Goal: Task Accomplishment & Management: Use online tool/utility

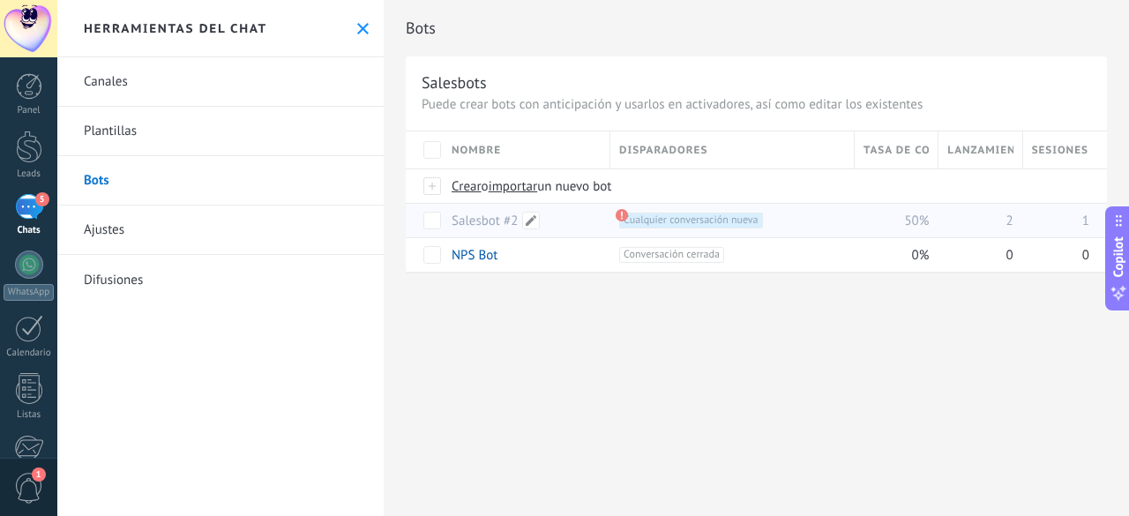
click at [503, 220] on link "Salesbot #2" at bounding box center [484, 220] width 66 height 17
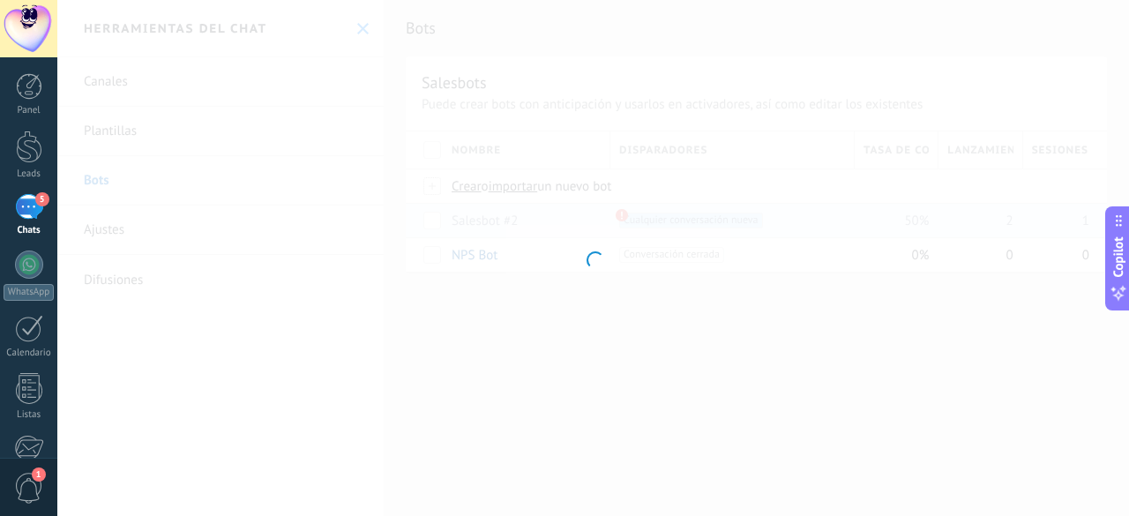
type input "**********"
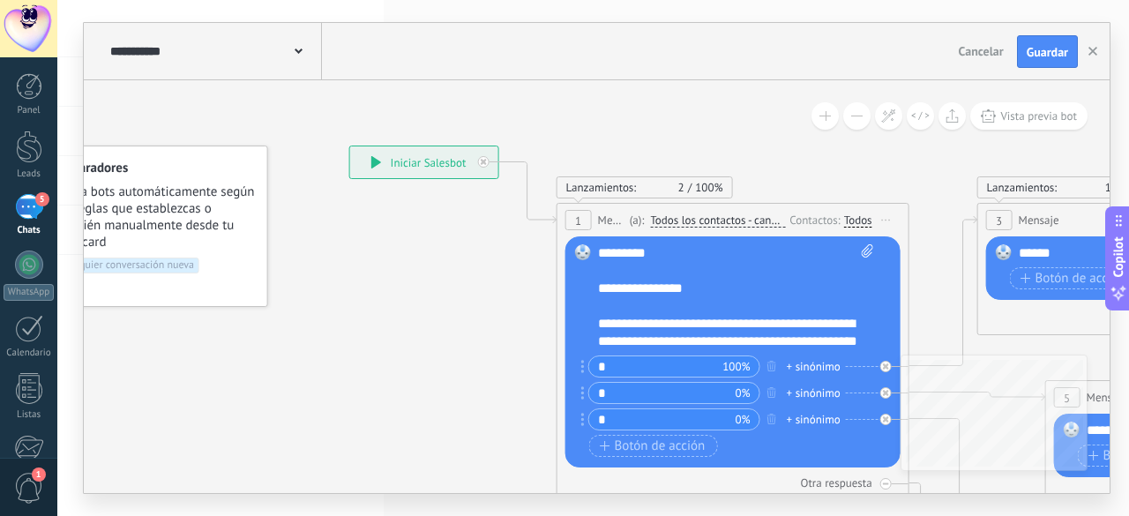
scroll to position [57, 0]
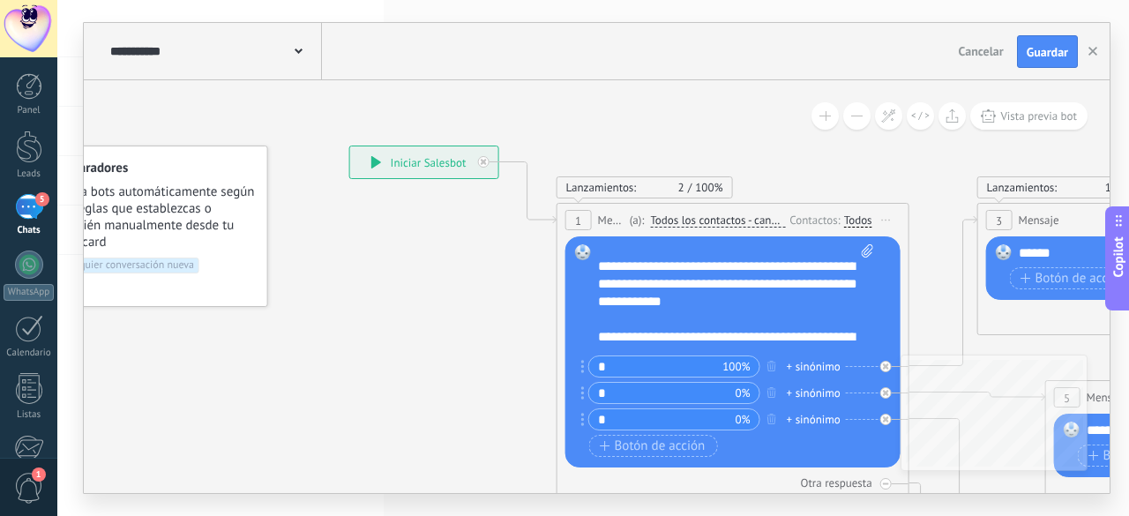
click at [778, 286] on div "**********" at bounding box center [736, 297] width 277 height 106
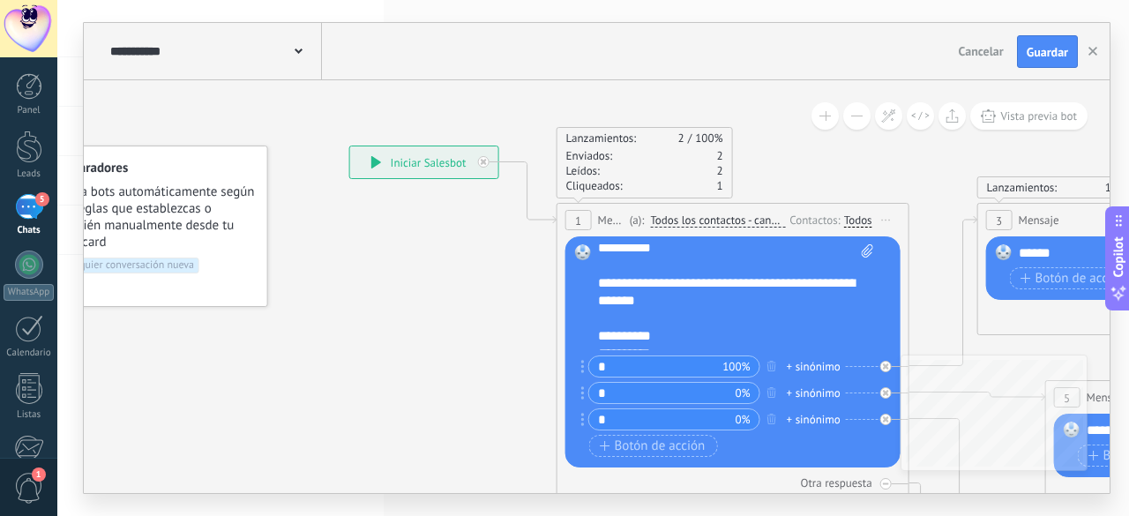
scroll to position [141, 0]
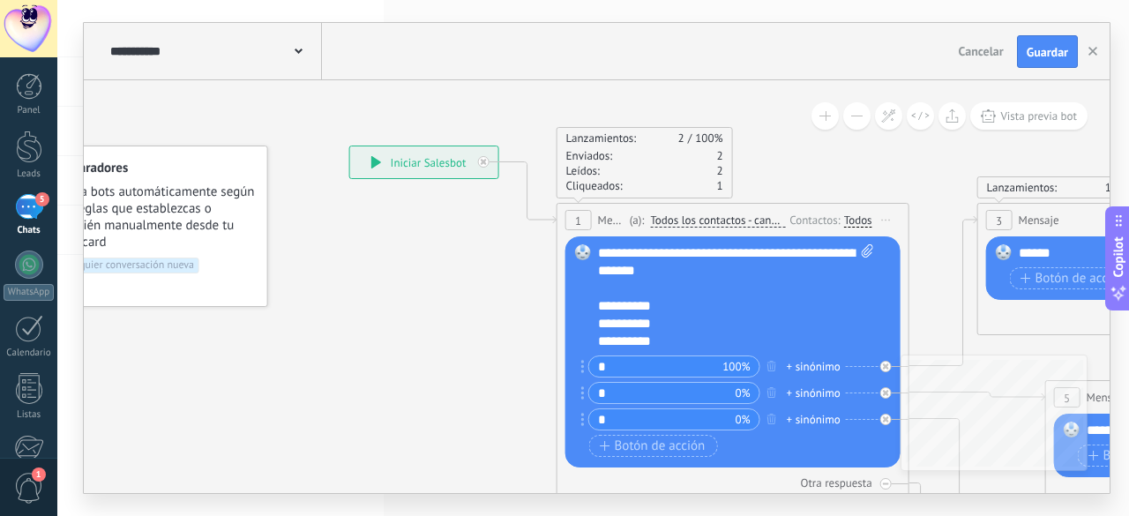
click at [702, 296] on div "**********" at bounding box center [736, 297] width 277 height 106
click at [698, 307] on div "**********" at bounding box center [736, 297] width 277 height 106
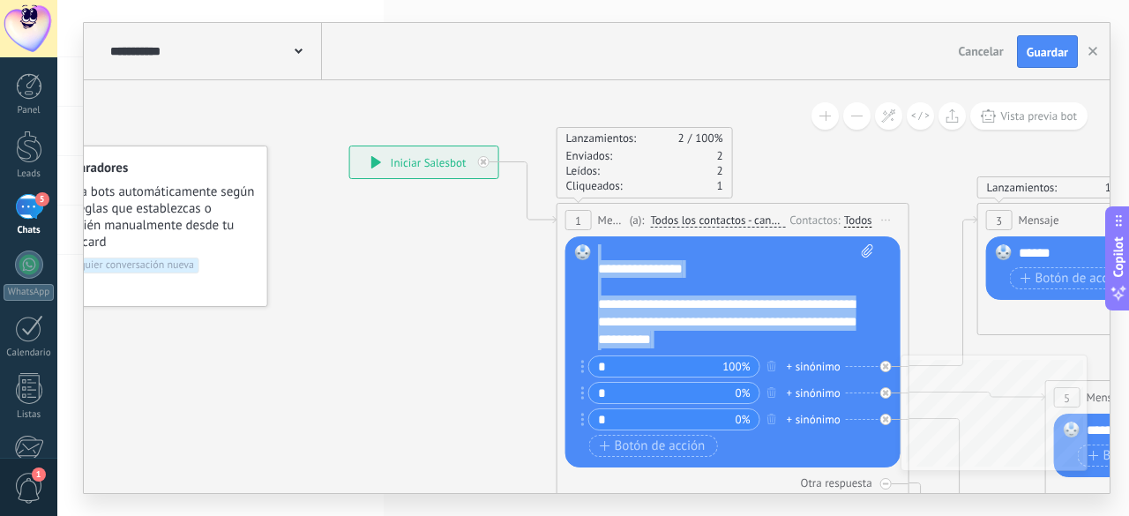
scroll to position [0, 0]
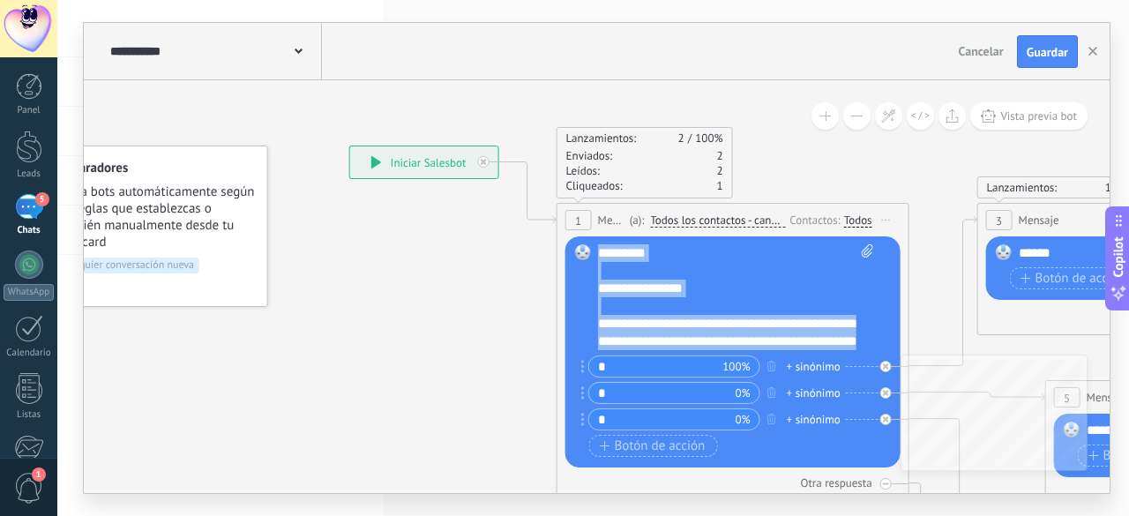
drag, startPoint x: 669, startPoint y: 339, endPoint x: 593, endPoint y: 250, distance: 118.2
click at [593, 250] on div "Reemplazar Quitar Convertir a mensaje de voz Arrastre la imagen aquí para adjun…" at bounding box center [732, 351] width 335 height 231
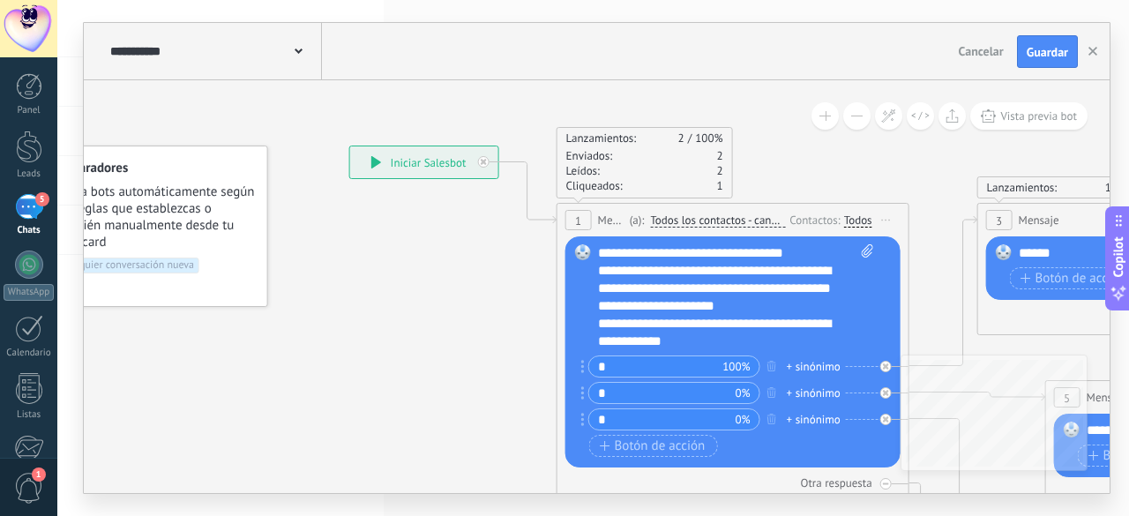
click at [777, 291] on div "**********" at bounding box center [721, 288] width 246 height 53
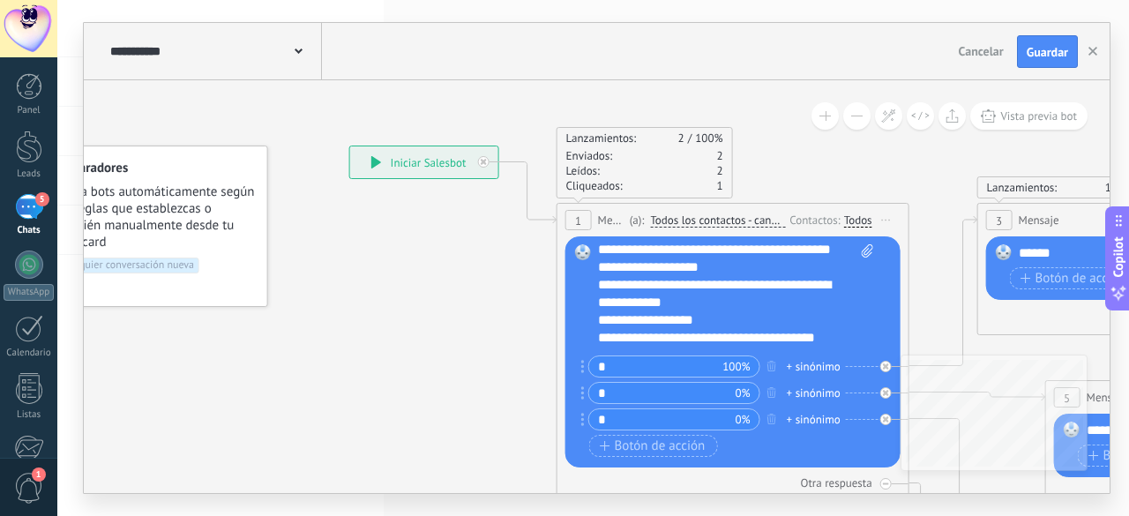
scroll to position [53, 0]
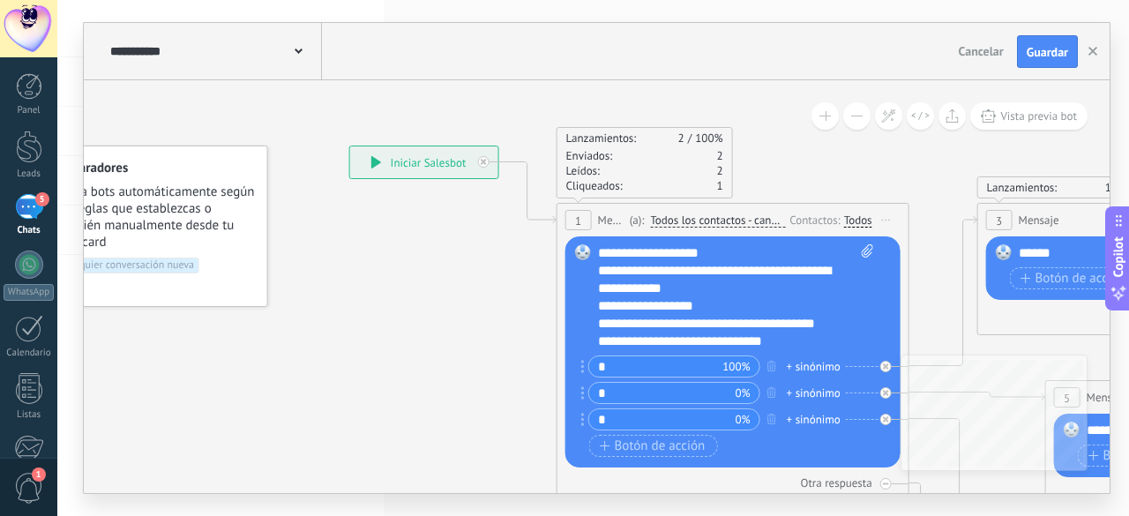
click at [784, 348] on div "**********" at bounding box center [721, 341] width 246 height 18
drag, startPoint x: 784, startPoint y: 348, endPoint x: 605, endPoint y: 341, distance: 179.1
click at [605, 341] on div "**********" at bounding box center [721, 341] width 246 height 18
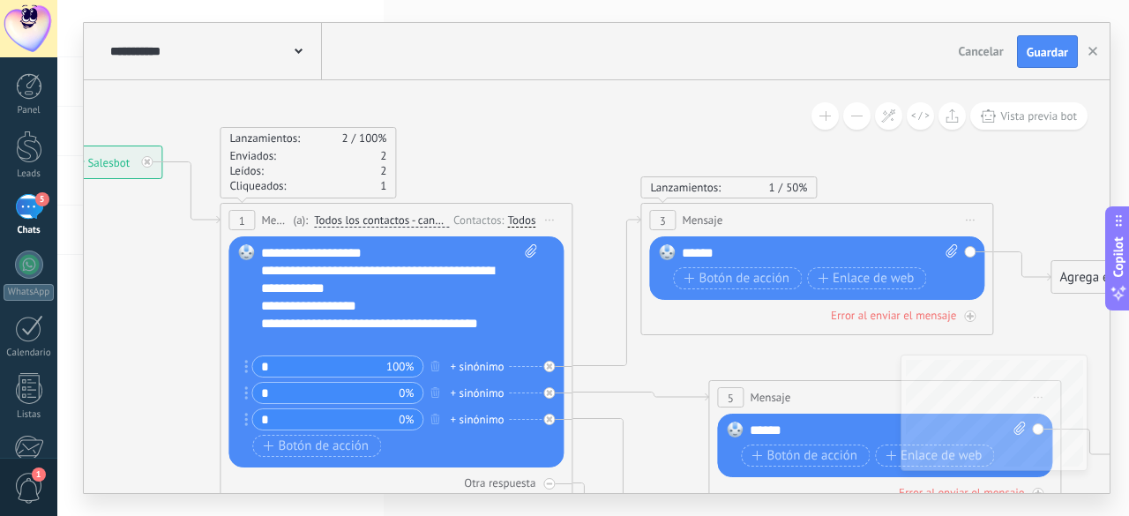
click at [719, 257] on div "******" at bounding box center [820, 253] width 277 height 18
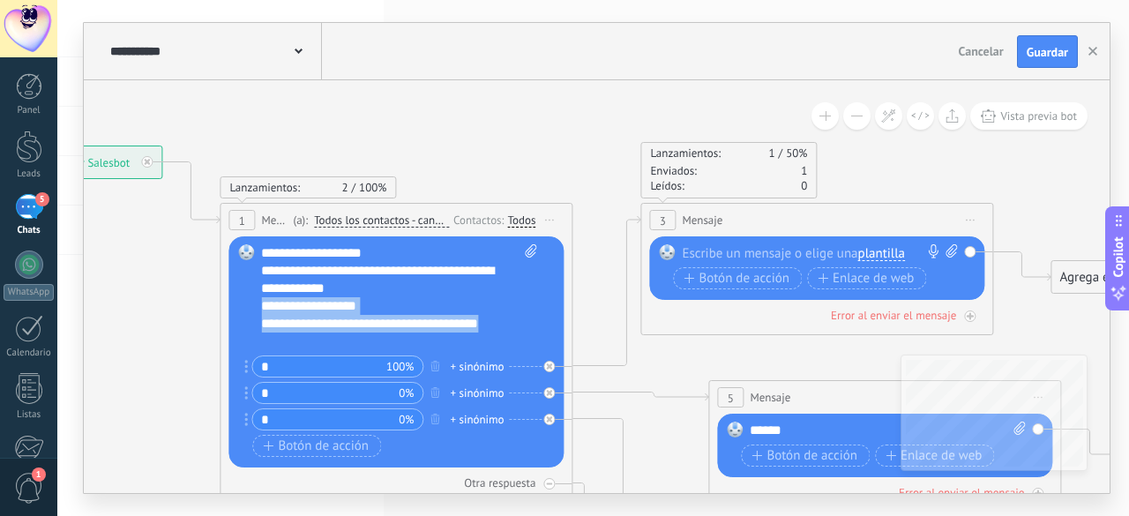
drag, startPoint x: 265, startPoint y: 307, endPoint x: 498, endPoint y: 325, distance: 234.4
click at [498, 325] on div "**********" at bounding box center [399, 297] width 277 height 106
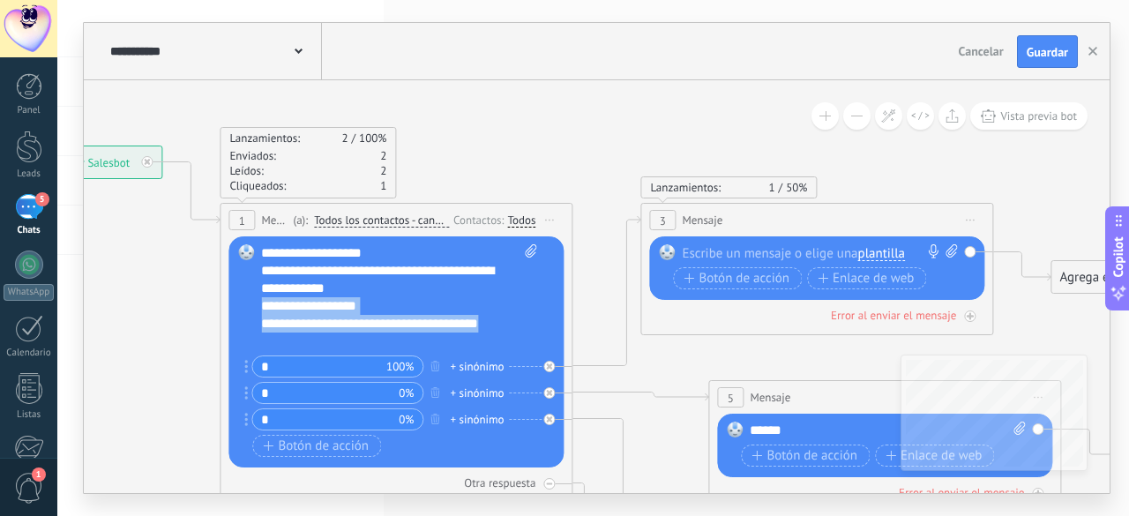
copy div "**********"
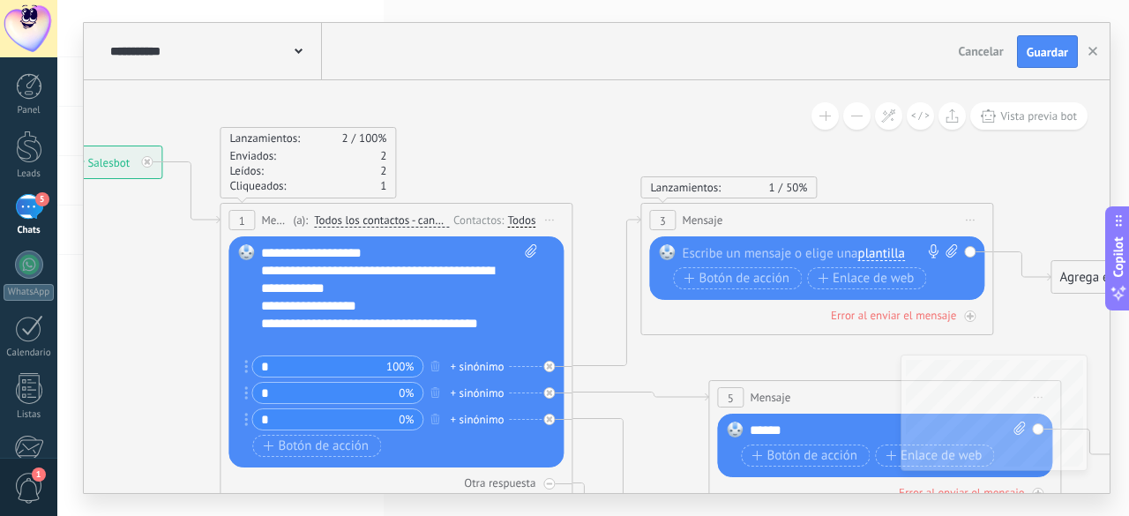
click at [717, 249] on div at bounding box center [813, 253] width 263 height 18
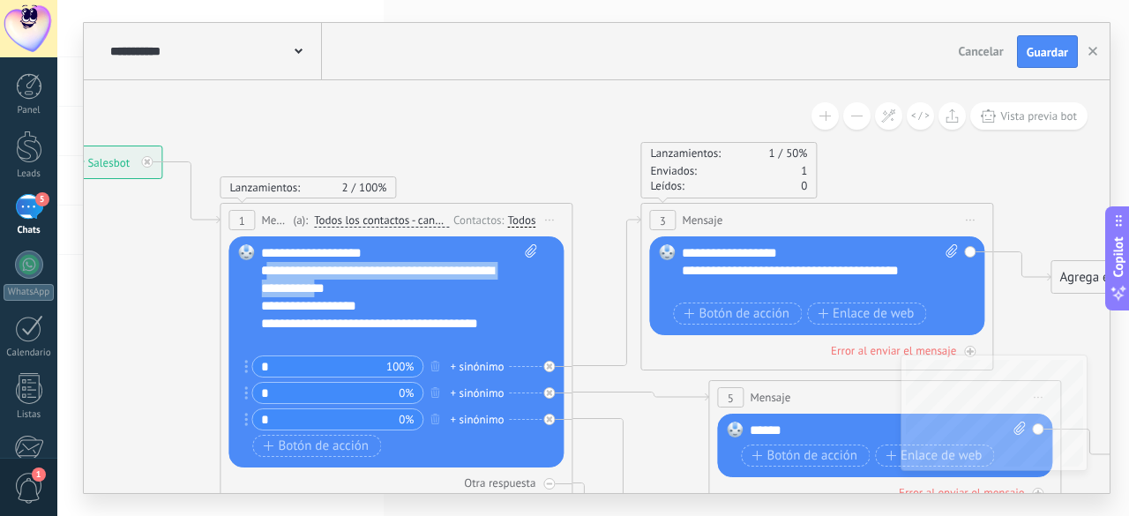
drag, startPoint x: 268, startPoint y: 269, endPoint x: 328, endPoint y: 287, distance: 62.8
click at [328, 287] on div "**********" at bounding box center [384, 279] width 246 height 35
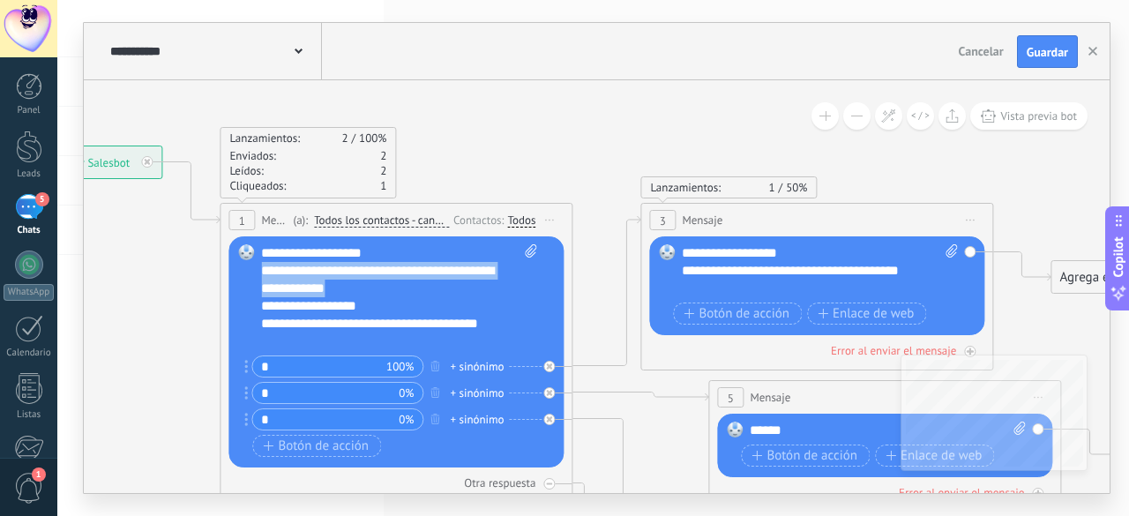
drag, startPoint x: 263, startPoint y: 269, endPoint x: 343, endPoint y: 287, distance: 82.2
click at [343, 287] on div "**********" at bounding box center [384, 279] width 246 height 35
copy div "**********"
click at [683, 252] on div "**********" at bounding box center [820, 270] width 277 height 53
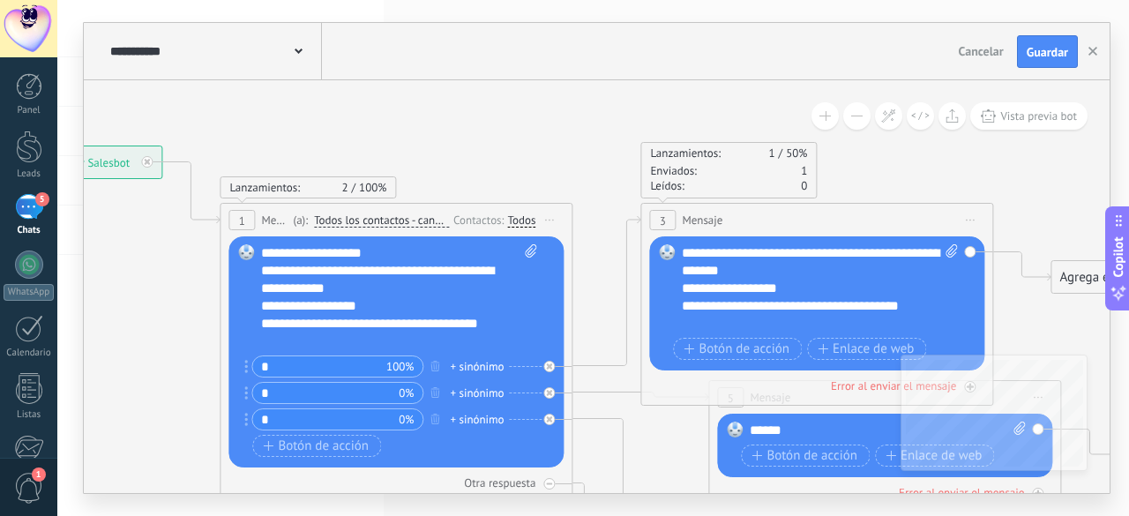
click at [809, 272] on div "**********" at bounding box center [820, 288] width 277 height 88
drag, startPoint x: 843, startPoint y: 254, endPoint x: 797, endPoint y: 252, distance: 45.9
click at [797, 252] on div "**********" at bounding box center [820, 288] width 277 height 88
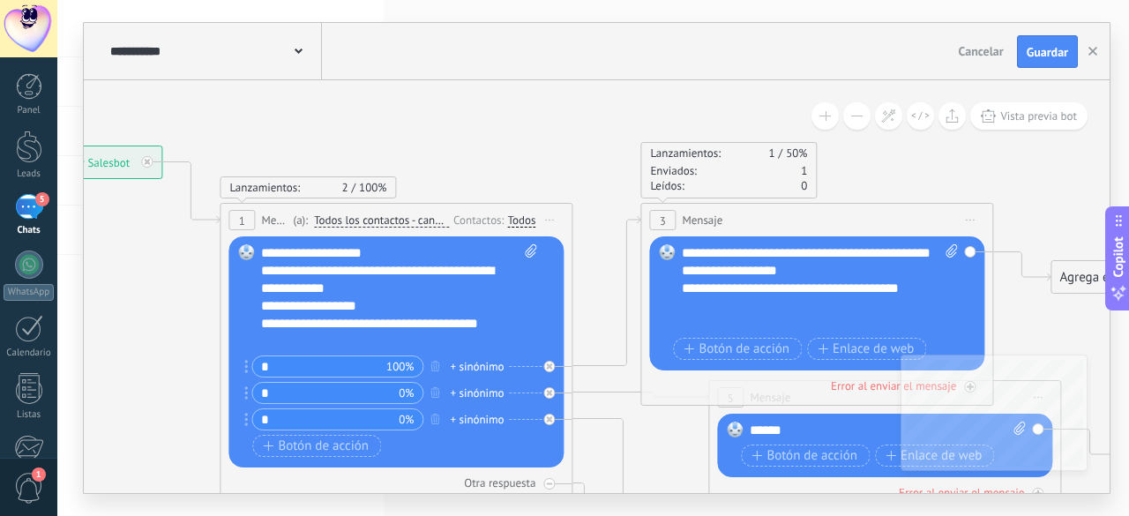
click at [764, 280] on div "**********" at bounding box center [820, 288] width 277 height 88
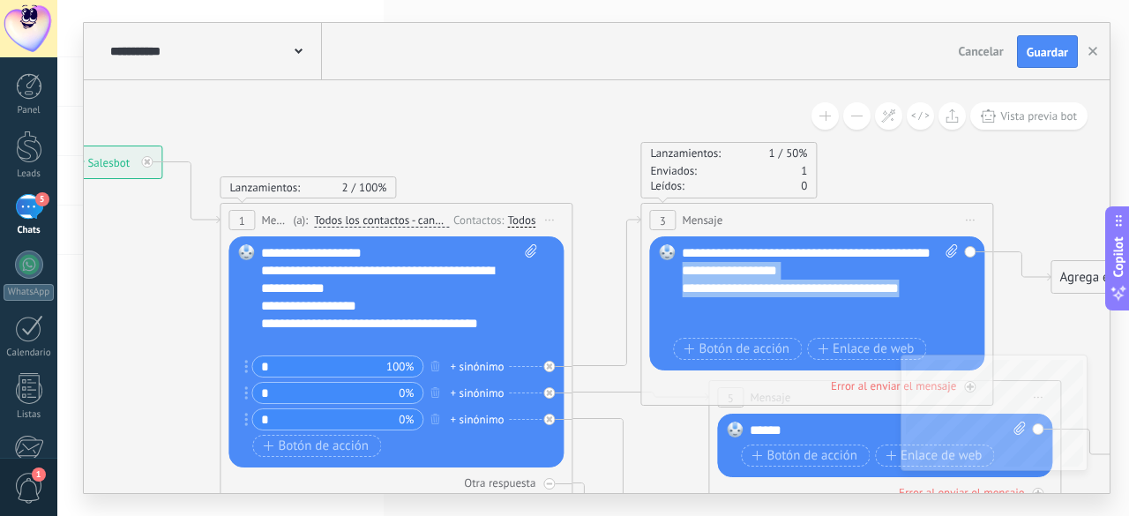
drag, startPoint x: 928, startPoint y: 306, endPoint x: 682, endPoint y: 287, distance: 246.7
click at [682, 287] on div "**********" at bounding box center [820, 288] width 277 height 88
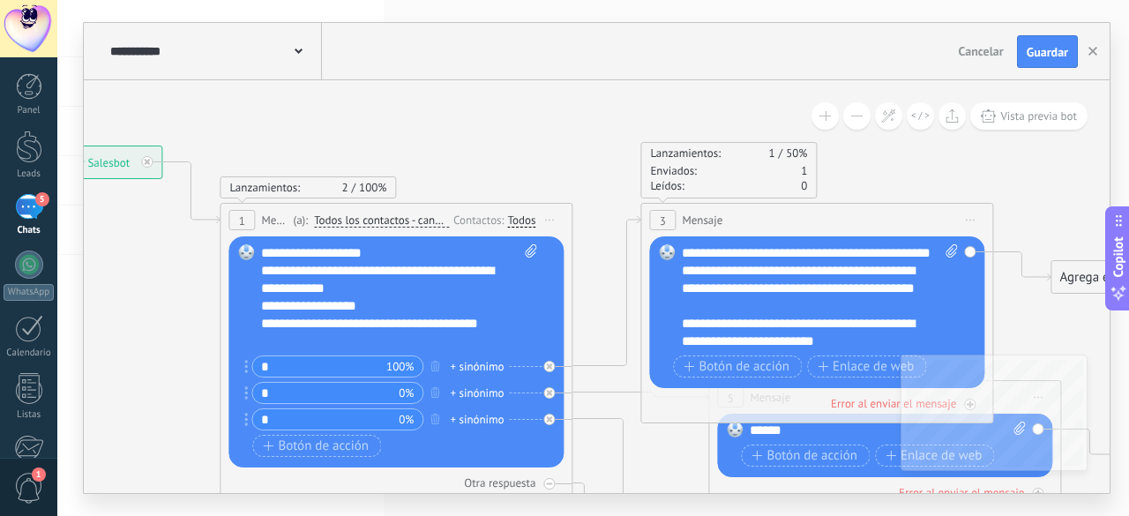
click at [736, 301] on div "**********" at bounding box center [805, 288] width 246 height 53
click at [886, 289] on div "**********" at bounding box center [805, 288] width 246 height 53
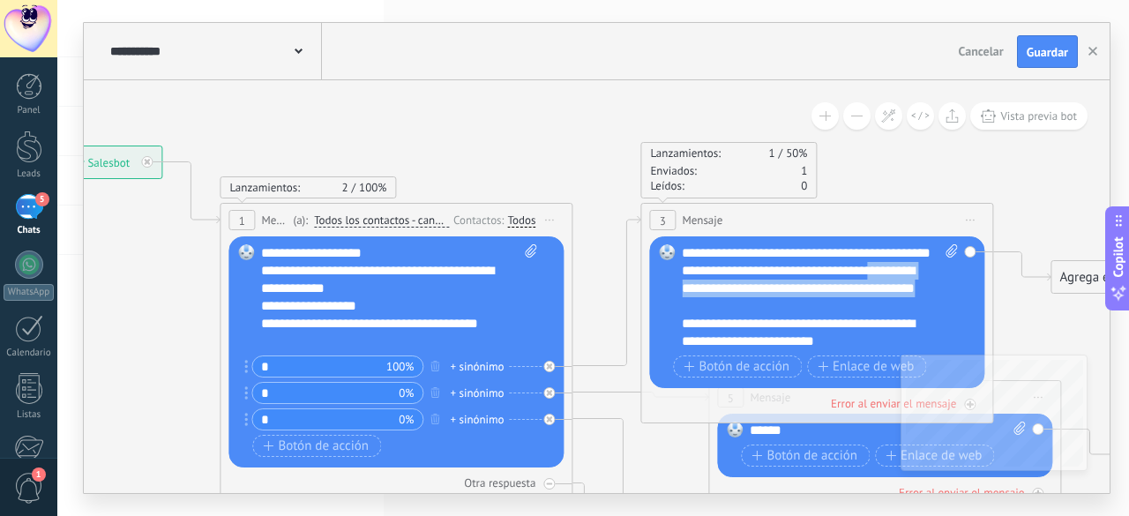
drag, startPoint x: 882, startPoint y: 289, endPoint x: 885, endPoint y: 319, distance: 30.2
click at [885, 315] on div "**********" at bounding box center [805, 288] width 246 height 53
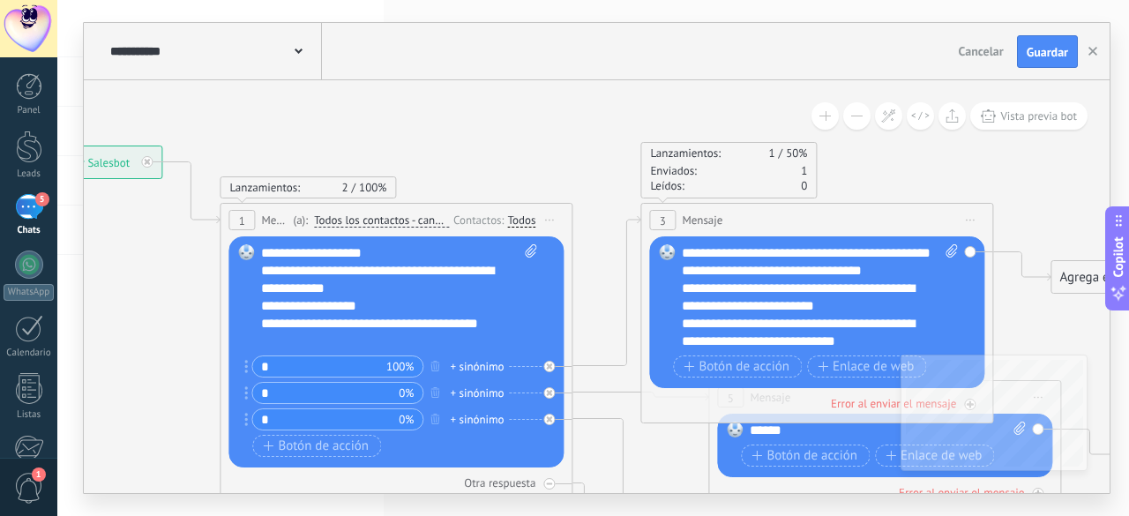
click at [698, 305] on div "**********" at bounding box center [805, 297] width 246 height 35
drag, startPoint x: 859, startPoint y: 325, endPoint x: 812, endPoint y: 309, distance: 49.6
click at [812, 309] on div "**********" at bounding box center [805, 297] width 246 height 35
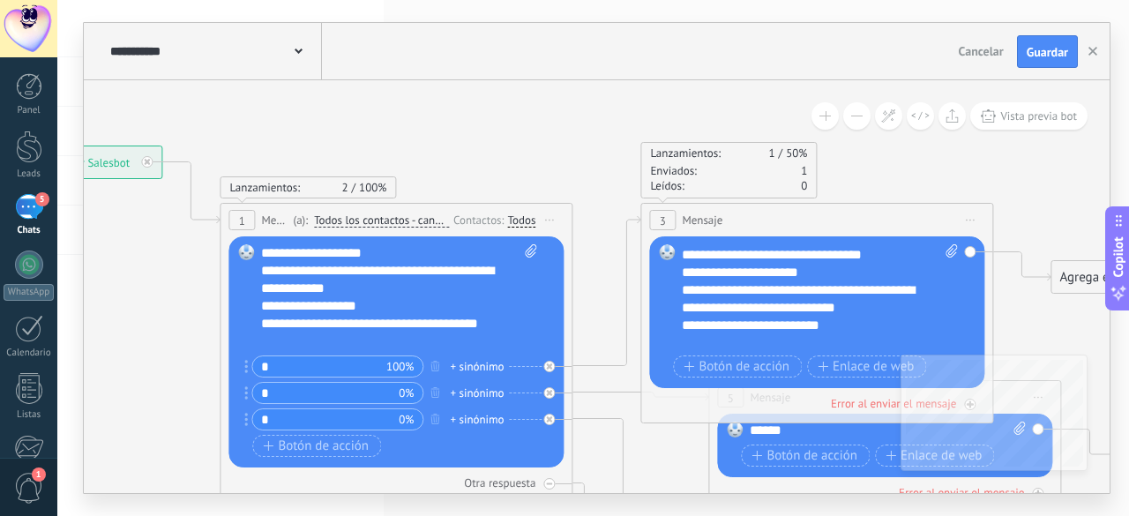
click at [700, 307] on div "**********" at bounding box center [805, 298] width 246 height 35
drag, startPoint x: 831, startPoint y: 308, endPoint x: 896, endPoint y: 324, distance: 67.4
click at [896, 317] on div "**********" at bounding box center [805, 298] width 246 height 35
click at [768, 365] on span "Botón de acción" at bounding box center [736, 367] width 106 height 14
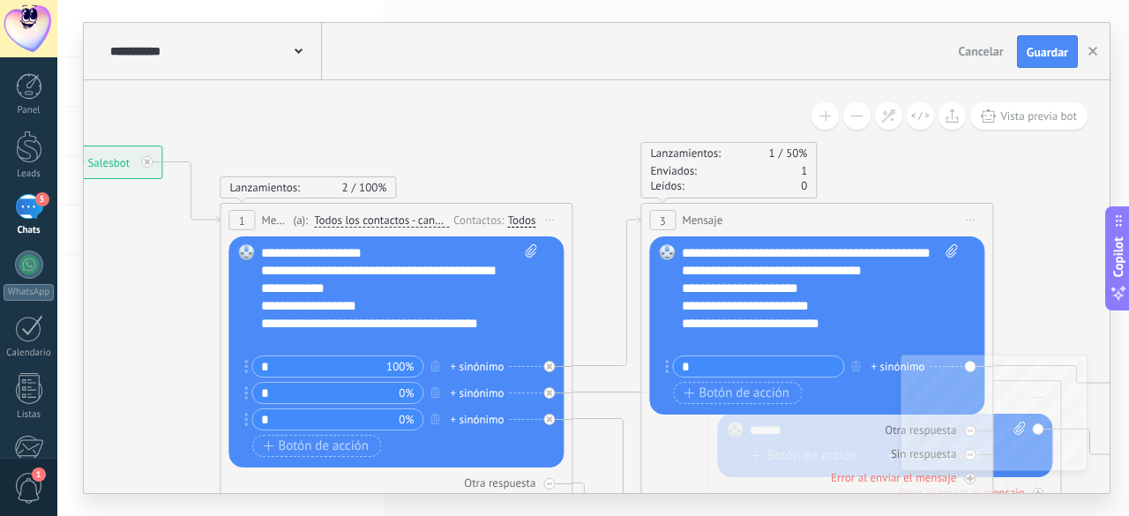
type input "*"
click at [882, 318] on div "**********" at bounding box center [805, 332] width 246 height 35
click at [1075, 223] on icon at bounding box center [613, 433] width 2084 height 1457
click at [1040, 168] on icon at bounding box center [613, 433] width 2084 height 1457
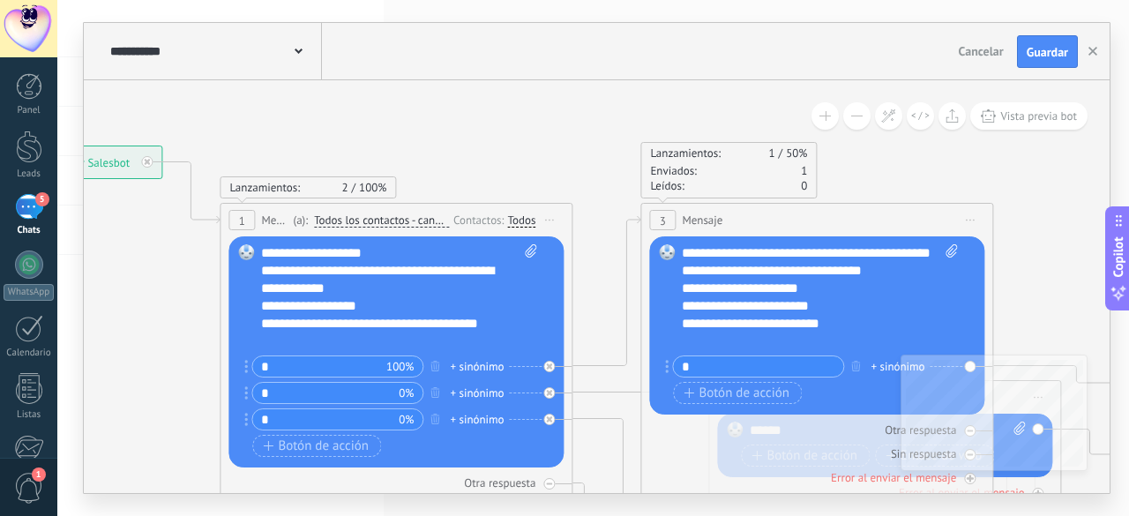
click at [1040, 168] on icon at bounding box center [613, 433] width 2084 height 1457
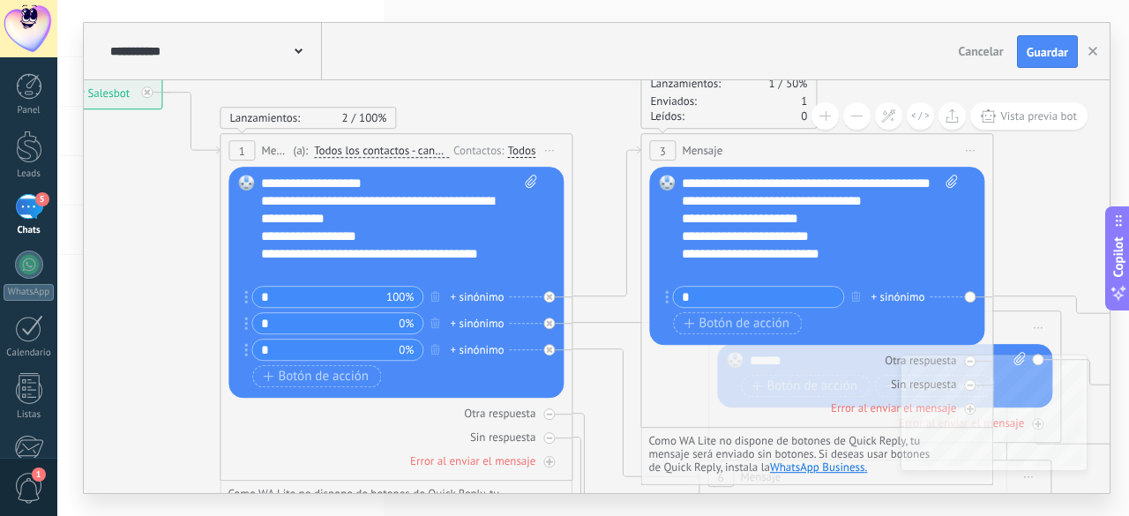
click at [970, 293] on div "Reemplazar Quitar Convertir a mensaje de voz Arrastre la imagen aquí para adjun…" at bounding box center [816, 257] width 335 height 178
click at [970, 299] on div "Reemplazar Quitar Convertir a mensaje de voz Arrastre la imagen aquí para adjun…" at bounding box center [816, 257] width 335 height 178
click at [901, 294] on div "+ sinónimo" at bounding box center [897, 297] width 54 height 18
click at [906, 260] on div "**********" at bounding box center [805, 263] width 246 height 35
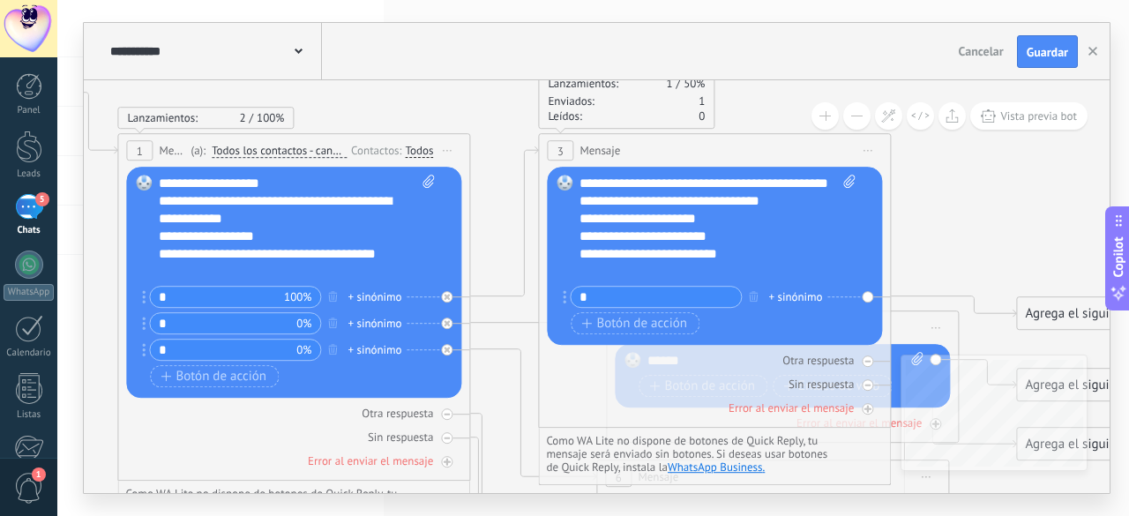
click at [1056, 324] on div "Agrega el siguiente paso" at bounding box center [1094, 314] width 154 height 29
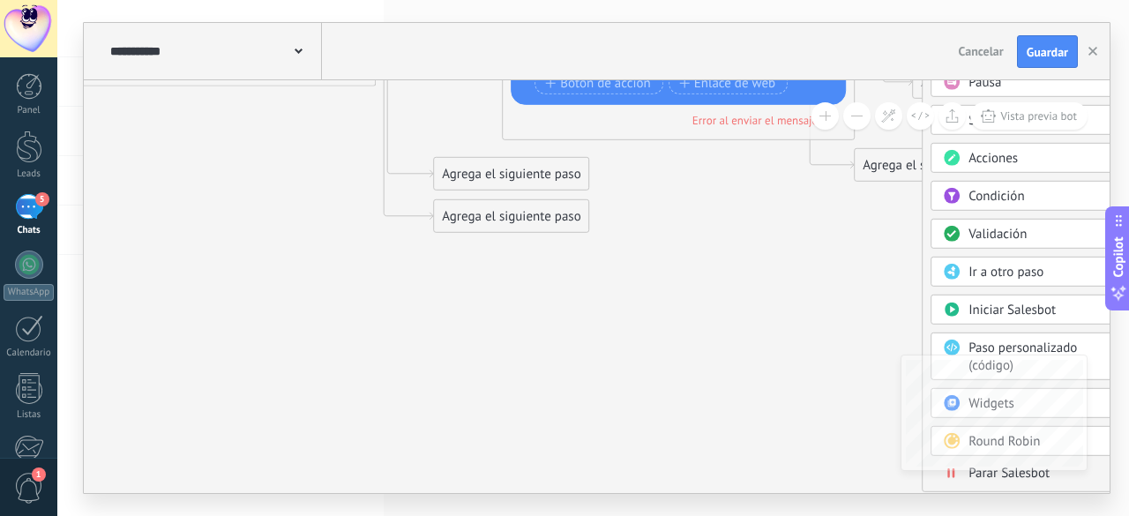
click at [984, 269] on span "Ir a otro paso" at bounding box center [1005, 272] width 75 height 17
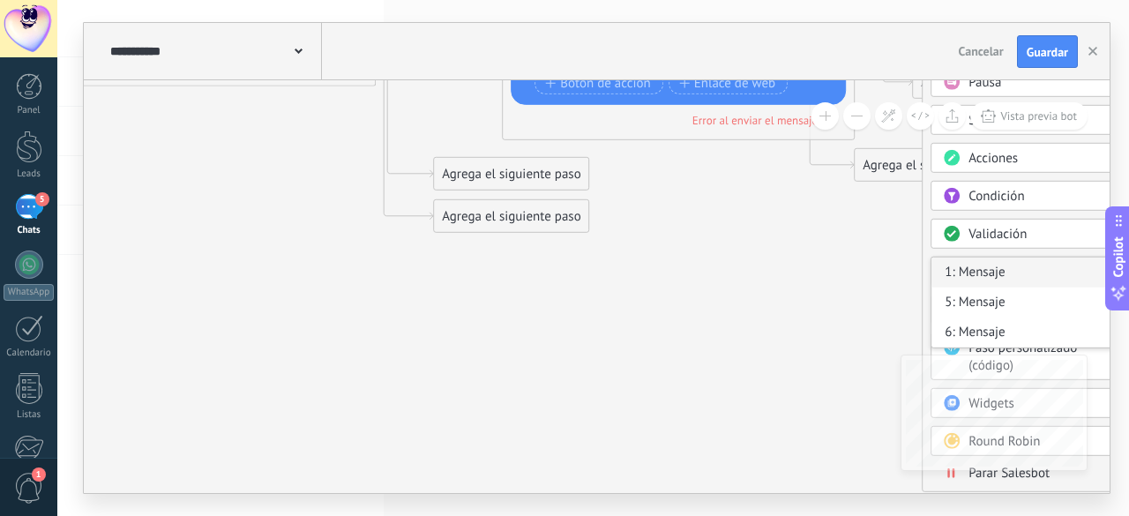
click at [953, 272] on div "1: Mensaje" at bounding box center [1029, 272] width 197 height 30
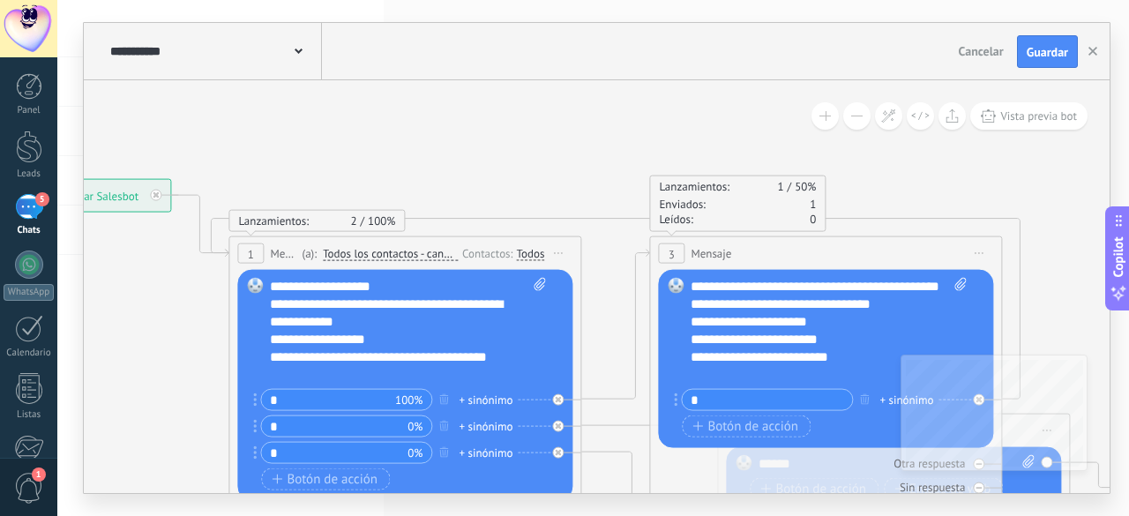
scroll to position [0, 0]
drag, startPoint x: 764, startPoint y: 336, endPoint x: 291, endPoint y: 338, distance: 473.5
click at [291, 338] on div "**********" at bounding box center [393, 340] width 246 height 18
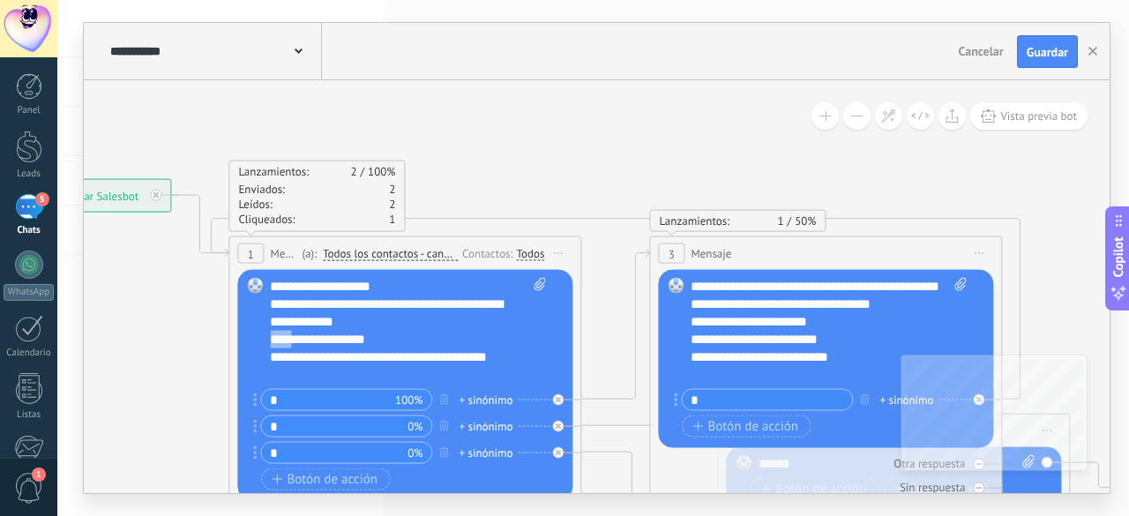
drag, startPoint x: 289, startPoint y: 338, endPoint x: 263, endPoint y: 338, distance: 26.5
click at [263, 338] on div "Reemplazar Quitar Convertir a mensaje de voz Arrastre la imagen aquí para adjun…" at bounding box center [404, 385] width 335 height 231
copy div "****"
click at [689, 324] on div "Reemplazar Quitar Convertir a mensaje de voz Arrastre la imagen aquí para adjun…" at bounding box center [825, 359] width 335 height 178
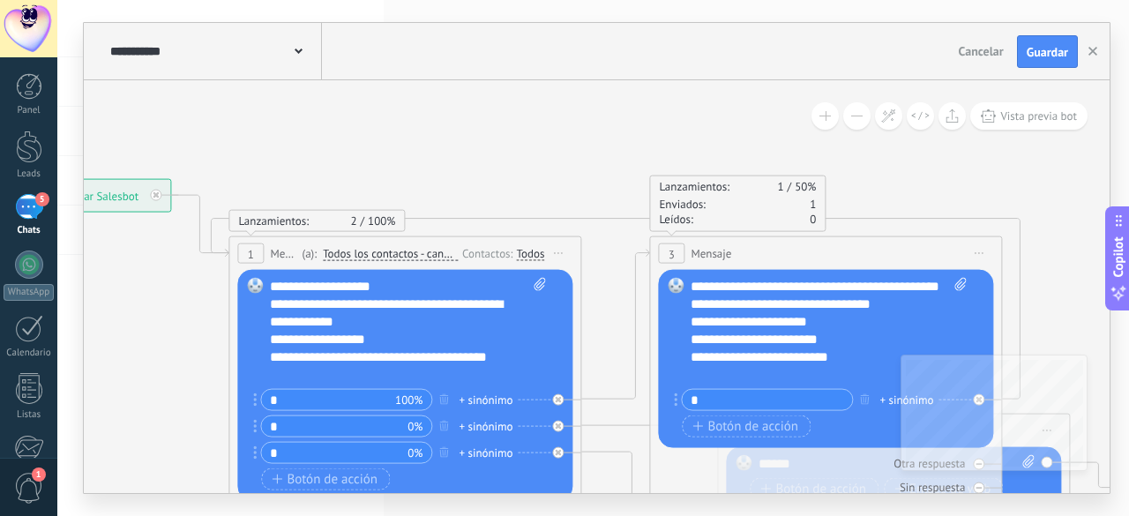
click at [691, 313] on div "**********" at bounding box center [813, 304] width 246 height 18
click at [691, 331] on div "**********" at bounding box center [813, 322] width 246 height 18
drag, startPoint x: 288, startPoint y: 358, endPoint x: 257, endPoint y: 354, distance: 32.0
click at [257, 354] on div "Reemplazar Quitar Convertir a mensaje de voz Arrastre la imagen aquí para adjun…" at bounding box center [404, 385] width 335 height 231
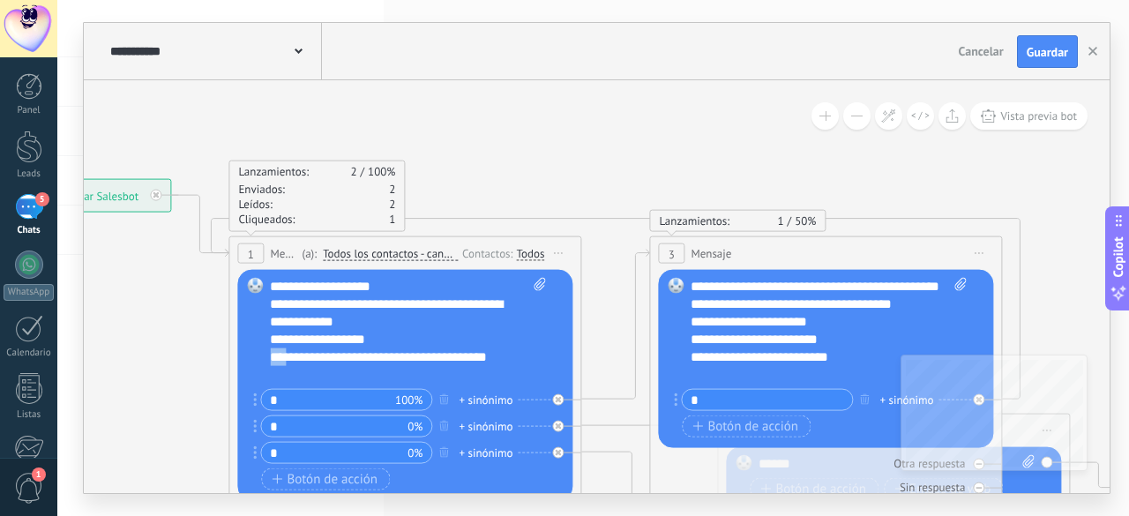
copy div "***"
click at [697, 331] on div "**********" at bounding box center [813, 322] width 246 height 18
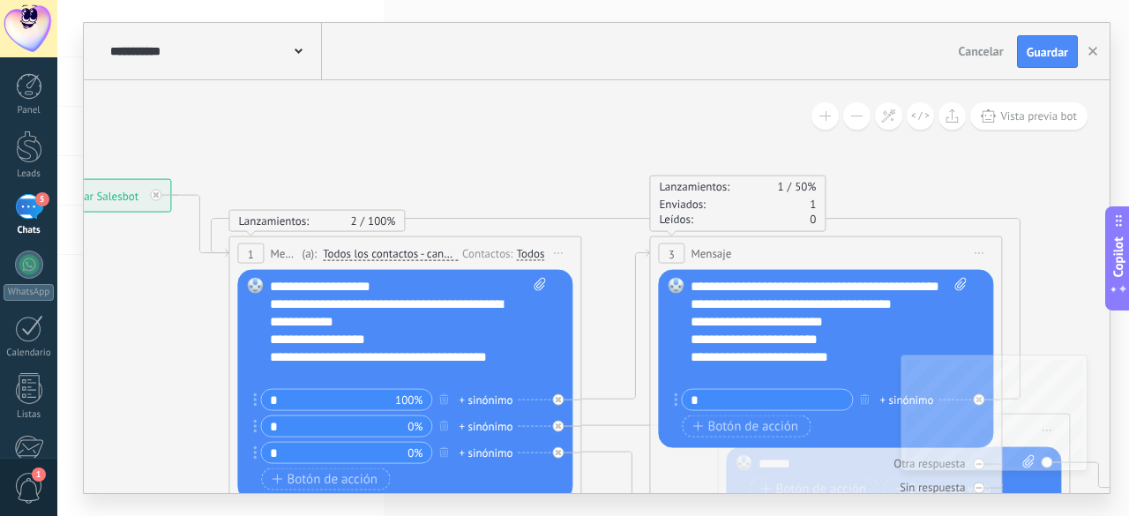
scroll to position [18, 0]
click at [691, 339] on div "**********" at bounding box center [813, 340] width 246 height 18
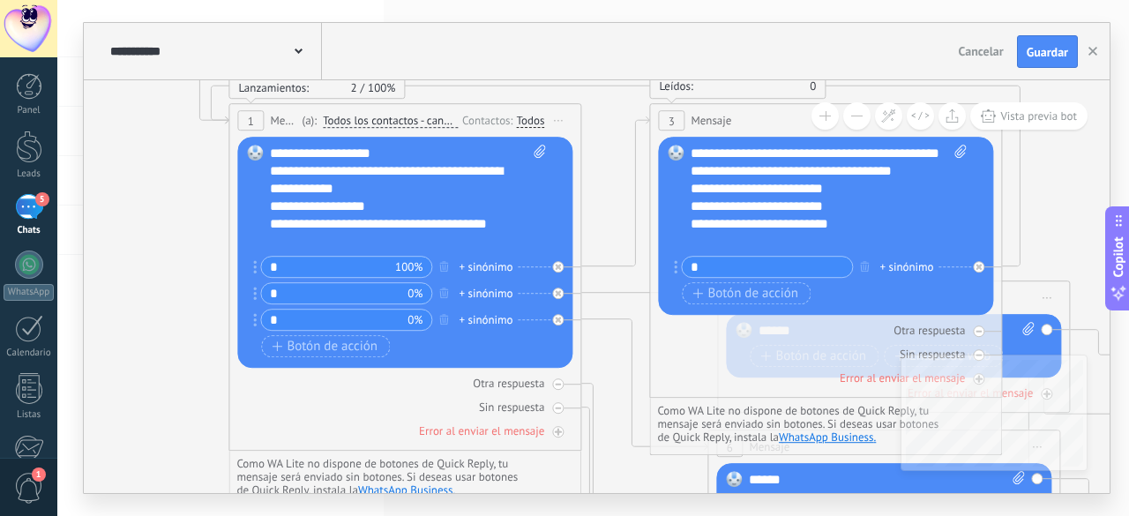
click at [694, 206] on div "**********" at bounding box center [813, 207] width 246 height 18
click at [832, 211] on div "**********" at bounding box center [813, 207] width 246 height 18
drag, startPoint x: 769, startPoint y: 169, endPoint x: 846, endPoint y: 153, distance: 78.3
click at [846, 153] on div "**********" at bounding box center [828, 198] width 277 height 106
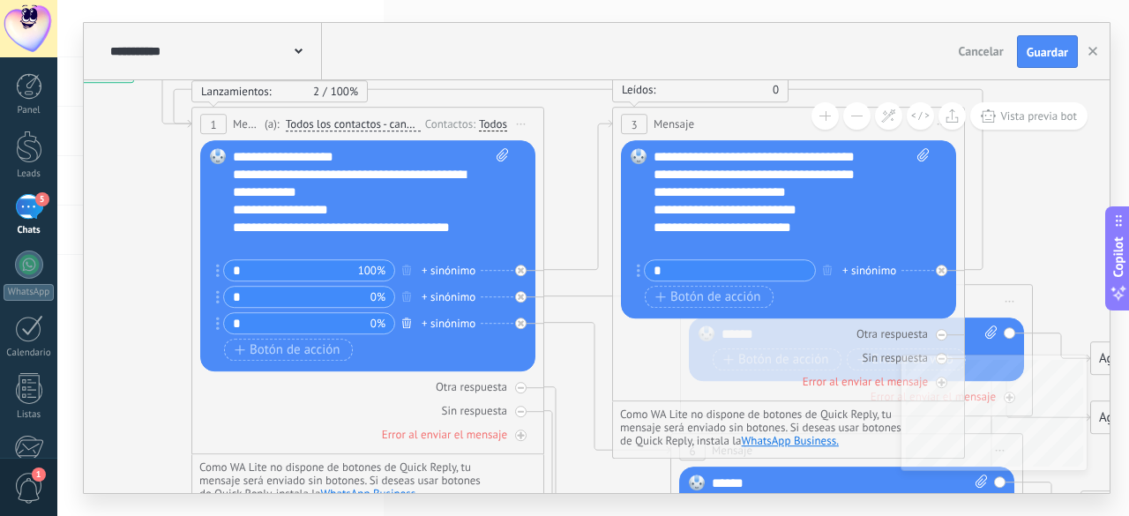
click at [406, 324] on icon "button" at bounding box center [406, 322] width 9 height 11
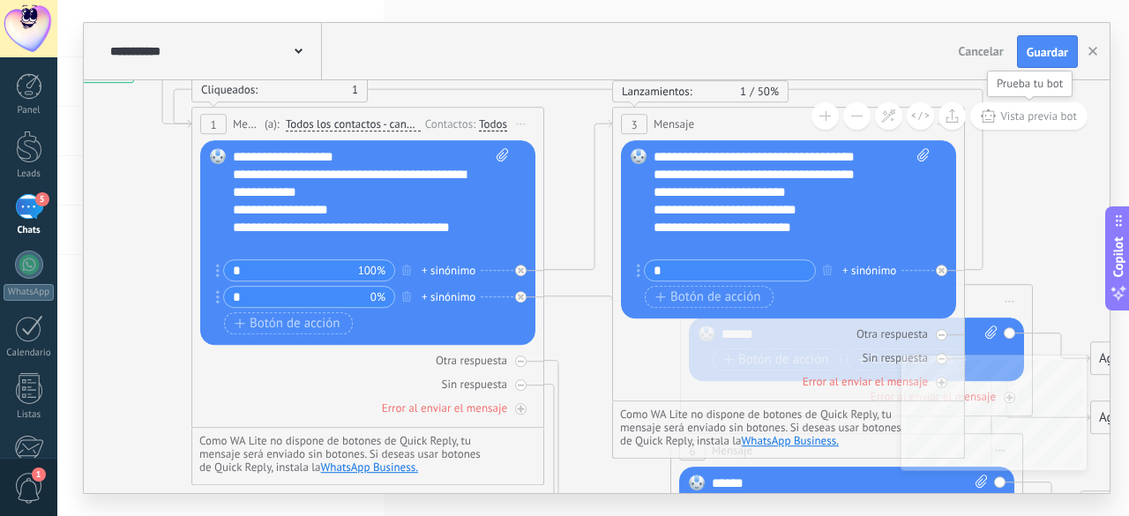
click at [1044, 110] on span "Vista previa bot" at bounding box center [1038, 115] width 77 height 15
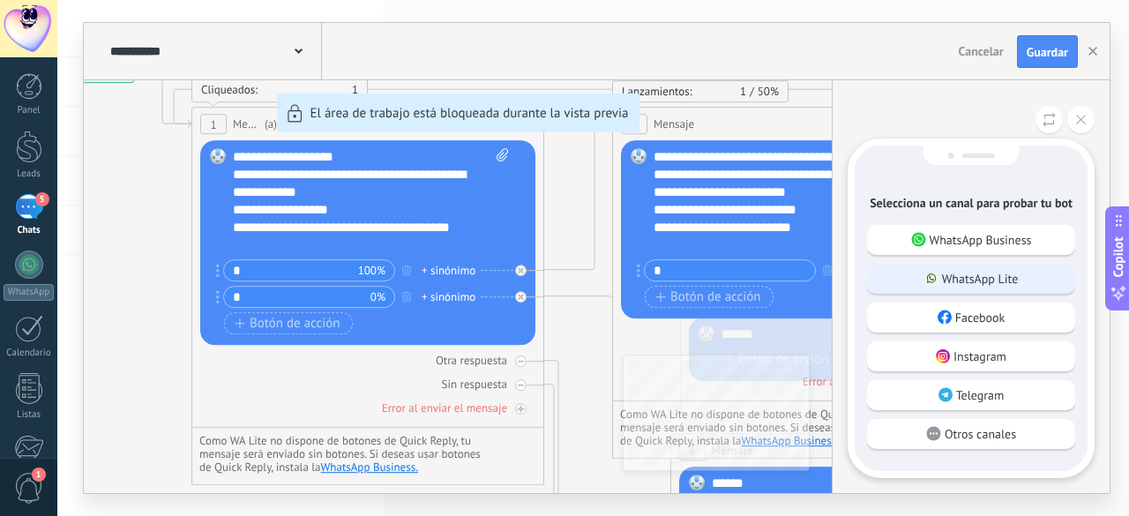
click at [1024, 284] on div "WhatsApp Lite" at bounding box center [971, 279] width 208 height 30
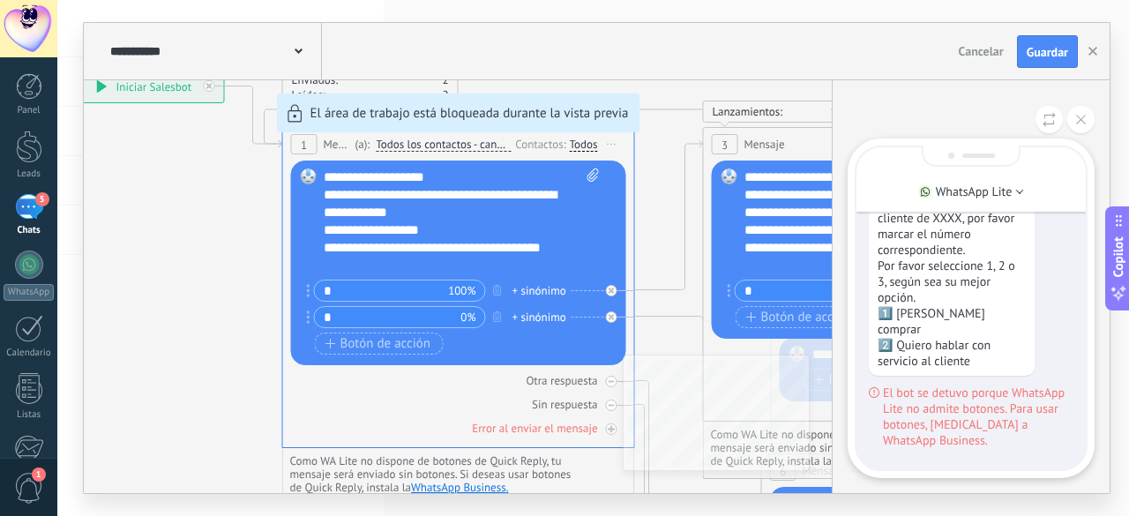
click at [996, 428] on span "El bot se detuvo porque WhatsApp Lite no admite botones. Para usar botones, [ME…" at bounding box center [978, 415] width 190 height 63
click at [645, 301] on div "**********" at bounding box center [596, 258] width 1025 height 470
click at [1077, 125] on button at bounding box center [1080, 119] width 27 height 27
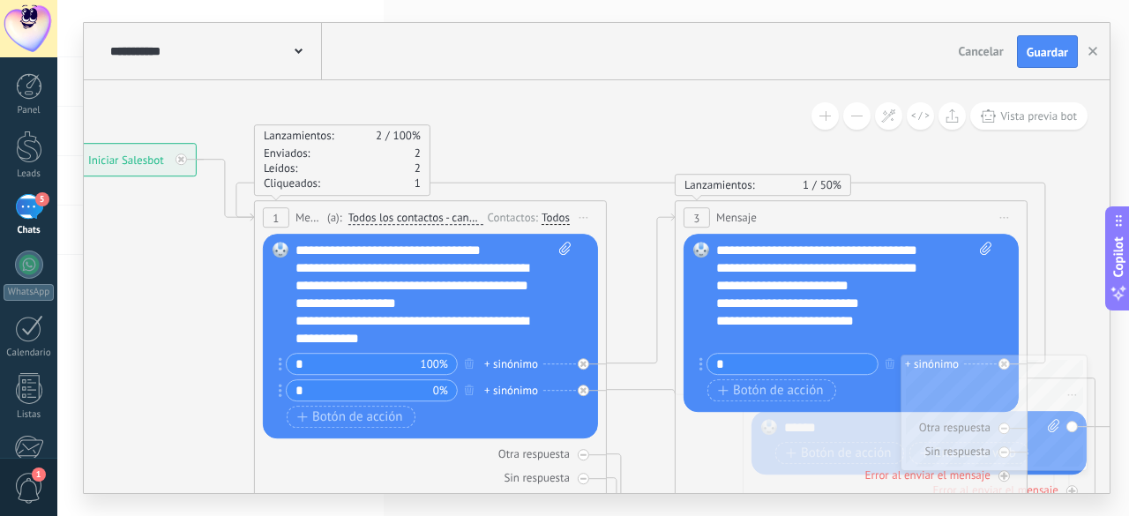
click at [480, 252] on div "**********" at bounding box center [433, 295] width 277 height 106
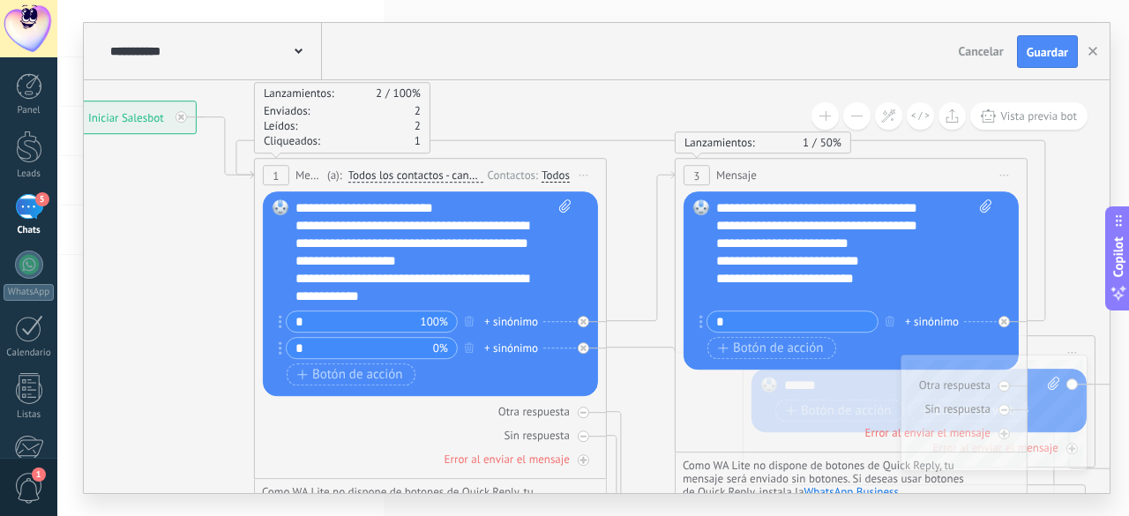
scroll to position [53, 0]
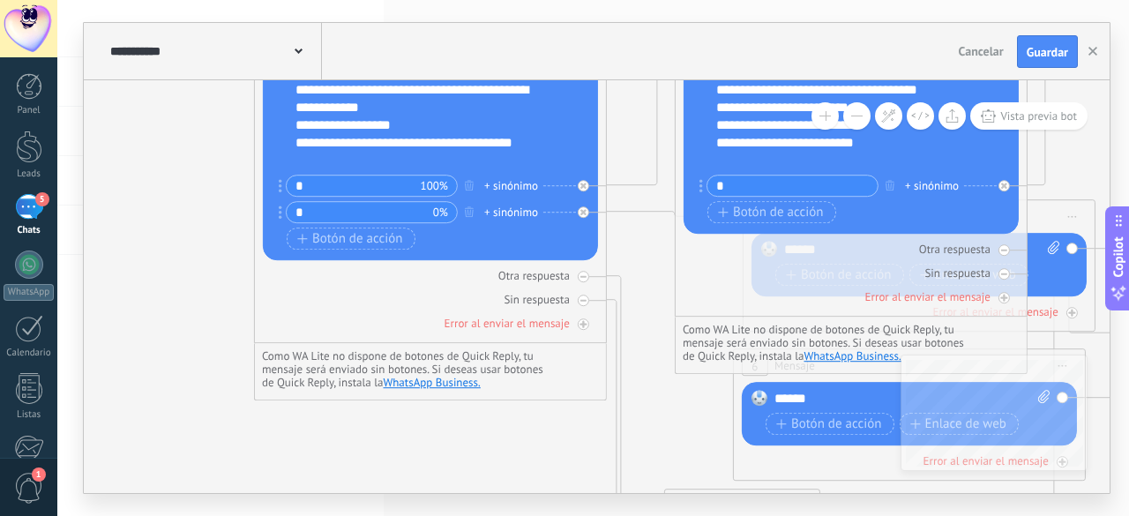
click at [693, 440] on icon at bounding box center [648, 253] width 2084 height 1457
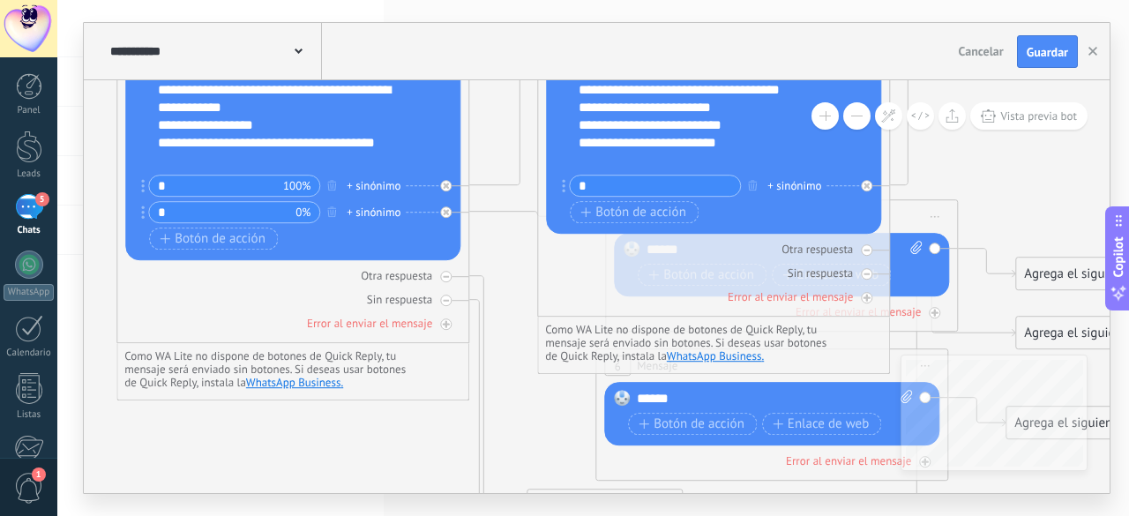
click at [1073, 215] on icon at bounding box center [510, 253] width 2084 height 1457
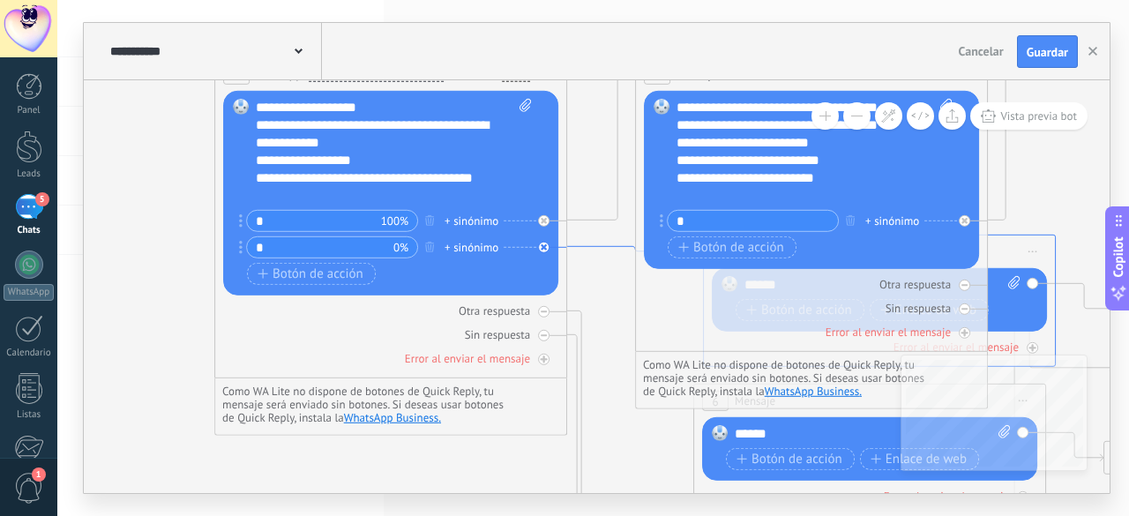
click at [577, 247] on icon at bounding box center [635, 251] width 136 height 9
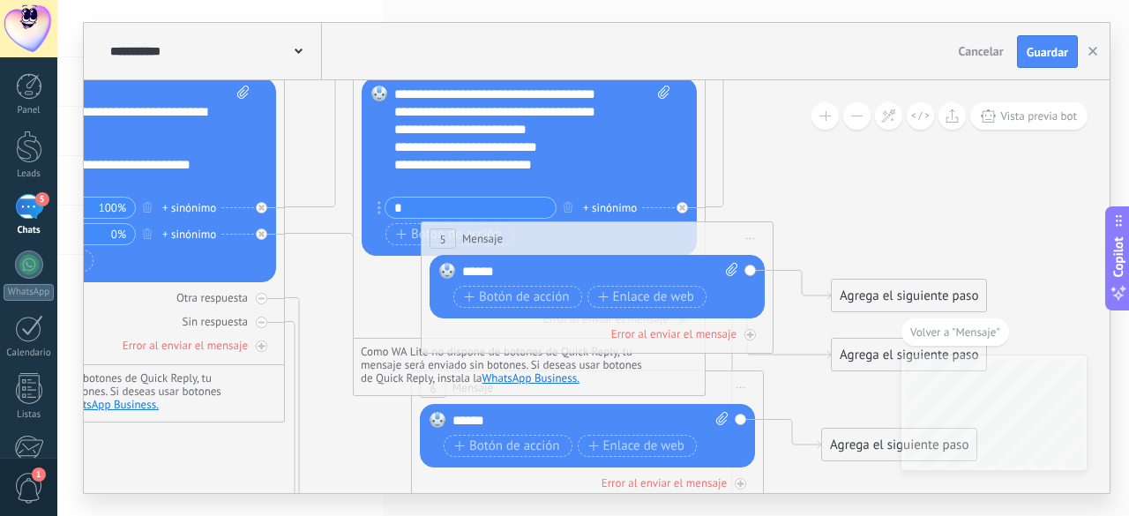
click at [737, 305] on div "Botón de acción Enlace de web" at bounding box center [595, 297] width 284 height 22
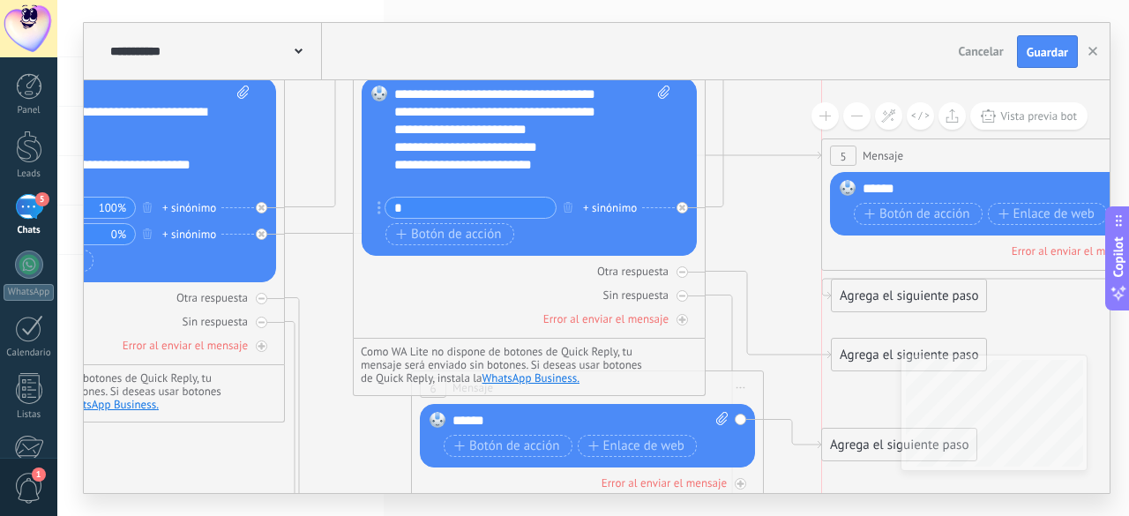
drag, startPoint x: 585, startPoint y: 239, endPoint x: 985, endPoint y: 156, distance: 408.8
click at [985, 156] on div "5 Mensaje ******* (a): Todos los contactos - canales seleccionados Todos los co…" at bounding box center [997, 155] width 351 height 33
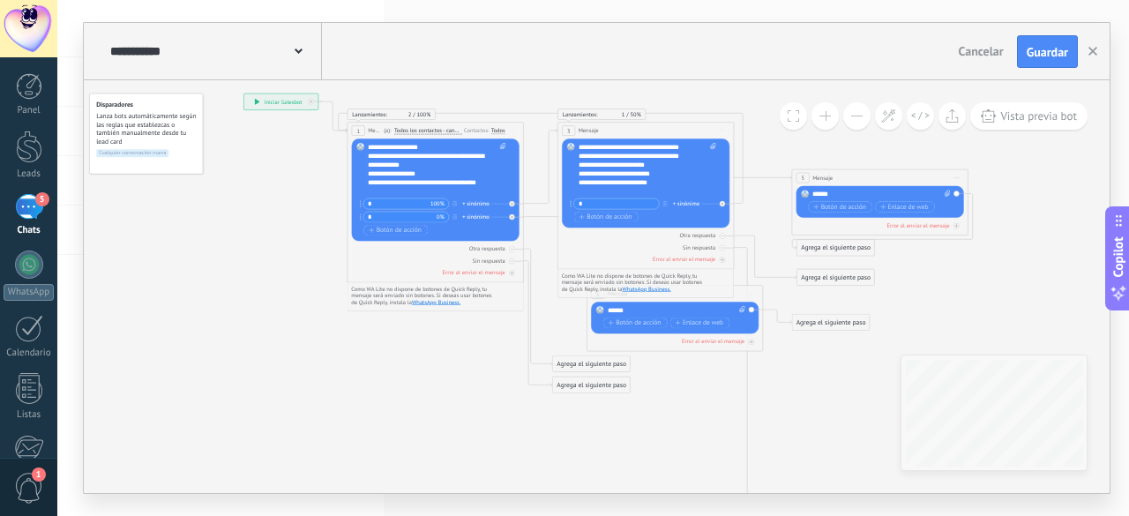
click at [496, 170] on div "**********" at bounding box center [437, 169] width 138 height 53
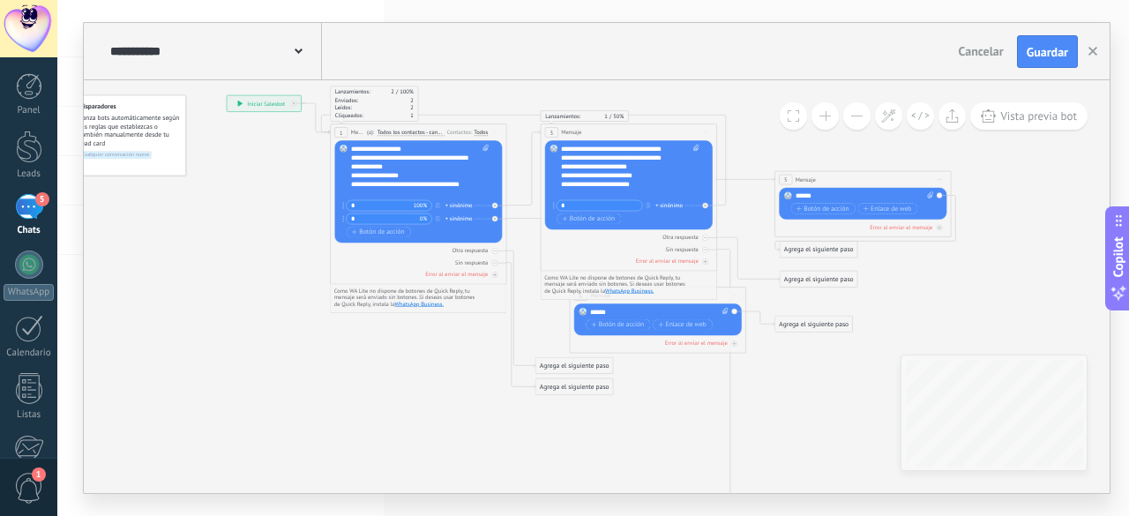
drag, startPoint x: 527, startPoint y: 168, endPoint x: 511, endPoint y: 170, distance: 16.0
click at [511, 170] on icon at bounding box center [589, 378] width 1166 height 1006
click at [511, 170] on icon at bounding box center [591, 378] width 1166 height 1006
click at [511, 77] on div "**********" at bounding box center [596, 51] width 1025 height 57
drag, startPoint x: 496, startPoint y: 163, endPoint x: 458, endPoint y: 179, distance: 41.9
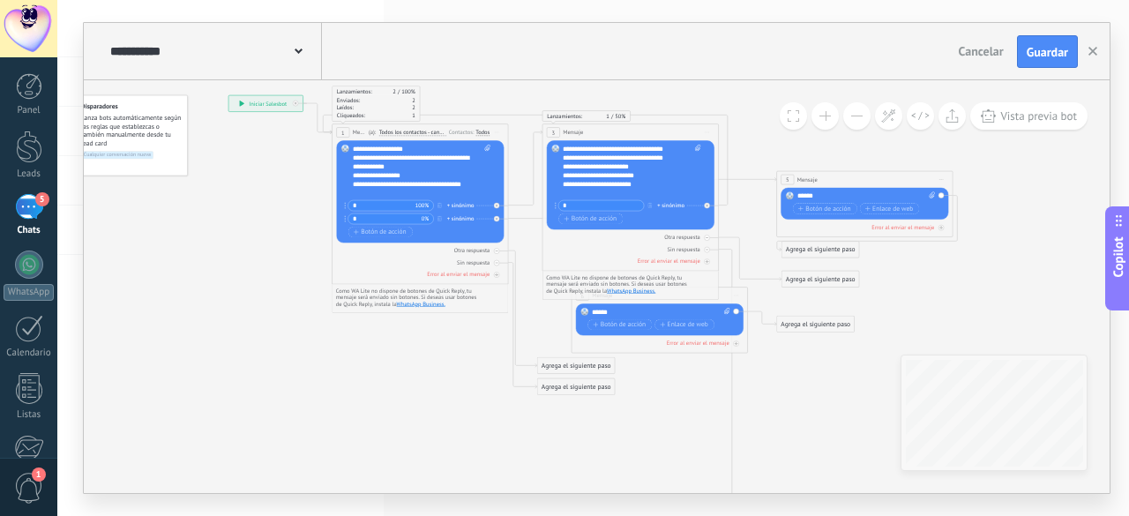
click at [458, 179] on div "Reemplazar Quitar Convertir a mensaje de voz Arrastre la imagen aquí para adjun…" at bounding box center [420, 192] width 168 height 102
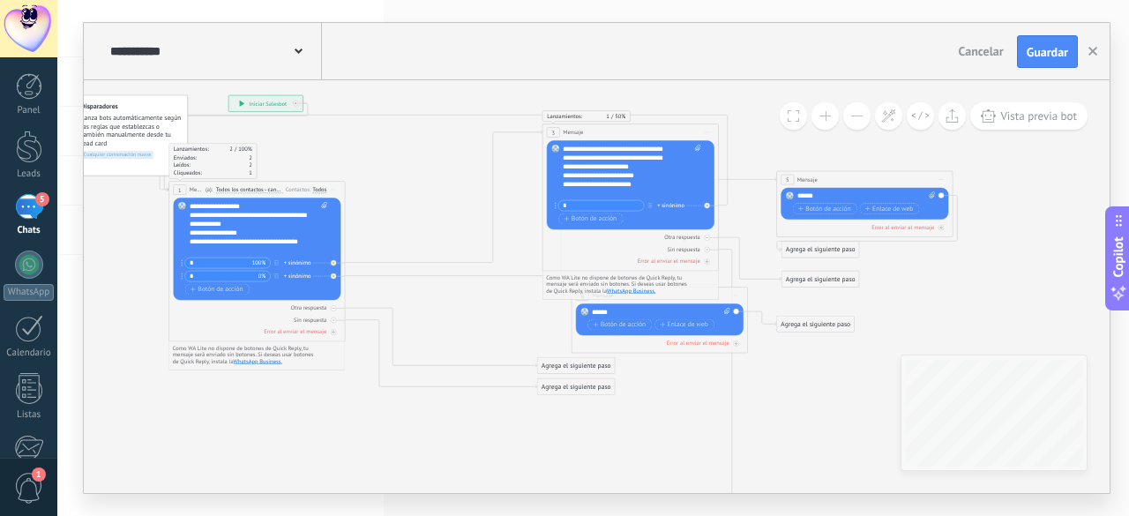
drag, startPoint x: 367, startPoint y: 128, endPoint x: 205, endPoint y: 185, distance: 172.1
click at [205, 185] on div "1 Mensaje ******* (a): Todos los contactos - canales seleccionados Todos los co…" at bounding box center [256, 190] width 175 height 17
click at [421, 362] on icon at bounding box center [441, 337] width 192 height 59
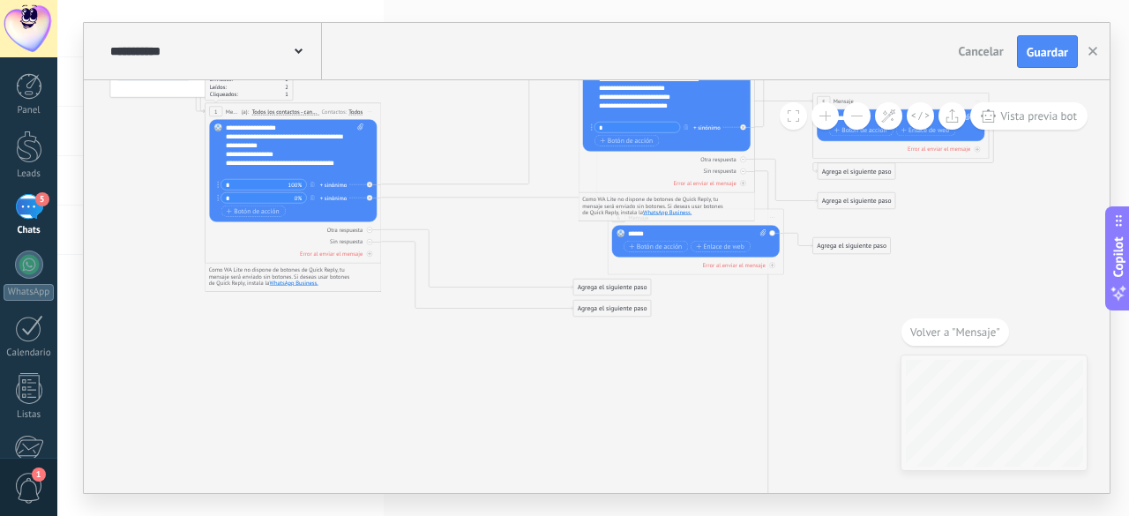
click at [619, 287] on div "Agrega el siguiente paso" at bounding box center [612, 287] width 78 height 15
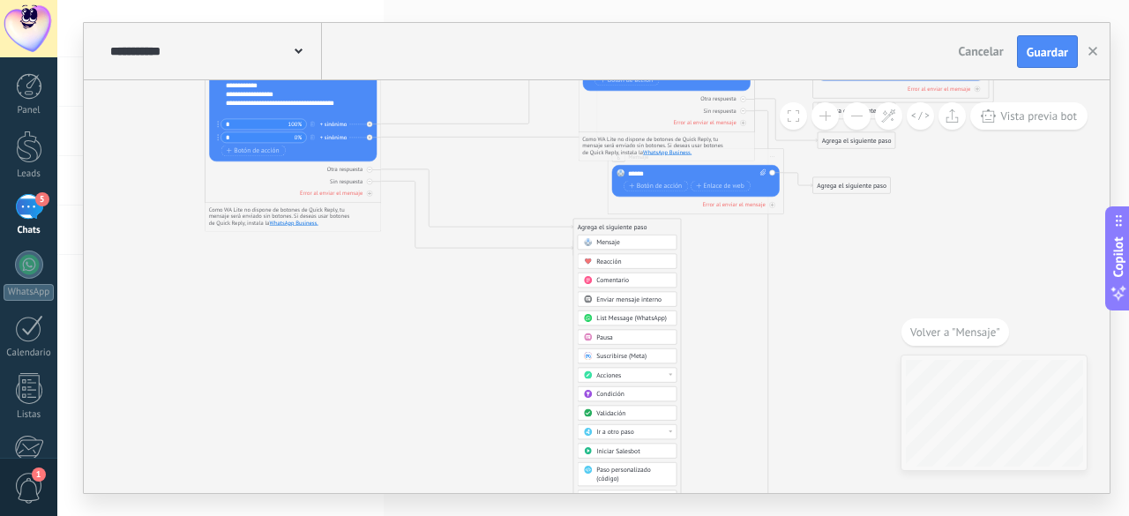
click at [607, 238] on span "Mensaje" at bounding box center [608, 242] width 24 height 9
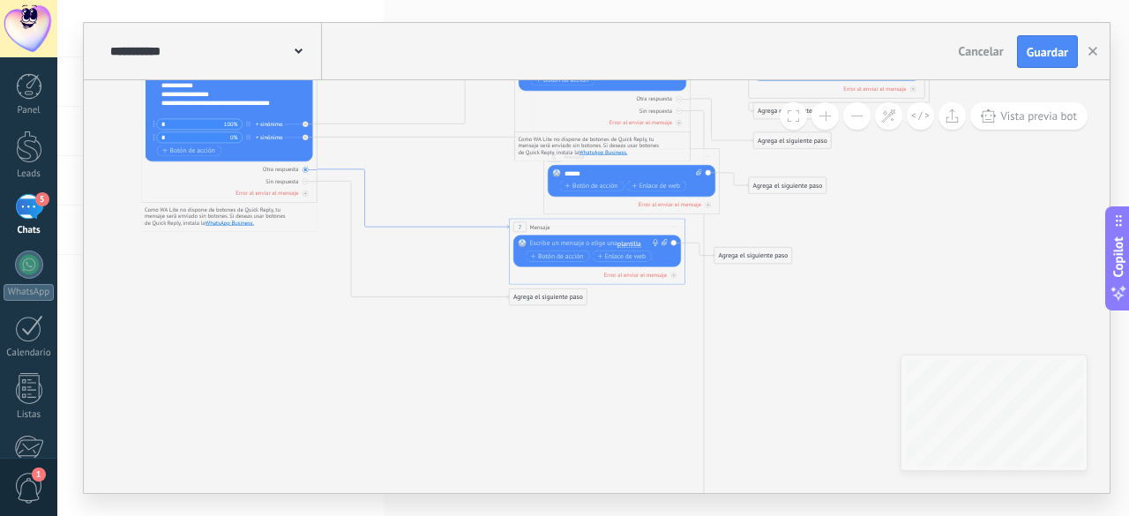
click at [481, 226] on icon at bounding box center [413, 198] width 192 height 59
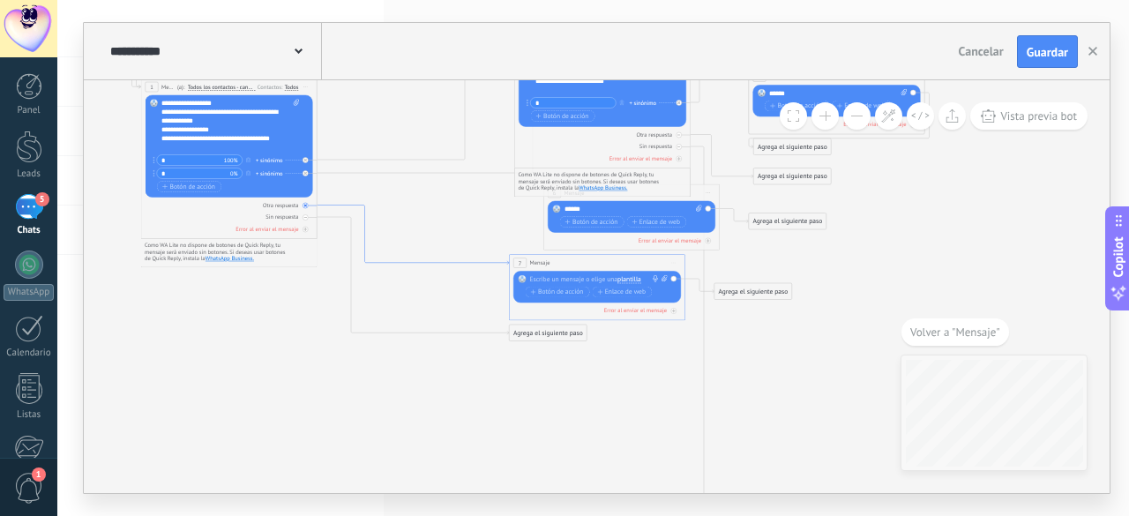
click at [496, 264] on icon at bounding box center [413, 234] width 192 height 59
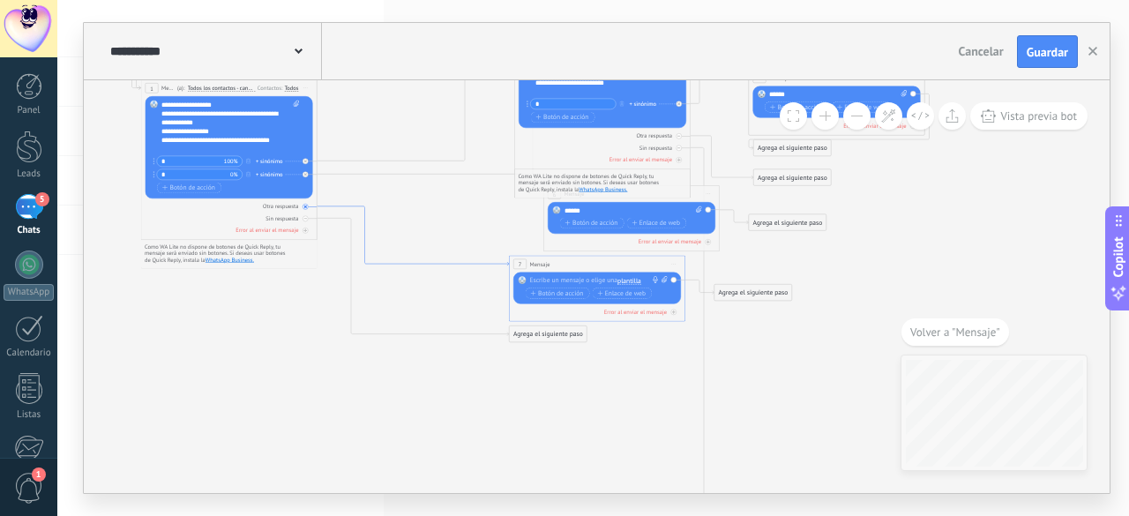
click at [490, 264] on icon at bounding box center [413, 235] width 192 height 59
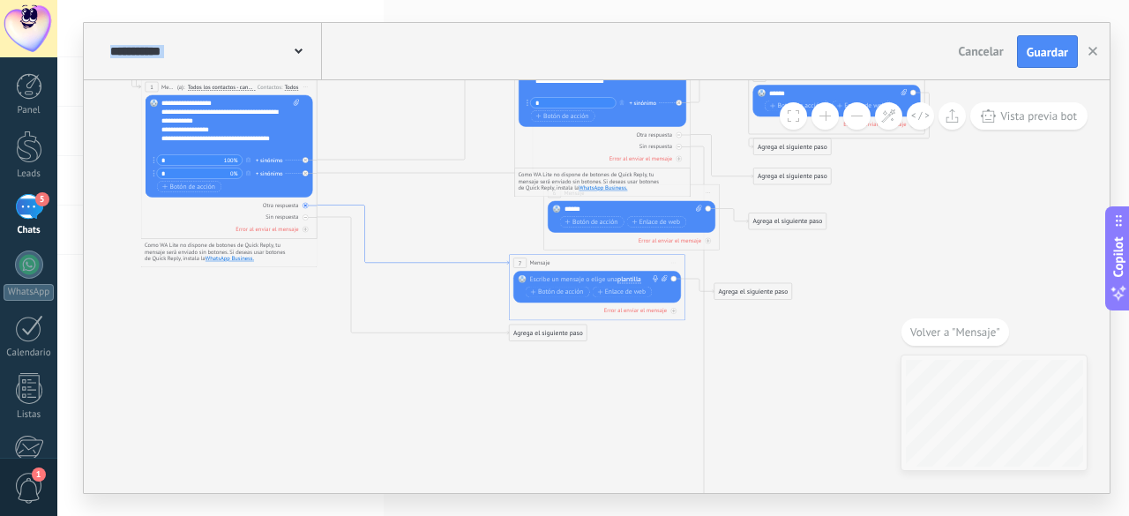
click at [490, 264] on icon at bounding box center [413, 234] width 192 height 59
click at [677, 259] on span "Iniciar vista previa aquí Cambiar nombre Duplicar Borrar" at bounding box center [674, 263] width 14 height 13
click at [717, 320] on div "Borrar" at bounding box center [713, 320] width 87 height 15
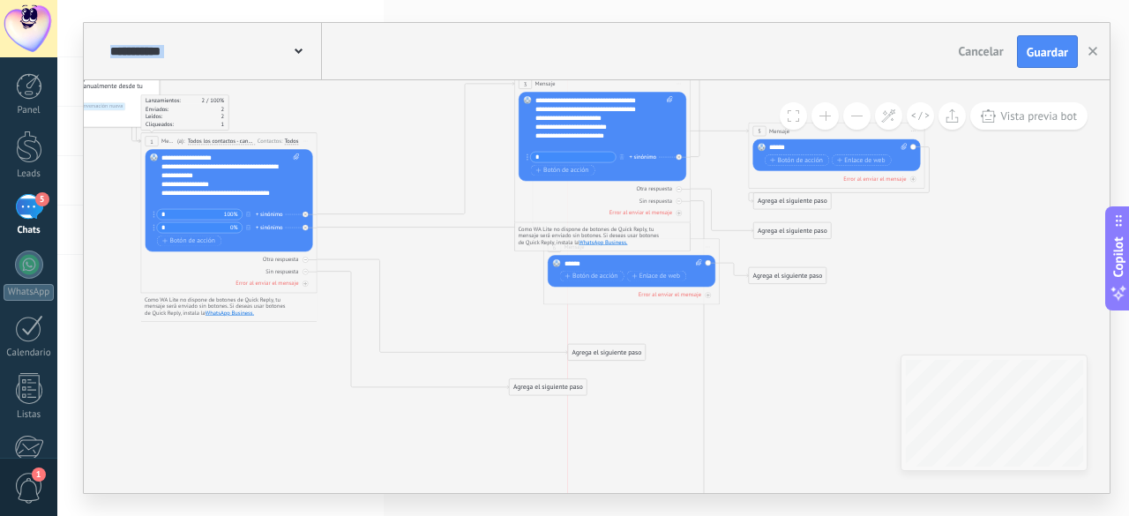
drag, startPoint x: 353, startPoint y: 169, endPoint x: 574, endPoint y: 352, distance: 286.9
click at [574, 352] on div "Agrega el siguiente paso" at bounding box center [607, 353] width 78 height 15
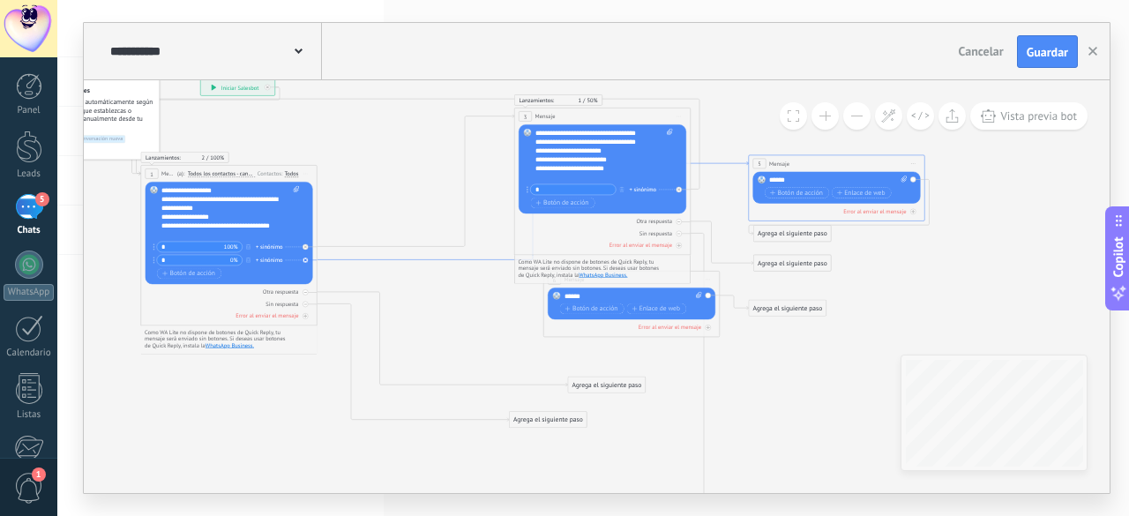
click at [473, 258] on icon at bounding box center [532, 210] width 431 height 98
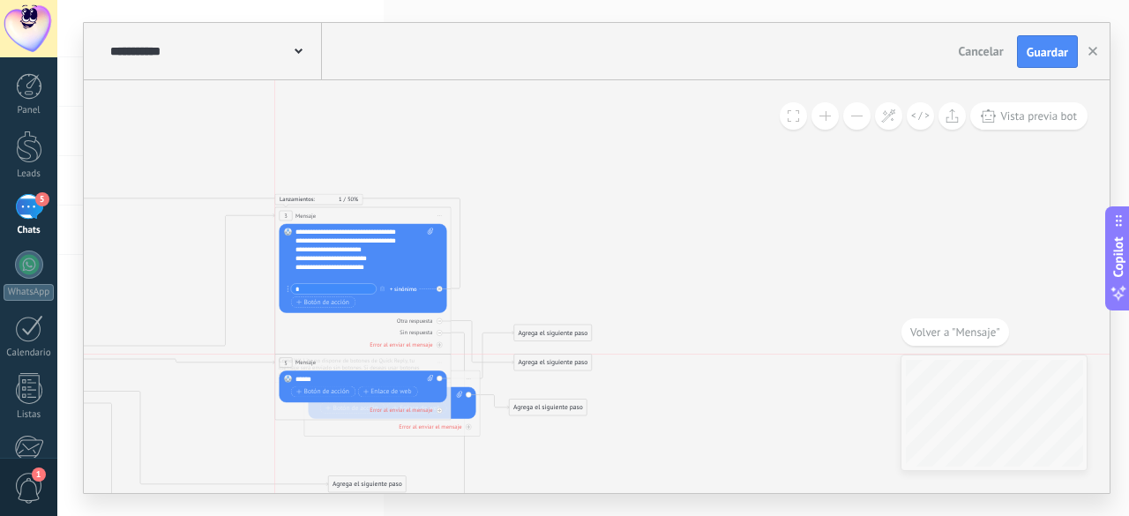
drag, startPoint x: 587, startPoint y: 260, endPoint x: 353, endPoint y: 364, distance: 256.6
click at [353, 364] on div "5 Mensaje ******* (a): Todos los contactos - canales seleccionados Todos los co…" at bounding box center [362, 362] width 175 height 17
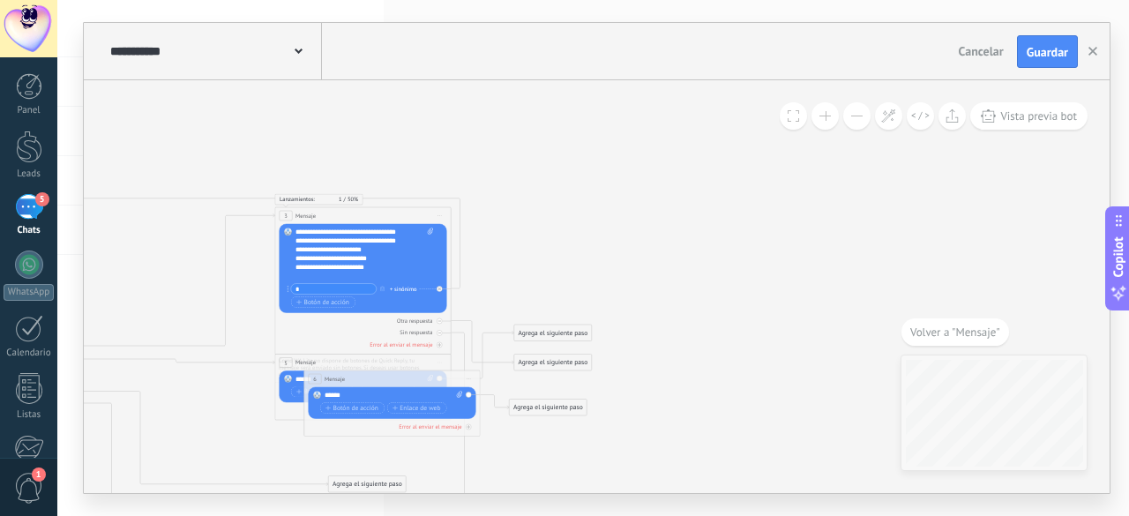
drag, startPoint x: 466, startPoint y: 407, endPoint x: 466, endPoint y: 470, distance: 62.6
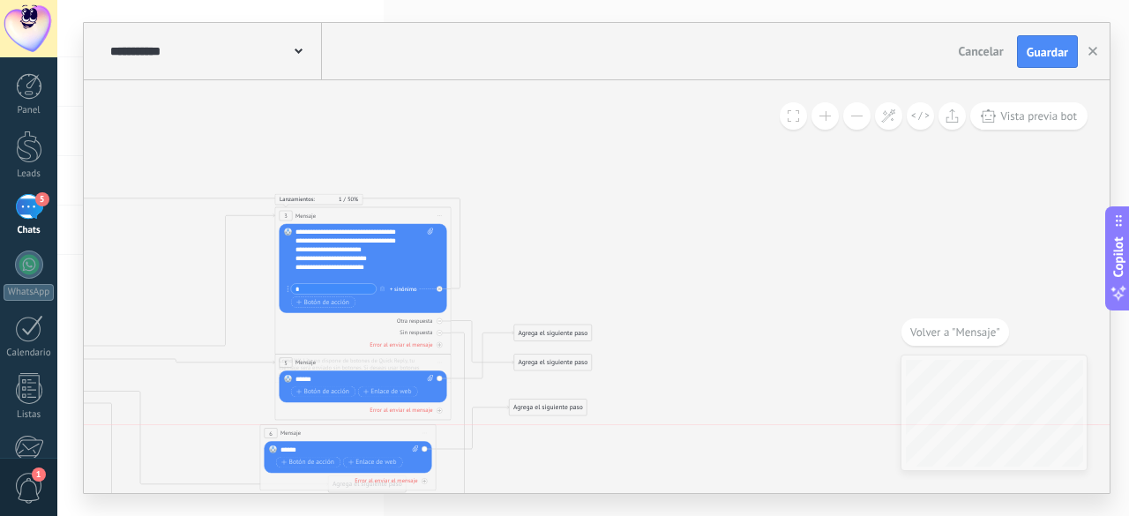
drag, startPoint x: 424, startPoint y: 381, endPoint x: 380, endPoint y: 436, distance: 70.2
click at [380, 436] on div "6 Mensaje ******* (a): Todos los contactos - canales seleccionados Todos los co…" at bounding box center [347, 433] width 175 height 17
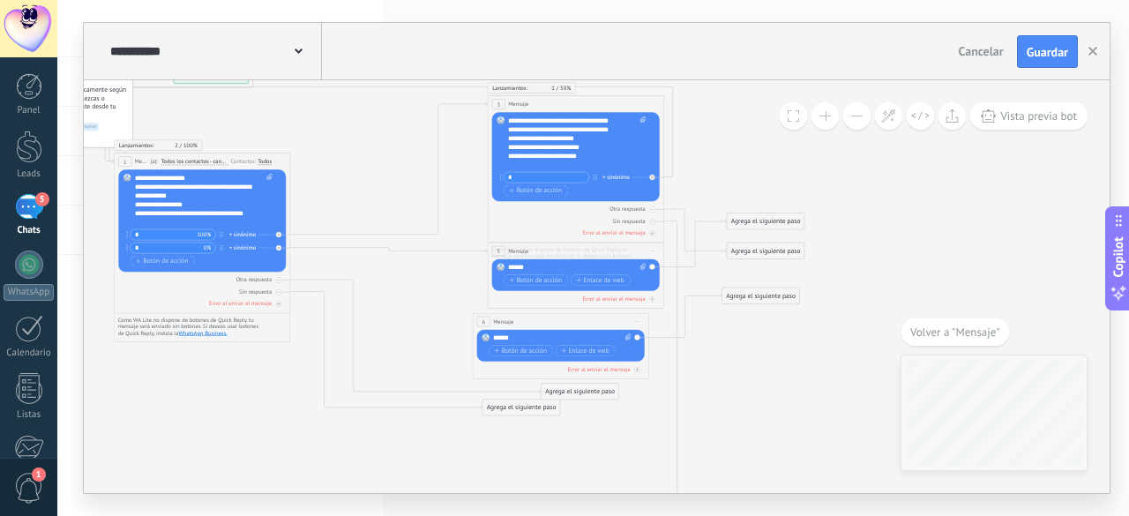
click at [531, 269] on div "******" at bounding box center [577, 268] width 138 height 9
click at [574, 264] on div at bounding box center [573, 268] width 131 height 9
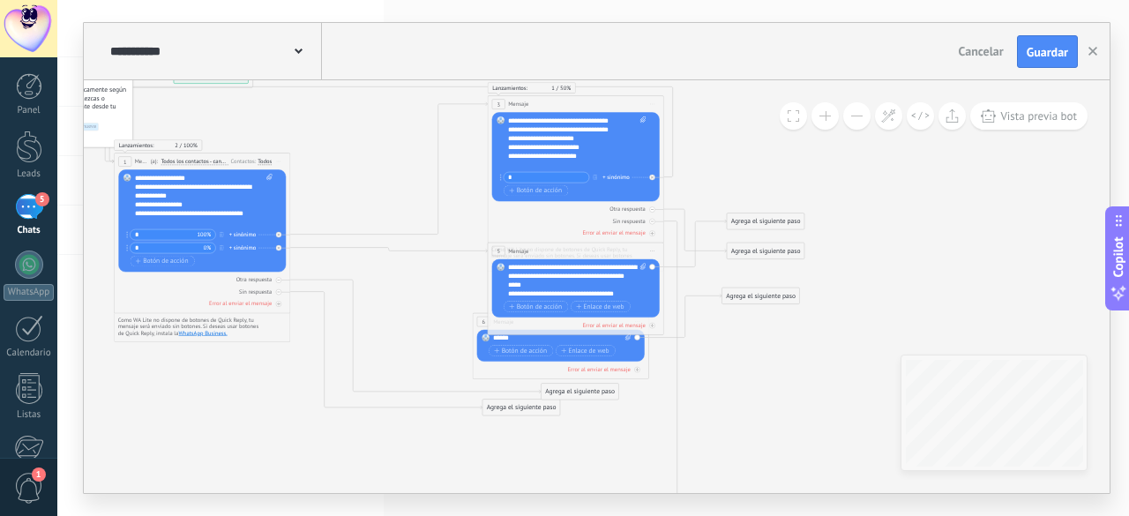
click at [609, 269] on div "**********" at bounding box center [577, 281] width 138 height 35
drag, startPoint x: 628, startPoint y: 297, endPoint x: 496, endPoint y: 295, distance: 132.3
click at [496, 295] on div "Reemplazar Quitar Convertir a mensaje de voz Arrastre la imagen aquí para adjun…" at bounding box center [576, 288] width 168 height 58
click at [550, 269] on div "**********" at bounding box center [577, 281] width 138 height 35
click at [559, 284] on div "**********" at bounding box center [577, 281] width 138 height 35
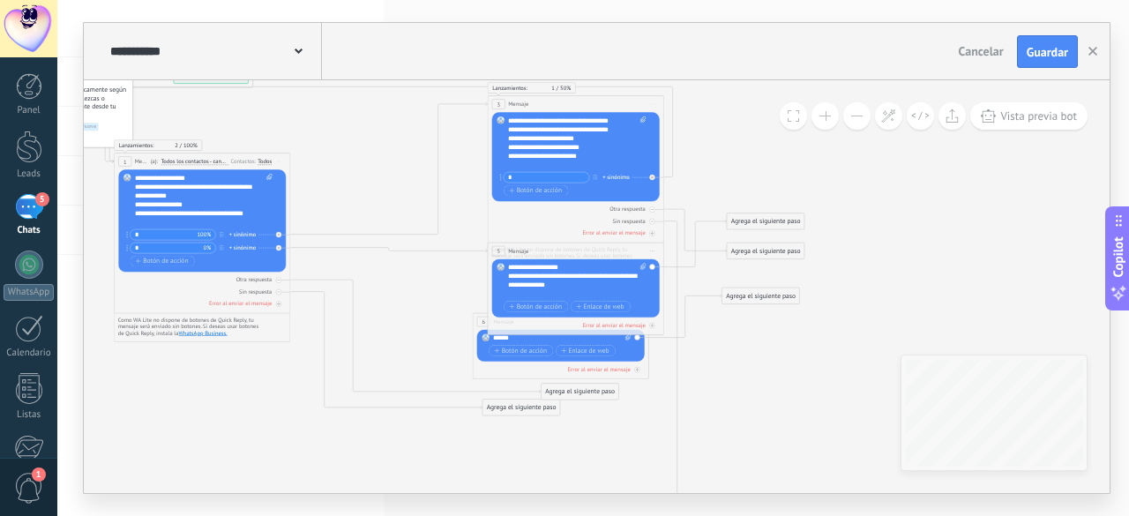
click at [518, 277] on div "**********" at bounding box center [577, 281] width 138 height 35
click at [513, 136] on div "**********" at bounding box center [577, 142] width 138 height 53
copy div "**********"
click at [537, 276] on div "**********" at bounding box center [577, 281] width 138 height 35
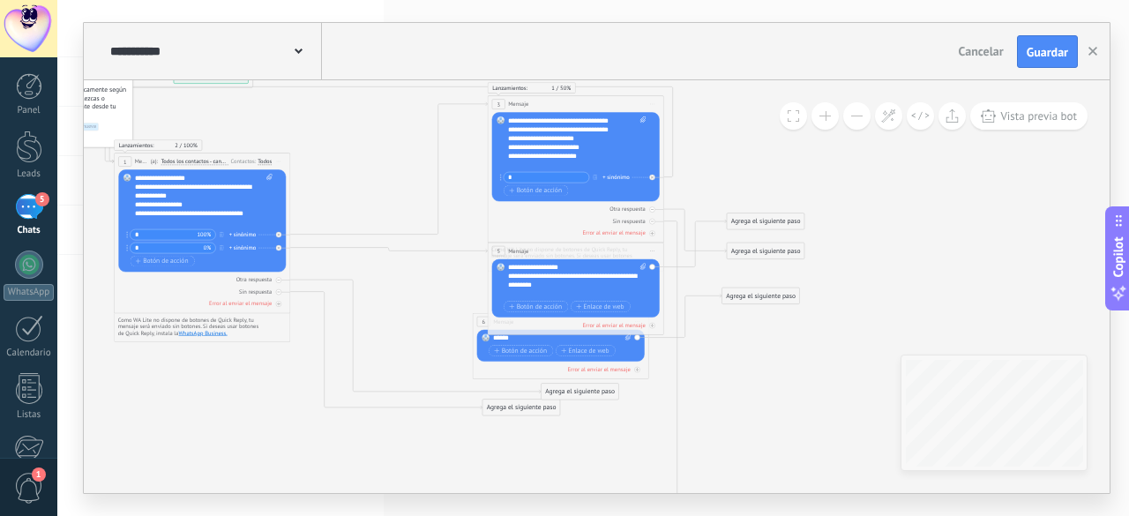
click at [509, 267] on div "**********" at bounding box center [577, 281] width 138 height 35
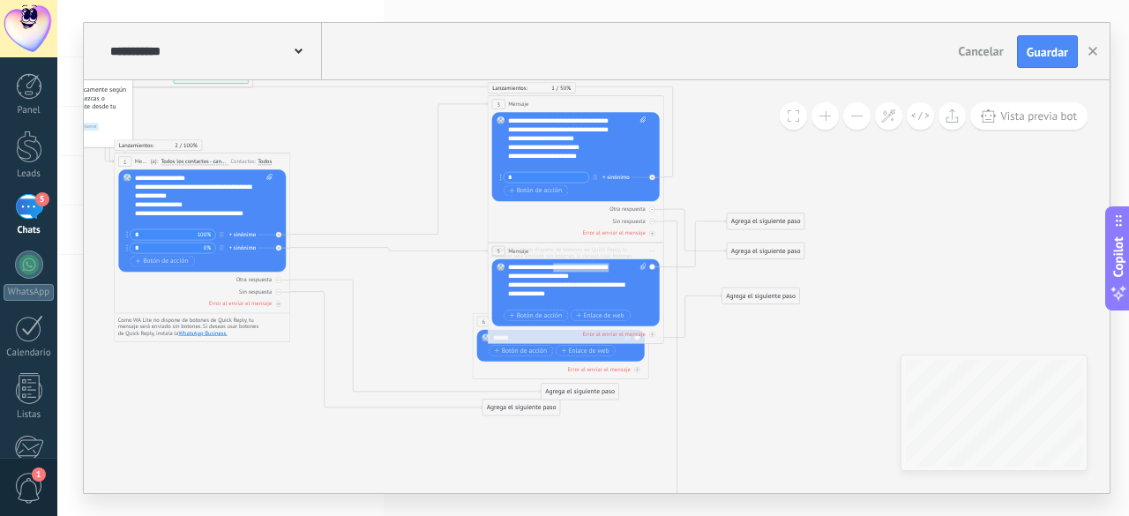
drag, startPoint x: 620, startPoint y: 269, endPoint x: 559, endPoint y: 265, distance: 60.9
click at [559, 265] on div "**********" at bounding box center [577, 286] width 138 height 44
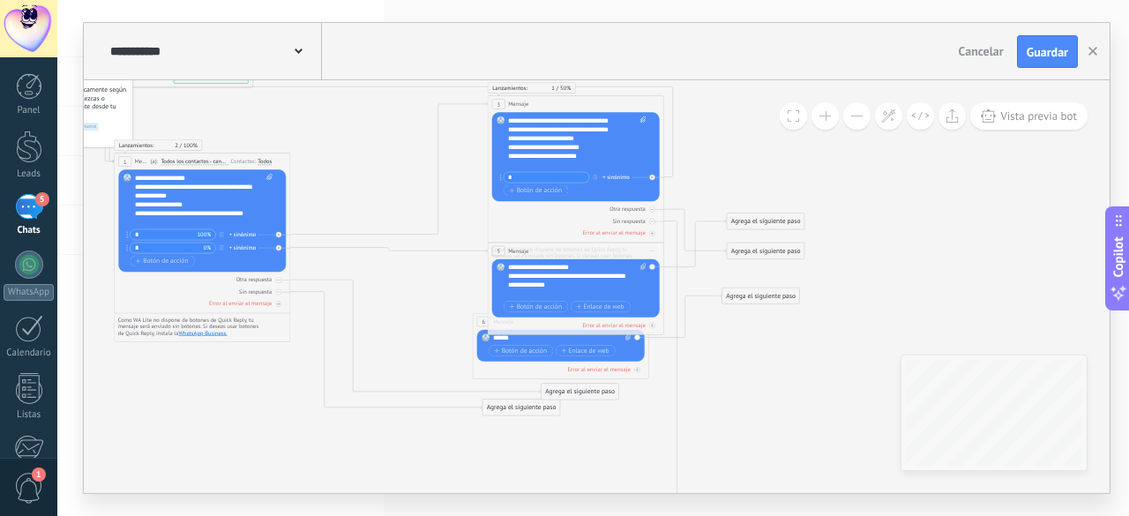
click at [517, 268] on div "**********" at bounding box center [569, 281] width 123 height 35
drag, startPoint x: 518, startPoint y: 128, endPoint x: 504, endPoint y: 128, distance: 13.2
click at [504, 128] on div "Reemplazar Quitar Convertir a mensaje de voz Arrastre la imagen aquí para adjun…" at bounding box center [576, 157] width 168 height 89
copy div "****"
click at [529, 292] on div at bounding box center [569, 294] width 123 height 9
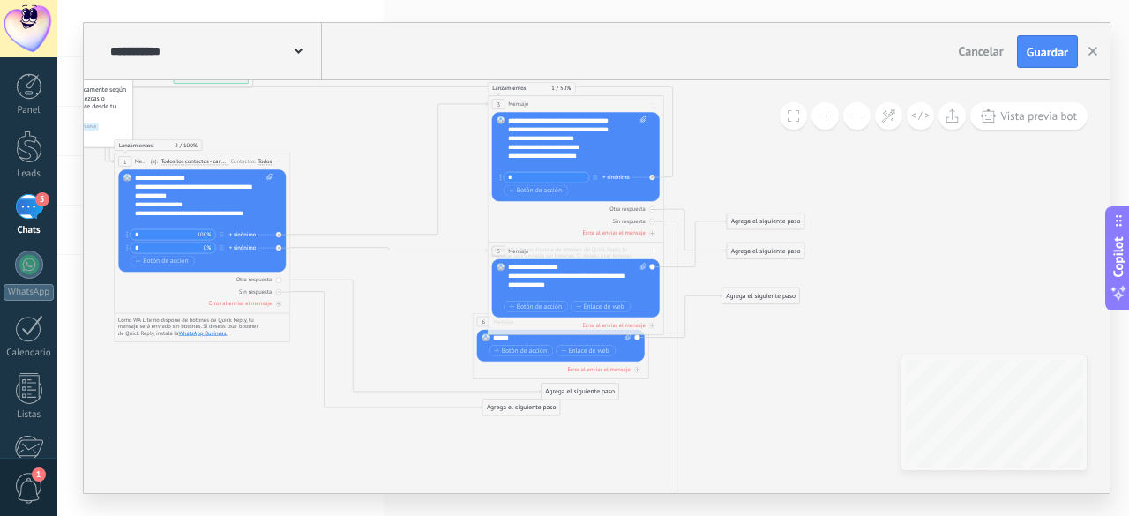
click at [508, 265] on div "**********" at bounding box center [569, 281] width 123 height 35
click at [509, 265] on div "**********" at bounding box center [569, 281] width 123 height 35
click at [515, 138] on div "**********" at bounding box center [569, 138] width 123 height 9
copy div "***"
click at [509, 286] on div "**********" at bounding box center [569, 281] width 123 height 35
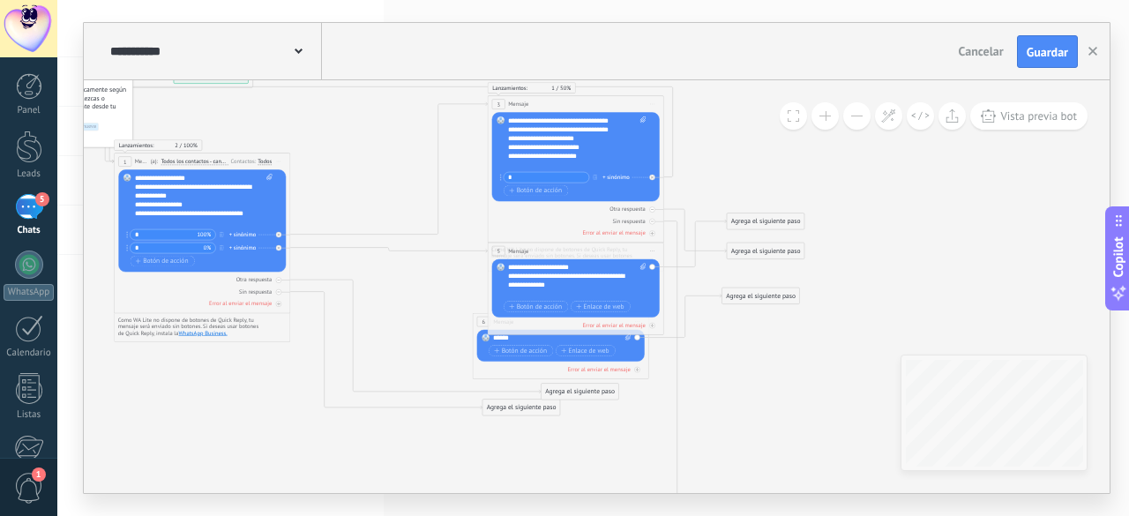
click at [508, 280] on div "**********" at bounding box center [569, 281] width 123 height 35
click at [567, 290] on div at bounding box center [569, 294] width 123 height 9
drag, startPoint x: 592, startPoint y: 159, endPoint x: 500, endPoint y: 156, distance: 91.7
click at [500, 156] on div "Reemplazar Quitar Convertir a mensaje de voz Arrastre la imagen aquí para adjun…" at bounding box center [576, 157] width 168 height 89
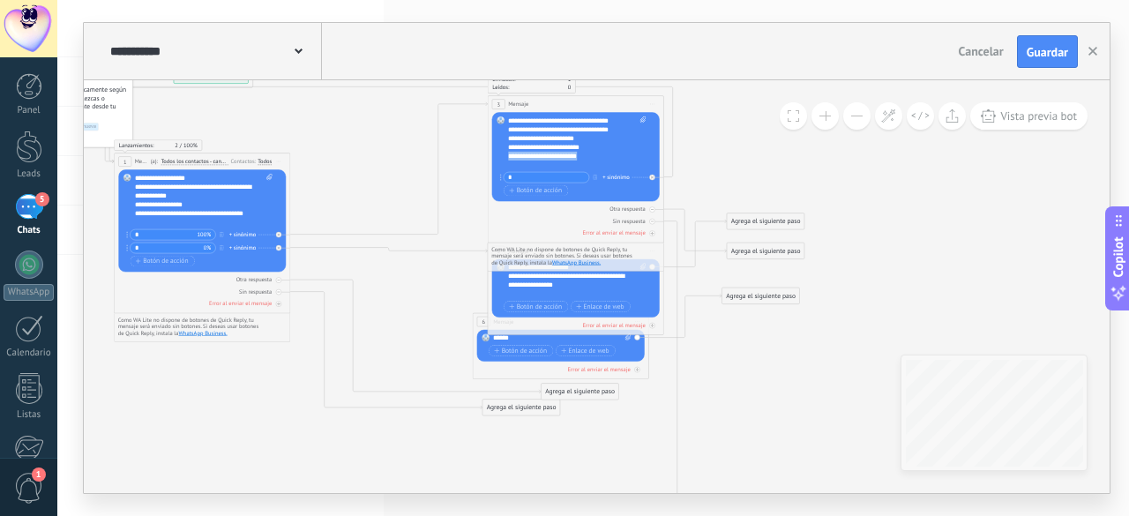
copy div "**********"
click at [571, 290] on div at bounding box center [569, 294] width 123 height 9
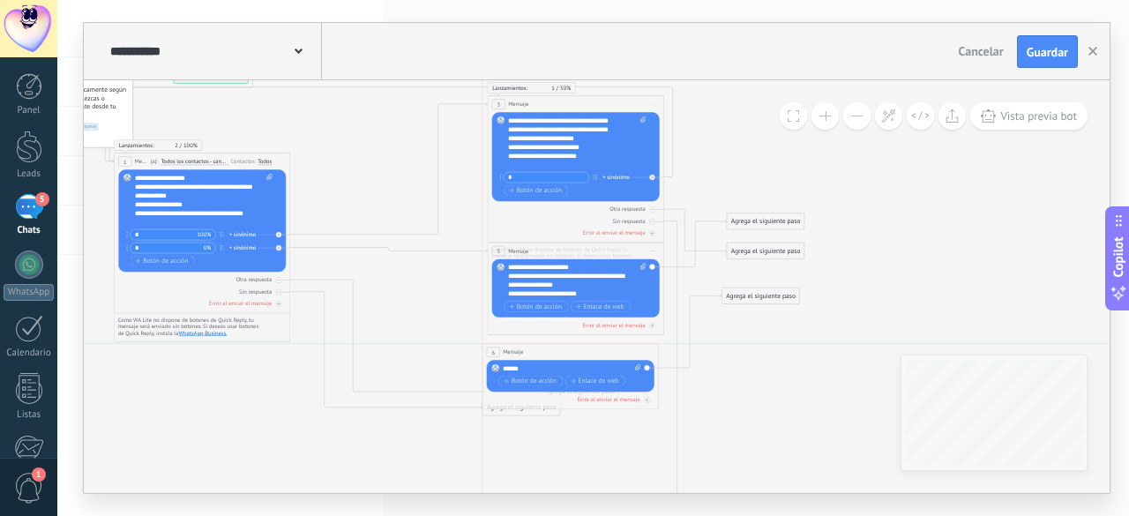
drag, startPoint x: 481, startPoint y: 317, endPoint x: 491, endPoint y: 352, distance: 36.6
click at [491, 352] on div "6" at bounding box center [493, 352] width 13 height 11
click at [650, 234] on div at bounding box center [652, 234] width 6 height 6
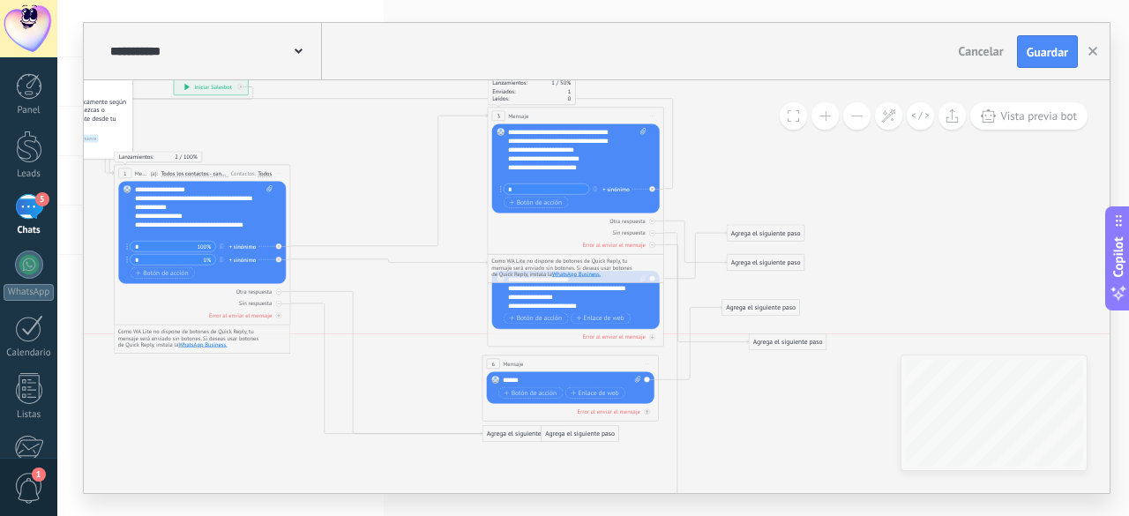
drag, startPoint x: 744, startPoint y: 325, endPoint x: 771, endPoint y: 343, distance: 31.8
click at [771, 343] on div "Agrega el siguiente paso" at bounding box center [788, 342] width 78 height 15
drag, startPoint x: 749, startPoint y: 235, endPoint x: 781, endPoint y: 223, distance: 34.1
click at [781, 223] on div "Agrega el siguiente paso" at bounding box center [797, 221] width 78 height 14
click at [825, 126] on button at bounding box center [824, 115] width 27 height 27
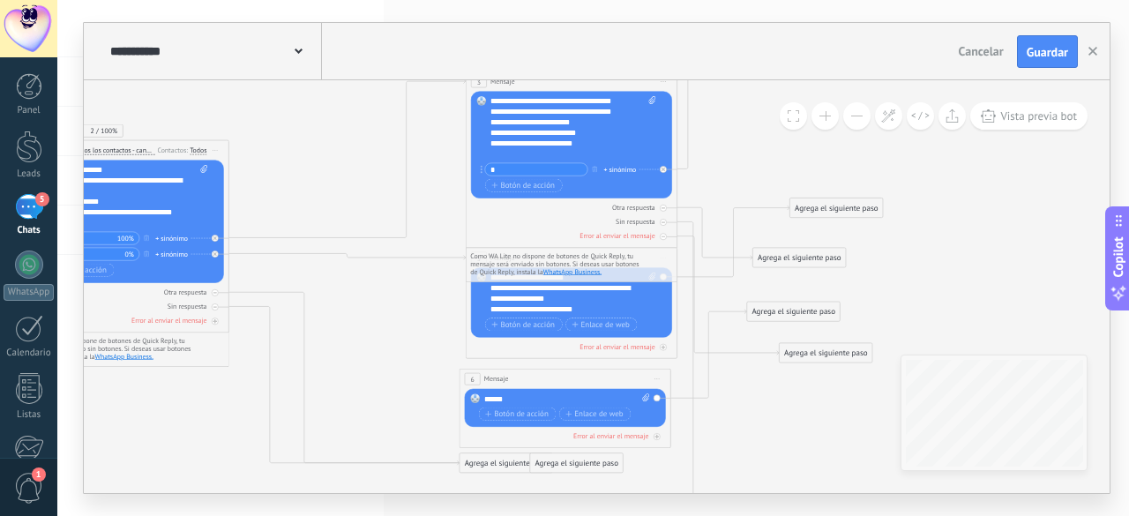
click at [850, 123] on button at bounding box center [856, 115] width 27 height 27
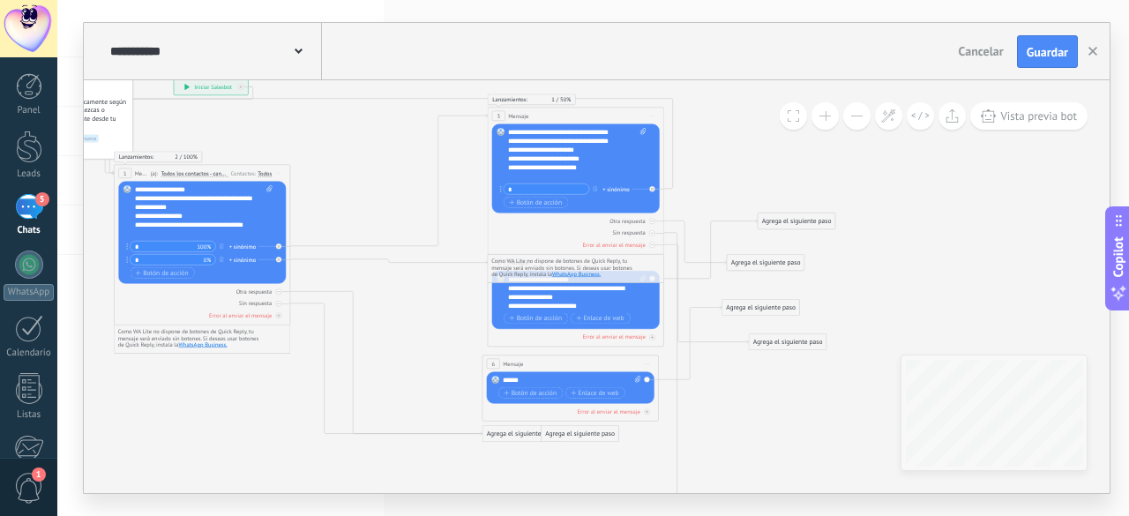
click at [850, 123] on button at bounding box center [856, 115] width 27 height 27
click at [921, 115] on icon at bounding box center [920, 116] width 19 height 10
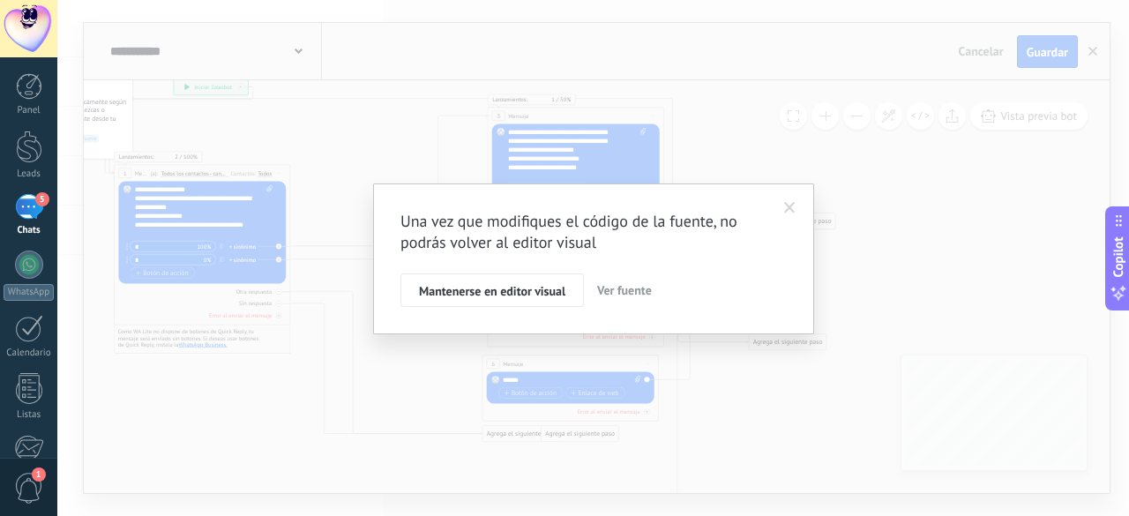
click at [622, 289] on span "Ver fuente" at bounding box center [624, 290] width 55 height 16
type textarea "**********"
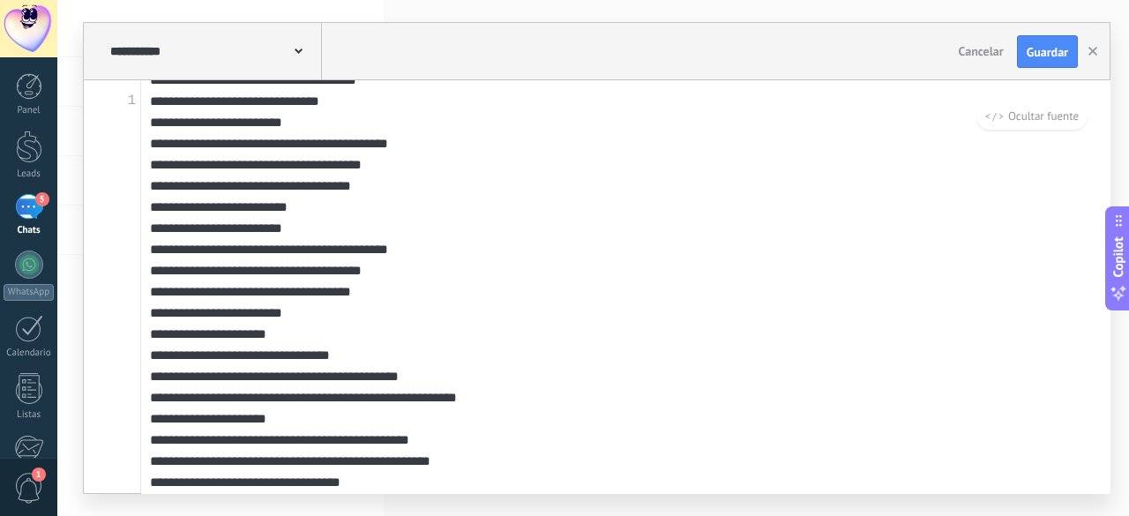
scroll to position [0, 0]
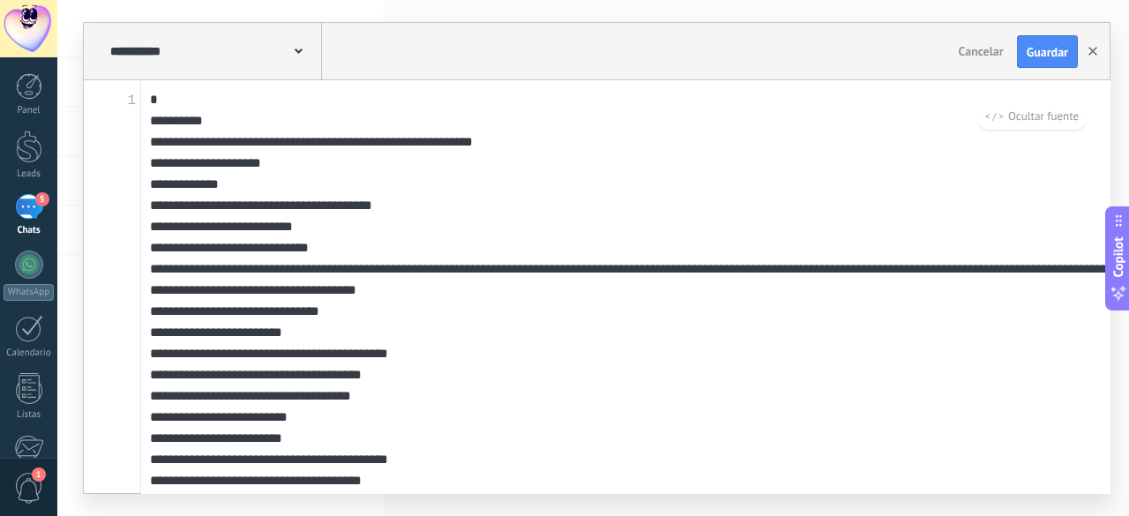
click at [1095, 56] on button "button" at bounding box center [1092, 52] width 26 height 34
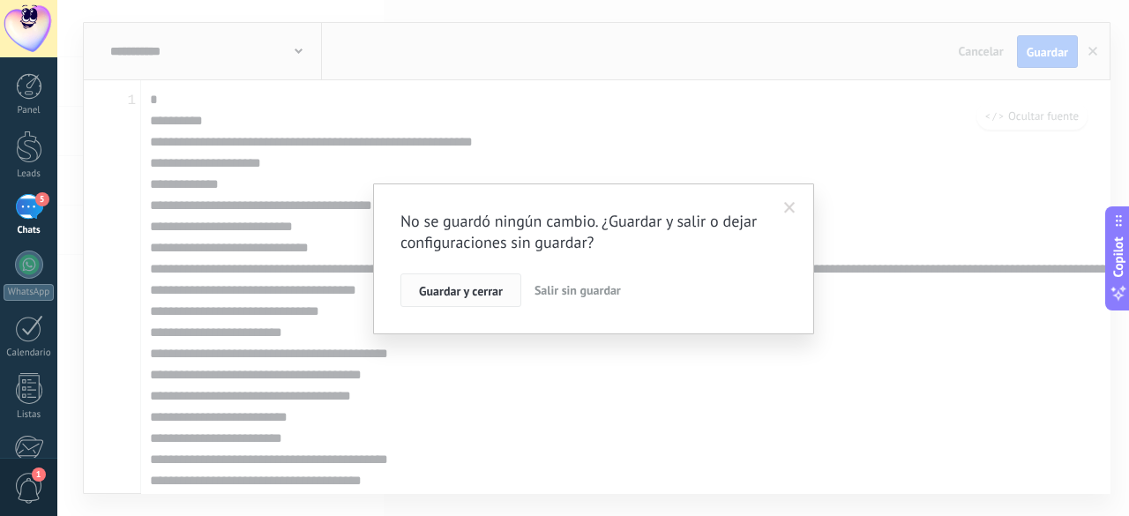
click at [487, 299] on button "Guardar y cerrar" at bounding box center [460, 290] width 121 height 34
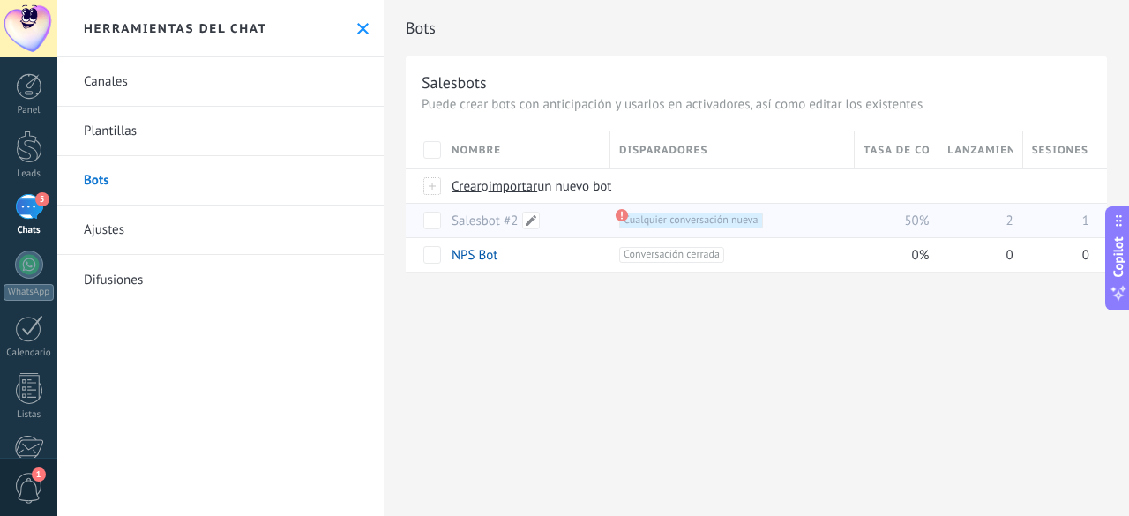
click at [501, 220] on link "Salesbot #2" at bounding box center [484, 220] width 66 height 17
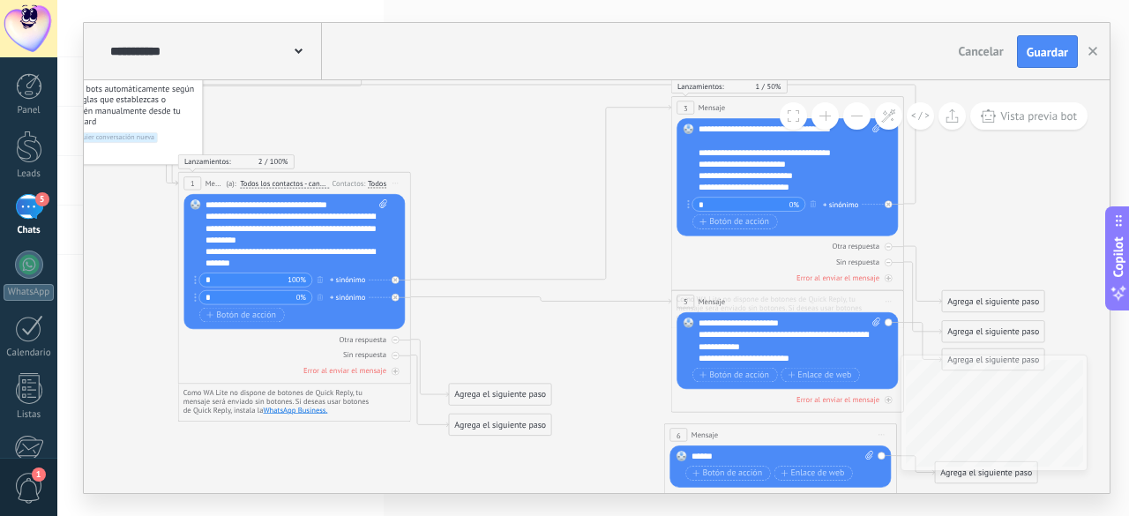
click at [325, 207] on div "**********" at bounding box center [296, 234] width 183 height 70
click at [1050, 48] on span "Guardar" at bounding box center [1046, 52] width 41 height 12
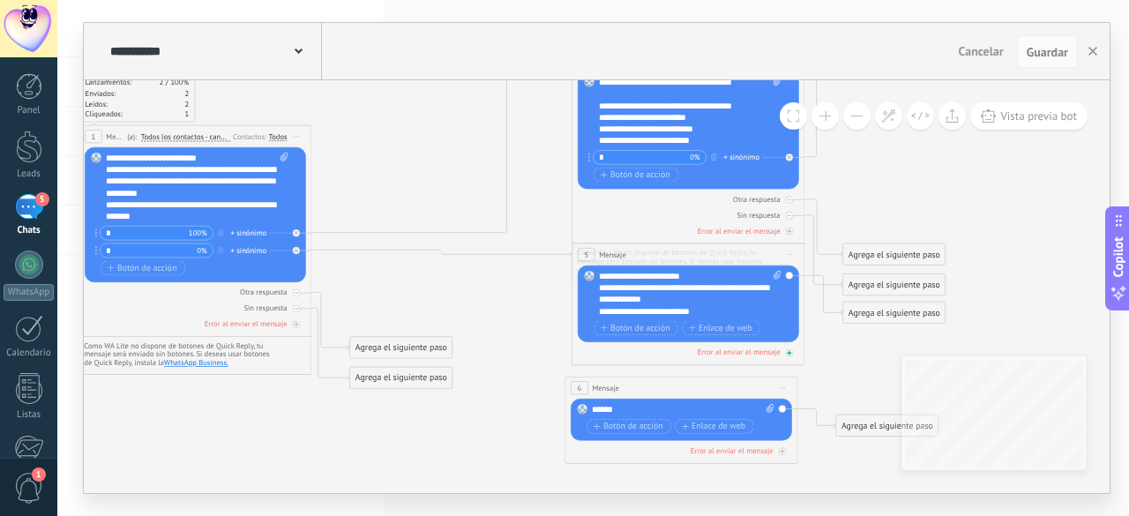
click at [791, 354] on div at bounding box center [790, 353] width 8 height 8
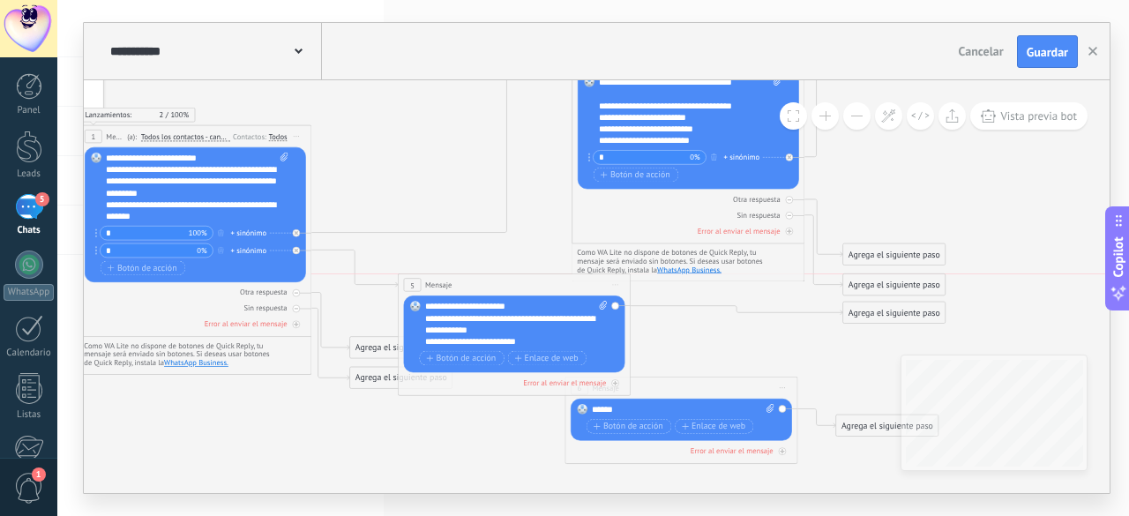
drag, startPoint x: 643, startPoint y: 247, endPoint x: 469, endPoint y: 272, distance: 175.6
click at [157, 11] on div "**********" at bounding box center [157, 11] width 0 height 0
click at [492, 283] on div "5 Mensaje ******* (a): Todos los contactos - canales seleccionados Todos los co…" at bounding box center [515, 284] width 232 height 21
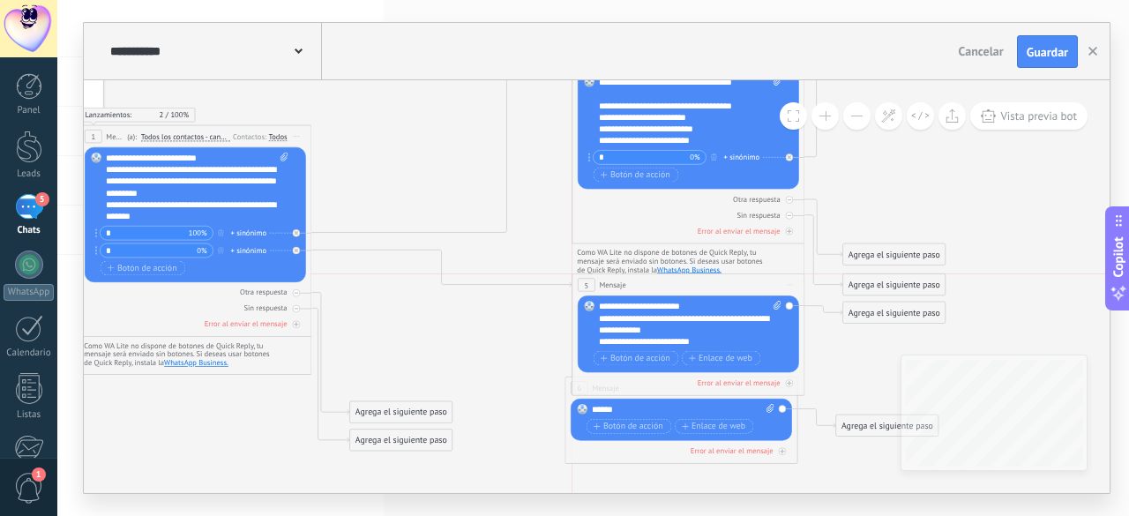
drag, startPoint x: 531, startPoint y: 288, endPoint x: 705, endPoint y: 292, distance: 174.6
click at [705, 292] on div "5 Mensaje ******* (a): Todos los contactos - canales seleccionados Todos los co…" at bounding box center [688, 284] width 232 height 21
click at [749, 382] on div "Error al enviar el mensaje" at bounding box center [738, 383] width 83 height 10
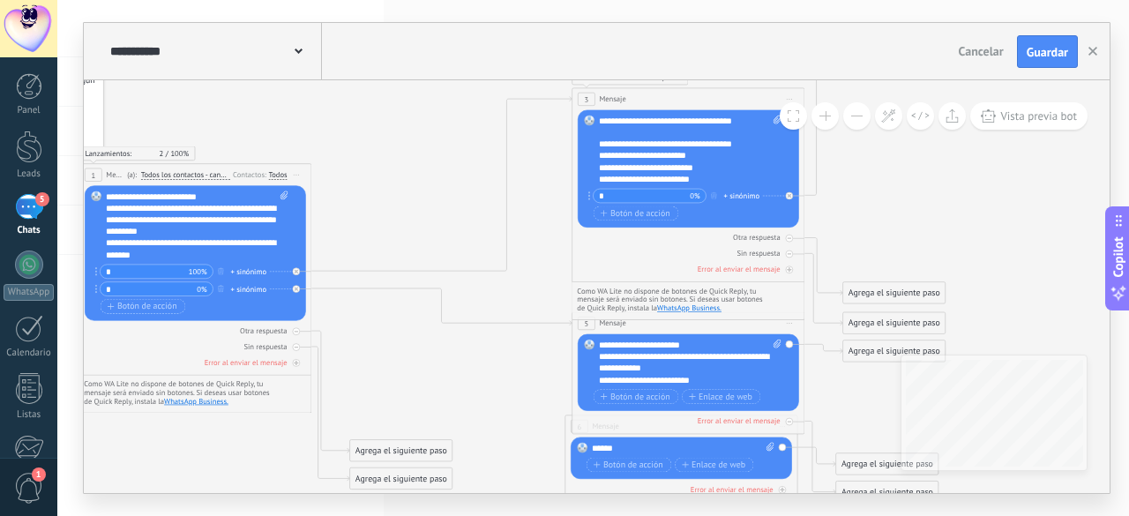
click at [792, 212] on div "Reemplazar Quitar Convertir a mensaje de voz Arrastre la imagen aquí para adjun…" at bounding box center [688, 168] width 221 height 117
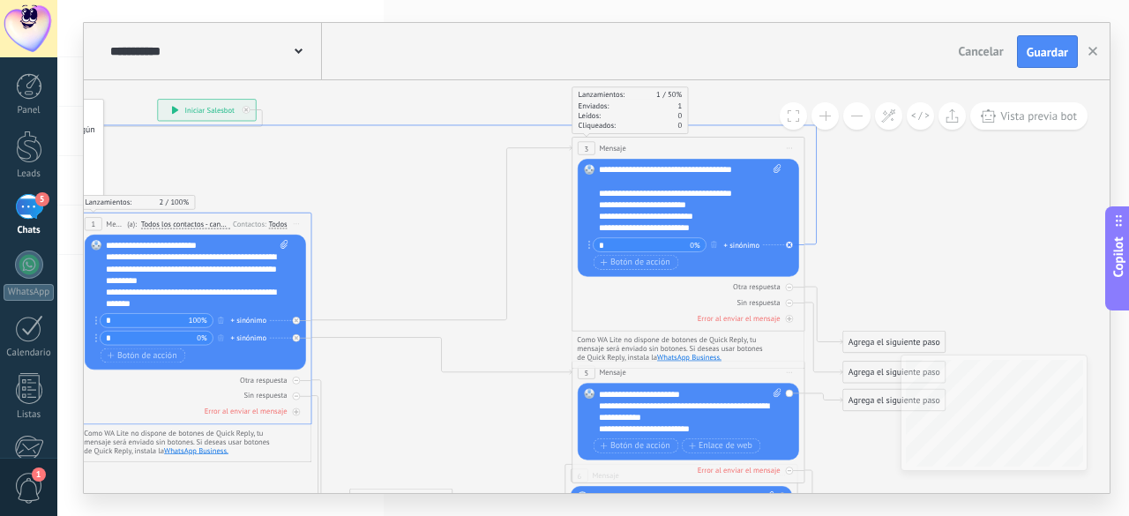
click at [816, 207] on icon at bounding box center [441, 184] width 749 height 119
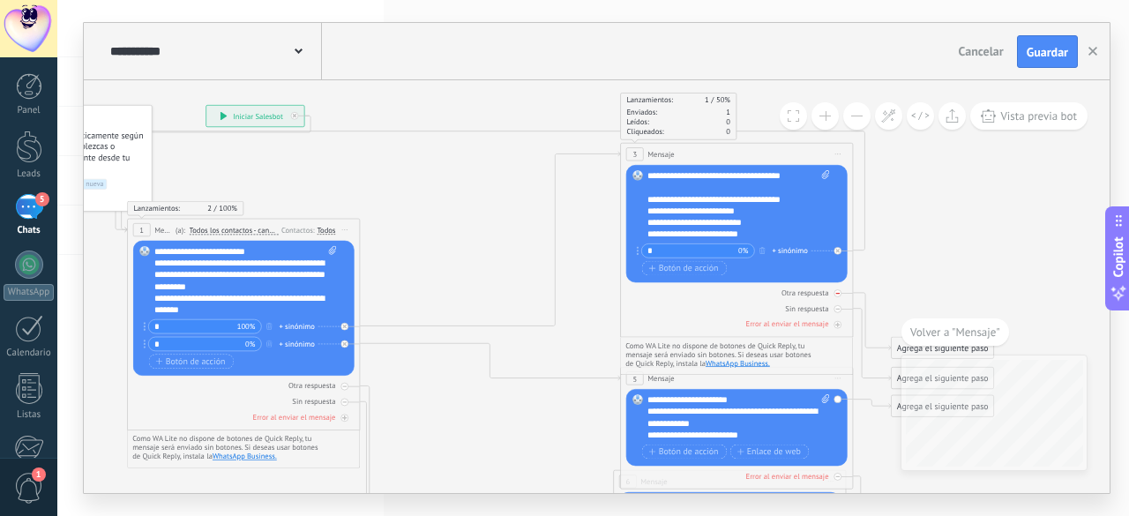
click at [844, 295] on div "Otra respuesta" at bounding box center [736, 292] width 221 height 11
click at [846, 306] on div "Sin respuesta" at bounding box center [736, 308] width 221 height 11
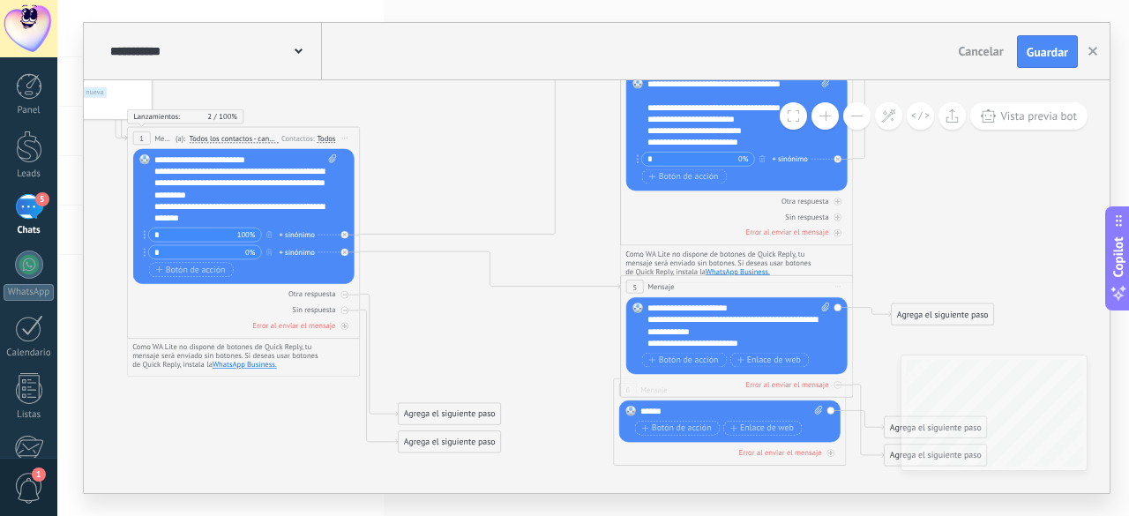
click at [834, 353] on div "Reemplazar Quitar Convertir a mensaje de voz Arrastre la imagen aquí para adjun…" at bounding box center [736, 335] width 221 height 77
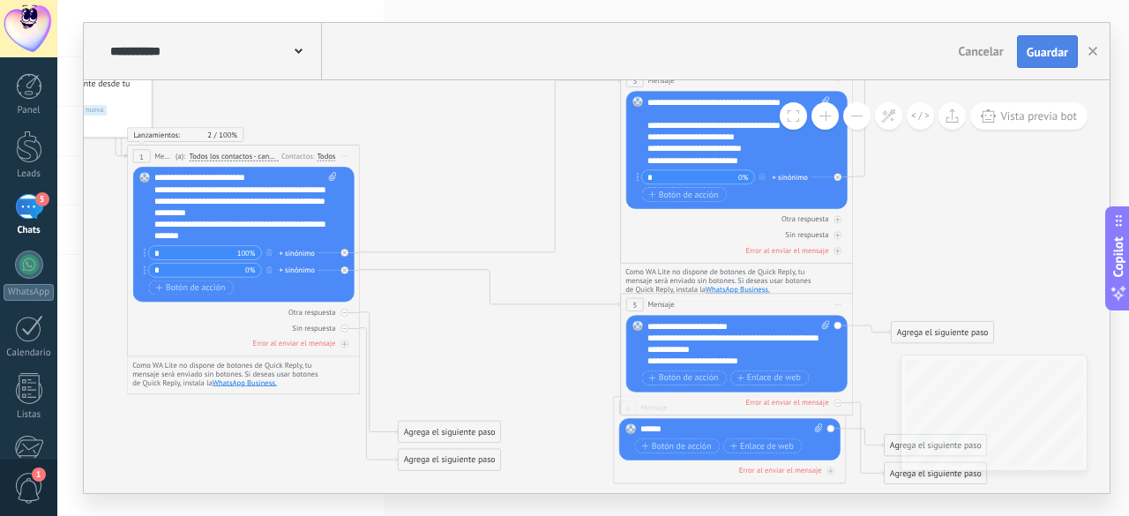
click at [1044, 47] on span "Guardar" at bounding box center [1046, 52] width 41 height 12
click at [26, 205] on div "5" at bounding box center [29, 207] width 28 height 26
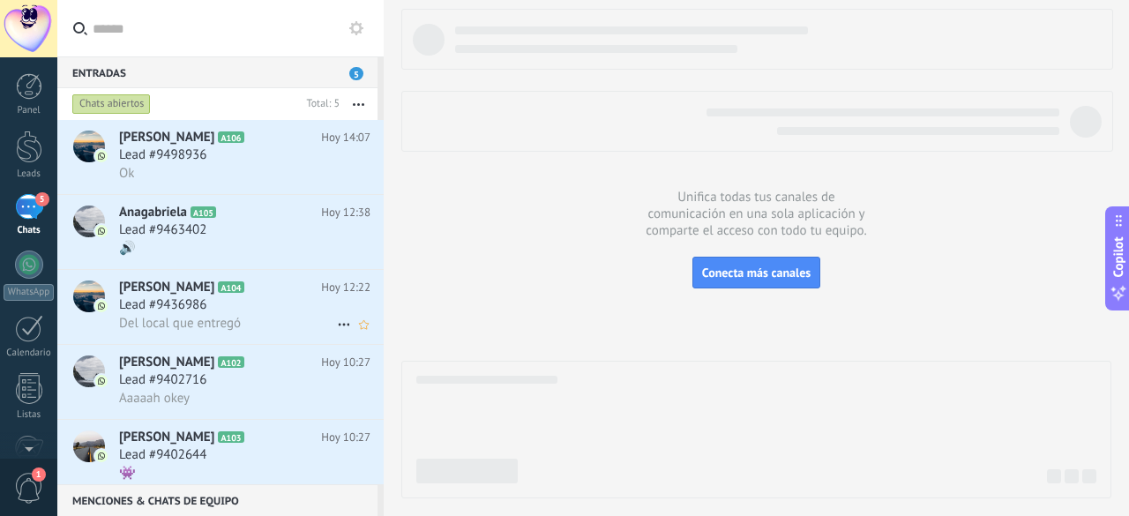
scroll to position [2, 0]
click at [719, 275] on span "Conecta más canales" at bounding box center [756, 273] width 108 height 16
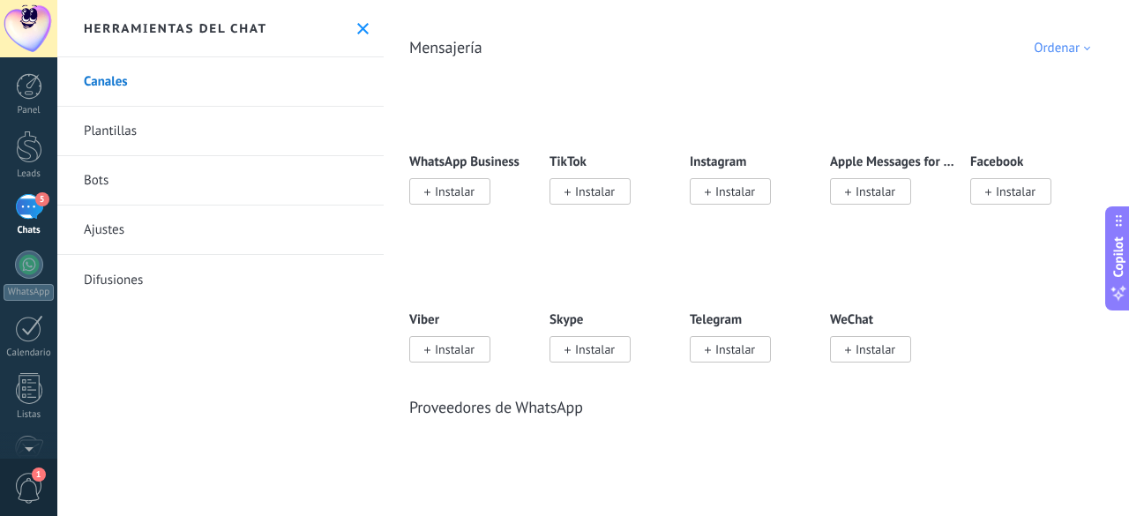
scroll to position [297, 0]
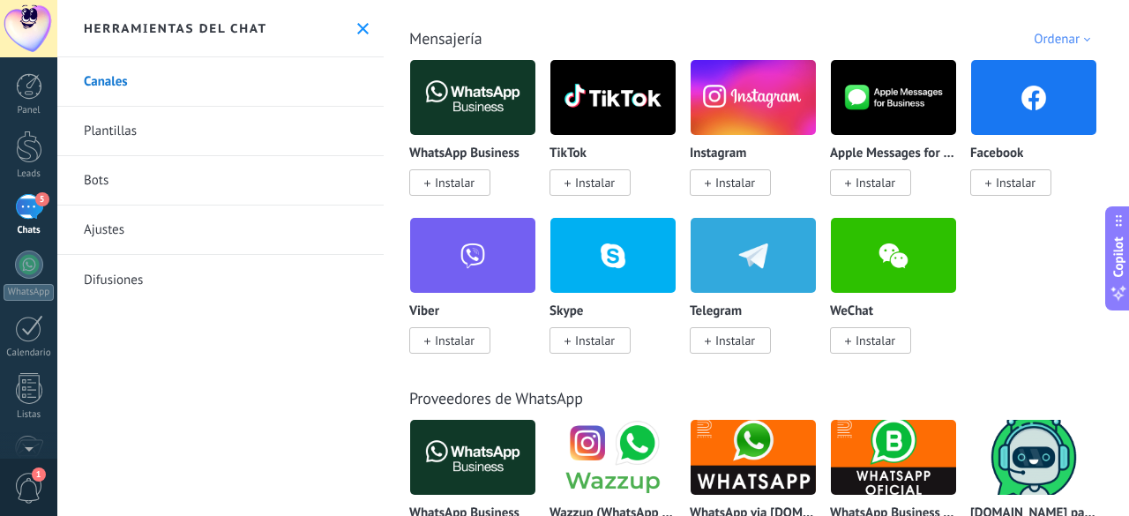
click at [201, 76] on link "Canales" at bounding box center [220, 81] width 326 height 49
click at [147, 181] on link "Bots" at bounding box center [220, 180] width 326 height 49
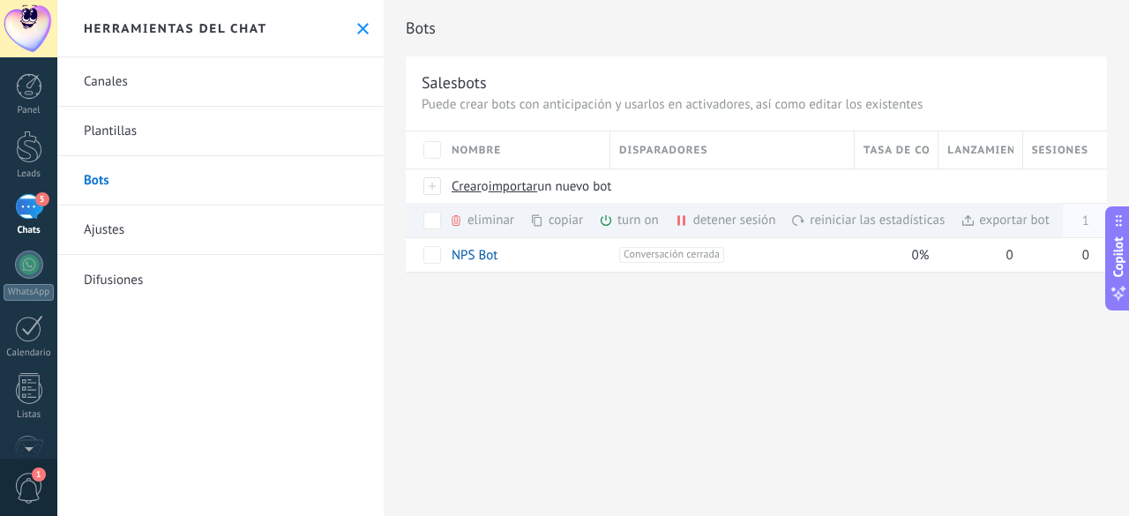
click at [637, 220] on div "turn on màs" at bounding box center [659, 220] width 120 height 34
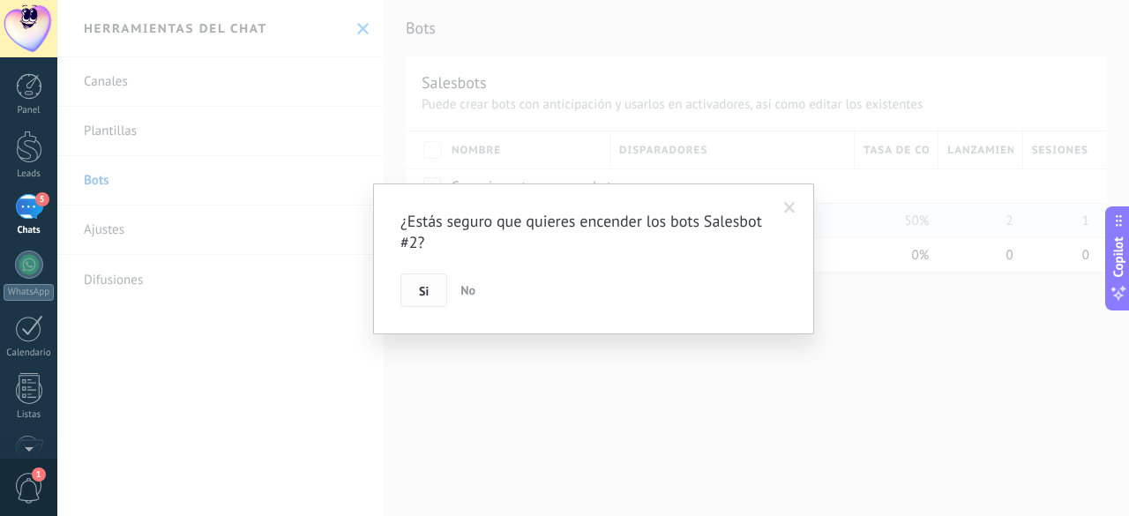
click at [427, 292] on span "Si" at bounding box center [424, 291] width 10 height 12
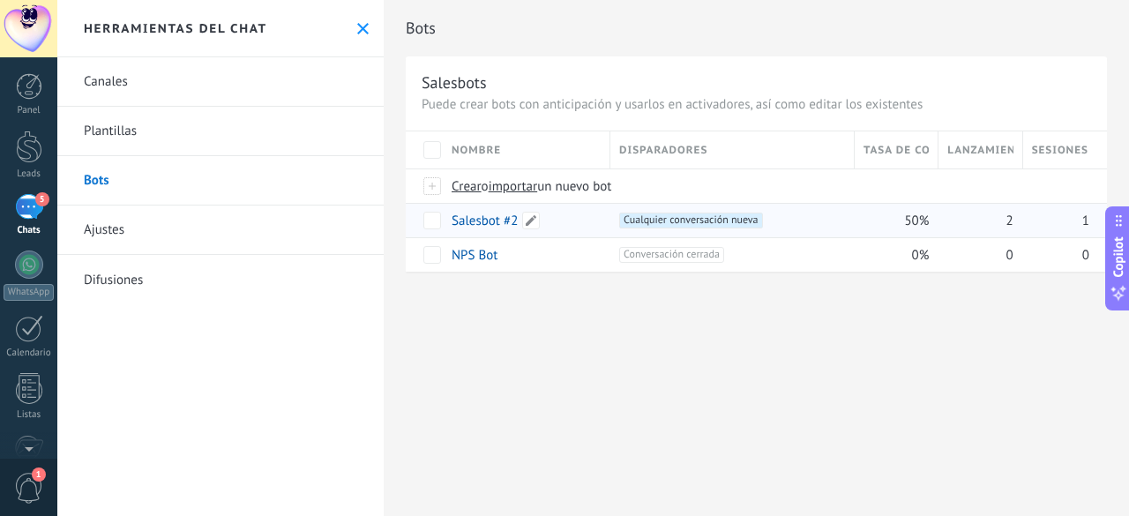
click at [492, 218] on link "Salesbot #2" at bounding box center [484, 220] width 66 height 17
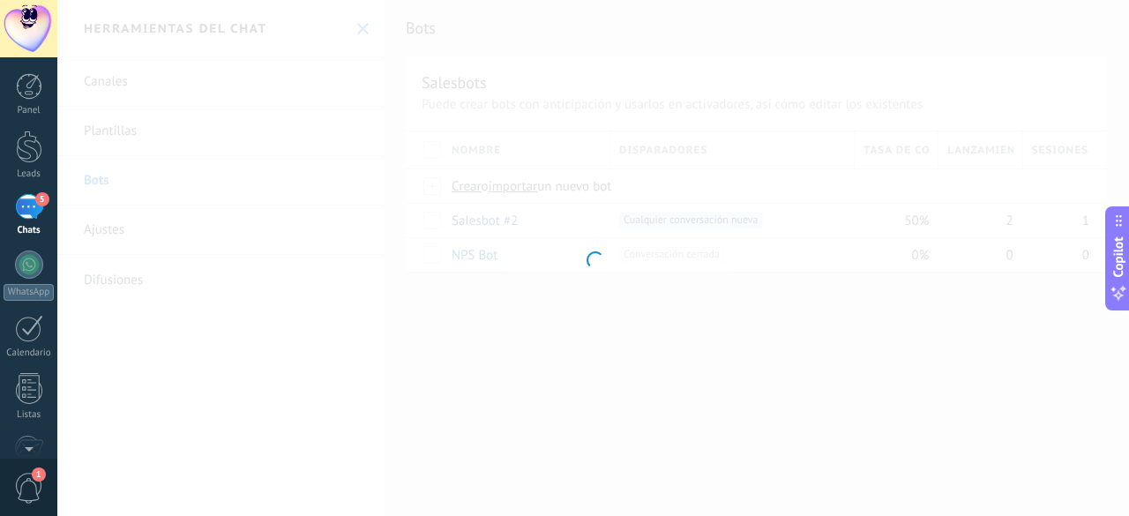
type input "**********"
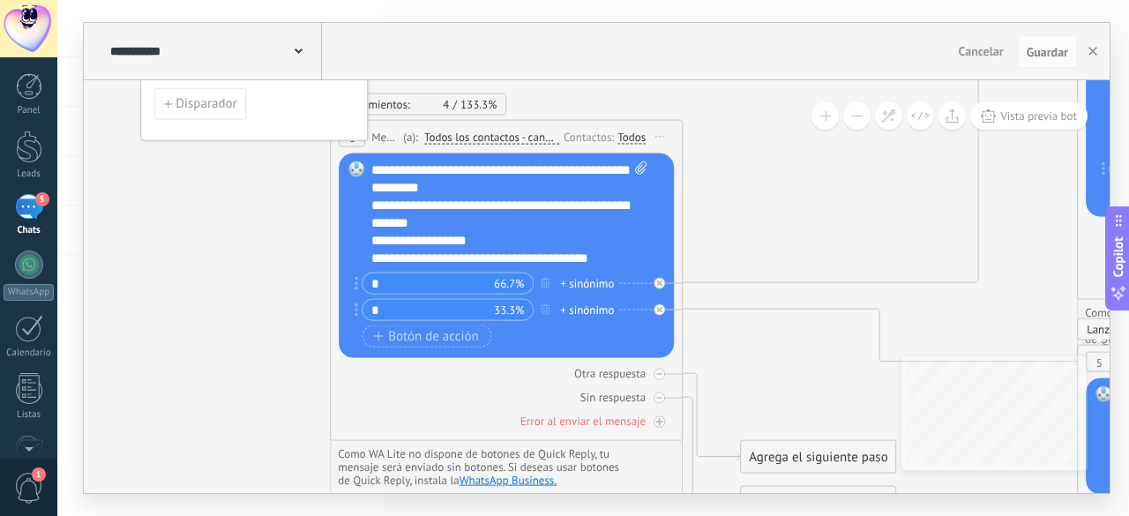
scroll to position [34, 0]
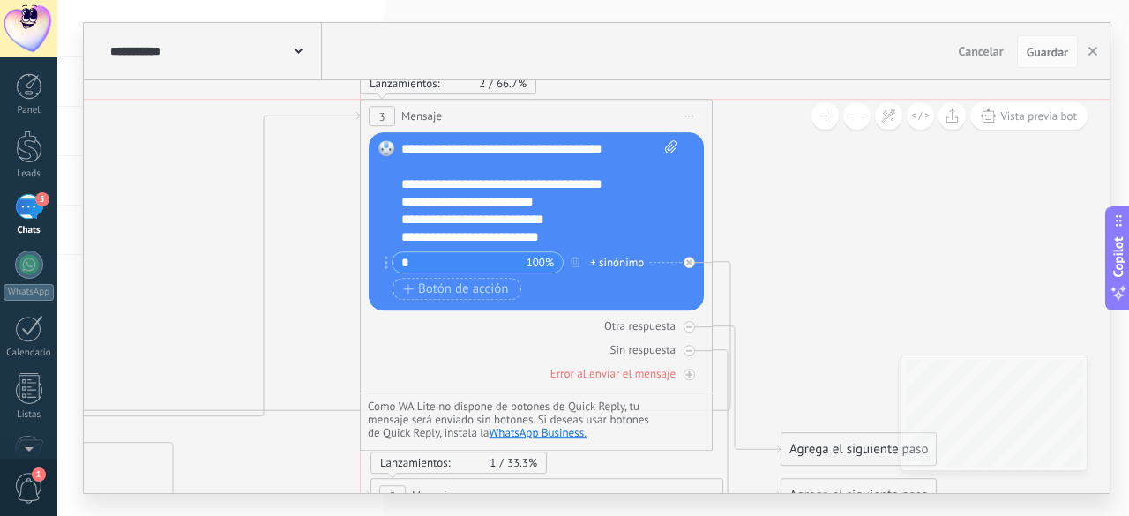
drag, startPoint x: 622, startPoint y: 151, endPoint x: 621, endPoint y: 117, distance: 33.6
click at [621, 117] on div "3 Mensaje ******* (a): Todos los contactos - canales seleccionados Todos los co…" at bounding box center [536, 117] width 351 height 33
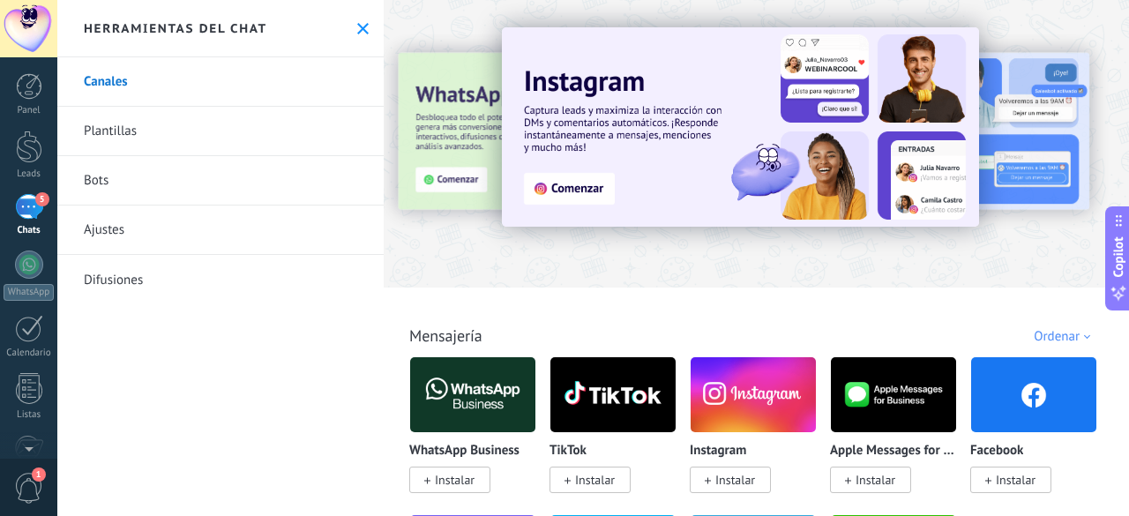
click at [127, 184] on link "Bots" at bounding box center [220, 180] width 326 height 49
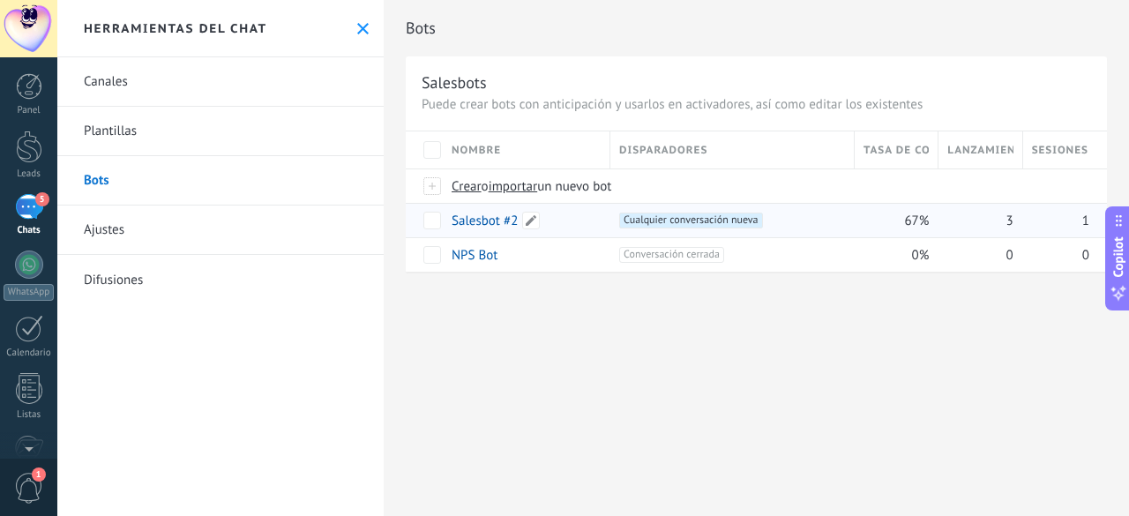
click at [480, 218] on link "Salesbot #2" at bounding box center [484, 220] width 66 height 17
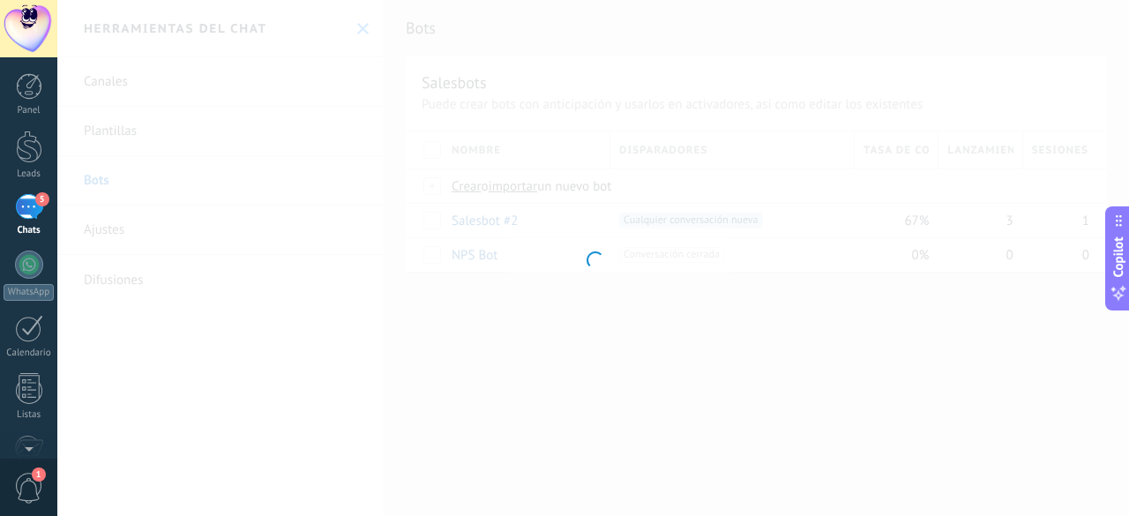
type input "**********"
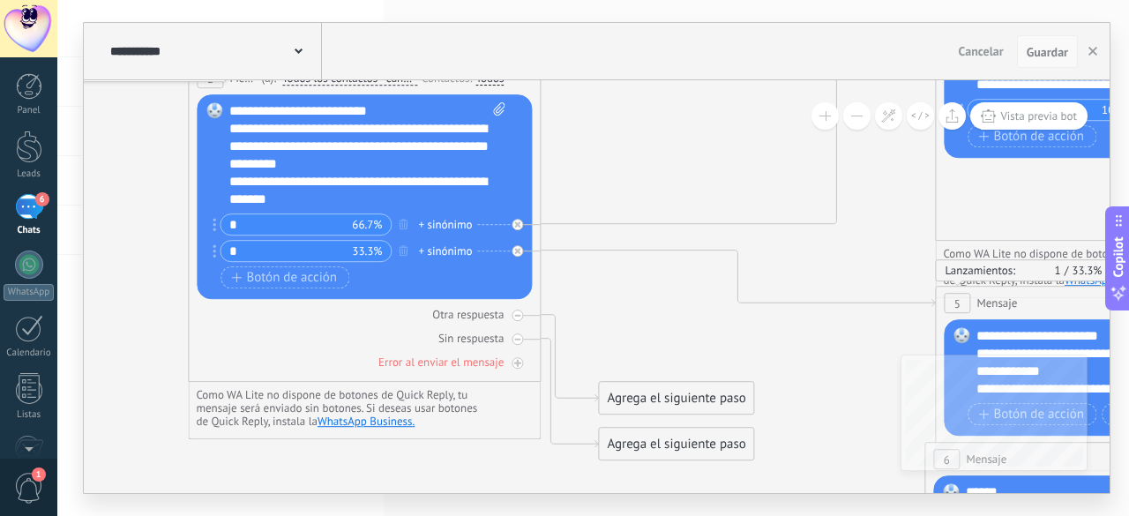
click at [1064, 61] on button "Guardar" at bounding box center [1047, 52] width 61 height 34
click at [1054, 54] on span "Guardar" at bounding box center [1046, 52] width 41 height 12
click at [1097, 53] on button "button" at bounding box center [1092, 52] width 26 height 34
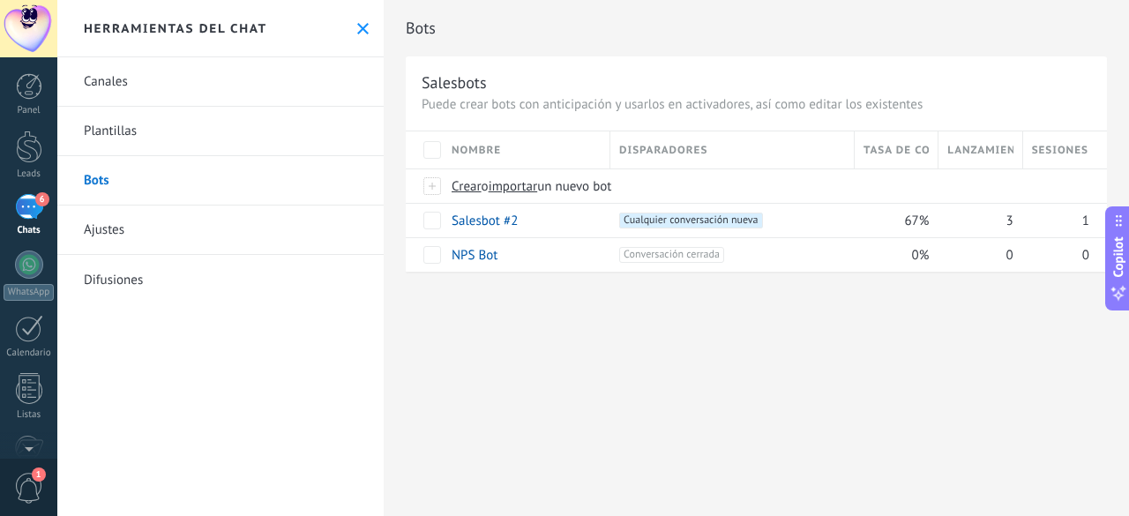
click at [34, 202] on div "6" at bounding box center [29, 207] width 28 height 26
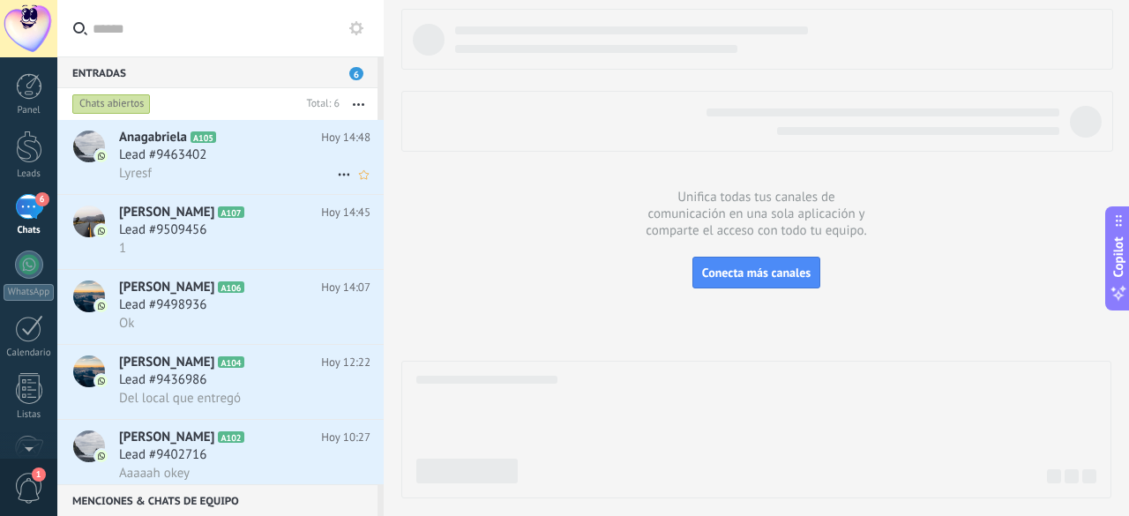
click at [240, 163] on div "Lead #9463402" at bounding box center [244, 155] width 251 height 18
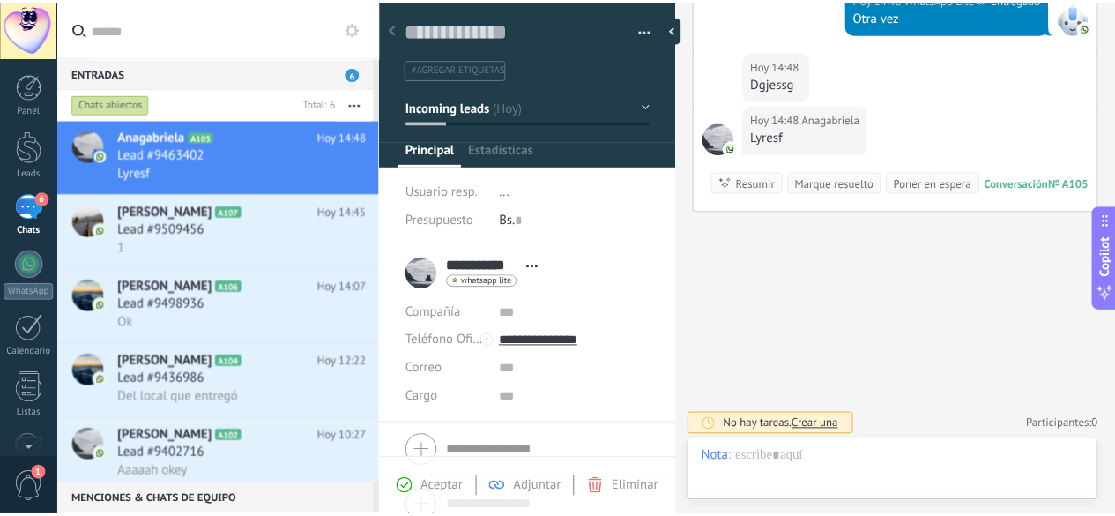
scroll to position [26, 0]
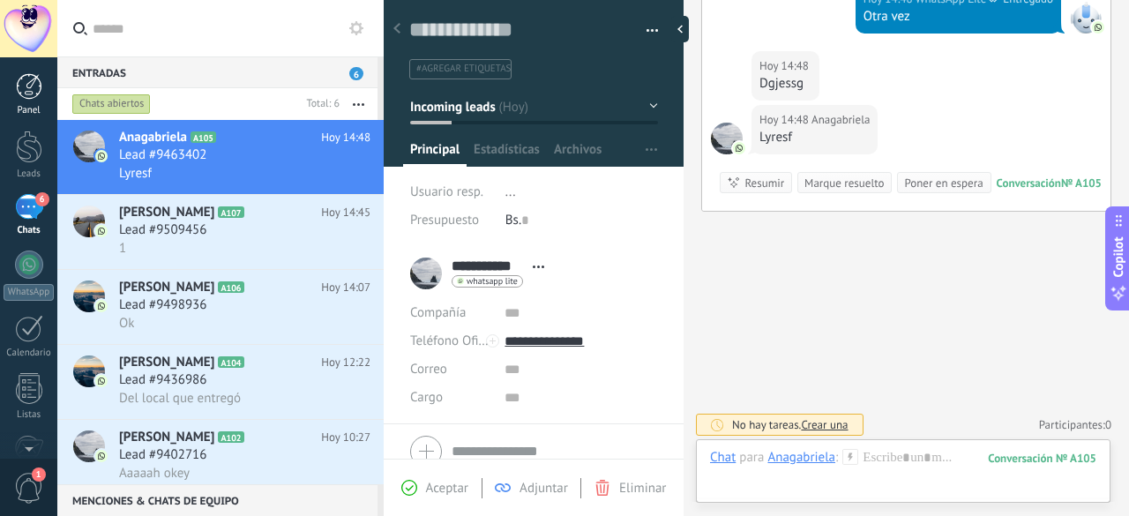
click at [30, 95] on div at bounding box center [29, 86] width 26 height 26
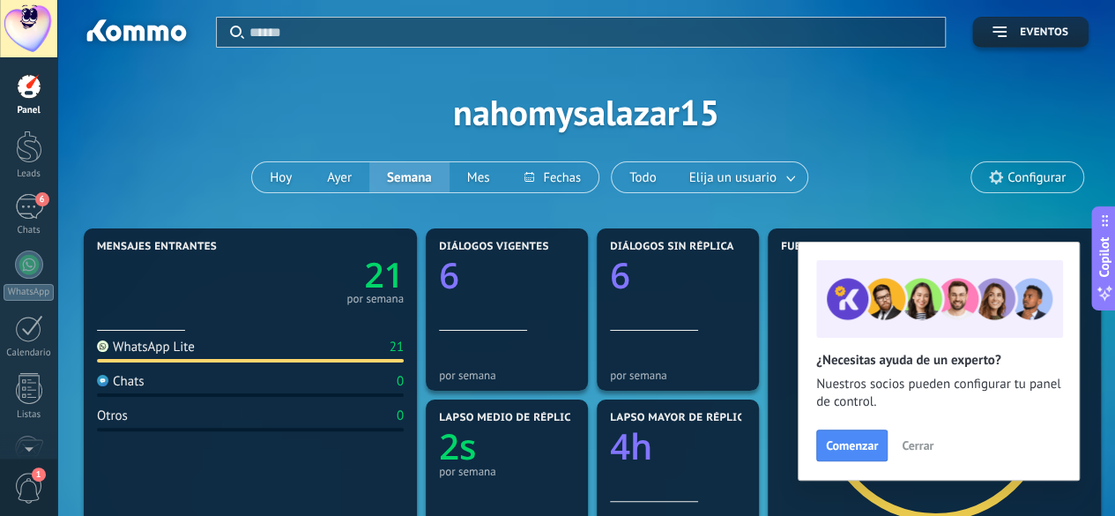
click at [917, 451] on span "Cerrar" at bounding box center [918, 445] width 32 height 12
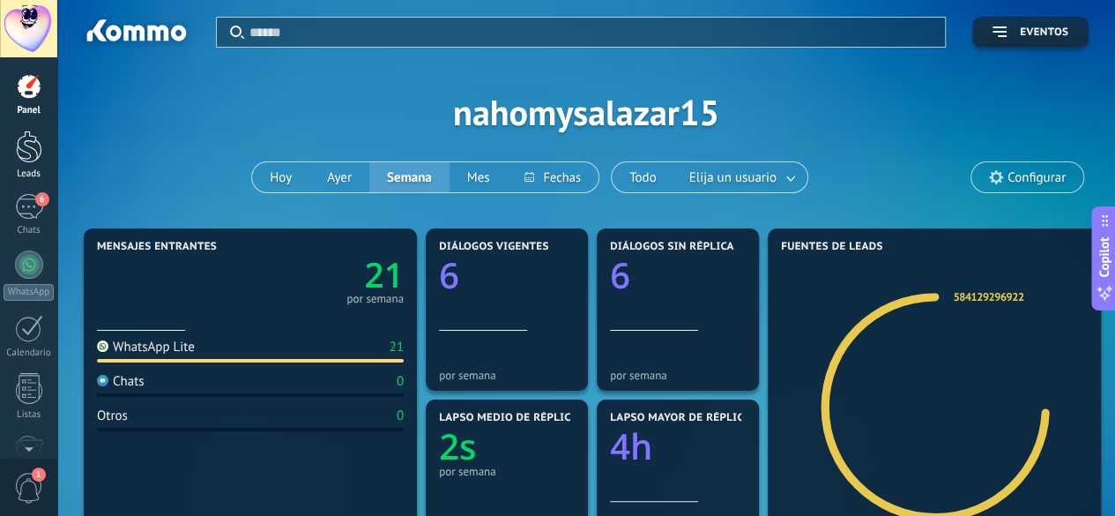
click at [27, 151] on div at bounding box center [29, 146] width 26 height 33
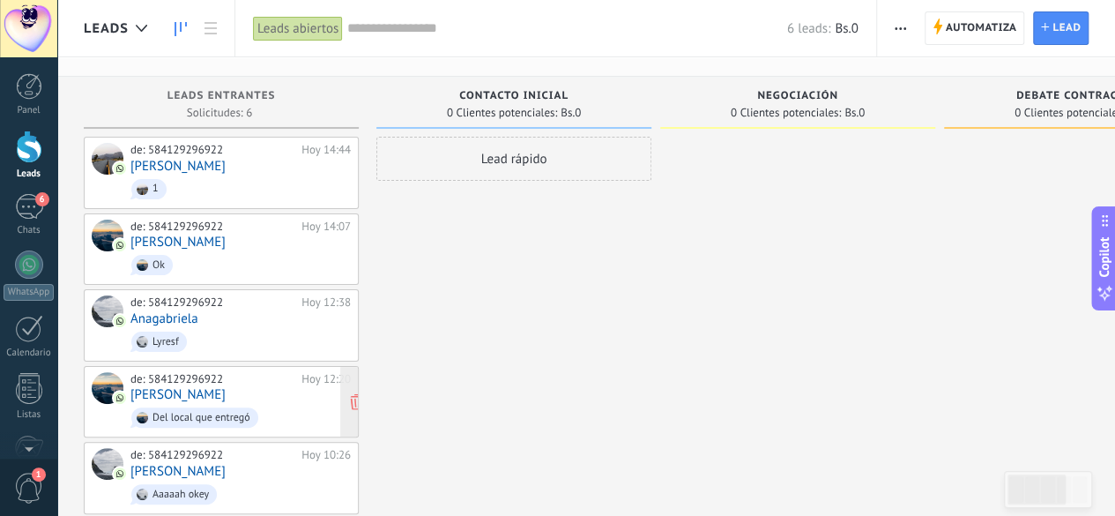
scroll to position [55, 0]
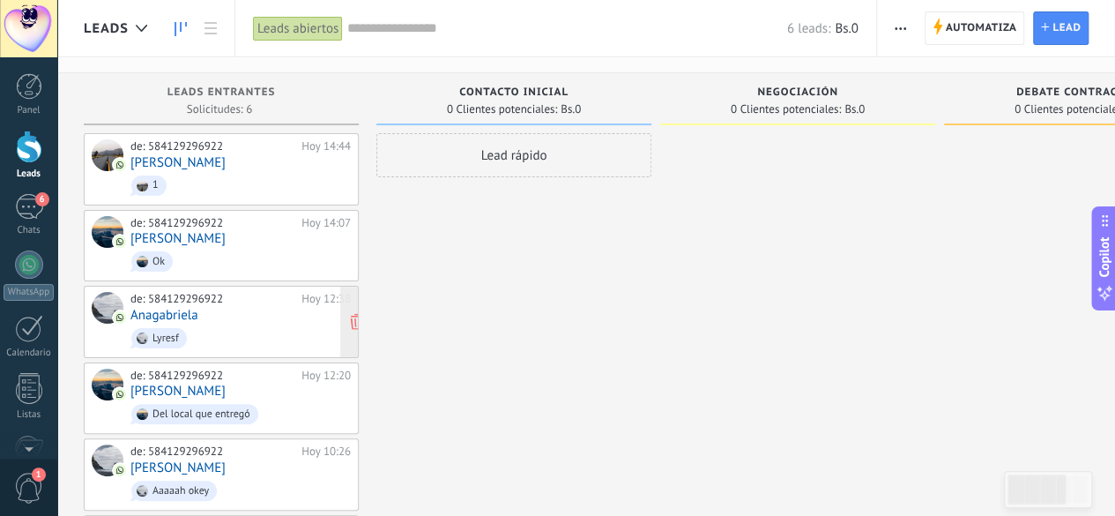
click at [242, 298] on div "de: 584129296922" at bounding box center [212, 299] width 165 height 14
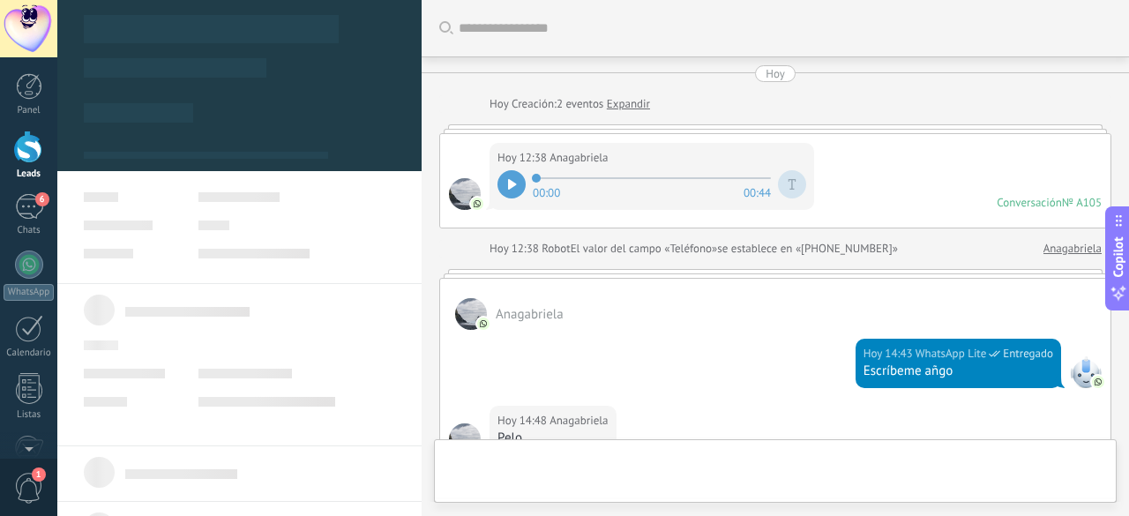
type textarea "**********"
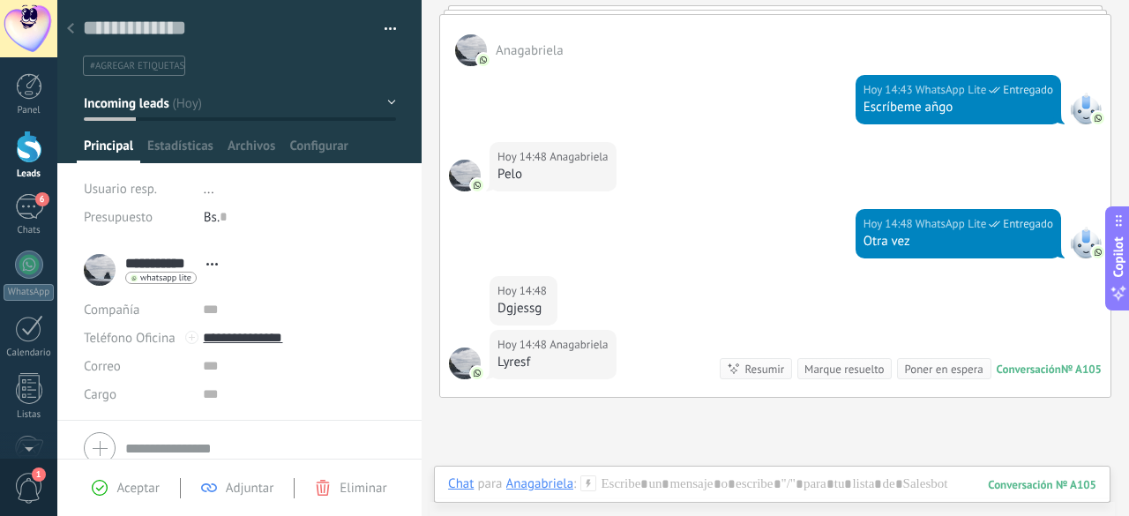
scroll to position [71, 0]
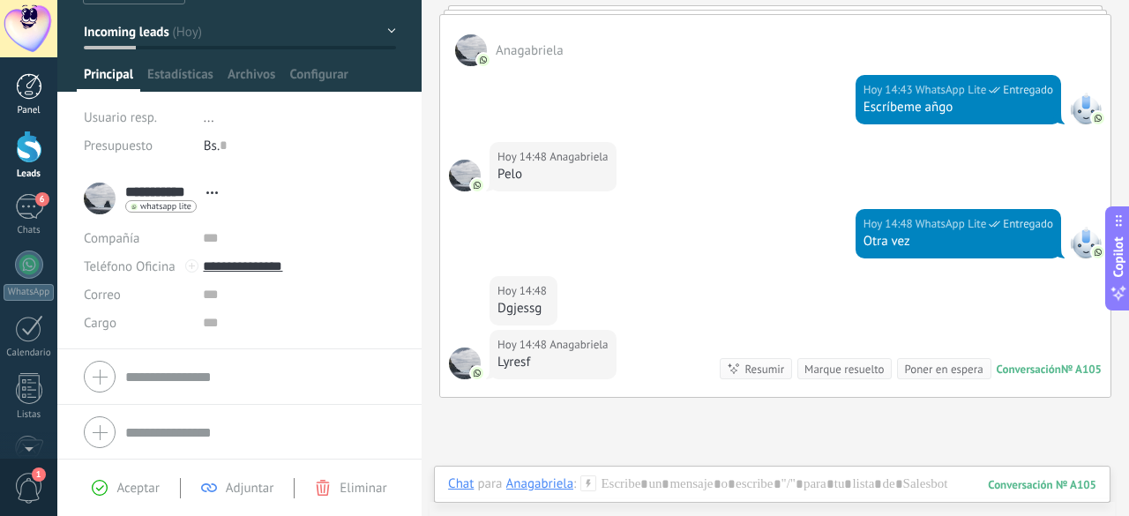
click at [39, 91] on div at bounding box center [29, 86] width 26 height 26
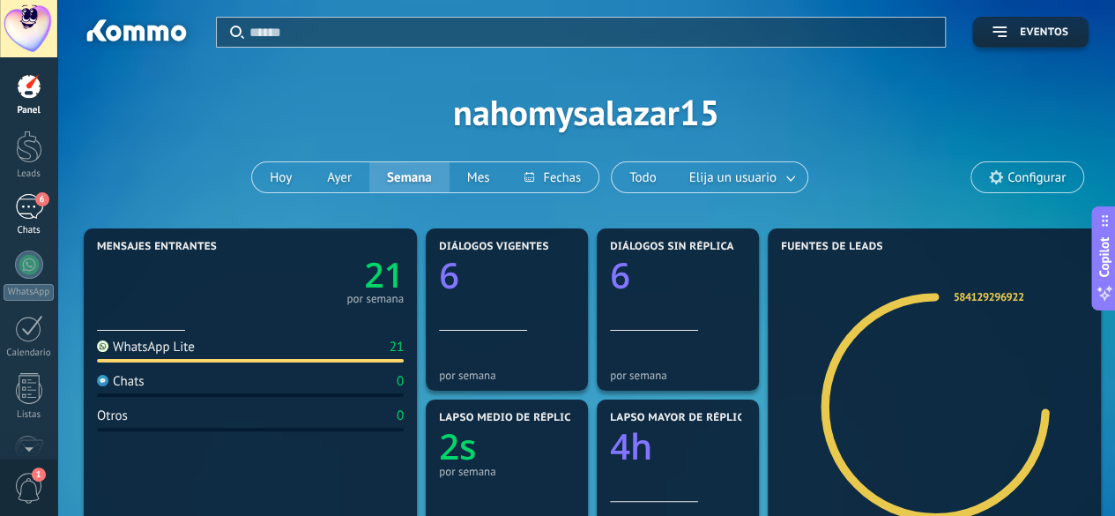
click at [46, 211] on link "6 Chats" at bounding box center [28, 215] width 57 height 42
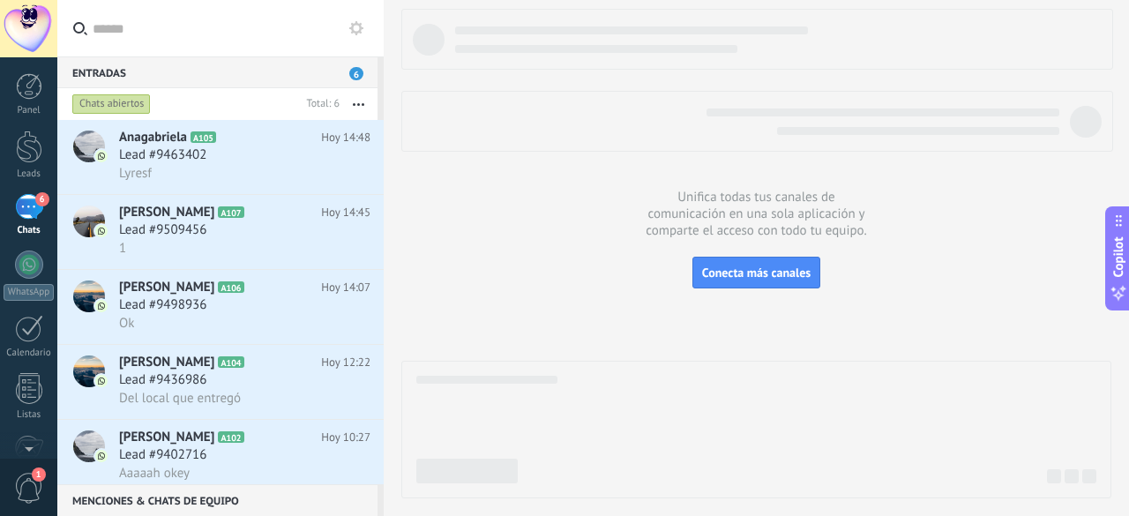
click at [352, 30] on use at bounding box center [356, 28] width 14 height 14
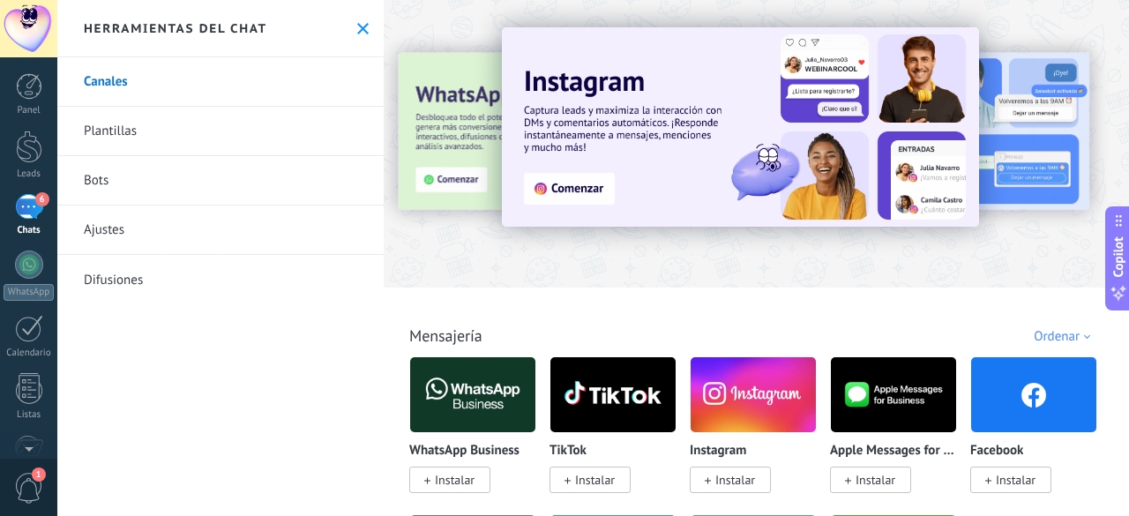
click at [265, 173] on link "Bots" at bounding box center [220, 180] width 326 height 49
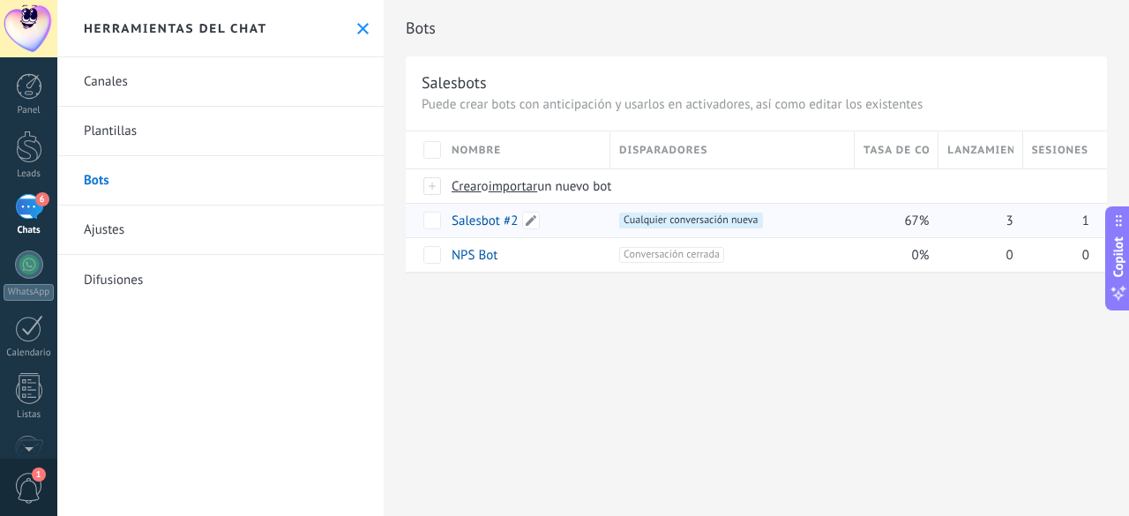
click at [504, 218] on link "Salesbot #2" at bounding box center [484, 220] width 66 height 17
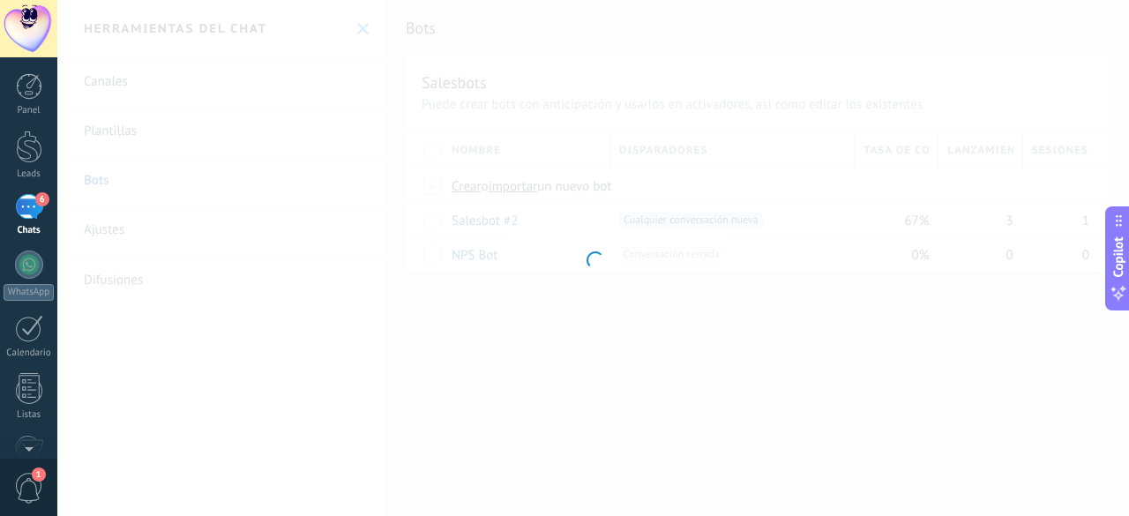
type input "**********"
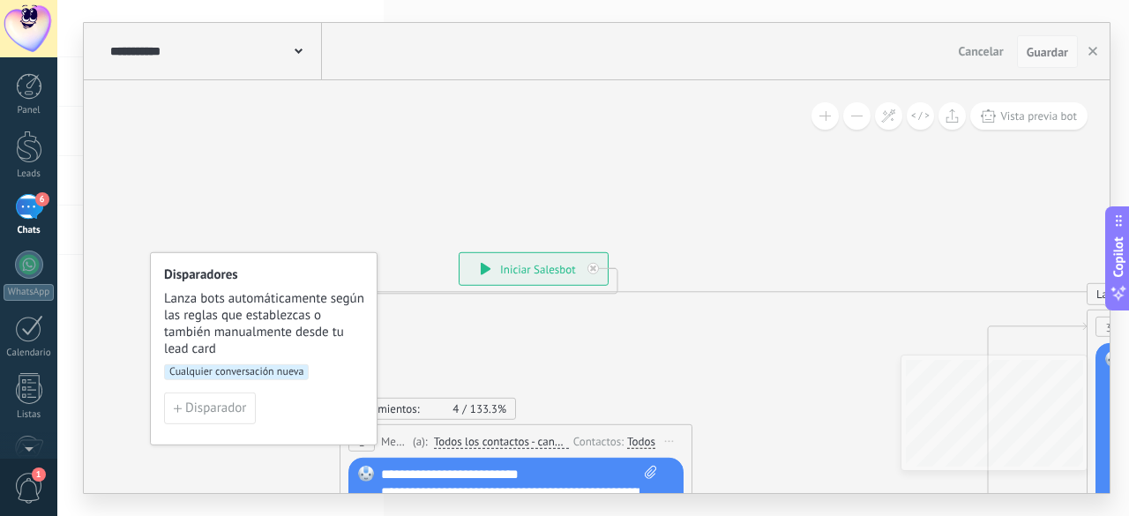
click at [1043, 62] on button "Guardar" at bounding box center [1047, 52] width 61 height 34
drag, startPoint x: 1044, startPoint y: 59, endPoint x: 1047, endPoint y: 49, distance: 10.1
click at [1047, 49] on span "Guardar" at bounding box center [1046, 52] width 41 height 12
click at [35, 210] on div "6" at bounding box center [29, 207] width 28 height 26
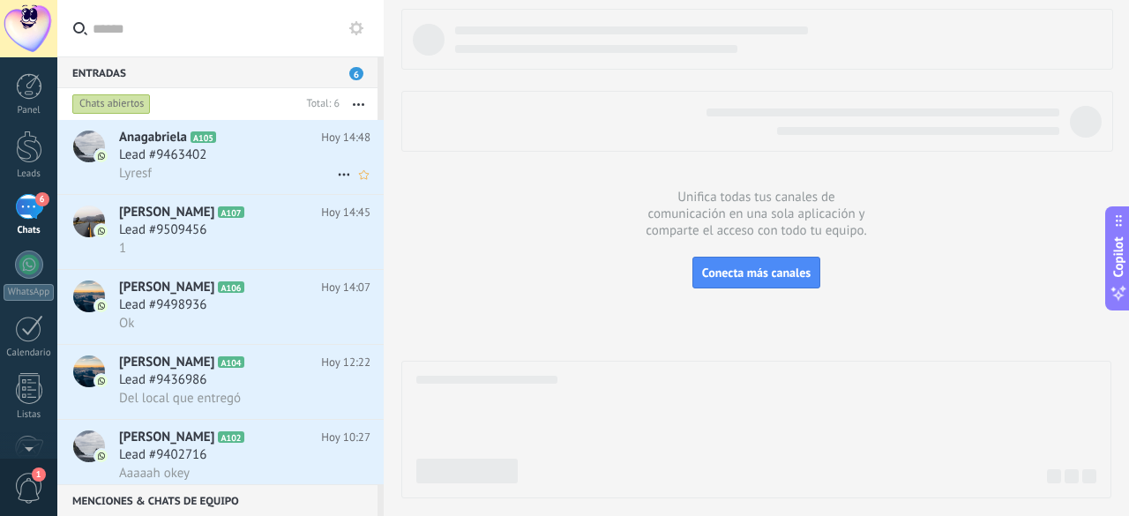
click at [263, 168] on div "Lyresf" at bounding box center [244, 173] width 251 height 19
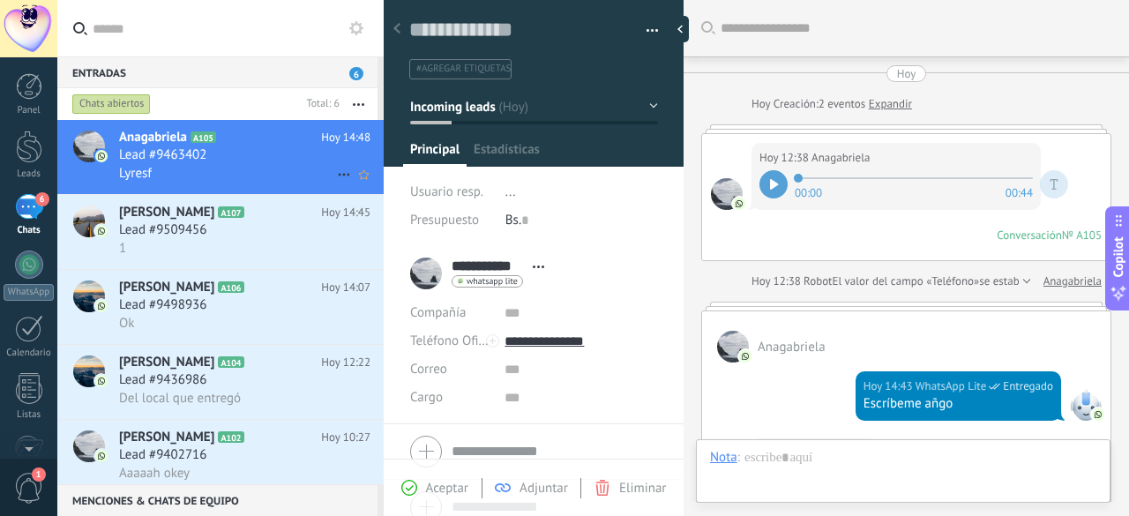
scroll to position [521, 0]
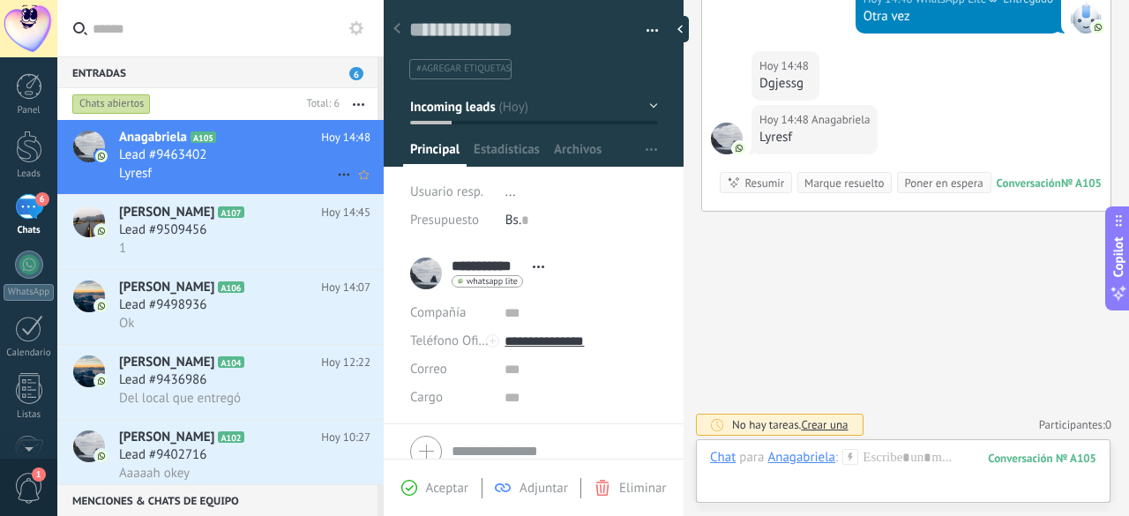
click at [250, 184] on div "Anagabriela A105 Hoy 14:48 Lead #9463402 Lyresf" at bounding box center [251, 157] width 265 height 74
click at [244, 230] on div "Lead #9509456" at bounding box center [244, 230] width 251 height 18
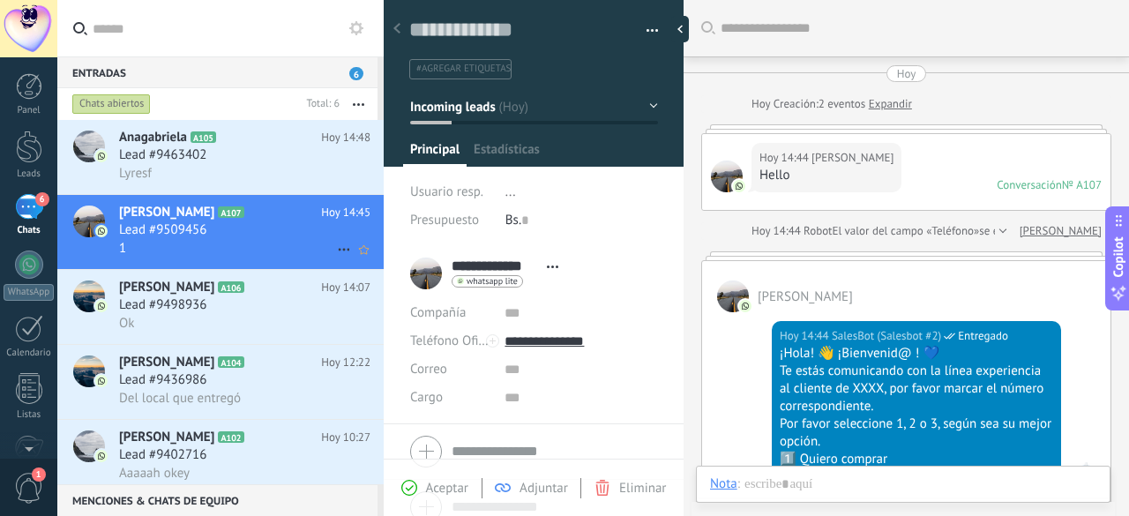
scroll to position [970, 0]
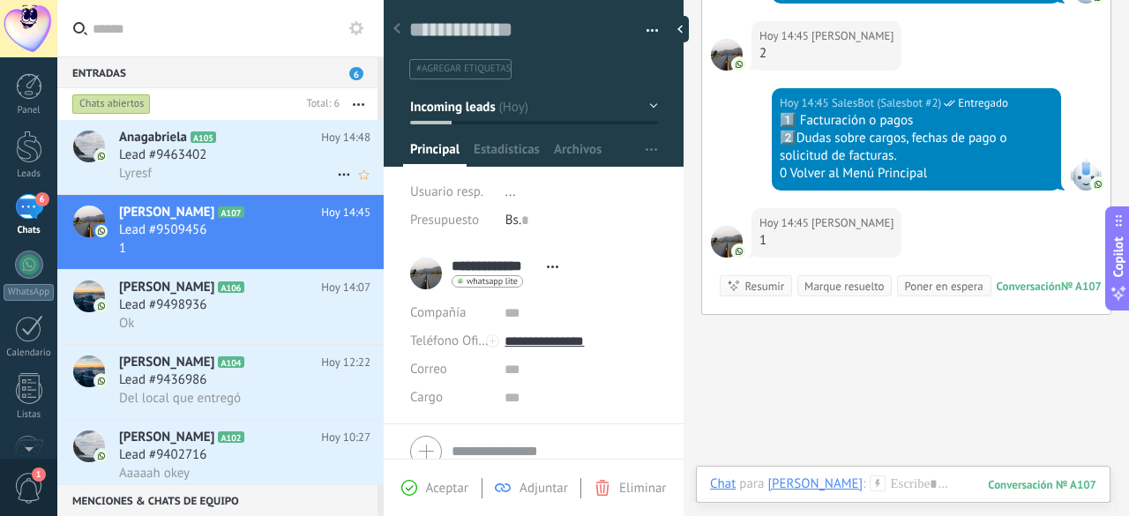
click at [227, 181] on div "Lyresf" at bounding box center [244, 173] width 251 height 19
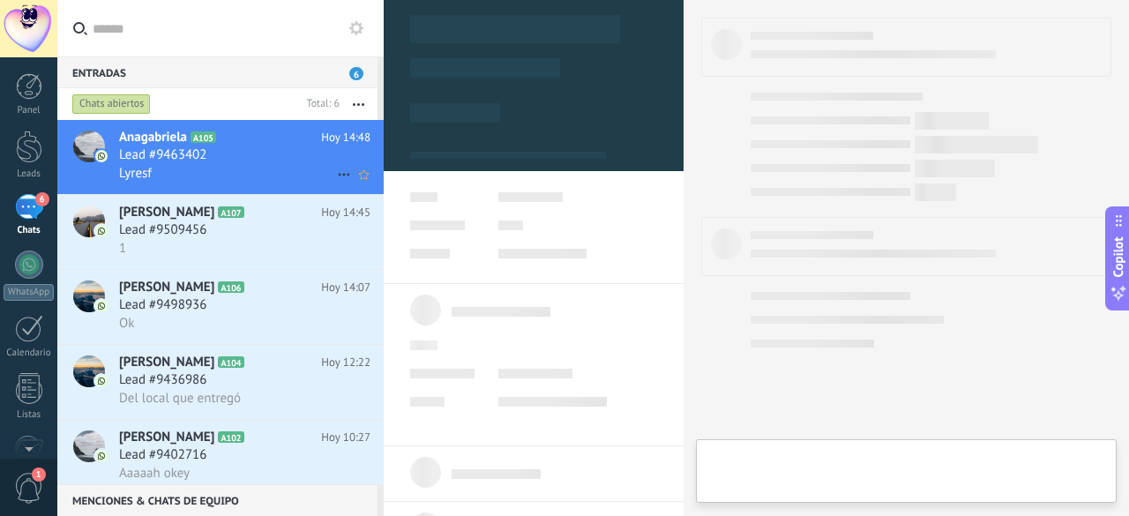
type textarea "**********"
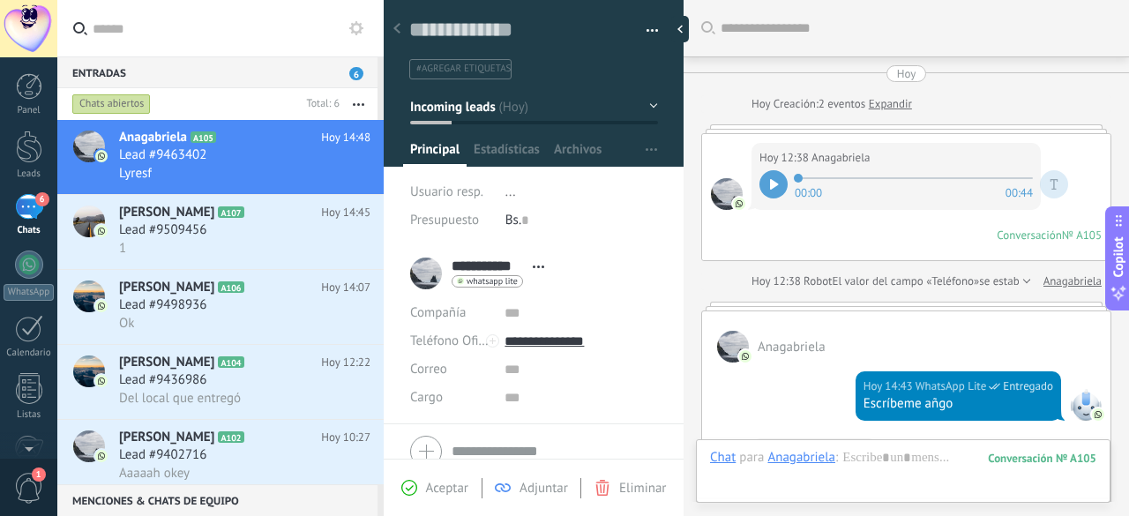
scroll to position [521, 0]
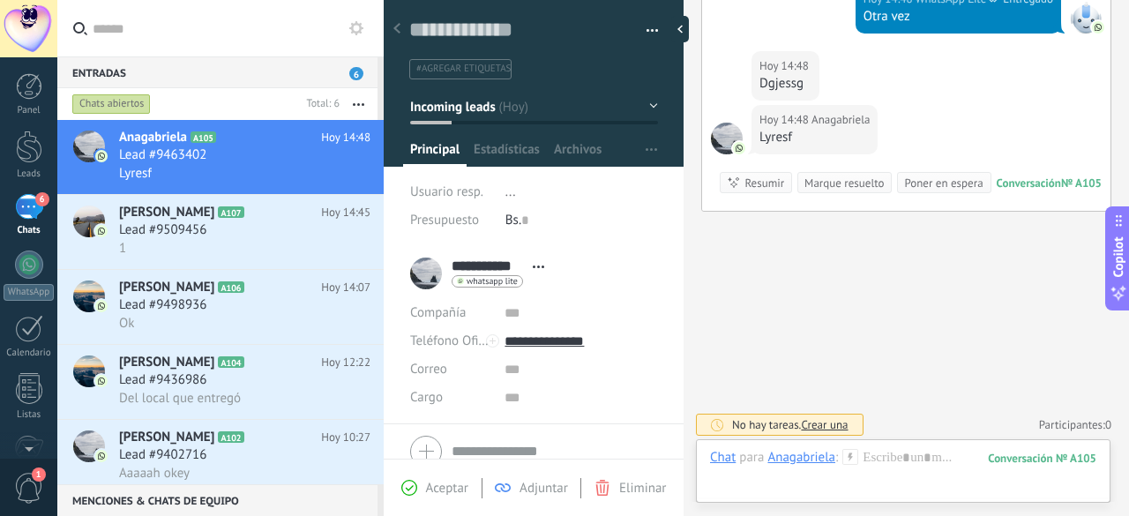
click at [817, 422] on span "Crear una" at bounding box center [824, 424] width 47 height 15
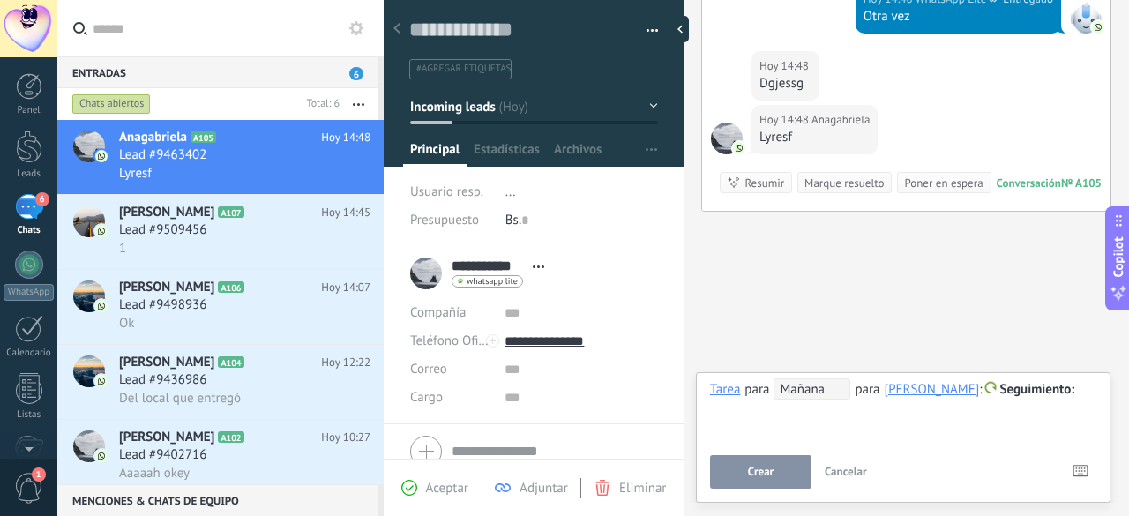
click at [854, 475] on span "Cancelar" at bounding box center [845, 471] width 42 height 15
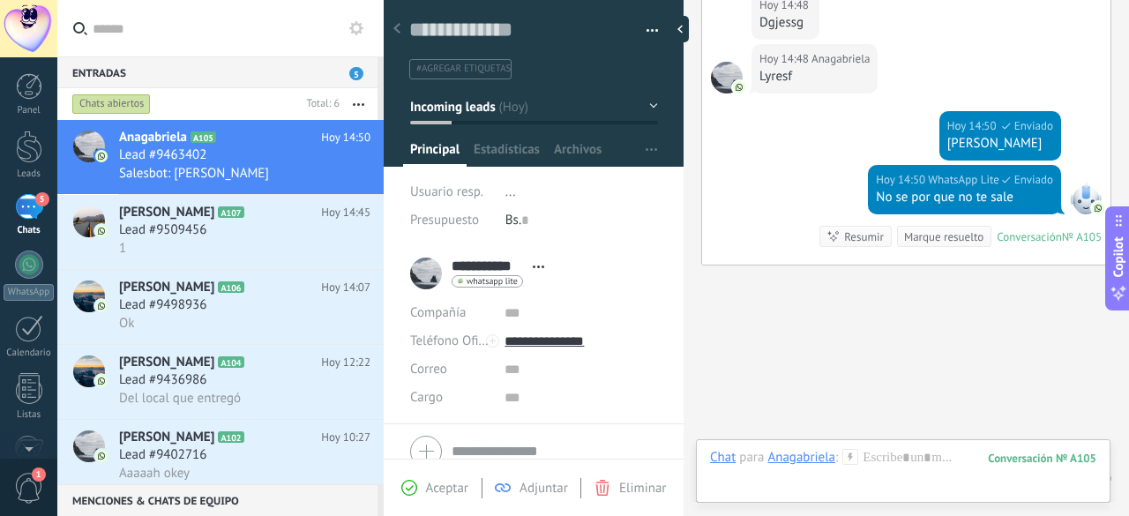
scroll to position [636, 0]
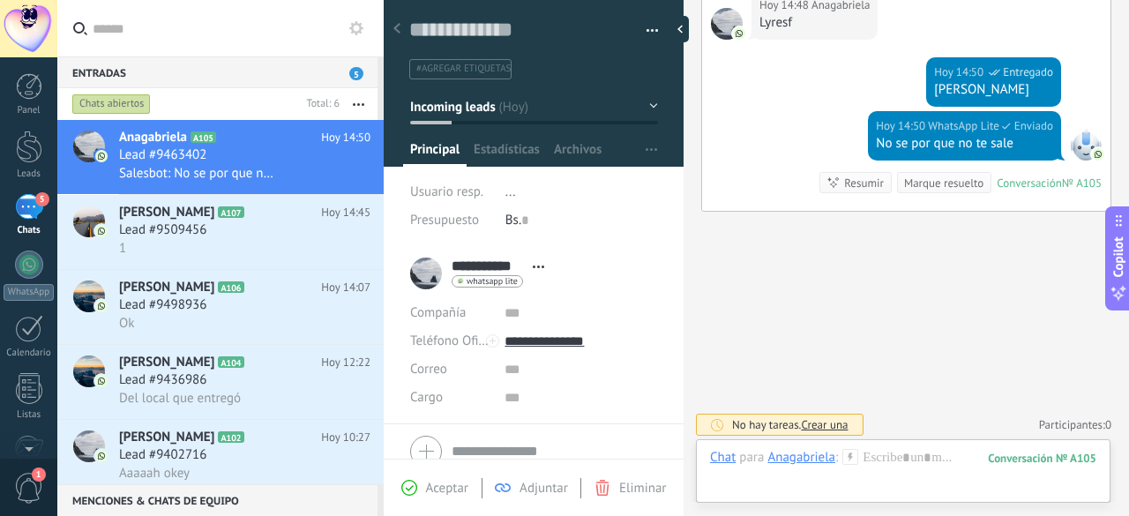
click at [33, 212] on div "5" at bounding box center [29, 207] width 28 height 26
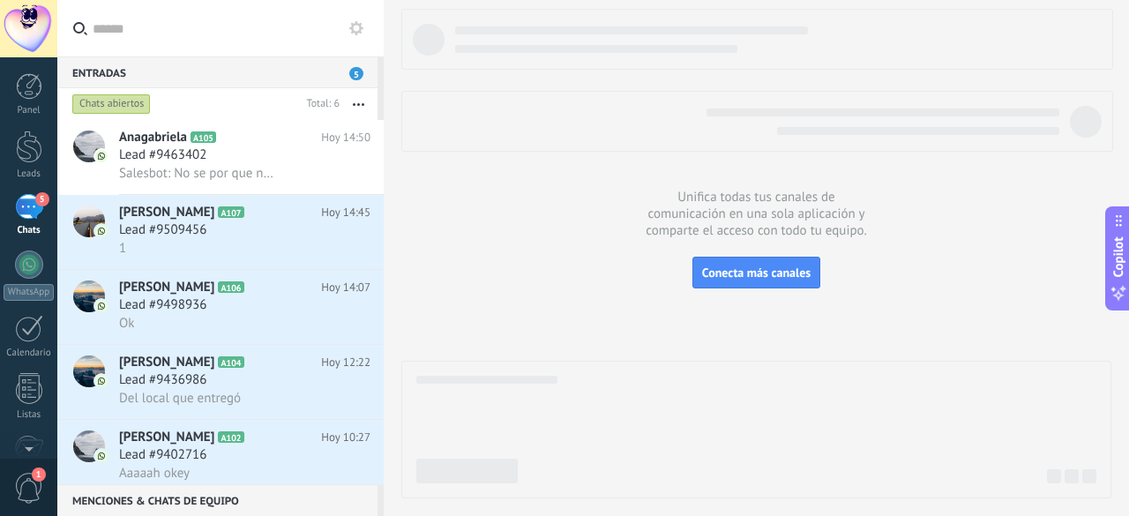
click at [34, 212] on div "5" at bounding box center [29, 207] width 28 height 26
click at [26, 91] on div at bounding box center [29, 86] width 26 height 26
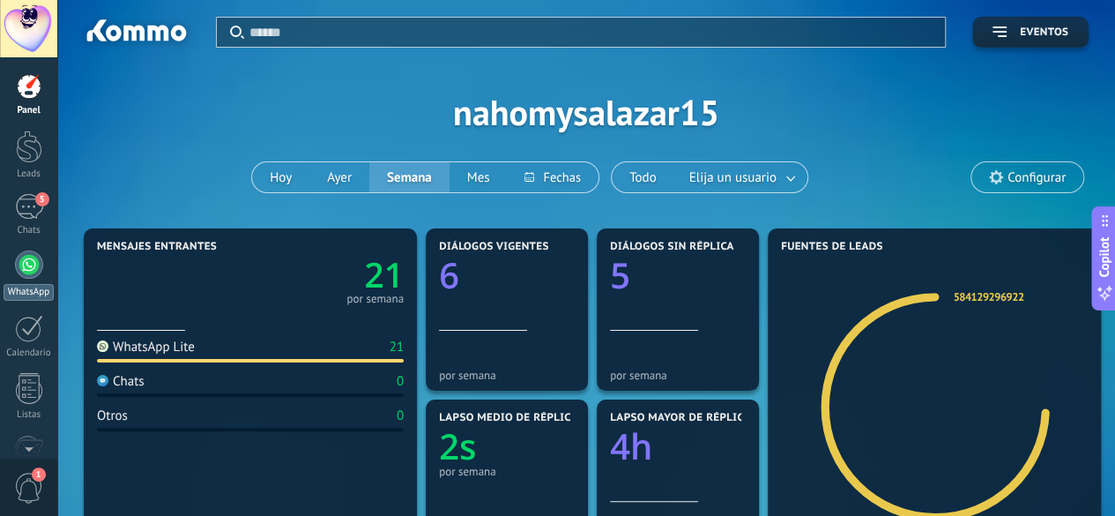
click at [34, 271] on div at bounding box center [29, 264] width 28 height 28
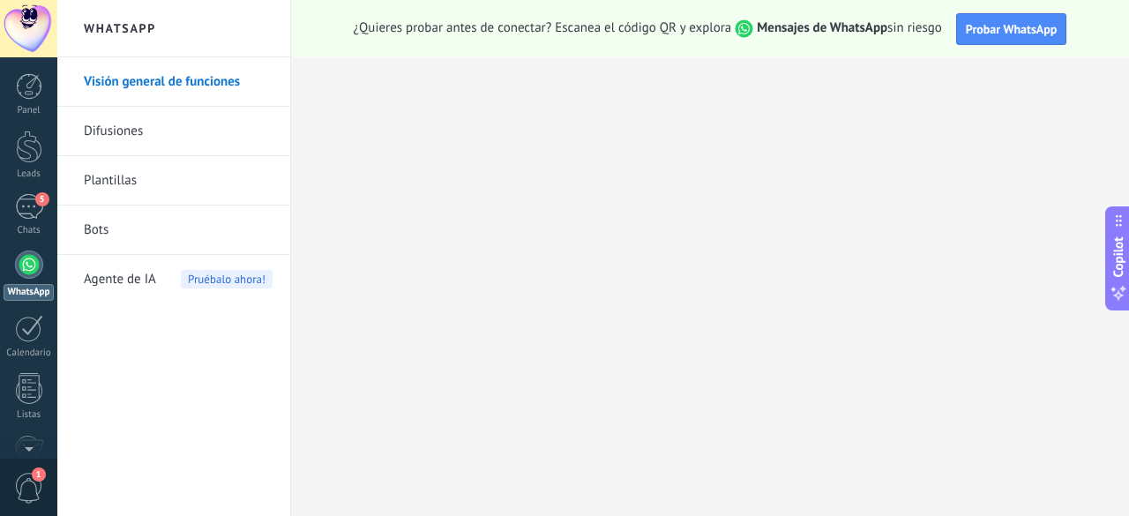
click at [110, 228] on link "Bots" at bounding box center [178, 229] width 189 height 49
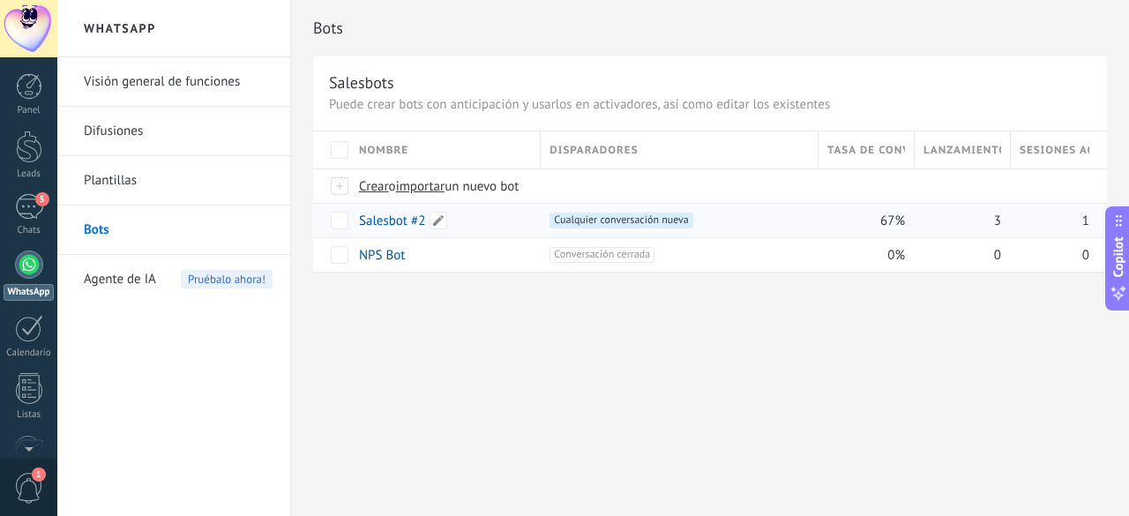
click at [408, 221] on link "Salesbot #2" at bounding box center [392, 220] width 66 height 17
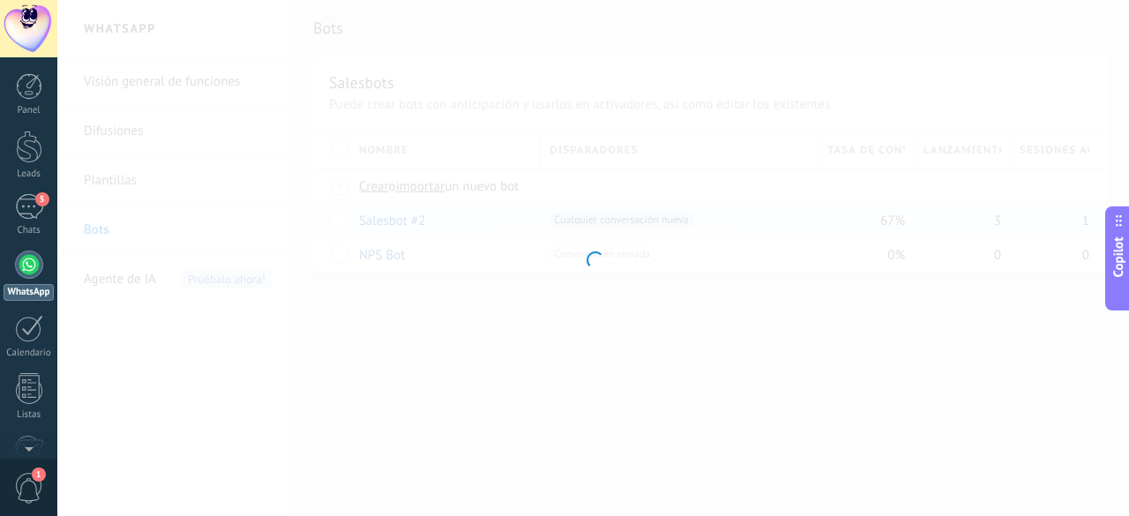
type input "**********"
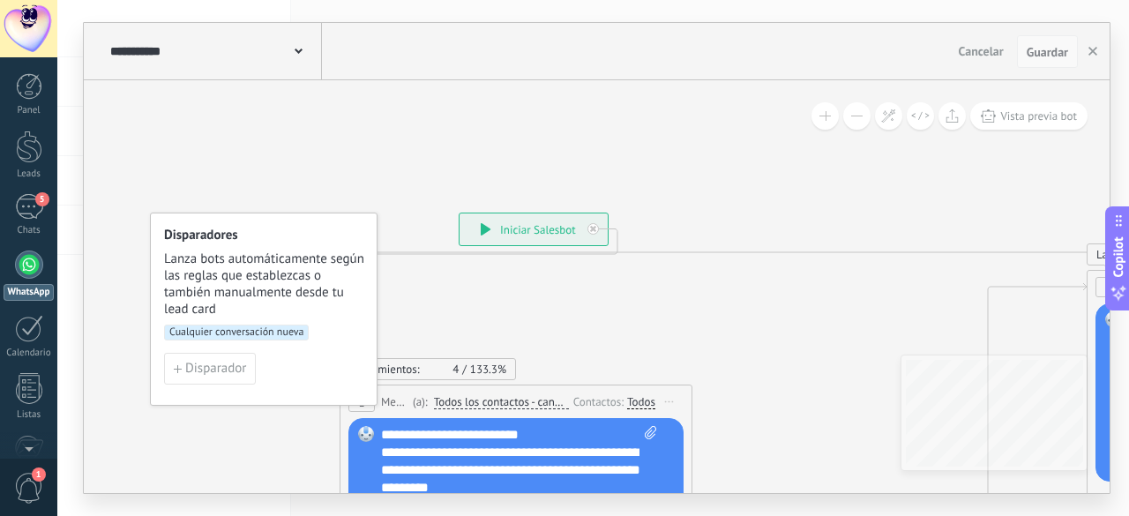
click at [1047, 55] on span "Guardar" at bounding box center [1046, 52] width 41 height 12
click at [1091, 57] on button "button" at bounding box center [1092, 52] width 26 height 34
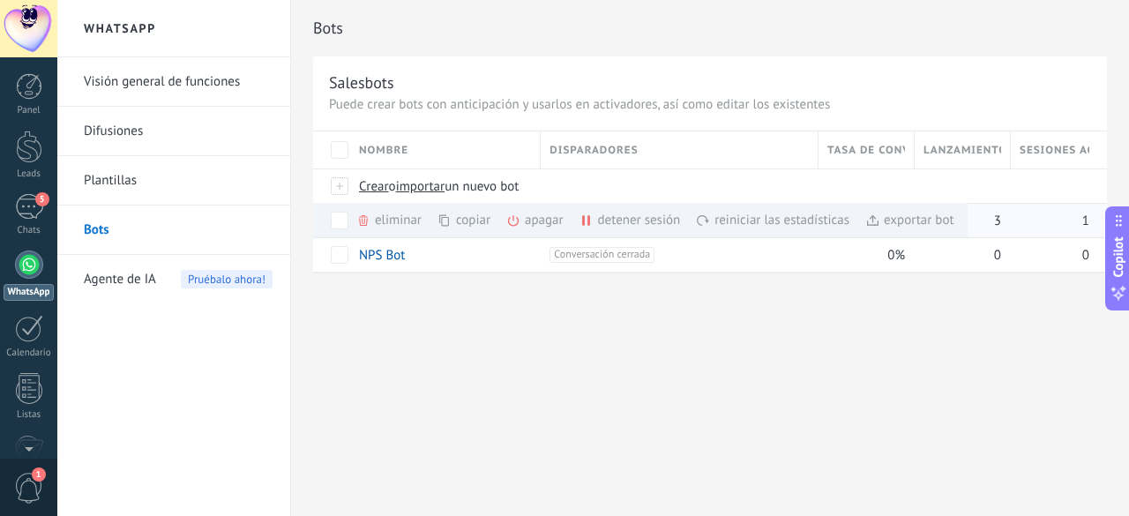
click at [626, 212] on div "detener sesión màs" at bounding box center [659, 220] width 161 height 34
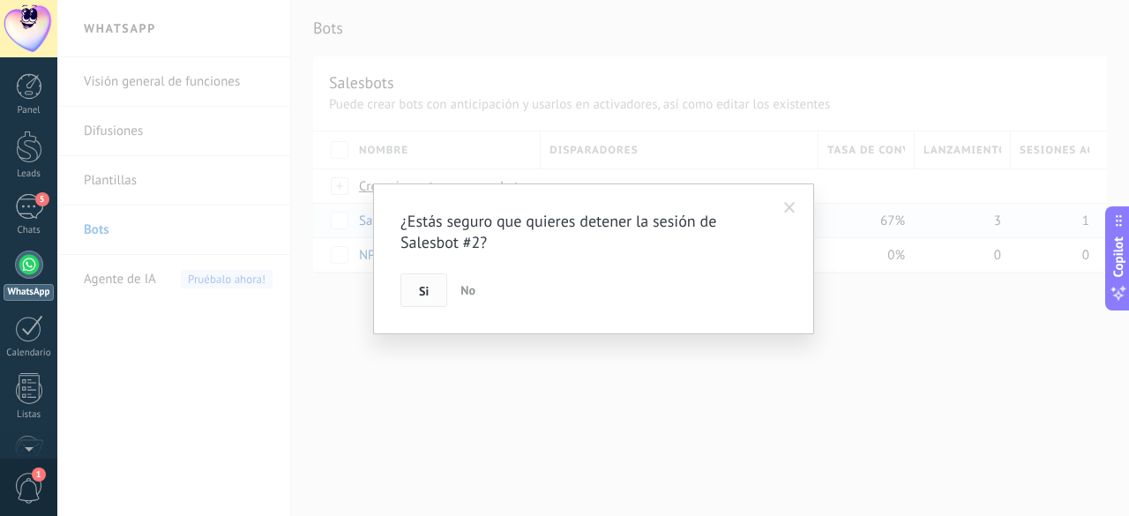
click at [429, 301] on button "Si" at bounding box center [423, 290] width 47 height 34
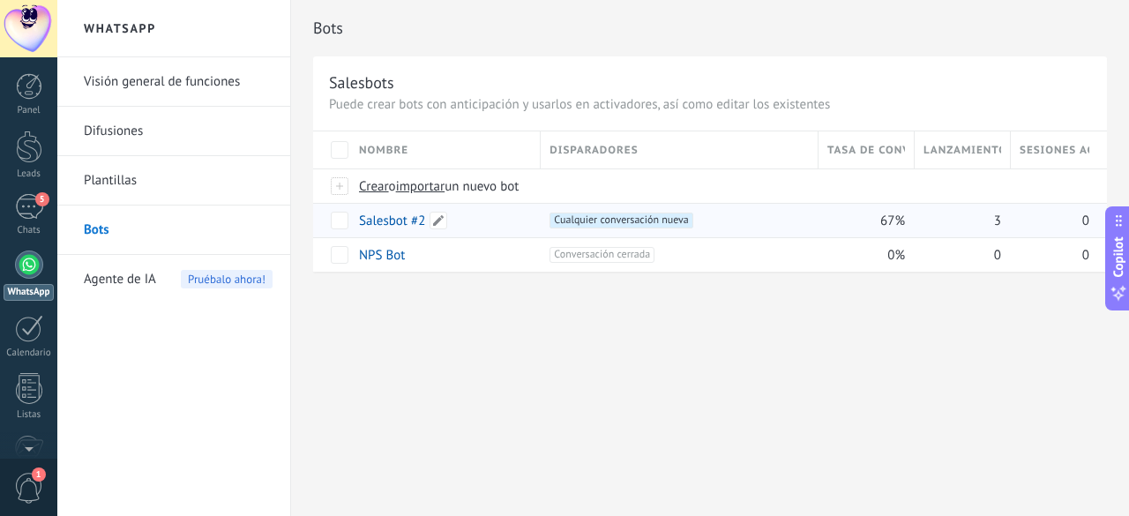
click at [406, 221] on link "Salesbot #2" at bounding box center [392, 220] width 66 height 17
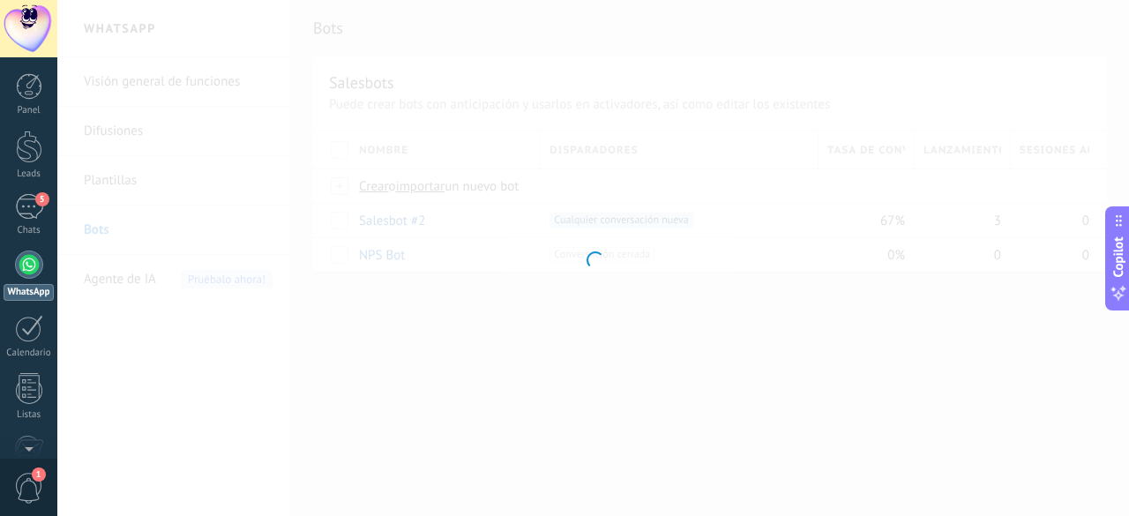
type input "**********"
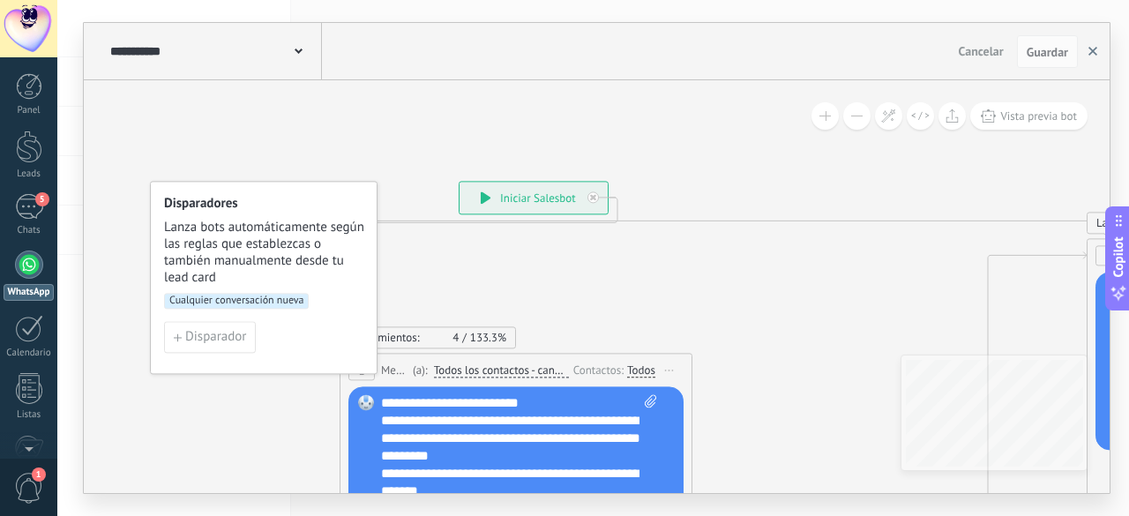
click at [1093, 47] on icon "button" at bounding box center [1092, 51] width 9 height 9
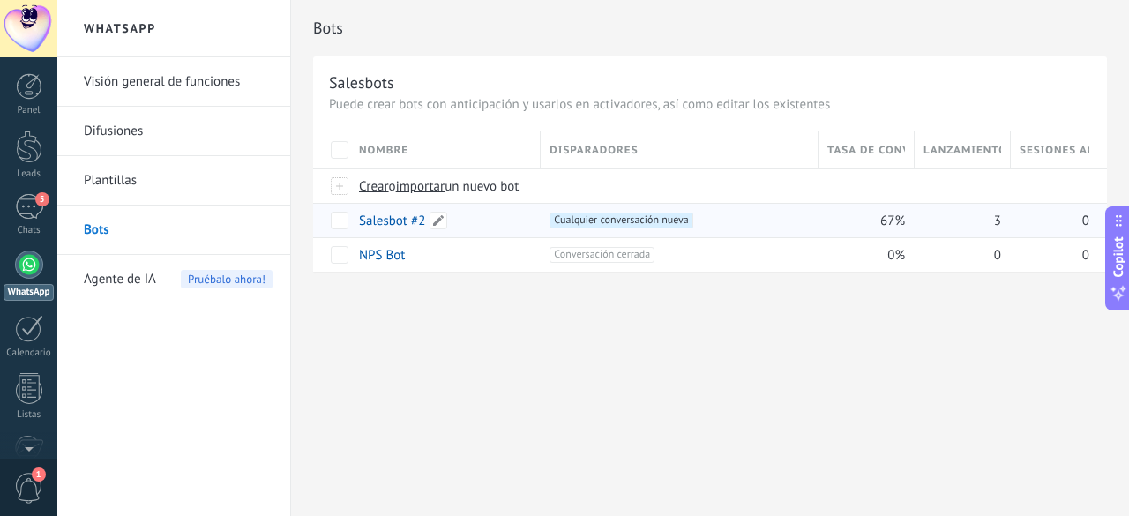
click at [437, 228] on div "Salesbot #2" at bounding box center [441, 221] width 182 height 34
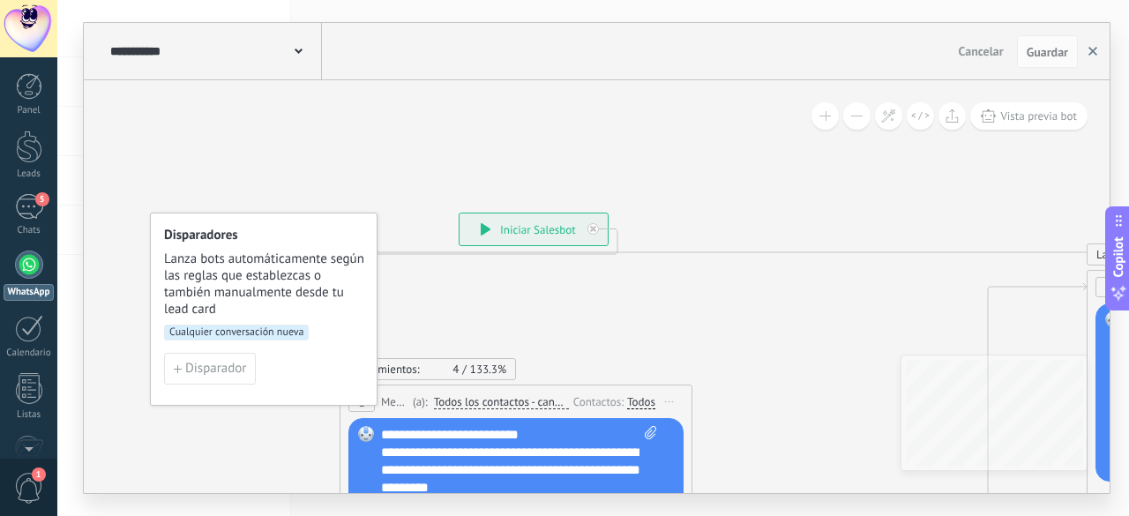
click at [1090, 57] on button "button" at bounding box center [1092, 52] width 26 height 34
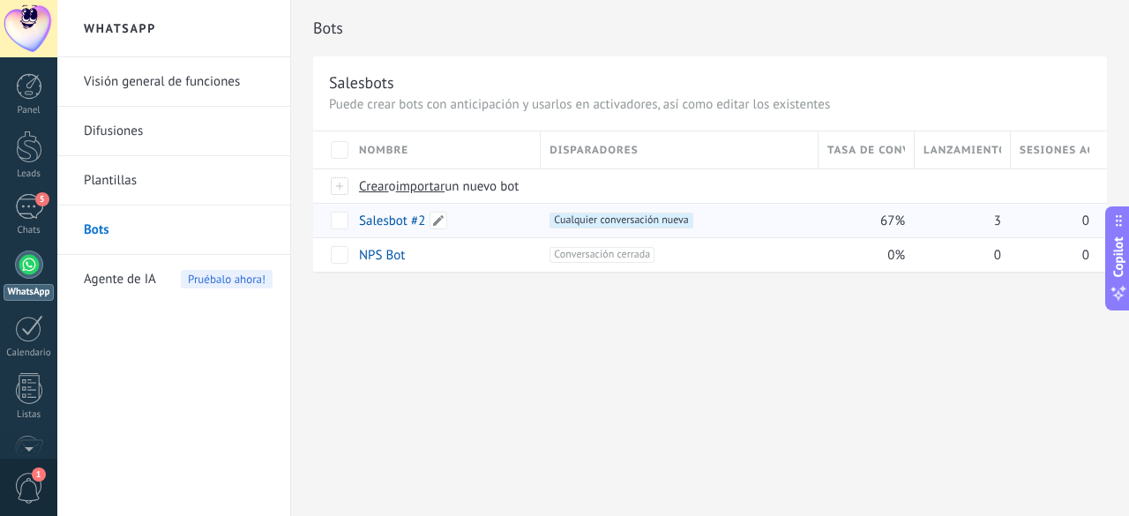
click at [389, 217] on link "Salesbot #2" at bounding box center [392, 220] width 66 height 17
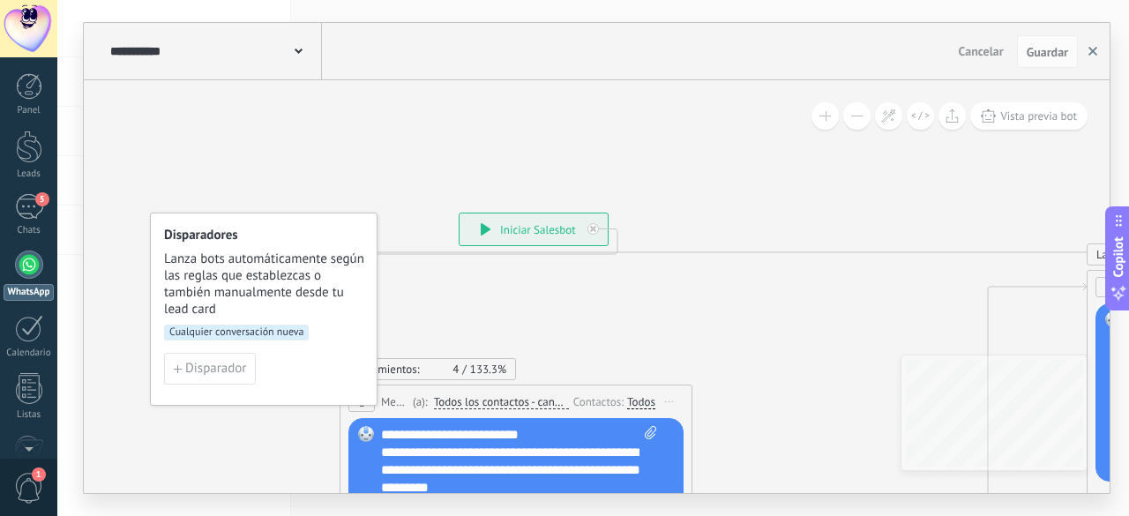
click at [1085, 43] on button "button" at bounding box center [1092, 52] width 26 height 34
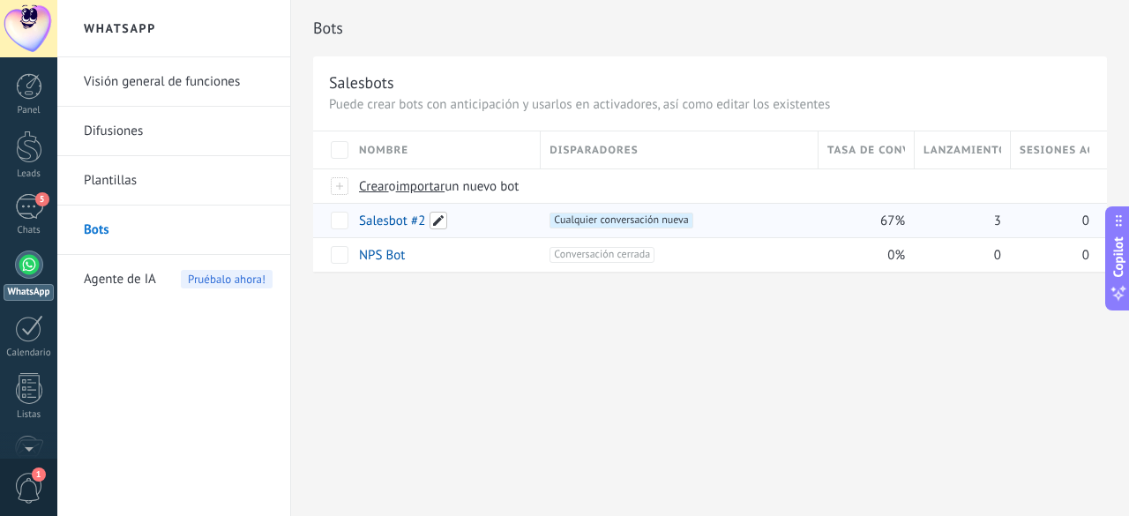
click at [442, 222] on span at bounding box center [438, 221] width 18 height 18
click at [458, 255] on span "Cancelar" at bounding box center [473, 259] width 45 height 16
click at [406, 221] on link "Salesbot #2" at bounding box center [392, 220] width 66 height 17
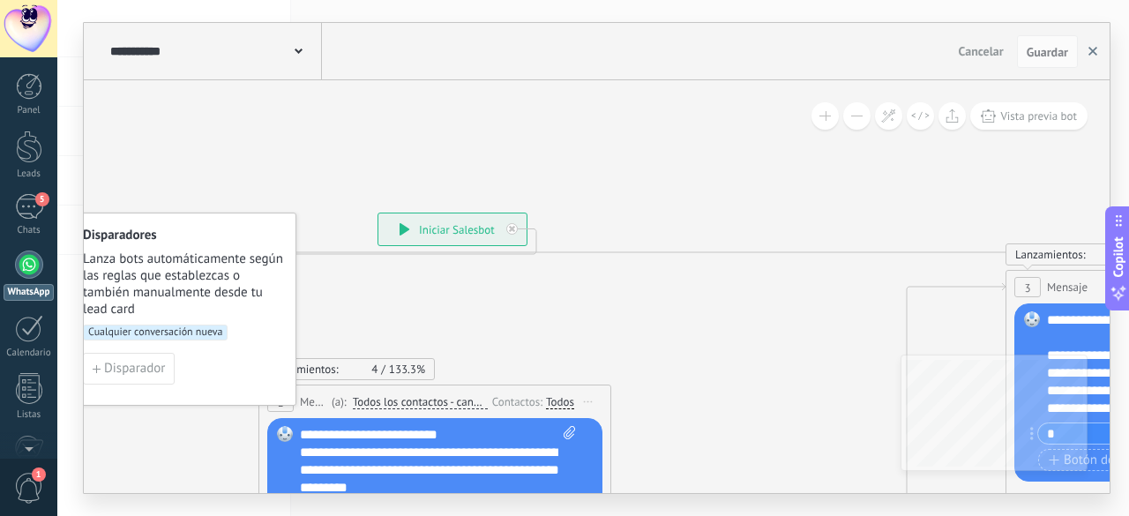
click at [1097, 54] on icon "button" at bounding box center [1092, 51] width 9 height 9
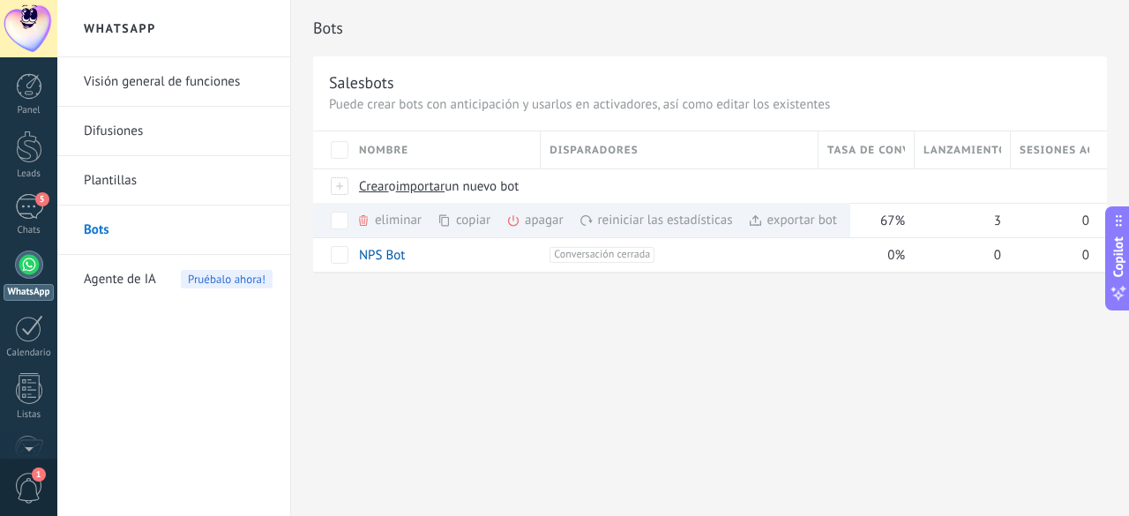
click at [674, 360] on div "Bots Salesbots Puede crear bots con anticipación y usarlos en activadores, así …" at bounding box center [710, 258] width 838 height 516
click at [35, 209] on div "5" at bounding box center [29, 207] width 28 height 26
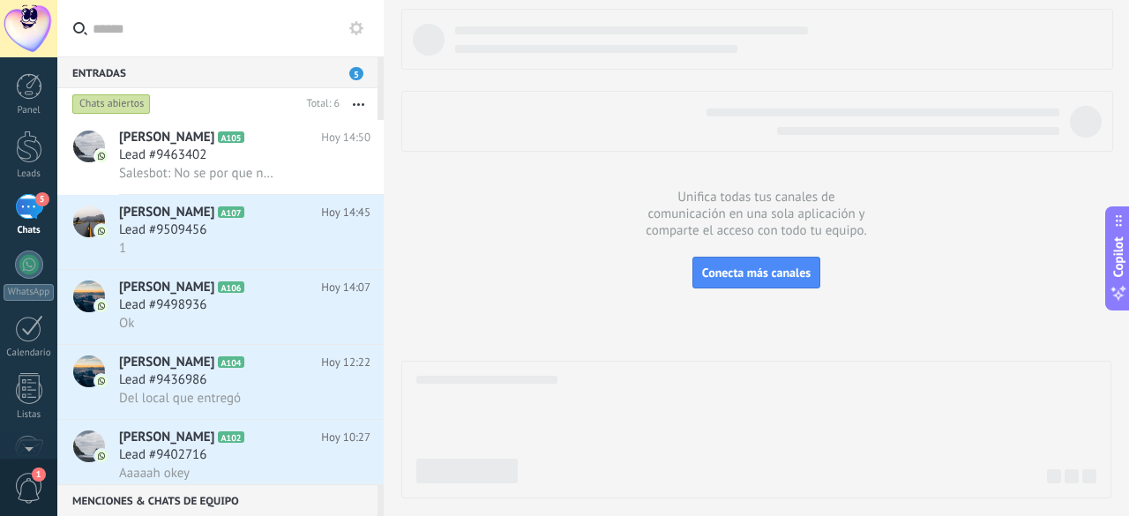
click at [39, 216] on div "5" at bounding box center [29, 207] width 28 height 26
click at [37, 102] on link "Panel" at bounding box center [28, 94] width 57 height 43
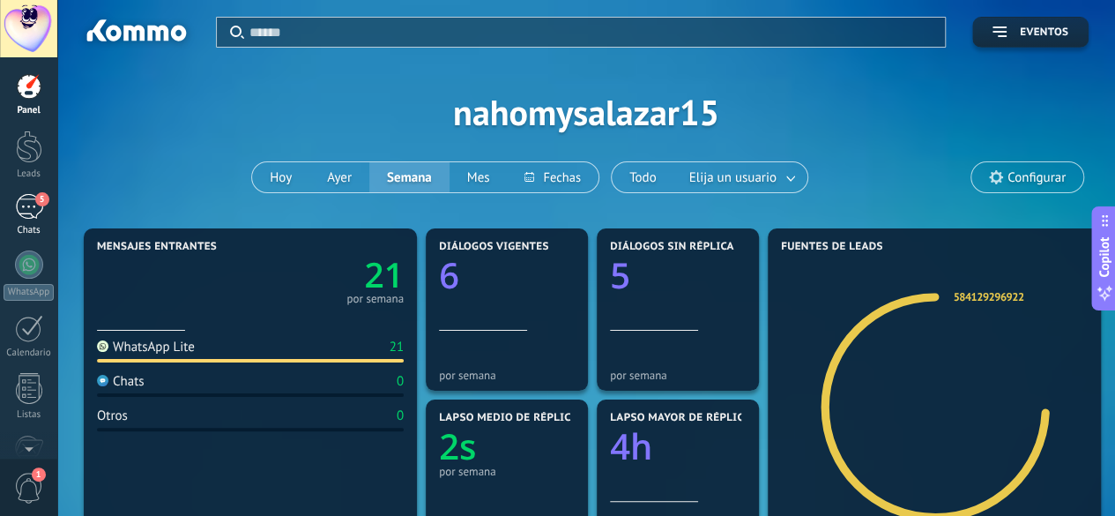
click at [31, 220] on link "5 Chats" at bounding box center [28, 215] width 57 height 42
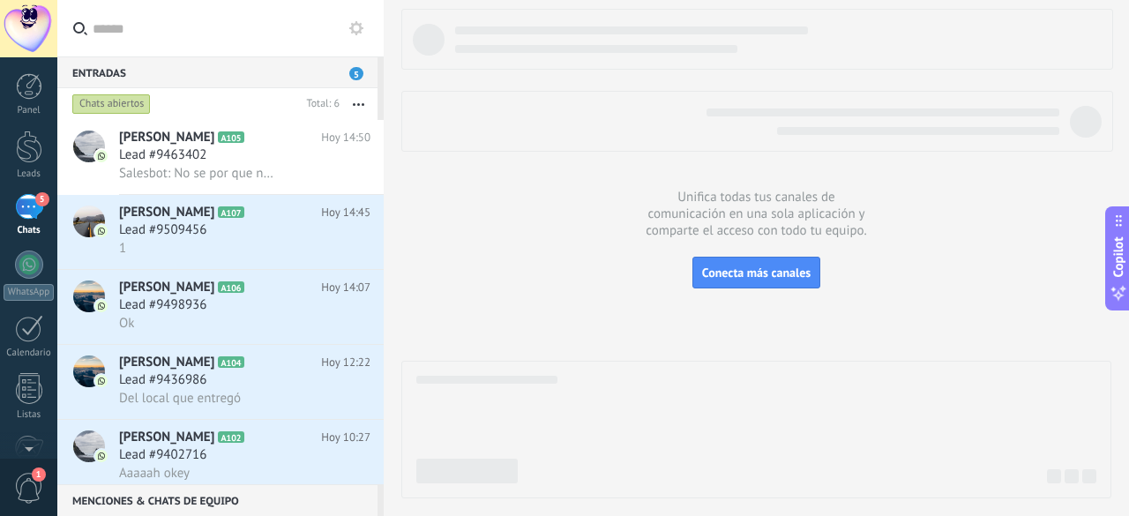
click at [350, 31] on icon at bounding box center [356, 28] width 14 height 14
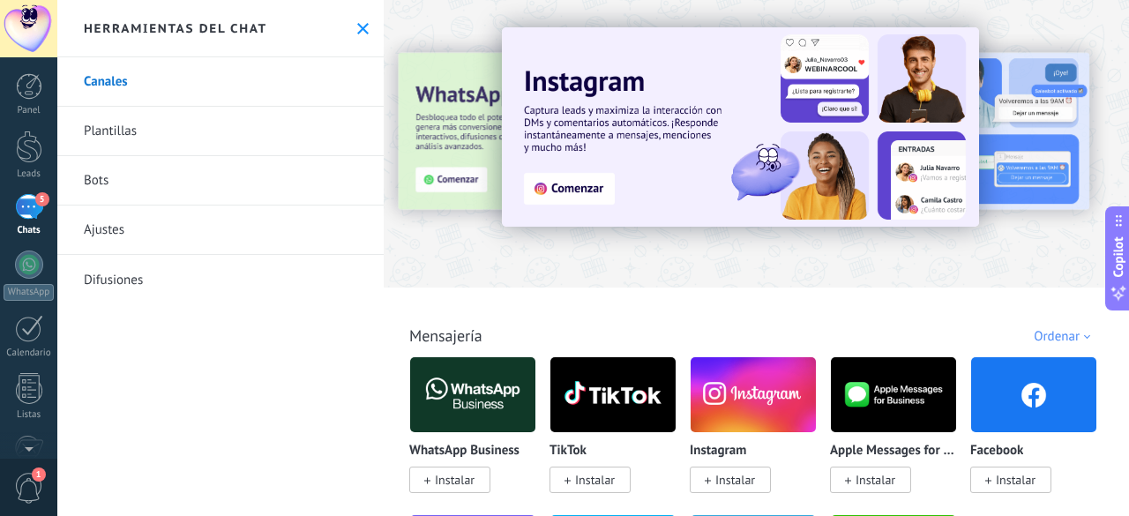
click at [170, 190] on link "Bots" at bounding box center [220, 180] width 326 height 49
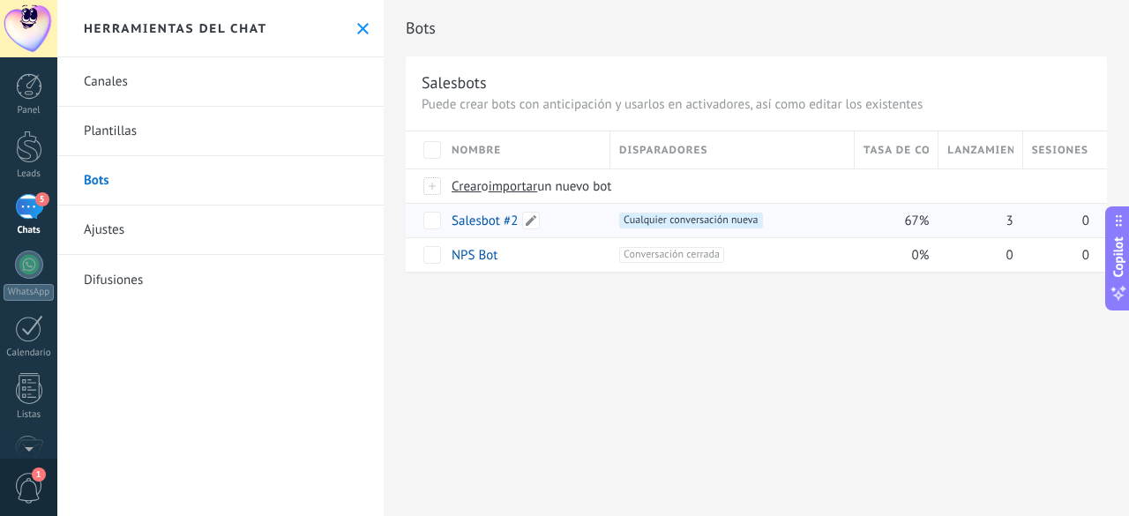
click at [500, 221] on link "Salesbot #2" at bounding box center [484, 220] width 66 height 17
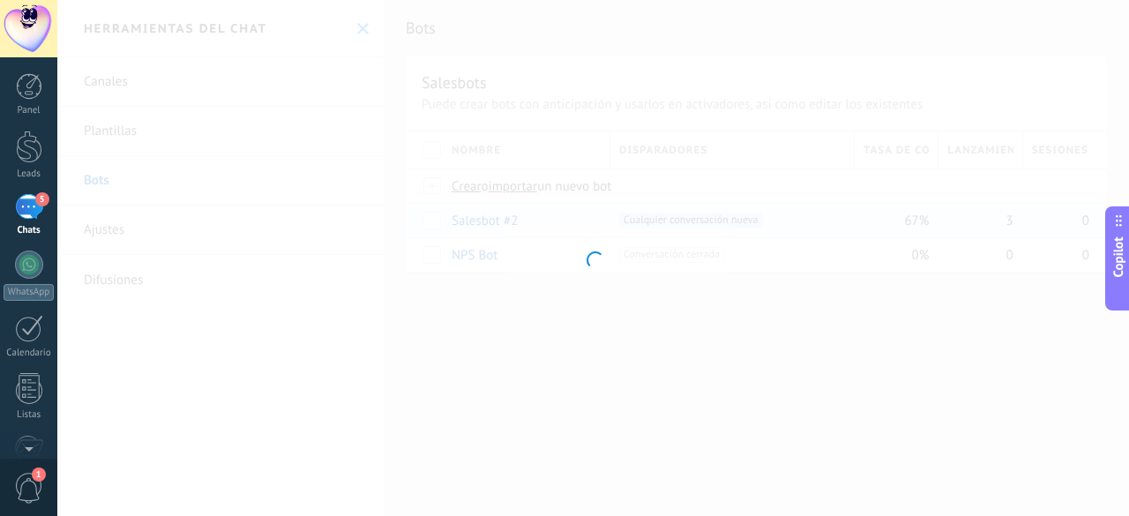
type input "**********"
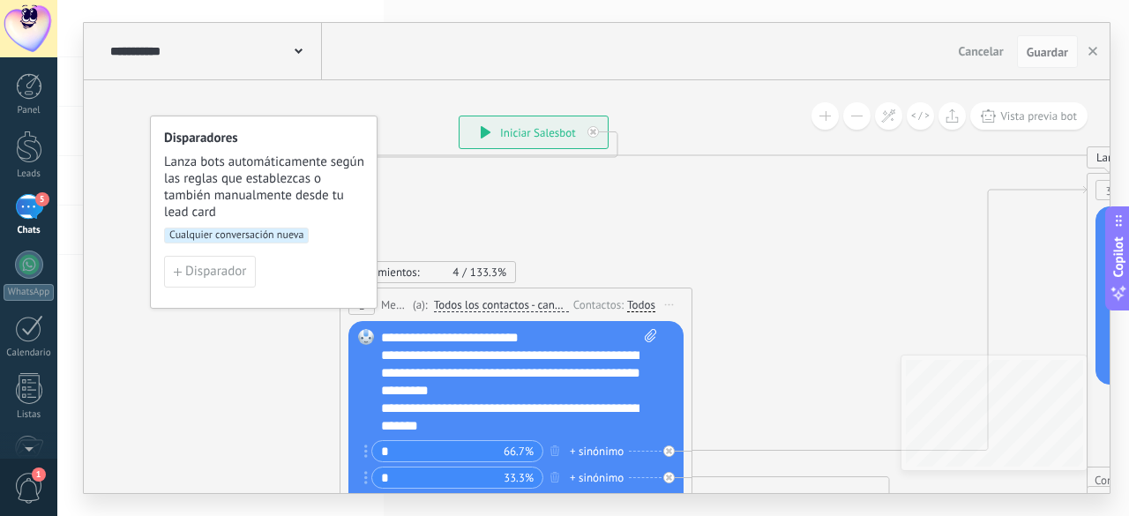
scroll to position [35, 0]
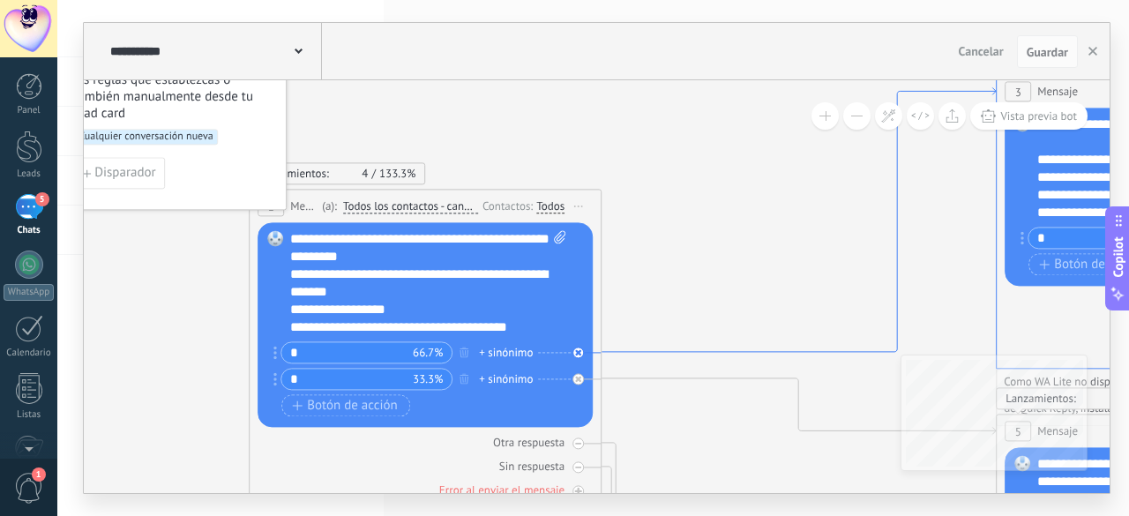
click at [757, 350] on icon at bounding box center [798, 220] width 394 height 265
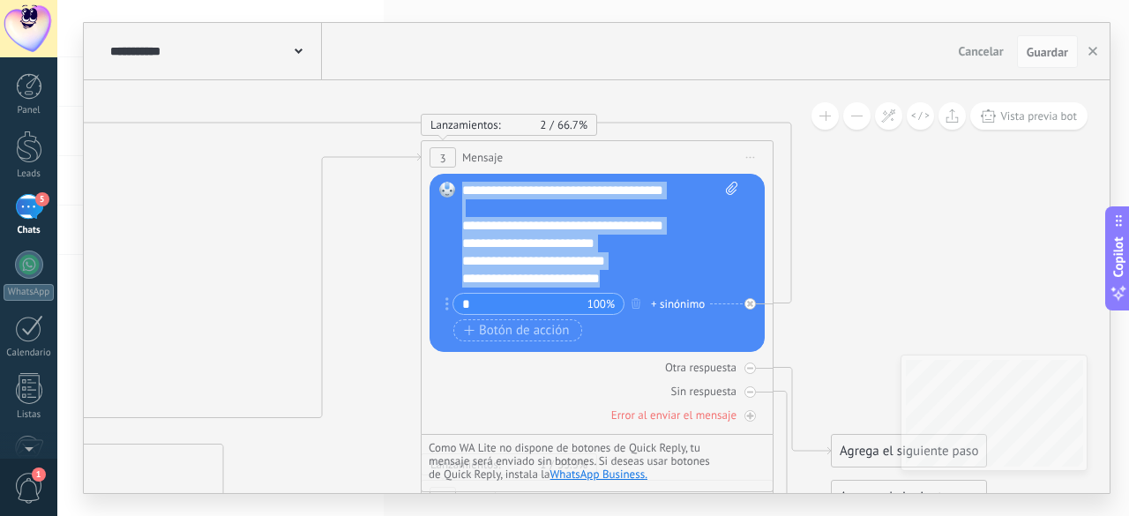
drag, startPoint x: 623, startPoint y: 281, endPoint x: 455, endPoint y: 185, distance: 193.9
click at [455, 185] on div "Reemplazar Quitar Convertir a mensaje de voz Arrastre la imagen aquí para adjun…" at bounding box center [596, 263] width 335 height 178
paste div
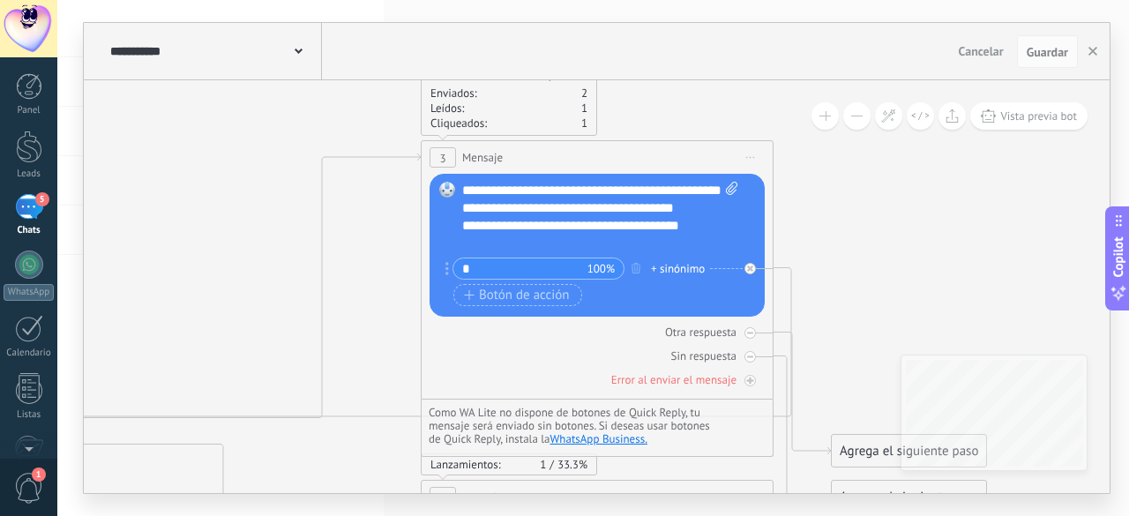
click at [488, 217] on div "**********" at bounding box center [585, 208] width 246 height 18
click at [880, 213] on icon at bounding box center [300, 425] width 2135 height 1566
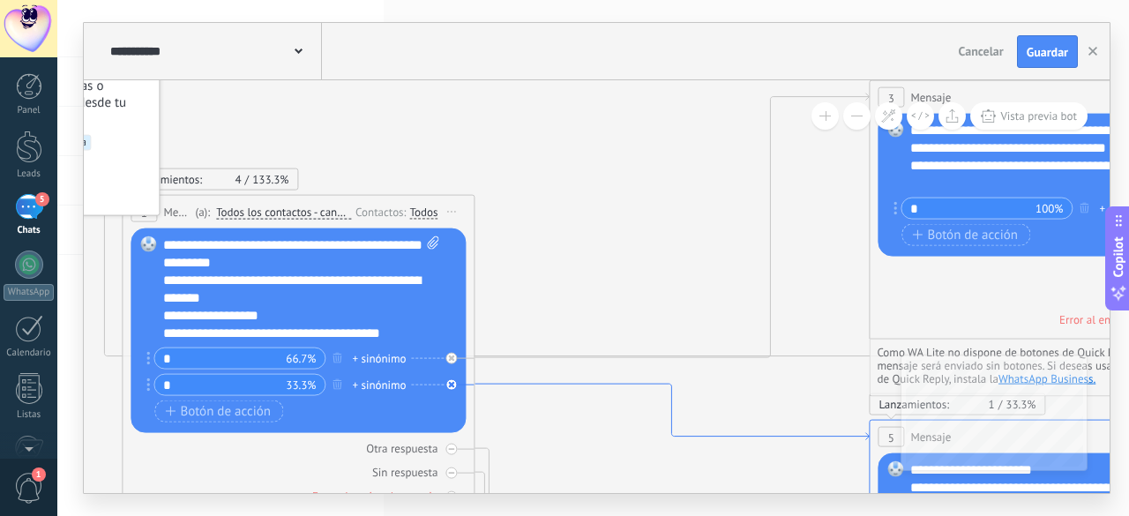
click at [510, 390] on icon at bounding box center [671, 412] width 394 height 56
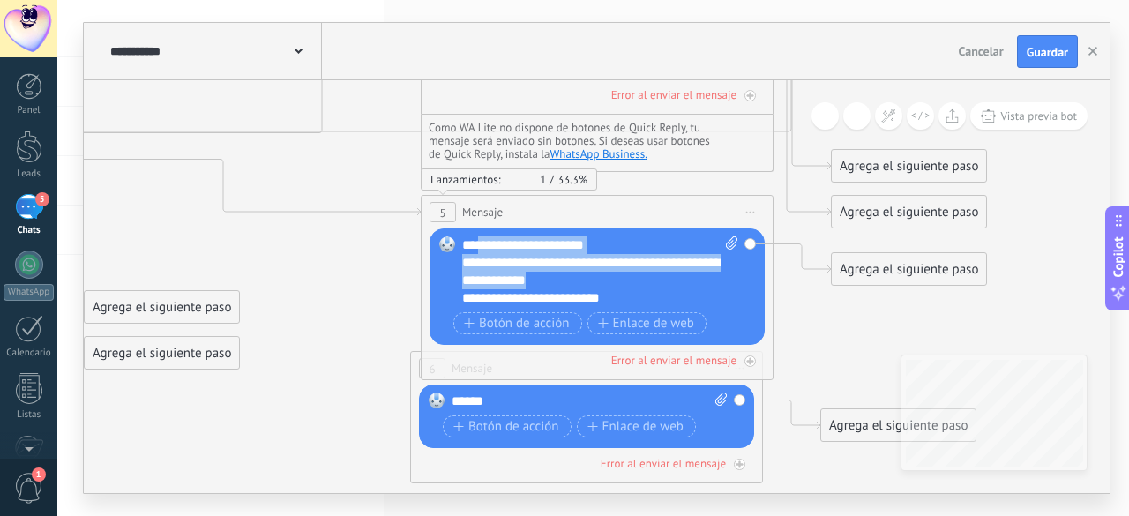
drag, startPoint x: 585, startPoint y: 282, endPoint x: 480, endPoint y: 244, distance: 112.4
click at [480, 244] on div "**********" at bounding box center [600, 271] width 277 height 71
paste div
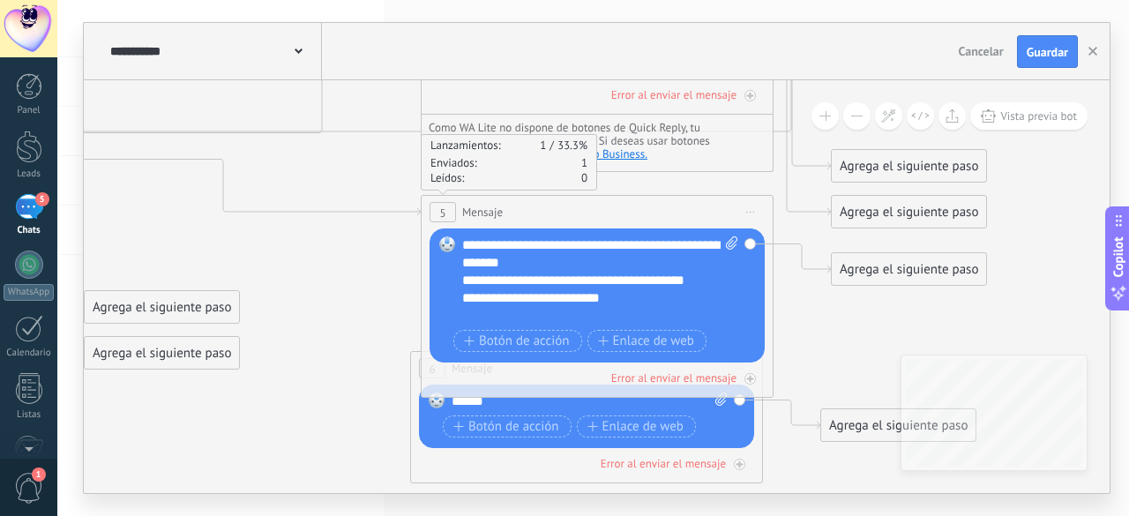
click at [481, 246] on div "**********" at bounding box center [600, 280] width 277 height 88
drag, startPoint x: 481, startPoint y: 246, endPoint x: 455, endPoint y: 248, distance: 26.5
click at [455, 248] on div "Reemplazar Quitar Convertir a mensaje de voz Arrastre la imagen aquí para adjun…" at bounding box center [596, 295] width 335 height 134
click at [494, 248] on div "**********" at bounding box center [600, 280] width 277 height 88
drag, startPoint x: 476, startPoint y: 246, endPoint x: 464, endPoint y: 246, distance: 12.3
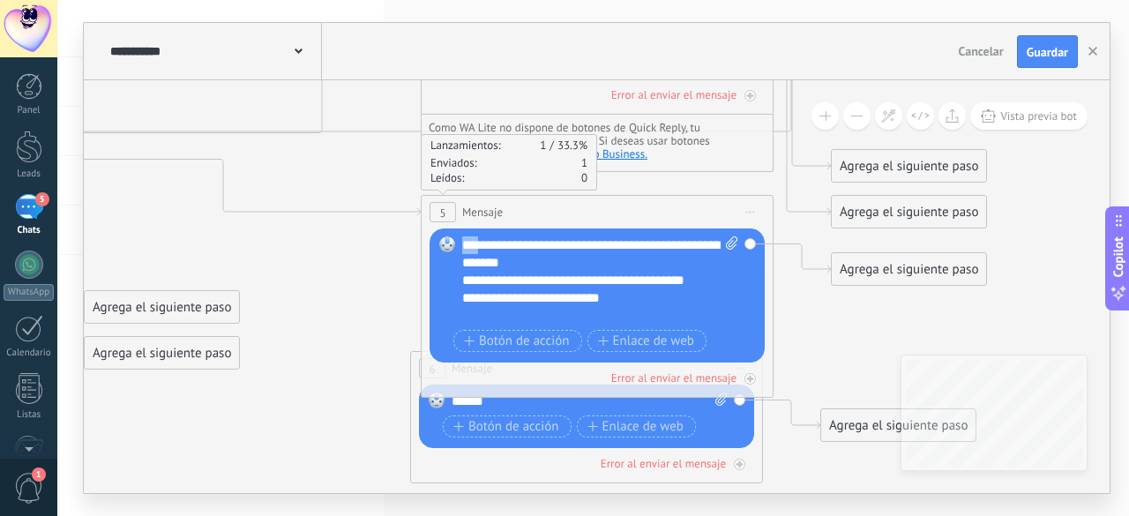
click at [464, 246] on div "**********" at bounding box center [600, 280] width 277 height 88
copy div "***"
drag, startPoint x: 485, startPoint y: 278, endPoint x: 456, endPoint y: 280, distance: 29.2
click at [456, 280] on div "Reemplazar Quitar Convertir a mensaje de voz Arrastre la imagen aquí para adjun…" at bounding box center [596, 295] width 335 height 134
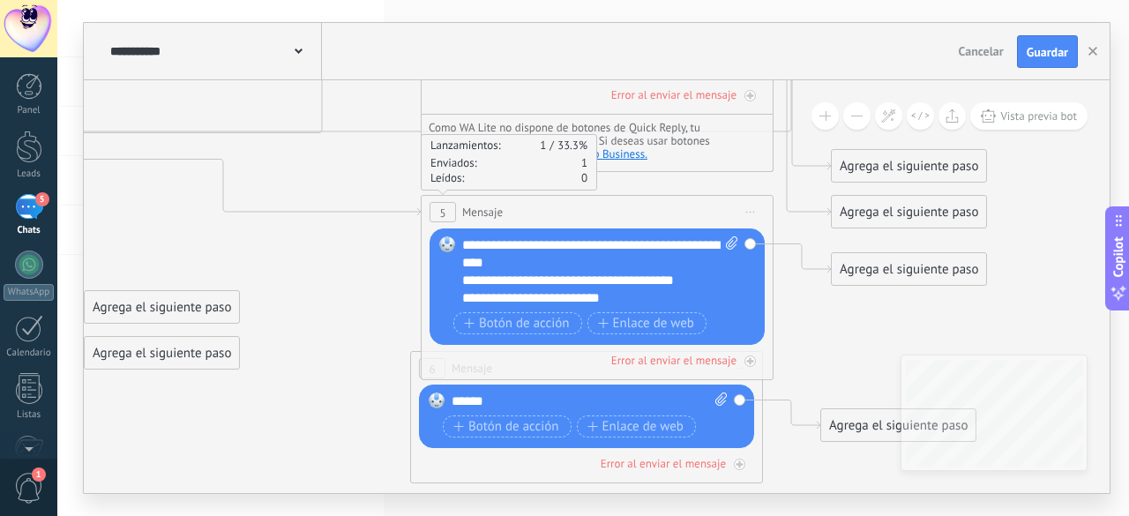
click at [615, 287] on div "**********" at bounding box center [585, 289] width 246 height 35
click at [809, 304] on icon at bounding box center [300, 140] width 2135 height 1566
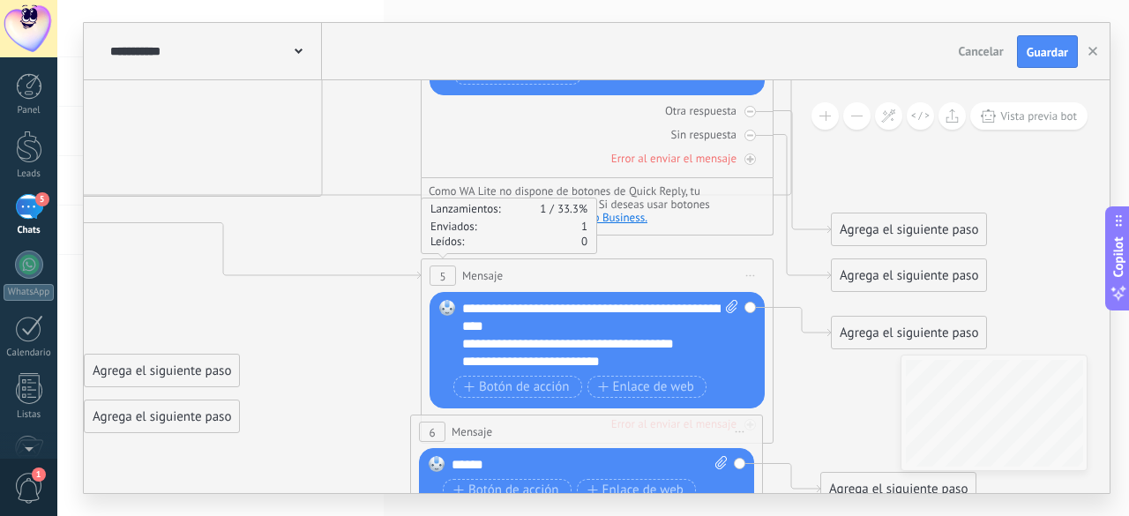
click at [410, 455] on div "6 Mensaje ******* (a): Todos los contactos - canales seleccionados Todos los co…" at bounding box center [586, 480] width 353 height 132
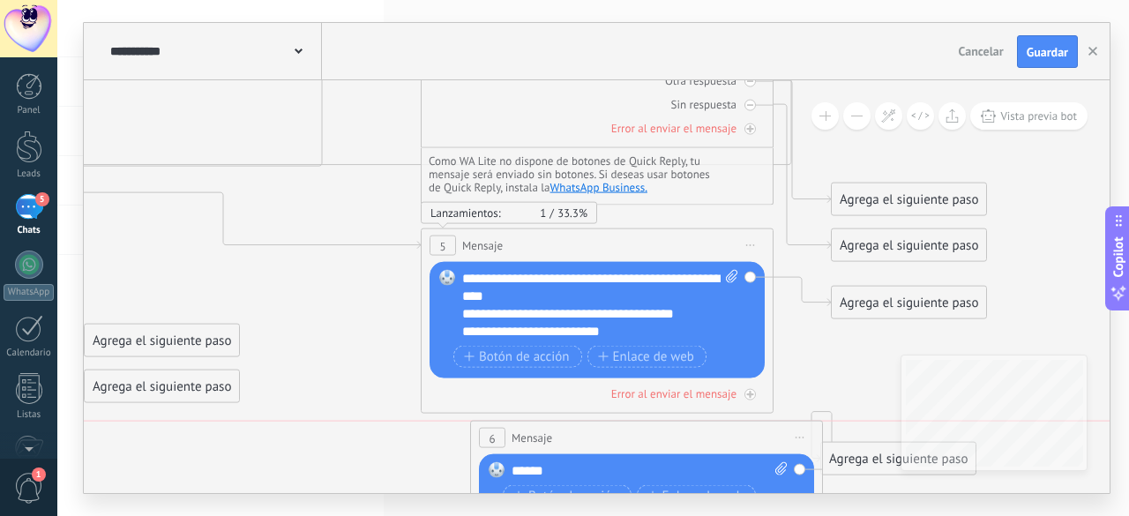
drag, startPoint x: 629, startPoint y: 407, endPoint x: 697, endPoint y: 447, distance: 79.4
click at [697, 447] on div "6 Mensaje ******* (a): Todos los contactos - canales seleccionados Todos los co…" at bounding box center [646, 437] width 351 height 33
click at [816, 438] on span "Iniciar vista previa aquí Cambiar nombre Duplicar [GEOGRAPHIC_DATA]" at bounding box center [808, 438] width 28 height 26
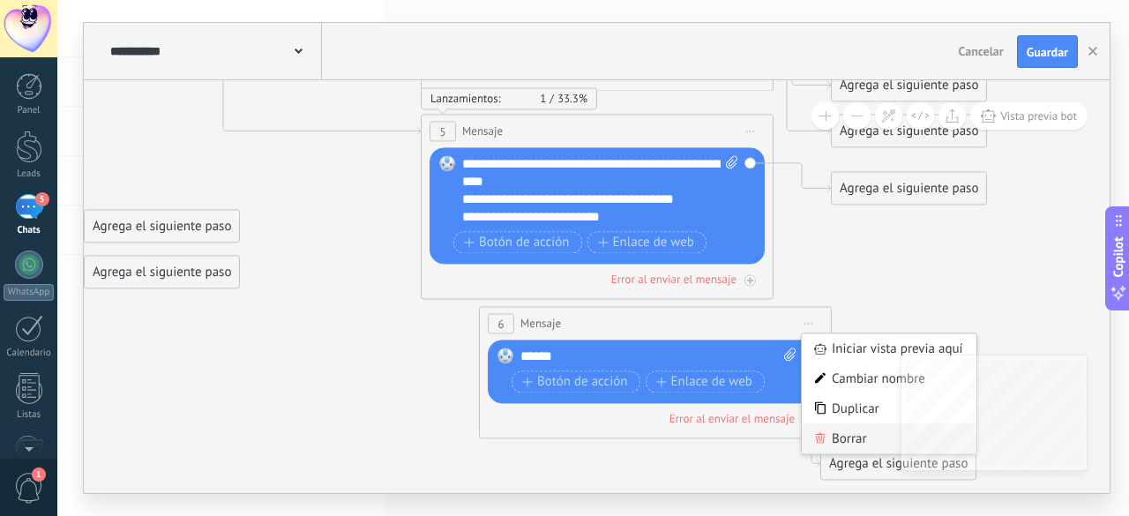
click at [846, 429] on div "Borrar" at bounding box center [888, 439] width 175 height 30
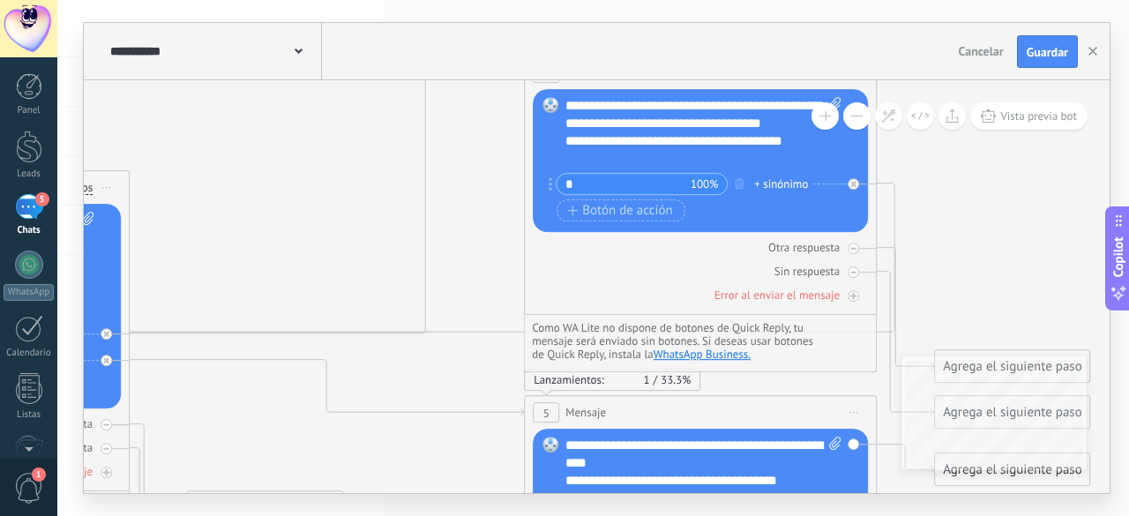
click at [836, 217] on div "Botón de acción Enlace de web" at bounding box center [698, 211] width 284 height 22
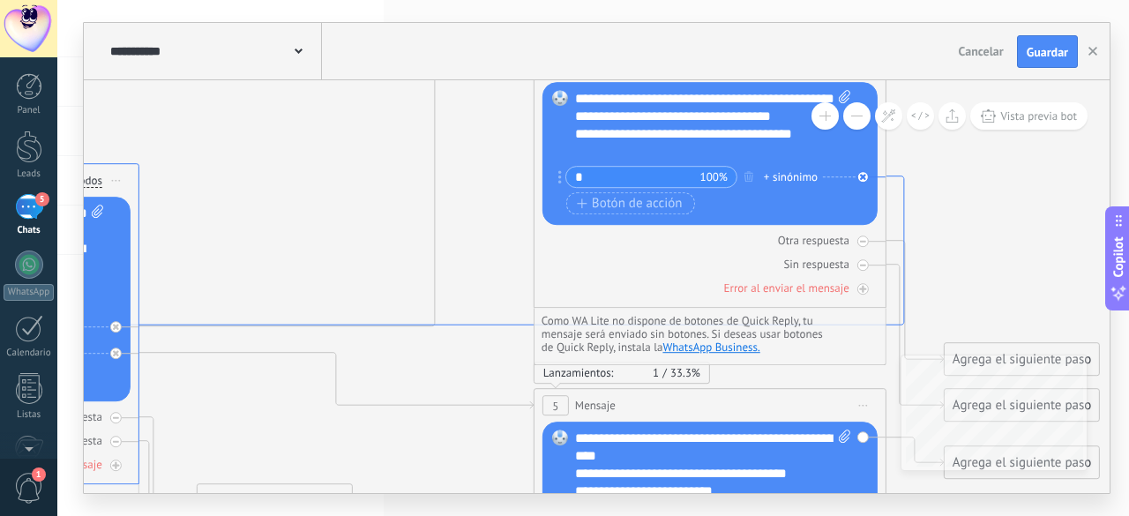
click at [892, 216] on icon at bounding box center [336, 250] width 1135 height 149
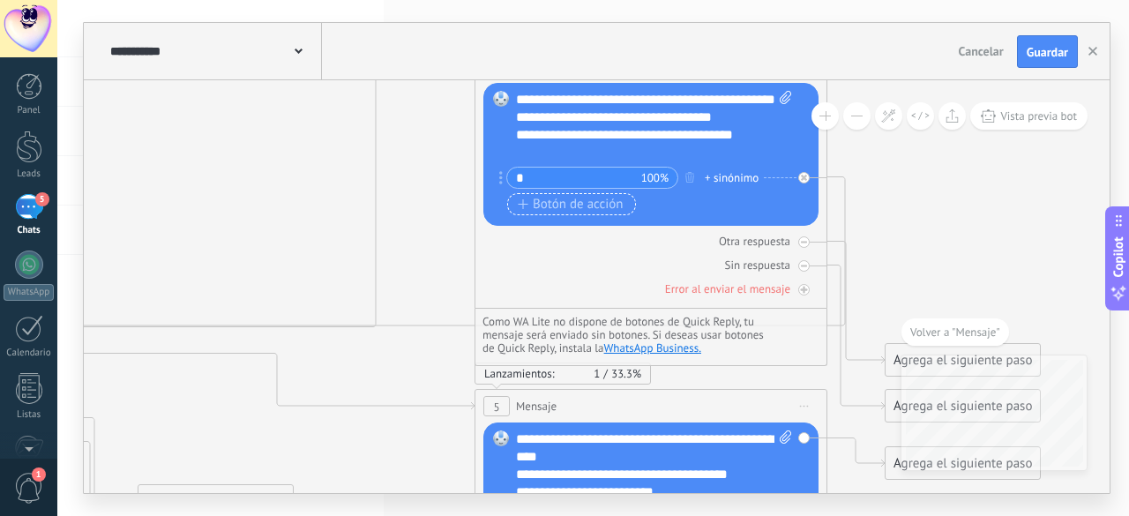
click at [592, 208] on span "Botón de acción" at bounding box center [571, 205] width 106 height 14
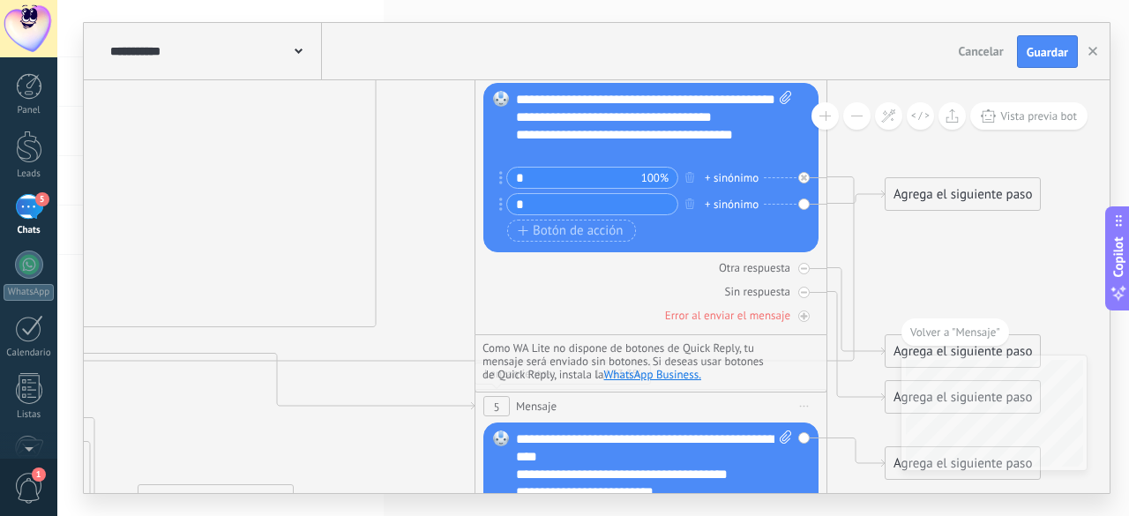
type input "*"
click at [882, 228] on icon at bounding box center [354, 282] width 2135 height 1463
click at [802, 204] on div "Reemplazar Quitar Convertir a mensaje de voz Arrastre la imagen aquí para adjun…" at bounding box center [650, 167] width 335 height 169
click at [825, 204] on div "Lanzamientos: 2 66.7% Enviados: 2 Leídos: 1 Cliqueados: 1 3 Mensaje ******* (a)…" at bounding box center [650, 192] width 353 height 286
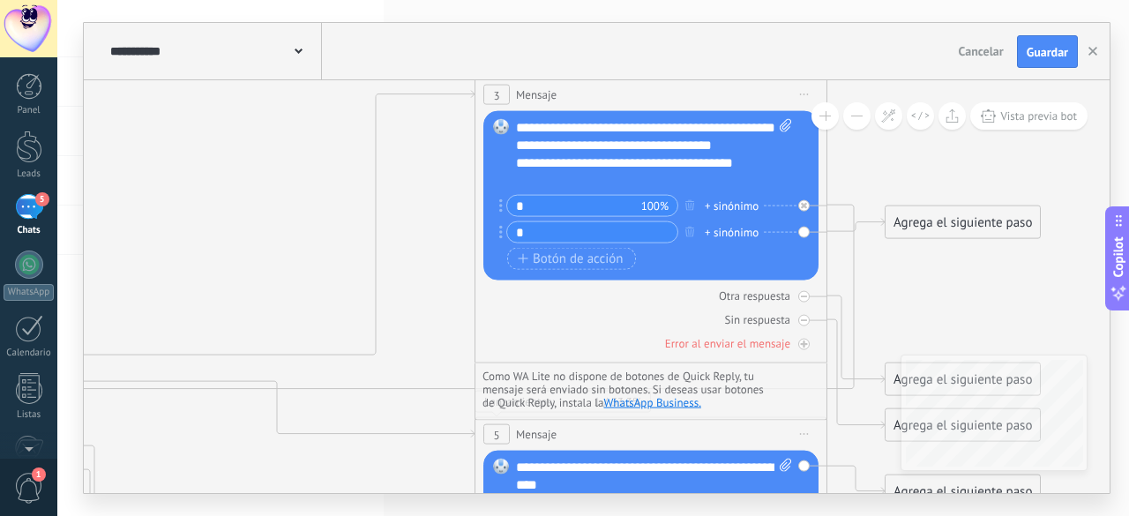
click at [727, 230] on div "+ sinónimo" at bounding box center [731, 232] width 54 height 18
click at [950, 218] on div "Agrega el siguiente paso" at bounding box center [962, 222] width 154 height 29
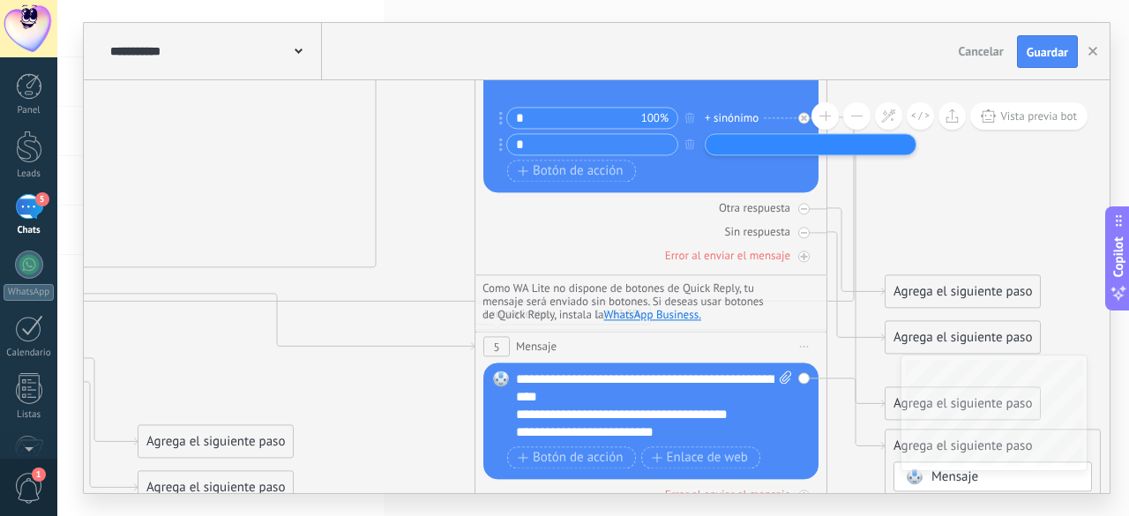
click at [943, 221] on icon at bounding box center [354, 223] width 2135 height 1463
click at [709, 145] on div "+ sinónimo" at bounding box center [731, 145] width 54 height 18
click at [800, 174] on div "Reemplazar Quitar Convertir a mensaje de voz Arrastre la imagen aquí para adjun…" at bounding box center [650, 108] width 335 height 169
click at [806, 147] on div "Reemplazar Quitar Convertir a mensaje de voz Arrastre la imagen aquí para adjun…" at bounding box center [650, 108] width 335 height 169
click at [803, 144] on div "Reemplazar Quitar Convertir a mensaje de voz Arrastre la imagen aquí para adjun…" at bounding box center [650, 108] width 335 height 169
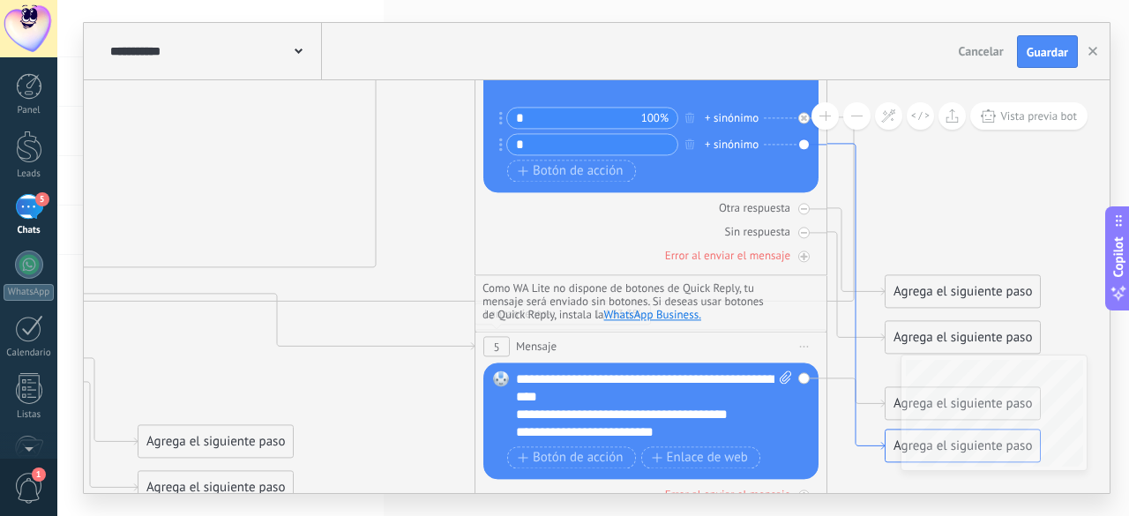
click at [831, 144] on icon at bounding box center [855, 297] width 57 height 306
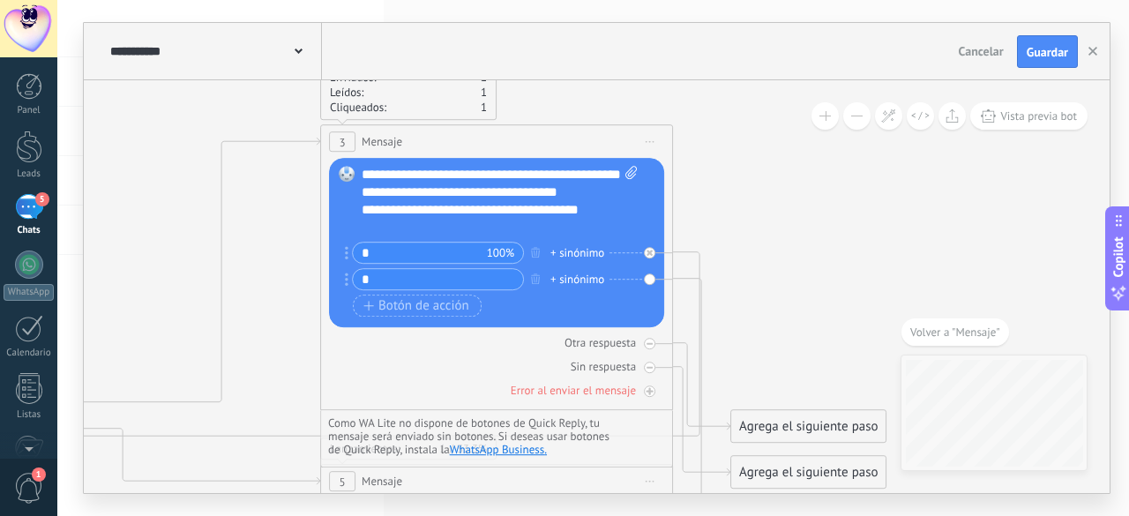
click at [550, 277] on div "+ sinónimo" at bounding box center [577, 280] width 54 height 18
click at [809, 227] on icon at bounding box center [199, 358] width 2135 height 1463
click at [646, 279] on div "Reemplazar Quitar Convertir a mensaje de voz Arrastre la imagen aquí para adjun…" at bounding box center [496, 243] width 335 height 169
click at [673, 279] on icon at bounding box center [701, 432] width 57 height 306
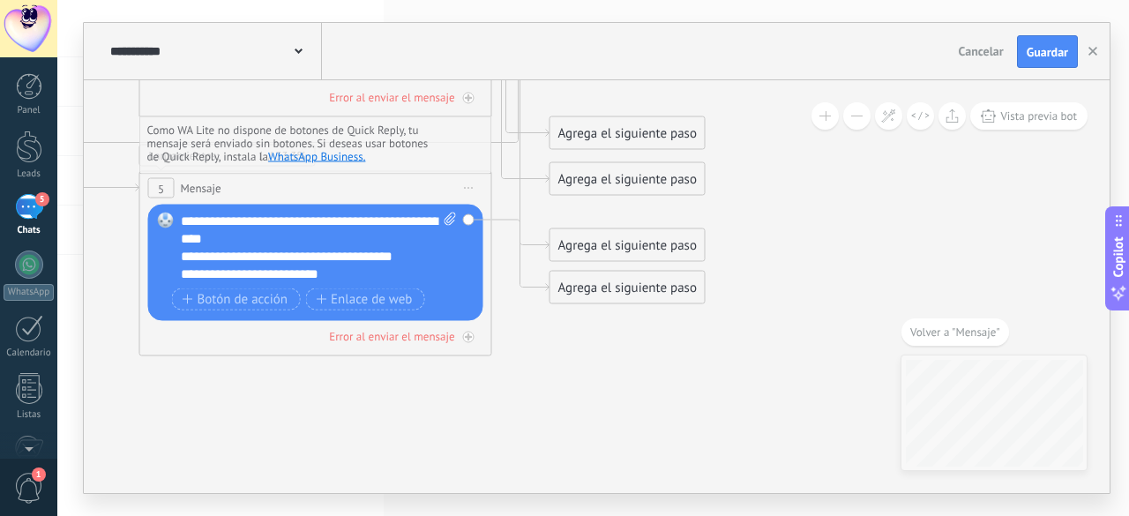
click at [665, 287] on div "Agrega el siguiente paso" at bounding box center [627, 287] width 154 height 29
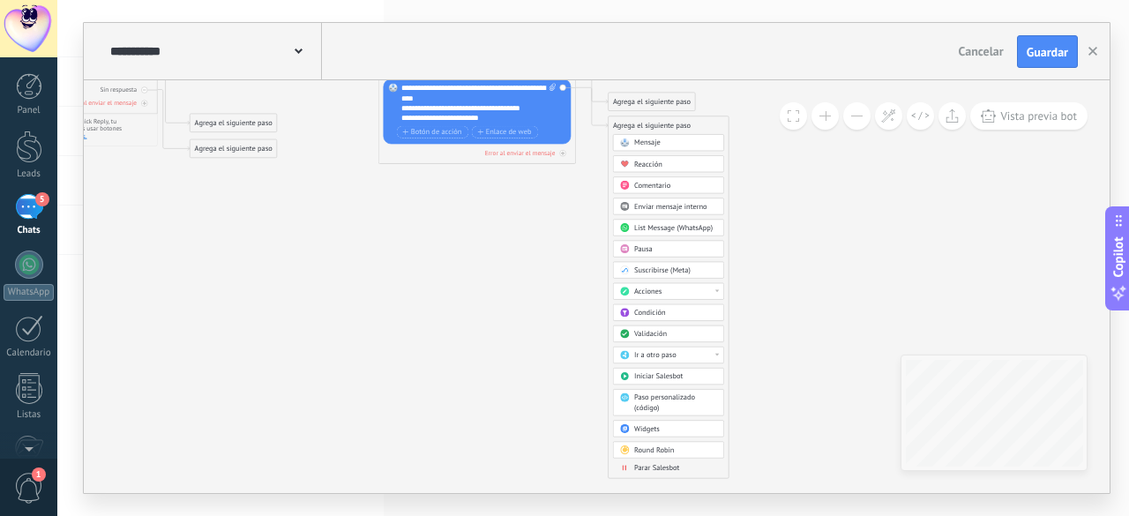
click at [681, 403] on div "Paso personalizado (código)" at bounding box center [675, 402] width 83 height 19
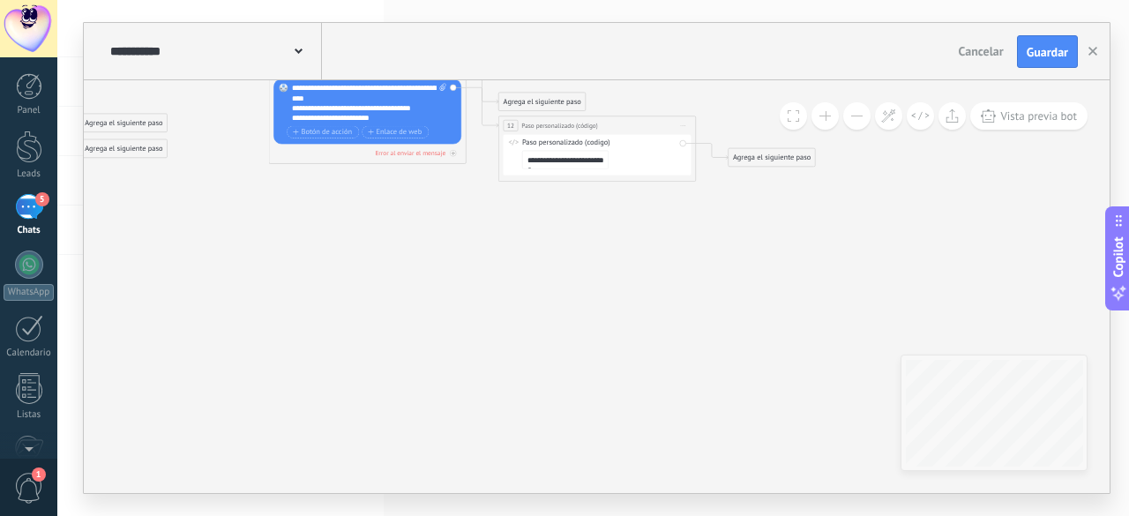
click at [608, 169] on textarea "**********" at bounding box center [565, 160] width 86 height 19
click at [561, 130] on div "**********" at bounding box center [597, 148] width 198 height 65
click at [561, 130] on span "Paso personalizado (código)" at bounding box center [559, 126] width 76 height 10
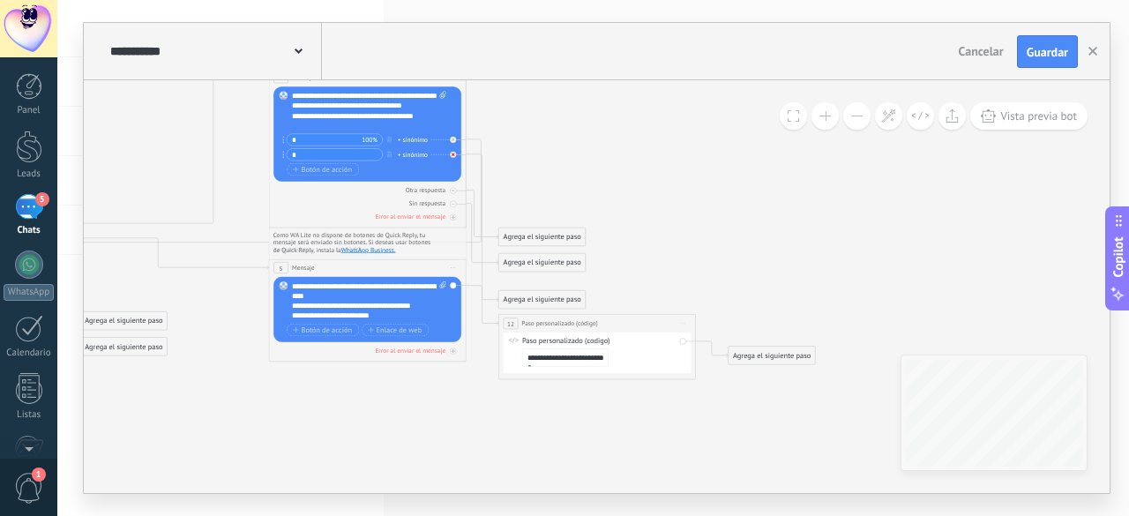
click at [452, 153] on icon at bounding box center [453, 155] width 4 height 4
click at [453, 155] on div "Reemplazar Quitar Convertir a mensaje de voz Arrastre la imagen aquí para adjun…" at bounding box center [367, 134] width 188 height 95
drag, startPoint x: 453, startPoint y: 155, endPoint x: 469, endPoint y: 154, distance: 15.9
click at [469, 154] on icon at bounding box center [482, 150] width 32 height 7
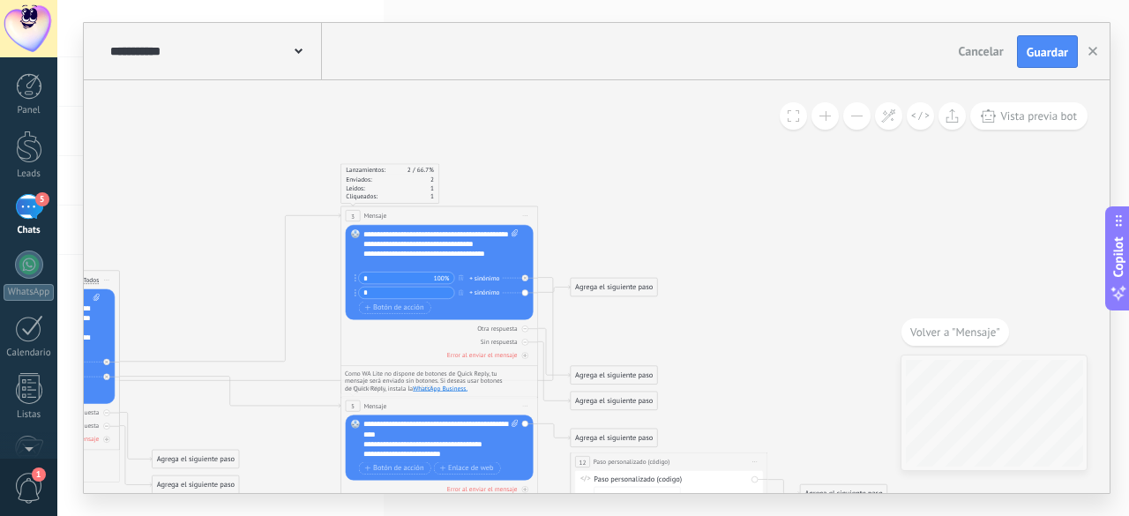
click at [640, 287] on div "Agrega el siguiente paso" at bounding box center [613, 288] width 86 height 16
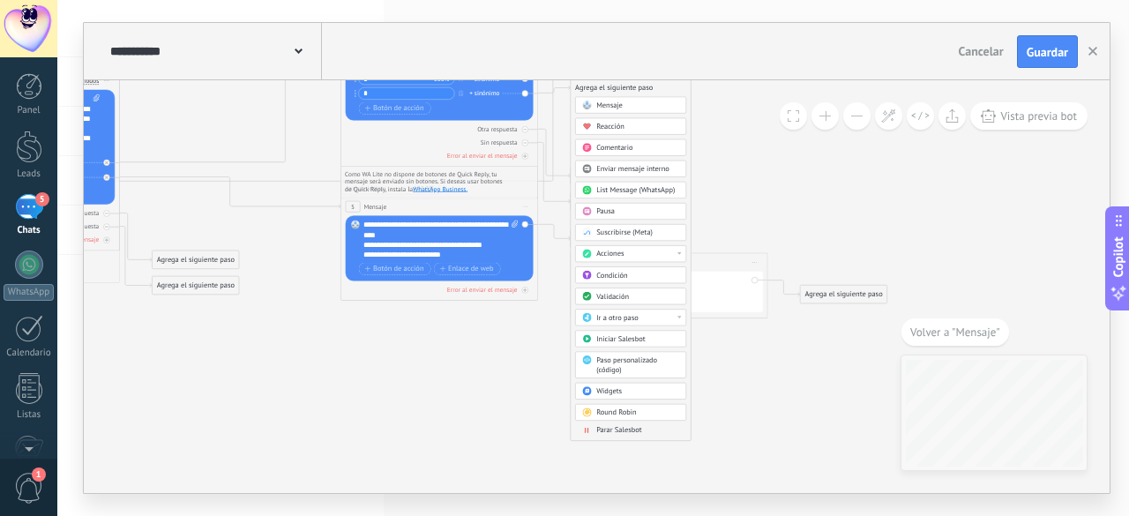
click at [661, 250] on div "Acciones" at bounding box center [637, 255] width 83 height 10
click at [623, 257] on div "Enviar correo" at bounding box center [631, 258] width 110 height 17
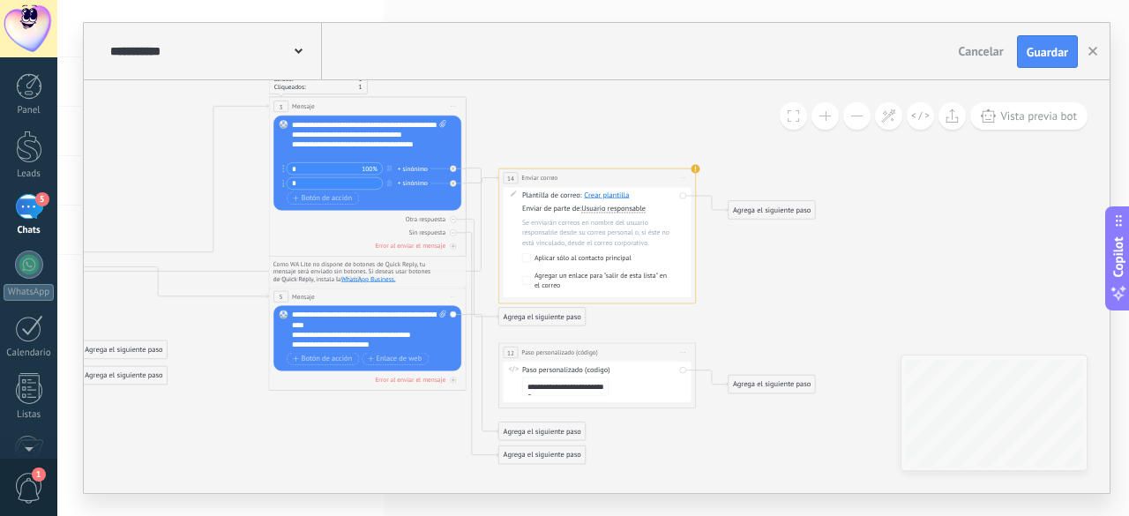
click at [615, 234] on div "Se enviarán correos en nombre del usuario responsable desde su correo personal …" at bounding box center [598, 233] width 153 height 30
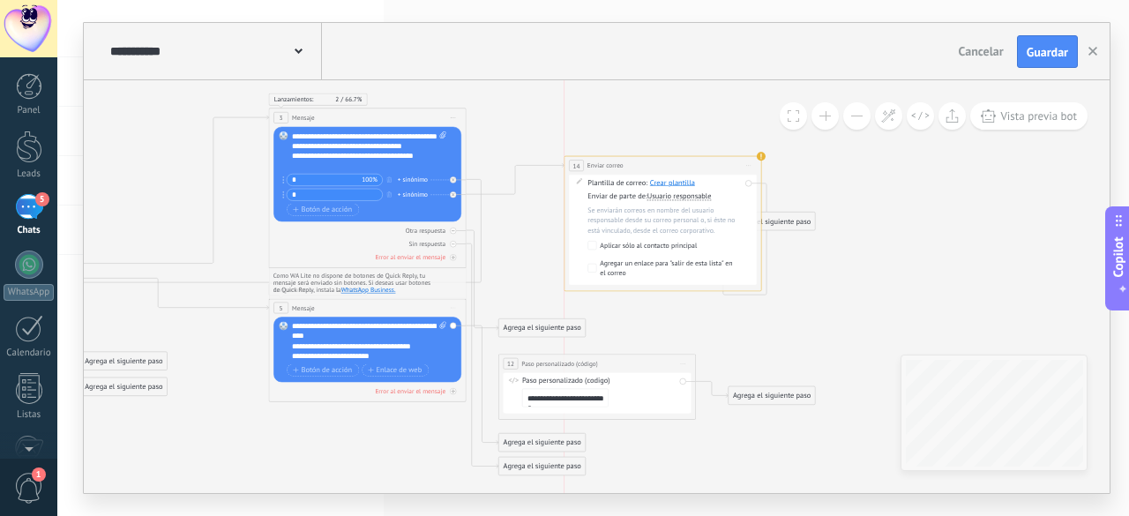
drag, startPoint x: 580, startPoint y: 186, endPoint x: 638, endPoint y: 165, distance: 61.9
click at [638, 165] on div "**********" at bounding box center [662, 166] width 197 height 19
click at [658, 188] on span "Crear plantilla" at bounding box center [663, 187] width 45 height 10
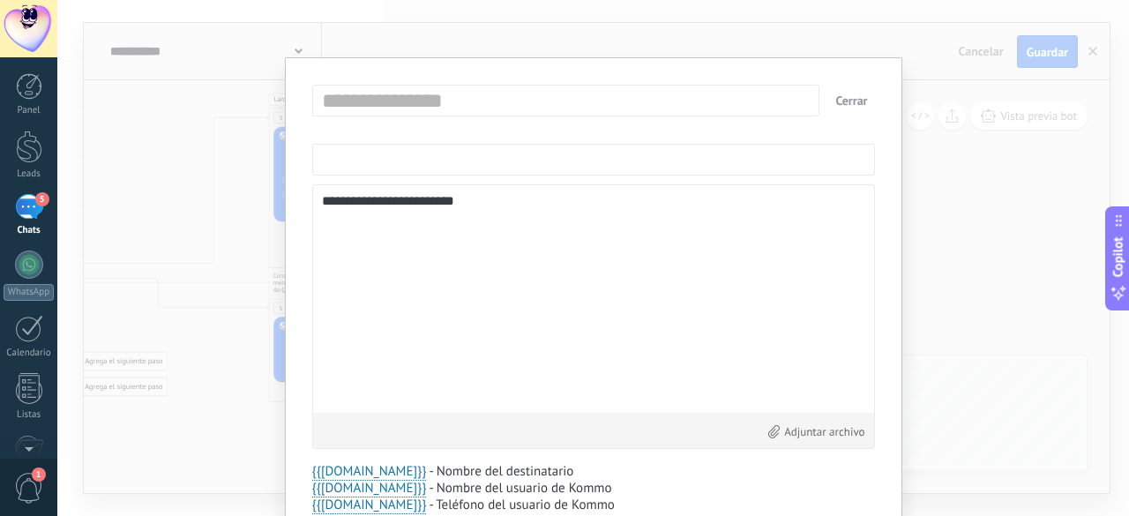
click at [506, 160] on input "text" at bounding box center [593, 160] width 563 height 32
click at [474, 102] on input "text" at bounding box center [570, 100] width 506 height 28
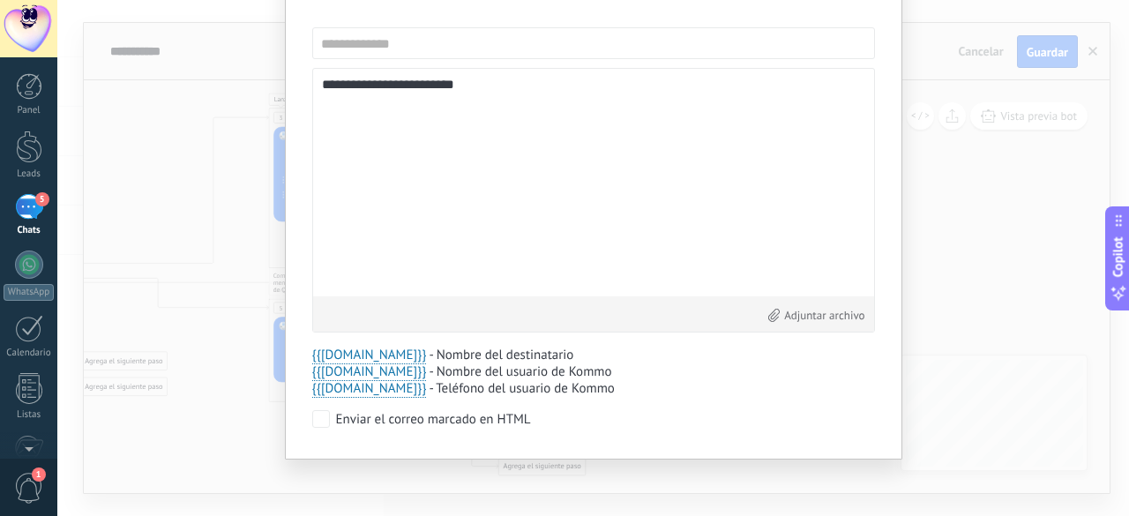
scroll to position [1, 0]
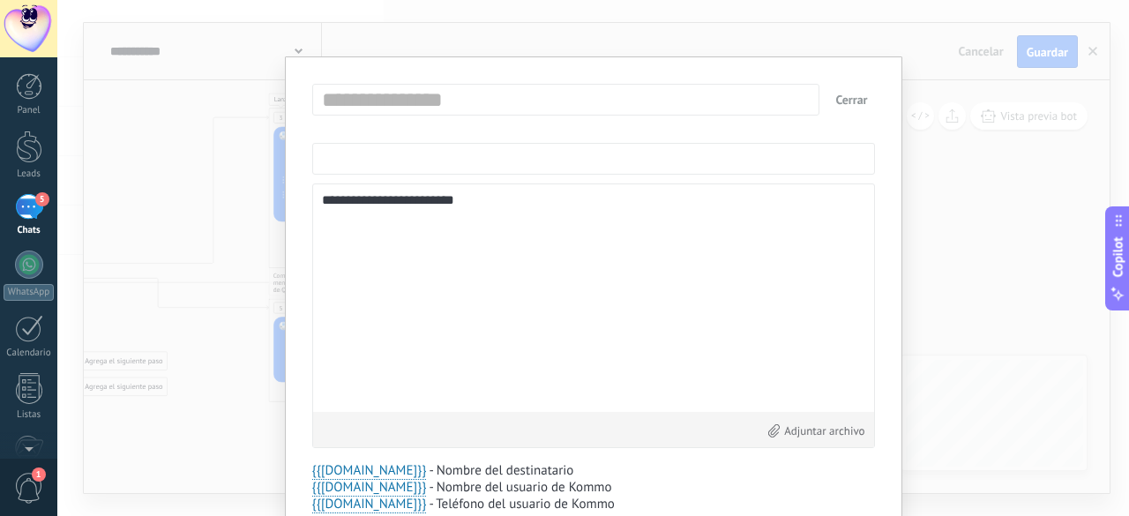
click at [358, 170] on input "text" at bounding box center [593, 159] width 563 height 32
type input "**********"
drag, startPoint x: 589, startPoint y: 191, endPoint x: 360, endPoint y: 190, distance: 229.3
click at [360, 190] on div "**********" at bounding box center [593, 315] width 563 height 265
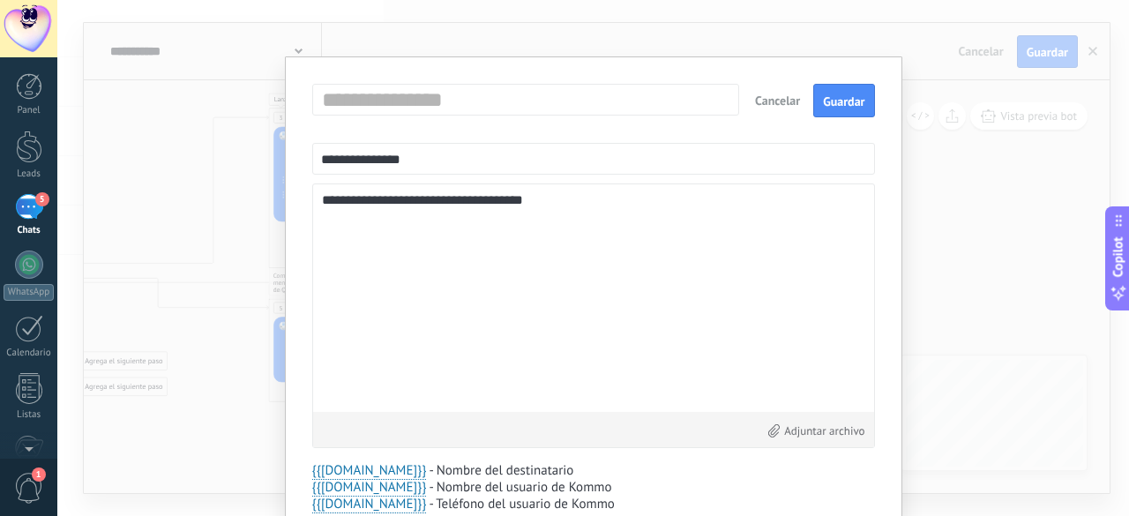
type textarea "**********"
click at [778, 104] on button "Cancelar" at bounding box center [777, 101] width 59 height 32
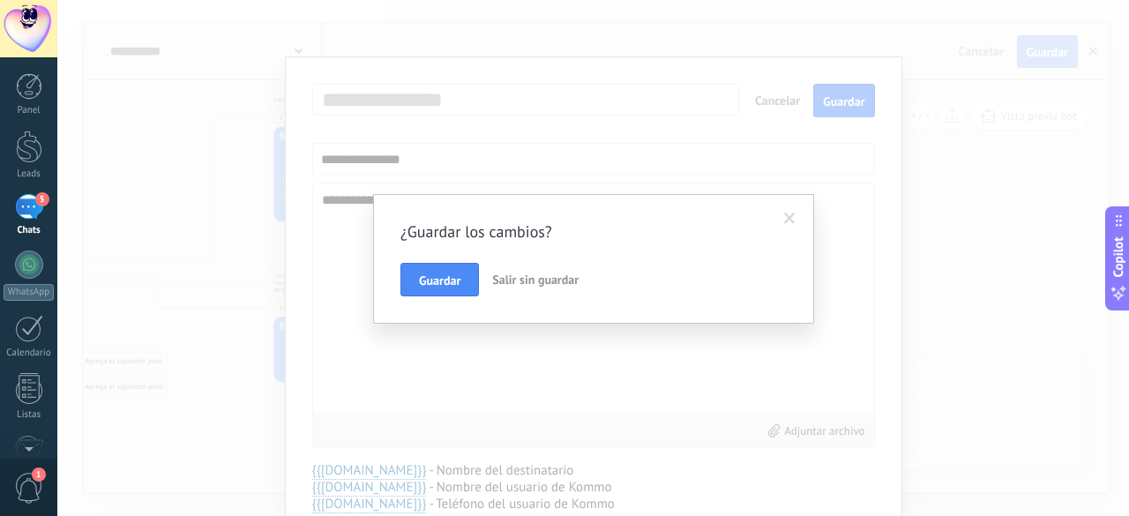
click at [527, 287] on span "Salir sin guardar" at bounding box center [535, 280] width 86 height 16
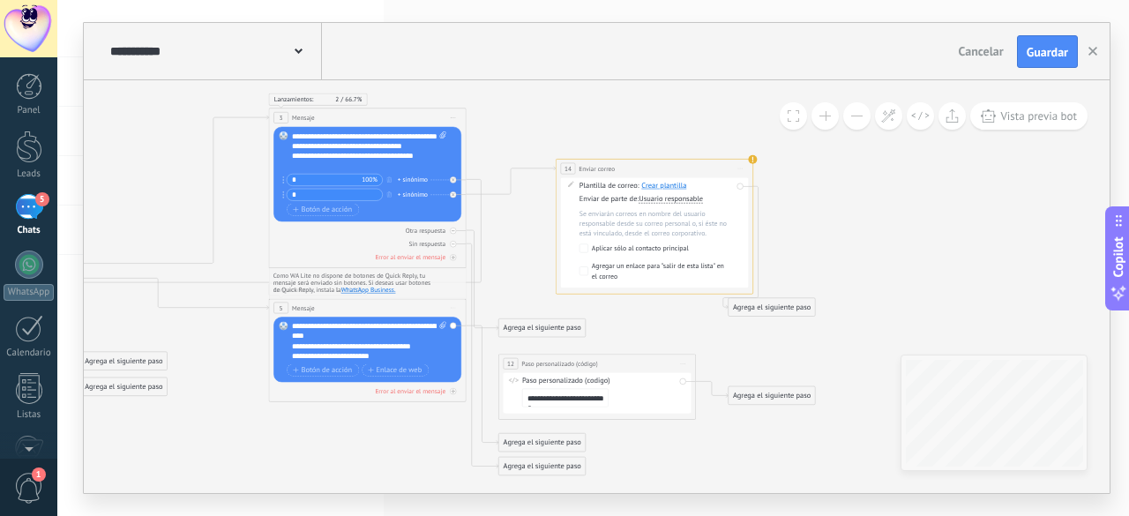
scroll to position [0, 0]
click at [455, 193] on div at bounding box center [453, 194] width 6 height 6
click at [530, 192] on div "Agrega el siguiente paso" at bounding box center [542, 190] width 86 height 16
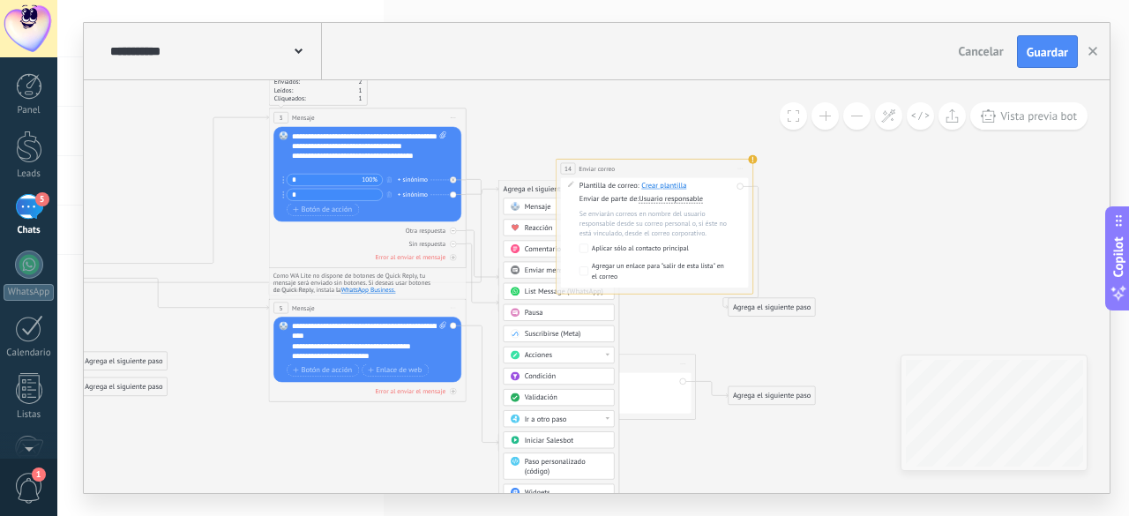
click at [712, 163] on div "**********" at bounding box center [654, 169] width 197 height 19
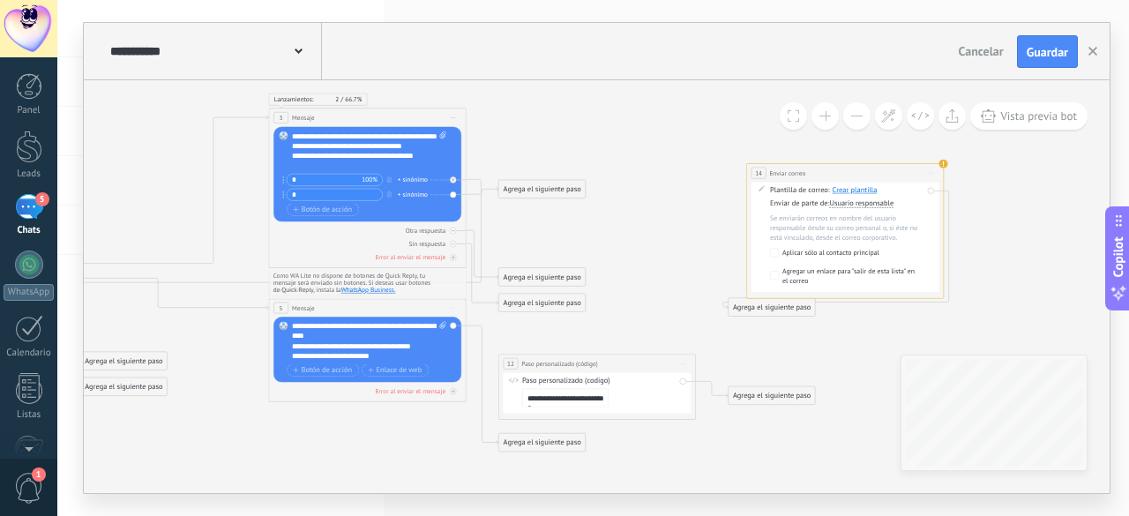
drag, startPoint x: 712, startPoint y: 163, endPoint x: 903, endPoint y: 168, distance: 190.5
click at [903, 168] on div "**********" at bounding box center [845, 173] width 197 height 19
drag, startPoint x: 913, startPoint y: 168, endPoint x: 940, endPoint y: 195, distance: 38.0
click at [940, 195] on div "**********" at bounding box center [845, 231] width 198 height 135
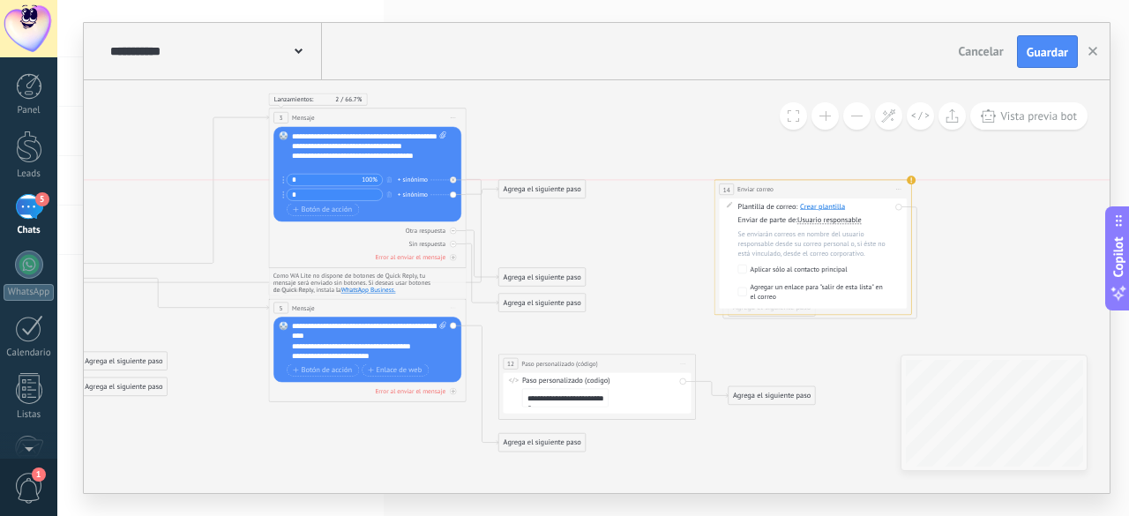
drag, startPoint x: 868, startPoint y: 173, endPoint x: 838, endPoint y: 188, distance: 33.5
click at [838, 188] on div "**********" at bounding box center [812, 190] width 197 height 19
click at [841, 183] on div "**********" at bounding box center [815, 190] width 197 height 19
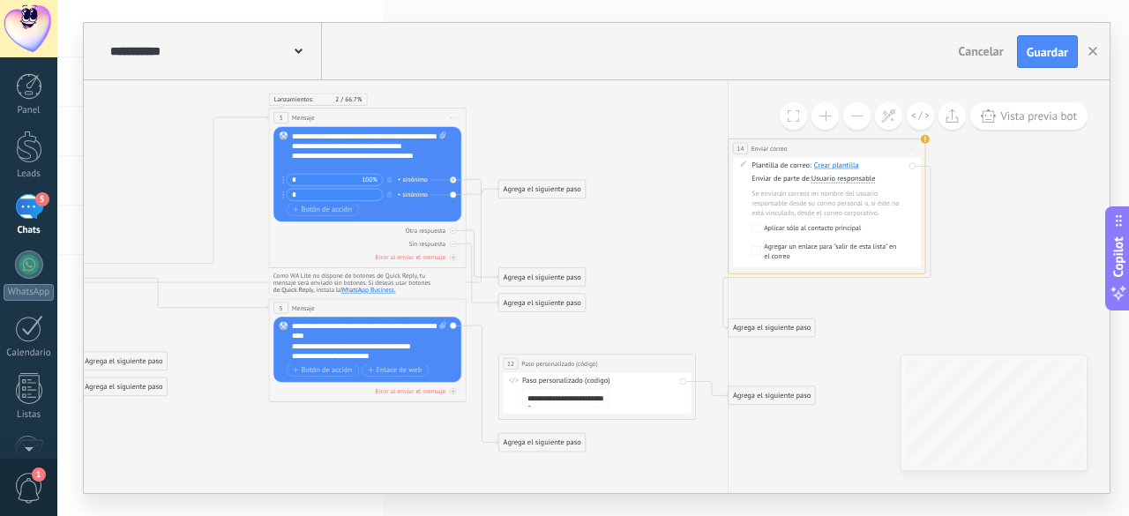
drag, startPoint x: 841, startPoint y: 183, endPoint x: 854, endPoint y: 145, distance: 39.9
click at [854, 145] on div "**********" at bounding box center [826, 148] width 197 height 19
click at [912, 147] on span "Iniciar vista previa aquí Cambiar nombre Duplicar [GEOGRAPHIC_DATA]" at bounding box center [913, 151] width 16 height 14
click at [926, 214] on div "Borrar" at bounding box center [957, 215] width 98 height 17
click at [527, 190] on div "Agrega el siguiente paso" at bounding box center [542, 190] width 86 height 16
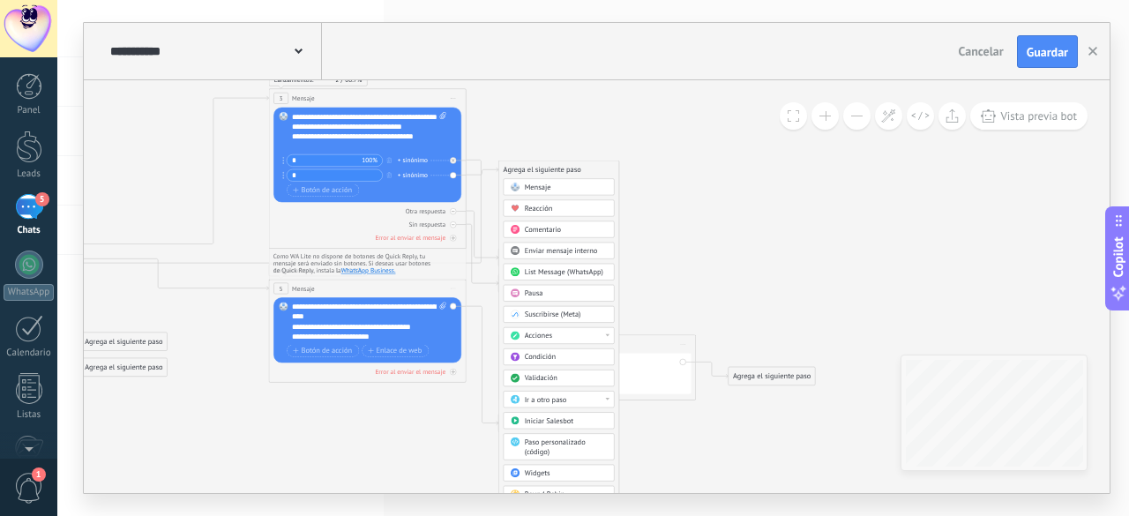
click at [543, 212] on span "Reacción" at bounding box center [539, 209] width 28 height 10
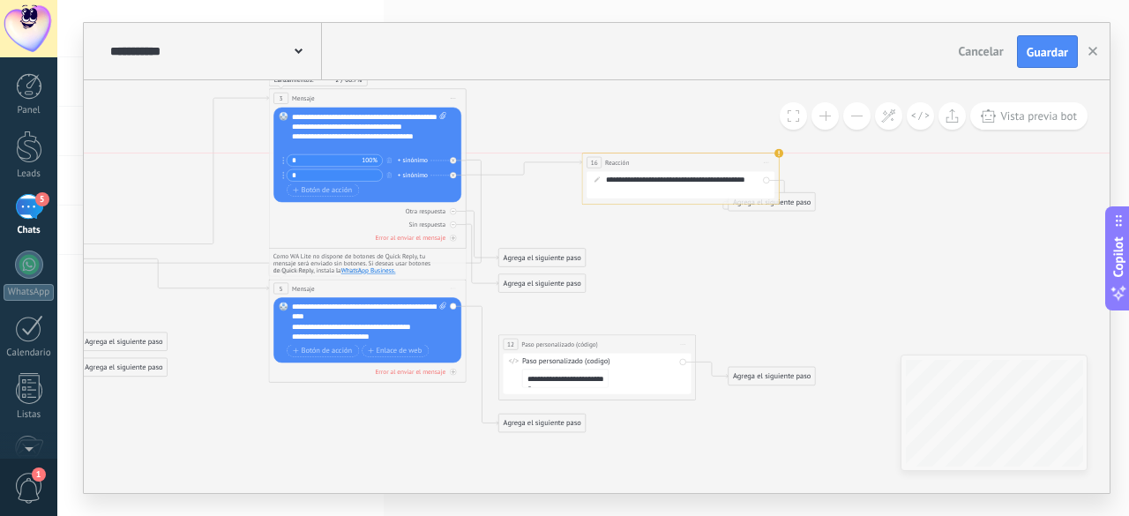
drag, startPoint x: 575, startPoint y: 168, endPoint x: 658, endPoint y: 165, distance: 82.9
click at [658, 165] on div "16 Reacción ******** Iniciar vista previa aquí Cambiar nombre Duplicar Borrar" at bounding box center [680, 162] width 197 height 19
click at [456, 175] on div at bounding box center [453, 175] width 6 height 6
click at [692, 156] on div "16 Reacción ******** Iniciar vista previa aquí Cambiar nombre Duplicar Borrar" at bounding box center [679, 162] width 197 height 19
click at [745, 168] on div "16 Reacción ******** Iniciar vista previa aquí Cambiar nombre Duplicar Borrar" at bounding box center [679, 162] width 197 height 19
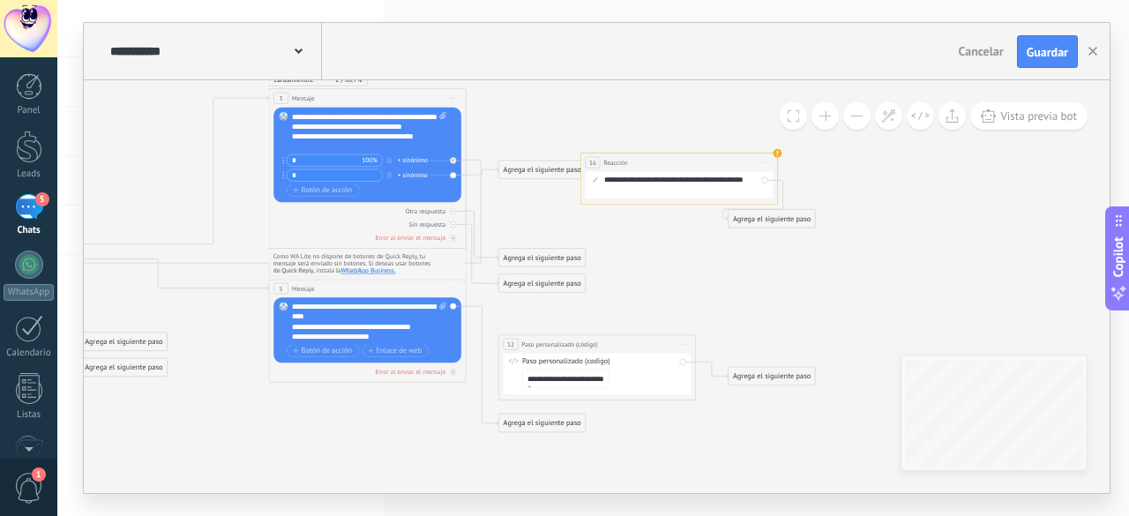
click at [745, 168] on div "16 Reacción ******** Iniciar vista previa aquí Cambiar nombre Duplicar Borrar" at bounding box center [679, 162] width 197 height 19
drag, startPoint x: 745, startPoint y: 168, endPoint x: 721, endPoint y: 164, distance: 24.2
click at [721, 164] on div "16 Reacción ******** Iniciar vista previa aquí Cambiar nombre Duplicar Borrar" at bounding box center [679, 162] width 197 height 19
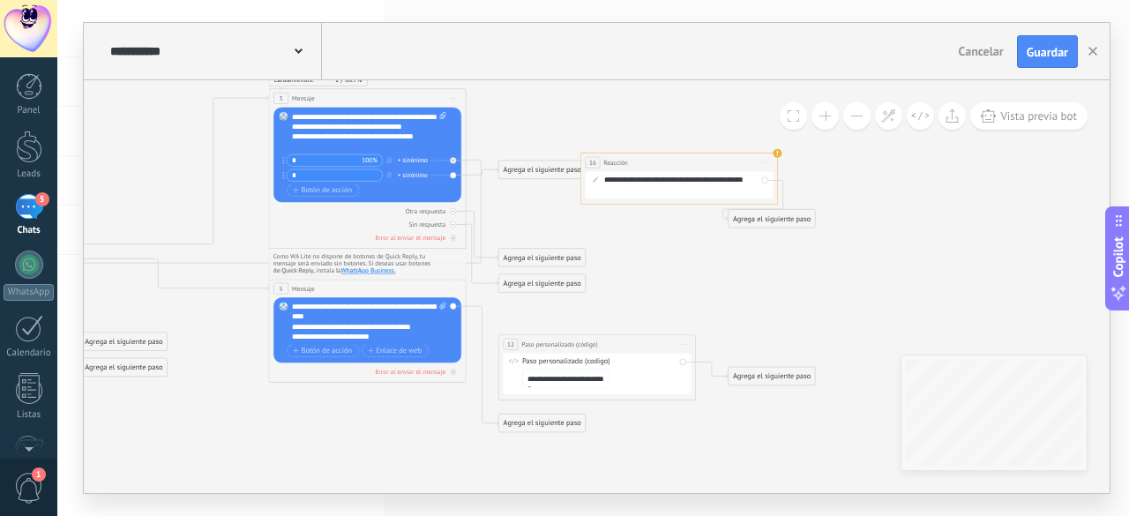
click at [721, 164] on div "16 Reacción ******** Iniciar vista previa aquí Cambiar nombre Duplicar Borrar" at bounding box center [679, 162] width 197 height 19
drag, startPoint x: 721, startPoint y: 164, endPoint x: 678, endPoint y: 165, distance: 43.2
click at [678, 165] on div "16 Reacción ******** Iniciar vista previa aquí Cambiar nombre Duplicar Borrar" at bounding box center [679, 162] width 197 height 19
click at [693, 162] on div "16 Reacción ******** Iniciar vista previa aquí Cambiar nombre Duplicar Borrar" at bounding box center [679, 162] width 197 height 19
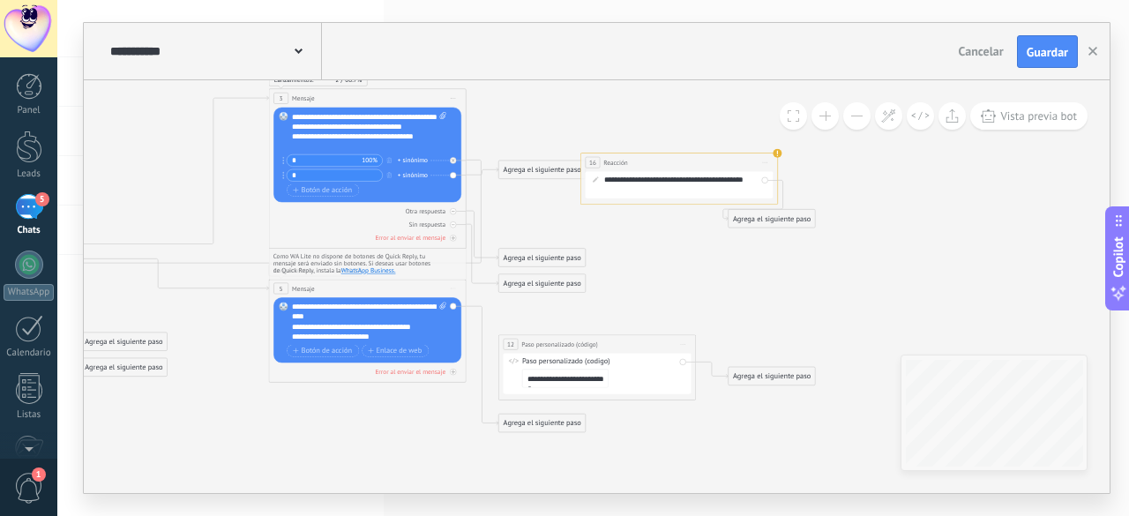
click at [693, 162] on div "16 Reacción ******** Iniciar vista previa aquí Cambiar nombre Duplicar Borrar" at bounding box center [679, 162] width 197 height 19
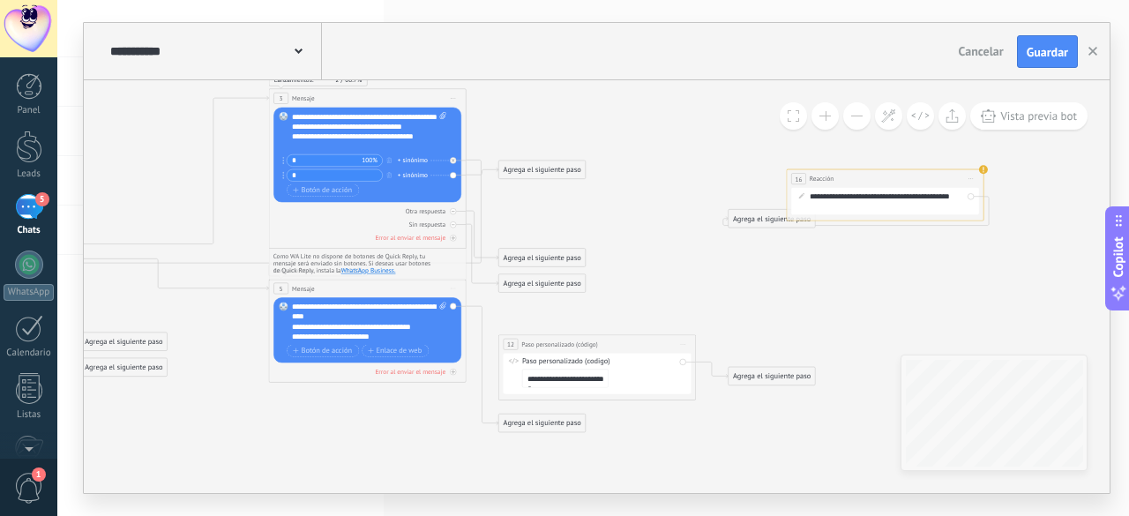
drag, startPoint x: 693, startPoint y: 162, endPoint x: 910, endPoint y: 181, distance: 217.7
click at [910, 181] on div "16 Reacción ******** Iniciar vista previa aquí Cambiar nombre Duplicar Borrar" at bounding box center [884, 179] width 197 height 19
click at [910, 181] on div "16 Reacción ******** Iniciar vista previa aquí Cambiar nombre Duplicar Borrar" at bounding box center [892, 180] width 197 height 19
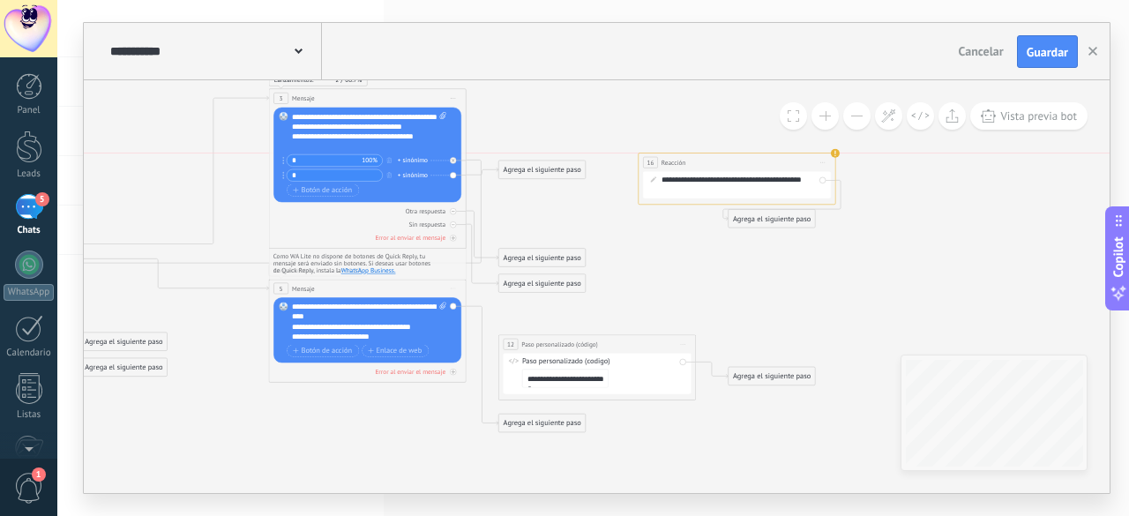
drag, startPoint x: 910, startPoint y: 181, endPoint x: 715, endPoint y: 158, distance: 196.2
click at [715, 158] on div "16 Reacción ******** Iniciar vista previa aquí Cambiar nombre Duplicar Borrar" at bounding box center [736, 162] width 197 height 19
click at [715, 158] on div "16 Reacción ******** Iniciar vista previa aquí Cambiar nombre Duplicar Borrar" at bounding box center [697, 158] width 197 height 19
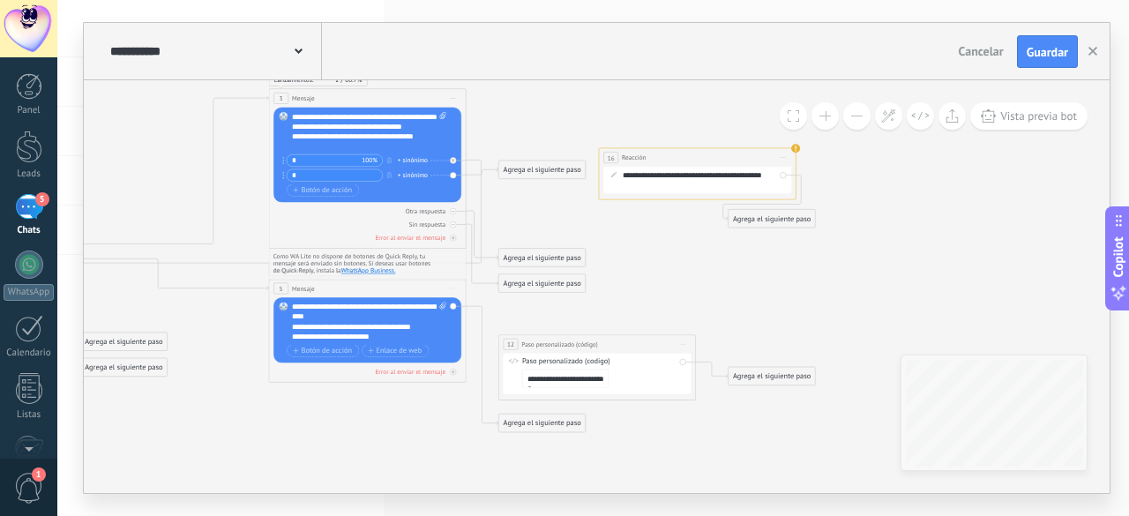
click at [715, 158] on div "16 Reacción ******** Iniciar vista previa aquí Cambiar nombre Duplicar Borrar" at bounding box center [697, 158] width 197 height 19
drag, startPoint x: 715, startPoint y: 158, endPoint x: 768, endPoint y: 149, distance: 53.6
click at [768, 149] on div "16 Reacción ******** Iniciar vista previa aquí Cambiar nombre Duplicar Borrar" at bounding box center [747, 145] width 197 height 19
click at [837, 147] on icon at bounding box center [835, 147] width 5 height 1
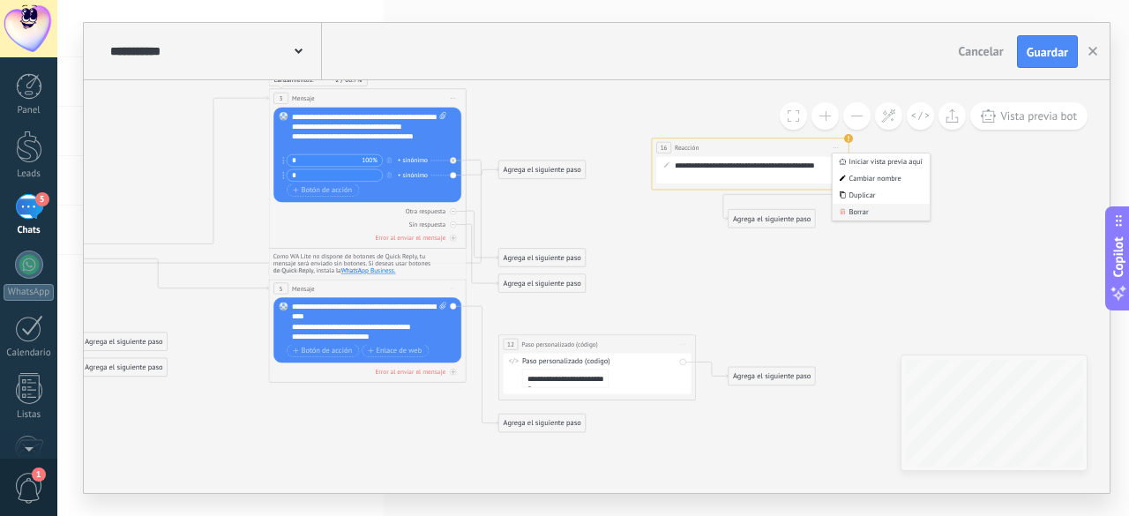
click at [844, 210] on icon at bounding box center [842, 212] width 6 height 6
click at [469, 175] on icon at bounding box center [482, 171] width 32 height 7
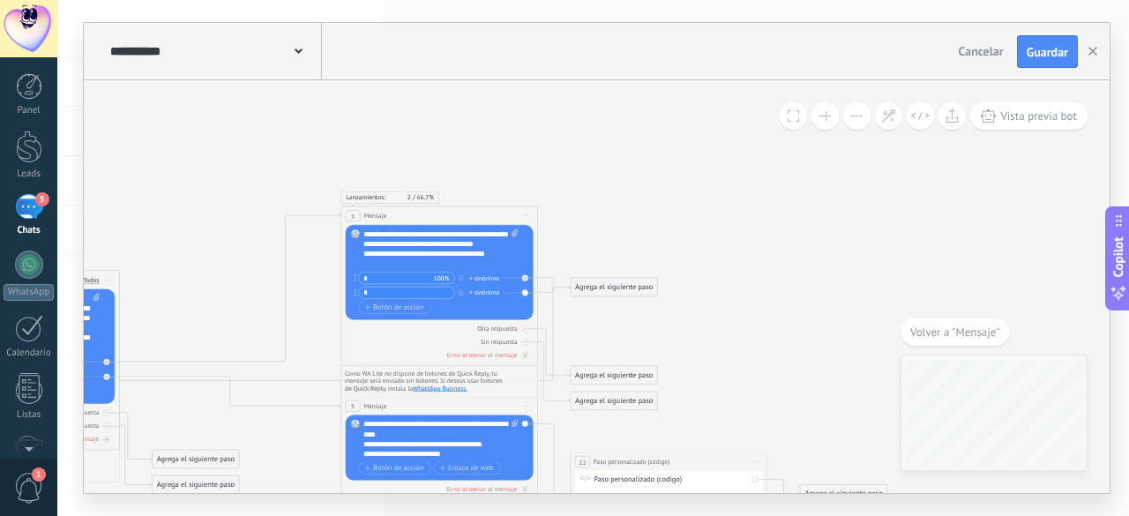
click at [614, 285] on div "Agrega el siguiente paso" at bounding box center [613, 288] width 86 height 16
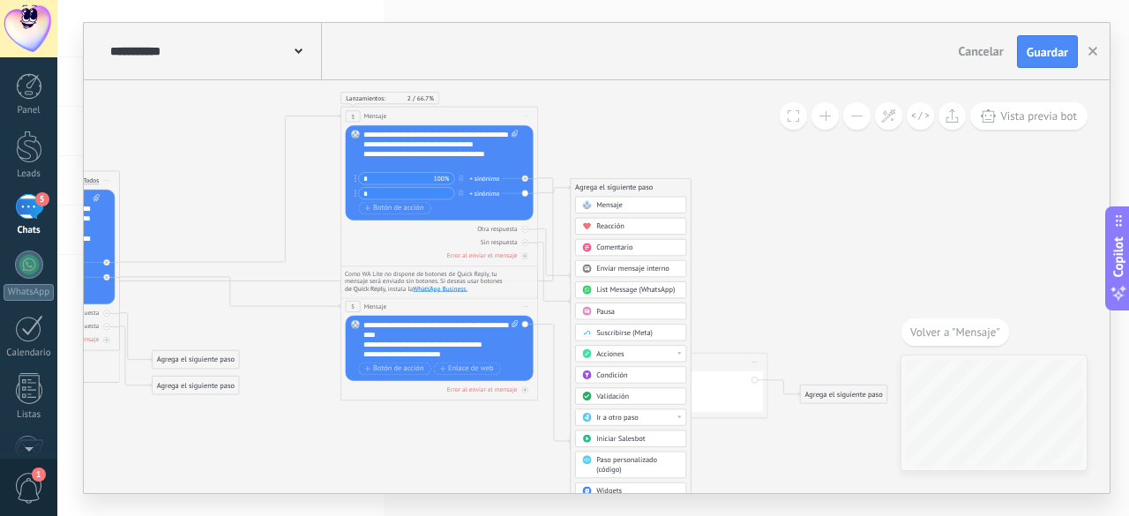
click at [615, 204] on span "Mensaje" at bounding box center [609, 206] width 26 height 10
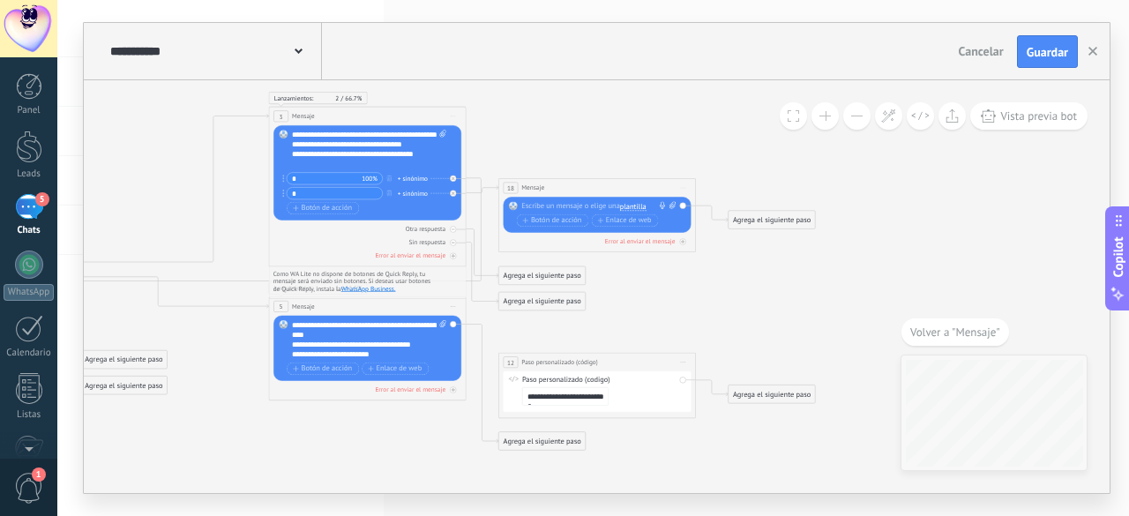
click at [597, 204] on div at bounding box center [594, 207] width 146 height 10
click at [772, 147] on icon at bounding box center [315, 262] width 1425 height 869
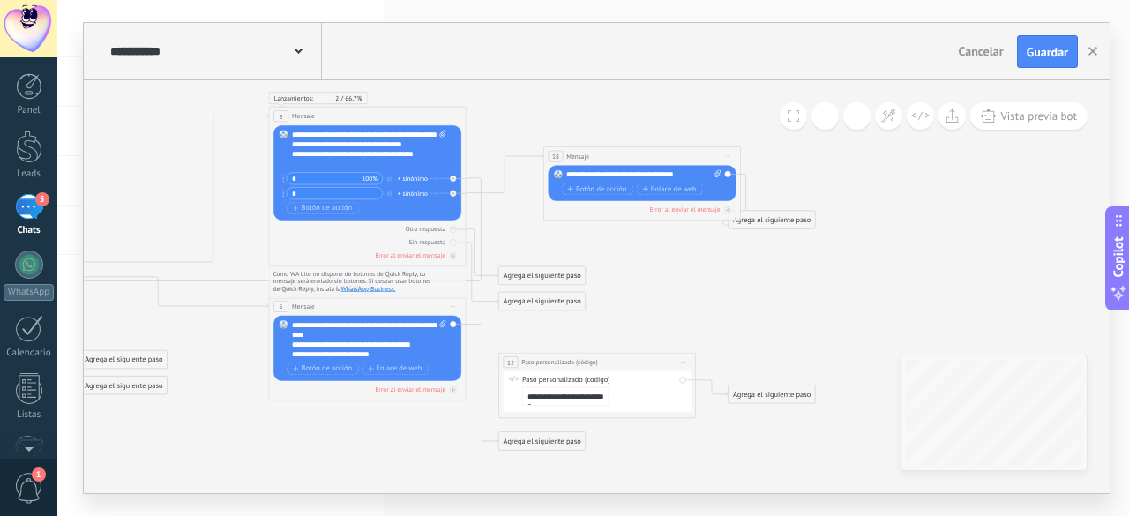
drag, startPoint x: 612, startPoint y: 186, endPoint x: 656, endPoint y: 154, distance: 54.3
click at [656, 154] on div "18 Mensaje ******* (a): Todos los contactos - canales seleccionados Todos los c…" at bounding box center [642, 156] width 197 height 19
click at [762, 233] on div "Agrega el siguiente paso" at bounding box center [771, 235] width 86 height 16
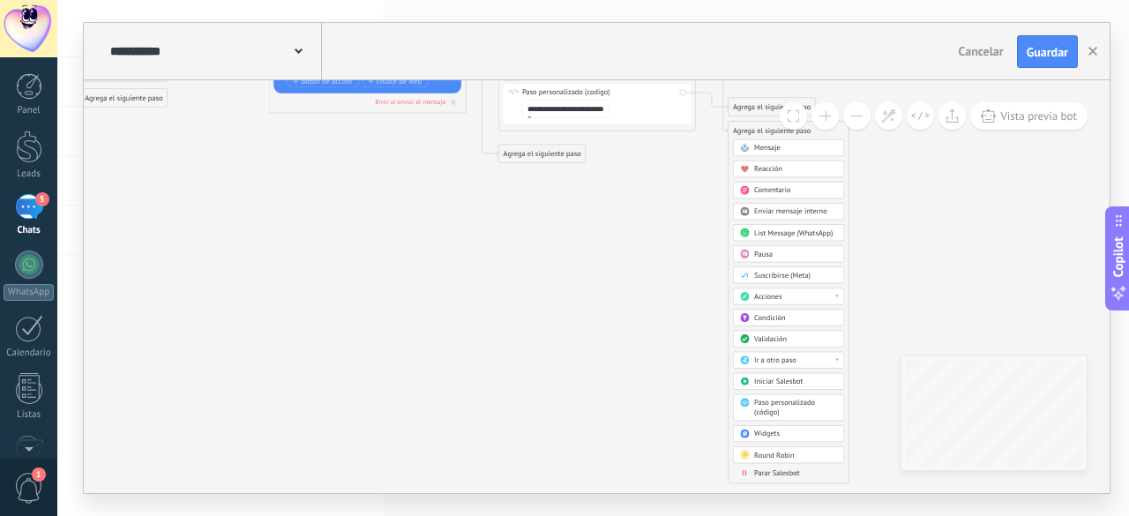
click at [770, 468] on span "Parar Salesbot" at bounding box center [776, 473] width 45 height 10
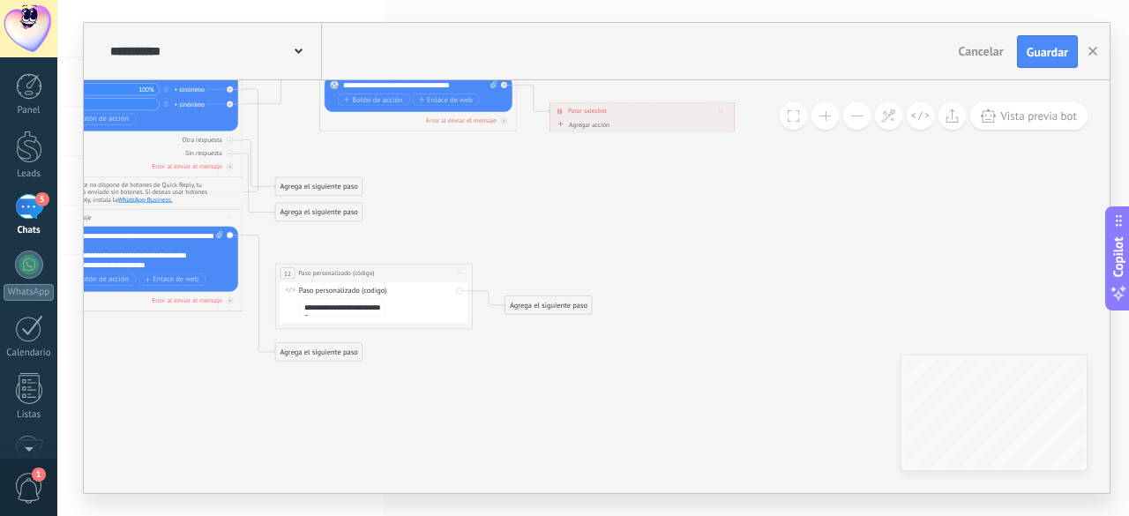
drag, startPoint x: 626, startPoint y: 326, endPoint x: 672, endPoint y: 108, distance: 223.4
click at [672, 108] on div "**********" at bounding box center [641, 112] width 183 height 18
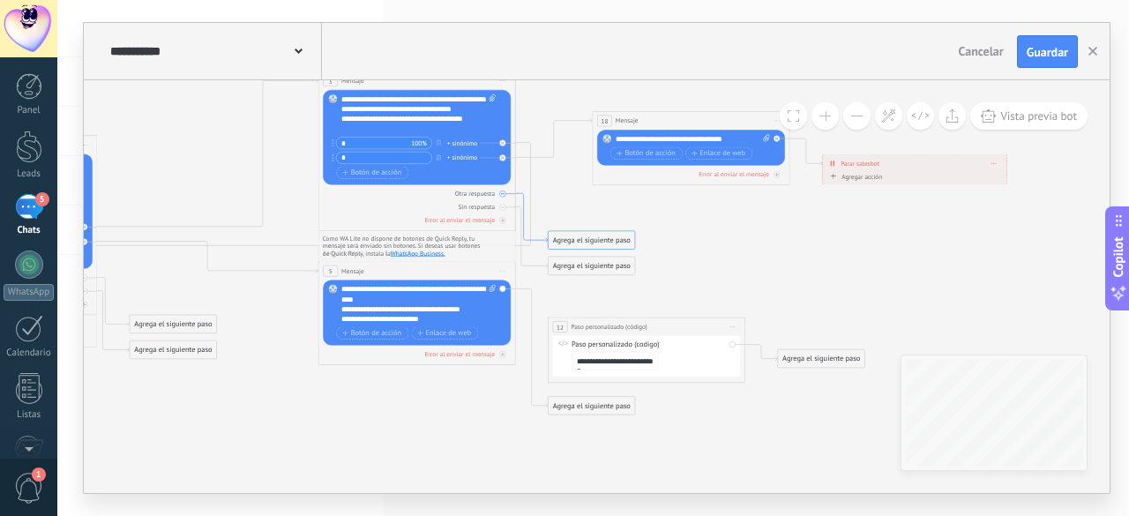
click at [525, 194] on icon at bounding box center [532, 218] width 32 height 48
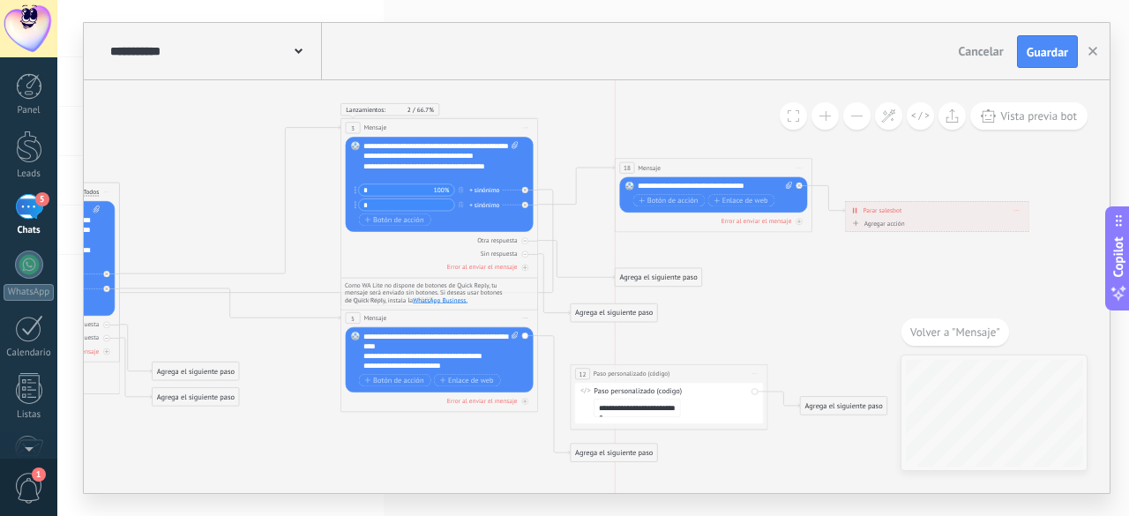
drag, startPoint x: 593, startPoint y: 283, endPoint x: 636, endPoint y: 274, distance: 44.1
click at [636, 274] on div "Agrega el siguiente paso" at bounding box center [658, 278] width 86 height 16
click at [646, 273] on div "Agrega el siguiente paso" at bounding box center [658, 278] width 86 height 16
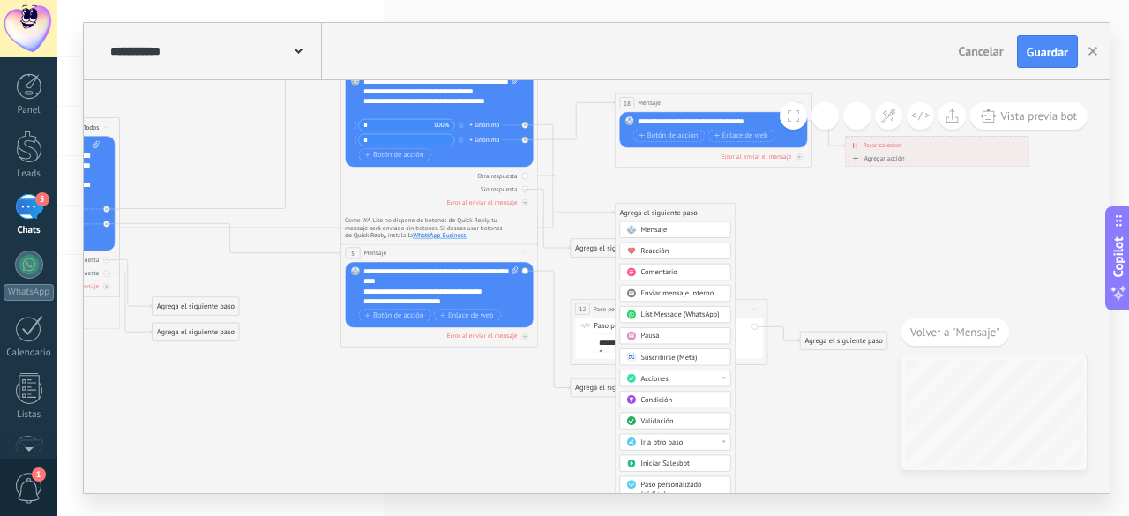
click at [702, 375] on div "Acciones" at bounding box center [682, 379] width 83 height 10
click at [817, 250] on icon at bounding box center [476, 208] width 1601 height 869
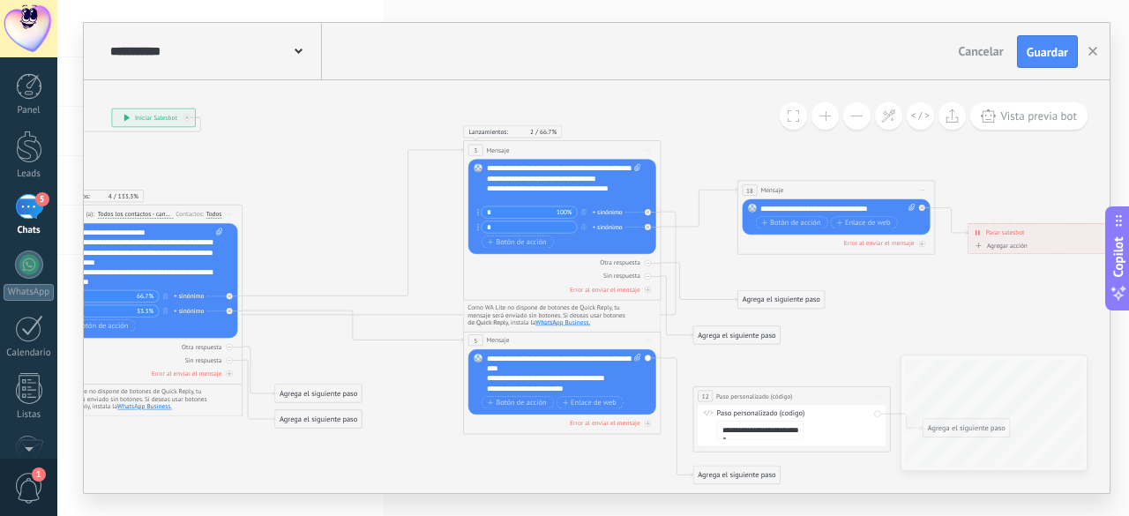
click at [799, 112] on span at bounding box center [792, 115] width 11 height 11
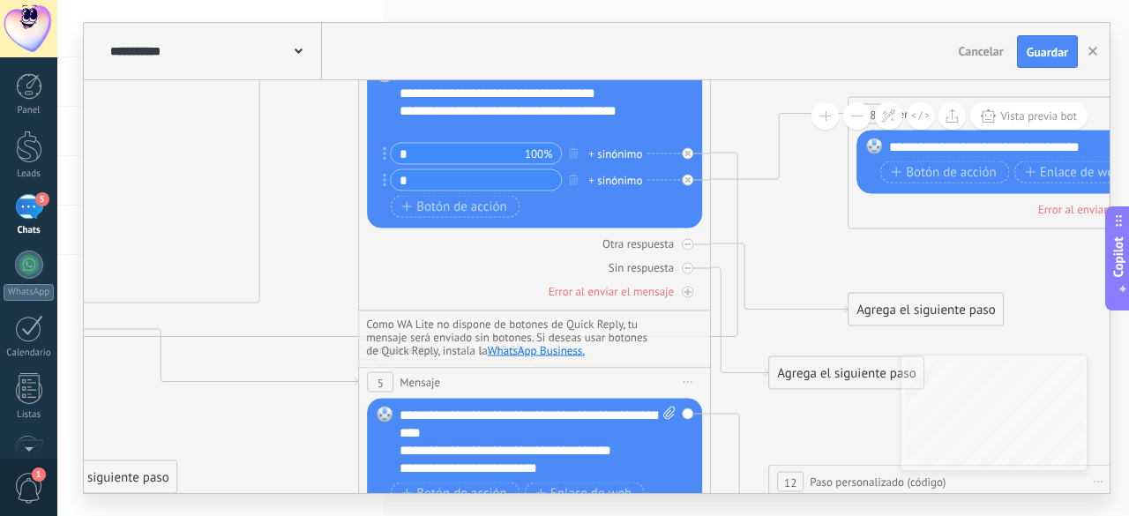
click at [857, 121] on button at bounding box center [856, 115] width 27 height 27
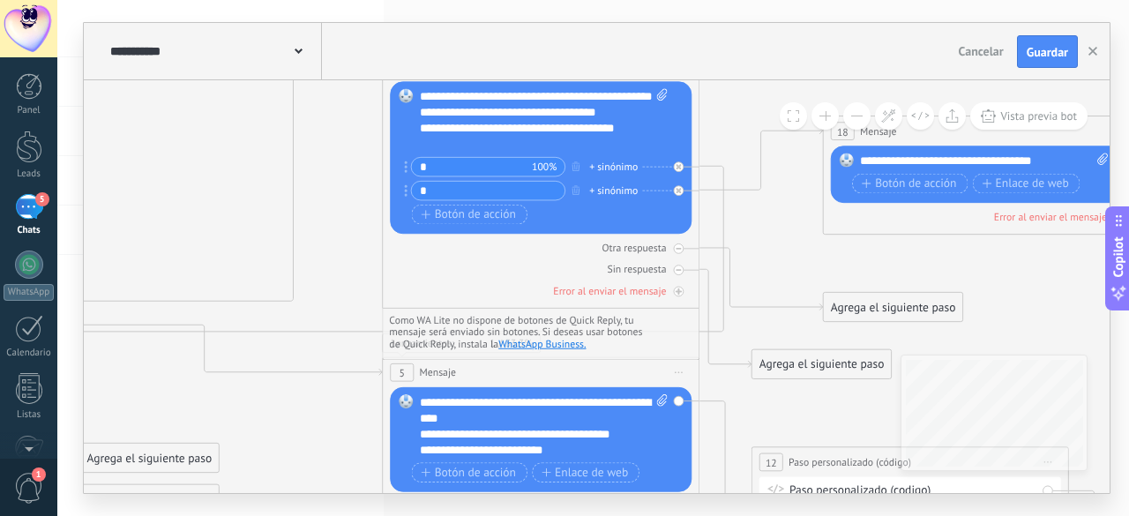
click at [857, 121] on button at bounding box center [856, 115] width 27 height 27
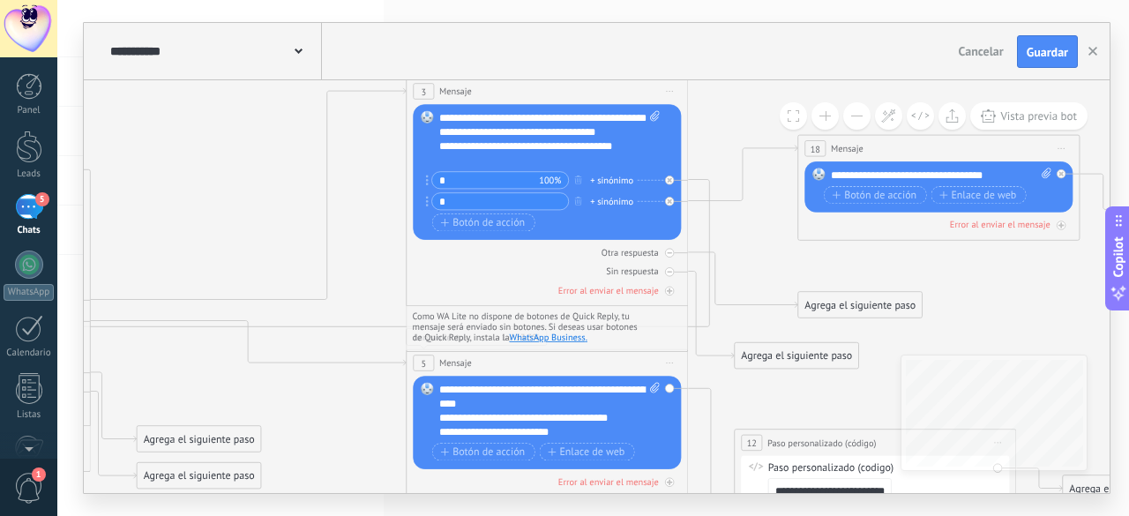
click at [857, 121] on button at bounding box center [856, 115] width 27 height 27
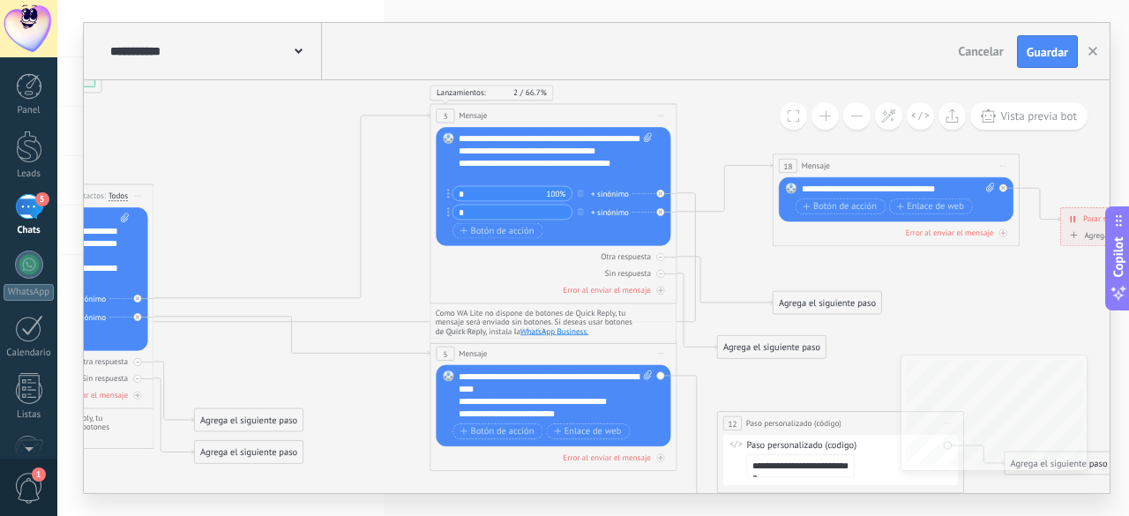
click at [857, 121] on button at bounding box center [856, 115] width 27 height 27
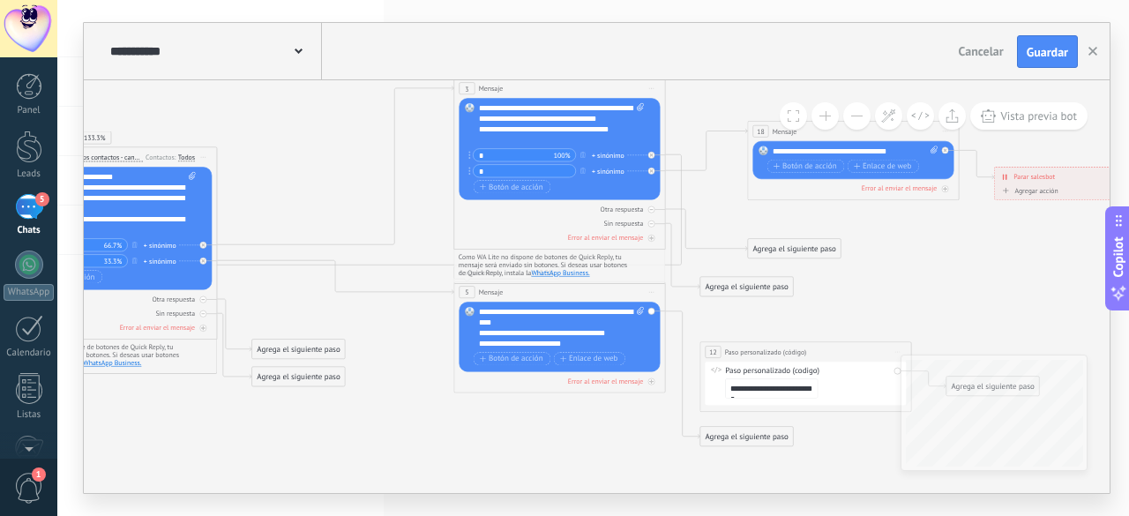
click at [844, 351] on div "**********" at bounding box center [805, 351] width 211 height 19
click at [896, 348] on span "Iniciar vista previa aquí Cambiar nombre Duplicar [GEOGRAPHIC_DATA]" at bounding box center [897, 352] width 17 height 15
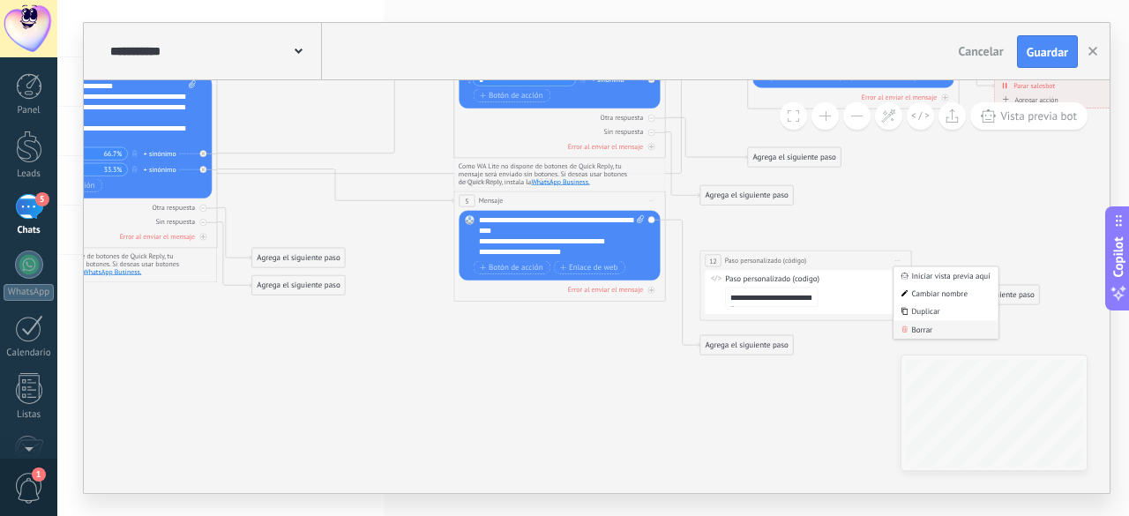
click at [929, 330] on div "Borrar" at bounding box center [945, 330] width 105 height 18
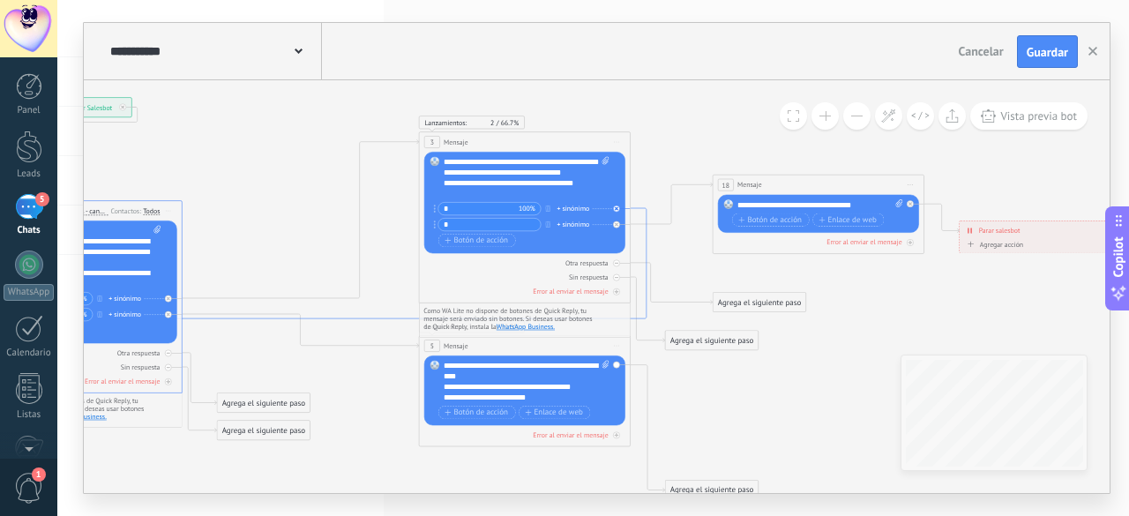
click at [646, 248] on icon at bounding box center [300, 263] width 691 height 110
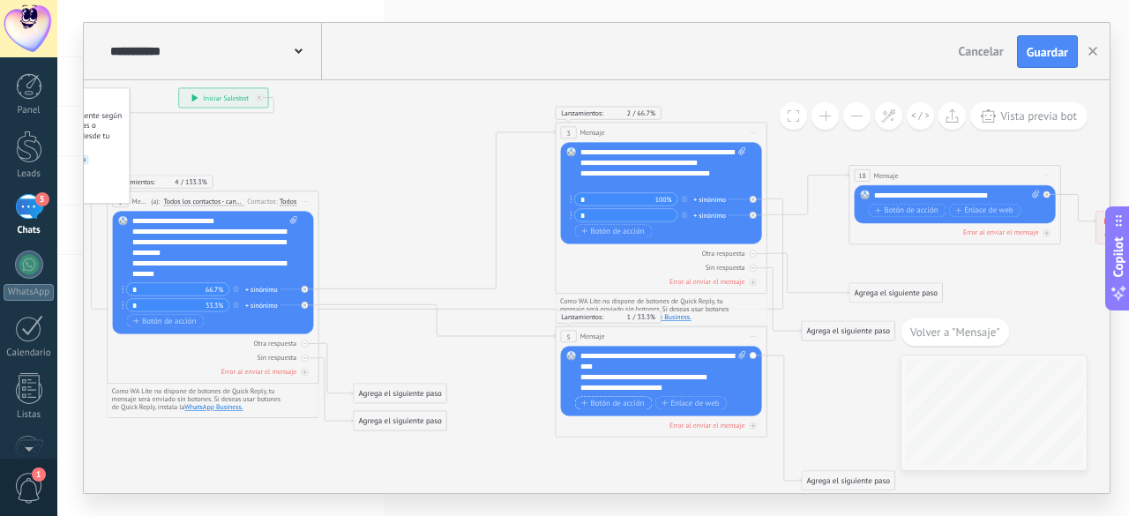
click at [622, 405] on span "Botón de acción" at bounding box center [612, 403] width 63 height 9
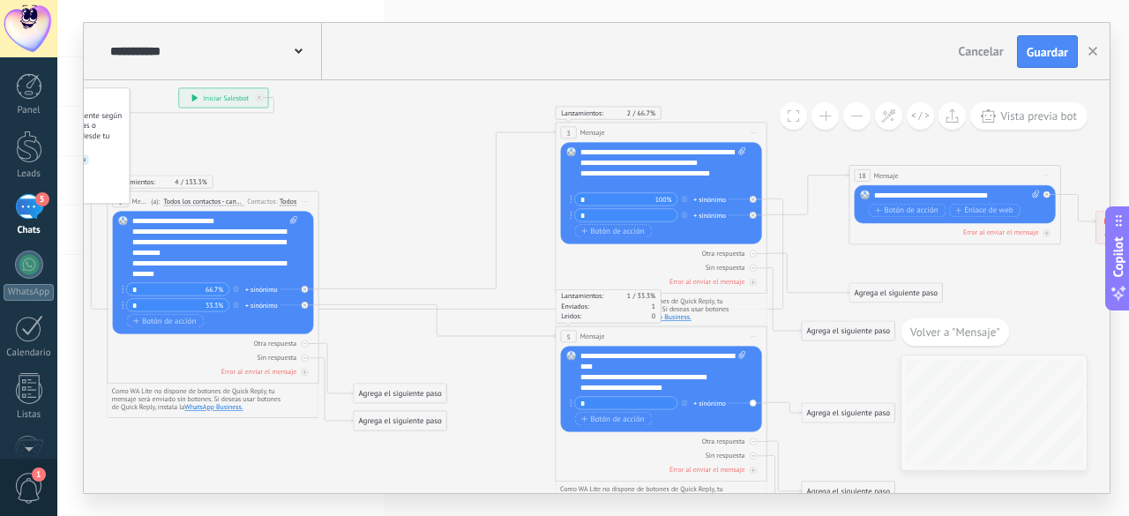
type input "*"
click at [844, 418] on div "Agrega el siguiente paso" at bounding box center [847, 414] width 93 height 18
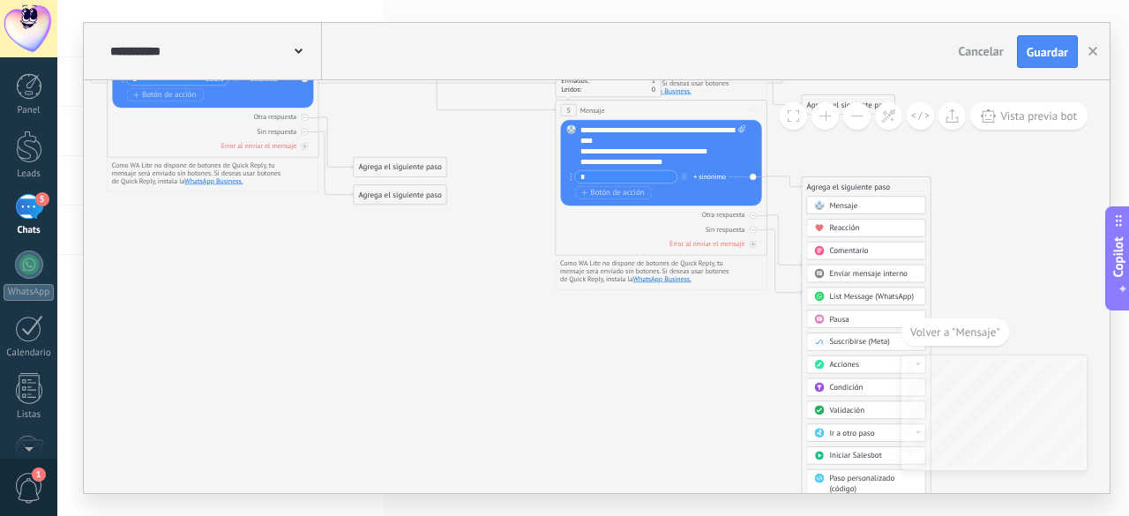
click at [859, 429] on span "Ir a otro paso" at bounding box center [851, 434] width 45 height 10
click at [859, 429] on div "1: Mensaje" at bounding box center [866, 433] width 118 height 18
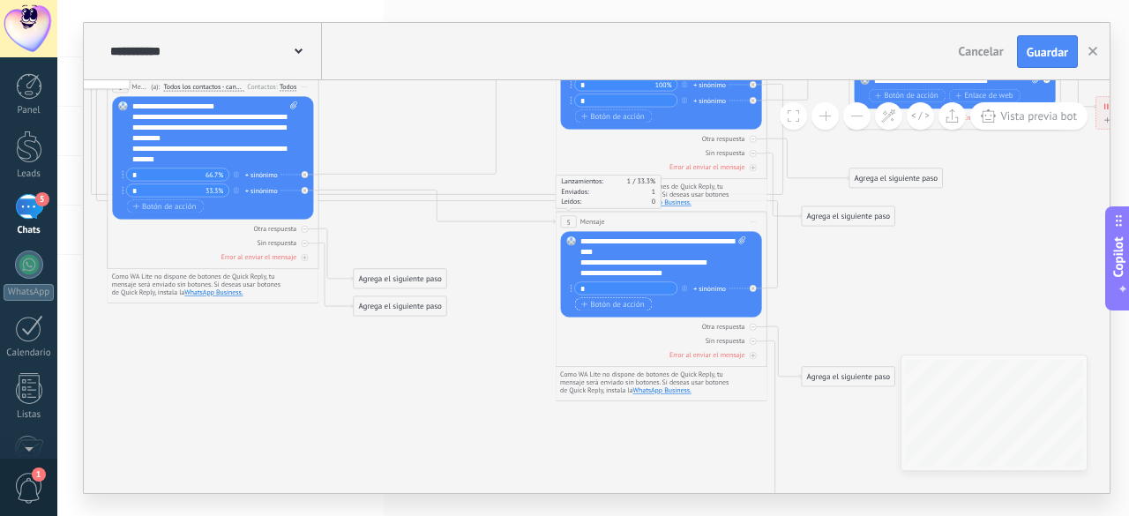
click at [644, 306] on button "Botón de acción" at bounding box center [613, 304] width 77 height 13
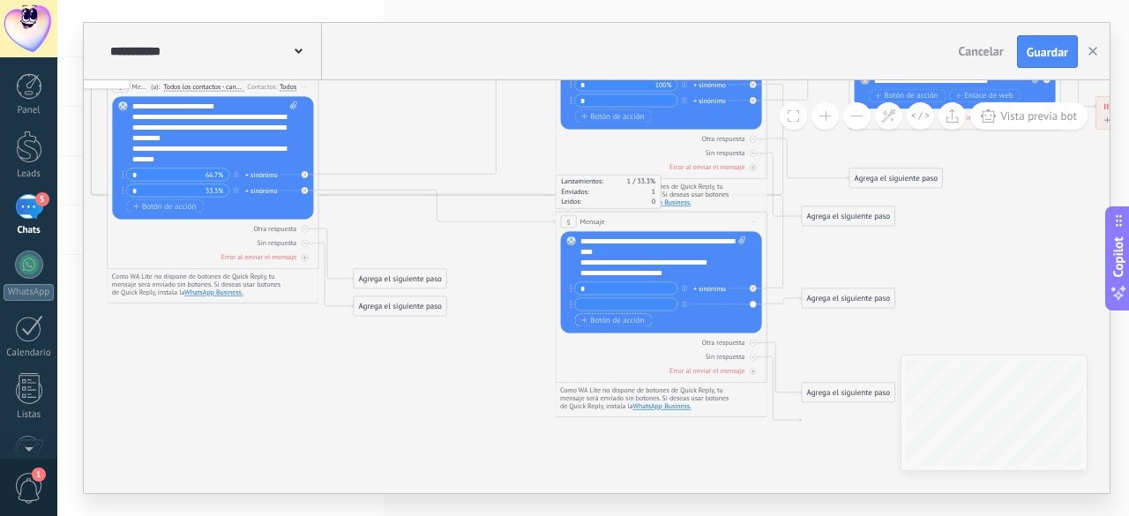
type input "*"
click at [877, 296] on div "Agrega el siguiente paso" at bounding box center [847, 299] width 93 height 18
click at [875, 317] on div "Mensaje" at bounding box center [873, 317] width 89 height 11
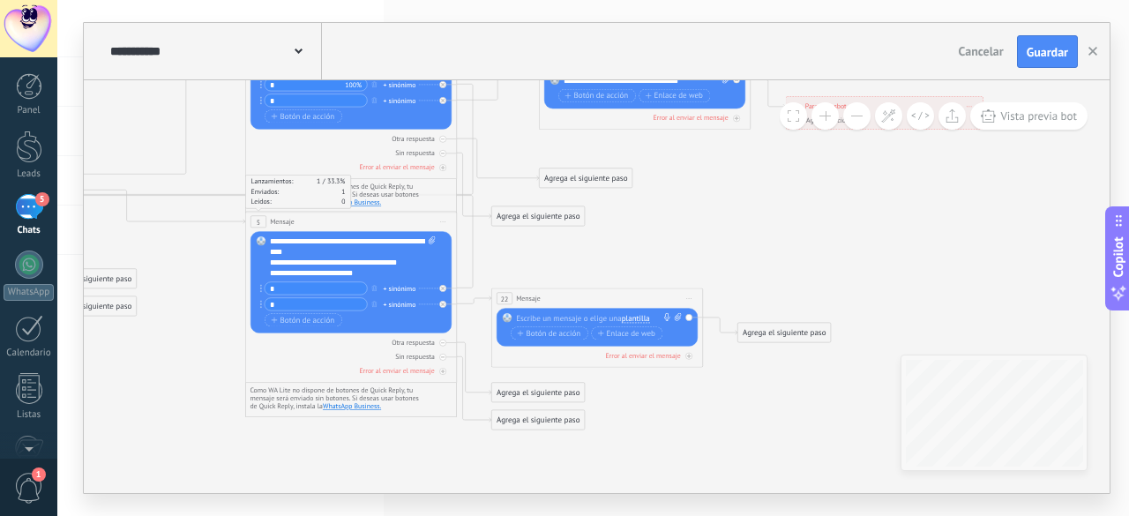
click at [603, 325] on div "Reemplazar Quitar Convertir a mensaje de voz Arrastre la imagen aquí para adjun…" at bounding box center [598, 328] width 165 height 30
click at [607, 323] on div at bounding box center [594, 318] width 157 height 11
click at [719, 264] on icon at bounding box center [390, 191] width 1715 height 965
click at [565, 329] on span "Botón de acción" at bounding box center [548, 333] width 63 height 9
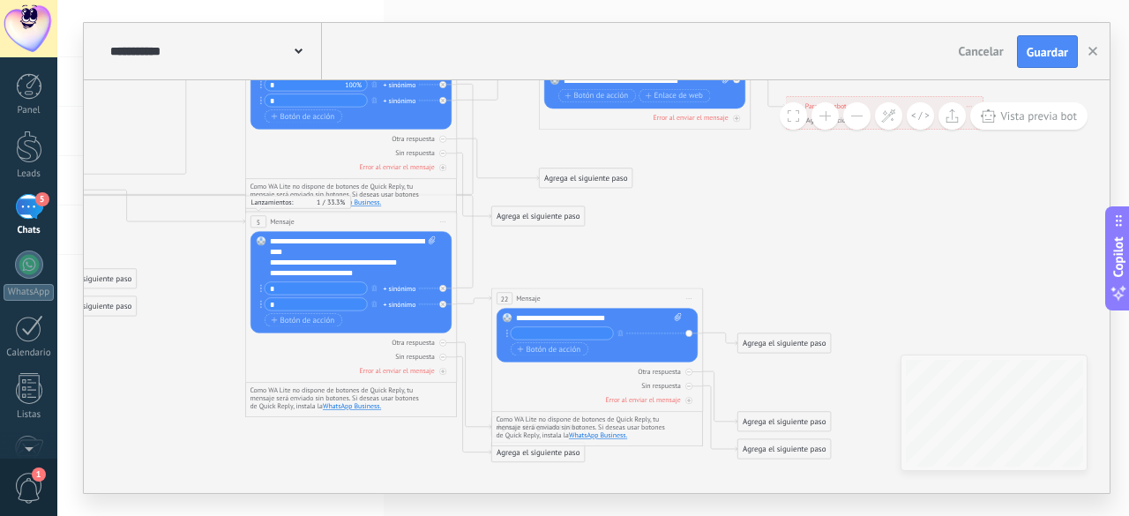
click at [722, 227] on icon at bounding box center [390, 218] width 1715 height 1018
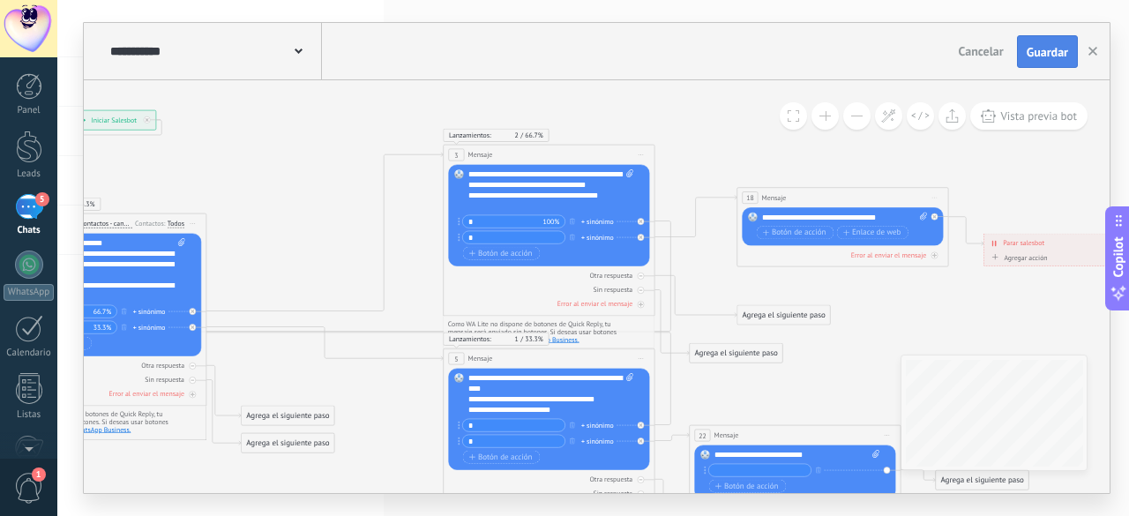
click at [1051, 57] on span "Guardar" at bounding box center [1046, 52] width 41 height 12
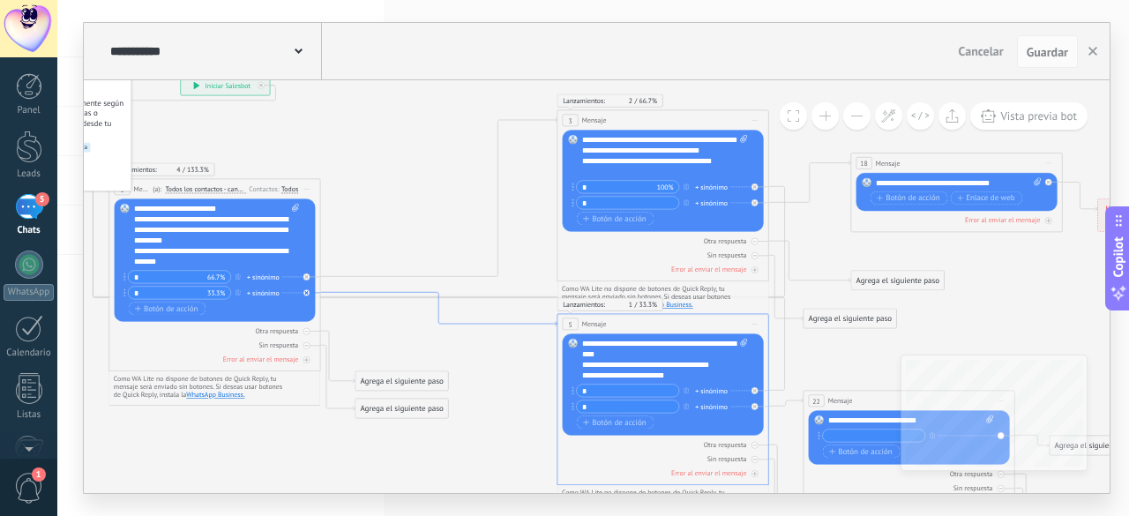
click at [503, 325] on icon at bounding box center [438, 310] width 236 height 34
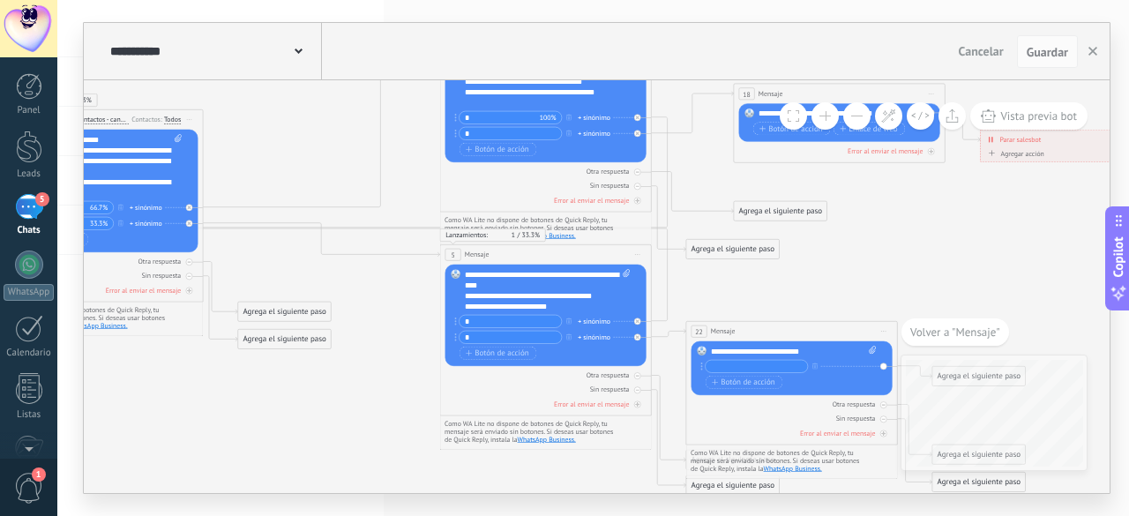
click at [774, 368] on input "text" at bounding box center [756, 367] width 102 height 12
click at [828, 262] on icon at bounding box center [584, 251] width 1715 height 1018
click at [840, 252] on icon at bounding box center [584, 251] width 1715 height 1018
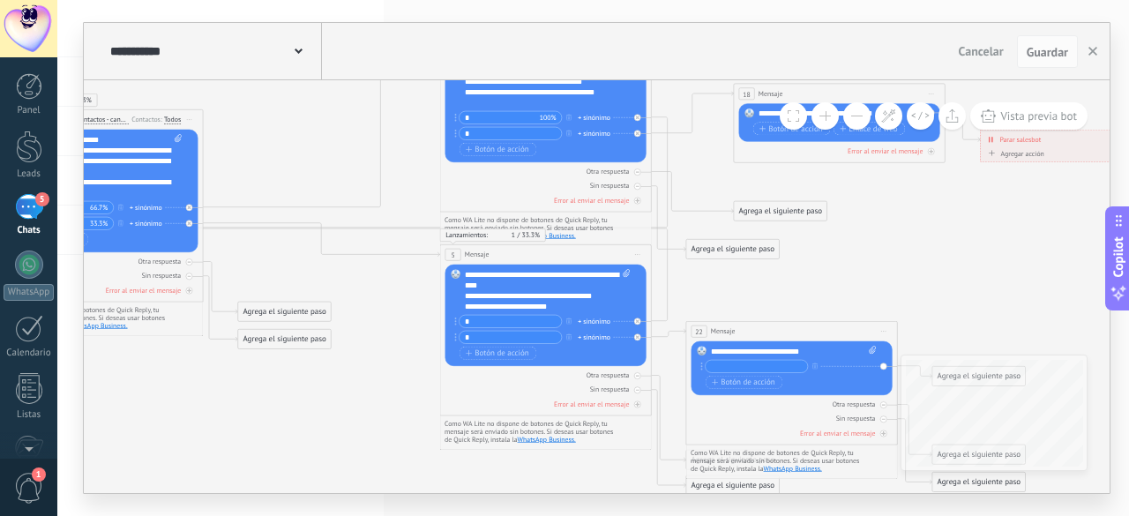
click at [840, 252] on icon at bounding box center [584, 251] width 1715 height 1018
click at [720, 404] on div "Otra respuesta" at bounding box center [791, 404] width 201 height 10
click at [901, 287] on icon at bounding box center [584, 251] width 1715 height 1018
click at [863, 376] on div "Botón de acción Enlace de web" at bounding box center [790, 382] width 170 height 13
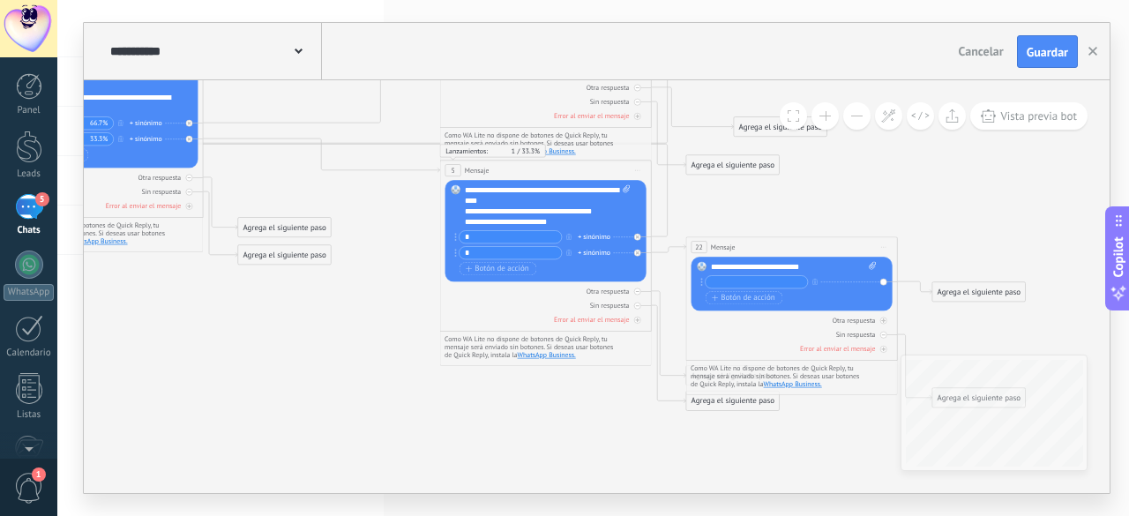
click at [762, 276] on input "text" at bounding box center [756, 282] width 102 height 12
click at [874, 267] on icon at bounding box center [871, 266] width 7 height 8
click input "Subir" at bounding box center [0, 0] width 0 height 0
click at [788, 281] on input "text" at bounding box center [756, 282] width 102 height 12
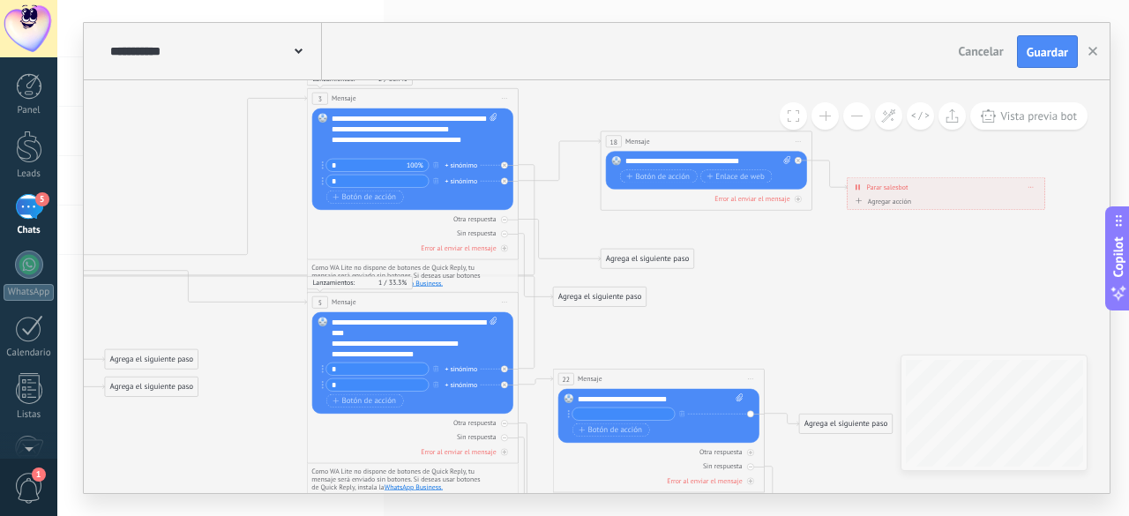
click at [896, 201] on div "Agregar acción" at bounding box center [881, 202] width 59 height 8
click at [896, 201] on button "Conversación marcada como cerrada" at bounding box center [912, 201] width 132 height 19
click at [905, 198] on span "Conversación marcada como cerrada" at bounding box center [911, 202] width 128 height 10
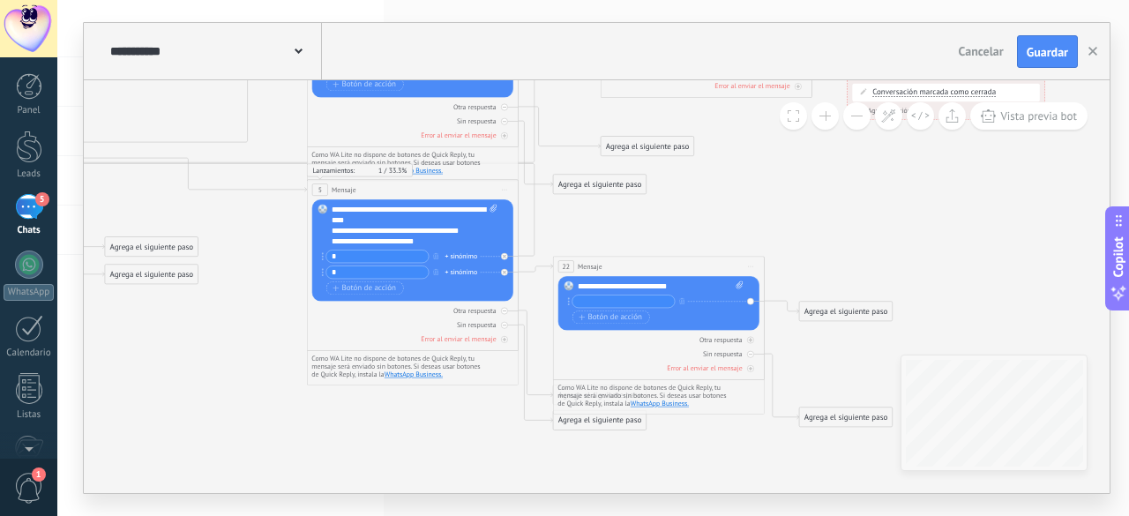
click at [635, 301] on input "text" at bounding box center [623, 301] width 102 height 12
click at [568, 303] on icon at bounding box center [569, 302] width 2 height 8
drag, startPoint x: 568, startPoint y: 303, endPoint x: 649, endPoint y: 309, distance: 81.4
drag, startPoint x: 641, startPoint y: 299, endPoint x: 688, endPoint y: 343, distance: 64.2
click at [688, 343] on div "22 Mensaje ******* (a): Todos los contactos - canales seleccionados Todos los c…" at bounding box center [659, 318] width 212 height 123
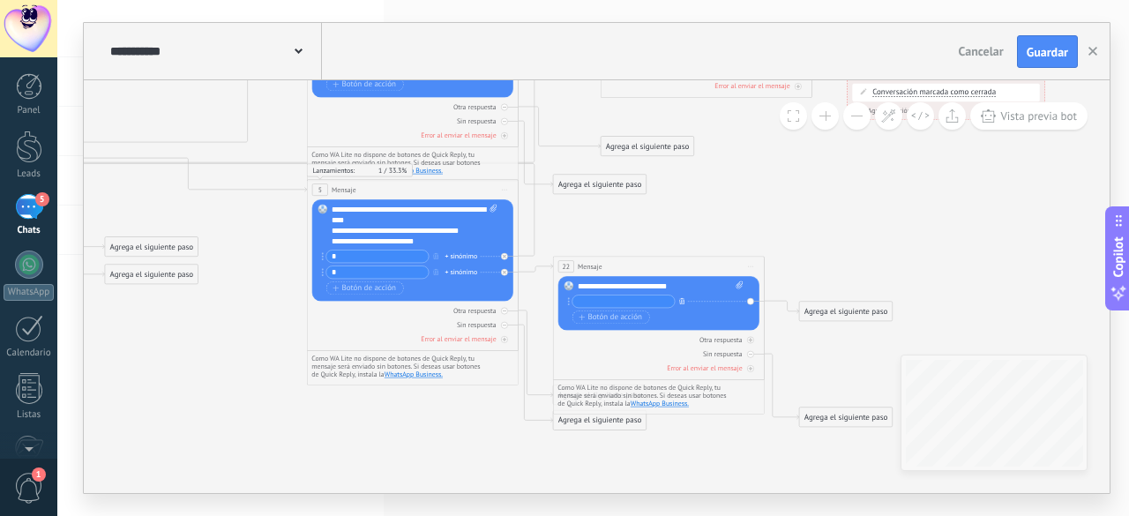
click at [679, 299] on icon "button" at bounding box center [681, 301] width 5 height 6
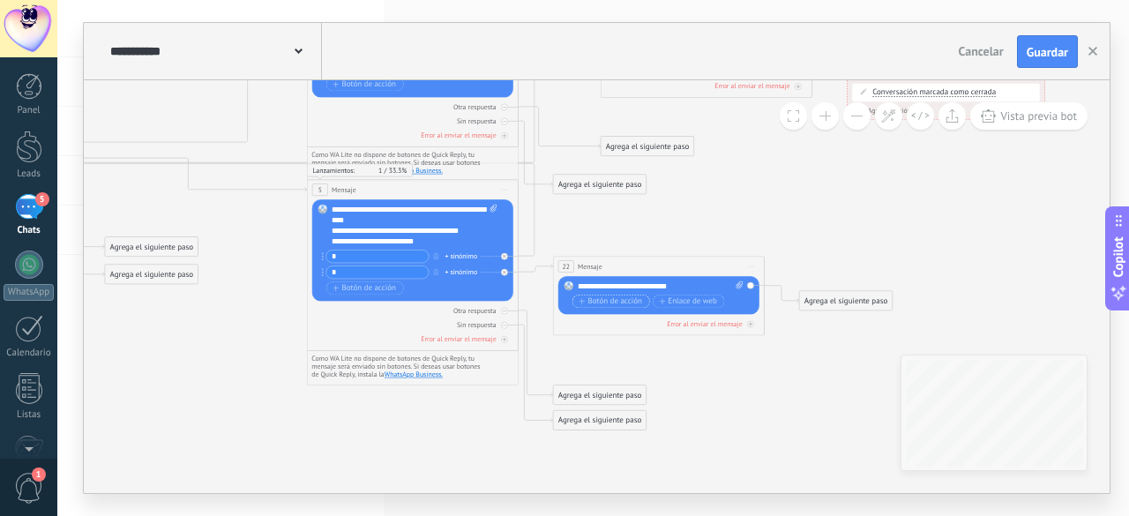
click at [636, 302] on span "Botón de acción" at bounding box center [609, 301] width 63 height 9
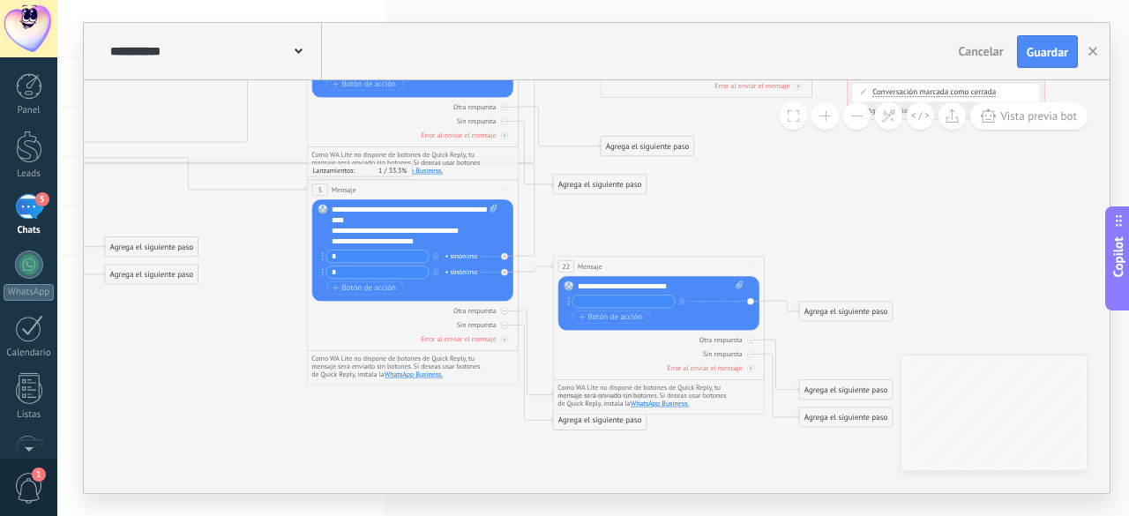
click at [861, 314] on div "Agrega el siguiente paso" at bounding box center [845, 312] width 93 height 18
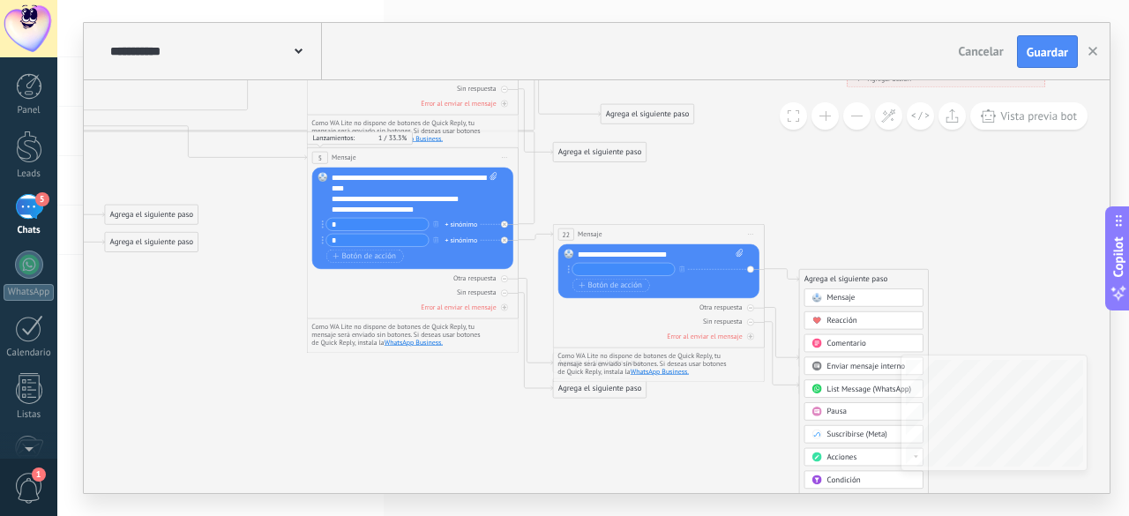
click at [842, 461] on div "Acciones" at bounding box center [863, 457] width 119 height 18
click at [624, 268] on input "text" at bounding box center [623, 270] width 102 height 12
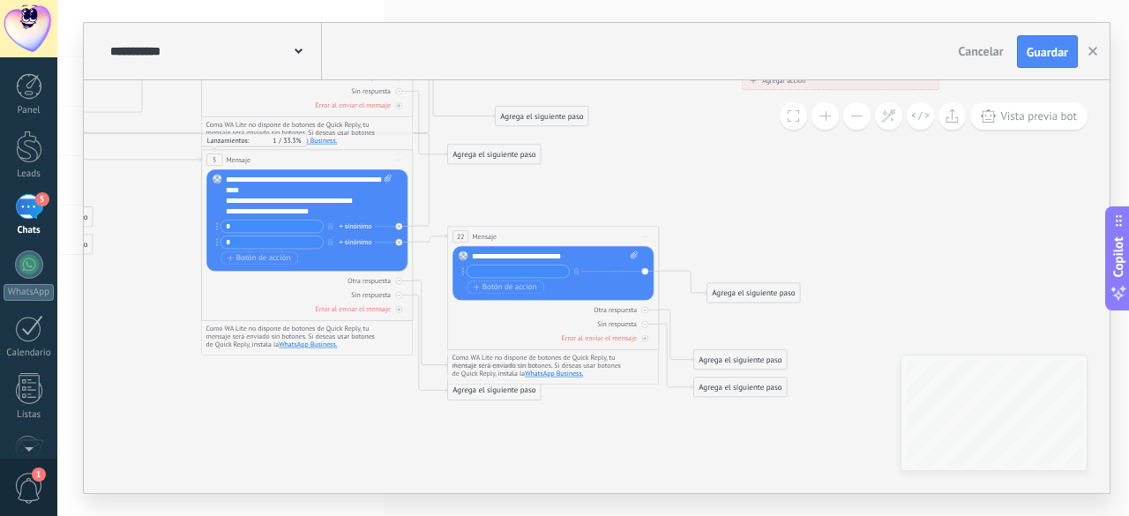
drag, startPoint x: 737, startPoint y: 285, endPoint x: 751, endPoint y: 296, distance: 18.2
click at [751, 296] on div "Agrega el siguiente paso" at bounding box center [753, 294] width 93 height 18
click at [721, 357] on div "Agrega el siguiente paso" at bounding box center [740, 360] width 93 height 18
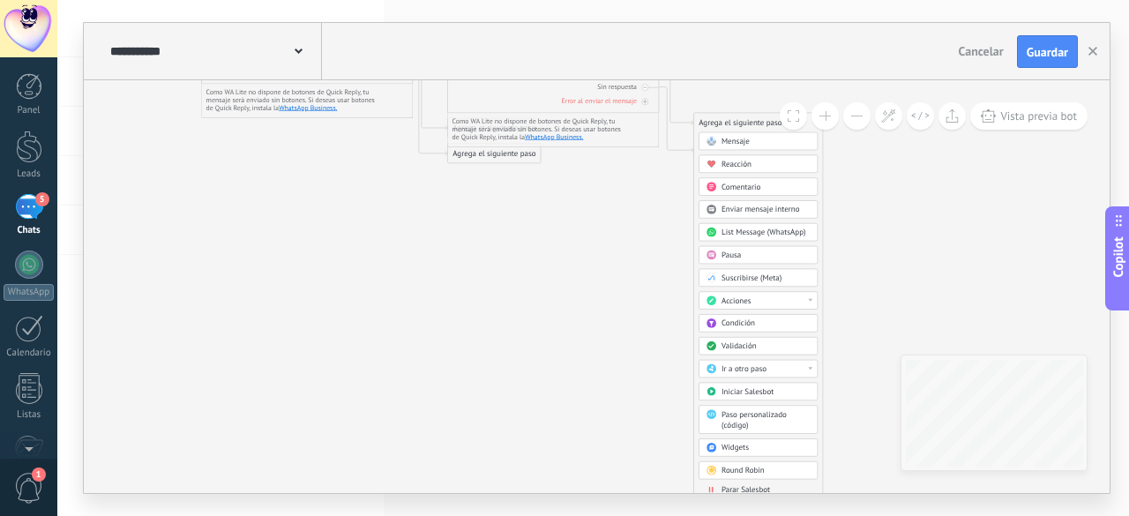
click at [757, 347] on div "Validación" at bounding box center [765, 346] width 89 height 11
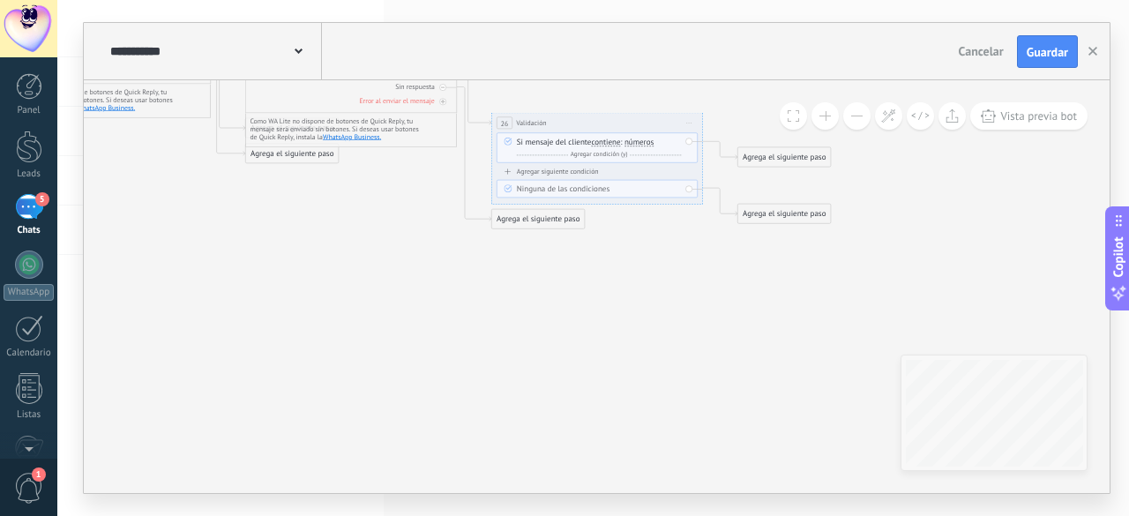
drag, startPoint x: 757, startPoint y: 347, endPoint x: 738, endPoint y: 341, distance: 19.3
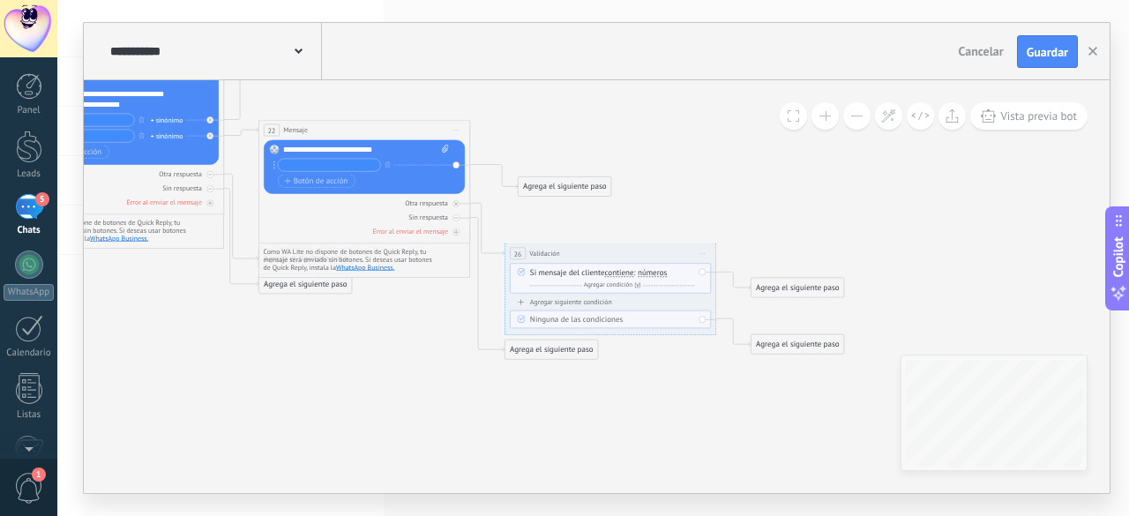
click at [589, 302] on div "Agregar siguiente condición" at bounding box center [610, 302] width 201 height 9
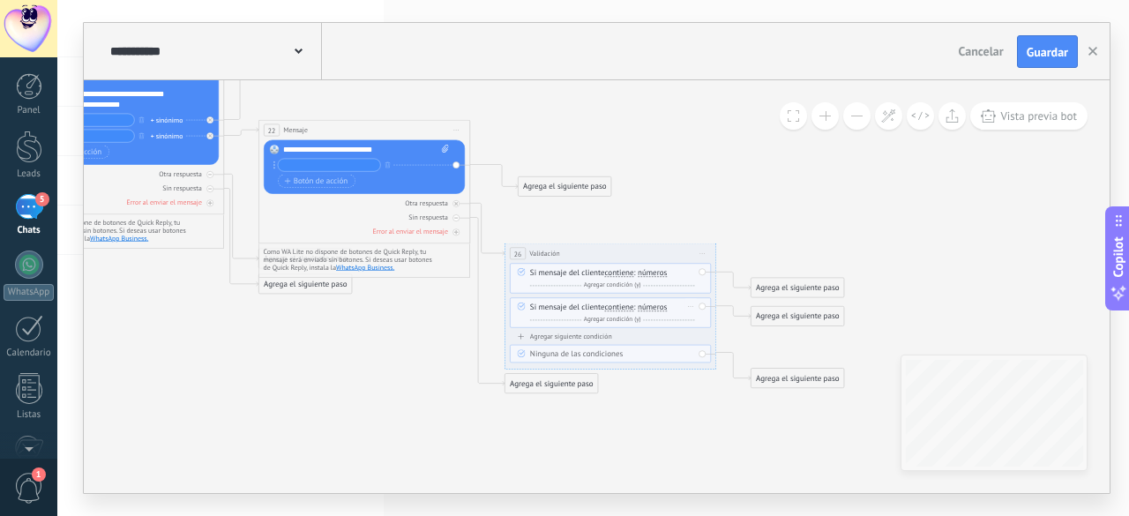
click at [629, 307] on span "contiene" at bounding box center [618, 307] width 29 height 9
click at [629, 307] on button "contiene" at bounding box center [665, 307] width 132 height 19
click at [661, 368] on span "no contiene" at bounding box center [657, 363] width 128 height 11
click at [668, 306] on span "números" at bounding box center [662, 307] width 29 height 9
click at [668, 306] on button "números" at bounding box center [709, 307] width 132 height 19
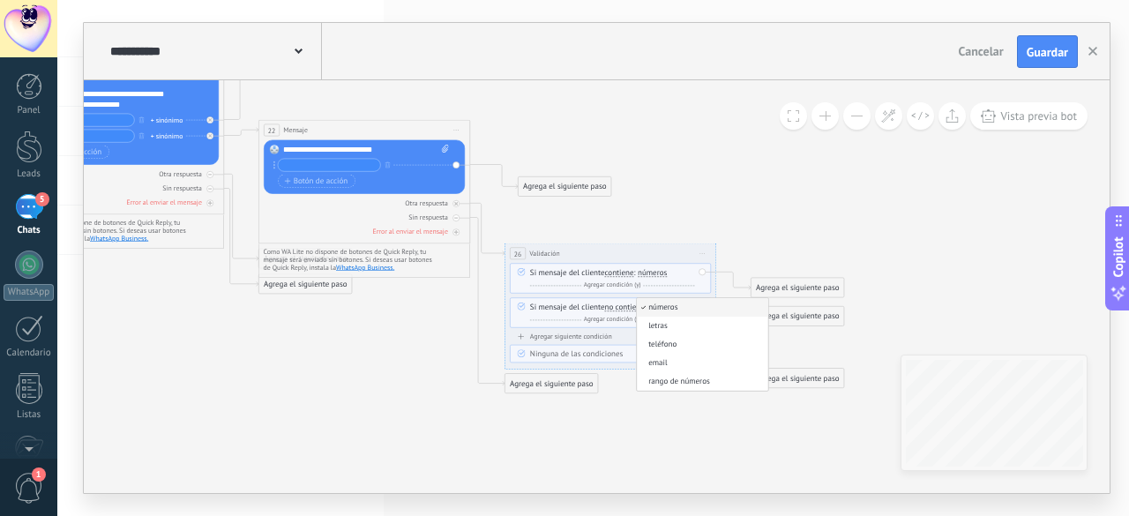
click at [623, 306] on span "no contiene" at bounding box center [624, 307] width 40 height 9
click at [623, 306] on button "no contiene" at bounding box center [665, 307] width 132 height 19
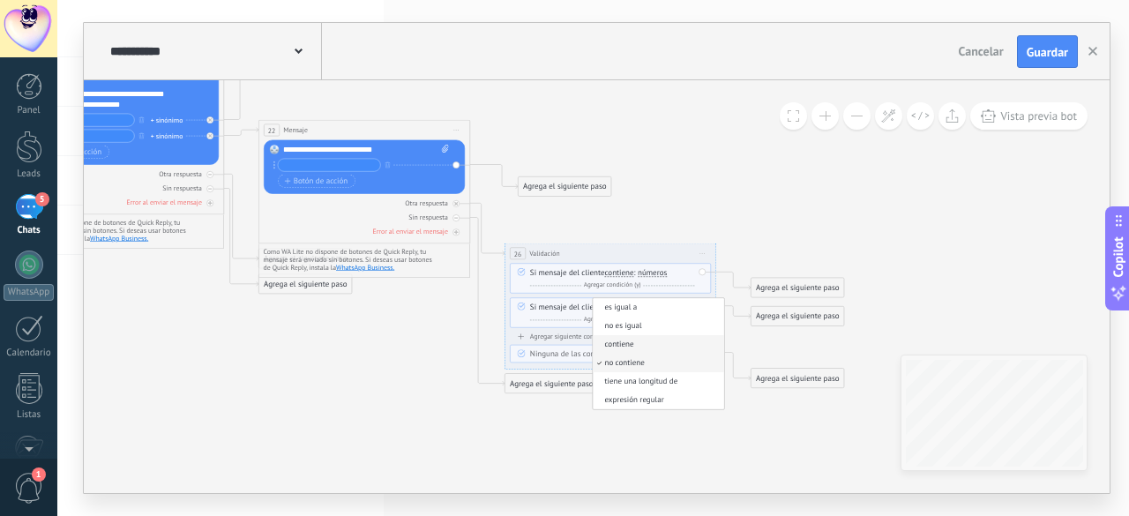
click at [643, 345] on span "contiene" at bounding box center [657, 344] width 128 height 11
click at [642, 305] on span "números" at bounding box center [651, 307] width 29 height 9
click at [642, 305] on button "números" at bounding box center [698, 307] width 132 height 19
click at [671, 329] on span "letras" at bounding box center [690, 326] width 128 height 11
click at [791, 286] on div "Agrega el siguiente paso" at bounding box center [797, 289] width 93 height 18
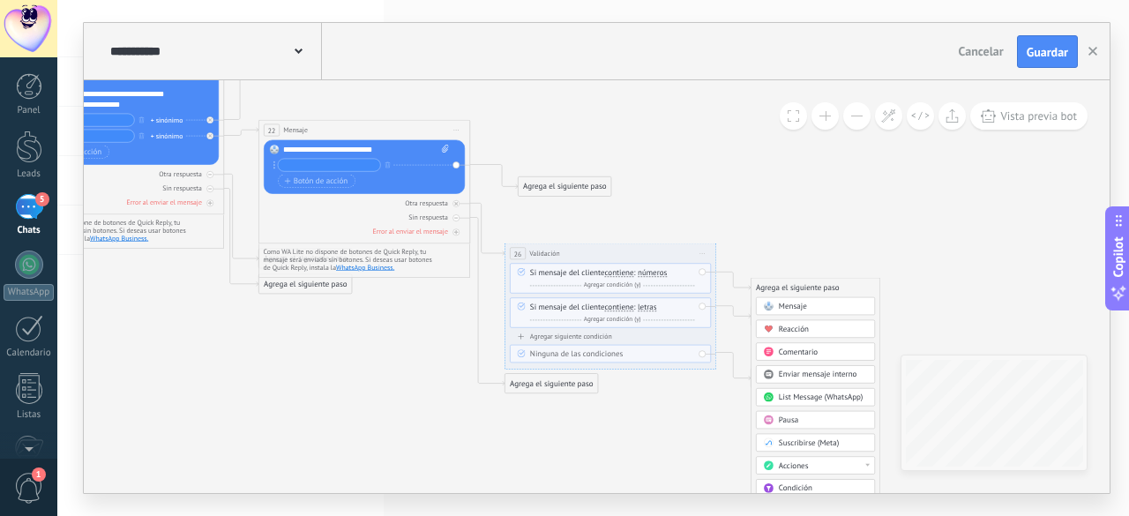
click at [793, 302] on span "Mensaje" at bounding box center [793, 307] width 28 height 10
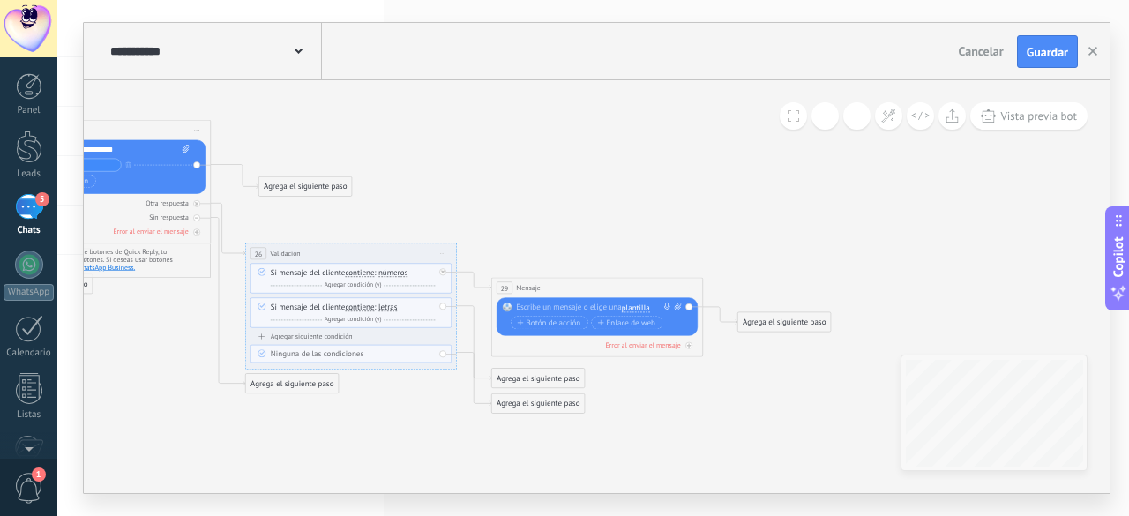
click at [563, 306] on div at bounding box center [594, 307] width 157 height 11
click at [677, 309] on icon at bounding box center [678, 306] width 7 height 8
click input "Subir" at bounding box center [0, 0] width 0 height 0
click at [563, 306] on div "*********" at bounding box center [599, 307] width 167 height 11
click at [667, 206] on icon at bounding box center [50, 109] width 2019 height 1137
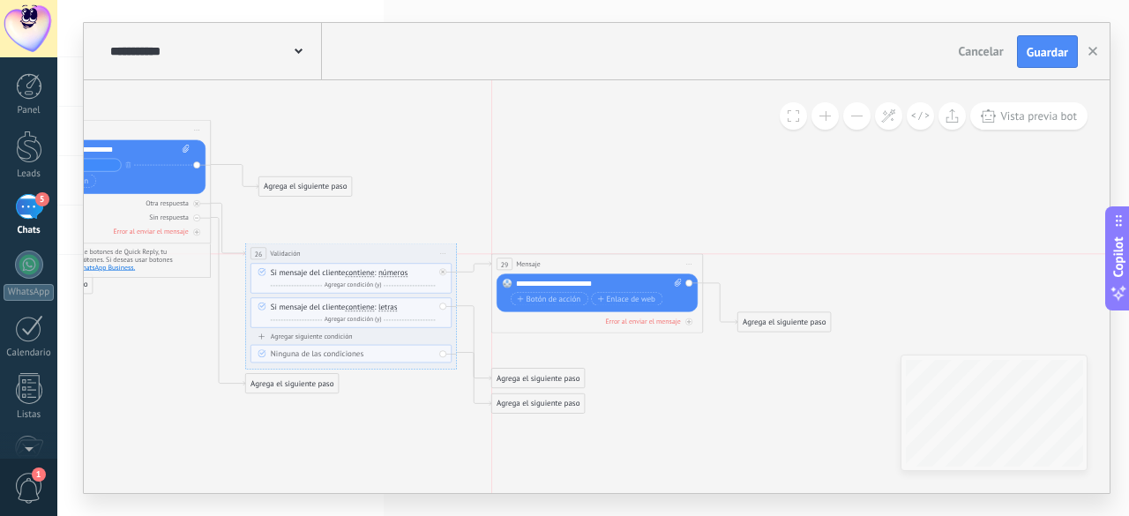
drag, startPoint x: 601, startPoint y: 290, endPoint x: 604, endPoint y: 266, distance: 24.0
click at [604, 266] on div "29 Mensaje ******* (a): Todos los contactos - canales seleccionados Todos los c…" at bounding box center [597, 264] width 211 height 19
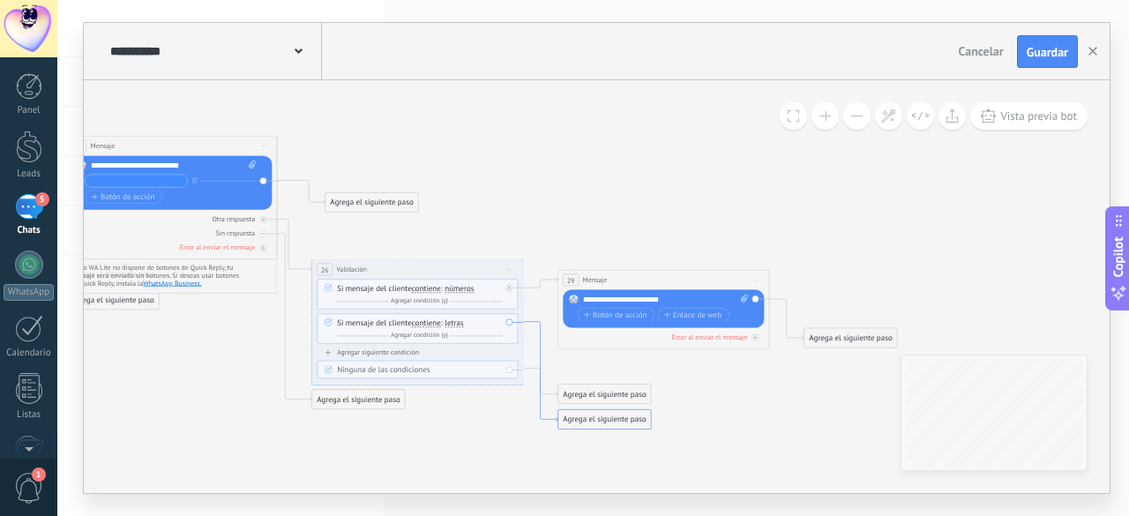
drag, startPoint x: 474, startPoint y: 340, endPoint x: 539, endPoint y: 355, distance: 66.1
drag, startPoint x: 585, startPoint y: 414, endPoint x: 594, endPoint y: 437, distance: 25.4
click at [594, 437] on div "Agrega el siguiente paso" at bounding box center [615, 442] width 93 height 18
click at [594, 437] on div "Agrega el siguiente paso" at bounding box center [615, 443] width 93 height 18
click at [619, 461] on span "Mensaje" at bounding box center [611, 462] width 28 height 10
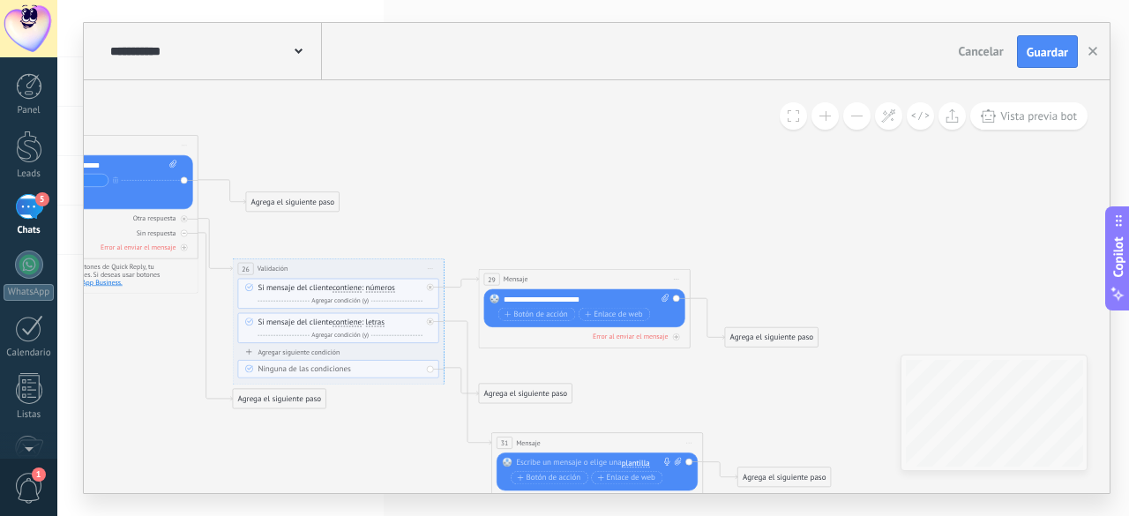
click at [578, 459] on div at bounding box center [594, 463] width 157 height 11
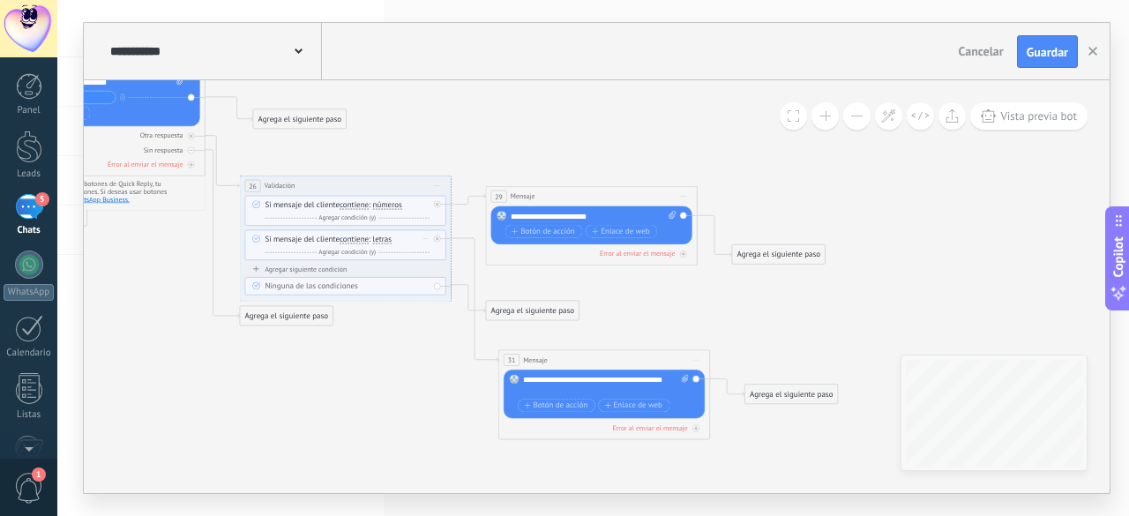
click at [360, 239] on span "contiene" at bounding box center [353, 239] width 29 height 9
click at [360, 239] on button "contiene" at bounding box center [400, 239] width 132 height 19
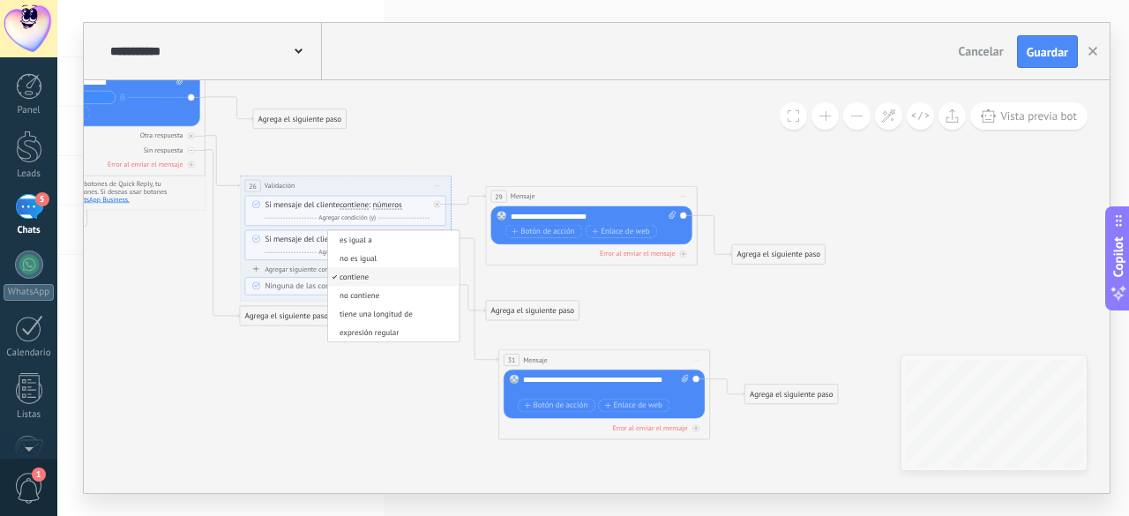
click at [410, 352] on icon at bounding box center [50, 83] width 2031 height 1220
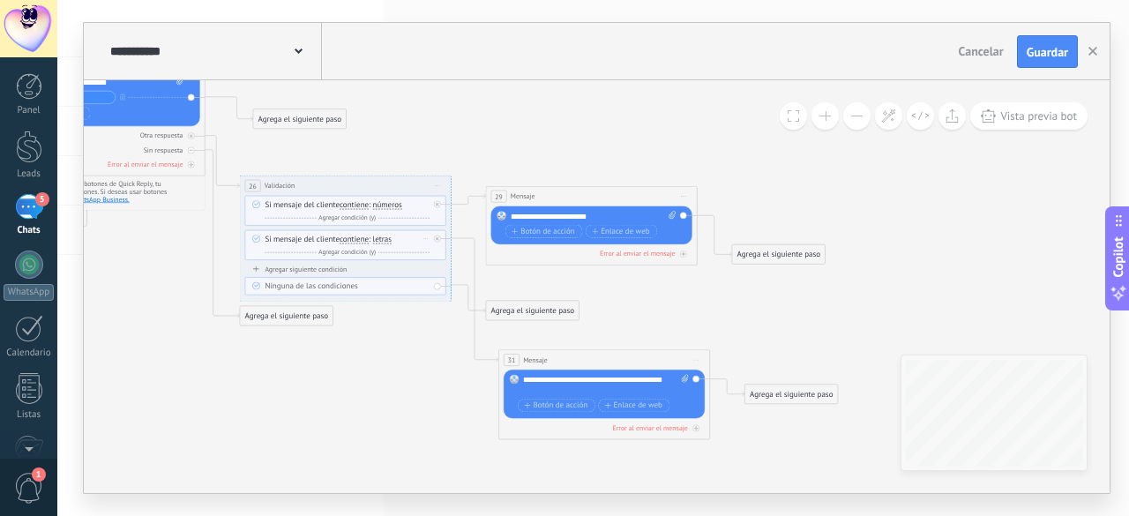
click at [369, 252] on span "Agregar condición (y)" at bounding box center [347, 252] width 63 height 8
click at [406, 411] on icon at bounding box center [50, 83] width 2031 height 1220
click at [434, 262] on icon at bounding box center [436, 261] width 5 height 6
click at [772, 397] on div "Agrega el siguiente paso" at bounding box center [791, 394] width 93 height 18
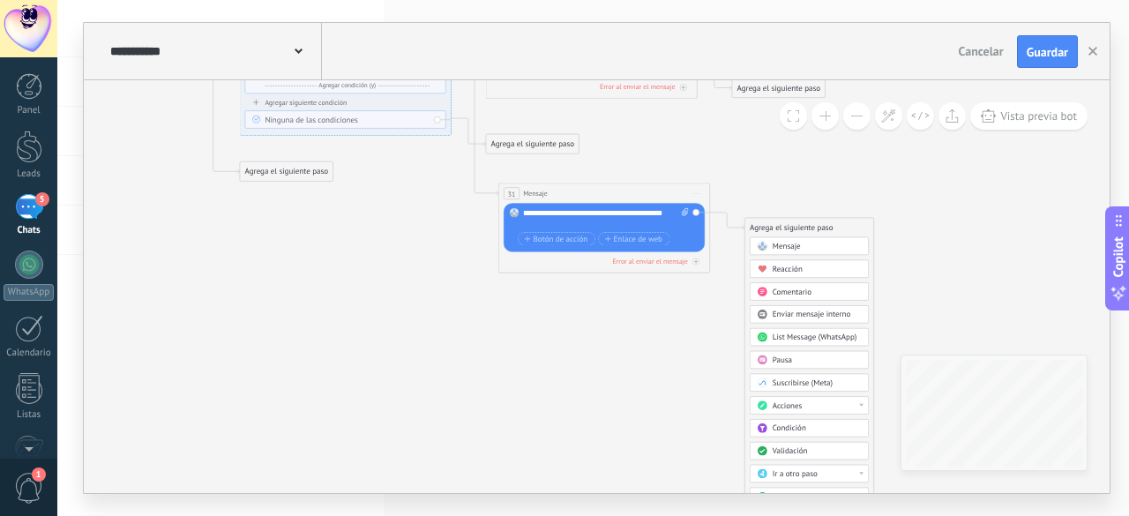
click at [805, 469] on span "Ir a otro paso" at bounding box center [794, 474] width 45 height 10
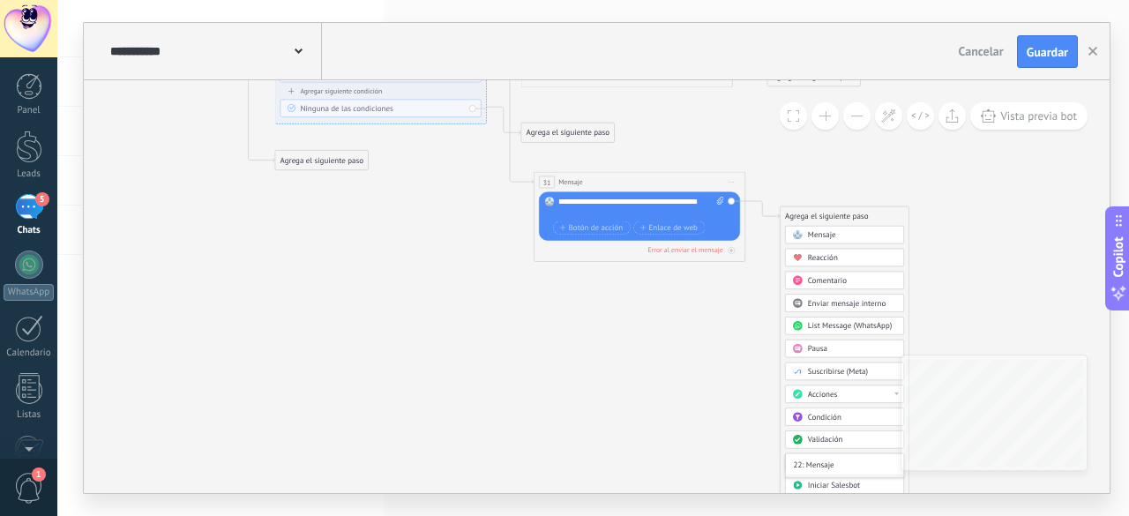
scroll to position [115, 0]
click at [843, 458] on div "22: Mensaje" at bounding box center [845, 466] width 118 height 18
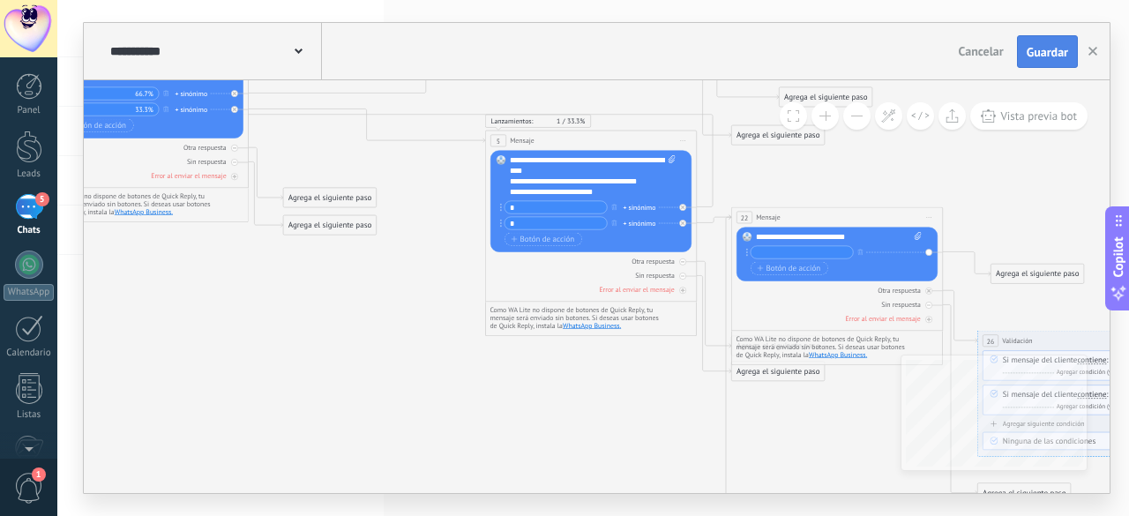
click at [1056, 58] on span "Guardar" at bounding box center [1046, 52] width 41 height 12
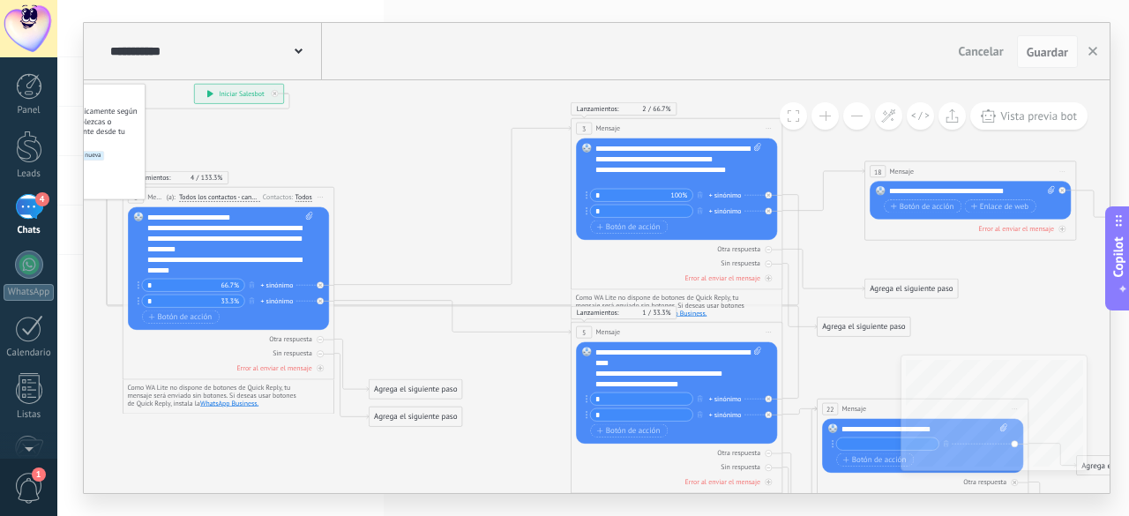
click at [444, 387] on div "Agrega el siguiente paso" at bounding box center [415, 390] width 93 height 18
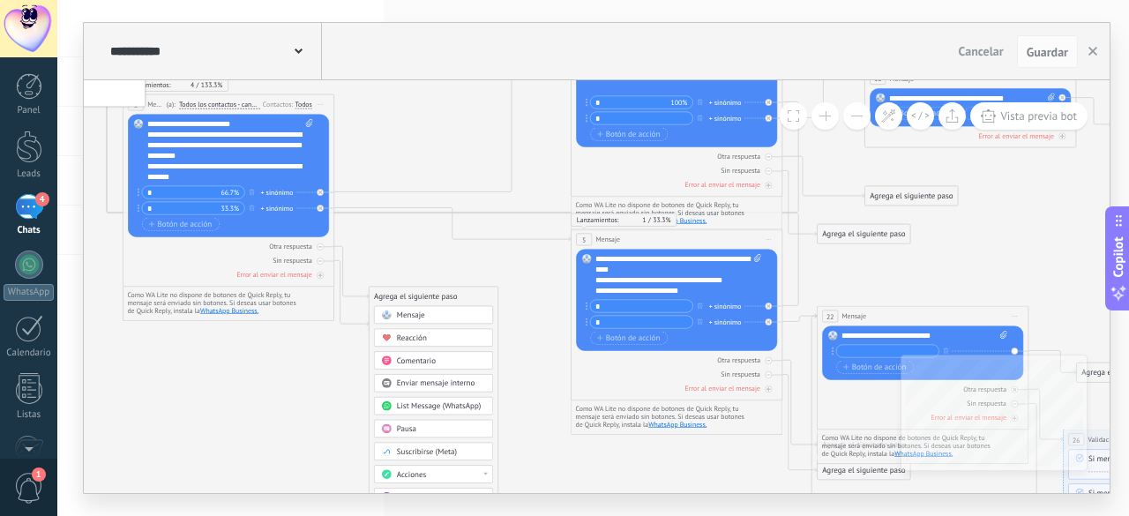
click at [436, 473] on div "Acciones" at bounding box center [441, 474] width 89 height 11
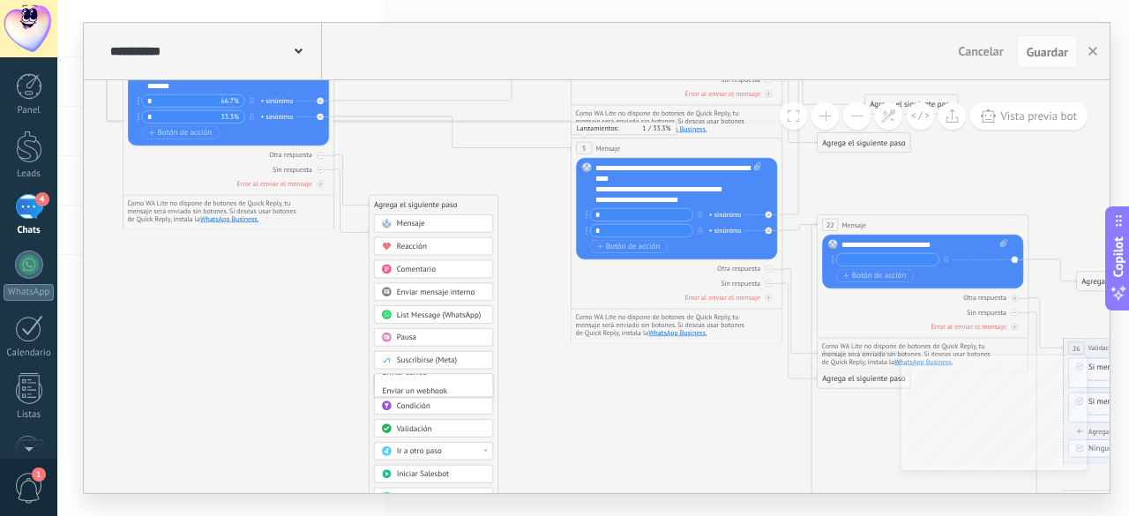
scroll to position [0, 0]
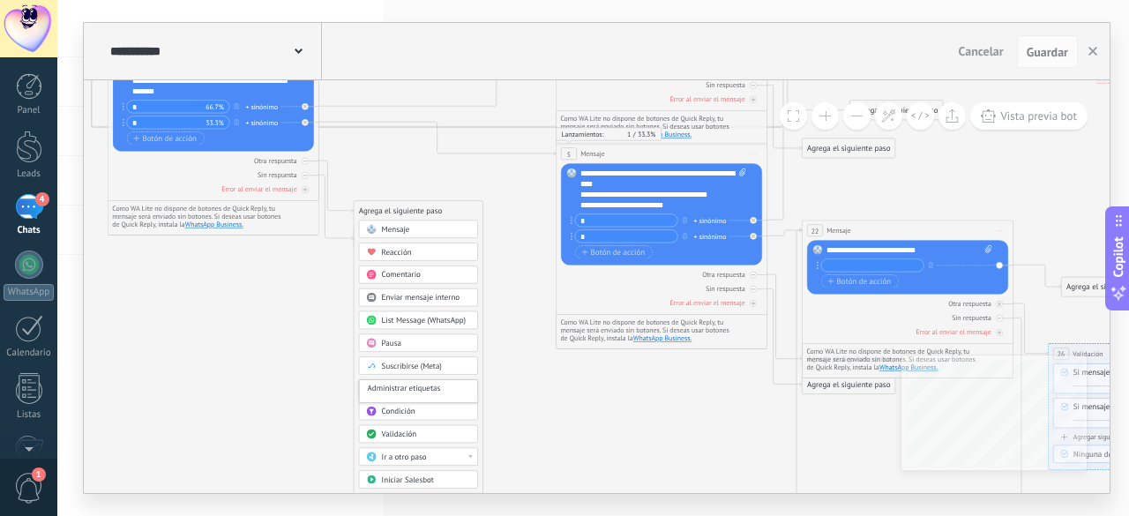
click at [413, 227] on div "Mensaje" at bounding box center [426, 230] width 89 height 11
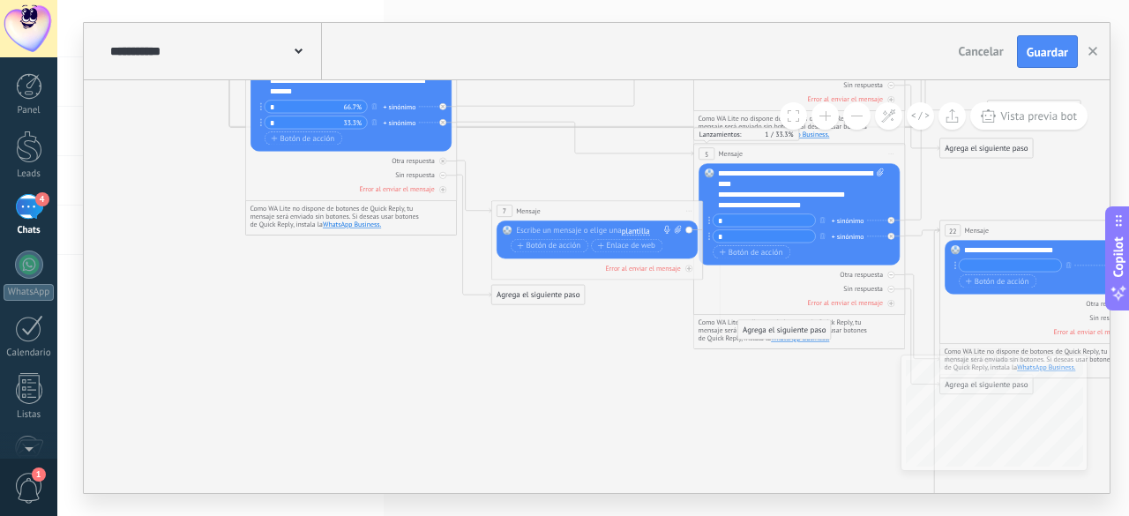
click at [570, 232] on div at bounding box center [594, 231] width 157 height 11
click at [637, 309] on icon at bounding box center [990, 211] width 2019 height 1141
click at [660, 323] on icon at bounding box center [990, 211] width 2019 height 1141
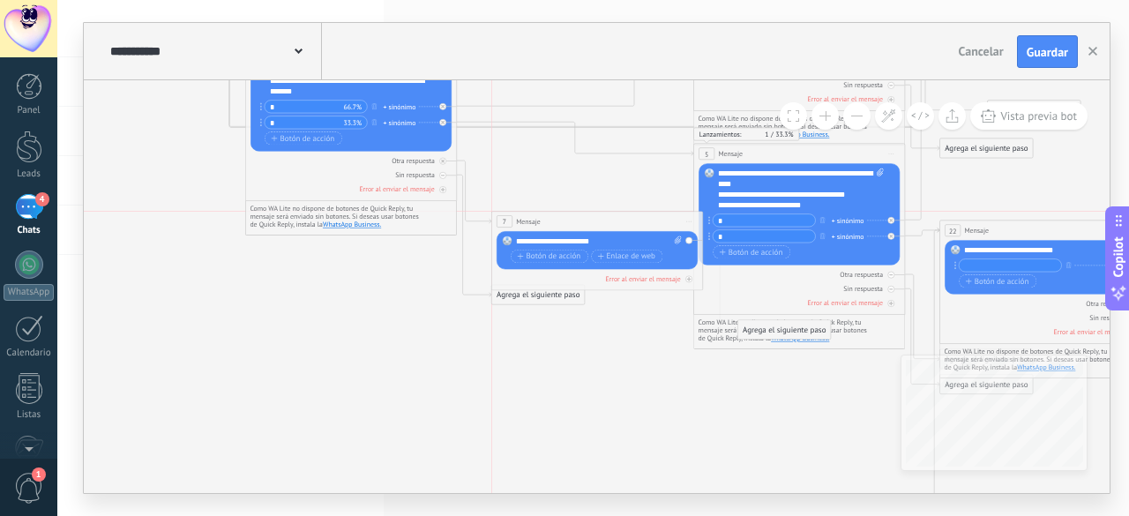
drag, startPoint x: 645, startPoint y: 208, endPoint x: 642, endPoint y: 220, distance: 12.0
click at [642, 220] on div "7 Mensaje ******* (a): Todos los contactos - canales seleccionados Todos los co…" at bounding box center [597, 221] width 211 height 19
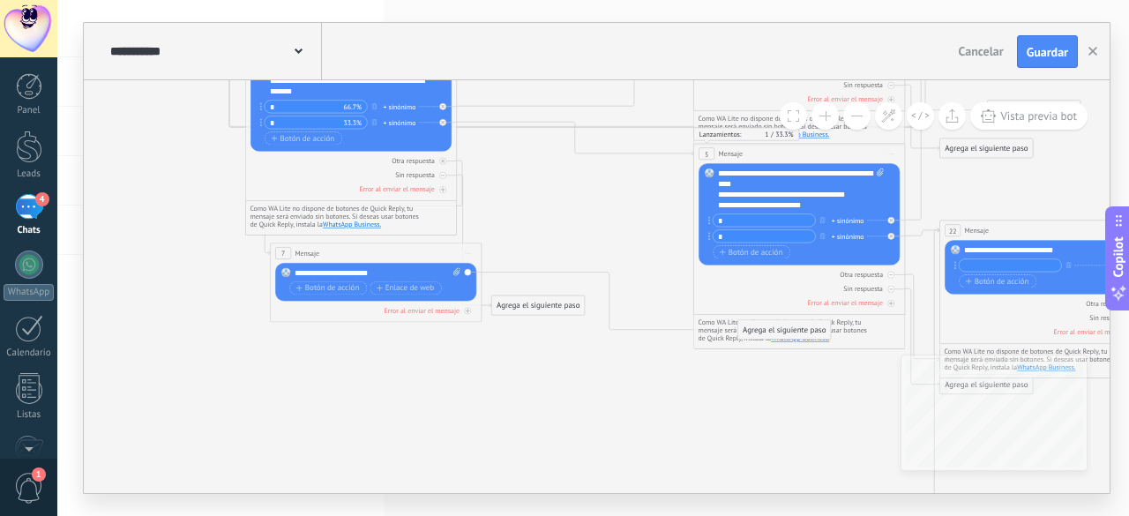
drag, startPoint x: 630, startPoint y: 220, endPoint x: 407, endPoint y: 253, distance: 224.7
click at [407, 253] on div "7 Mensaje ******* (a): Todos los contactos - canales seleccionados Todos los co…" at bounding box center [376, 252] width 211 height 19
click at [785, 332] on div "Agrega el siguiente paso" at bounding box center [784, 330] width 93 height 18
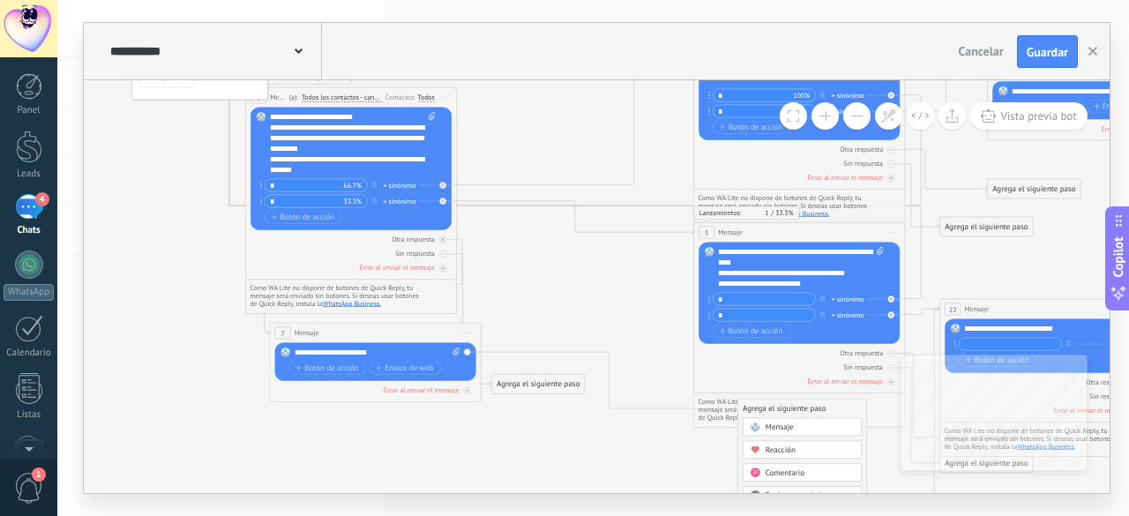
click at [277, 97] on span "Mensaje" at bounding box center [278, 98] width 17 height 10
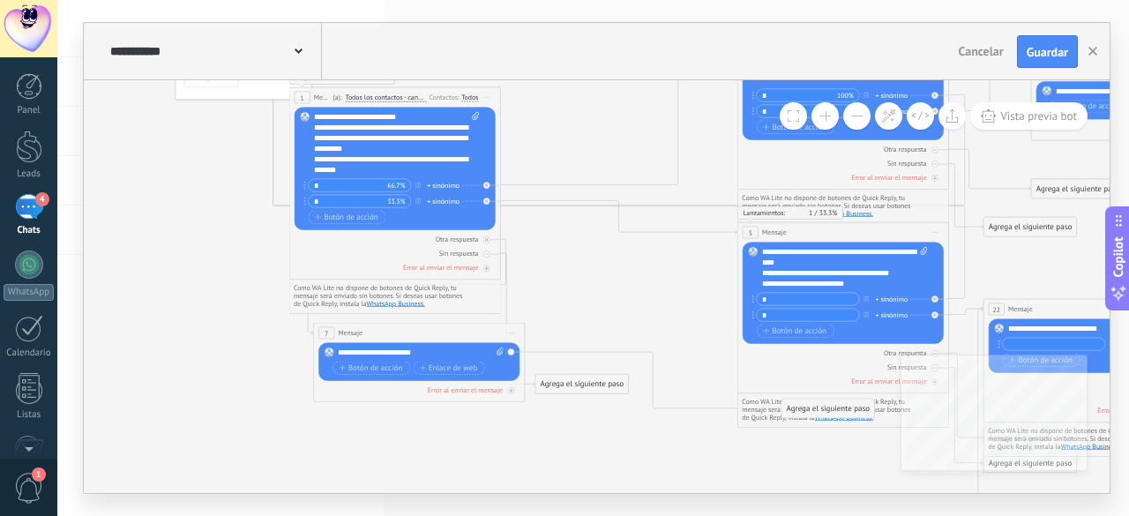
click at [372, 97] on span "Todos los contactos - canales seleccionados" at bounding box center [386, 97] width 81 height 9
click at [372, 97] on button "Todos los contactos - canales seleccionados" at bounding box center [406, 97] width 132 height 19
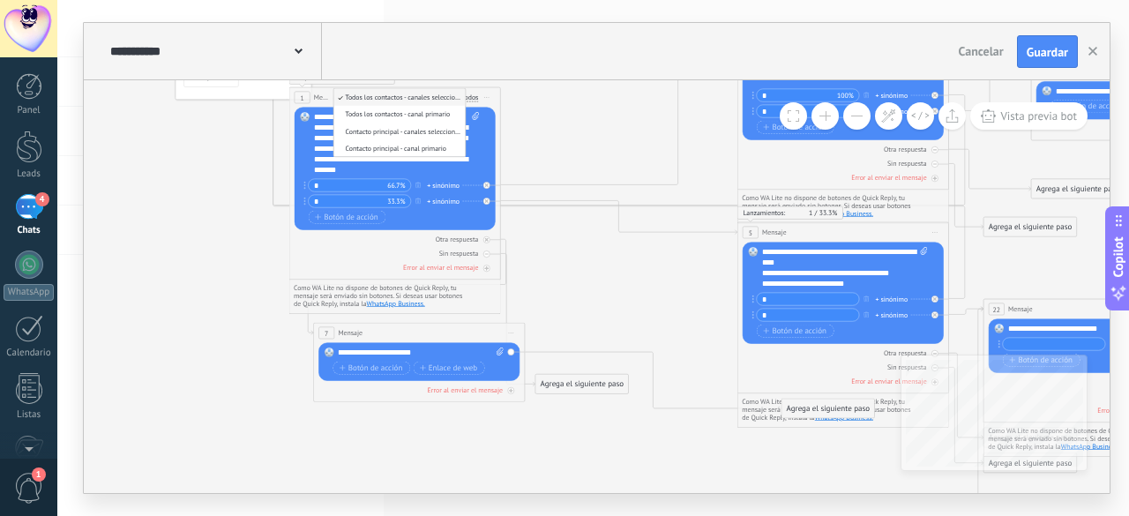
click at [472, 98] on div "Todos" at bounding box center [469, 97] width 17 height 9
click at [476, 57] on div "**********" at bounding box center [596, 51] width 1025 height 57
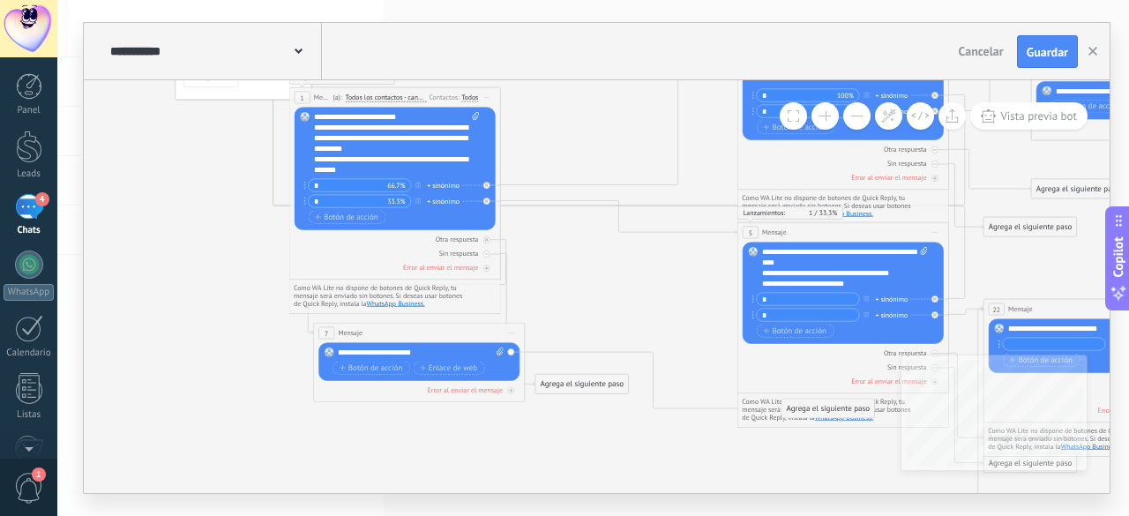
click at [469, 101] on div "Todos" at bounding box center [469, 98] width 17 height 10
click at [485, 38] on div "**********" at bounding box center [596, 51] width 1025 height 57
click at [381, 96] on span "Todos los contactos - canales seleccionados" at bounding box center [386, 97] width 81 height 9
click at [381, 96] on button "Todos los contactos - canales seleccionados" at bounding box center [406, 97] width 132 height 19
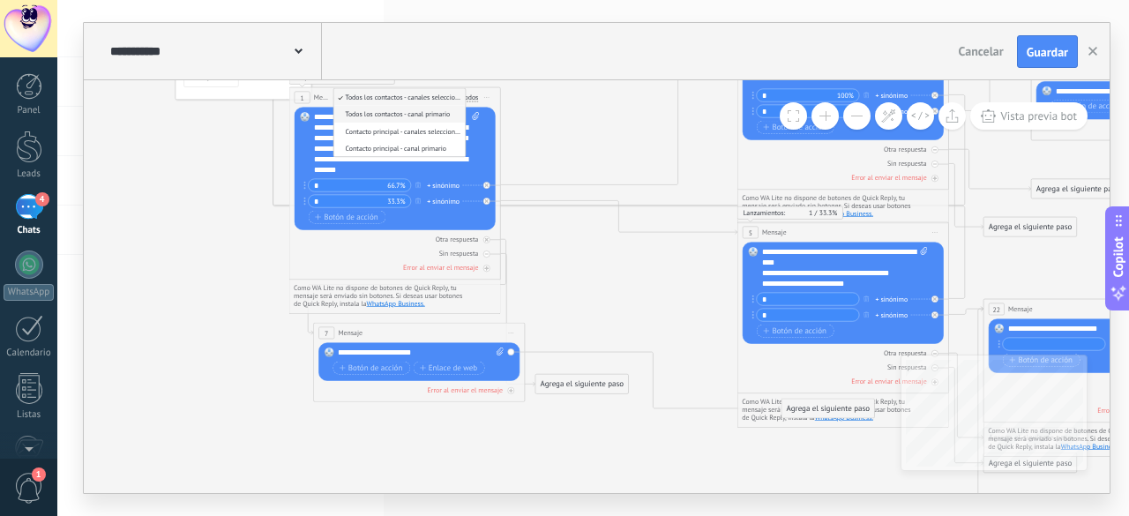
click at [399, 114] on span "Todos los contactos - canal primario" at bounding box center [397, 114] width 128 height 9
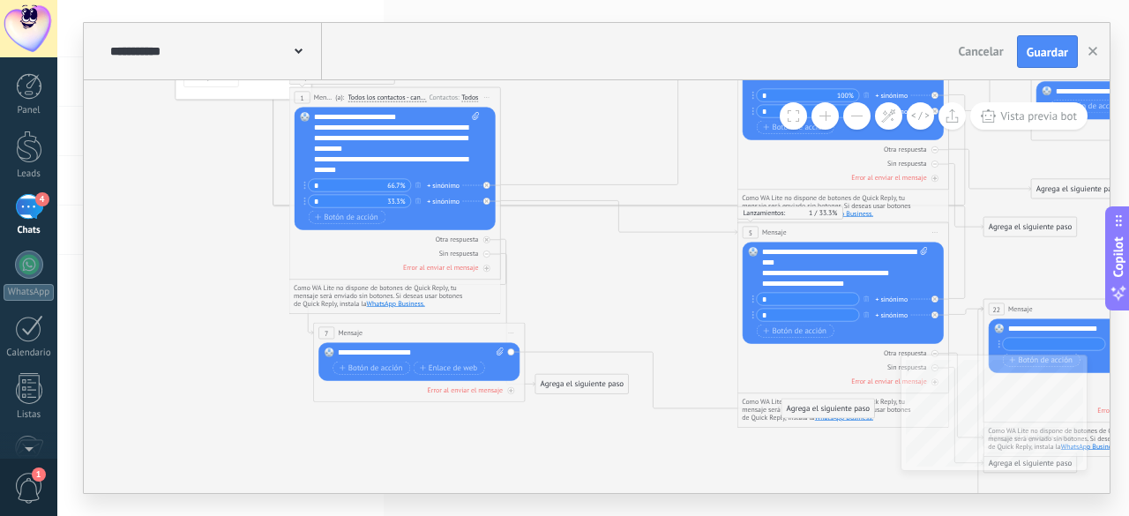
click at [388, 101] on span "Todos los contactos - canal primario" at bounding box center [387, 97] width 78 height 9
click at [388, 101] on button "Todos los contactos - canal primario" at bounding box center [409, 97] width 132 height 19
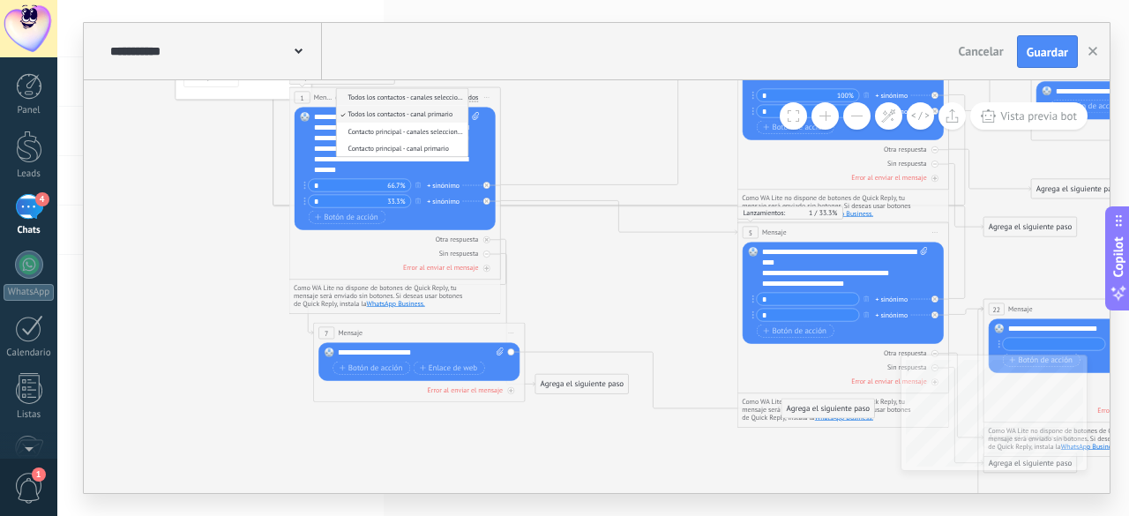
click at [413, 98] on span "Todos los contactos - canales seleccionados" at bounding box center [400, 97] width 128 height 9
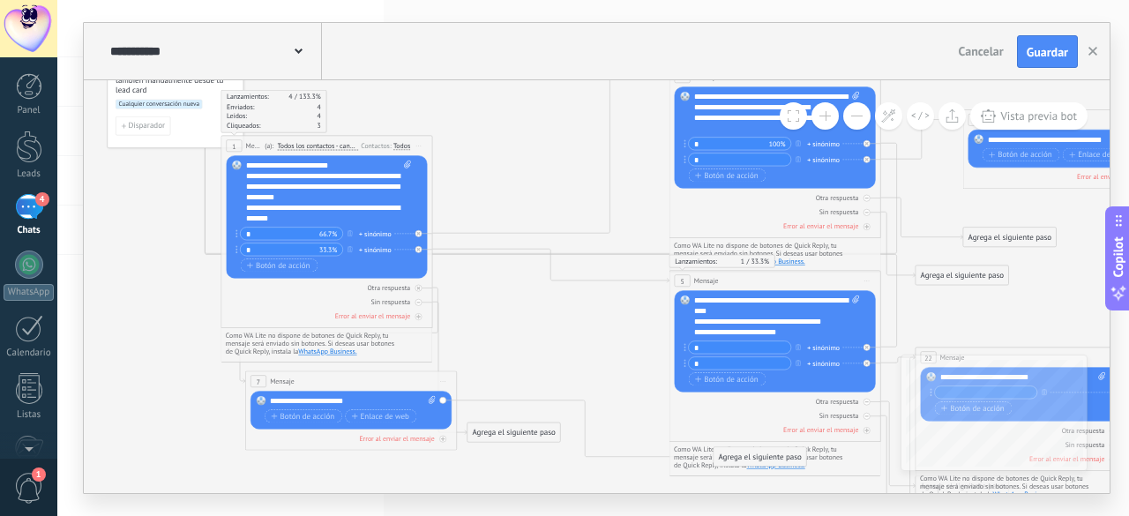
click at [526, 429] on div "Agrega el siguiente paso" at bounding box center [513, 433] width 93 height 18
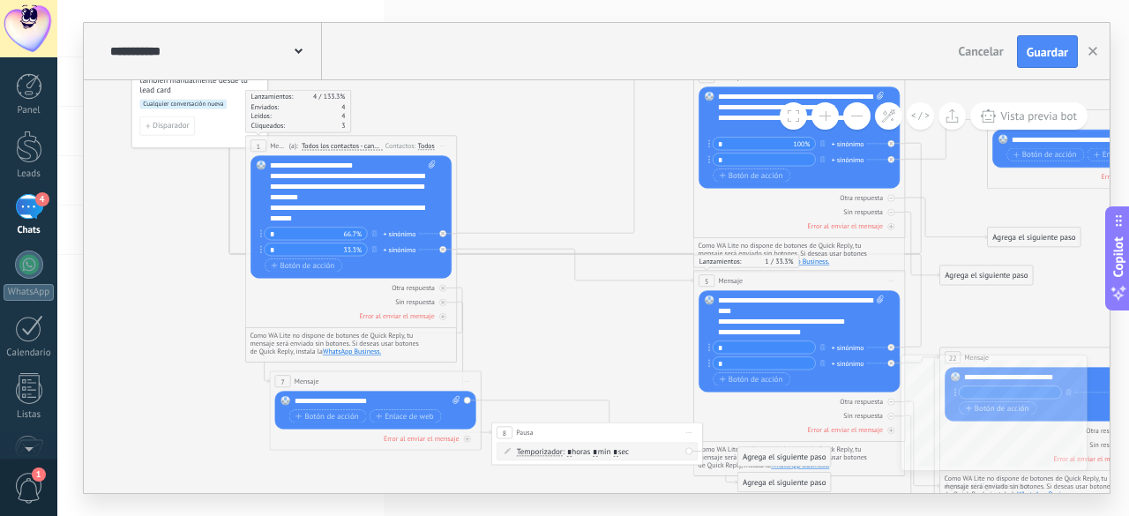
click at [561, 329] on icon at bounding box center [990, 338] width 2019 height 1141
click at [557, 321] on icon at bounding box center [990, 338] width 2019 height 1141
click at [690, 431] on span "Iniciar vista previa aquí Cambiar nombre Duplicar Borrar" at bounding box center [689, 432] width 17 height 15
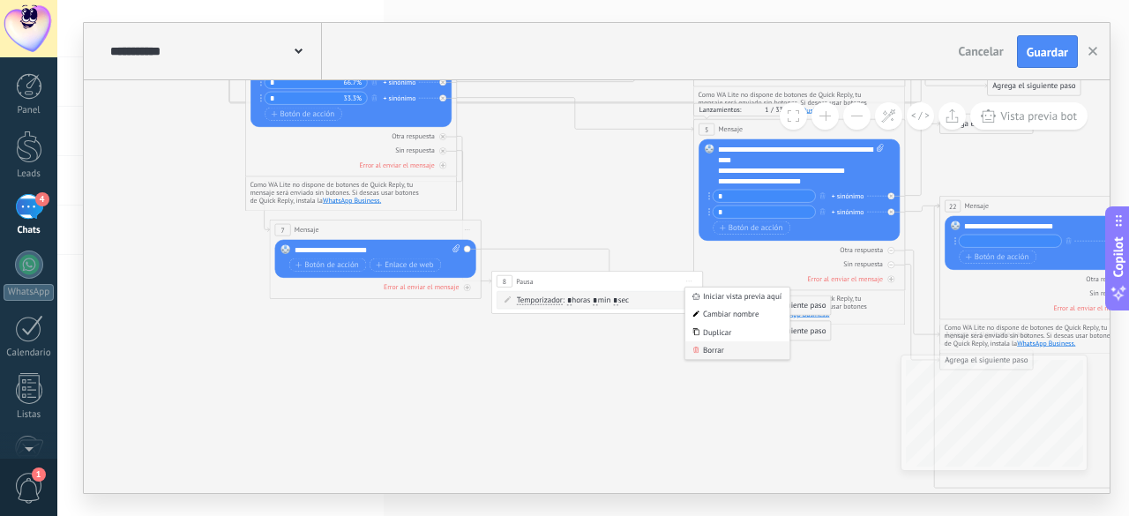
click at [721, 351] on div "Borrar" at bounding box center [737, 350] width 105 height 18
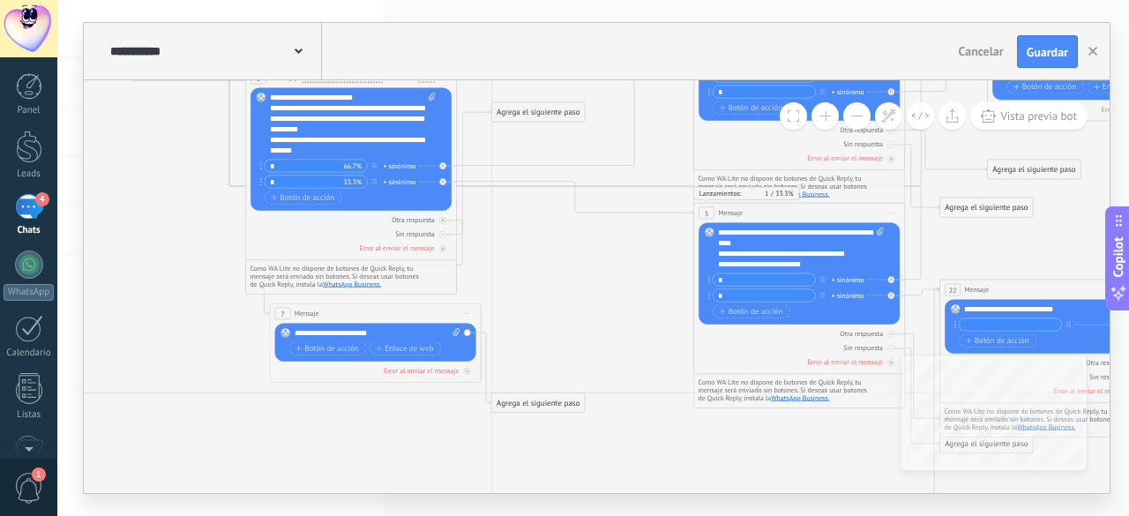
drag, startPoint x: 785, startPoint y: 387, endPoint x: 555, endPoint y: 402, distance: 229.7
click at [555, 402] on div "Agrega el siguiente paso" at bounding box center [538, 403] width 93 height 18
click at [555, 402] on div "Agrega el siguiente paso" at bounding box center [554, 403] width 93 height 18
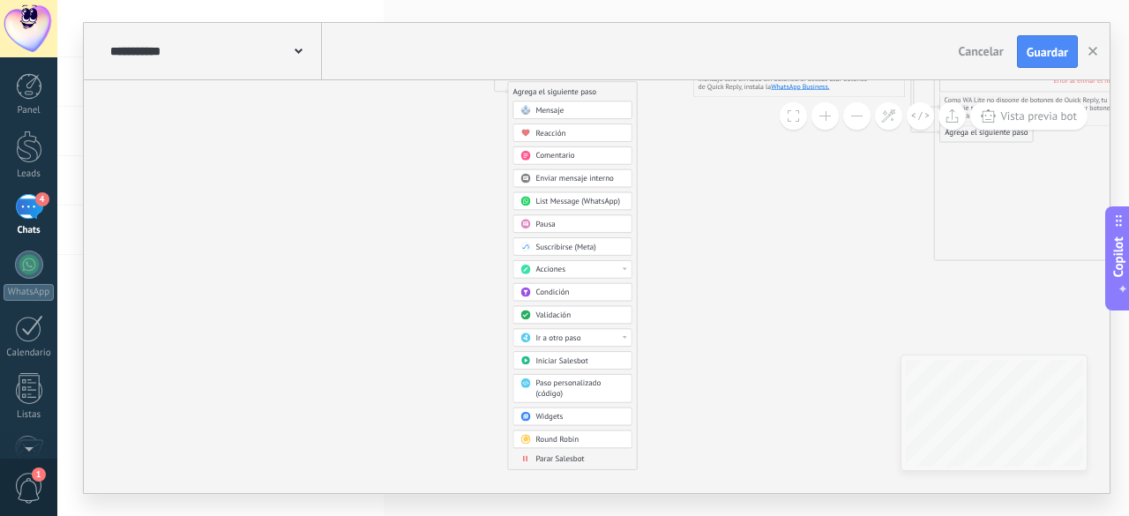
click at [580, 337] on div "Ir a otro paso" at bounding box center [579, 338] width 89 height 11
click at [580, 338] on div "1: Mensaje" at bounding box center [572, 338] width 118 height 18
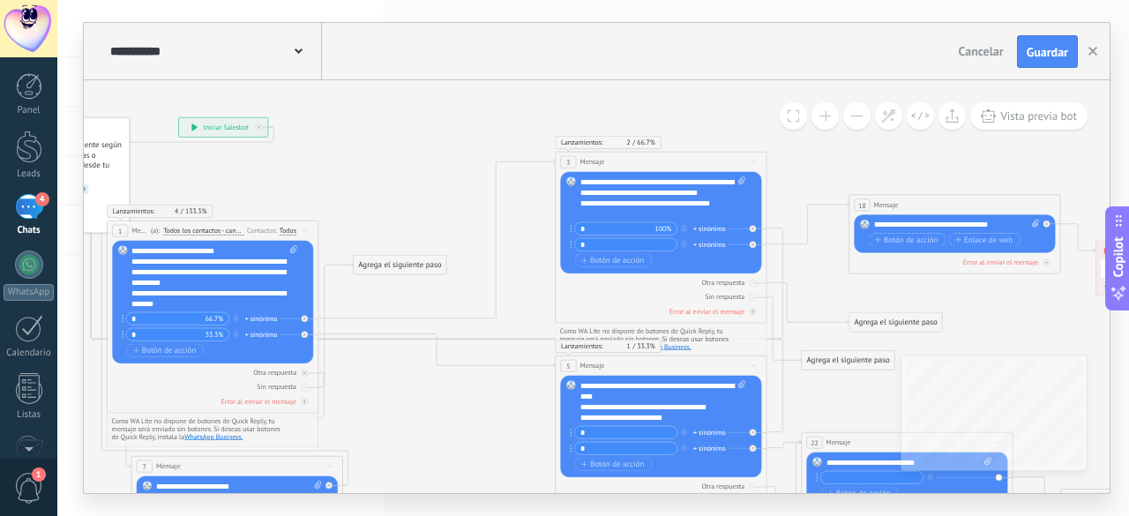
click at [878, 329] on div "Agrega el siguiente paso" at bounding box center [895, 323] width 93 height 18
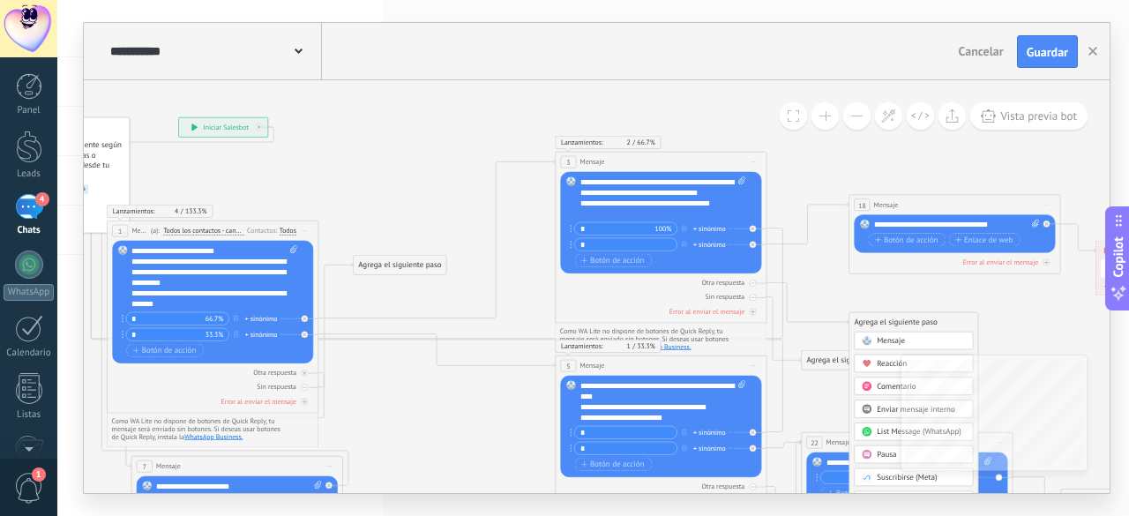
click at [892, 340] on span "Mensaje" at bounding box center [890, 341] width 28 height 10
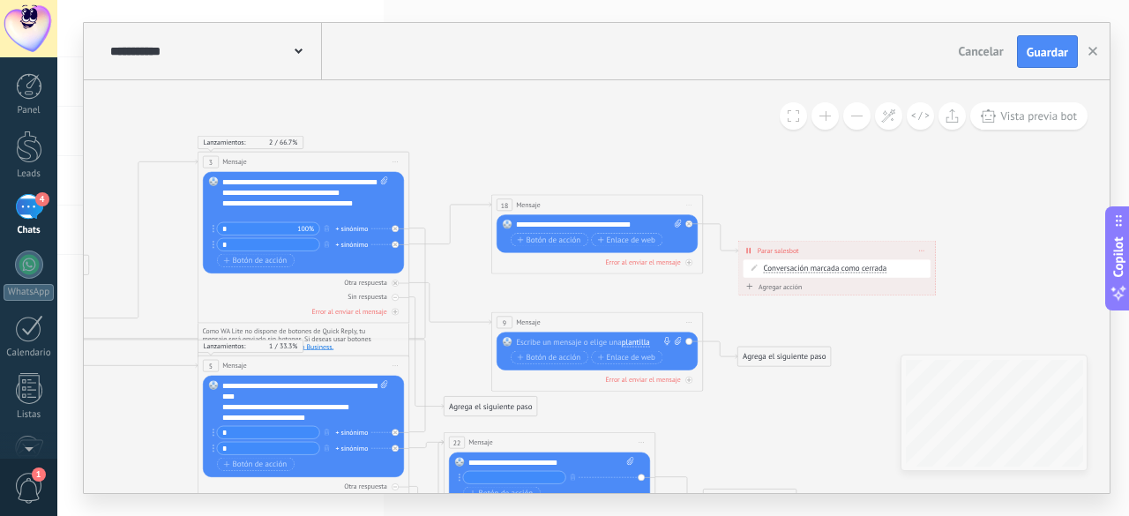
click at [548, 342] on div at bounding box center [594, 342] width 157 height 11
click at [802, 358] on div "Agrega el siguiente paso" at bounding box center [784, 357] width 93 height 18
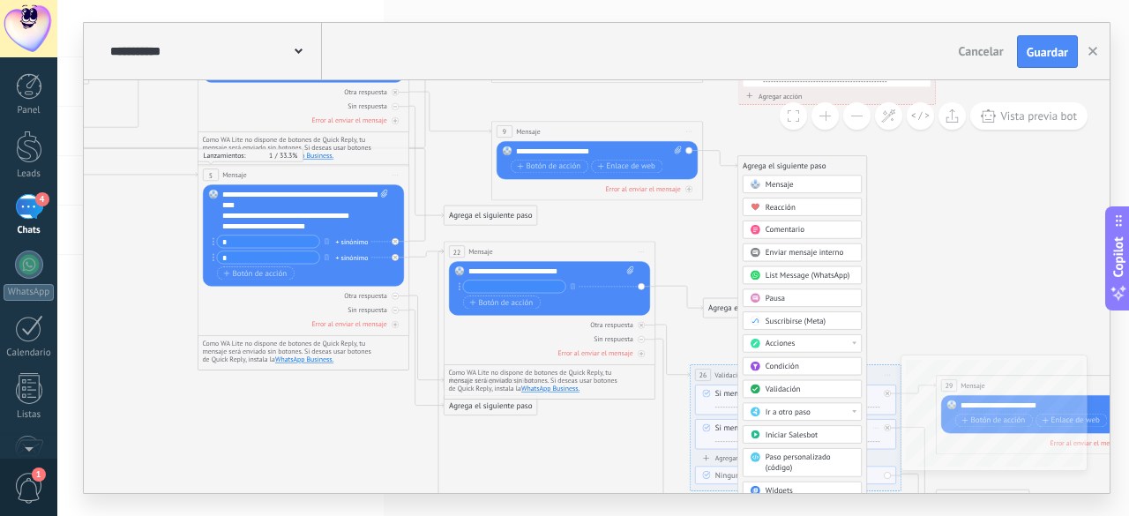
click at [802, 403] on div "Ir a otro paso" at bounding box center [801, 412] width 119 height 18
click at [475, 272] on div "**********" at bounding box center [551, 271] width 167 height 11
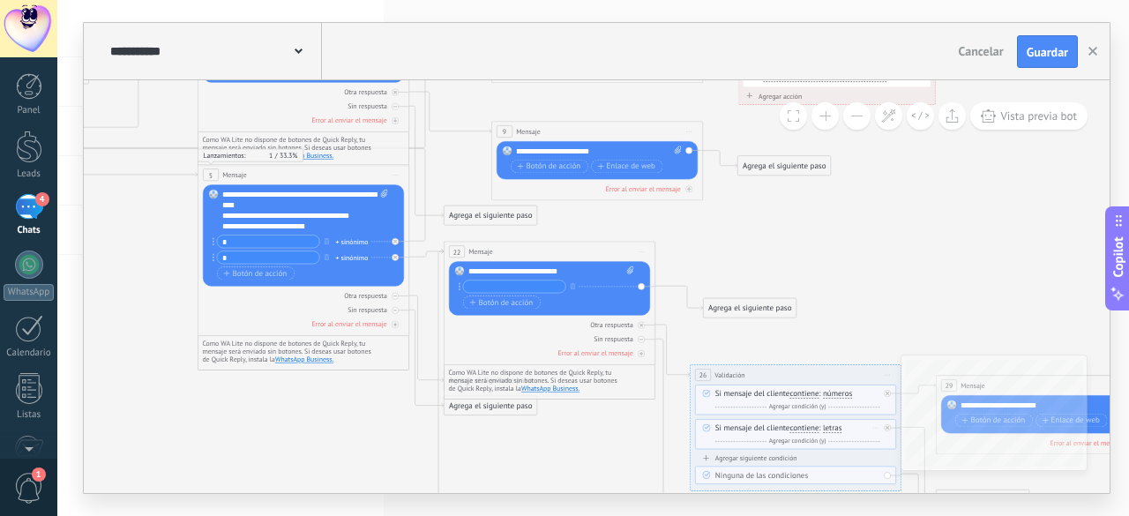
click at [760, 162] on div "Agrega el siguiente paso" at bounding box center [784, 166] width 93 height 18
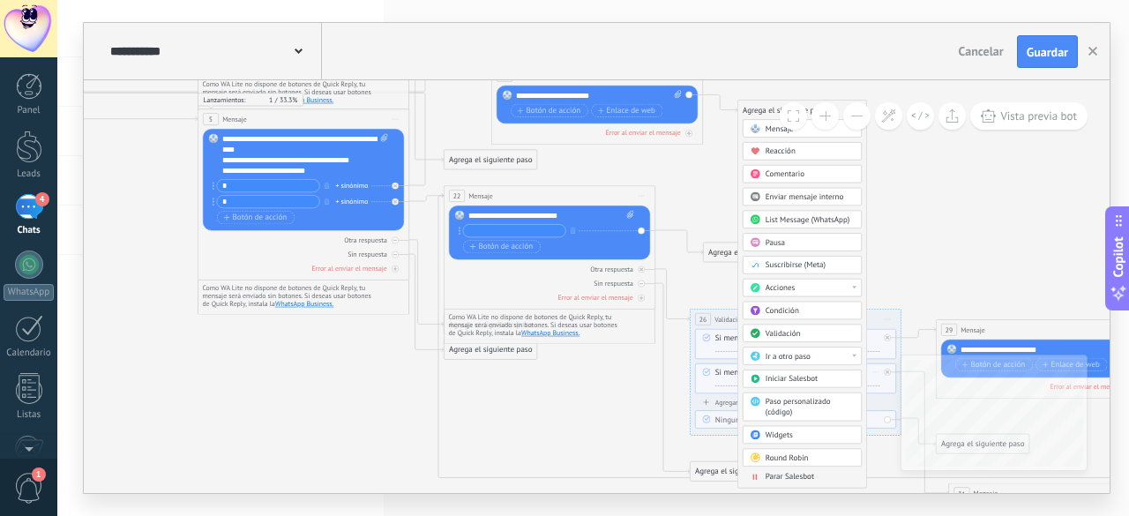
click at [793, 354] on span "Ir a otro paso" at bounding box center [787, 356] width 45 height 10
click at [786, 371] on div "3: Mensaje" at bounding box center [802, 375] width 118 height 18
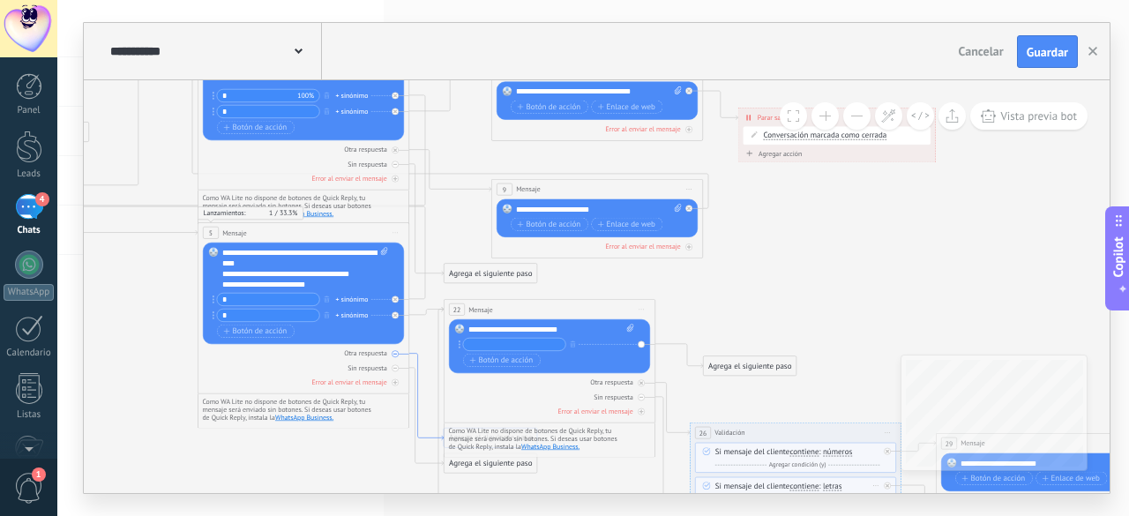
click at [414, 356] on icon at bounding box center [426, 397] width 34 height 86
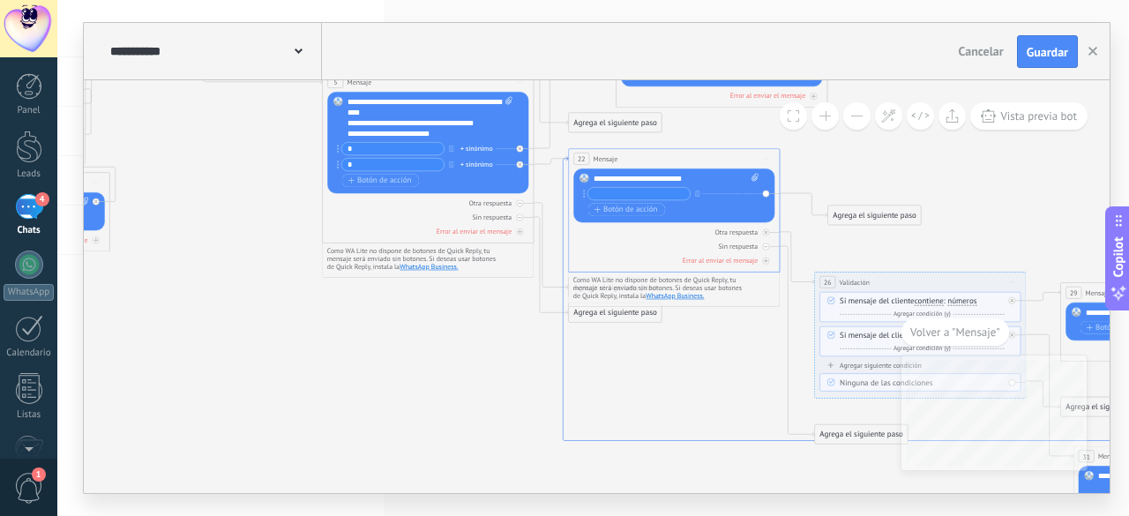
click at [563, 281] on icon at bounding box center [926, 316] width 727 height 319
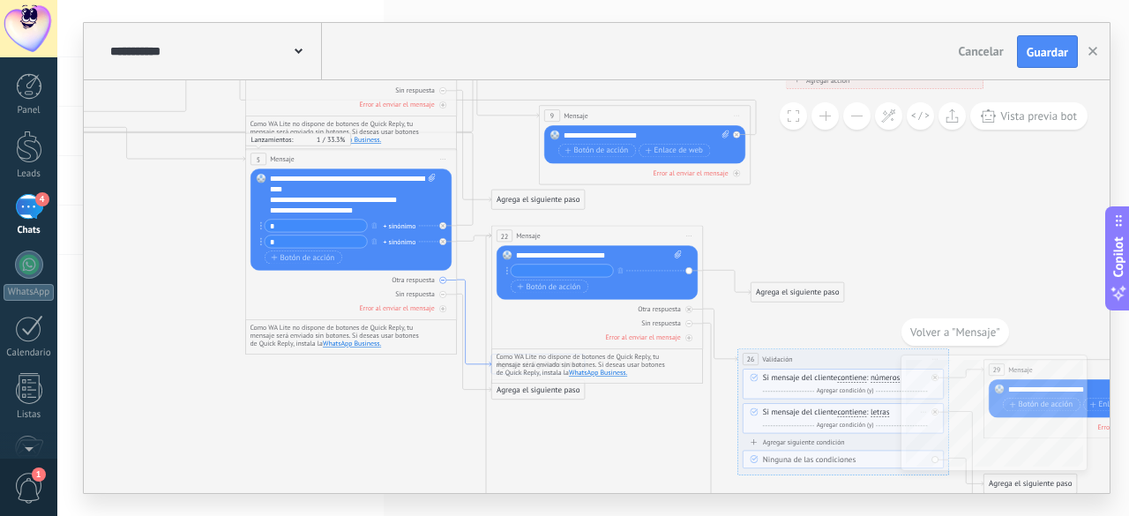
click at [474, 365] on icon at bounding box center [474, 323] width 34 height 86
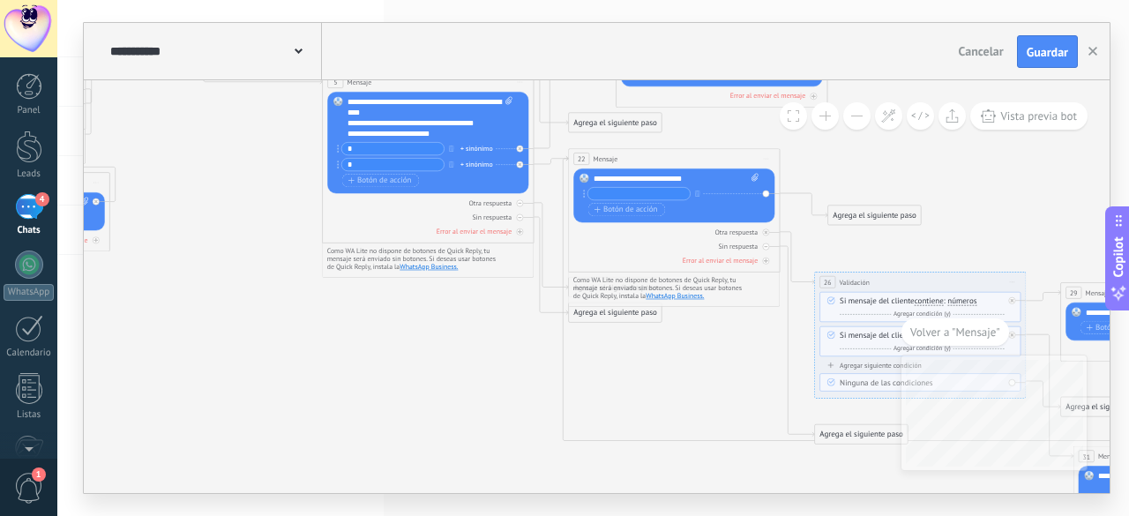
click at [837, 167] on icon at bounding box center [618, 140] width 2019 height 1141
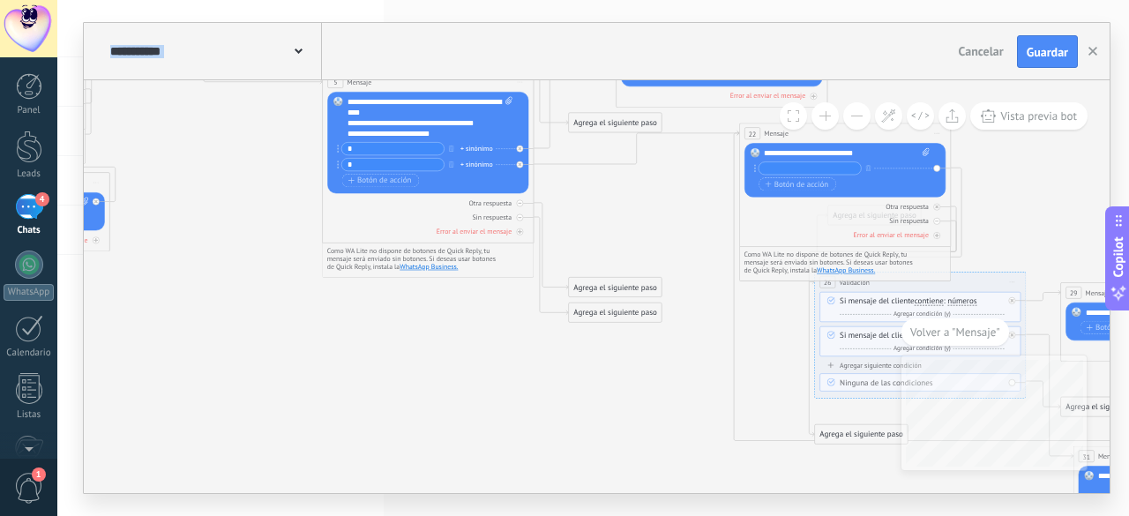
drag, startPoint x: 717, startPoint y: 155, endPoint x: 883, endPoint y: 128, distance: 168.9
click at [883, 128] on div "**********" at bounding box center [596, 286] width 1025 height 413
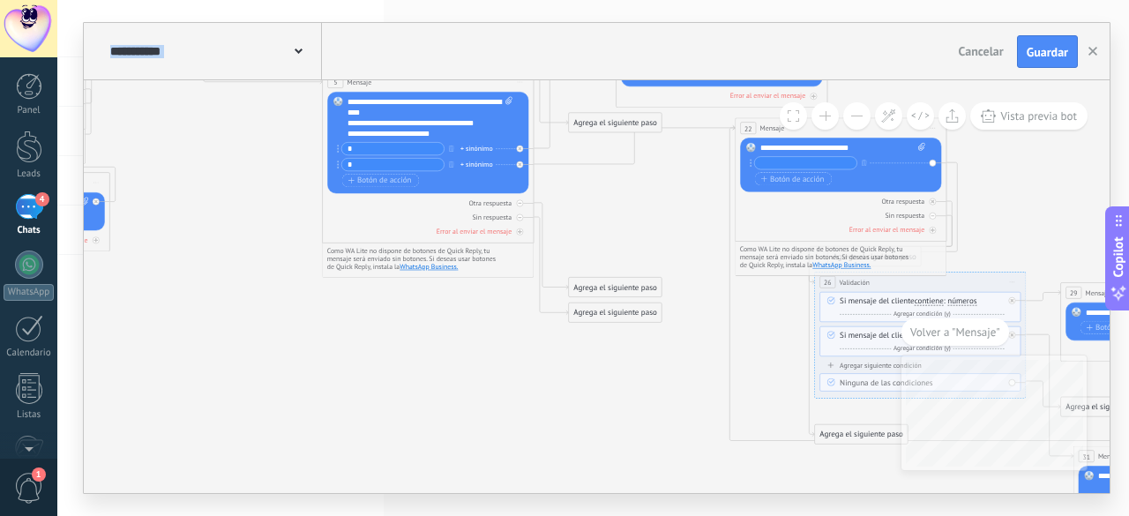
click at [611, 284] on div "Agrega el siguiente paso" at bounding box center [615, 288] width 93 height 18
click at [613, 302] on span "Mensaje" at bounding box center [610, 306] width 28 height 10
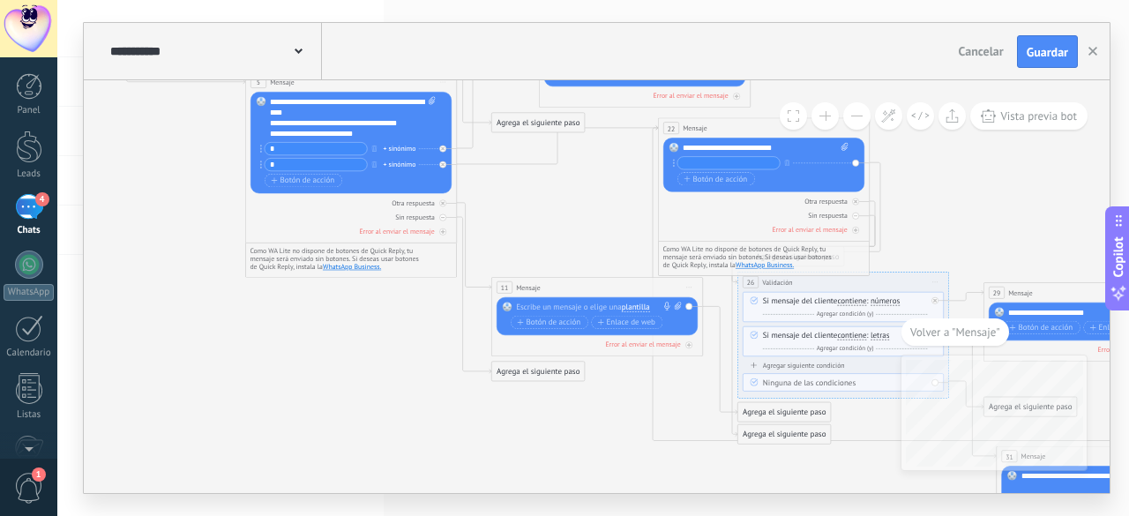
click at [613, 302] on div at bounding box center [594, 307] width 157 height 11
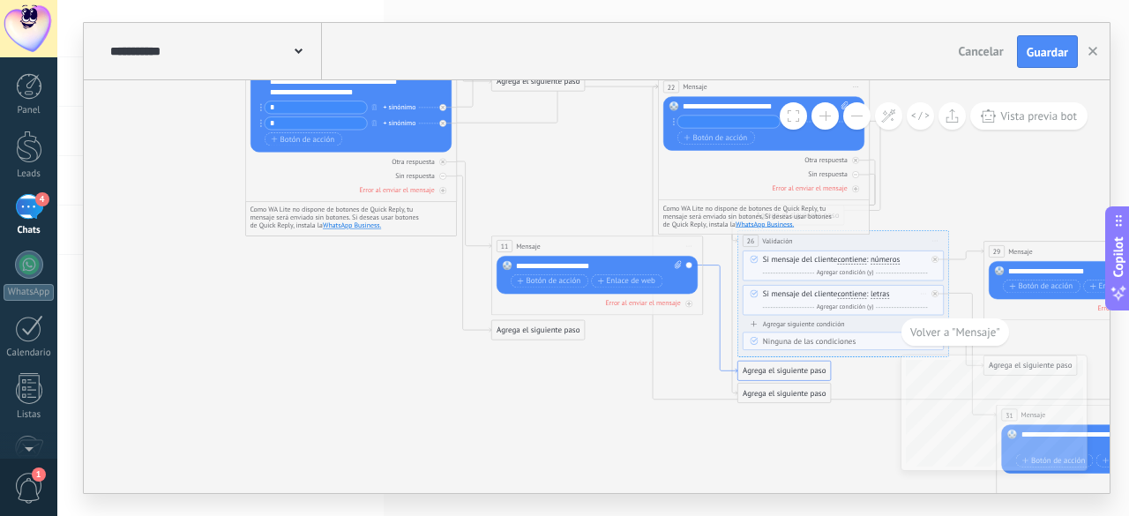
click at [722, 370] on icon at bounding box center [720, 319] width 34 height 108
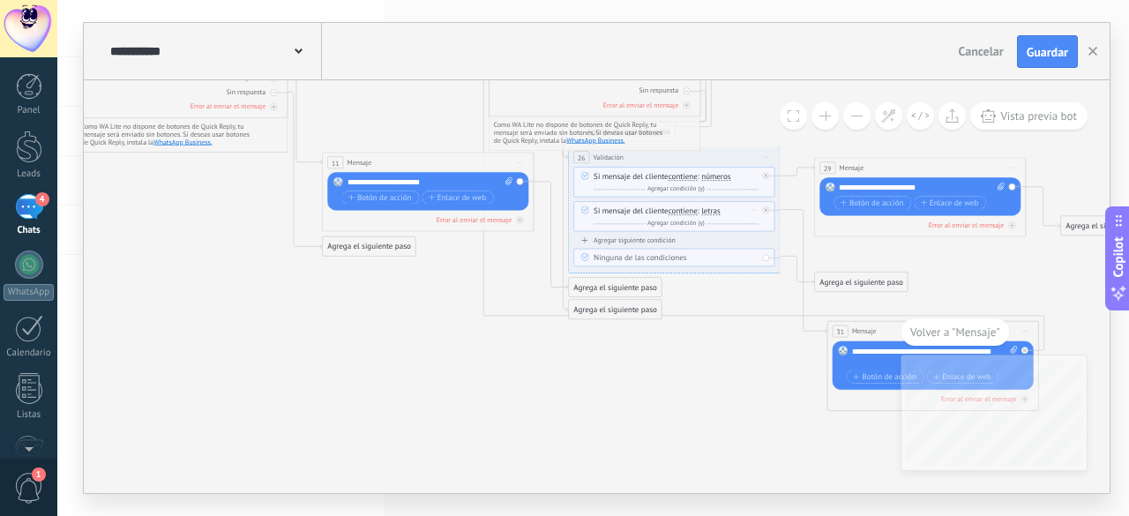
click at [611, 290] on div "Agrega el siguiente paso" at bounding box center [615, 288] width 93 height 18
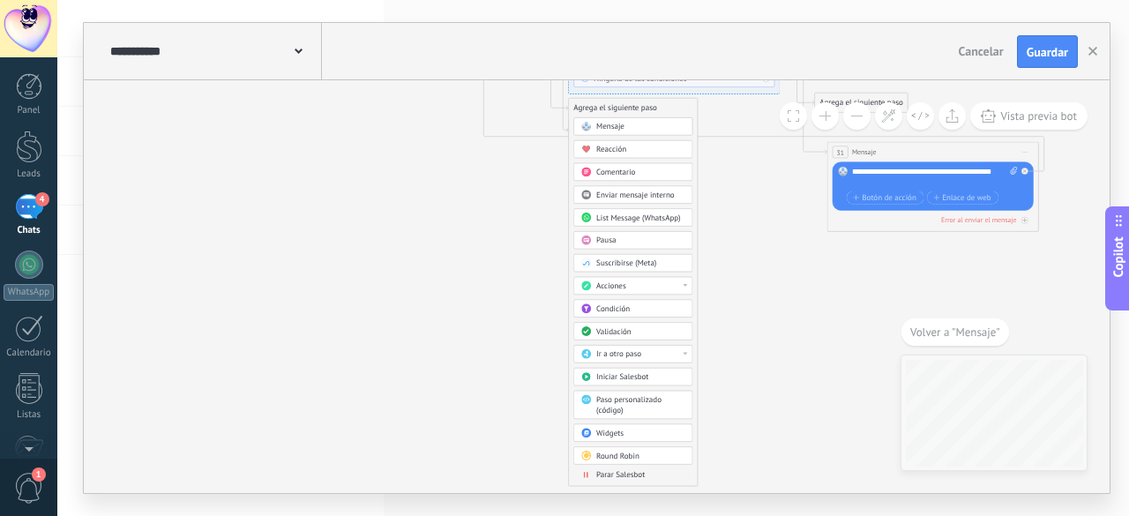
click at [633, 345] on div "Ir a otro paso" at bounding box center [632, 354] width 119 height 18
click at [613, 394] on div "5: Mensaje" at bounding box center [633, 391] width 118 height 18
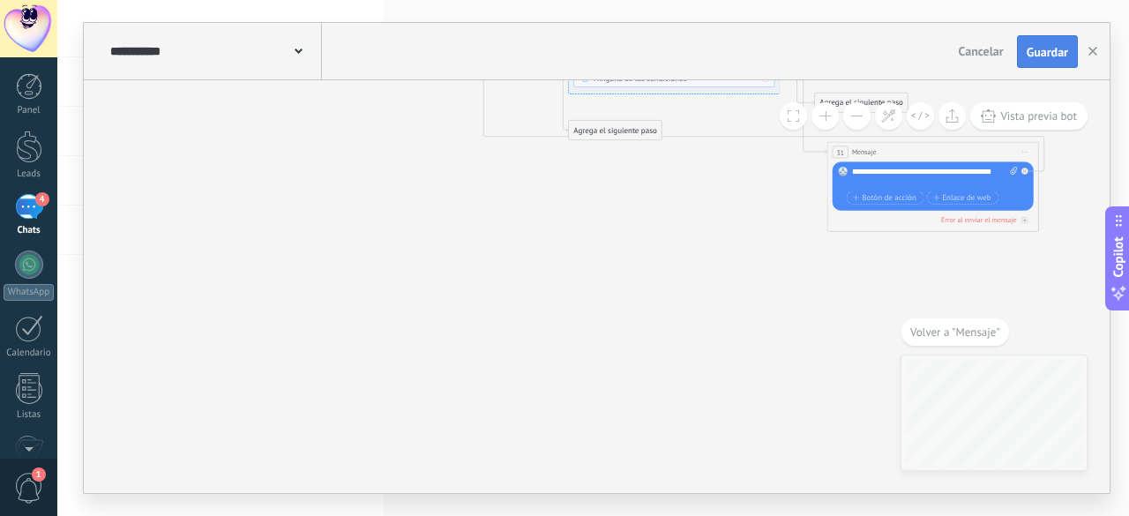
click at [1038, 46] on span "Guardar" at bounding box center [1046, 52] width 41 height 12
click at [839, 152] on span "31" at bounding box center [840, 152] width 8 height 9
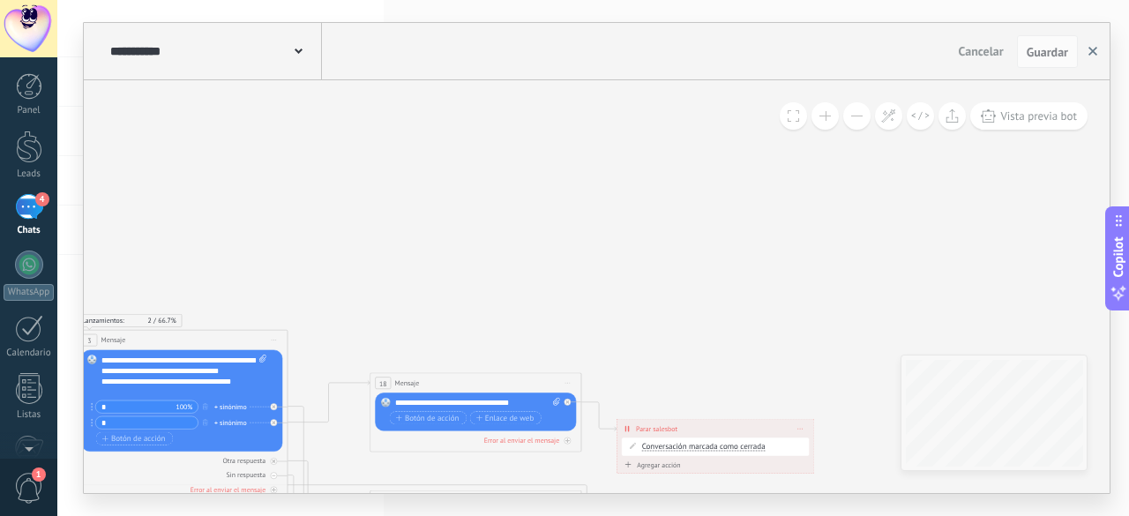
click at [1094, 52] on icon "button" at bounding box center [1092, 51] width 9 height 9
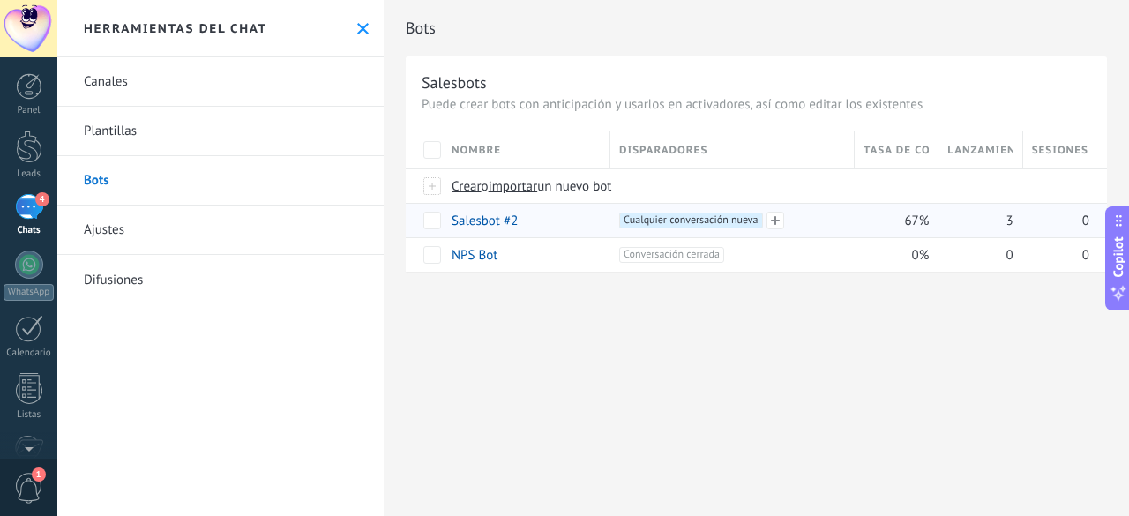
click at [716, 220] on span "Cualquier conversación nueva +0" at bounding box center [690, 220] width 143 height 16
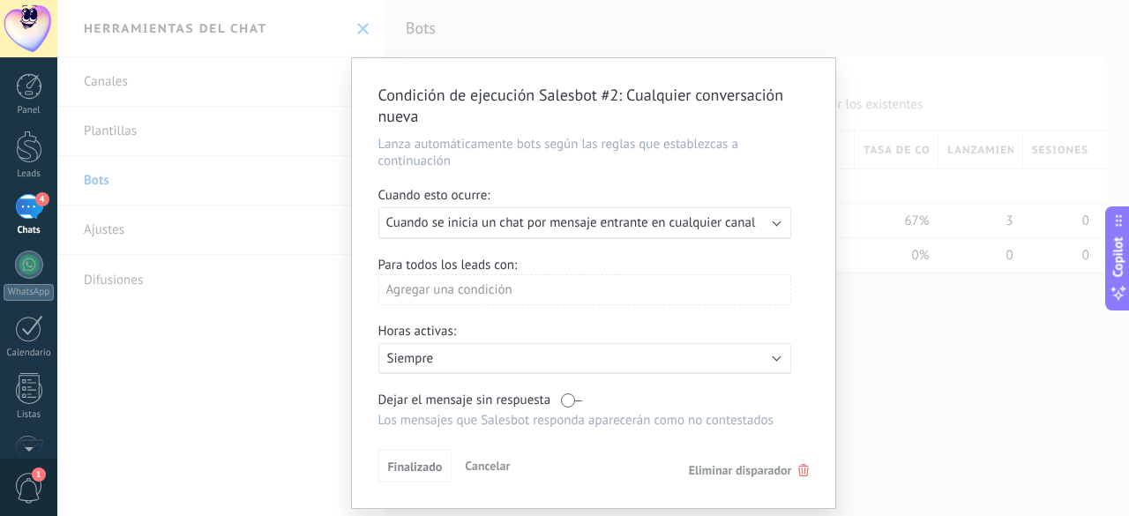
click at [708, 224] on span "Cuando se inicia un chat por mensaje entrante en cualquier canal" at bounding box center [570, 222] width 369 height 17
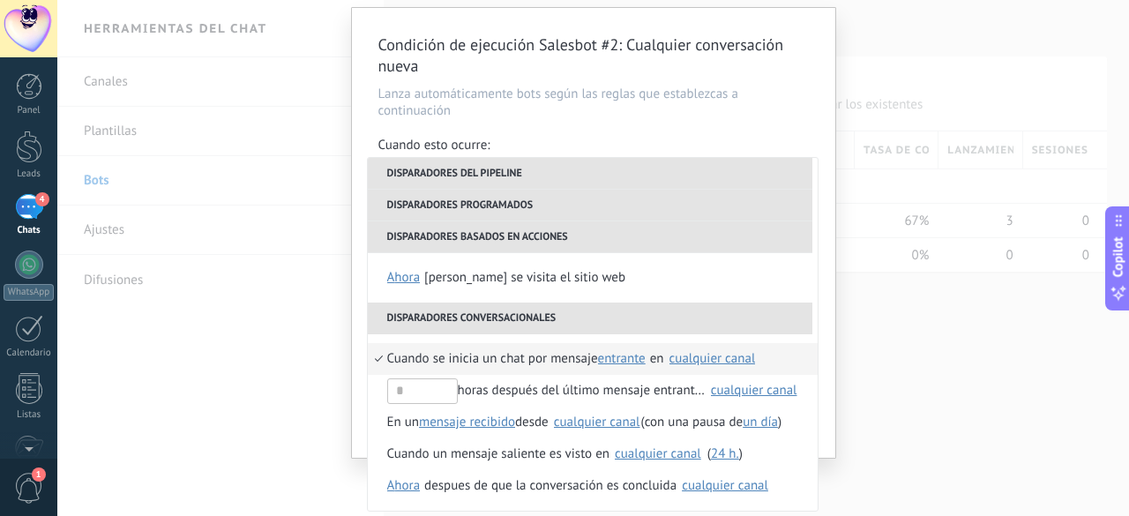
scroll to position [51, 0]
click at [891, 366] on div "Condición de ejecución Salesbot #2 : Cualquier conversación nueva Lanza automát…" at bounding box center [592, 258] width 1071 height 516
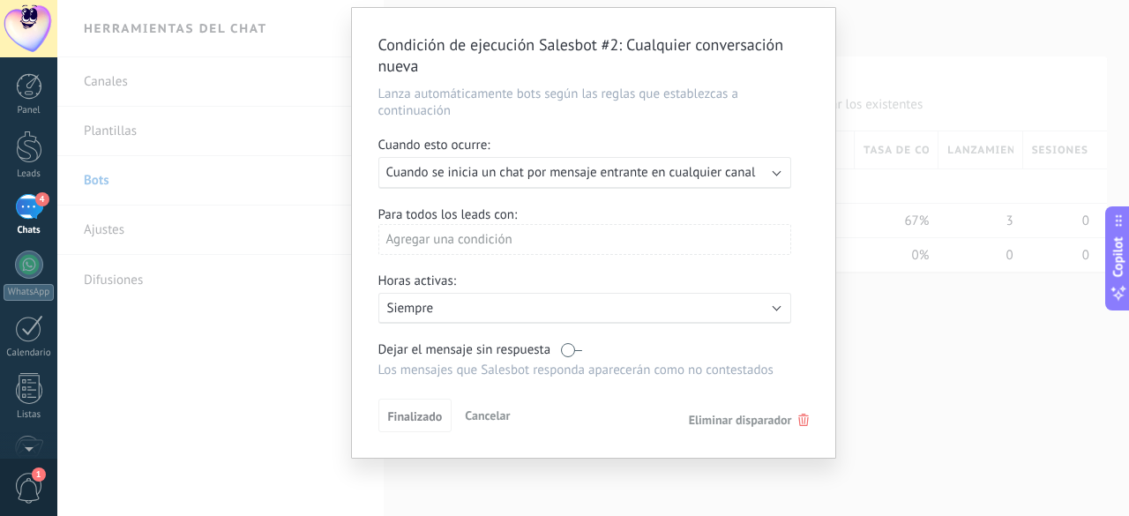
scroll to position [0, 0]
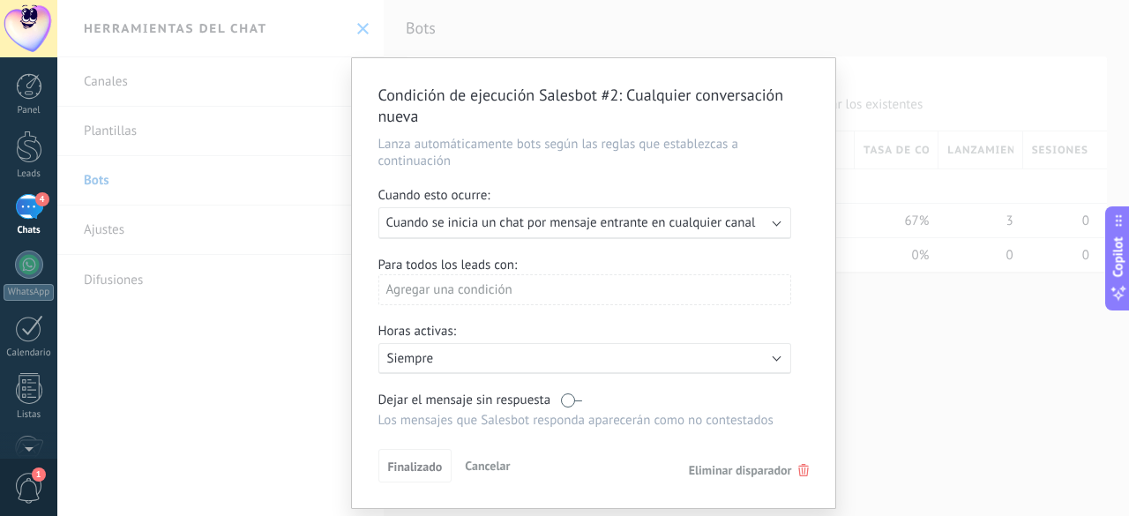
click at [291, 220] on div "Condición de ejecución Salesbot #2 : Cualquier conversación nueva Lanza automát…" at bounding box center [592, 258] width 1071 height 516
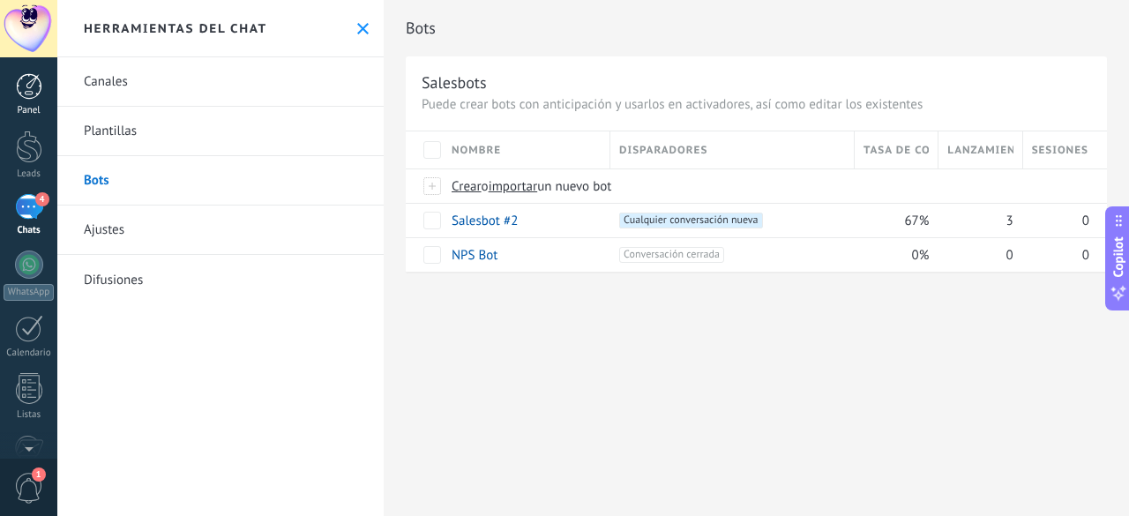
click at [38, 107] on div "Panel" at bounding box center [29, 110] width 51 height 11
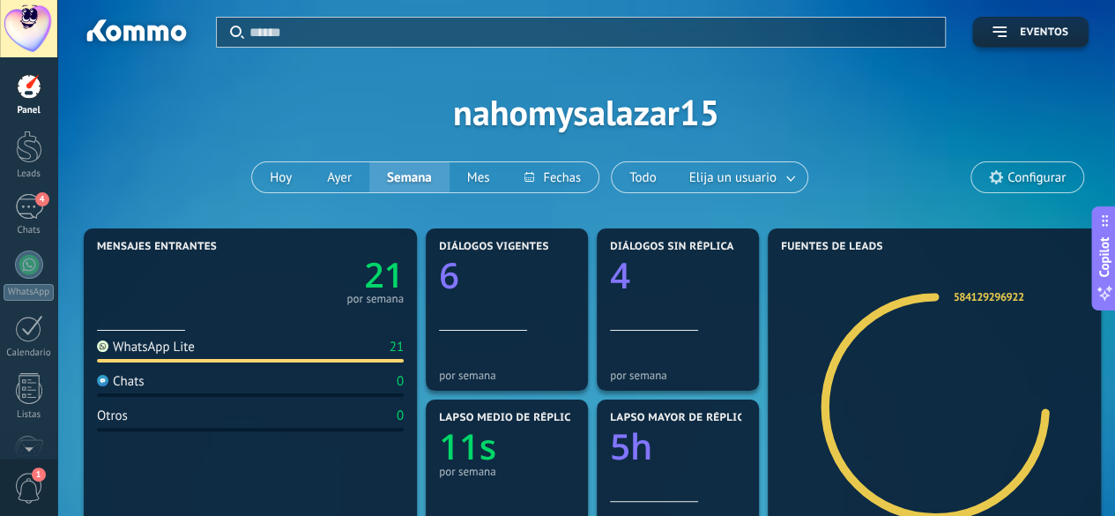
click at [23, 101] on link "Panel" at bounding box center [28, 94] width 57 height 43
click at [35, 95] on div at bounding box center [29, 86] width 26 height 26
click at [262, 175] on button "Hoy" at bounding box center [280, 177] width 57 height 30
click at [26, 207] on div "4" at bounding box center [29, 207] width 28 height 26
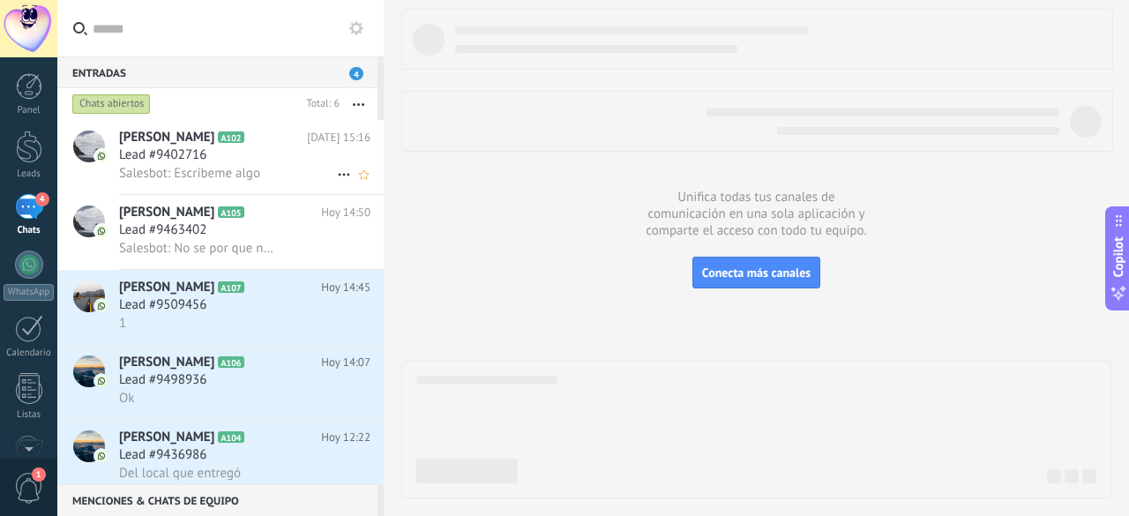
click at [226, 161] on div "Lead #9402716" at bounding box center [244, 155] width 251 height 18
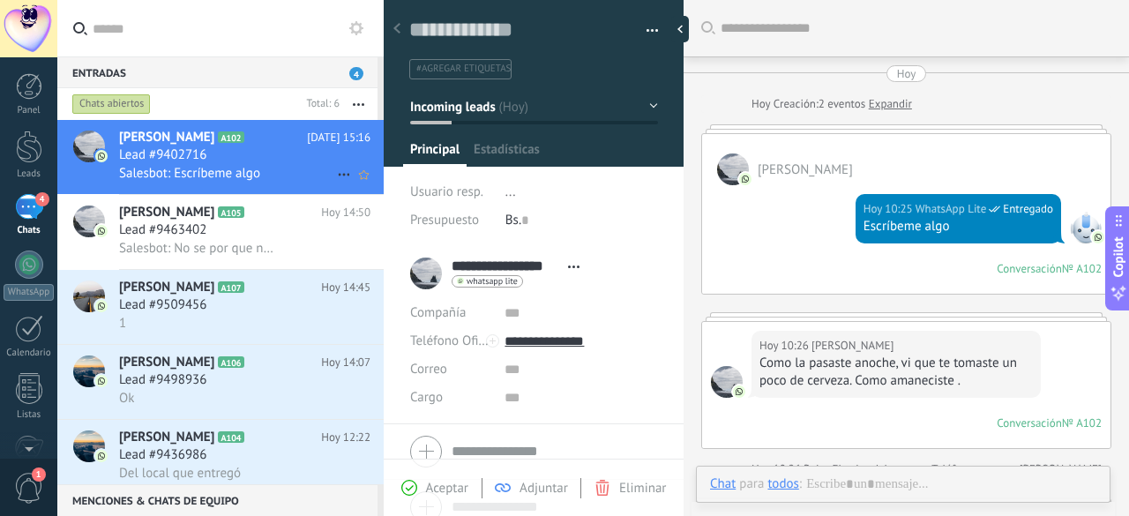
scroll to position [871, 0]
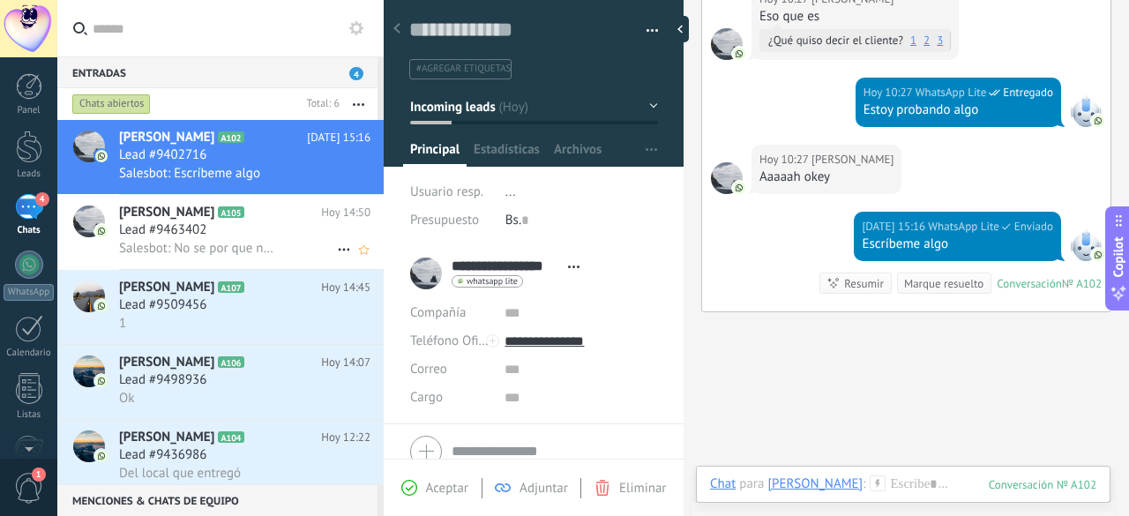
click at [203, 249] on span "Salesbot: No se por que no te sale" at bounding box center [196, 248] width 154 height 17
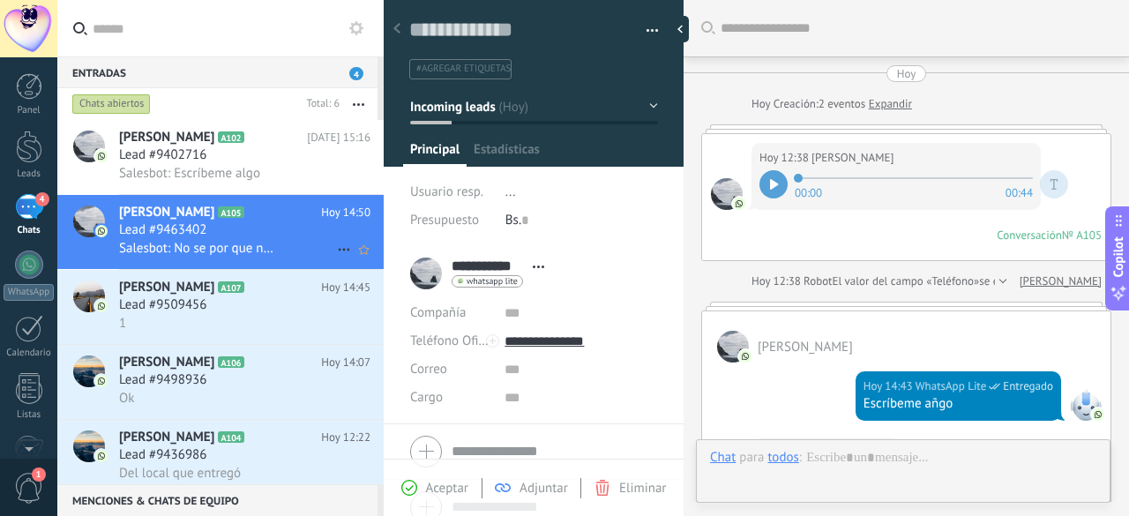
scroll to position [636, 0]
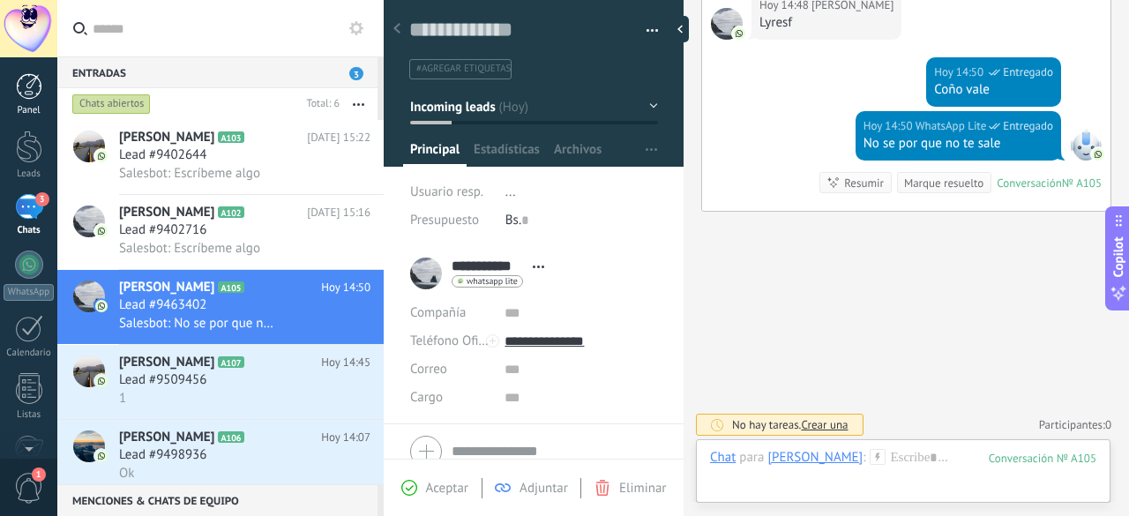
click at [31, 74] on div at bounding box center [29, 86] width 26 height 26
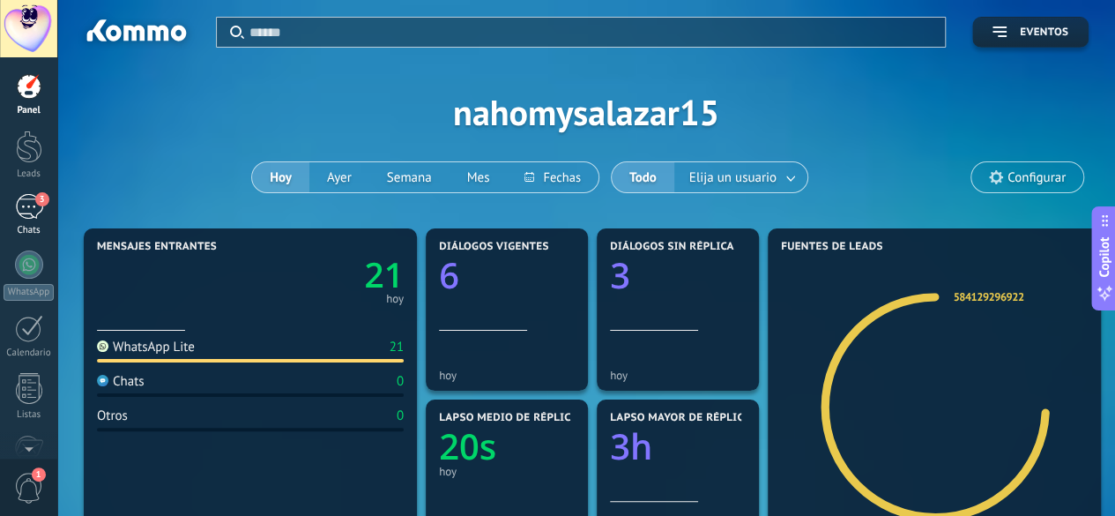
click at [26, 212] on div "3" at bounding box center [29, 207] width 28 height 26
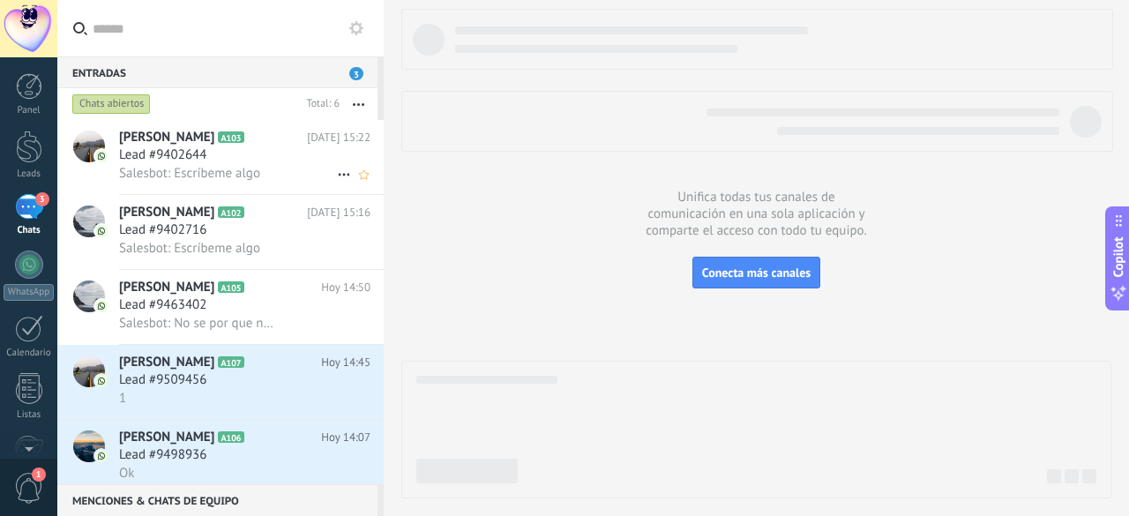
click at [262, 177] on h3 "Salesbot: Escríbeme algo" at bounding box center [194, 174] width 150 height 18
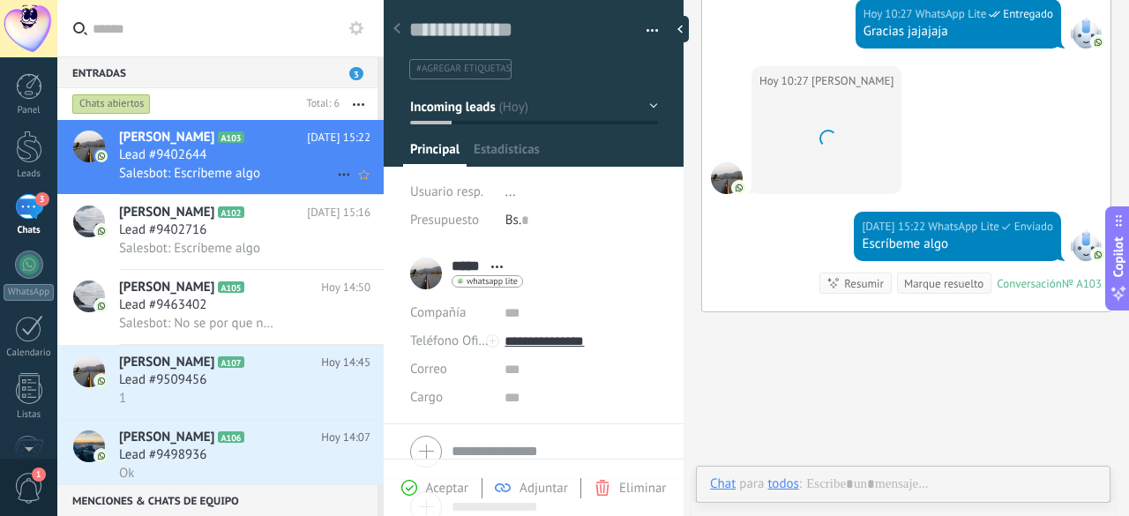
scroll to position [26, 0]
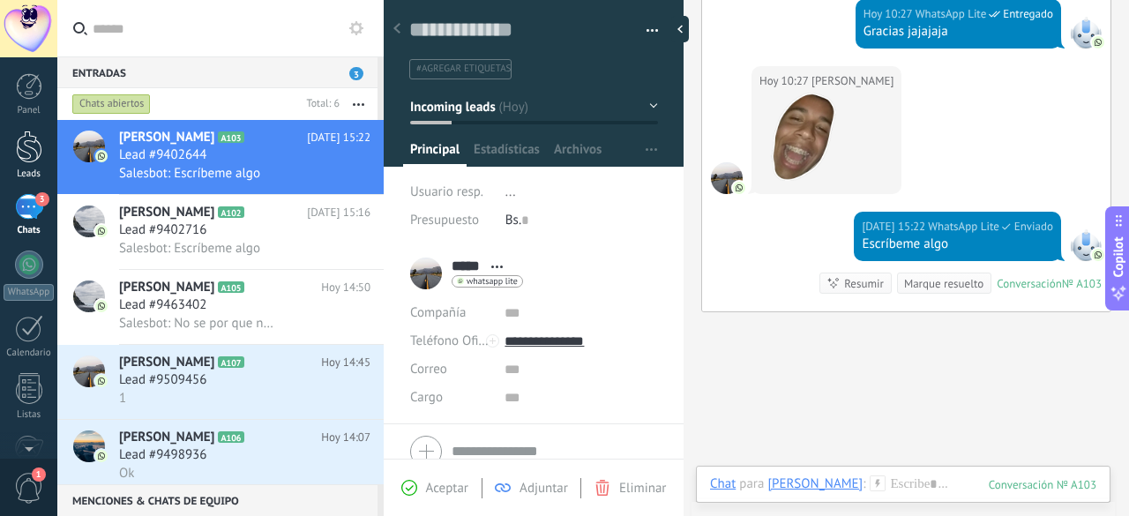
click at [23, 165] on link "Leads" at bounding box center [28, 154] width 57 height 49
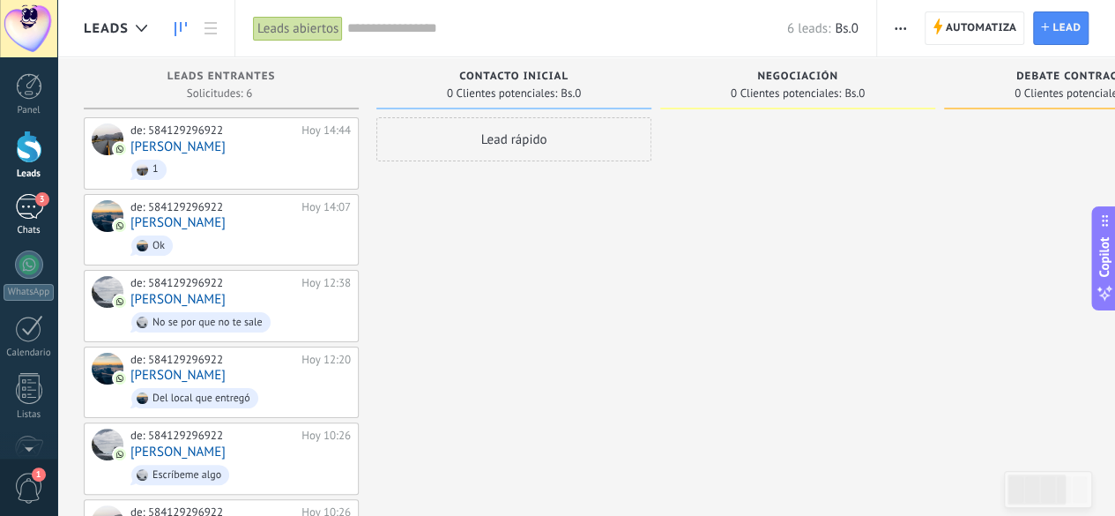
click at [28, 232] on div "Chats" at bounding box center [29, 230] width 51 height 11
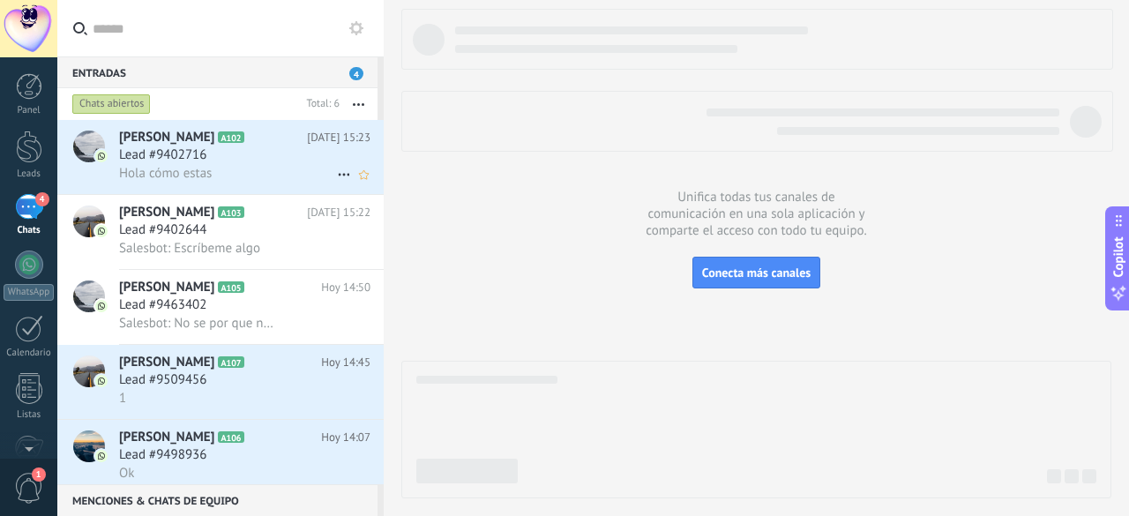
click at [210, 161] on h3 "Lead #9402716" at bounding box center [167, 155] width 96 height 18
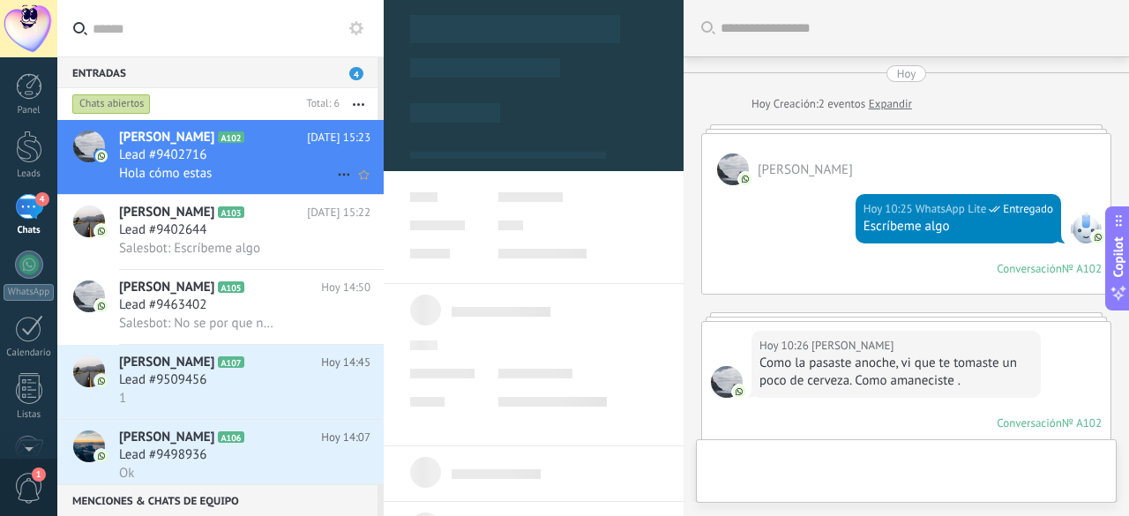
type textarea "**********"
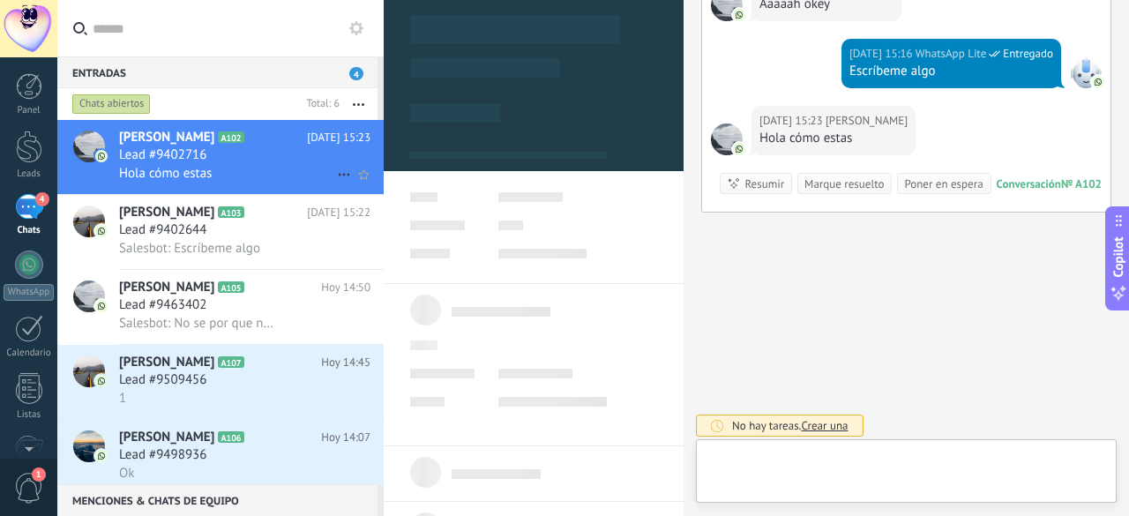
scroll to position [26, 0]
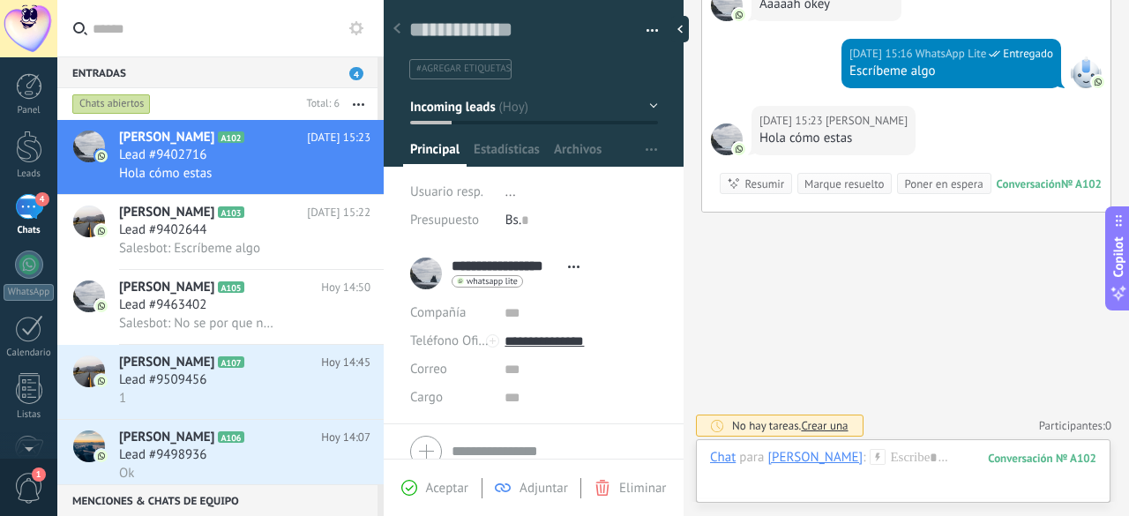
click at [19, 205] on div "4" at bounding box center [29, 207] width 28 height 26
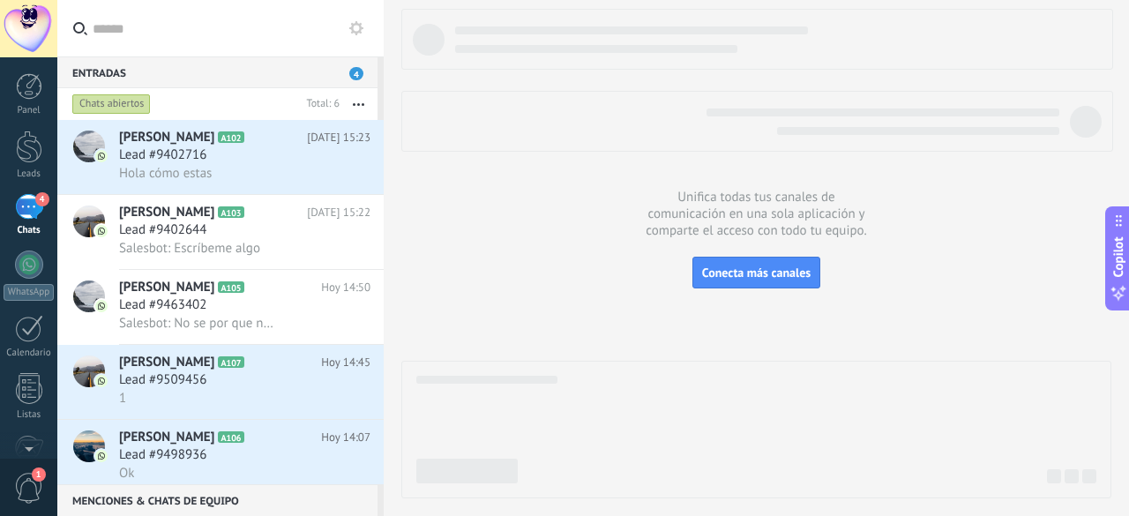
click at [19, 205] on div "4" at bounding box center [29, 207] width 28 height 26
click at [34, 205] on div "4" at bounding box center [29, 207] width 28 height 26
click at [24, 83] on div at bounding box center [29, 86] width 26 height 26
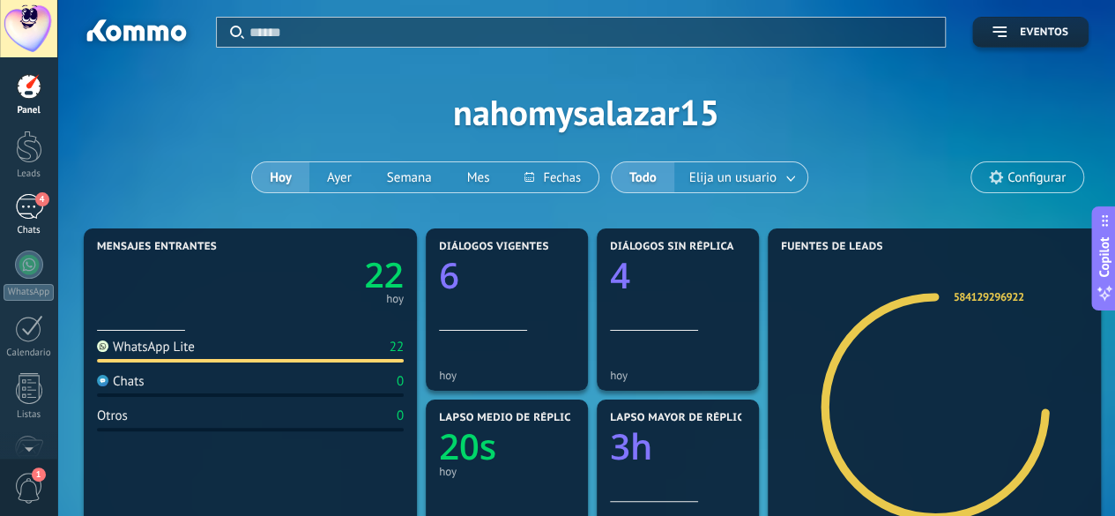
click at [23, 195] on div "4" at bounding box center [29, 207] width 28 height 26
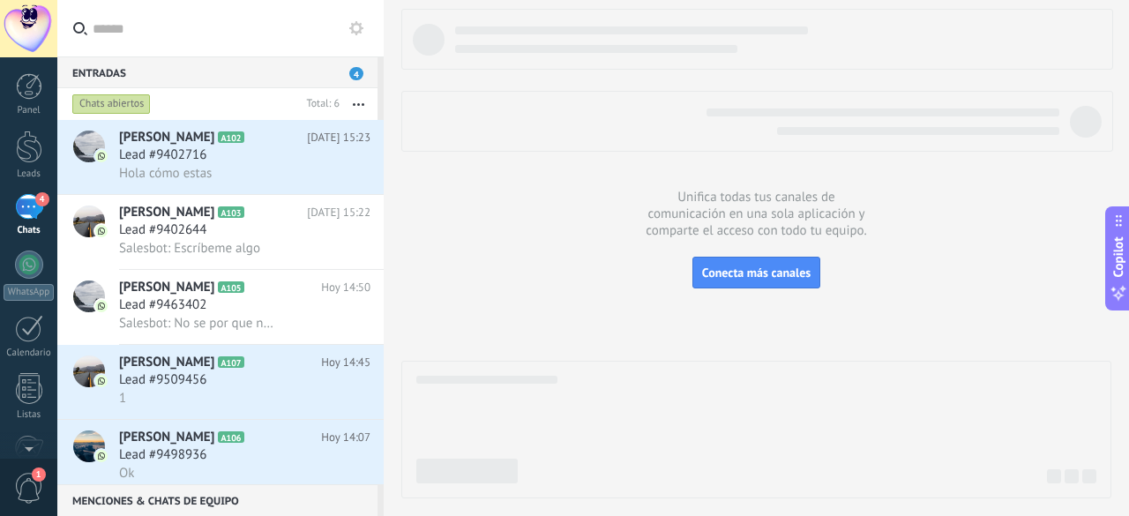
click at [31, 207] on div "4" at bounding box center [29, 207] width 28 height 26
click at [349, 36] on button at bounding box center [356, 28] width 21 height 21
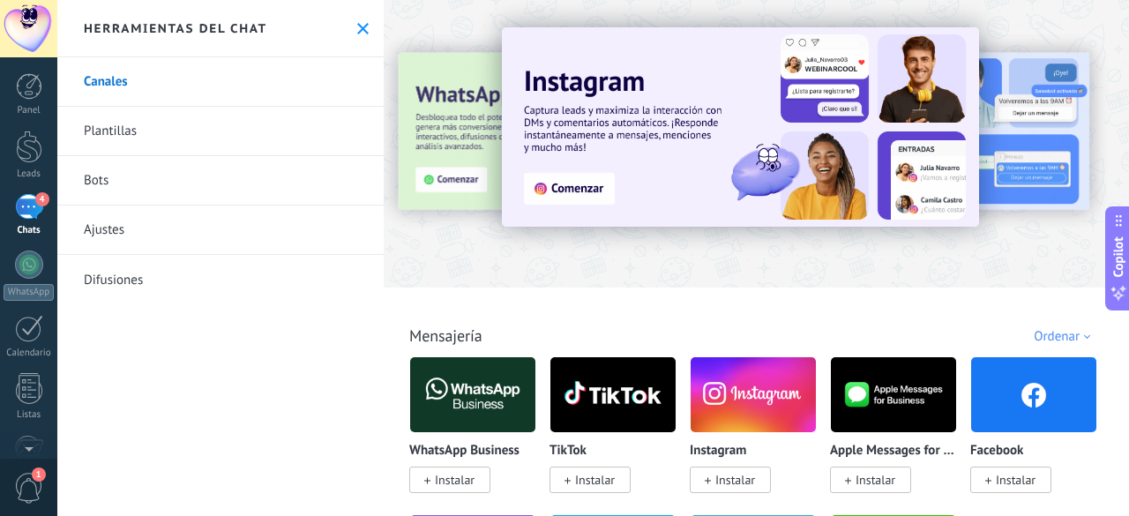
click at [184, 171] on link "Bots" at bounding box center [220, 180] width 326 height 49
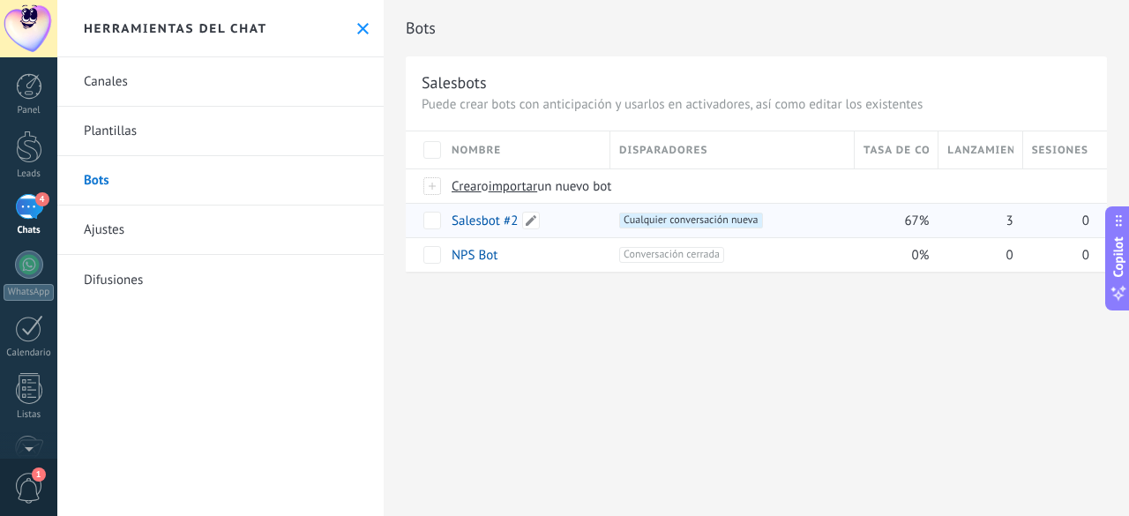
click at [506, 220] on link "Salesbot #2" at bounding box center [484, 220] width 66 height 17
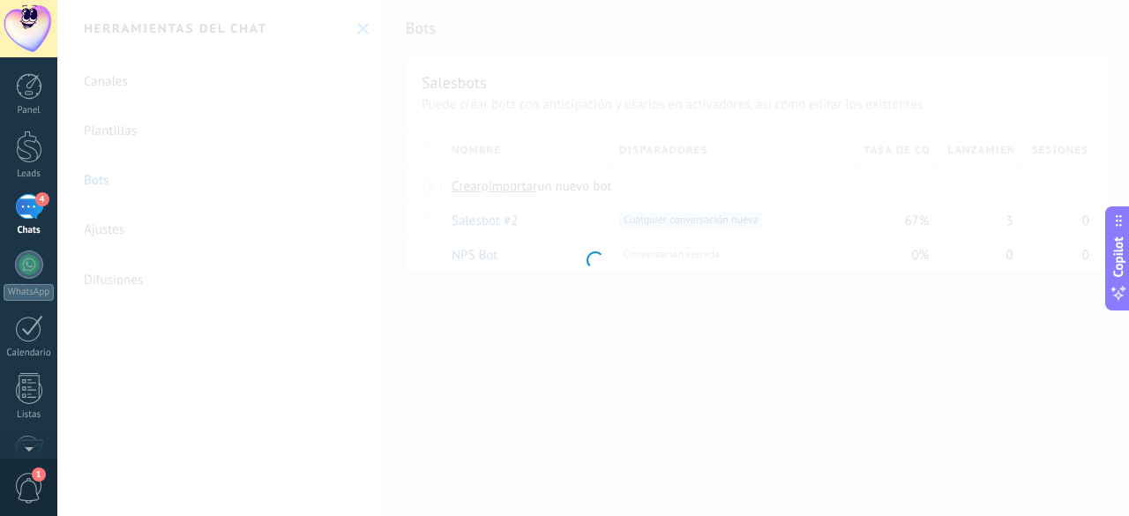
type input "**********"
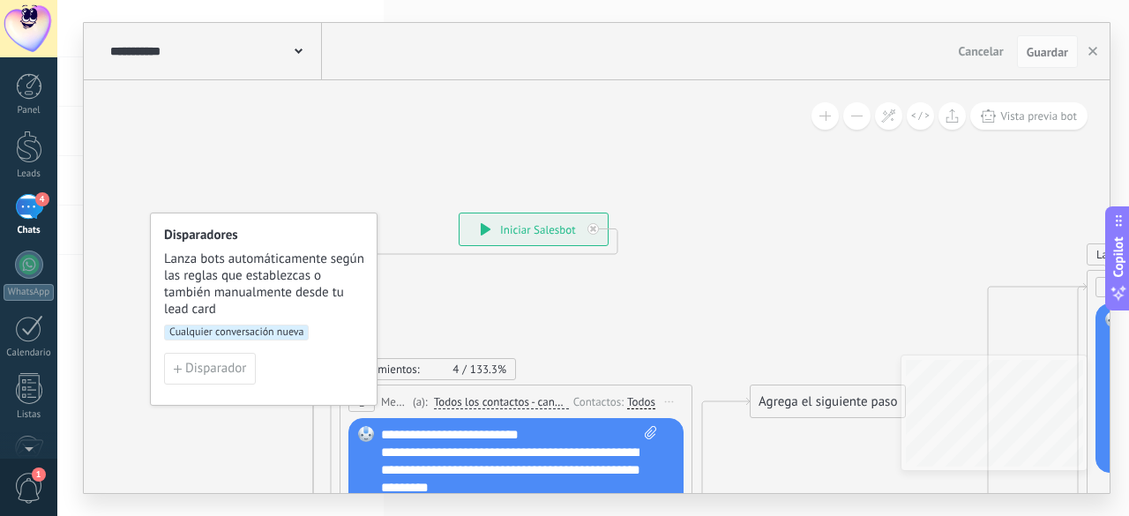
scroll to position [35, 0]
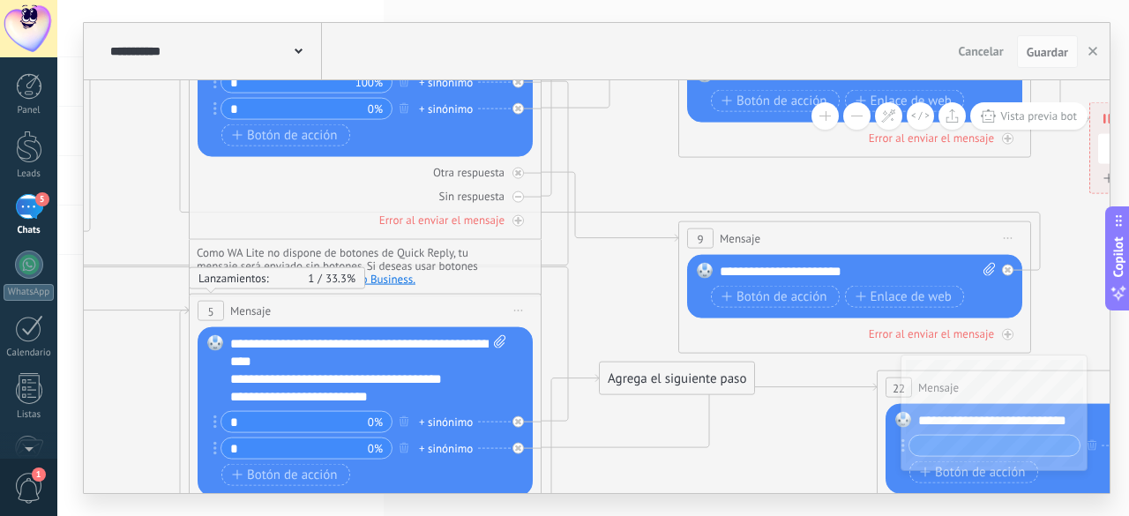
click at [503, 347] on icon at bounding box center [499, 341] width 11 height 13
click input "Subir" at bounding box center [0, 0] width 0 height 0
click at [440, 421] on div "+ sinónimo" at bounding box center [446, 422] width 54 height 18
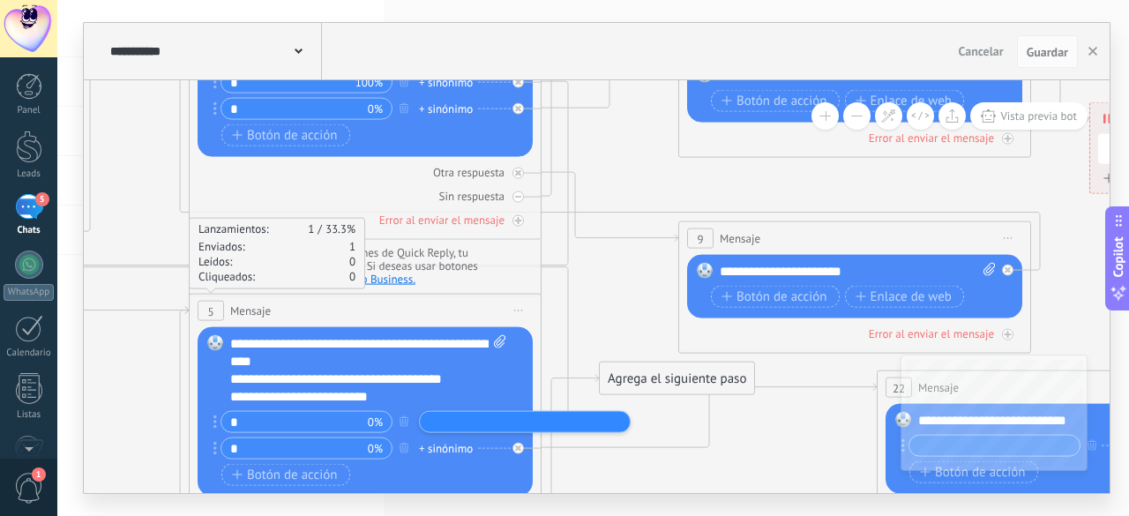
click at [599, 312] on icon at bounding box center [617, 481] width 3232 height 2051
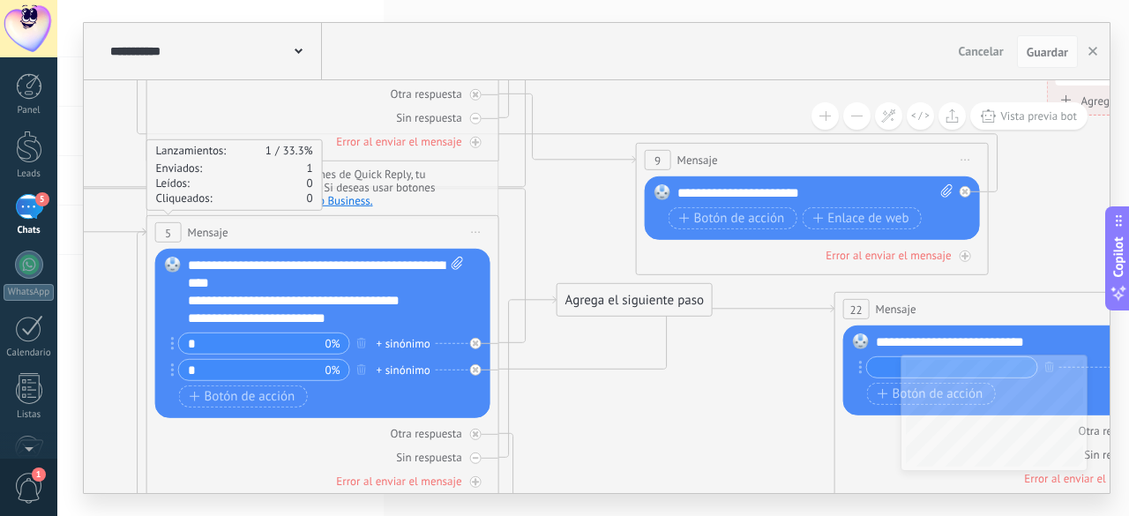
click at [945, 188] on icon at bounding box center [946, 190] width 11 height 13
click input "Subir" at bounding box center [0, 0] width 0 height 0
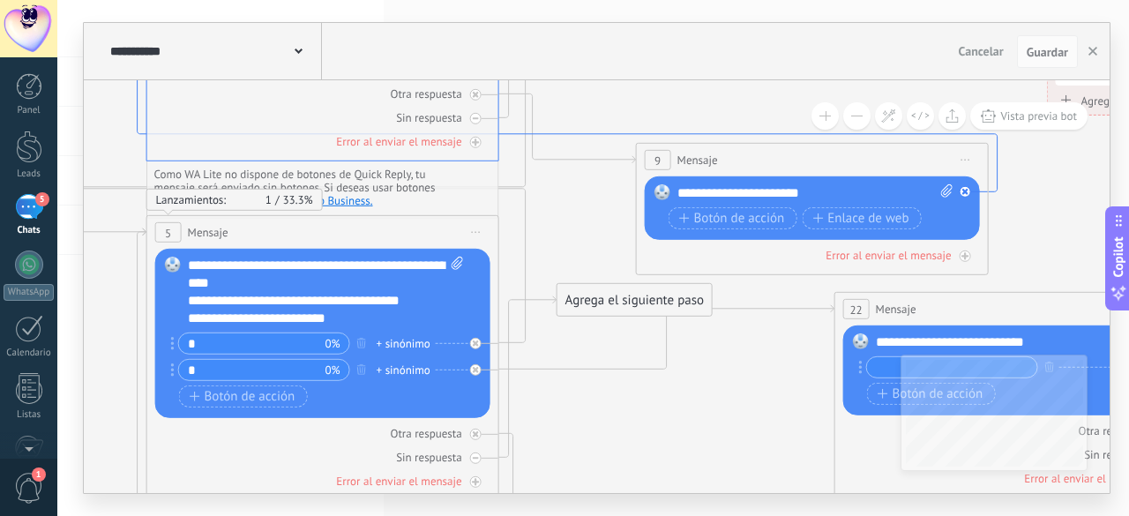
click at [992, 190] on icon at bounding box center [568, 40] width 860 height 303
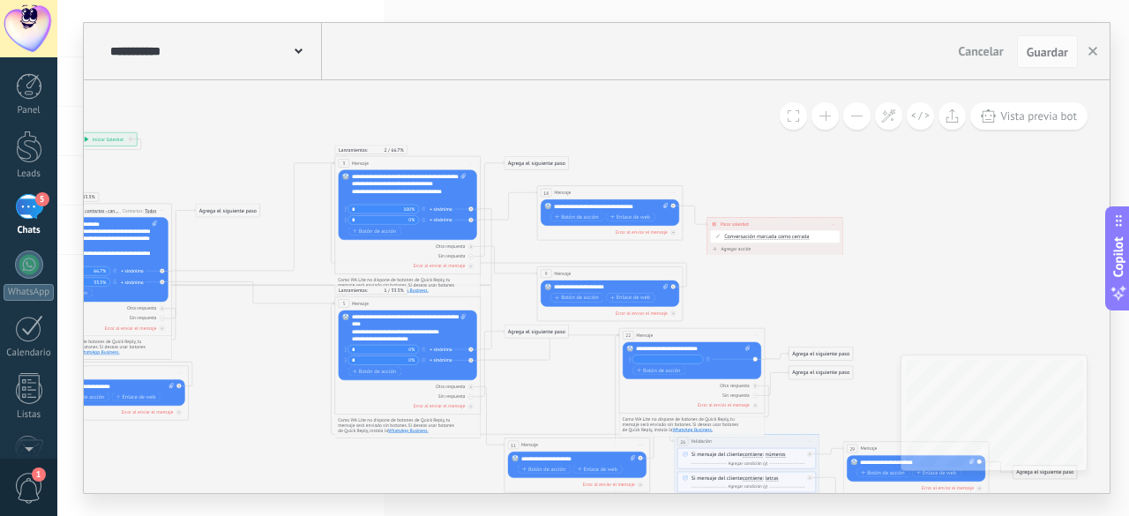
click at [730, 369] on div "Botón de acción Enlace de web" at bounding box center [690, 370] width 117 height 9
click at [782, 360] on icon at bounding box center [539, 374] width 1390 height 847
click at [780, 355] on icon at bounding box center [776, 356] width 24 height 7
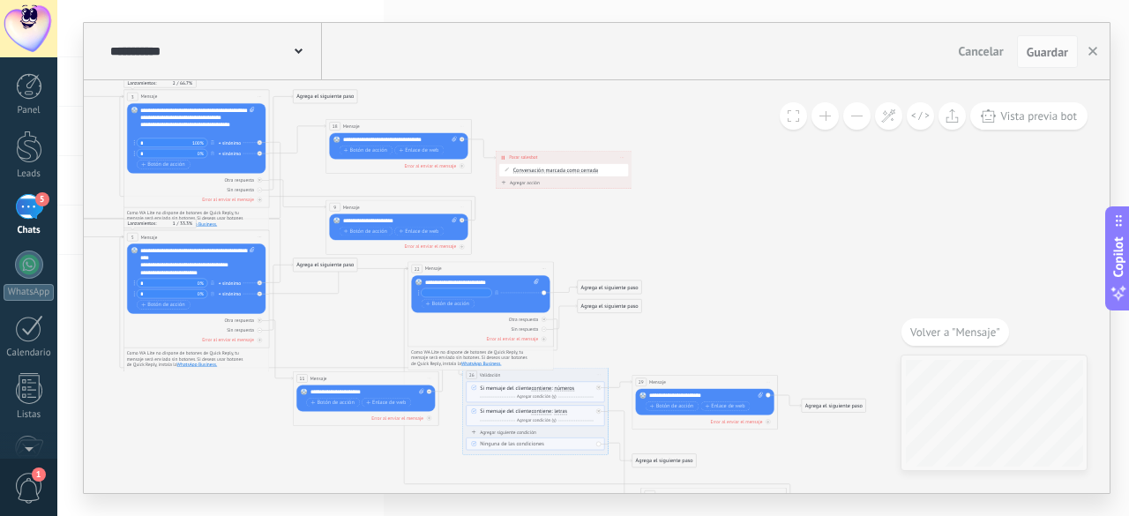
click at [619, 285] on div "Agrega el siguiente paso" at bounding box center [610, 287] width 64 height 12
click at [618, 375] on div "Pausa" at bounding box center [626, 378] width 61 height 7
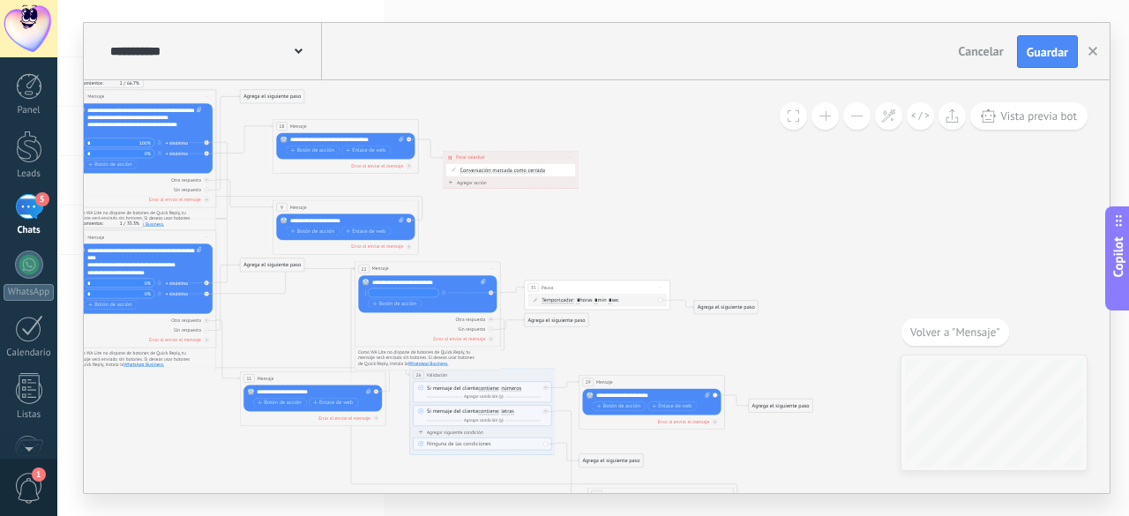
click at [660, 288] on span "Iniciar vista previa aquí Cambiar nombre Duplicar [GEOGRAPHIC_DATA]" at bounding box center [659, 287] width 11 height 11
click at [665, 335] on icon at bounding box center [665, 334] width 4 height 4
click at [540, 293] on div "Agrega el siguiente paso Mensaje Mensaje Mensaje Reacción Comentario Enviar men…" at bounding box center [556, 300] width 64 height 14
click at [543, 295] on div "Agrega el siguiente paso" at bounding box center [557, 300] width 64 height 12
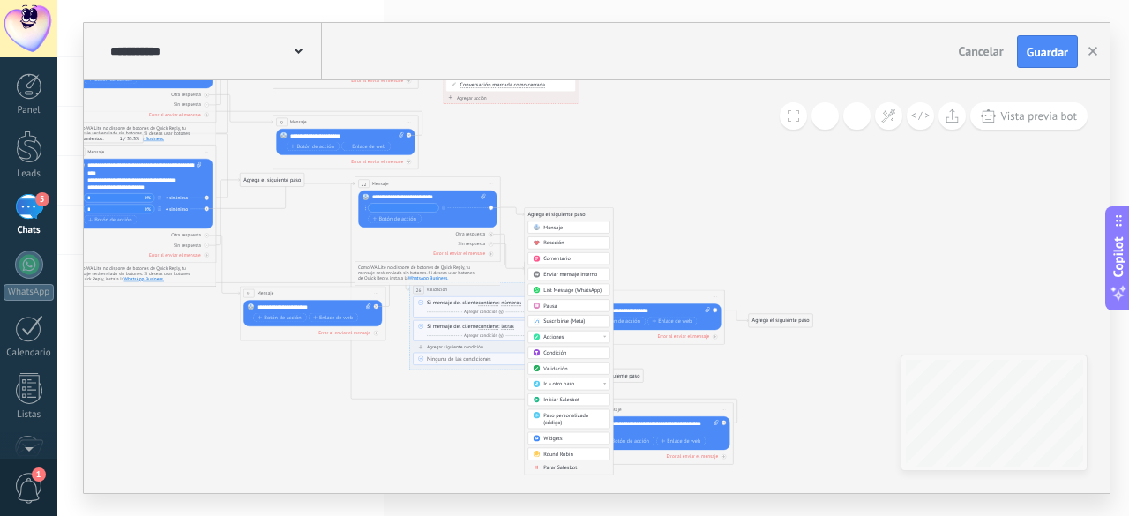
click at [573, 225] on div "Mensaje" at bounding box center [573, 227] width 61 height 7
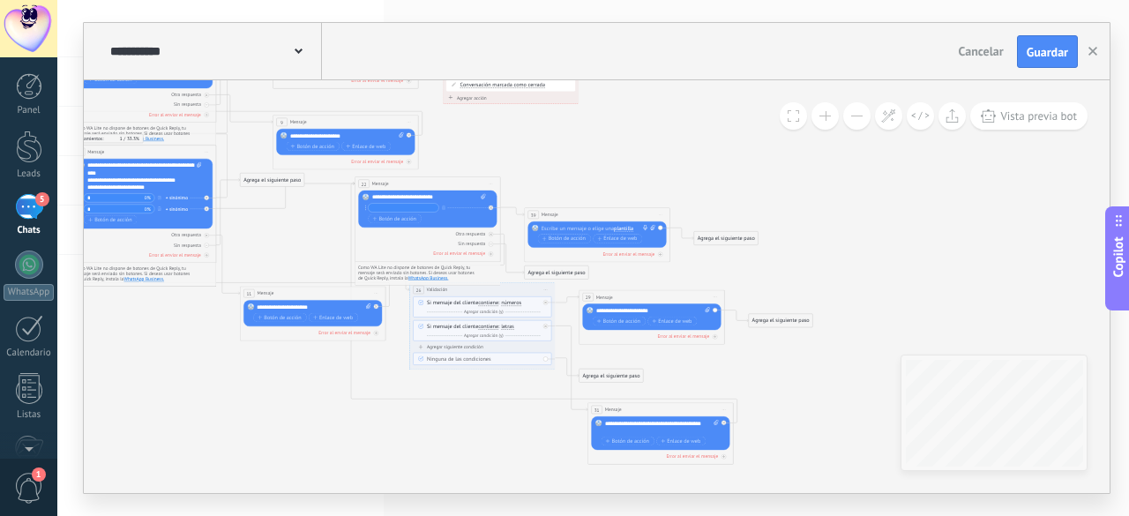
click at [661, 215] on span "Iniciar vista previa aquí Cambiar nombre Duplicar [GEOGRAPHIC_DATA]" at bounding box center [659, 215] width 11 height 11
click at [681, 263] on div "Borrar" at bounding box center [694, 263] width 72 height 12
click at [575, 216] on div "Agrega el siguiente paso" at bounding box center [557, 215] width 64 height 12
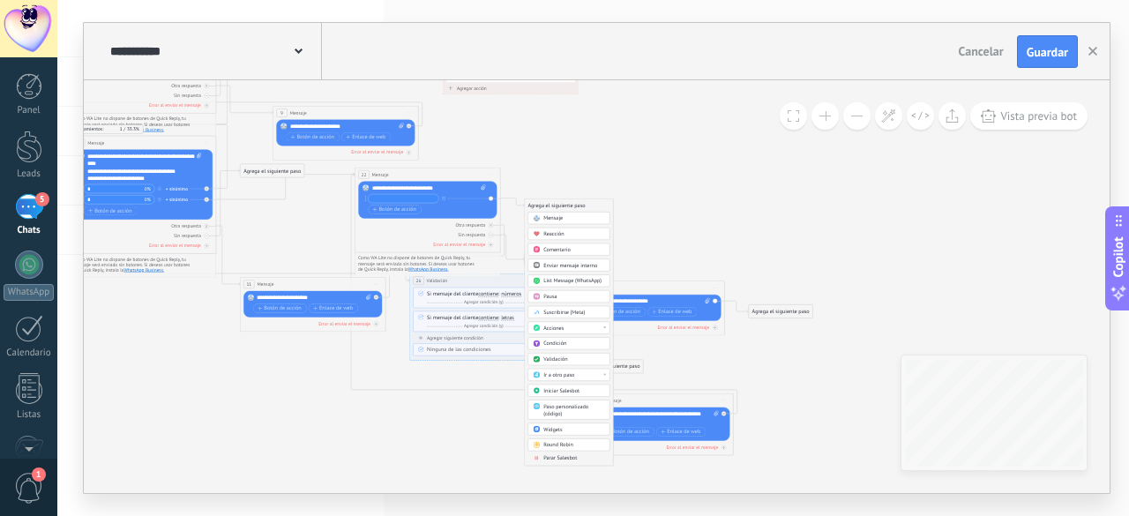
click at [594, 327] on div "Acciones" at bounding box center [573, 327] width 61 height 7
click at [575, 353] on div "Establecer campo" at bounding box center [568, 356] width 81 height 12
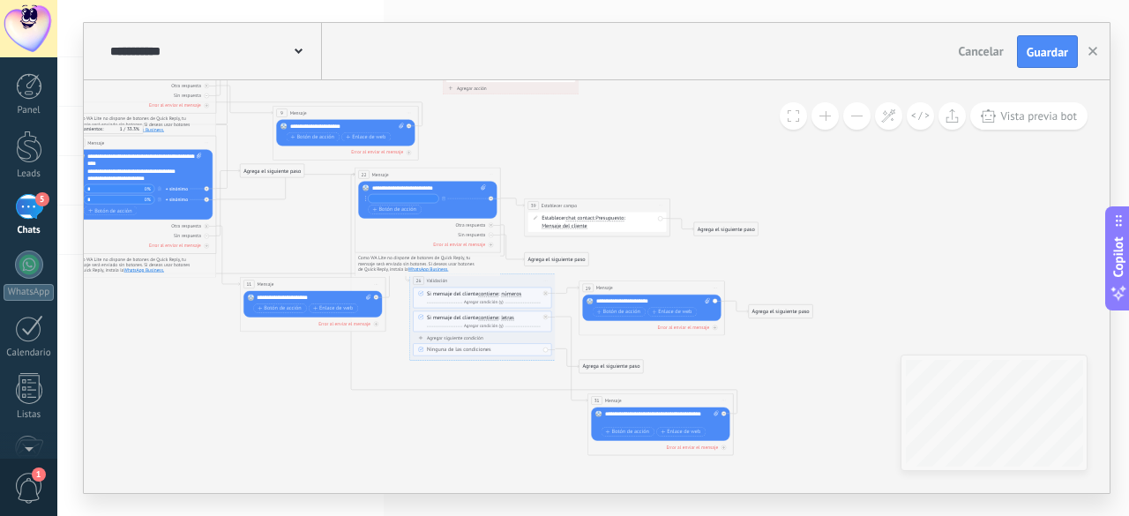
click at [617, 216] on div "Establecer chat contact chat contact all contacts main contact lead empresa con…" at bounding box center [598, 222] width 114 height 15
click at [617, 216] on span "Presupuesto" at bounding box center [609, 219] width 28 height 6
click at [617, 216] on button "Presupuesto" at bounding box center [637, 218] width 91 height 13
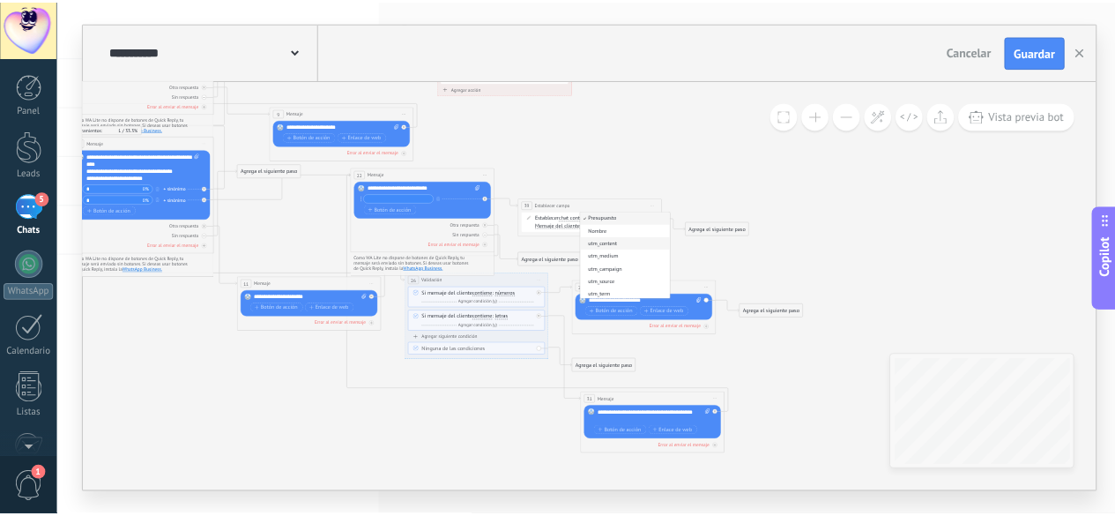
scroll to position [0, 0]
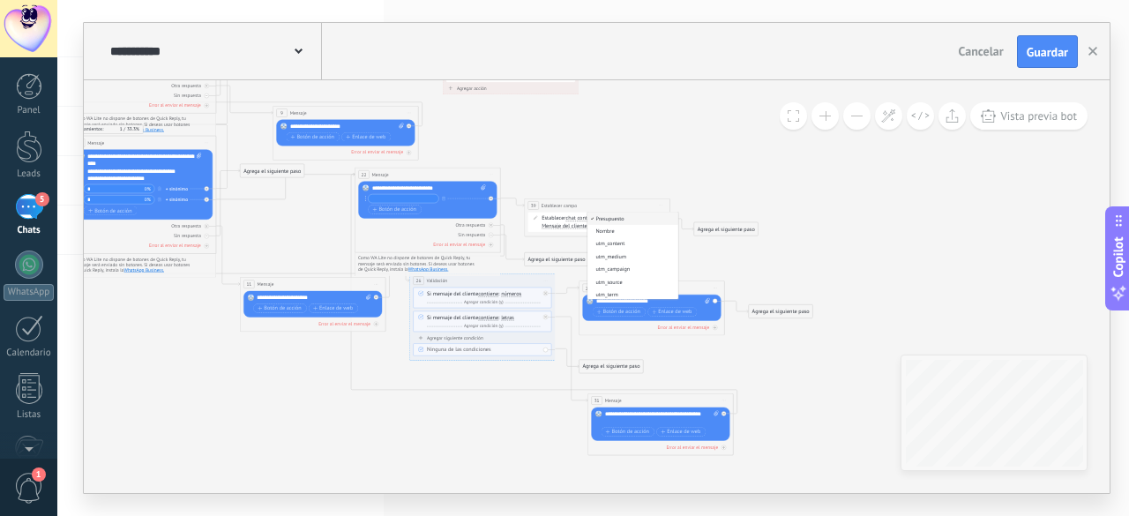
click at [615, 200] on div "**********" at bounding box center [597, 205] width 145 height 13
click at [580, 224] on span "Mensaje del cliente" at bounding box center [564, 226] width 46 height 6
click at [580, 224] on button "Mensaje del cliente" at bounding box center [583, 226] width 91 height 13
click at [593, 248] on span "Entrada manual" at bounding box center [577, 251] width 88 height 7
click at [582, 219] on span "chat contact" at bounding box center [579, 219] width 28 height 6
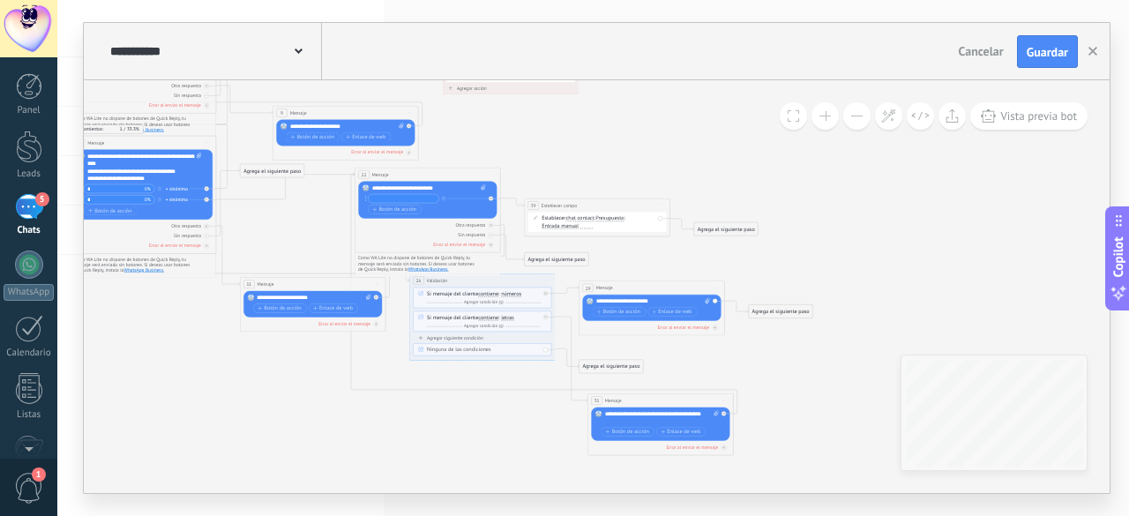
click at [582, 219] on button "chat contact" at bounding box center [607, 218] width 91 height 13
click at [601, 283] on span "conversation" at bounding box center [601, 283] width 88 height 7
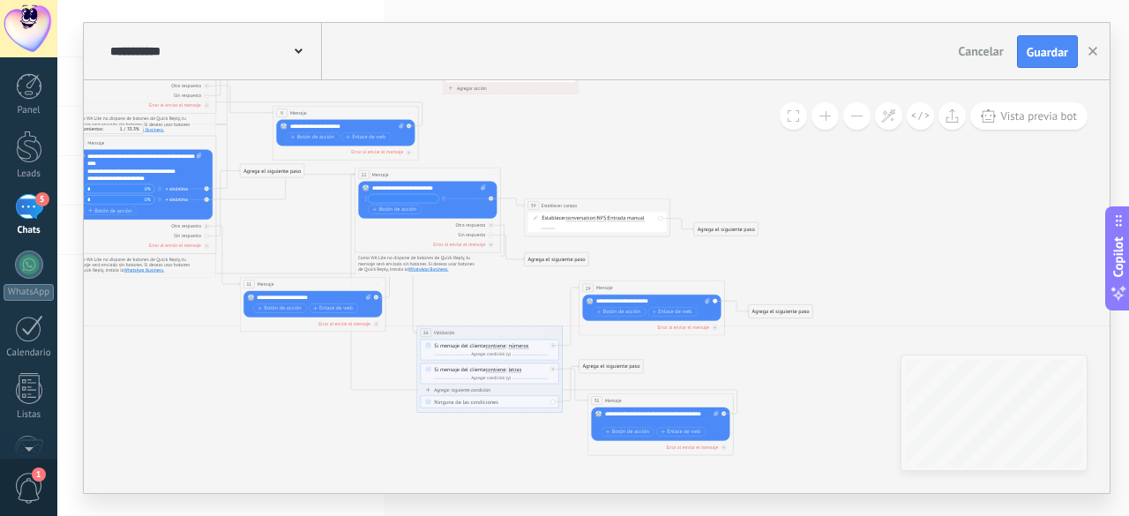
drag, startPoint x: 504, startPoint y: 279, endPoint x: 519, endPoint y: 340, distance: 63.5
click at [519, 339] on div "**********" at bounding box center [489, 332] width 145 height 13
click at [423, 318] on icon at bounding box center [463, 284] width 80 height 119
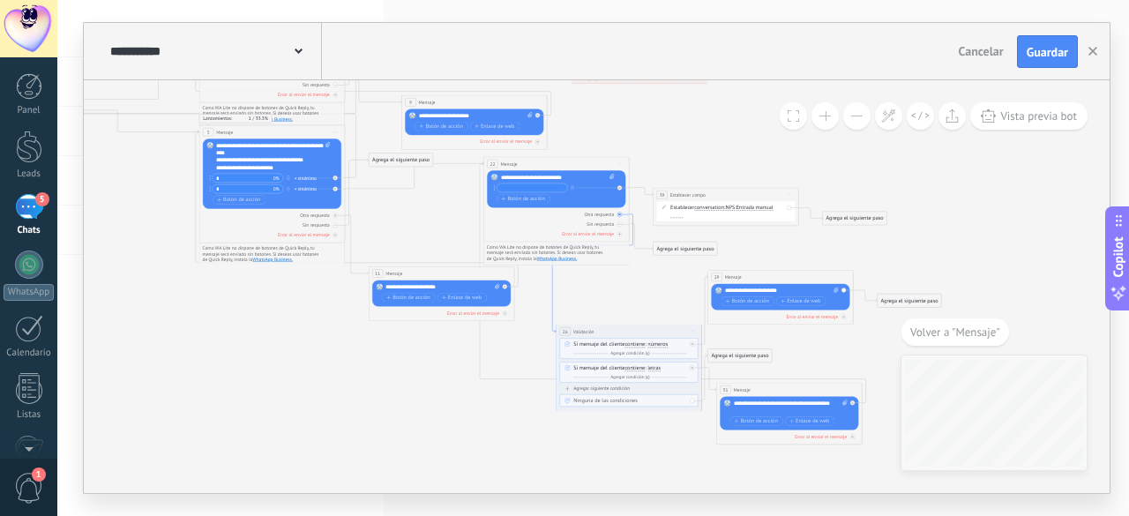
drag, startPoint x: 519, startPoint y: 214, endPoint x: 579, endPoint y: 216, distance: 60.0
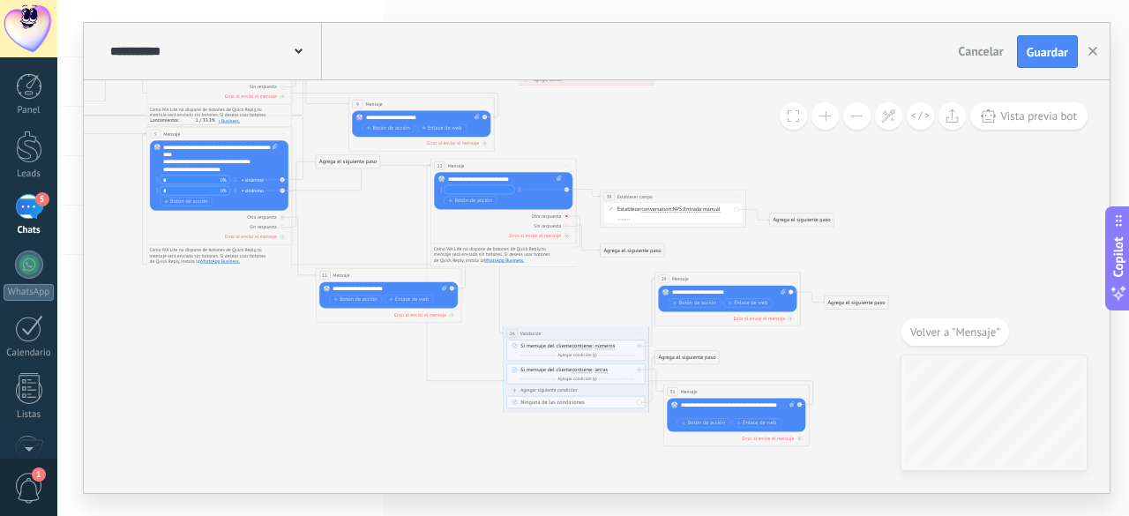
click at [565, 217] on icon at bounding box center [566, 216] width 3 height 3
drag, startPoint x: 783, startPoint y: 218, endPoint x: 853, endPoint y: 207, distance: 70.5
click at [853, 207] on div "Agrega el siguiente paso" at bounding box center [869, 211] width 64 height 12
click at [639, 155] on icon at bounding box center [357, 203] width 1405 height 847
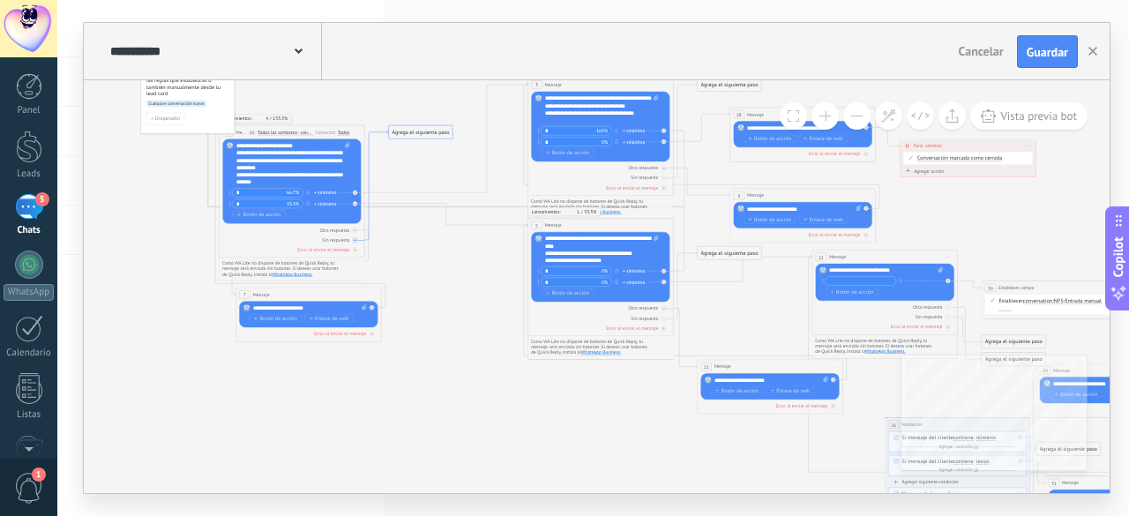
click at [369, 145] on icon at bounding box center [376, 184] width 24 height 109
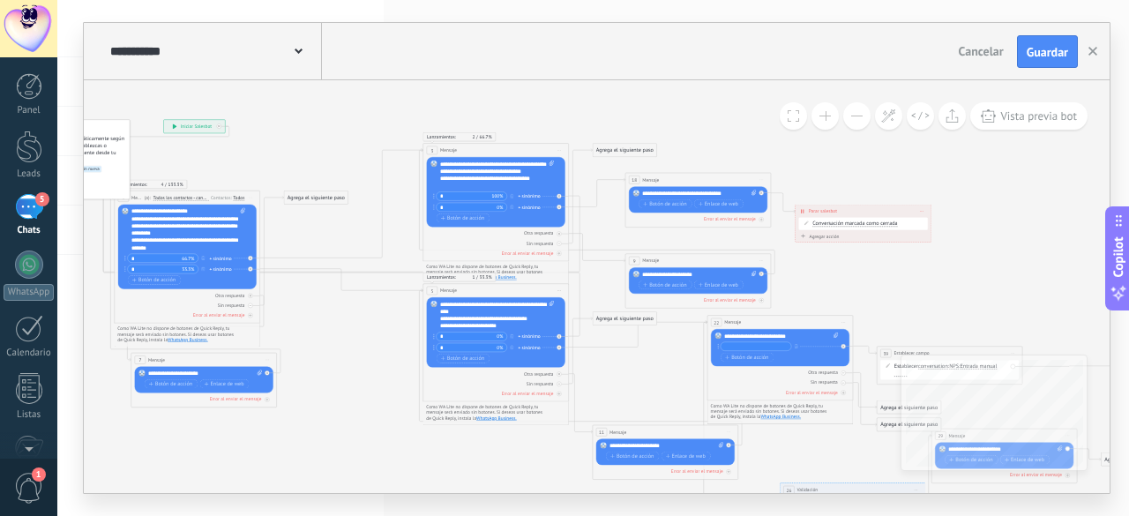
click at [755, 192] on icon at bounding box center [753, 192] width 4 height 5
click input "Subir" at bounding box center [0, 0] width 0 height 0
click at [719, 192] on div "**********" at bounding box center [699, 193] width 115 height 7
click at [718, 148] on icon at bounding box center [634, 360] width 1405 height 847
click at [830, 181] on icon at bounding box center [634, 360] width 1405 height 847
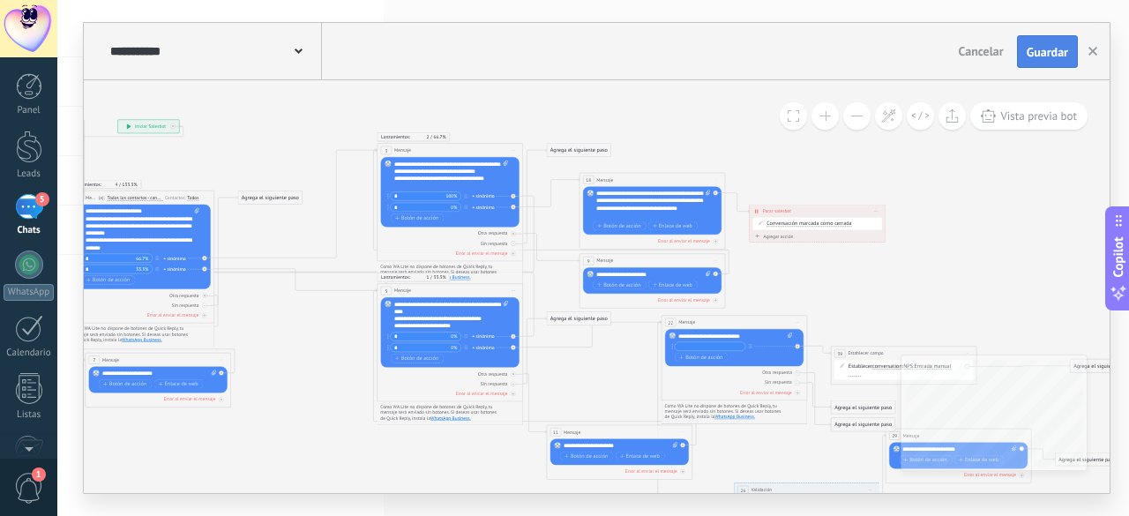
click at [1040, 53] on span "Guardar" at bounding box center [1046, 52] width 41 height 12
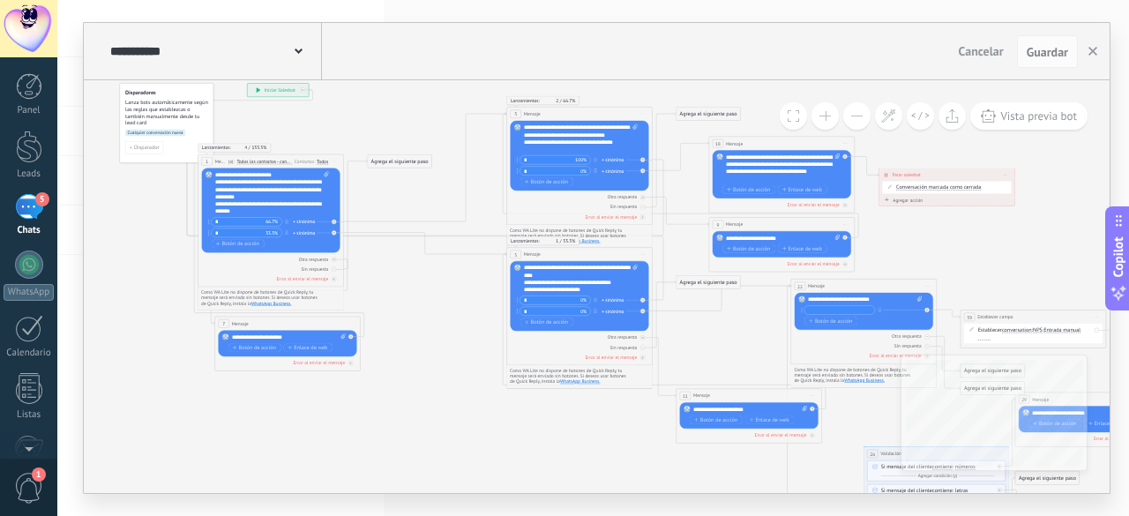
click at [317, 183] on div "**********" at bounding box center [272, 194] width 115 height 44
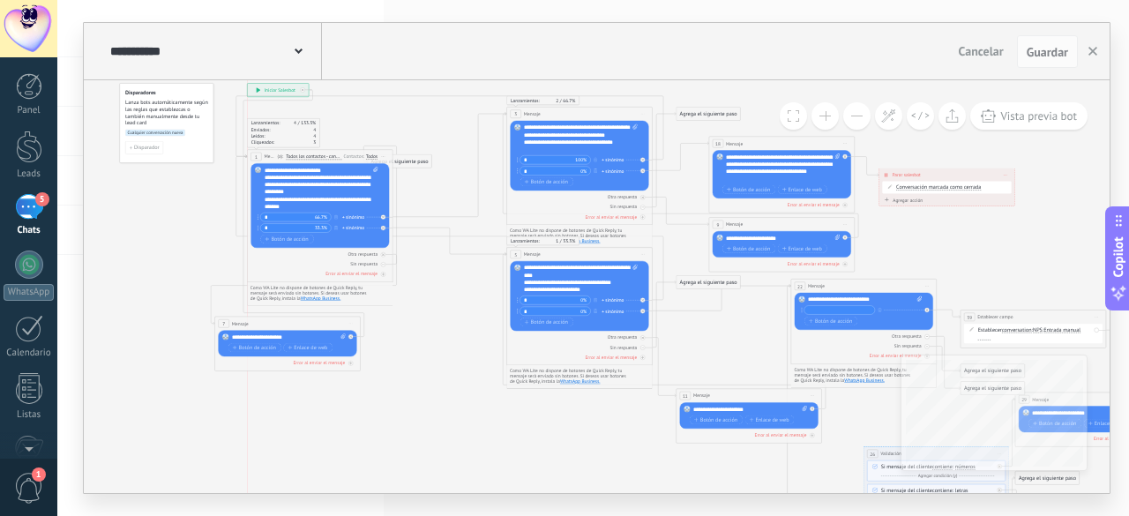
drag, startPoint x: 303, startPoint y: 163, endPoint x: 354, endPoint y: 156, distance: 50.8
click at [354, 156] on div "Contactos:" at bounding box center [354, 156] width 22 height 7
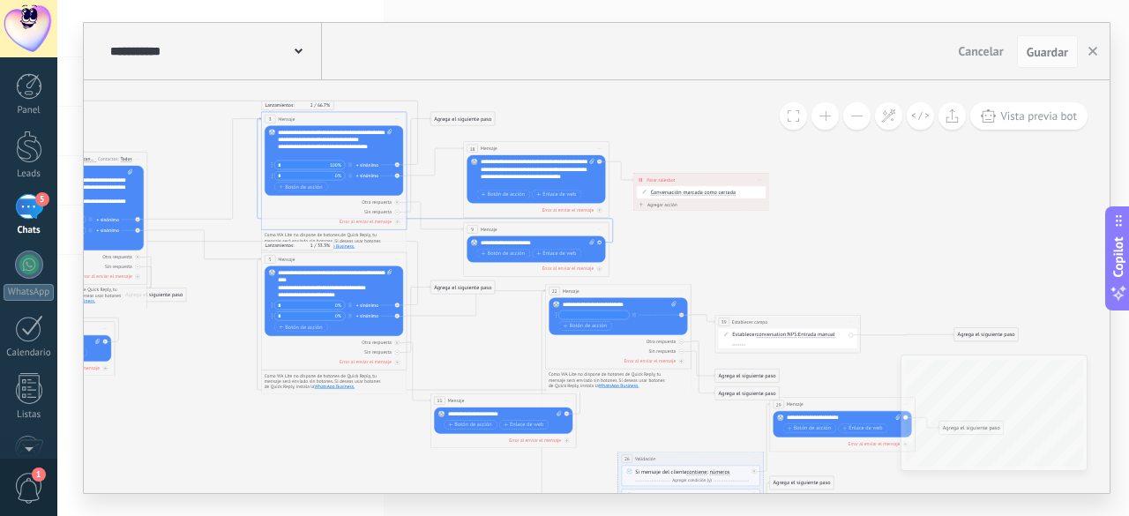
click at [613, 239] on icon at bounding box center [434, 179] width 355 height 125
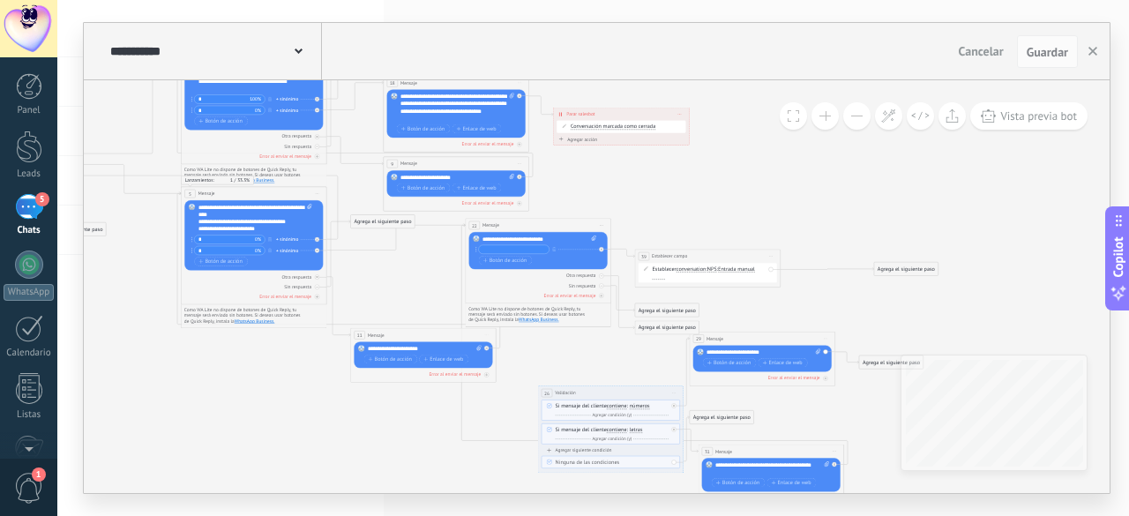
click at [714, 271] on span "NPS" at bounding box center [712, 269] width 10 height 6
click at [714, 271] on button "NPS" at bounding box center [749, 269] width 91 height 13
click at [681, 270] on span "conversation" at bounding box center [691, 269] width 30 height 6
click at [681, 270] on button "conversation" at bounding box center [718, 269] width 91 height 13
click at [701, 292] on span "main contact" at bounding box center [712, 295] width 88 height 7
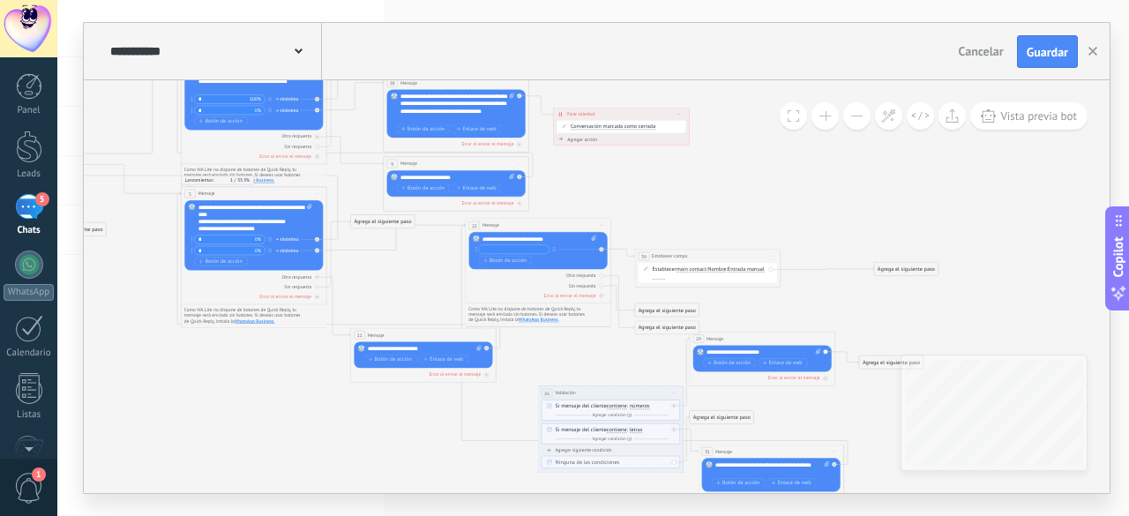
click at [664, 277] on div at bounding box center [658, 276] width 12 height 5
click at [24, 147] on div at bounding box center [29, 146] width 26 height 33
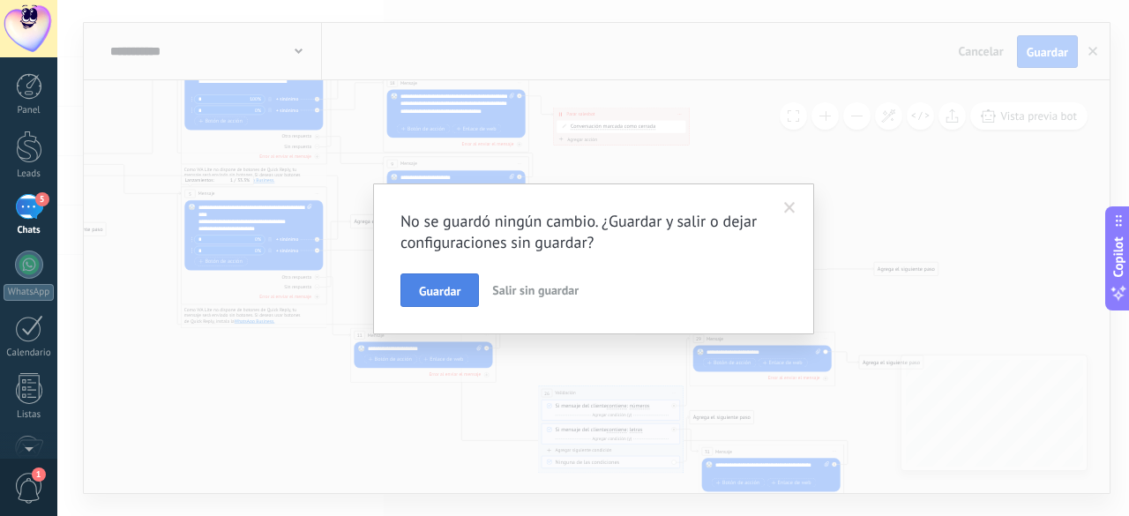
click at [430, 288] on span "Guardar" at bounding box center [439, 291] width 41 height 12
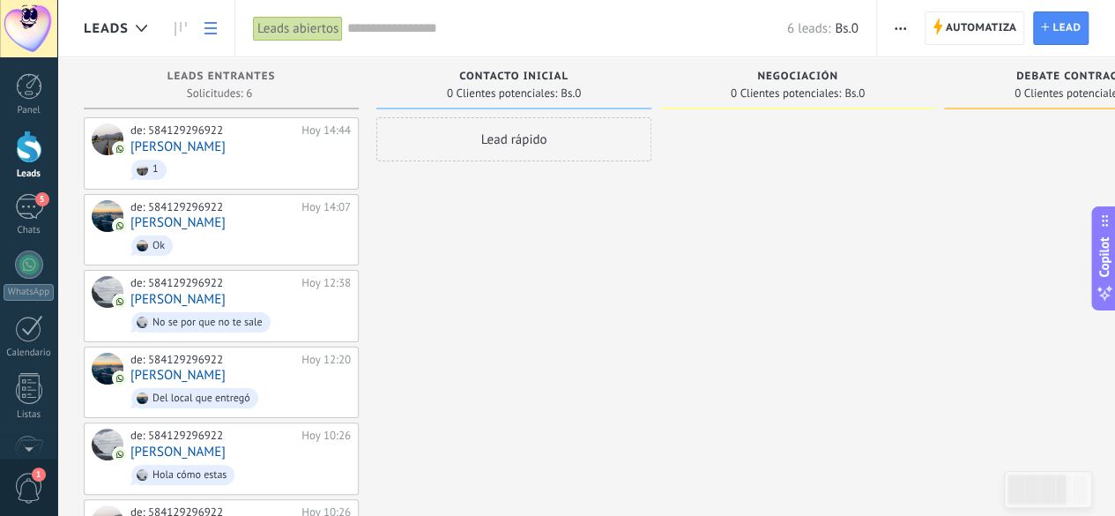
click at [208, 30] on icon at bounding box center [211, 28] width 12 height 12
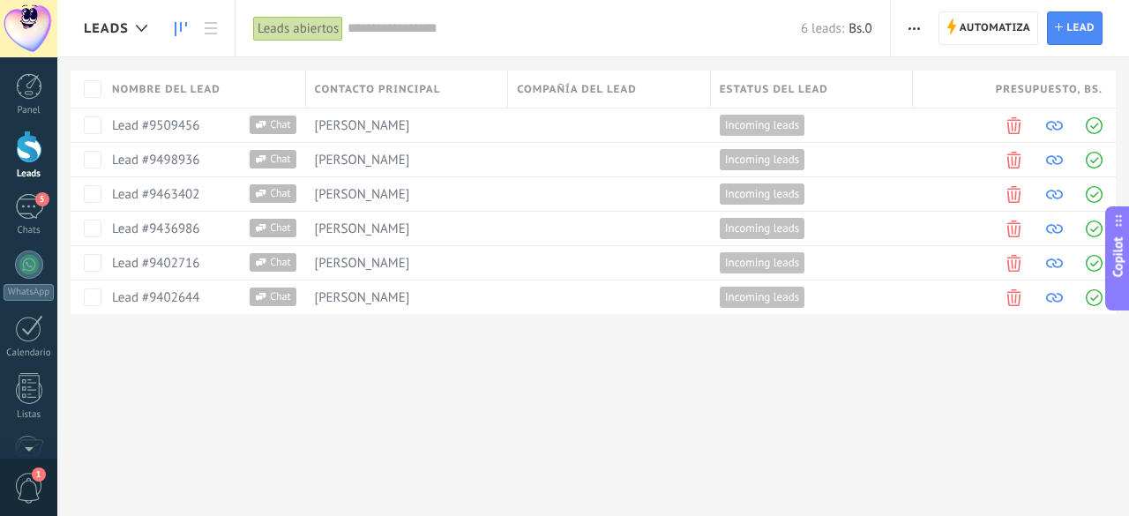
click at [175, 30] on use at bounding box center [181, 29] width 12 height 14
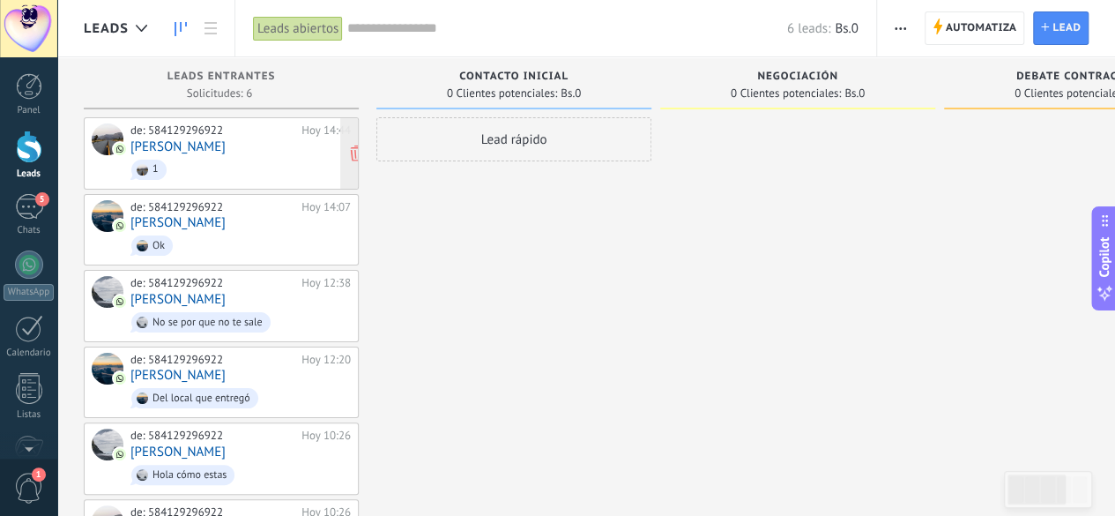
click at [265, 138] on div "de: 584129296922 Hoy 14:44 Johnny Molina 1" at bounding box center [240, 153] width 220 height 60
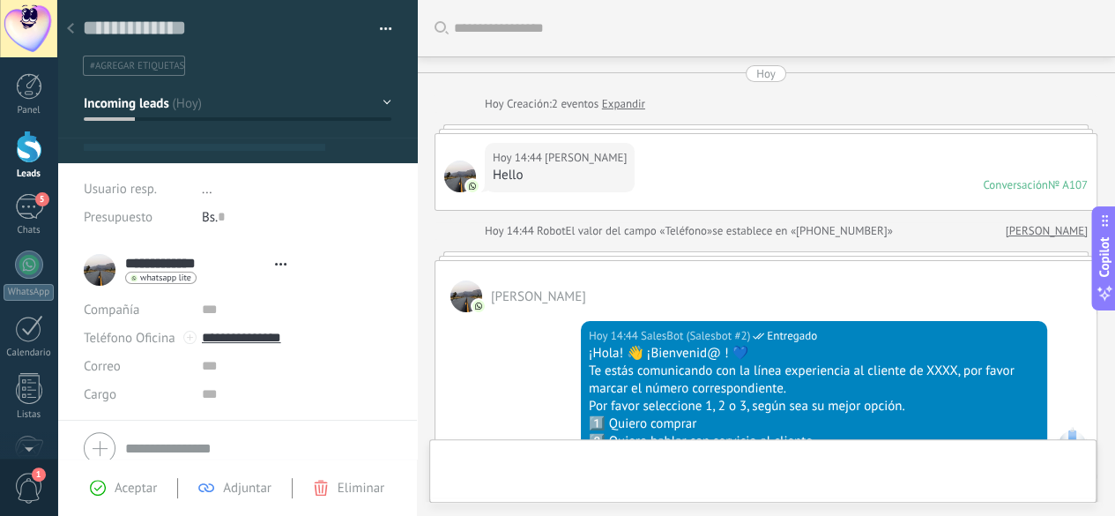
type textarea "**********"
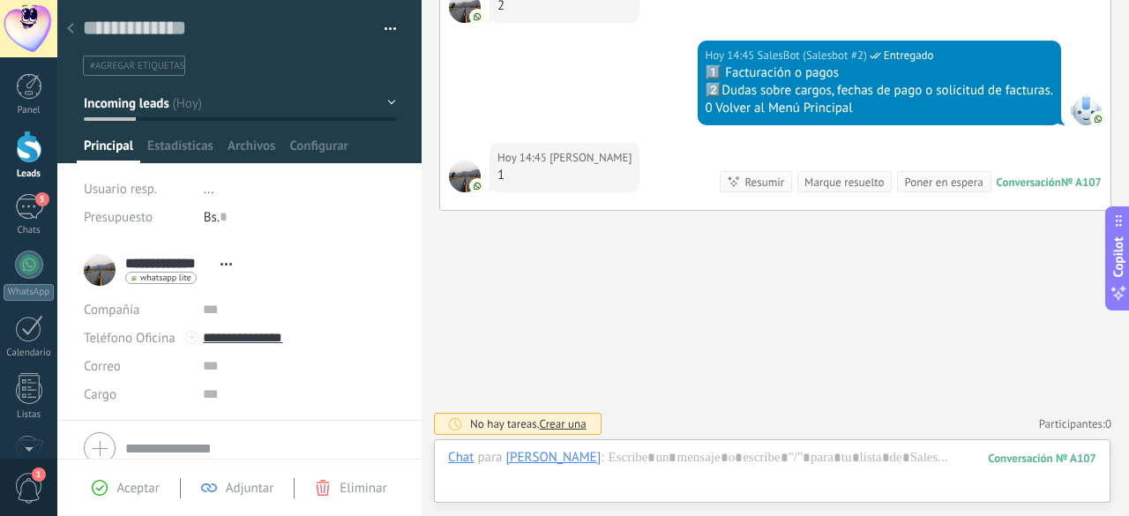
scroll to position [26, 0]
click at [319, 153] on span "Configurar" at bounding box center [318, 151] width 58 height 26
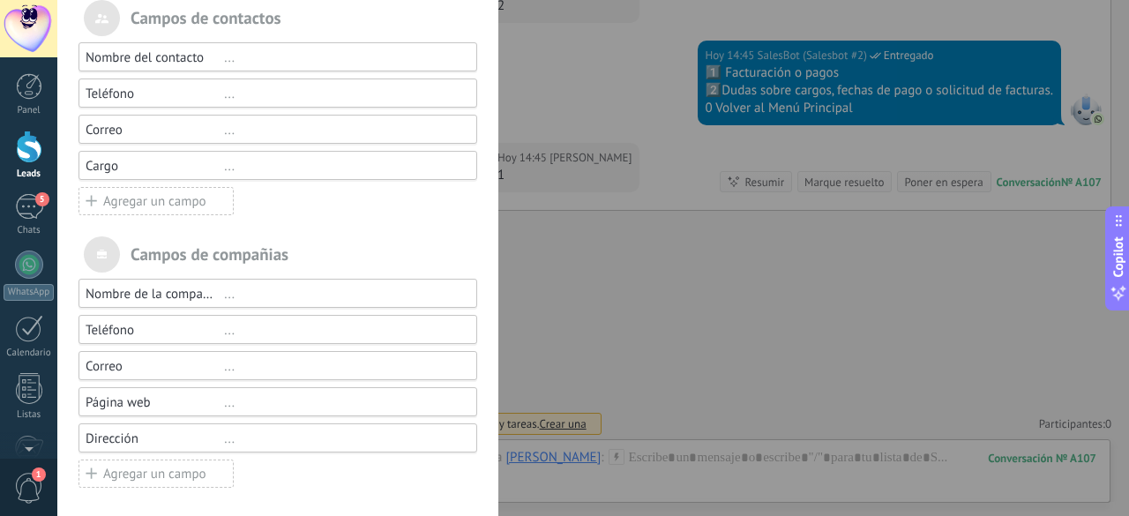
scroll to position [93, 0]
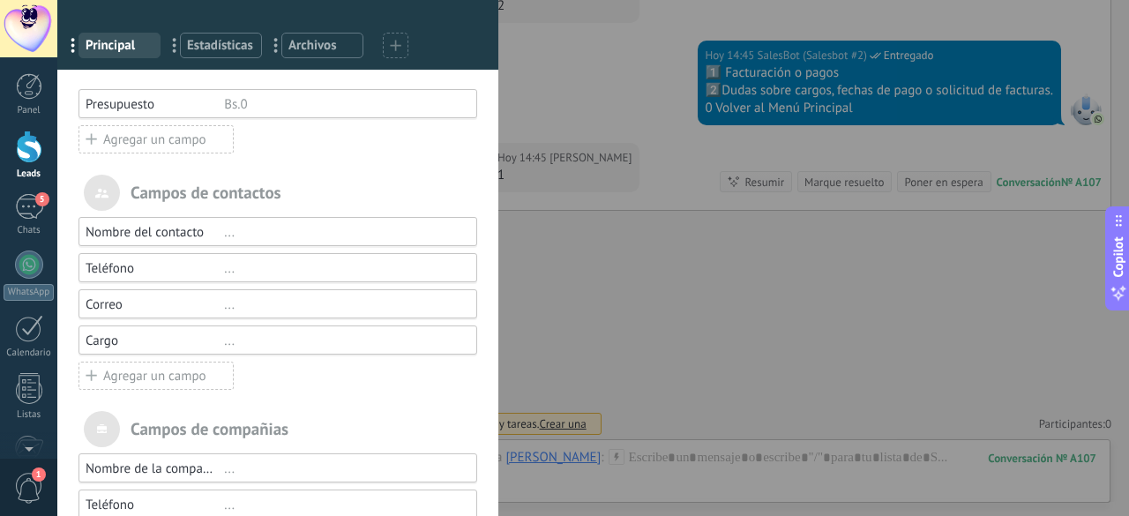
click at [189, 374] on div "Agregar un campo" at bounding box center [155, 376] width 155 height 28
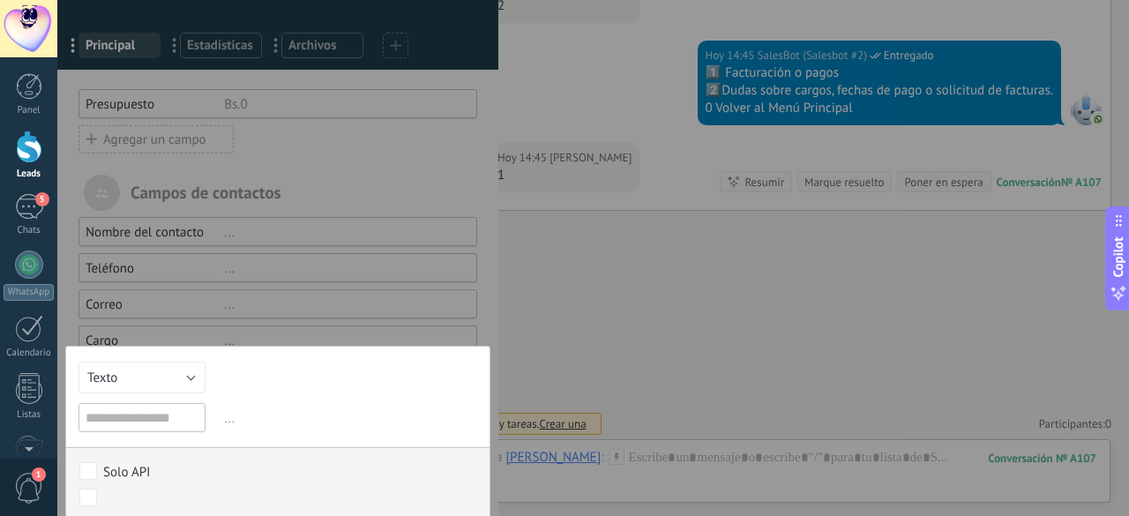
click at [321, 294] on div at bounding box center [277, 319] width 441 height 824
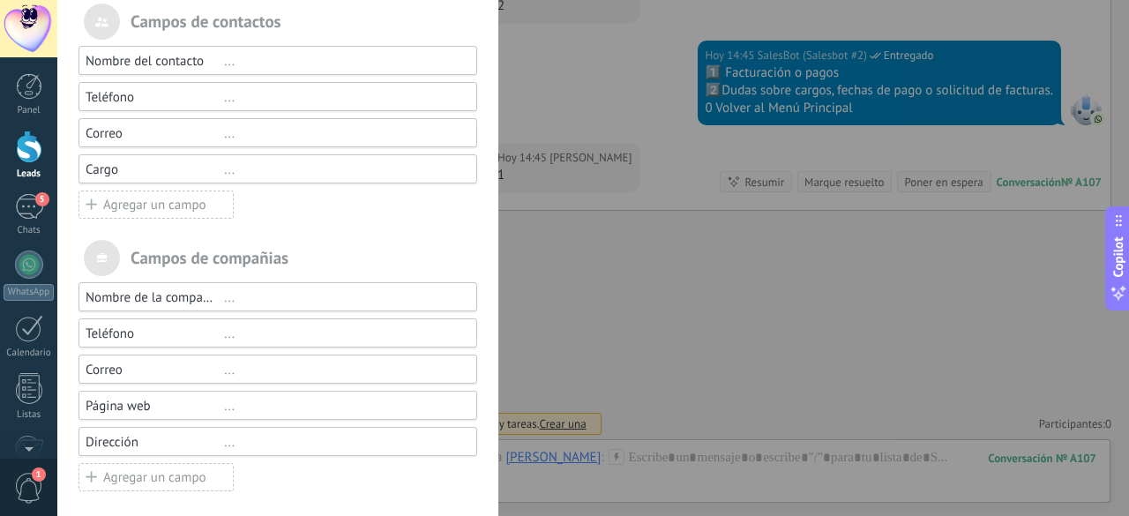
scroll to position [0, 0]
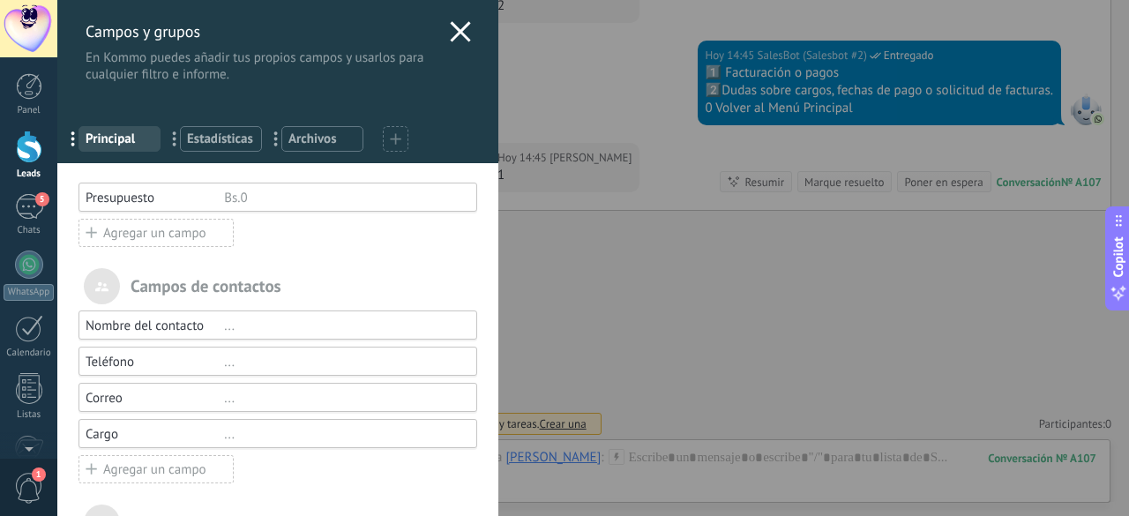
click at [185, 245] on div "Agregar un campo" at bounding box center [155, 233] width 155 height 28
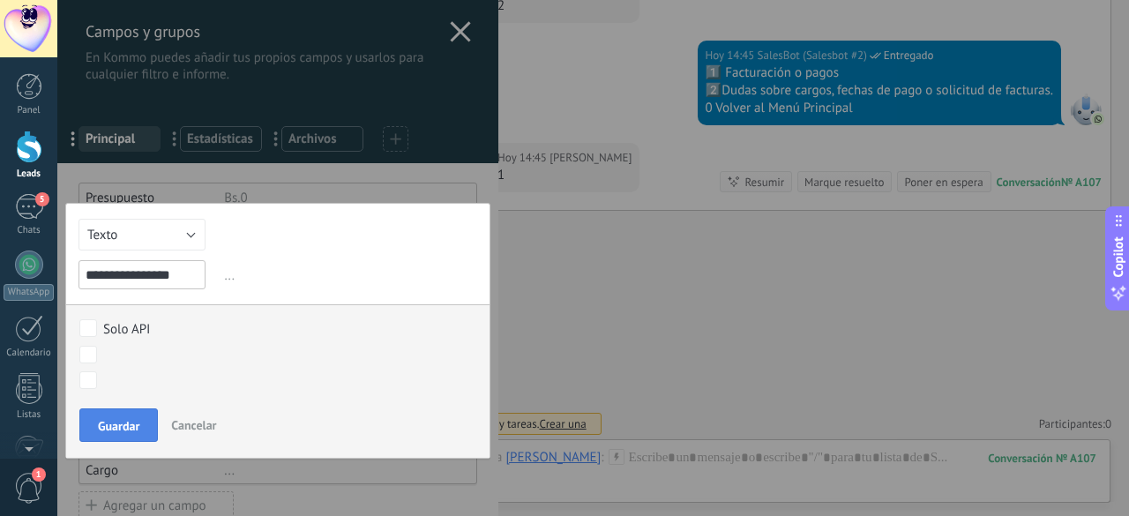
type input "**********"
click at [130, 412] on button "Guardar" at bounding box center [118, 425] width 78 height 34
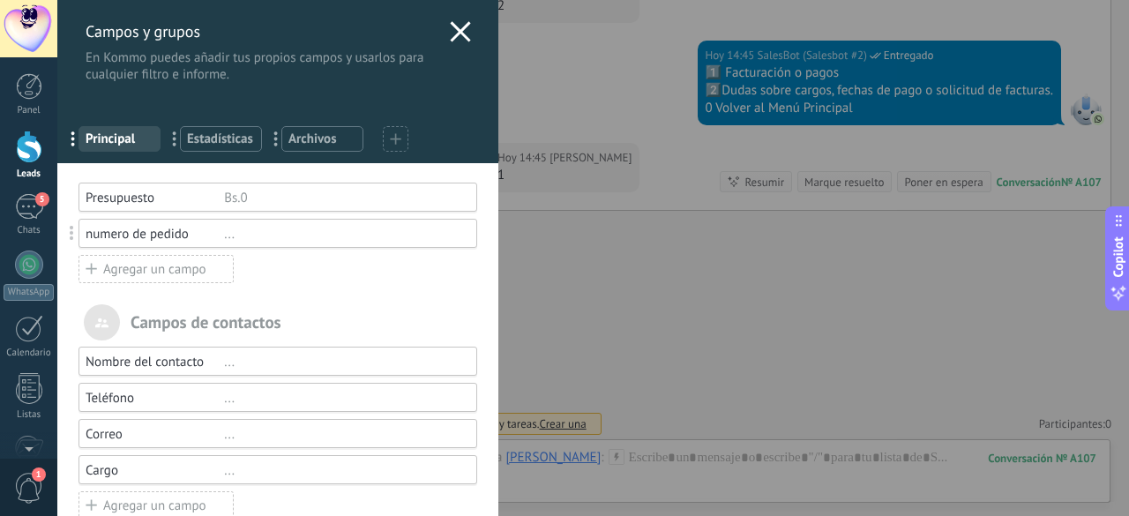
click at [314, 245] on div "numero de pedido ..." at bounding box center [277, 233] width 399 height 29
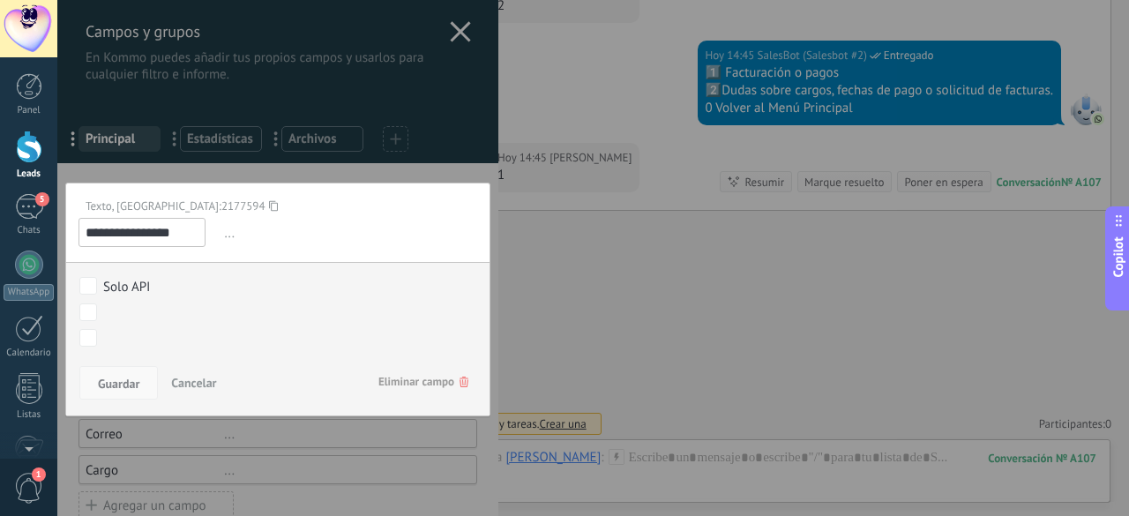
click at [124, 391] on button "Guardar" at bounding box center [118, 383] width 78 height 34
click at [193, 387] on span "Cancelar" at bounding box center [193, 383] width 45 height 16
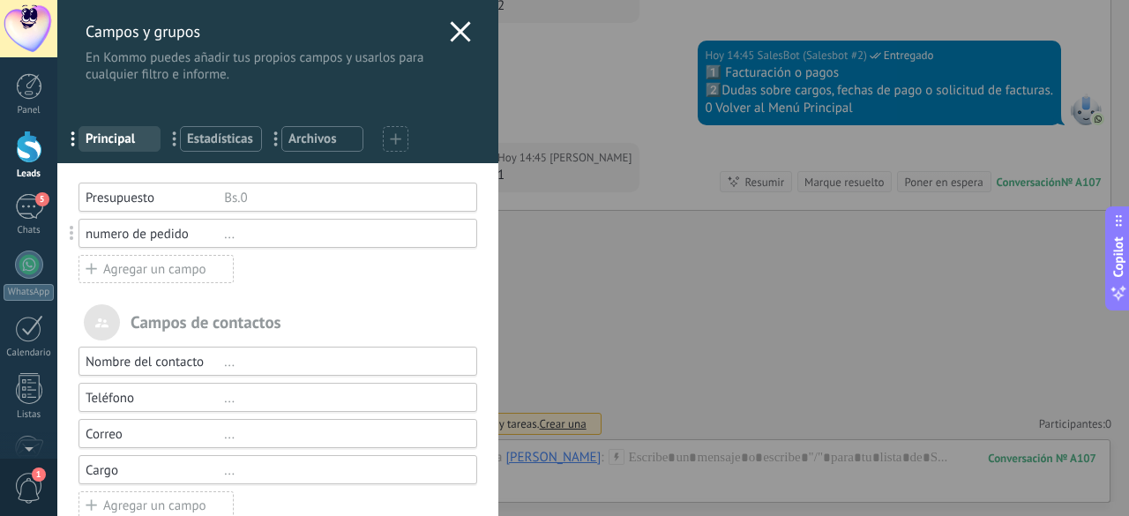
click at [453, 36] on icon at bounding box center [460, 31] width 21 height 21
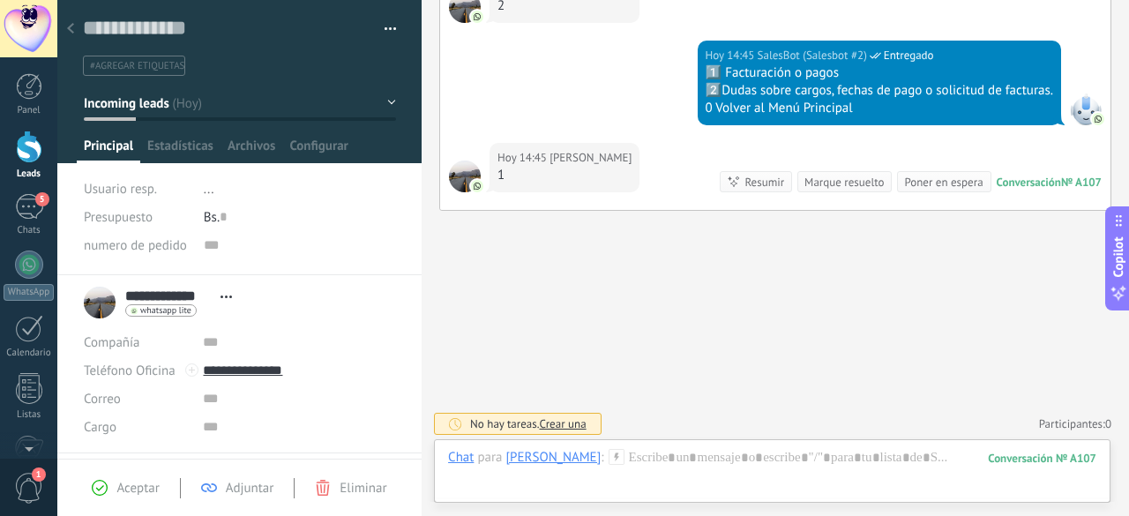
click at [72, 30] on icon at bounding box center [70, 28] width 7 height 11
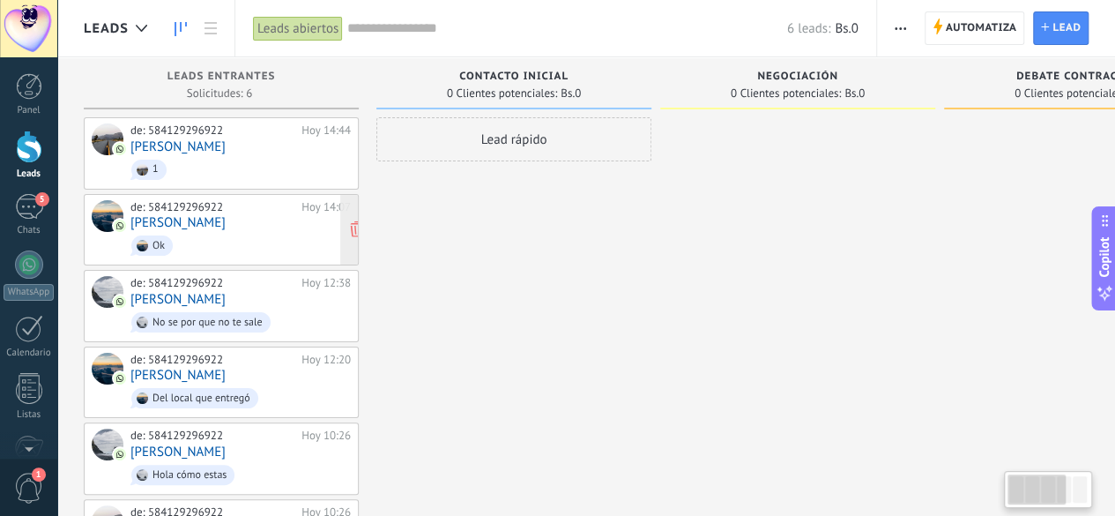
click at [209, 242] on span "Ok" at bounding box center [240, 245] width 220 height 27
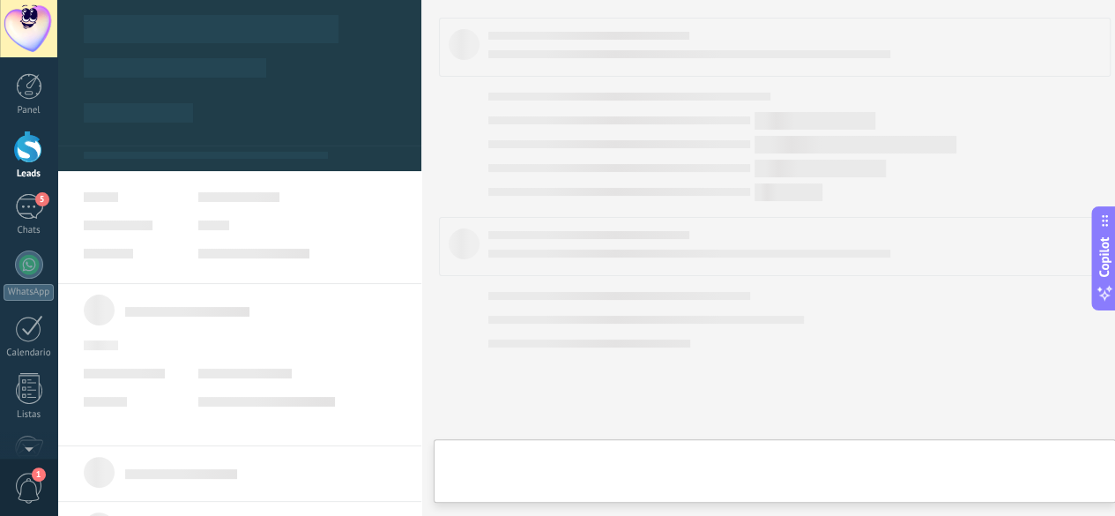
type textarea "**********"
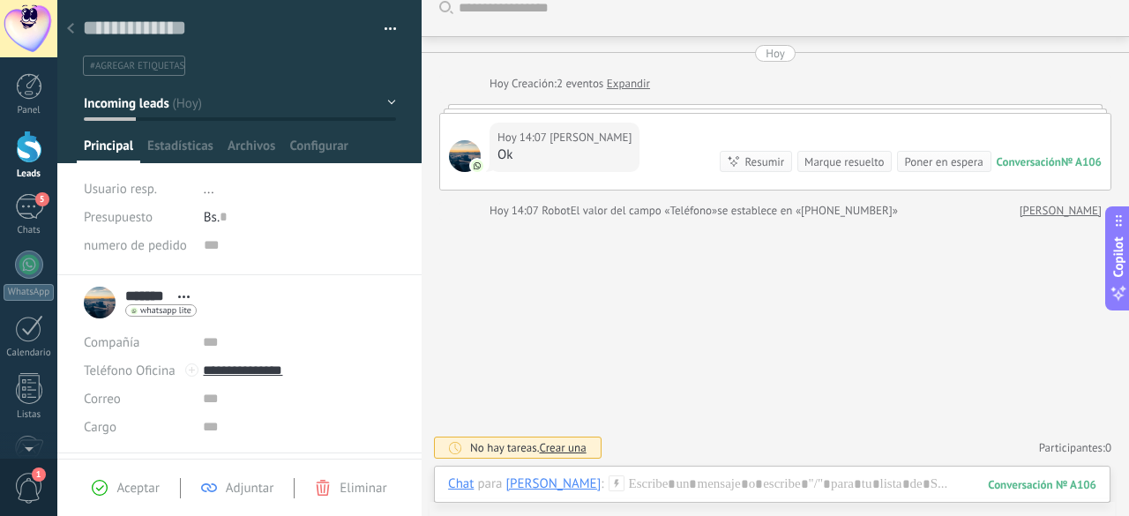
scroll to position [19, 0]
click at [308, 147] on span "Configurar" at bounding box center [318, 151] width 58 height 26
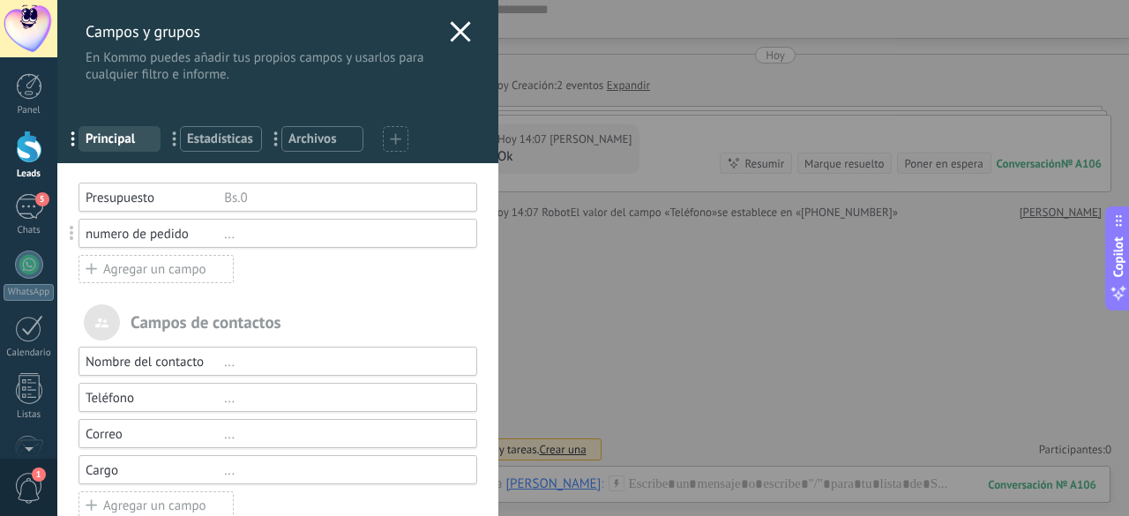
scroll to position [1, 0]
click at [146, 235] on div "numero de pedido" at bounding box center [155, 233] width 138 height 17
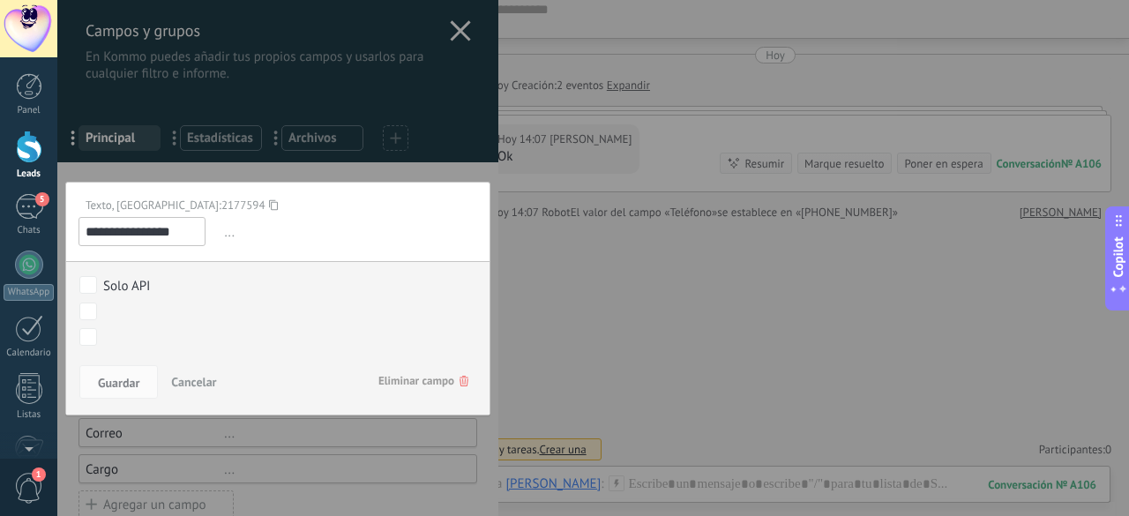
click at [146, 235] on input "**********" at bounding box center [141, 231] width 127 height 29
type input "******"
click at [111, 397] on div "Guardar Cancelar Eliminar campo" at bounding box center [277, 387] width 423 height 56
click at [122, 378] on span "Guardar" at bounding box center [118, 382] width 41 height 12
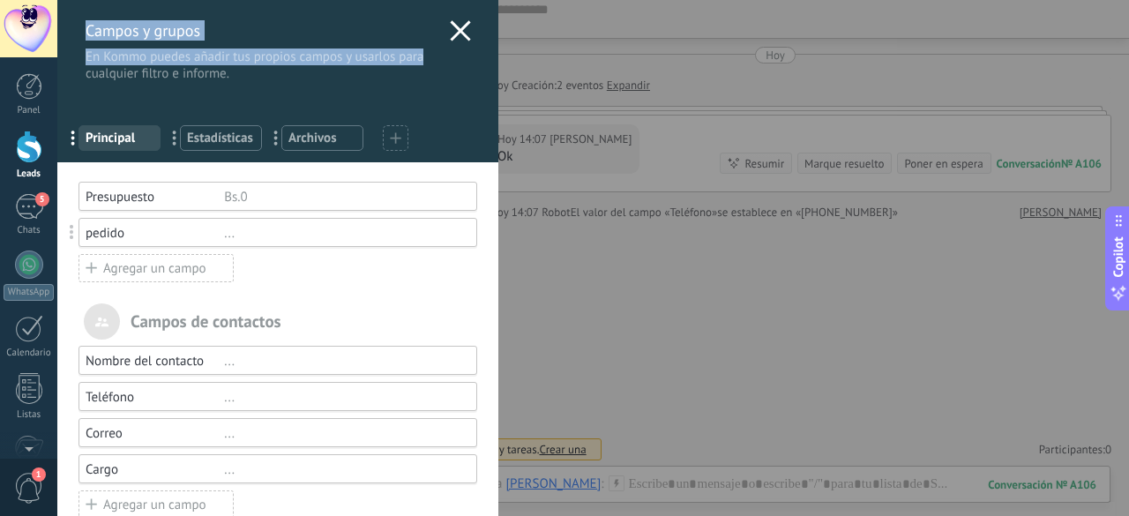
drag, startPoint x: 461, startPoint y: 50, endPoint x: 456, endPoint y: 34, distance: 16.7
click at [456, 34] on div "Campos y grupos En Kommo puedes añadir tus propios campos y usarlos para cualqu…" at bounding box center [277, 80] width 441 height 163
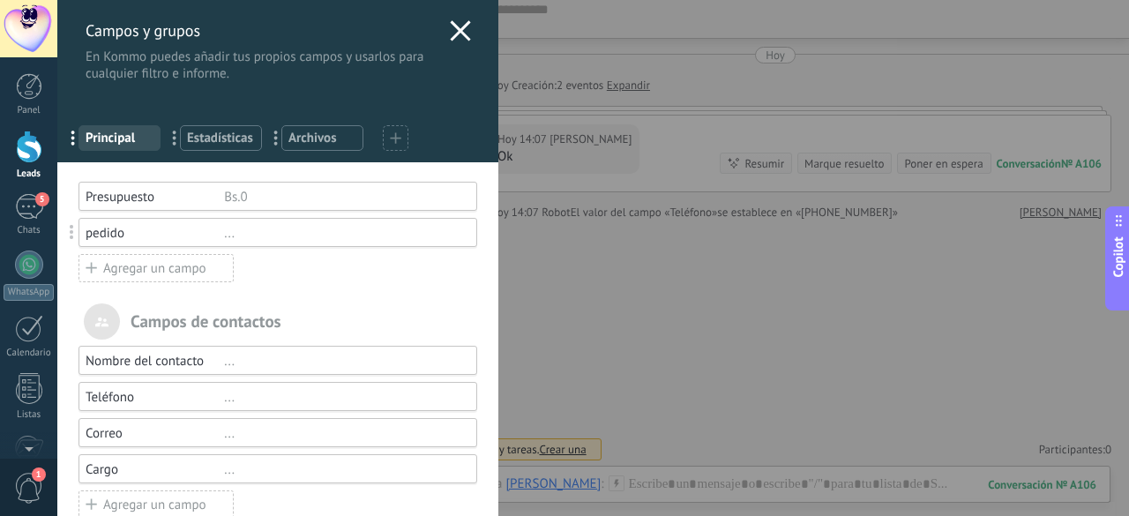
click at [456, 34] on icon at bounding box center [460, 30] width 21 height 21
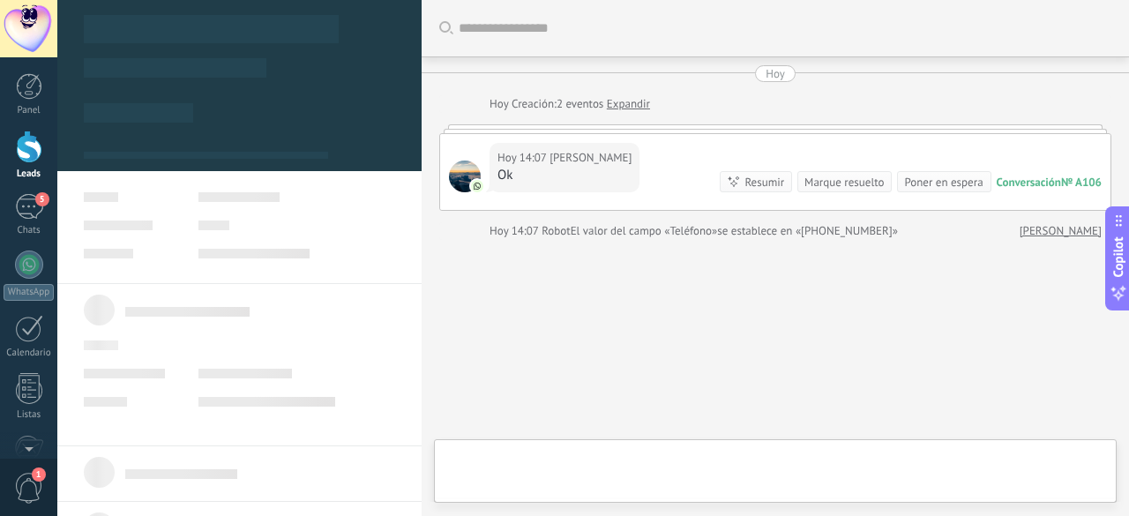
type textarea "**********"
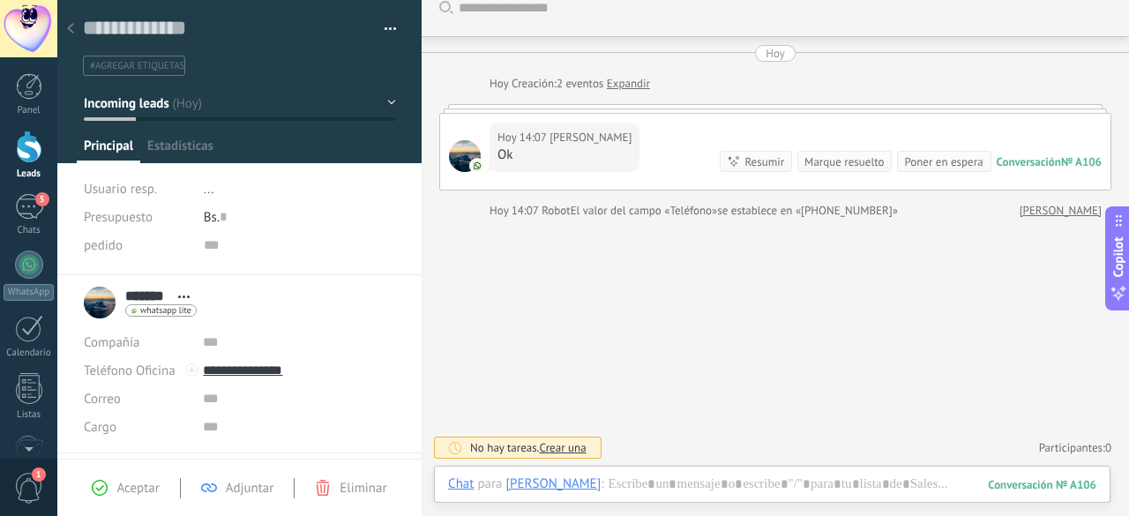
scroll to position [19, 0]
click at [28, 211] on div "5" at bounding box center [29, 207] width 28 height 26
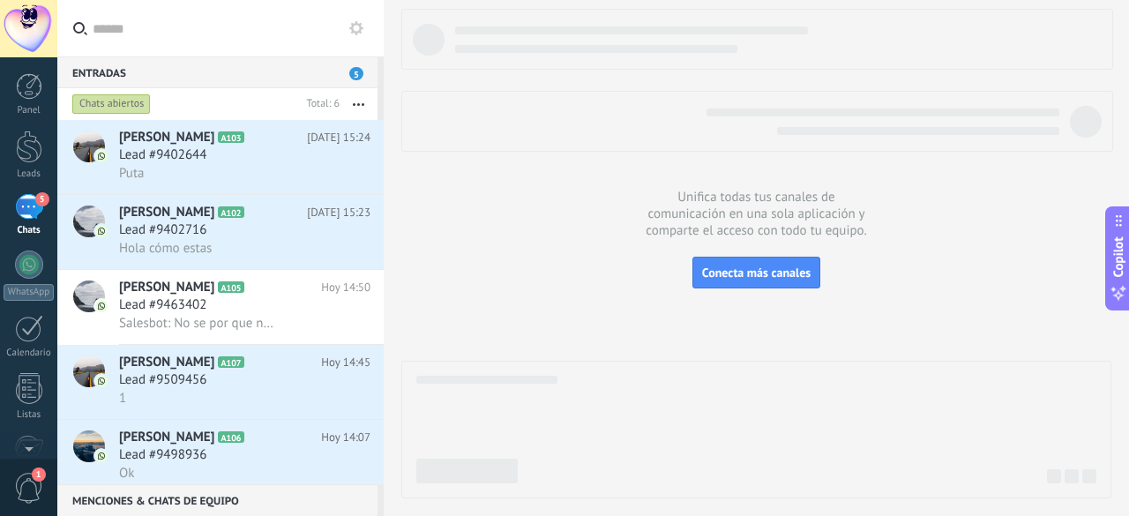
click at [41, 216] on div "5" at bounding box center [29, 207] width 28 height 26
click at [28, 84] on div at bounding box center [29, 86] width 26 height 26
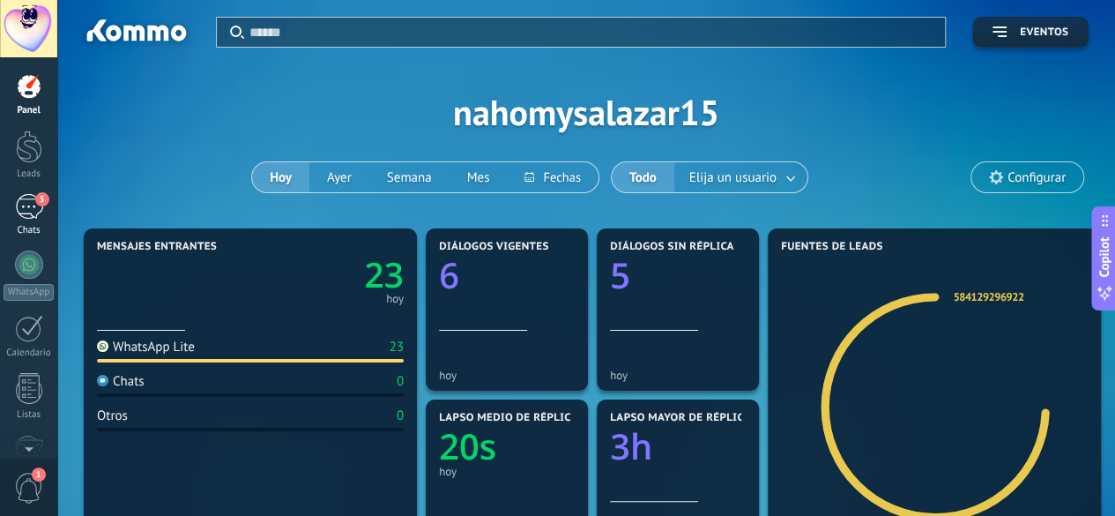
click at [39, 217] on div "5" at bounding box center [29, 207] width 28 height 26
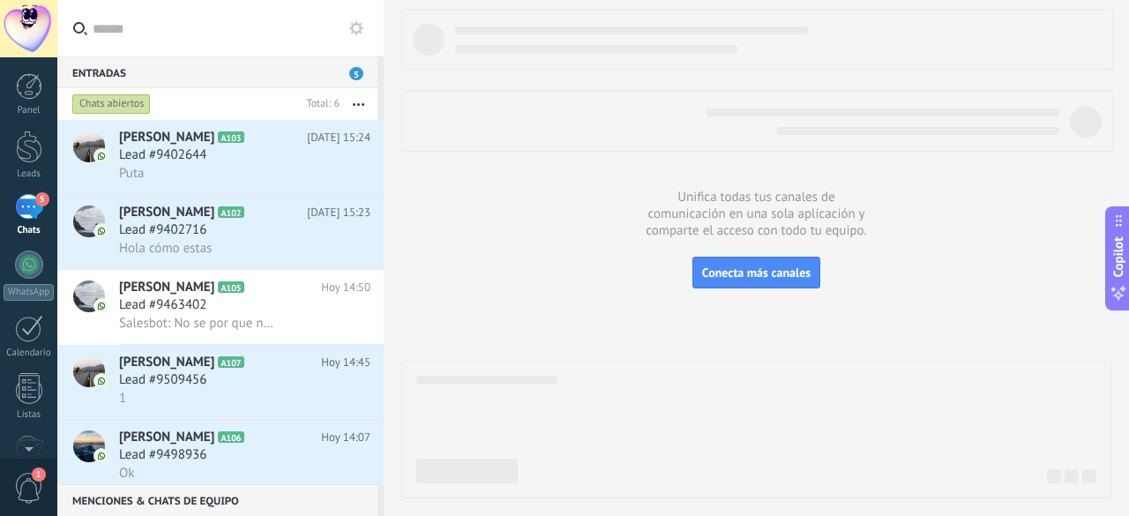
click at [37, 227] on div "Chats" at bounding box center [29, 230] width 51 height 11
click at [25, 144] on div at bounding box center [29, 146] width 26 height 33
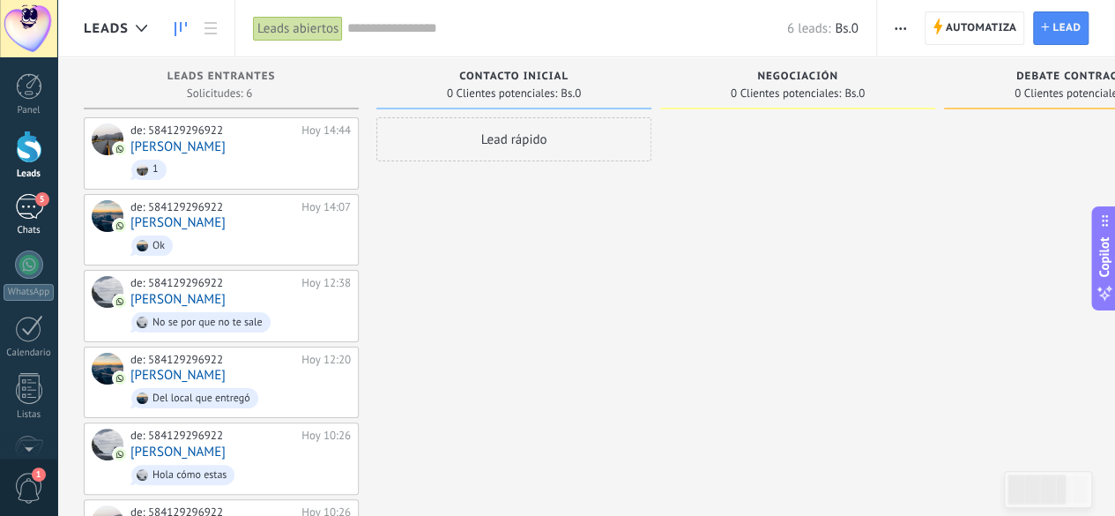
click at [32, 212] on div "5" at bounding box center [29, 207] width 28 height 26
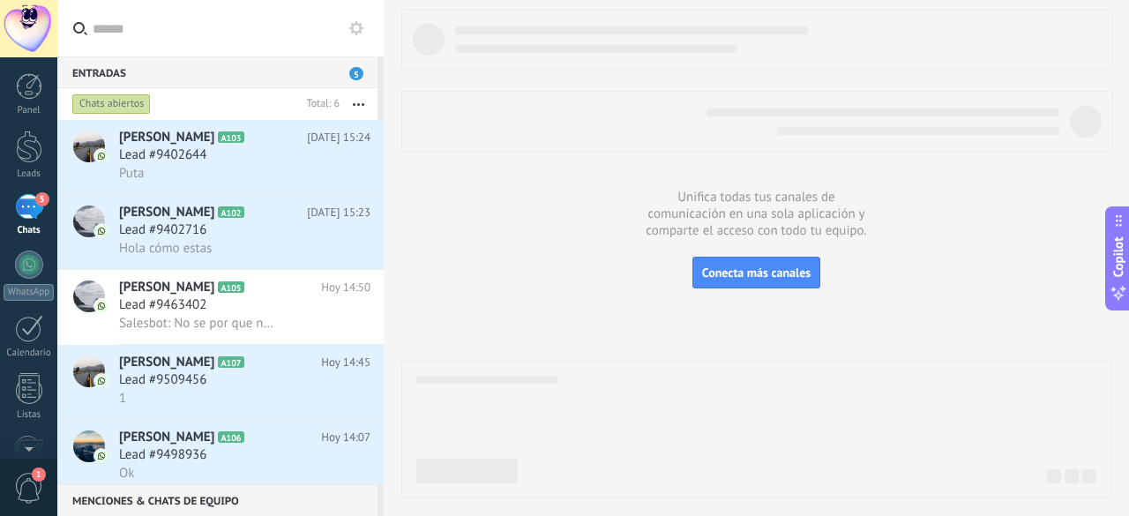
click at [41, 220] on div "5" at bounding box center [29, 207] width 28 height 26
click at [30, 87] on div at bounding box center [29, 86] width 26 height 26
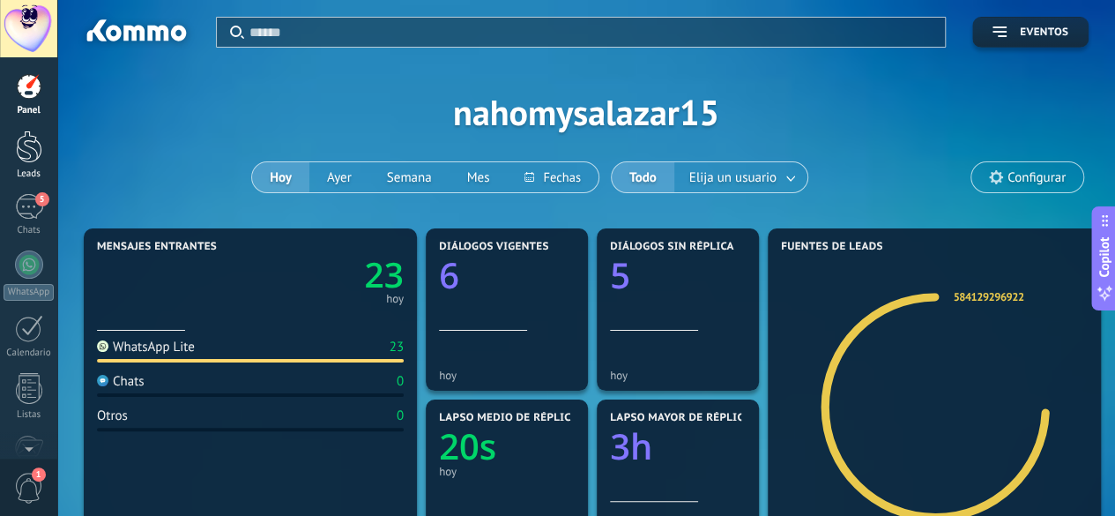
click at [20, 160] on div at bounding box center [29, 146] width 26 height 33
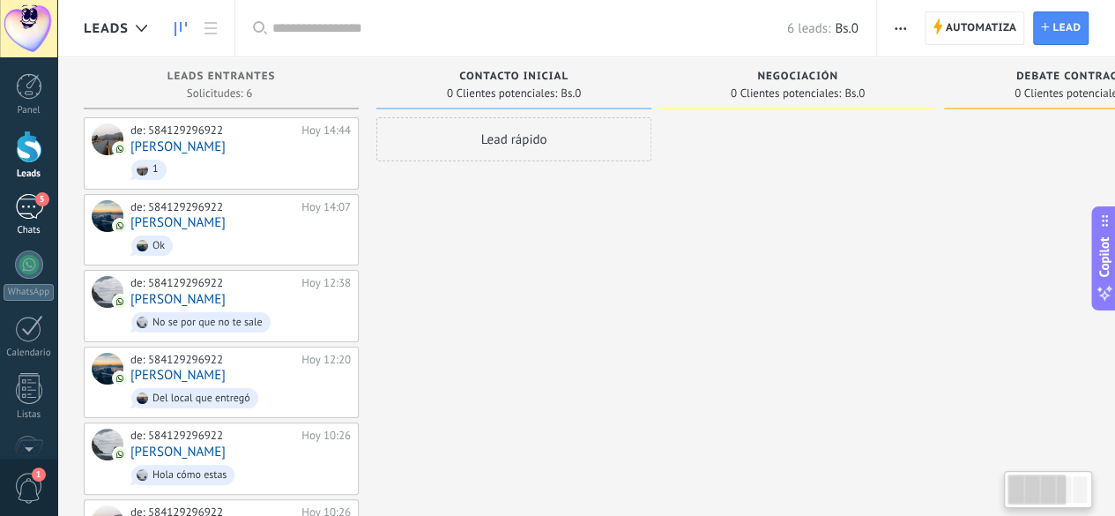
click at [32, 210] on div "5" at bounding box center [29, 207] width 28 height 26
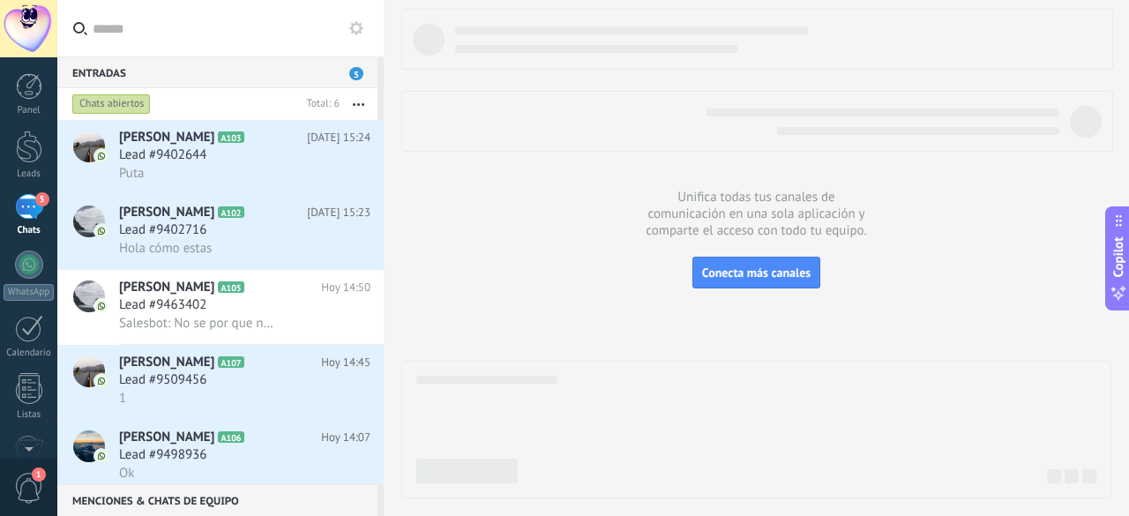
click at [356, 29] on icon at bounding box center [356, 28] width 14 height 14
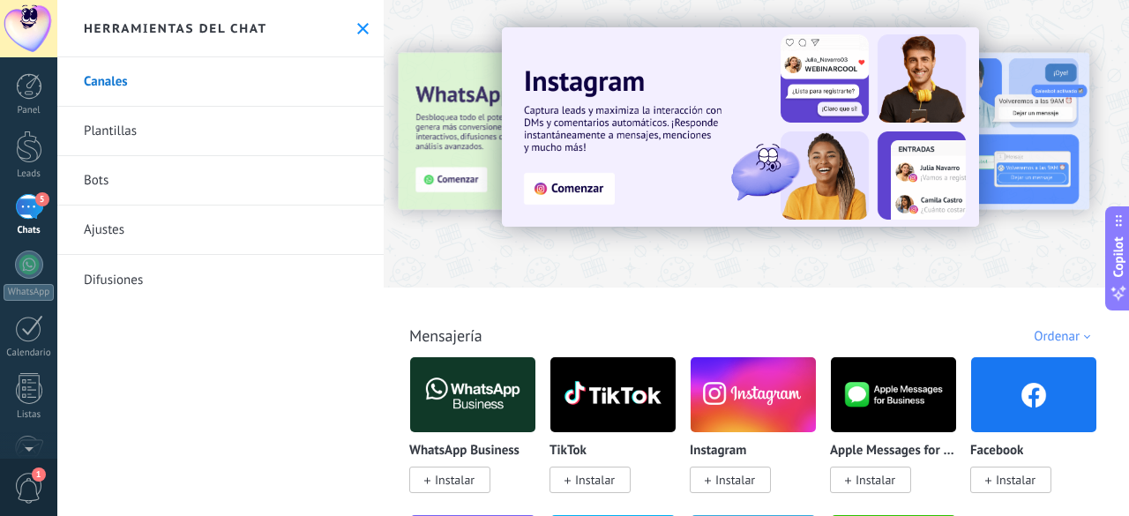
click at [191, 204] on link "Bots" at bounding box center [220, 180] width 326 height 49
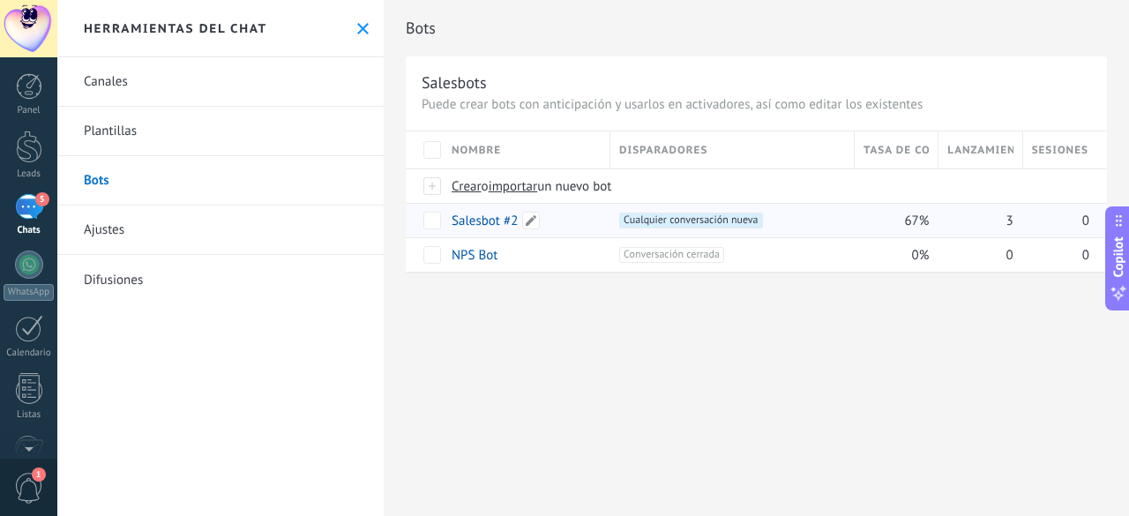
click at [506, 221] on link "Salesbot #2" at bounding box center [484, 220] width 66 height 17
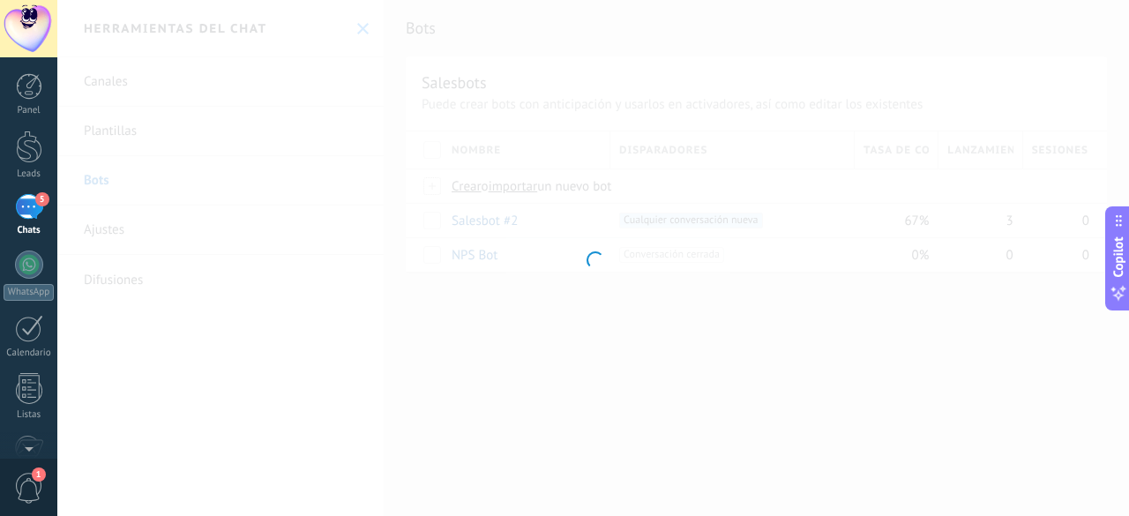
type input "**********"
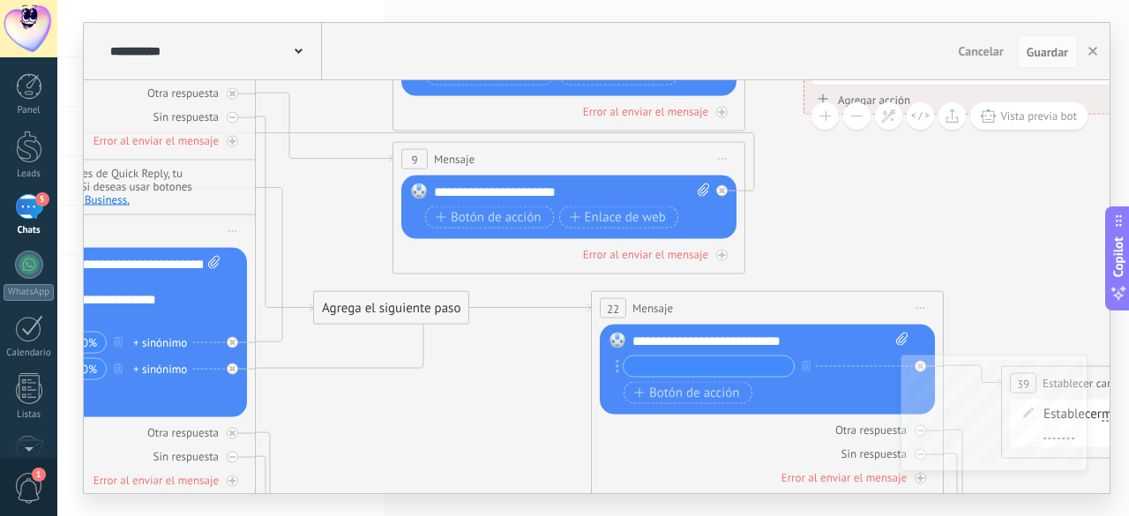
click at [712, 367] on input "text" at bounding box center [708, 366] width 170 height 20
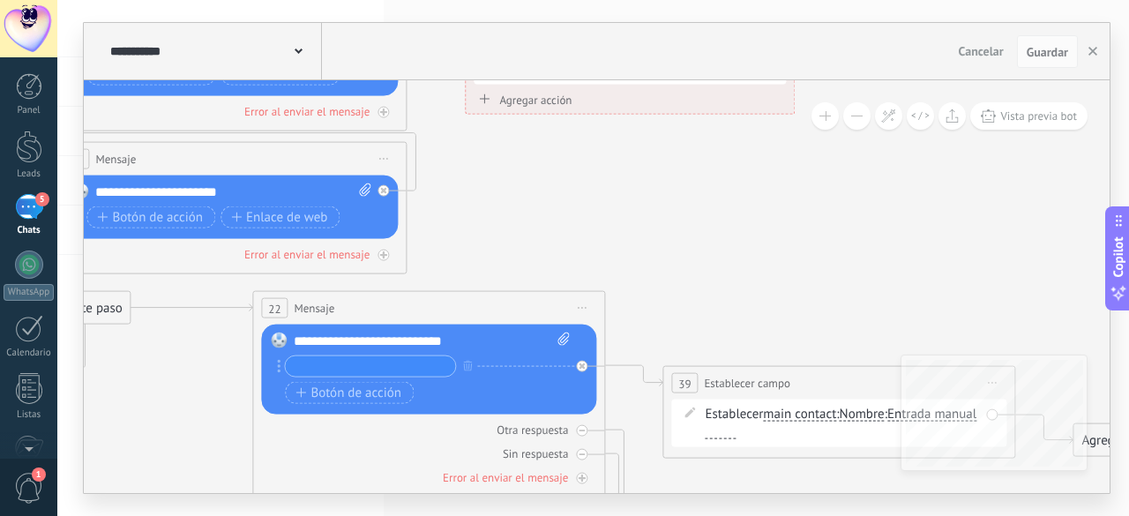
click at [824, 415] on span "main contact" at bounding box center [799, 414] width 73 height 14
click at [824, 415] on button "main contact" at bounding box center [864, 415] width 220 height 32
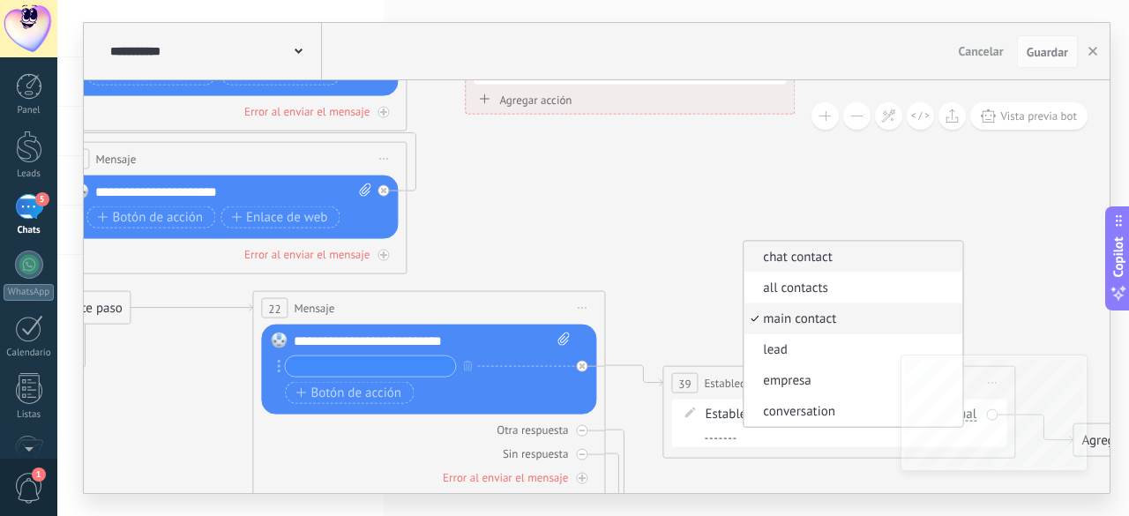
click at [827, 257] on span "chat contact" at bounding box center [849, 258] width 213 height 18
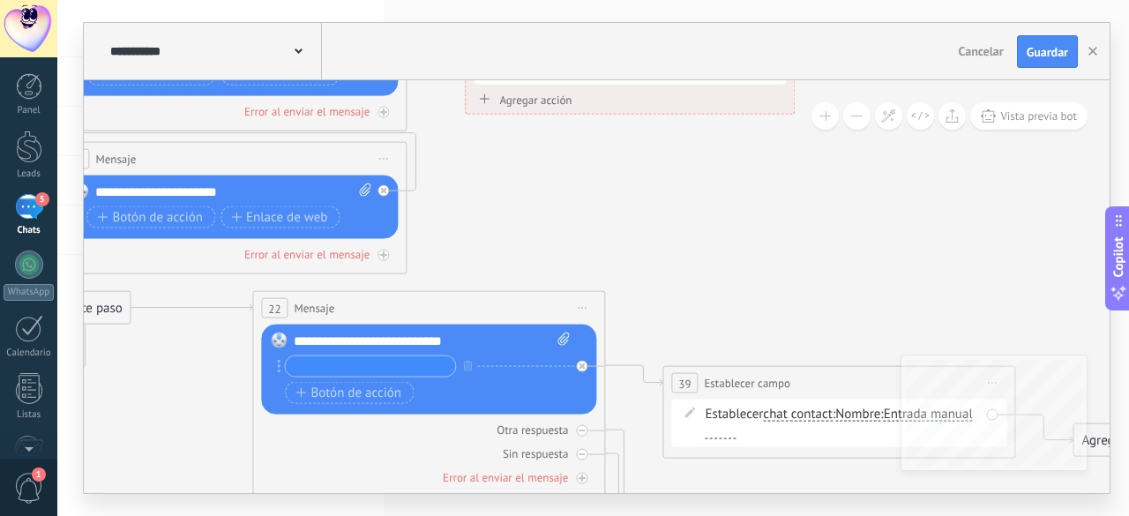
click at [883, 421] on span "Entrada manual" at bounding box center [927, 414] width 89 height 14
click at [875, 430] on button "Entrada manual" at bounding box center [985, 415] width 220 height 32
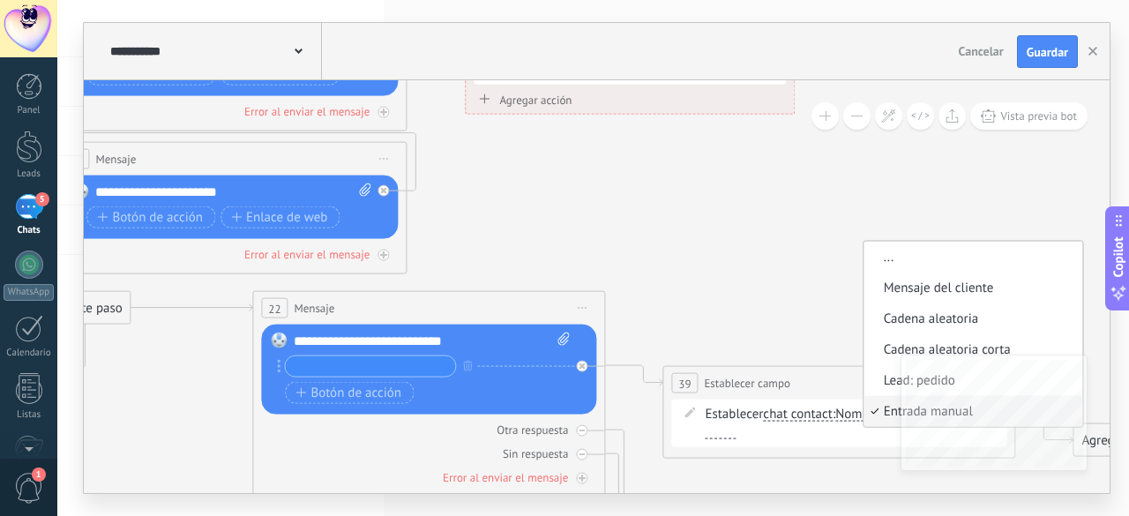
click at [807, 241] on icon at bounding box center [79, 423] width 3324 height 2093
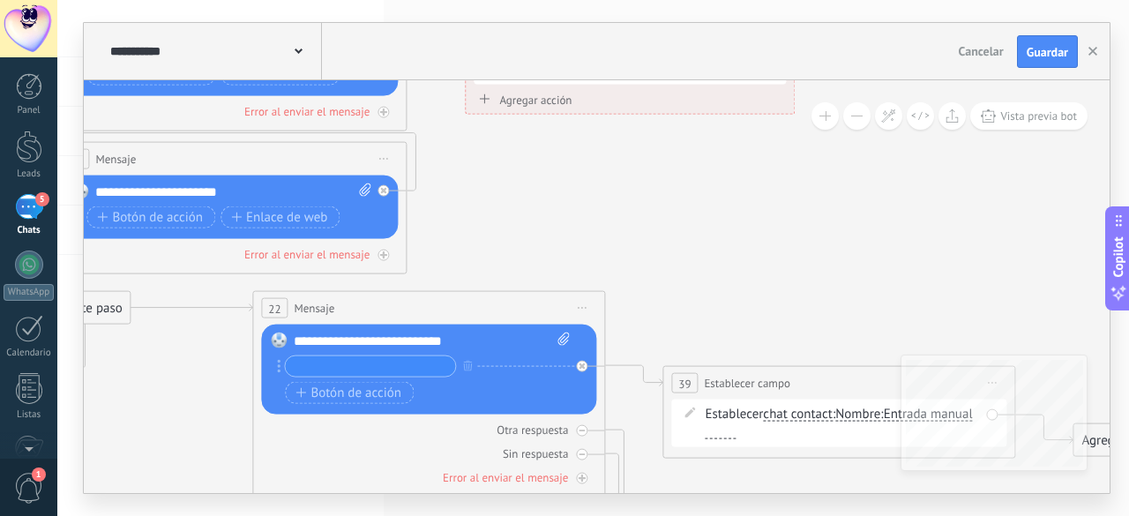
click at [803, 419] on span "chat contact" at bounding box center [798, 414] width 70 height 14
click at [803, 419] on button "chat contact" at bounding box center [864, 415] width 220 height 32
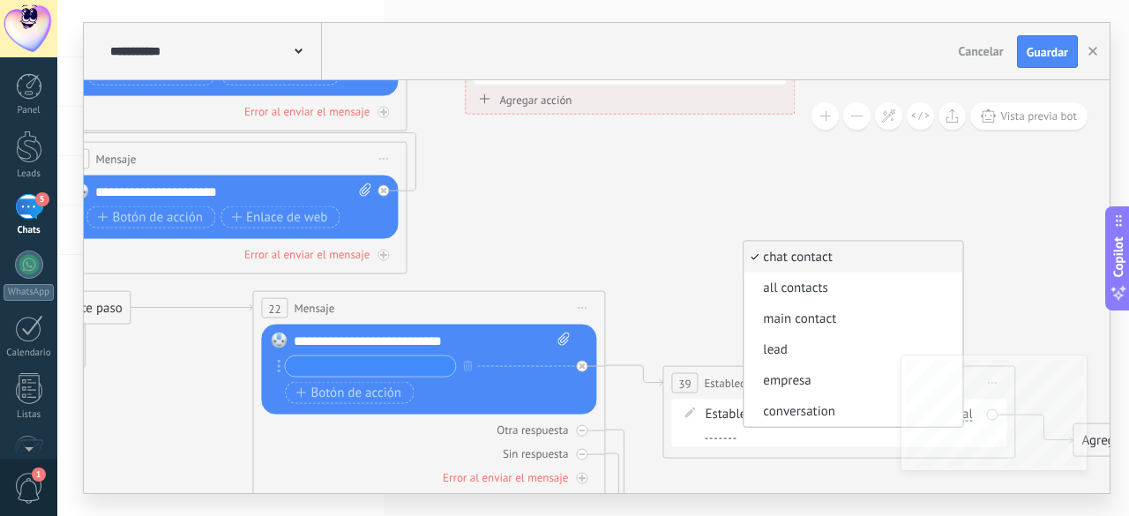
scroll to position [26, 0]
click at [789, 350] on span "lead" at bounding box center [849, 350] width 213 height 18
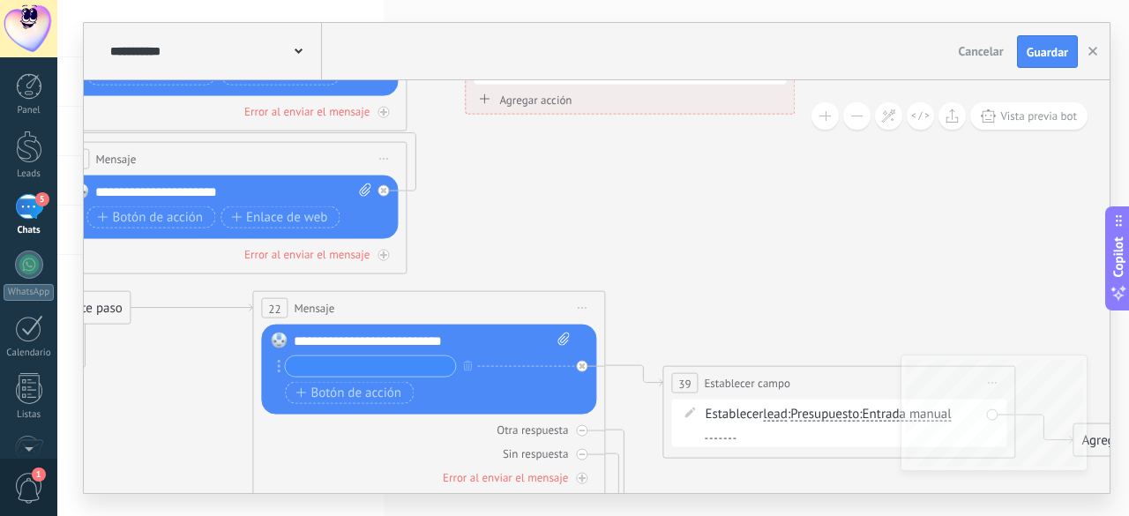
click at [839, 419] on span "Presupuesto" at bounding box center [824, 414] width 69 height 14
click at [839, 419] on button "Presupuesto" at bounding box center [891, 415] width 220 height 32
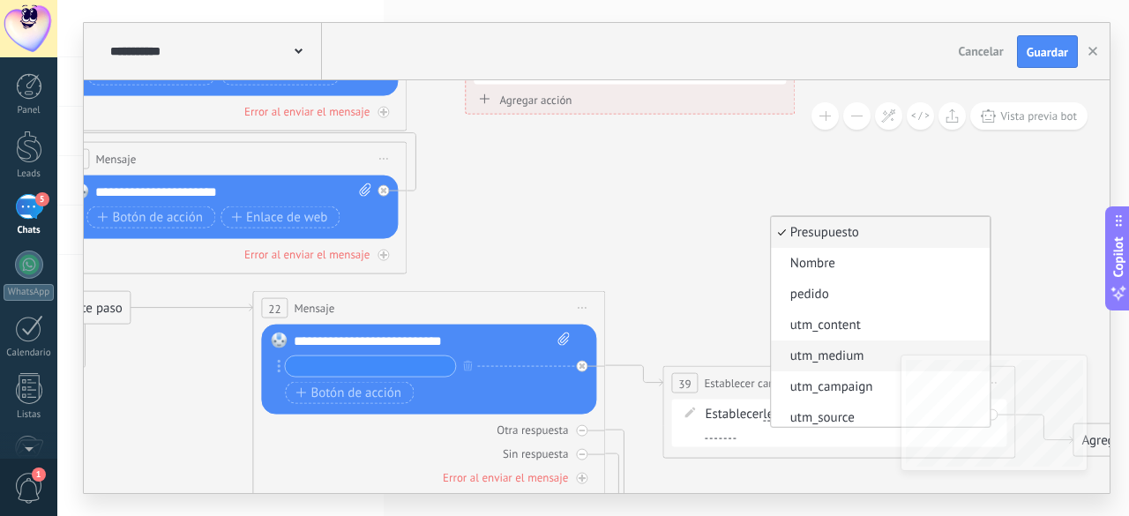
scroll to position [2, 0]
click at [850, 306] on li "pedido" at bounding box center [880, 292] width 219 height 31
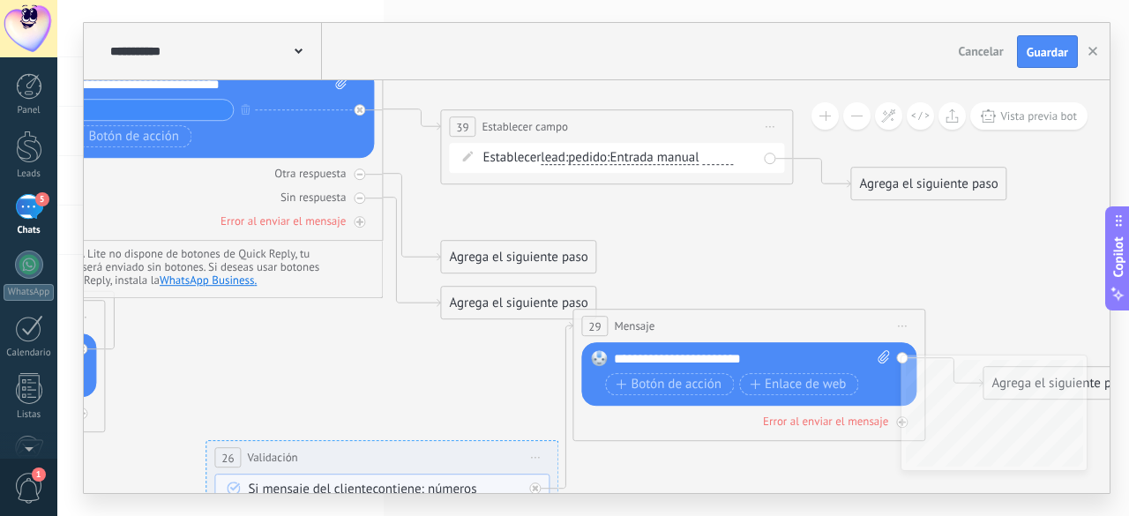
click at [897, 190] on div "Agrega el siguiente paso" at bounding box center [928, 184] width 154 height 29
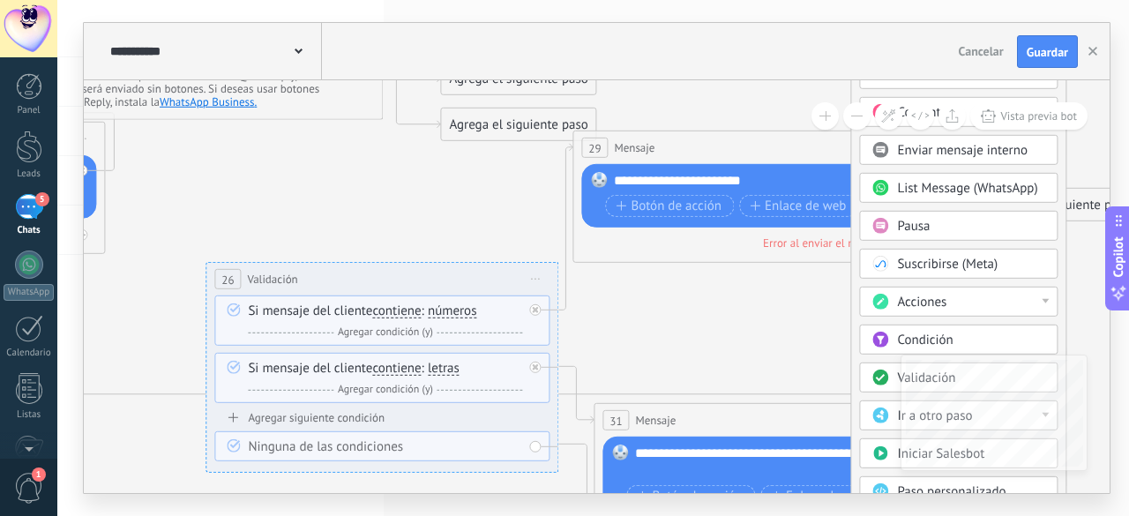
click at [899, 340] on span "Condición" at bounding box center [925, 340] width 56 height 17
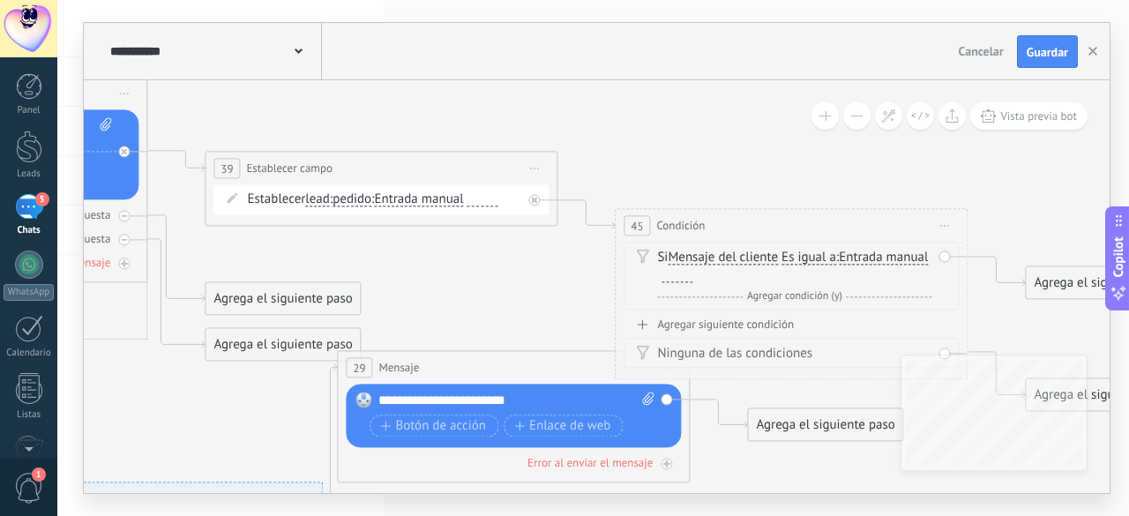
click at [756, 262] on span "Mensaje del cliente" at bounding box center [722, 258] width 110 height 14
click at [756, 262] on button "Mensaje del cliente" at bounding box center [769, 258] width 220 height 32
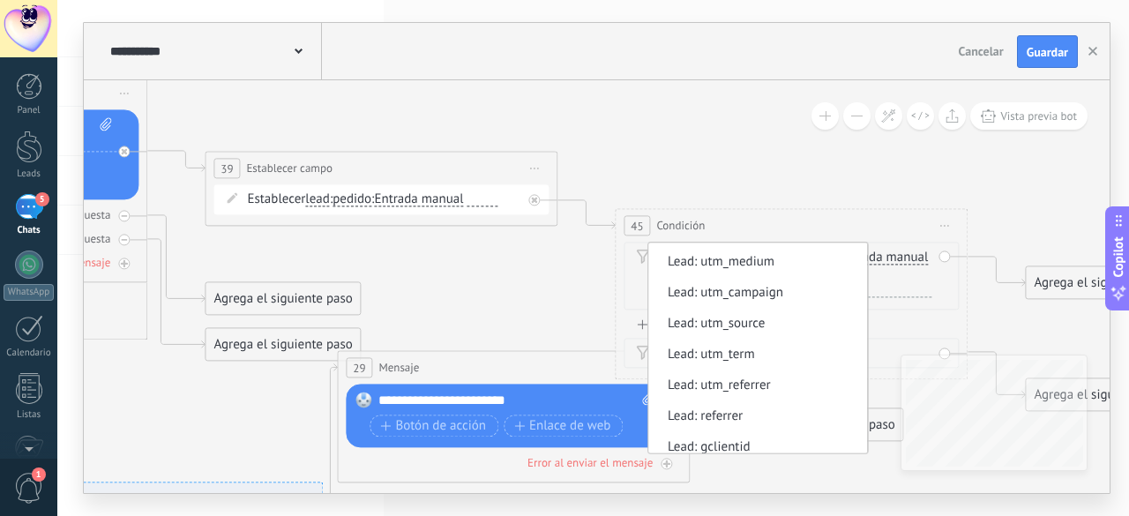
scroll to position [232, 0]
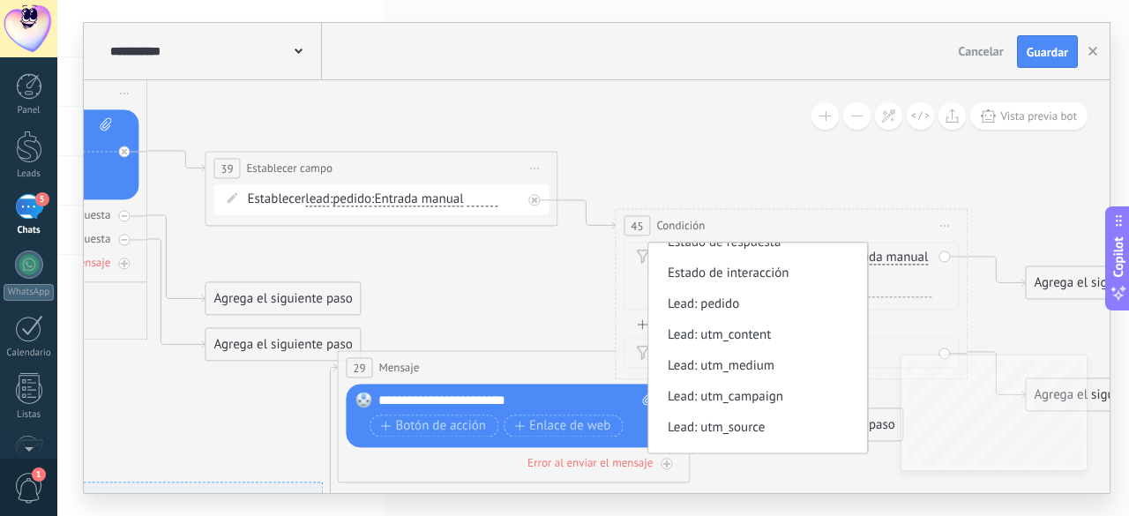
click at [749, 301] on span "Lead: pedido" at bounding box center [754, 305] width 213 height 18
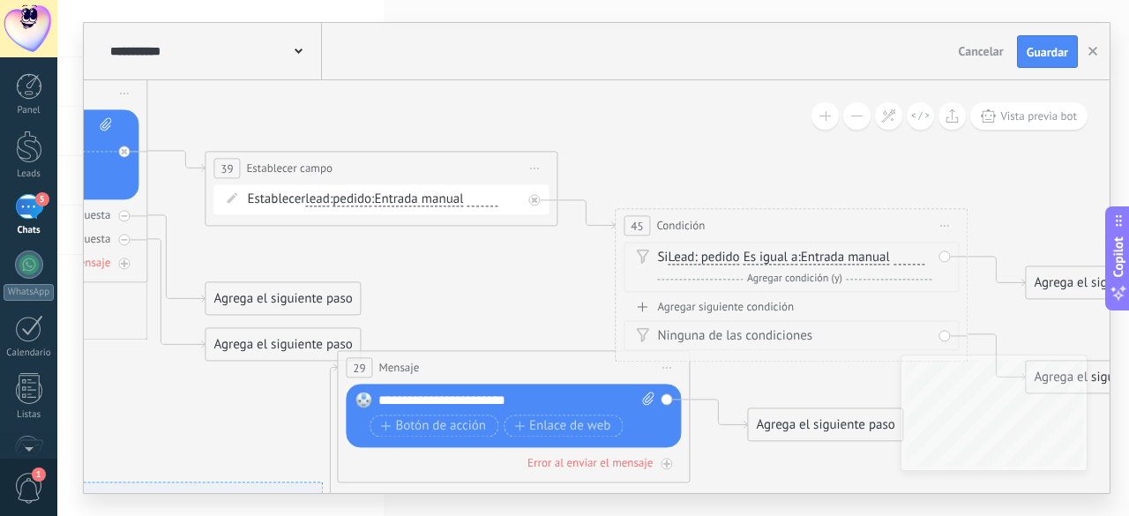
click at [836, 260] on span "Entrada manual" at bounding box center [845, 258] width 89 height 14
click at [836, 260] on button "Entrada manual" at bounding box center [902, 258] width 220 height 32
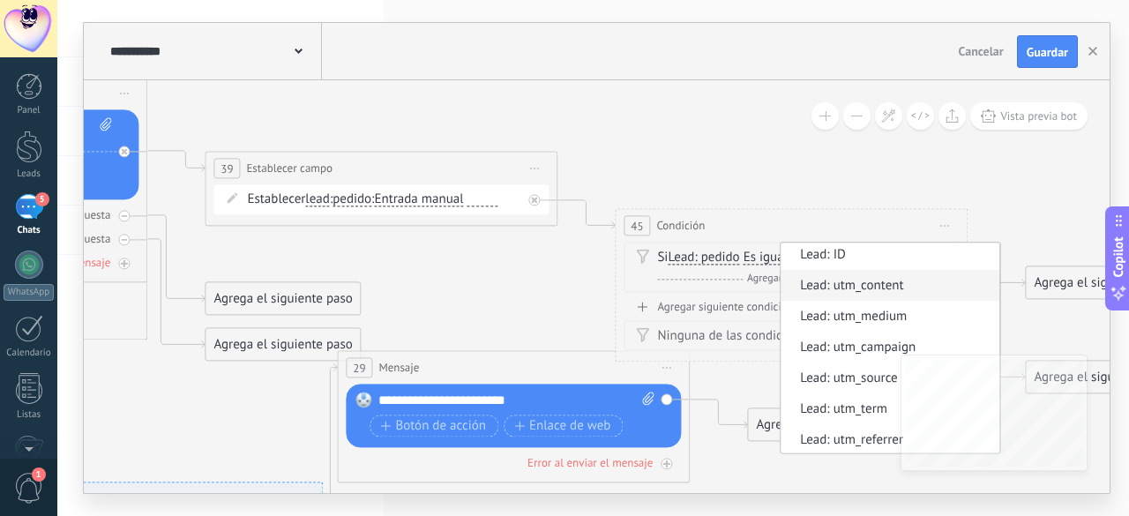
scroll to position [0, 0]
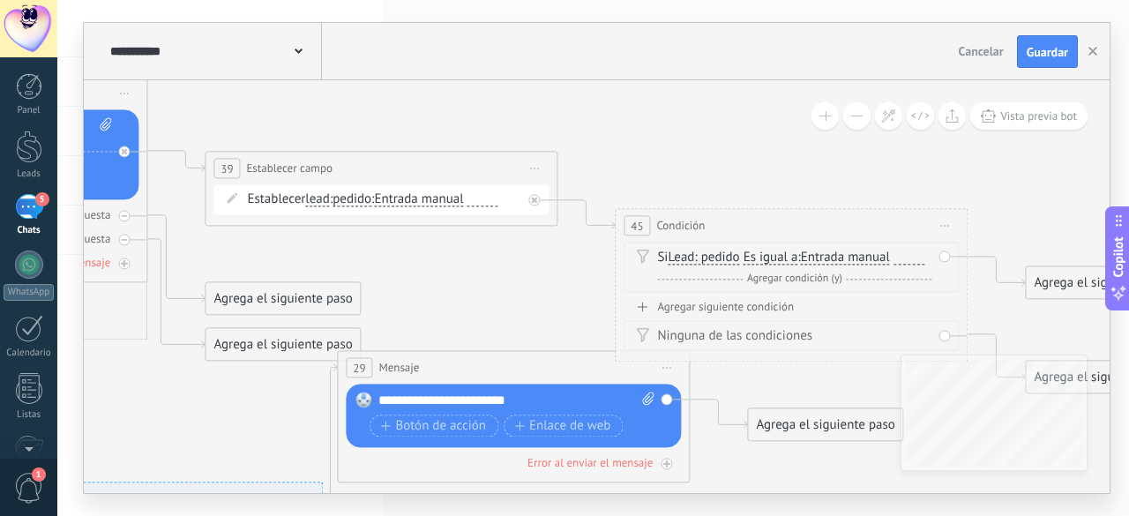
click at [784, 260] on span "Es igual a" at bounding box center [770, 258] width 55 height 14
click at [784, 260] on button "Es igual a" at bounding box center [844, 258] width 220 height 32
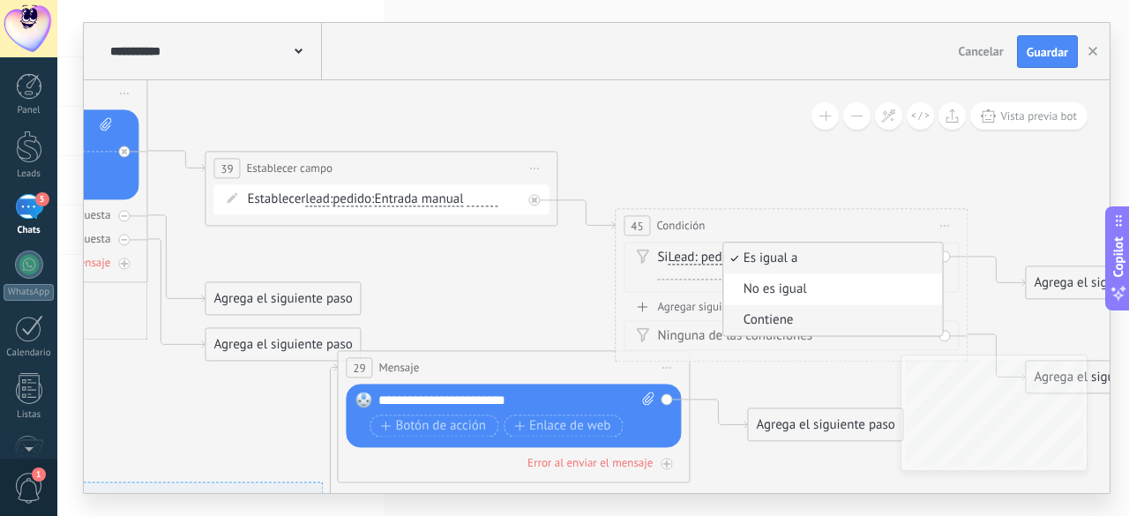
click at [809, 326] on span "Contiene" at bounding box center [830, 321] width 213 height 18
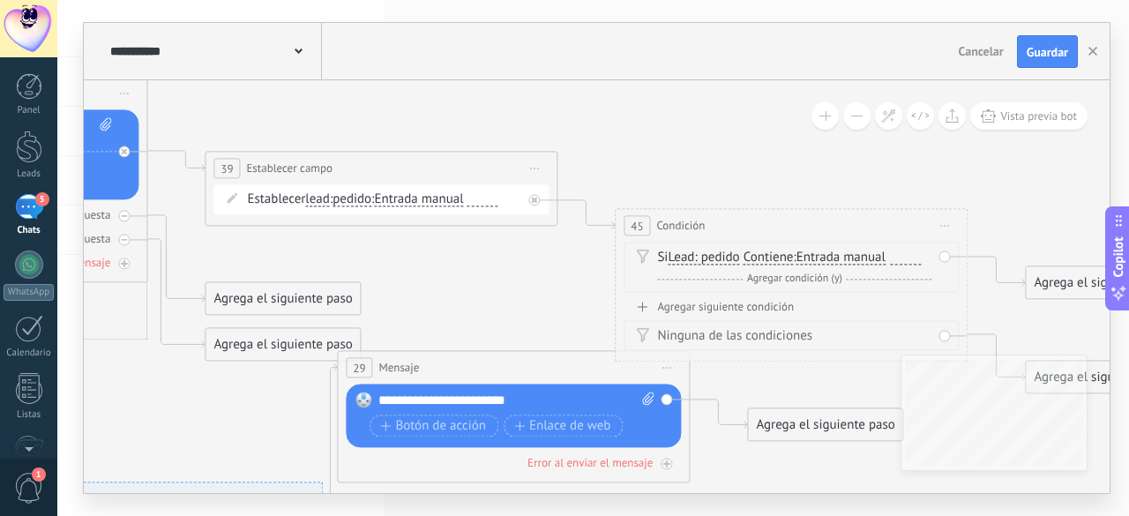
click at [854, 257] on span "Entrada manual" at bounding box center [840, 258] width 89 height 14
click at [854, 257] on button "Entrada manual" at bounding box center [897, 258] width 220 height 32
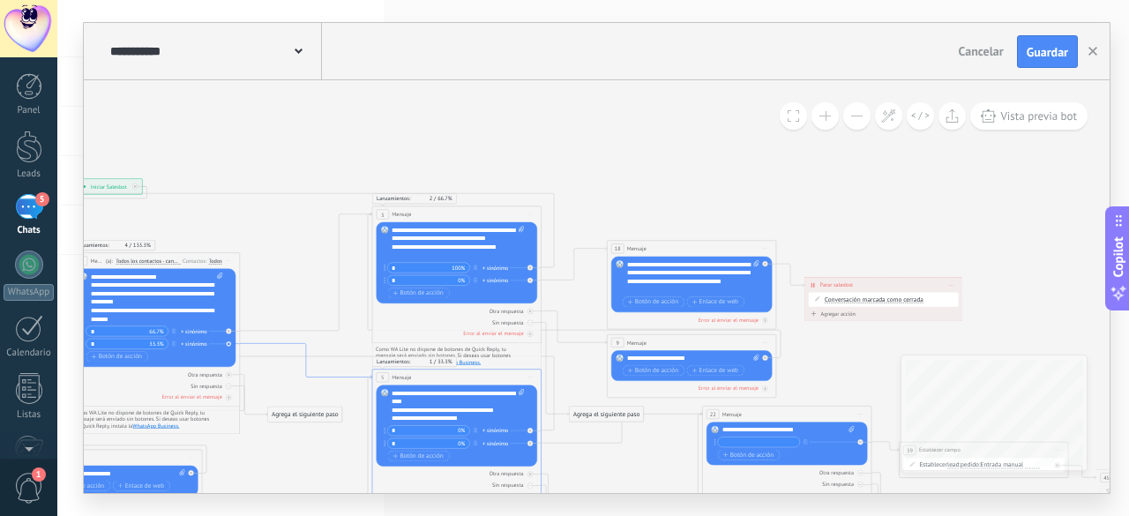
drag, startPoint x: 304, startPoint y: 343, endPoint x: 261, endPoint y: 260, distance: 93.5
click at [261, 260] on icon at bounding box center [685, 469] width 1729 height 1005
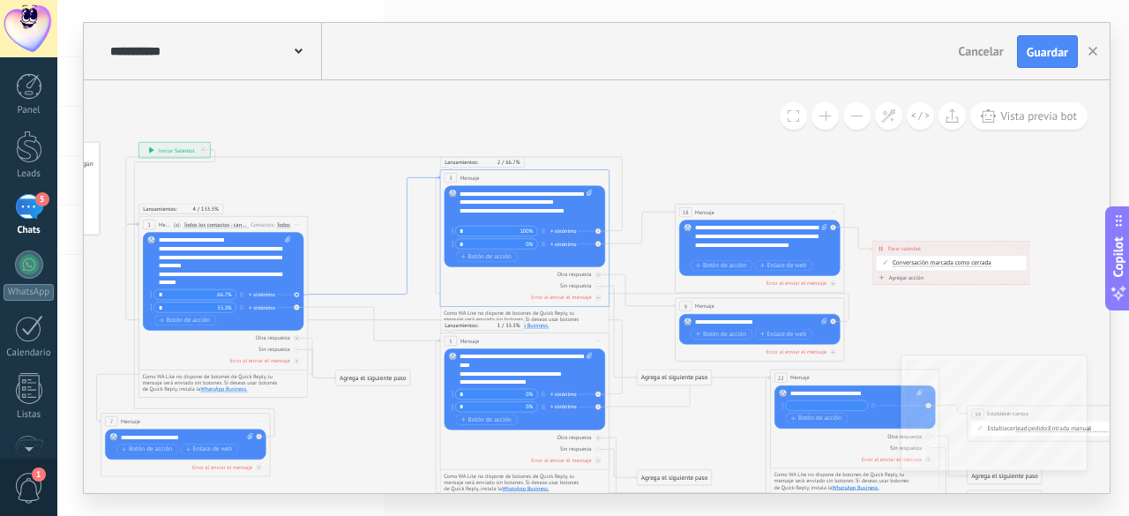
click at [354, 293] on icon at bounding box center [374, 235] width 132 height 118
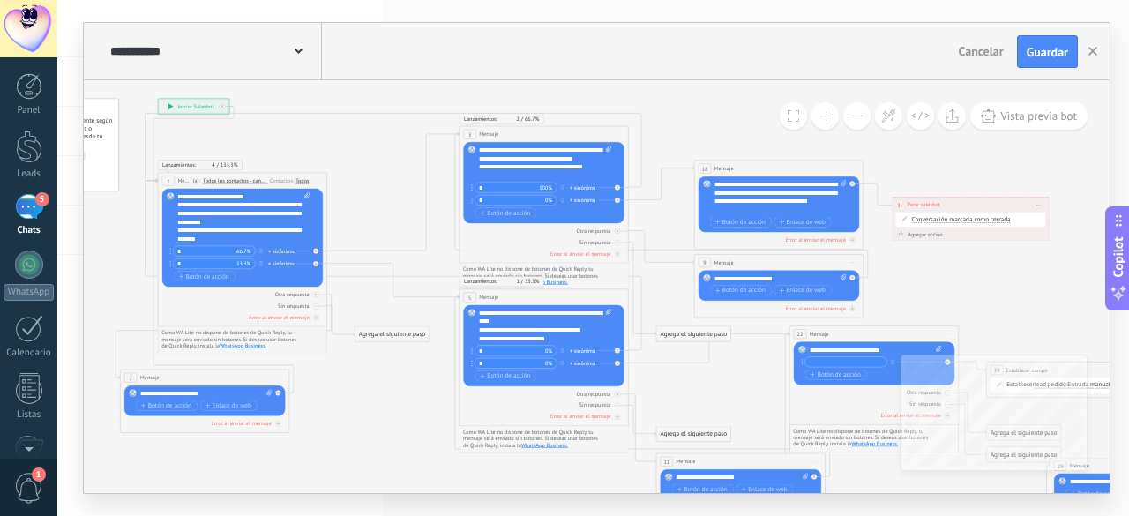
click at [555, 337] on div "**********" at bounding box center [545, 326] width 133 height 34
click at [584, 362] on div "+ sinónimo" at bounding box center [583, 363] width 26 height 9
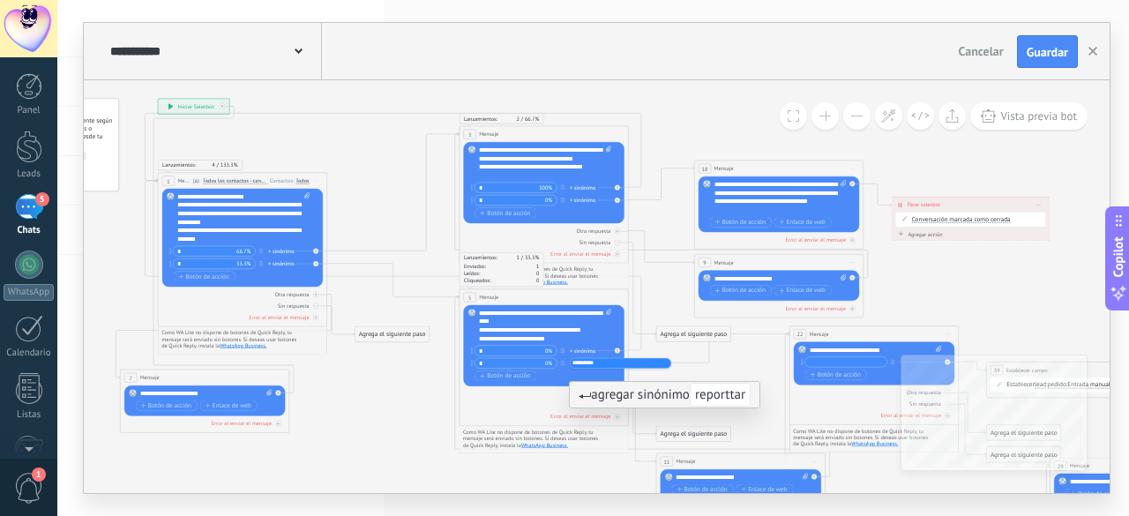
type input "*********"
click at [562, 379] on div "Botón de acción Enlace de web" at bounding box center [542, 376] width 137 height 11
click at [579, 366] on div "+1 sinónimo" at bounding box center [584, 363] width 29 height 9
click at [589, 362] on span "reporttar" at bounding box center [584, 363] width 21 height 9
click at [589, 362] on input "text" at bounding box center [593, 363] width 42 height 5
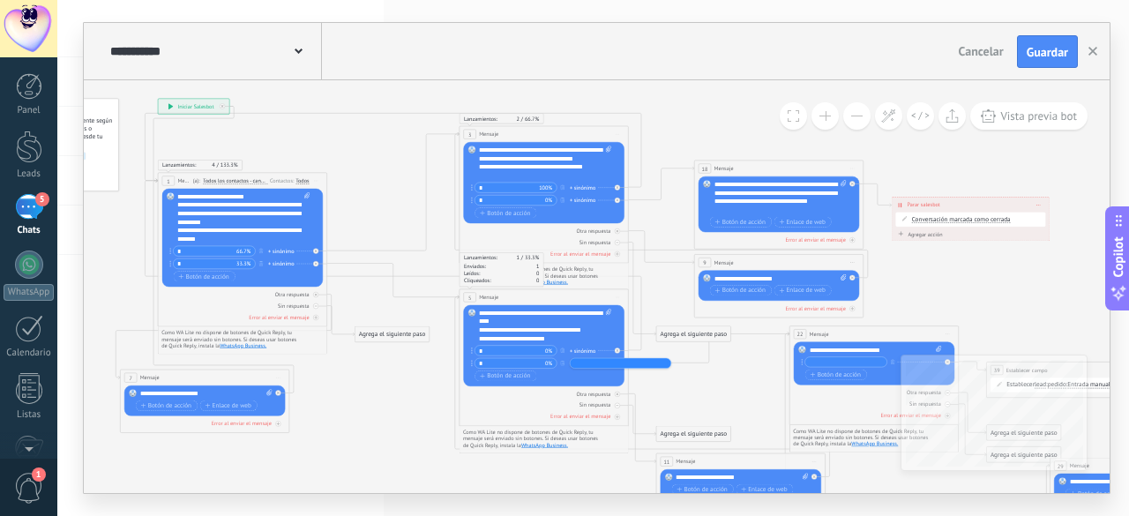
click at [589, 362] on input "text" at bounding box center [593, 363] width 42 height 5
type input "********"
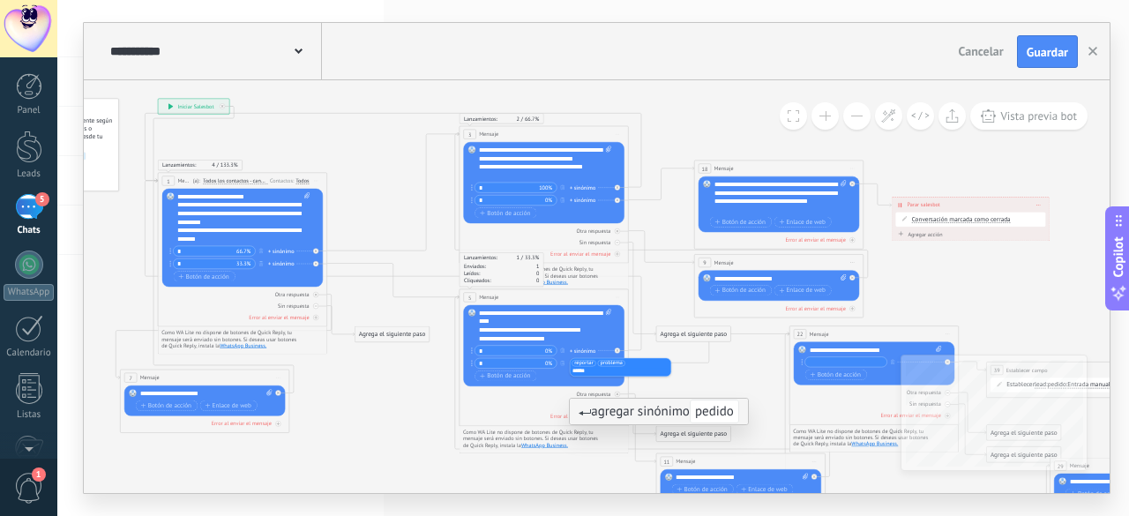
type input "******"
click at [652, 368] on li "pedido" at bounding box center [618, 371] width 95 height 6
click at [549, 387] on div "Otra respuesta Sin respuesta Error al enviar el mensaje" at bounding box center [543, 403] width 160 height 34
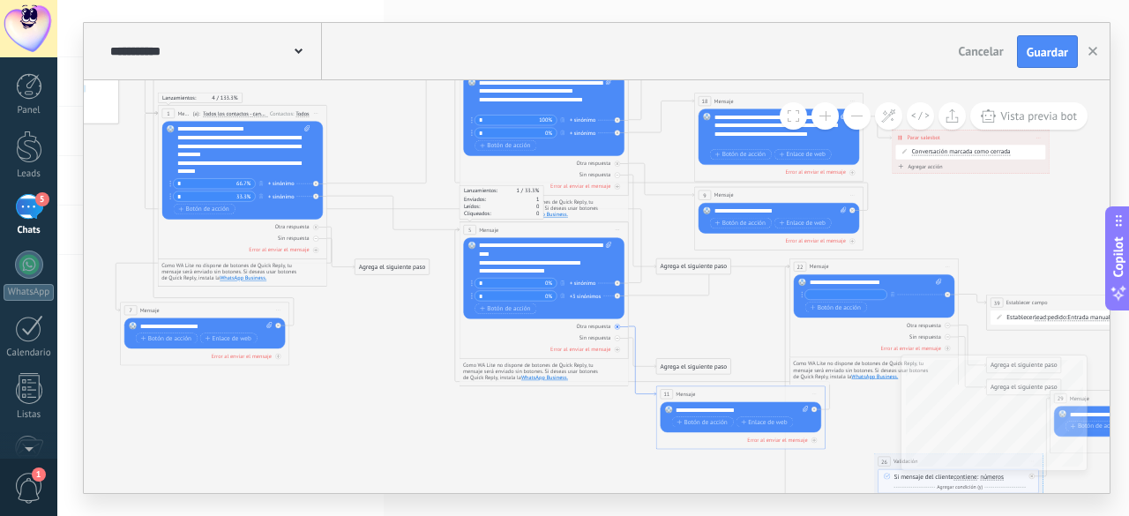
click at [635, 337] on icon at bounding box center [642, 360] width 27 height 69
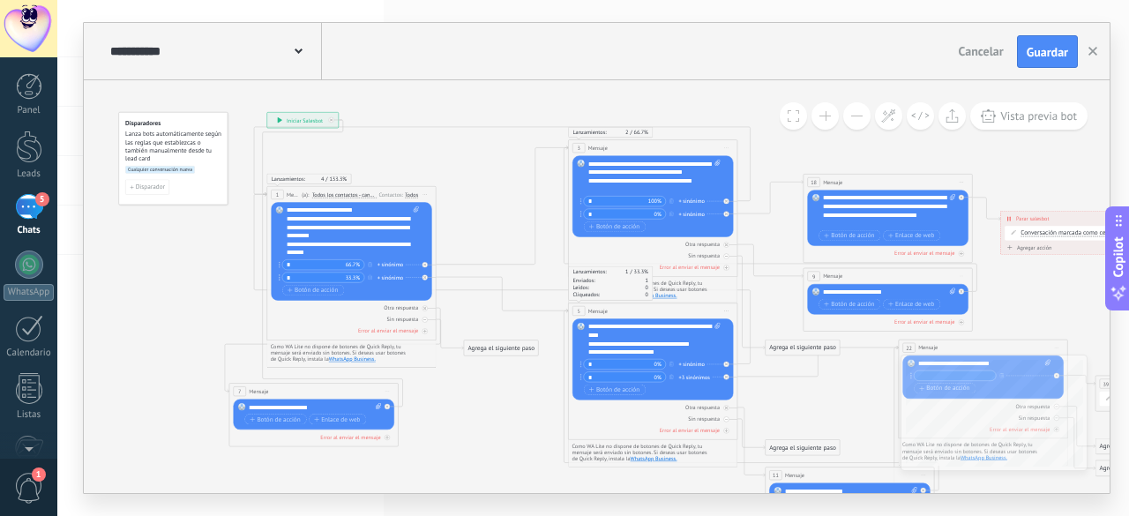
click at [353, 249] on div "**********" at bounding box center [353, 231] width 133 height 51
click at [392, 263] on div "+ sinónimo" at bounding box center [390, 265] width 26 height 9
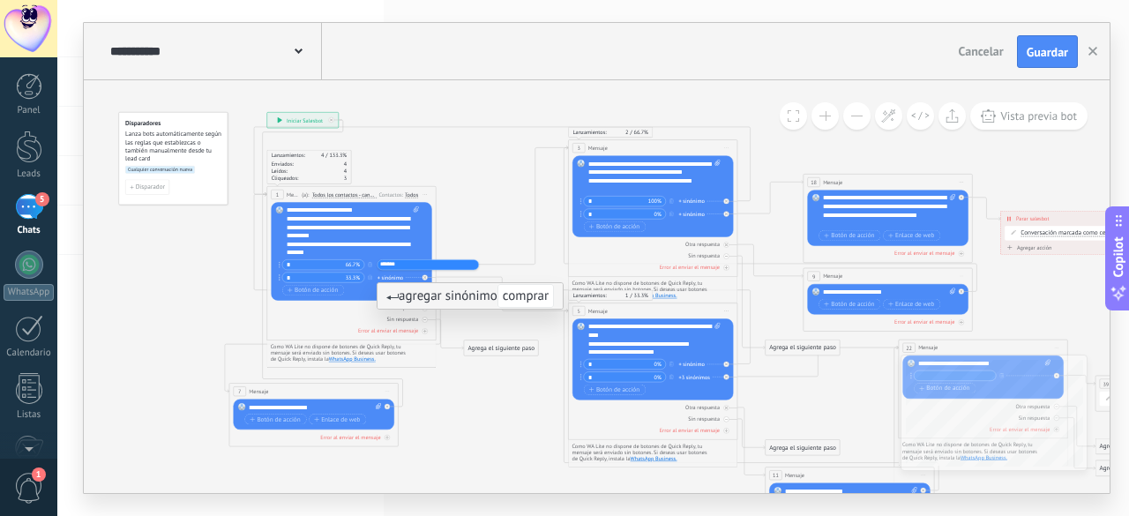
type input "*******"
click at [391, 276] on div "+ sinónimo" at bounding box center [390, 277] width 26 height 9
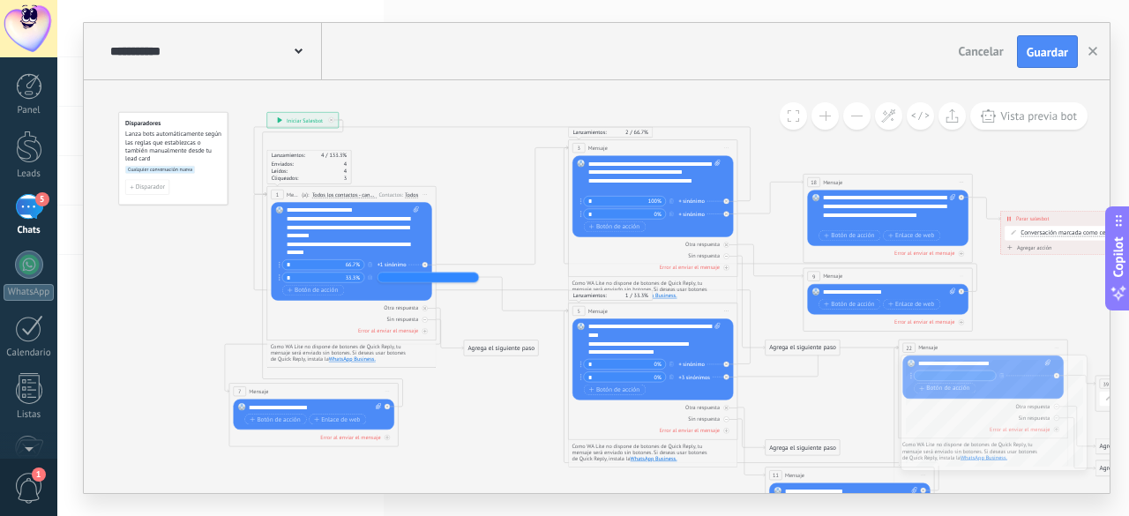
scroll to position [35, 0]
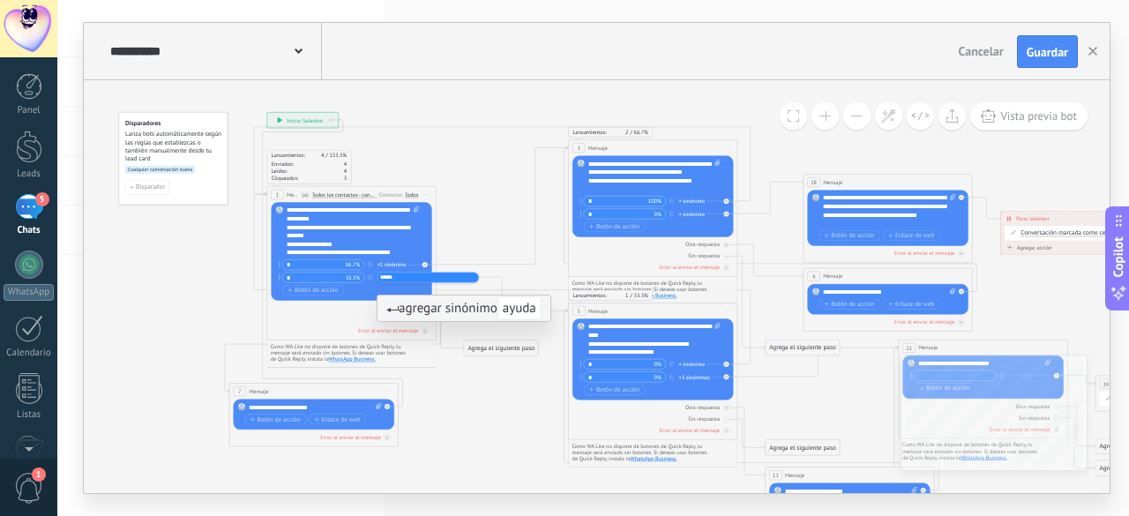
type input "*****"
type input "********"
type input "*"
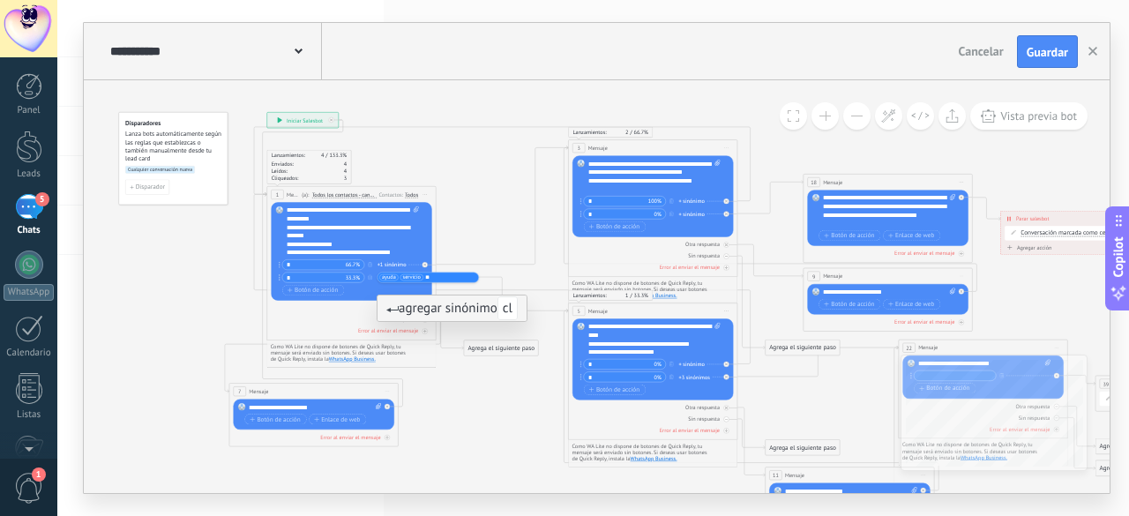
type input "*"
click at [472, 202] on icon at bounding box center [882, 402] width 1729 height 1005
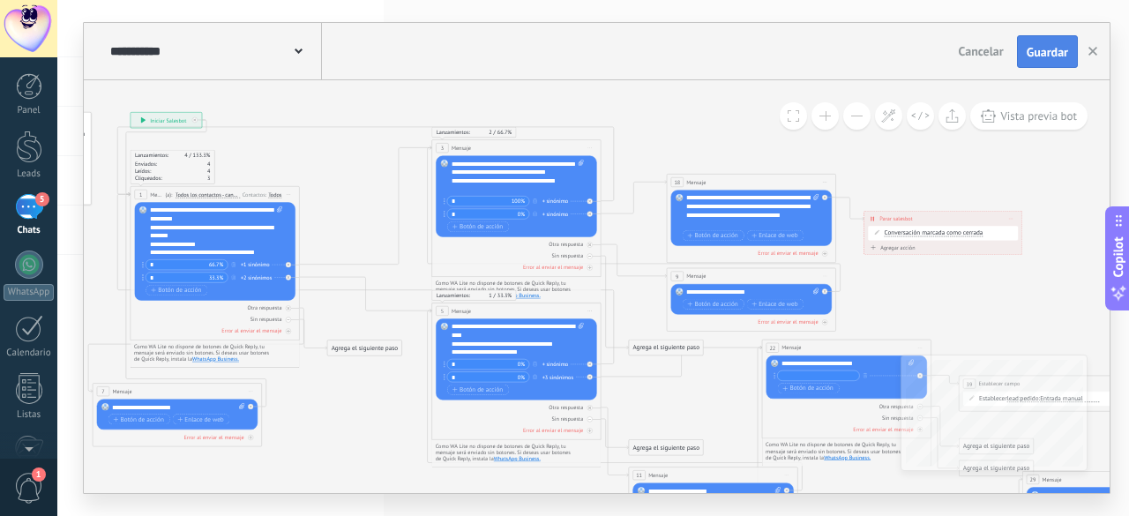
click at [1032, 52] on span "Guardar" at bounding box center [1046, 52] width 41 height 12
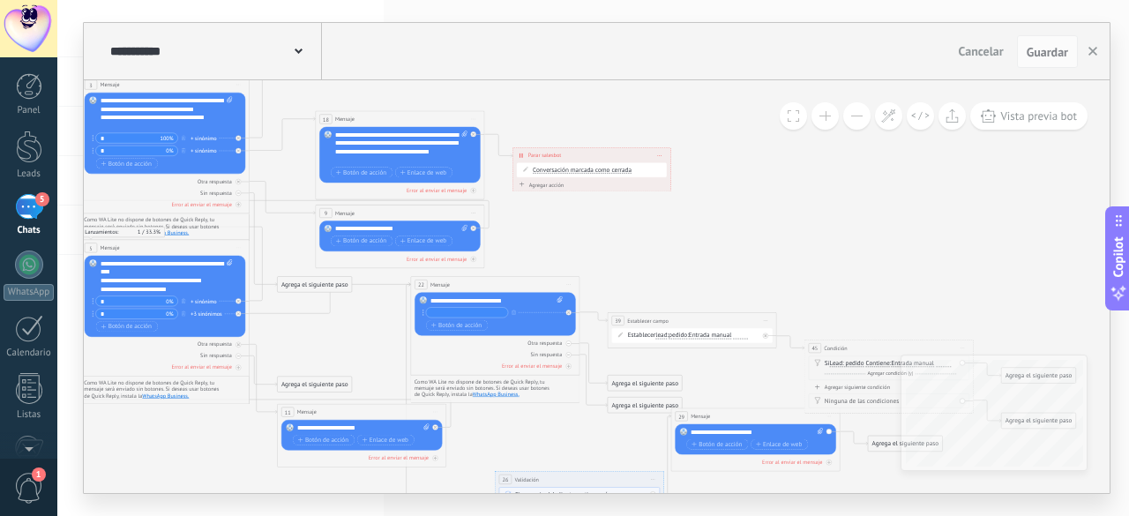
click at [830, 250] on icon at bounding box center [394, 340] width 1729 height 1005
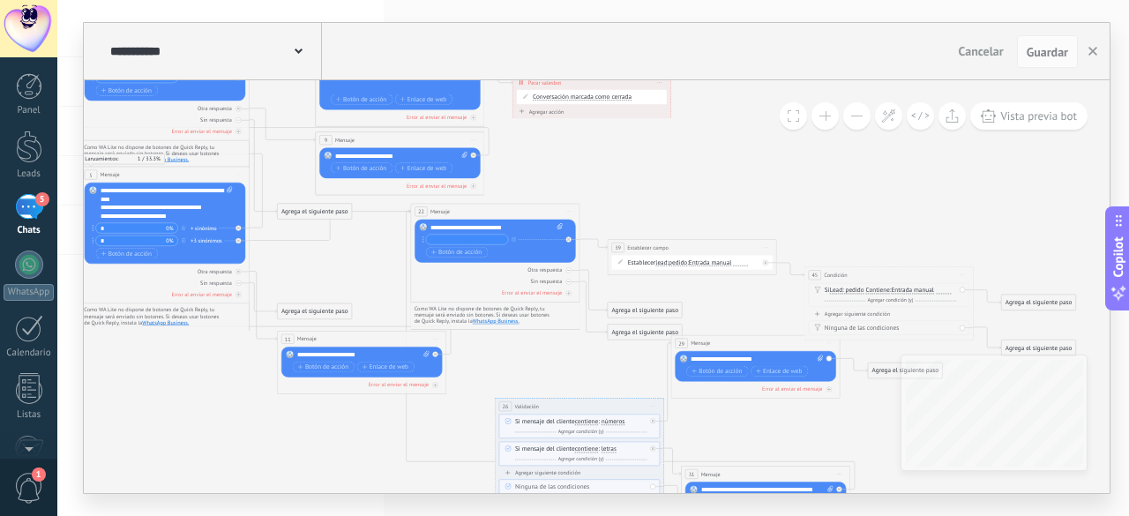
click at [900, 291] on span "Entrada manual" at bounding box center [912, 290] width 43 height 7
click at [900, 291] on button "Entrada manual" at bounding box center [940, 290] width 106 height 15
click at [841, 290] on span "Lead: pedido" at bounding box center [847, 290] width 34 height 7
click at [841, 290] on button "Lead: pedido" at bounding box center [878, 290] width 106 height 15
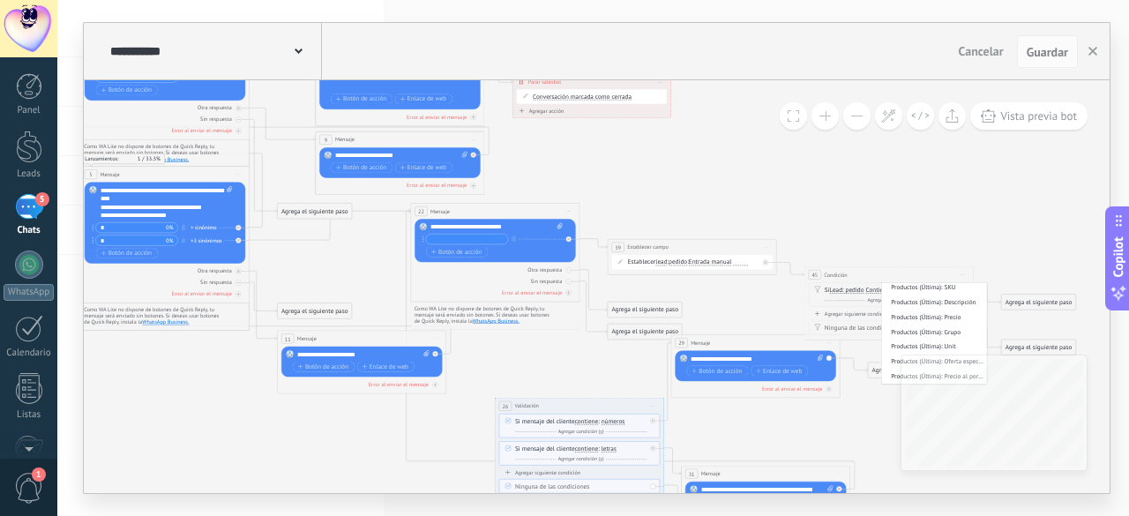
scroll to position [45, 0]
click at [854, 235] on icon at bounding box center [394, 267] width 1729 height 1005
click at [664, 264] on span "lead" at bounding box center [660, 262] width 11 height 7
click at [664, 264] on button "lead" at bounding box center [705, 262] width 106 height 15
click at [682, 263] on span "chat contact" at bounding box center [697, 262] width 102 height 9
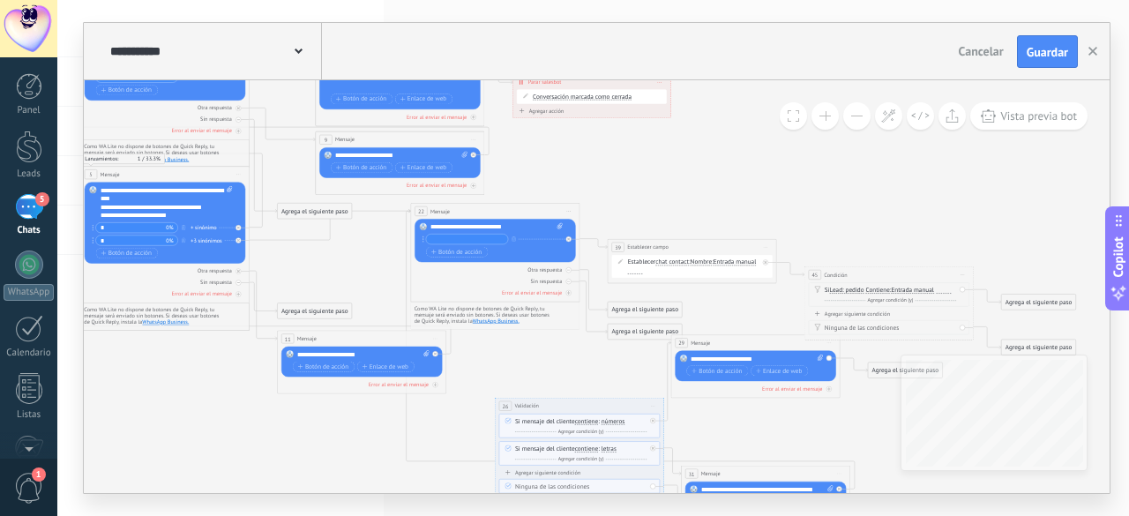
click at [671, 264] on span "chat contact" at bounding box center [672, 262] width 34 height 7
click at [671, 264] on button "chat contact" at bounding box center [705, 262] width 106 height 15
click at [675, 306] on span "lead" at bounding box center [697, 307] width 102 height 9
click at [698, 261] on span "Presupuesto" at bounding box center [684, 262] width 33 height 7
click at [698, 261] on button "Presupuesto" at bounding box center [717, 262] width 106 height 15
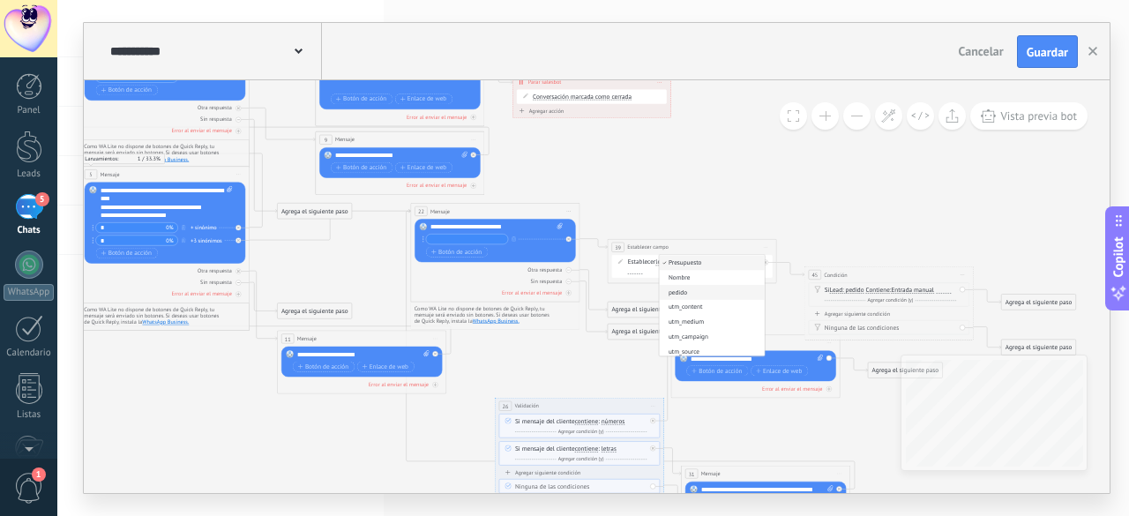
click at [697, 290] on span "pedido" at bounding box center [711, 292] width 102 height 9
click at [741, 205] on icon at bounding box center [394, 267] width 1729 height 1005
click at [843, 293] on span "Lead: pedido" at bounding box center [847, 290] width 34 height 7
click at [843, 293] on button "Lead: pedido" at bounding box center [878, 290] width 106 height 15
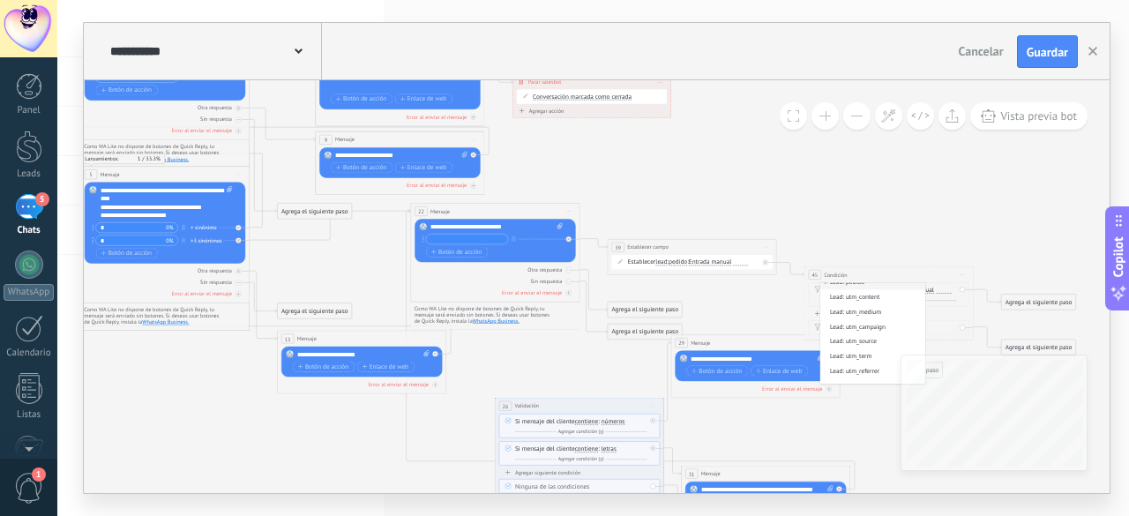
scroll to position [0, 0]
click at [861, 293] on span "Mensaje del cliente" at bounding box center [871, 291] width 102 height 9
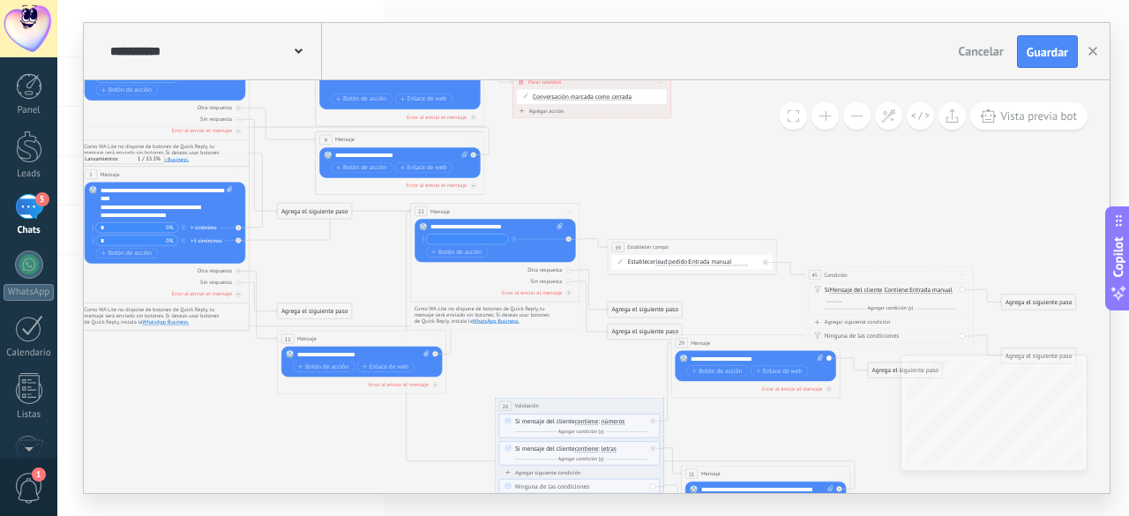
click at [487, 224] on div "**********" at bounding box center [496, 227] width 133 height 9
click at [503, 227] on div "**********" at bounding box center [496, 227] width 133 height 9
click at [41, 167] on link "Leads" at bounding box center [28, 154] width 57 height 49
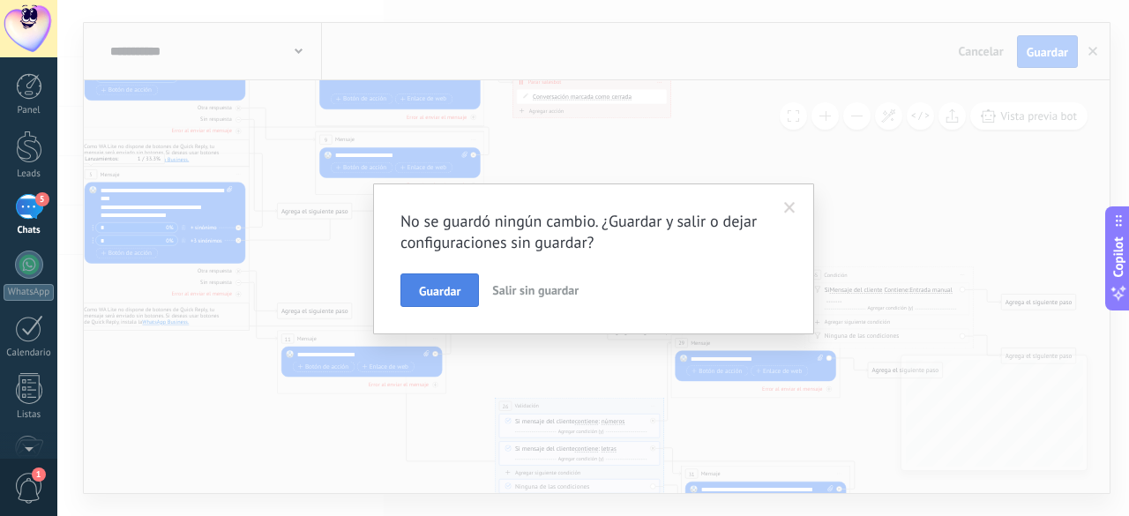
click at [440, 296] on span "Guardar" at bounding box center [439, 291] width 41 height 12
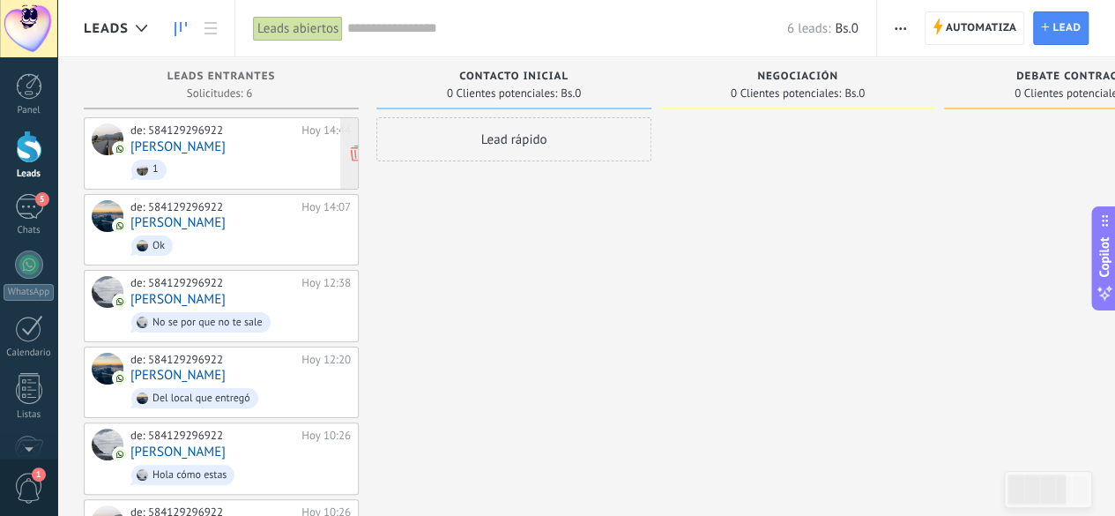
click at [253, 158] on span "1" at bounding box center [240, 169] width 220 height 27
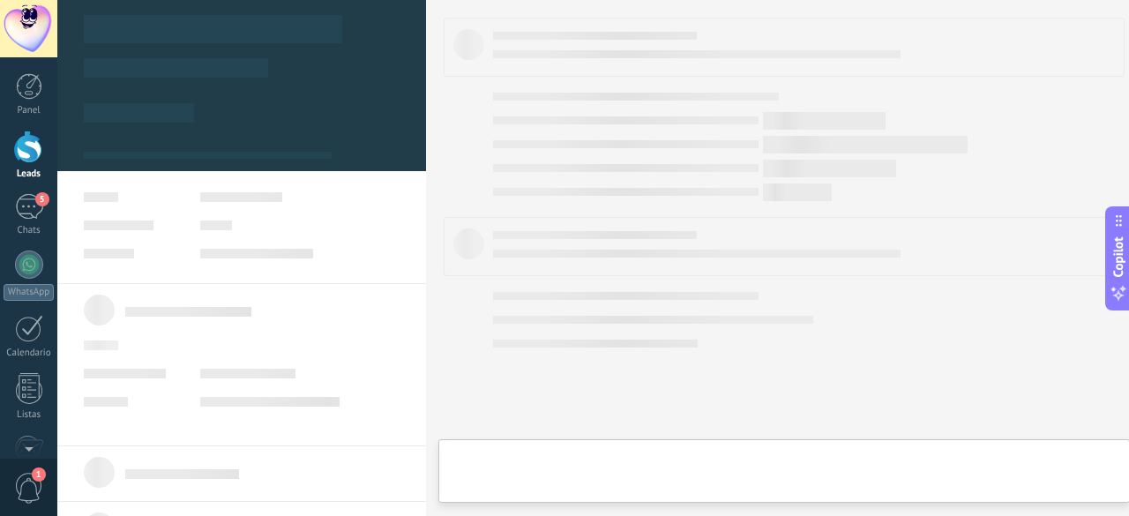
type textarea "**********"
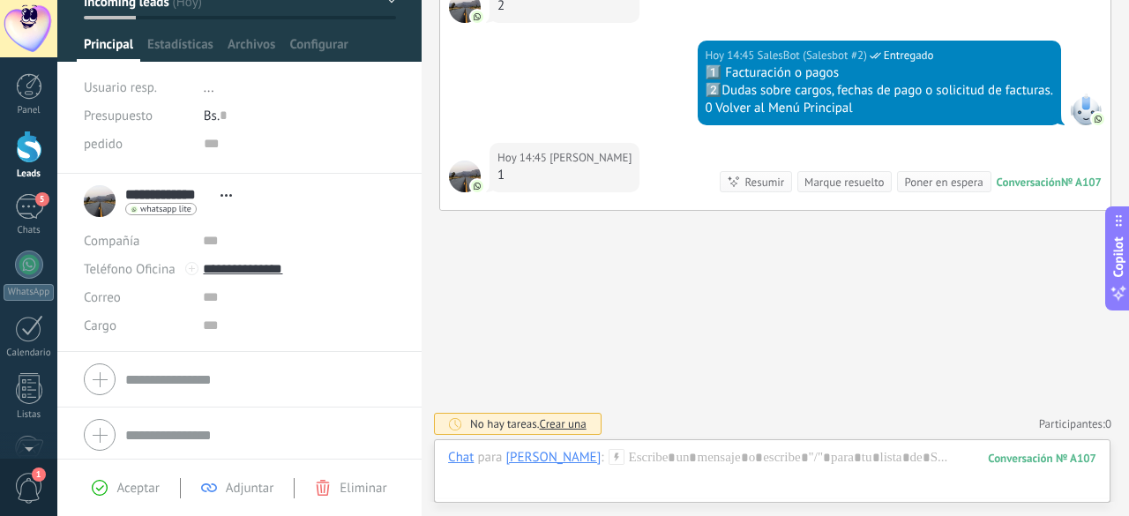
scroll to position [104, 0]
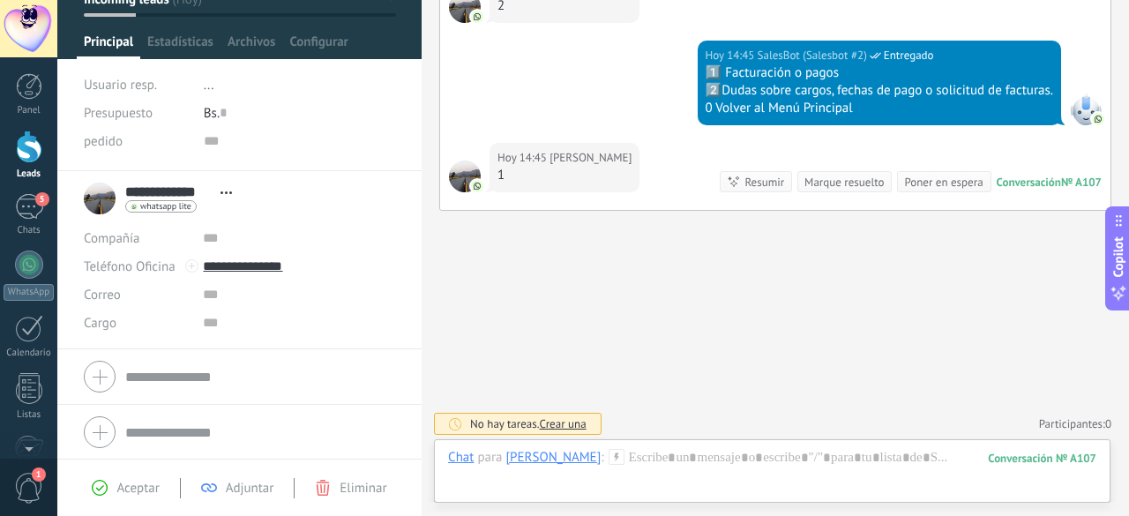
click at [196, 399] on div "Compañía Teléfono Oficina Ofic. directo Celular Fax Casa Otro Teléfono Oficina …" at bounding box center [239, 377] width 364 height 56
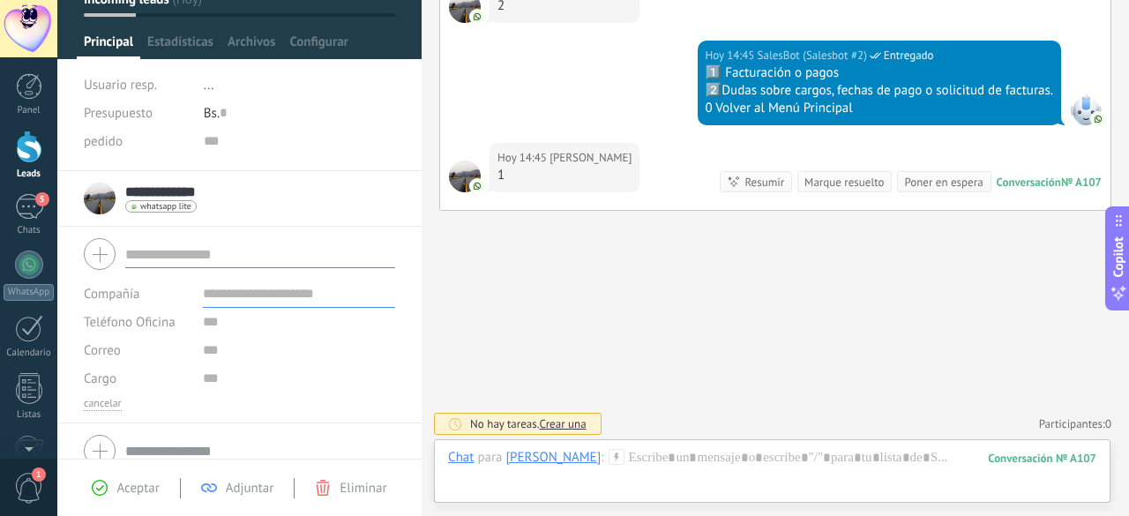
scroll to position [0, 0]
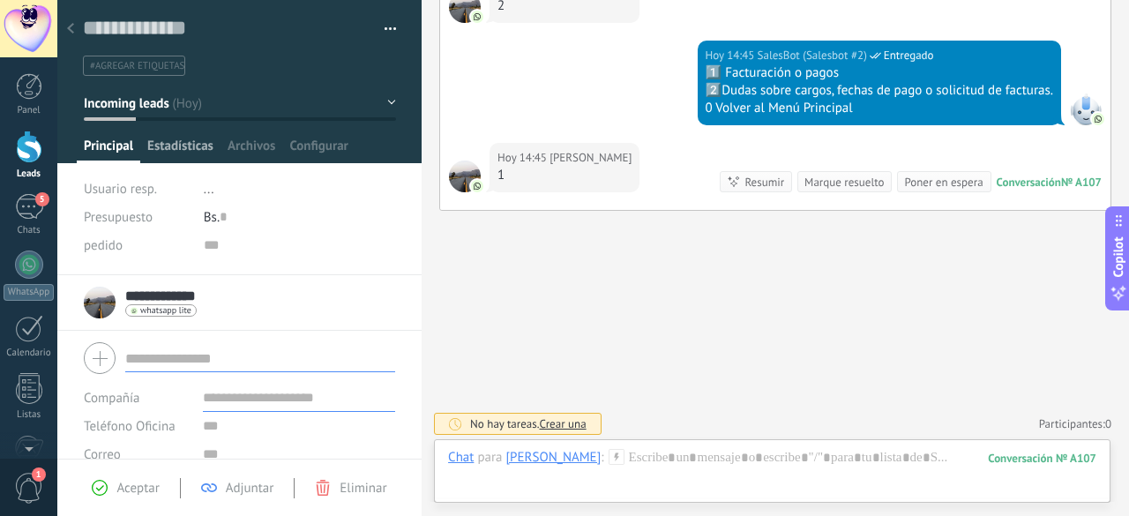
click at [185, 143] on span "Estadísticas" at bounding box center [180, 151] width 66 height 26
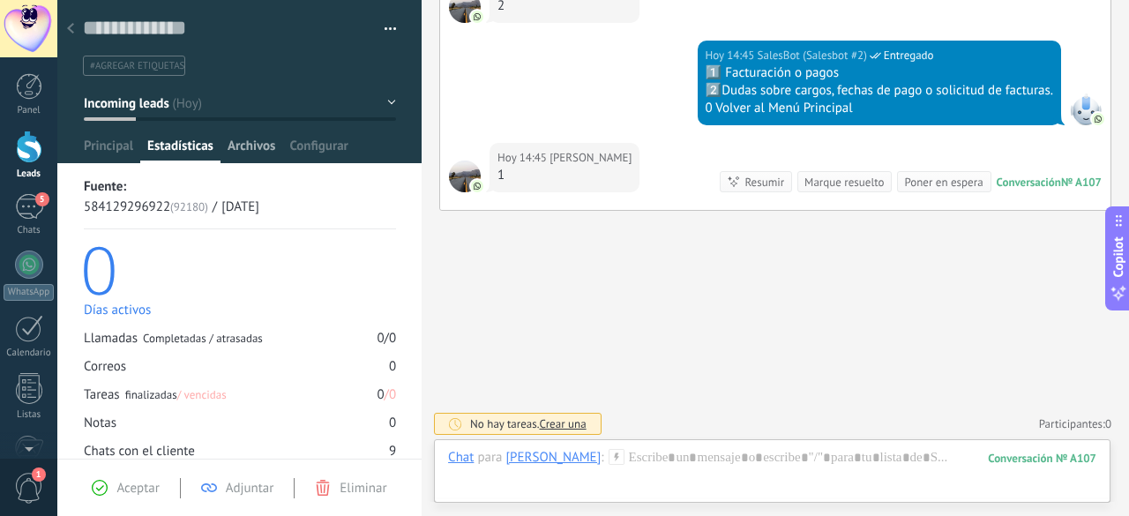
click at [270, 142] on span "Archivos" at bounding box center [251, 151] width 48 height 26
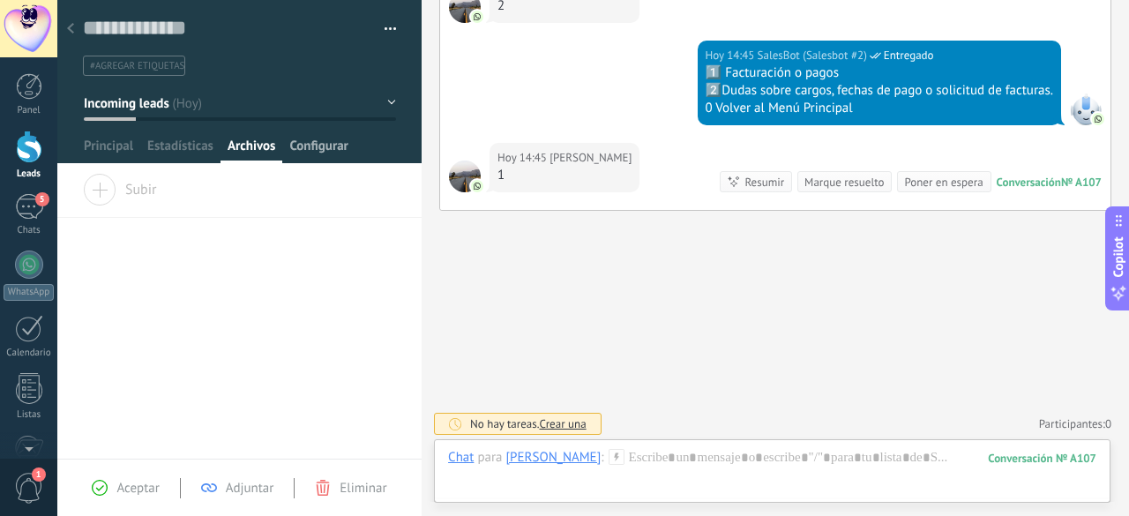
click at [311, 148] on span "Configurar" at bounding box center [318, 151] width 58 height 26
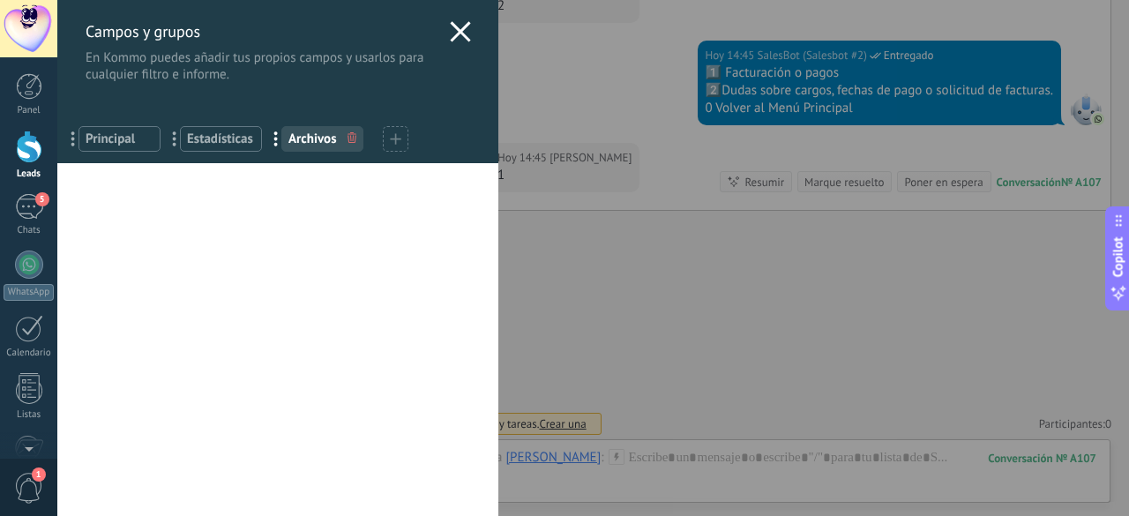
click at [451, 43] on div at bounding box center [460, 34] width 21 height 26
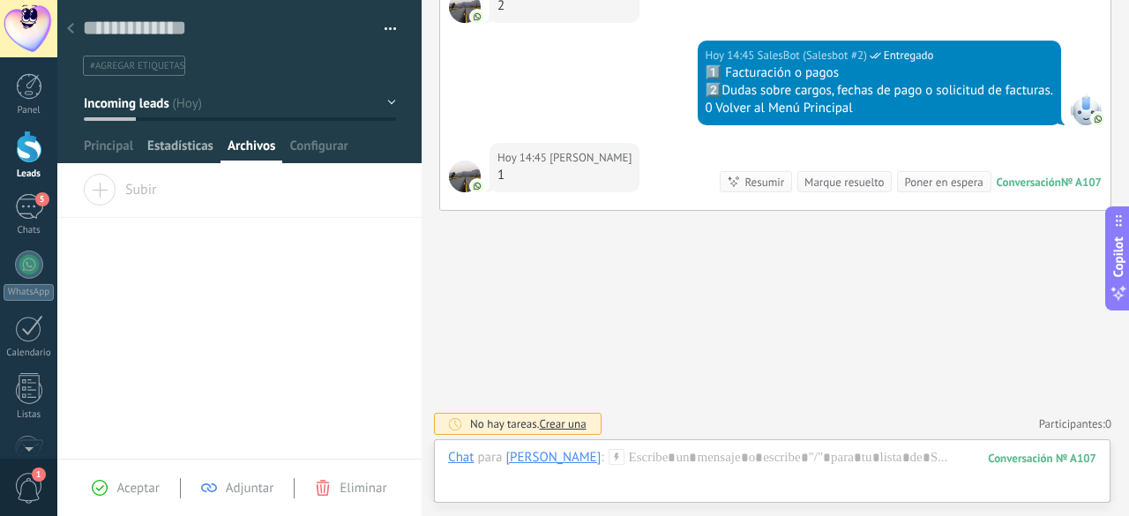
click at [155, 146] on span "Estadísticas" at bounding box center [180, 151] width 66 height 26
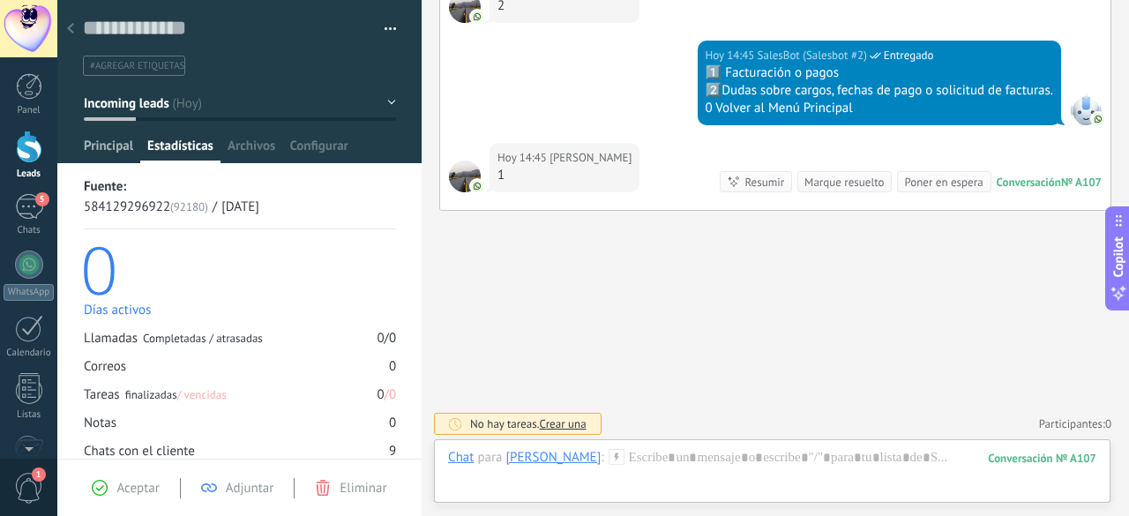
click at [108, 148] on span "Principal" at bounding box center [108, 151] width 49 height 26
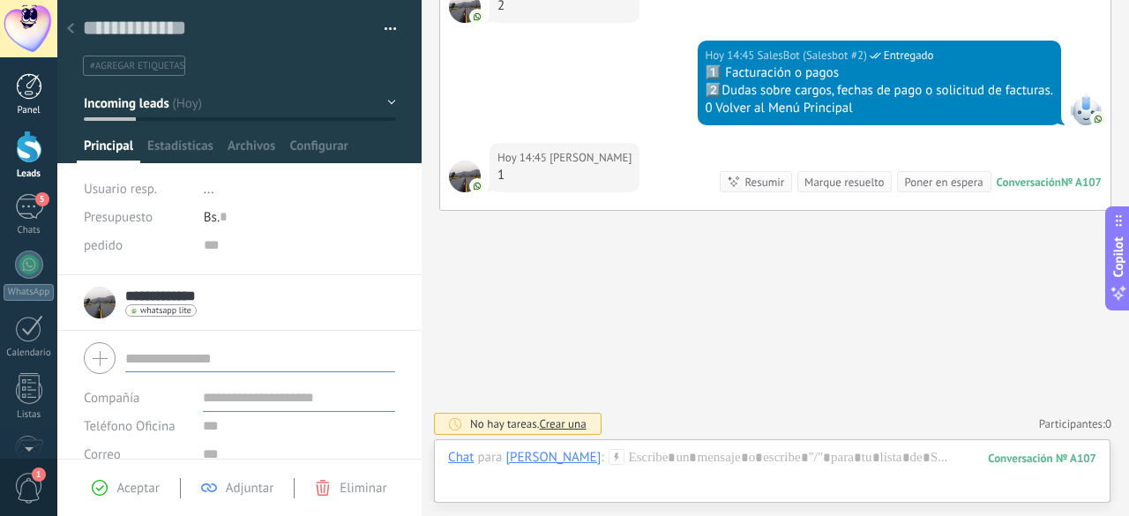
click at [37, 94] on div at bounding box center [29, 86] width 26 height 26
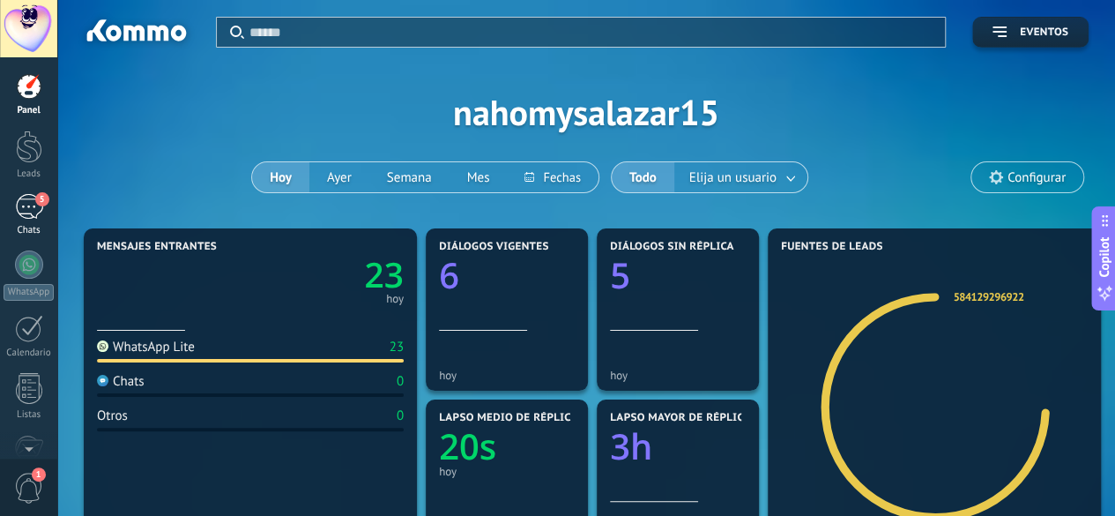
click at [19, 230] on div "Chats" at bounding box center [29, 230] width 51 height 11
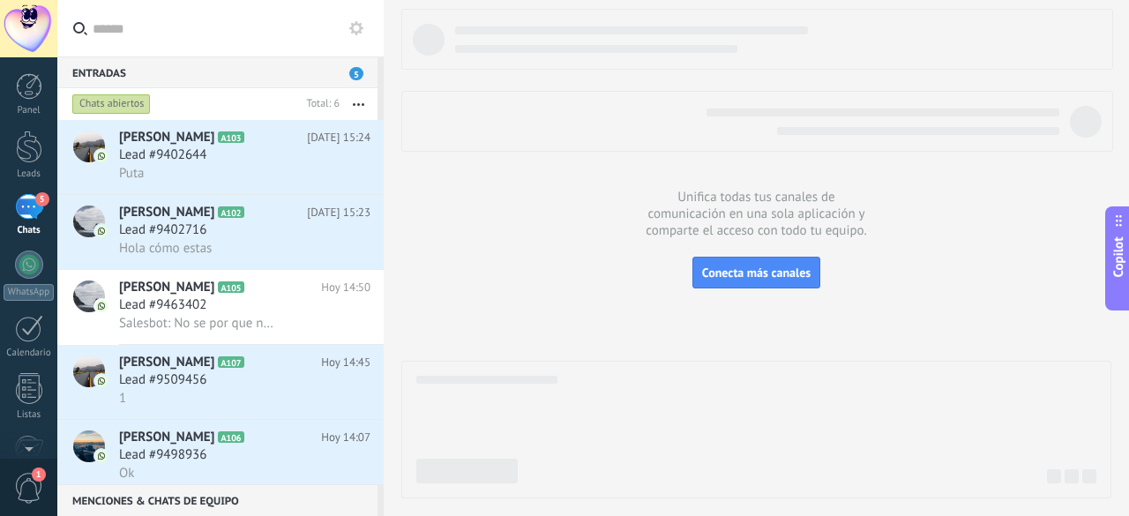
click at [12, 217] on link "5 Chats" at bounding box center [28, 215] width 57 height 42
click at [22, 212] on div "5" at bounding box center [29, 207] width 28 height 26
click at [32, 155] on div at bounding box center [29, 146] width 26 height 33
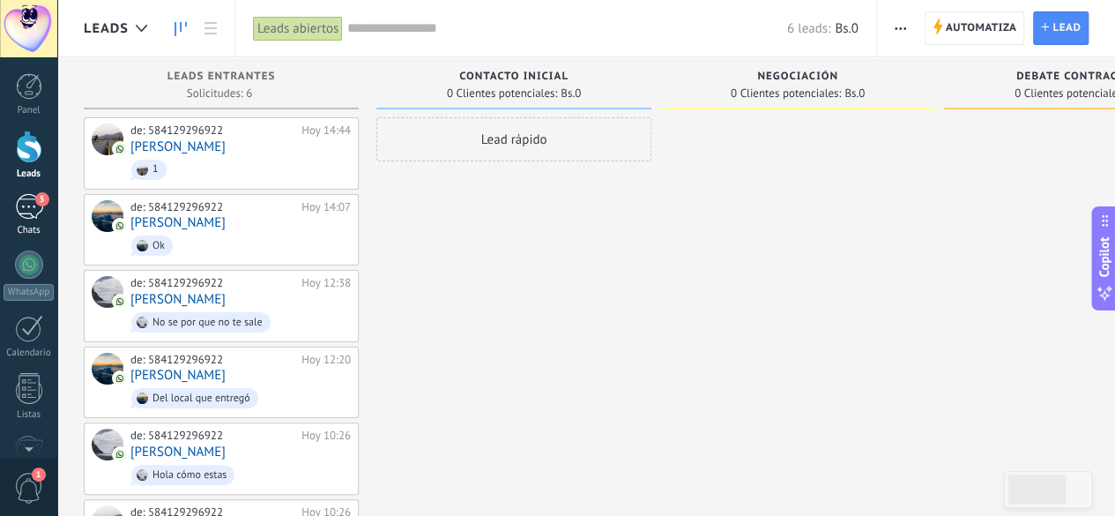
click at [26, 210] on div "5" at bounding box center [29, 207] width 28 height 26
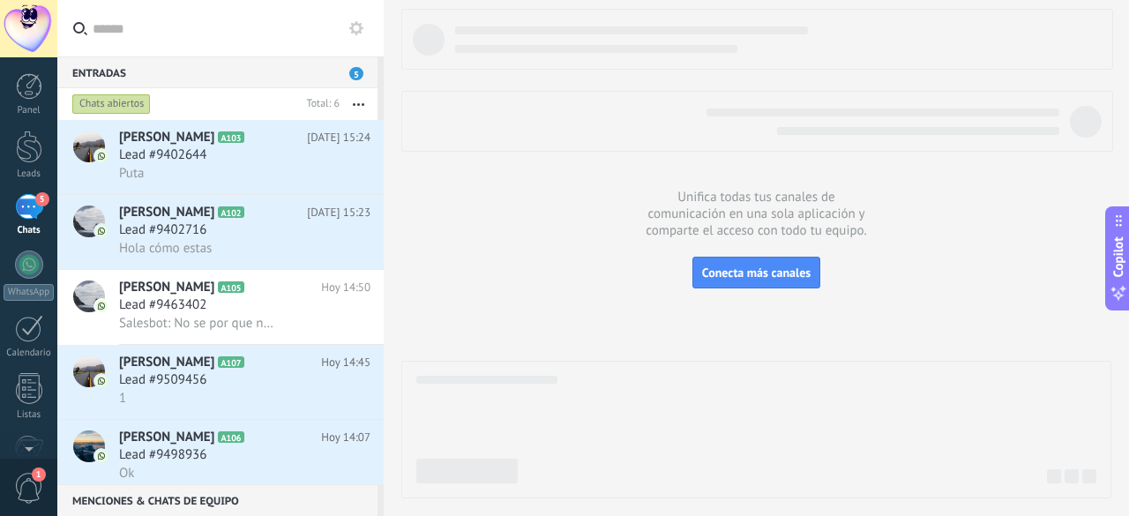
click at [359, 26] on use at bounding box center [356, 28] width 14 height 14
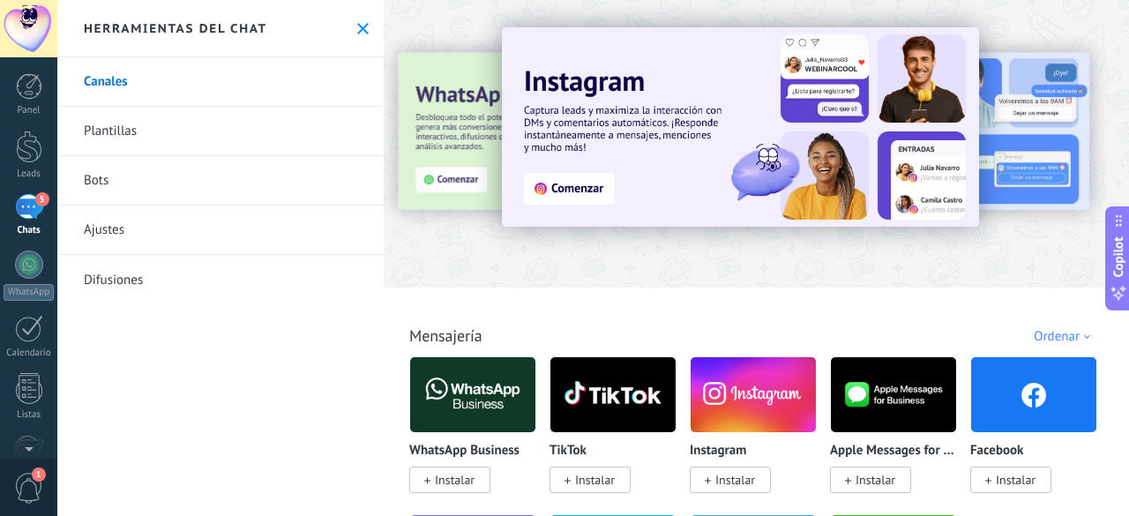
click at [137, 197] on link "Bots" at bounding box center [220, 180] width 326 height 49
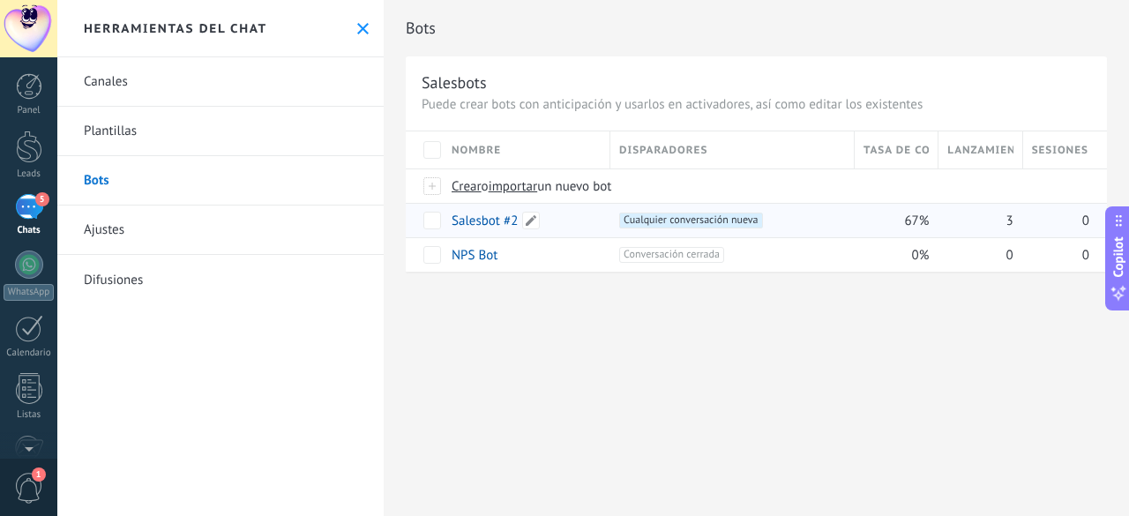
click at [476, 220] on link "Salesbot #2" at bounding box center [484, 220] width 66 height 17
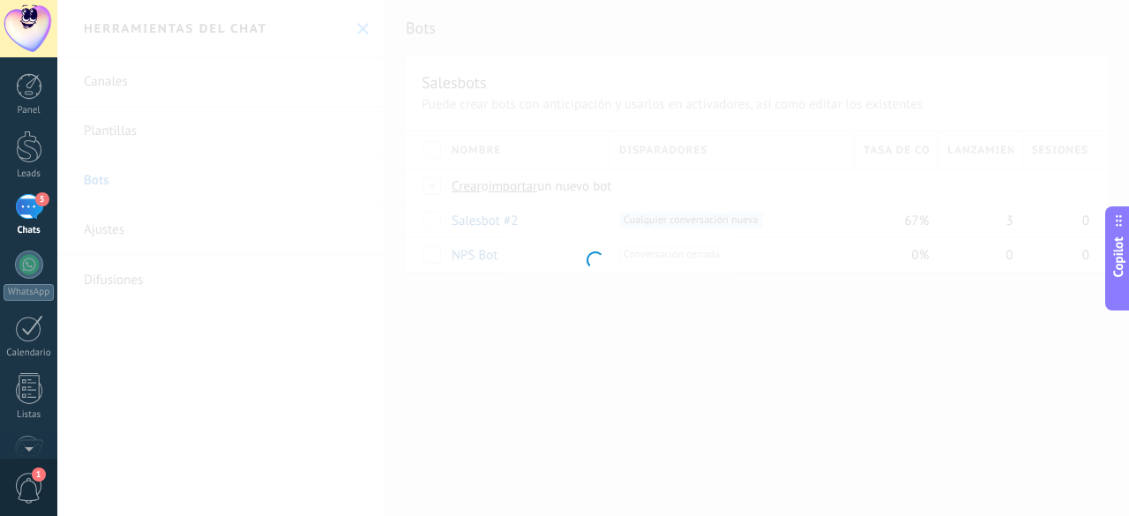
type input "**********"
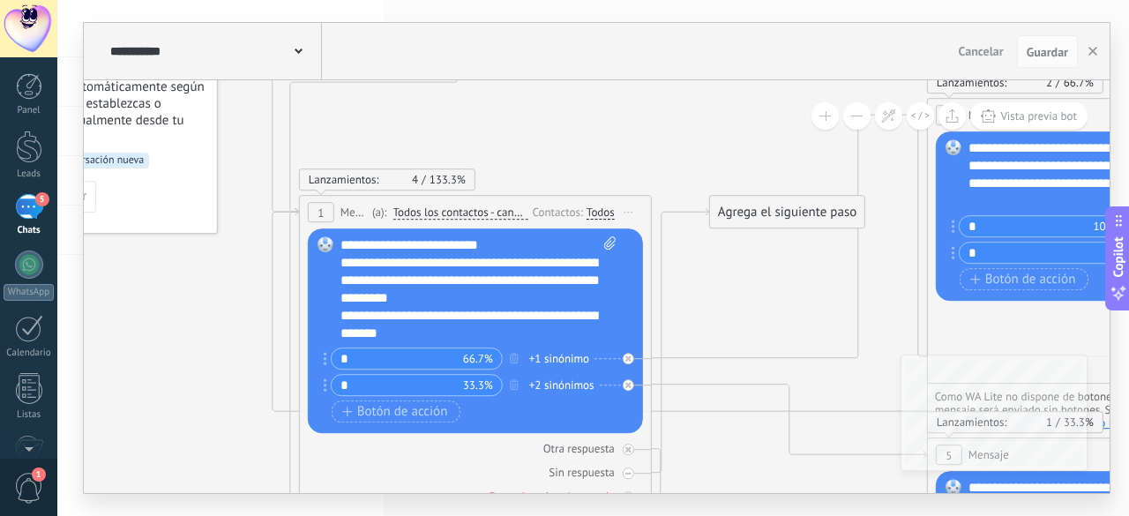
click at [846, 128] on div "Vista previa bot" at bounding box center [947, 115] width 280 height 27
click at [852, 124] on button at bounding box center [856, 115] width 27 height 27
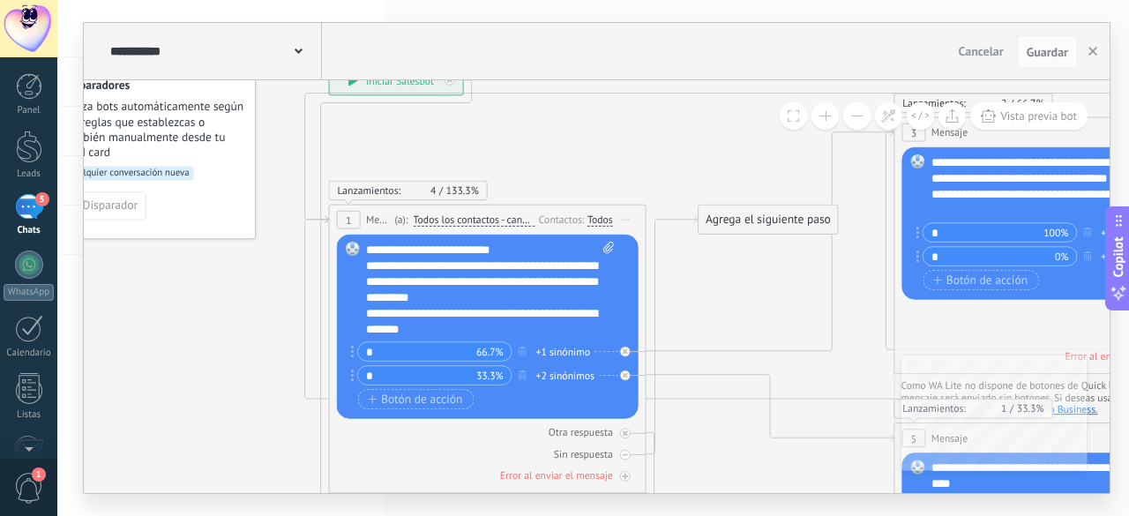
click at [852, 124] on button at bounding box center [856, 115] width 27 height 27
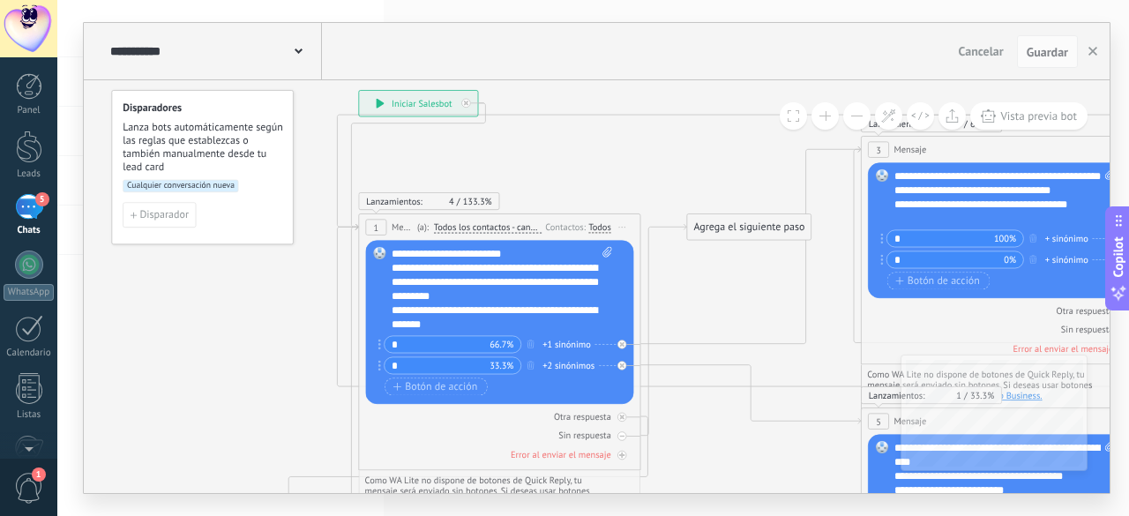
click at [852, 124] on button at bounding box center [856, 115] width 27 height 27
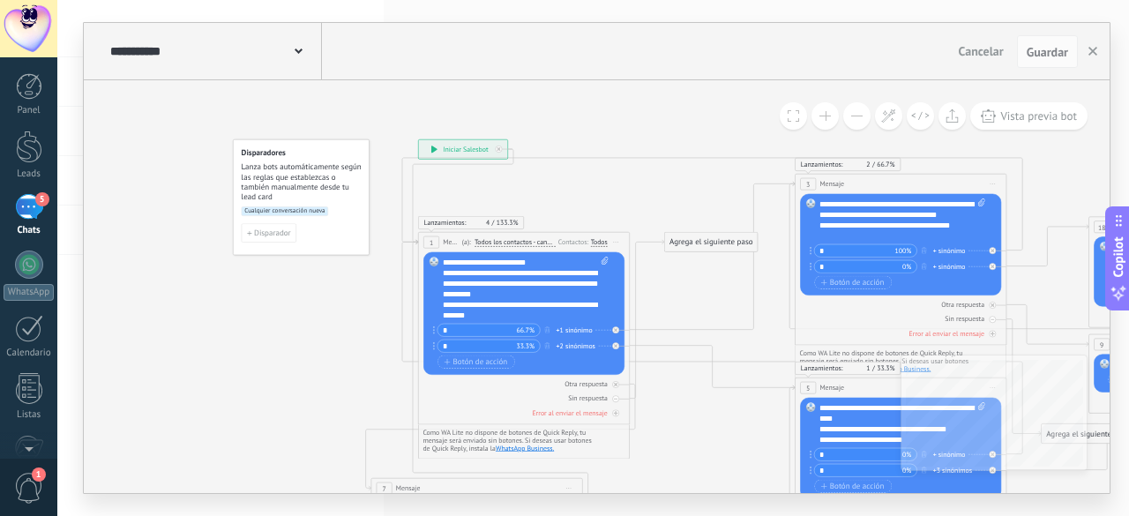
click at [852, 124] on button at bounding box center [856, 115] width 27 height 27
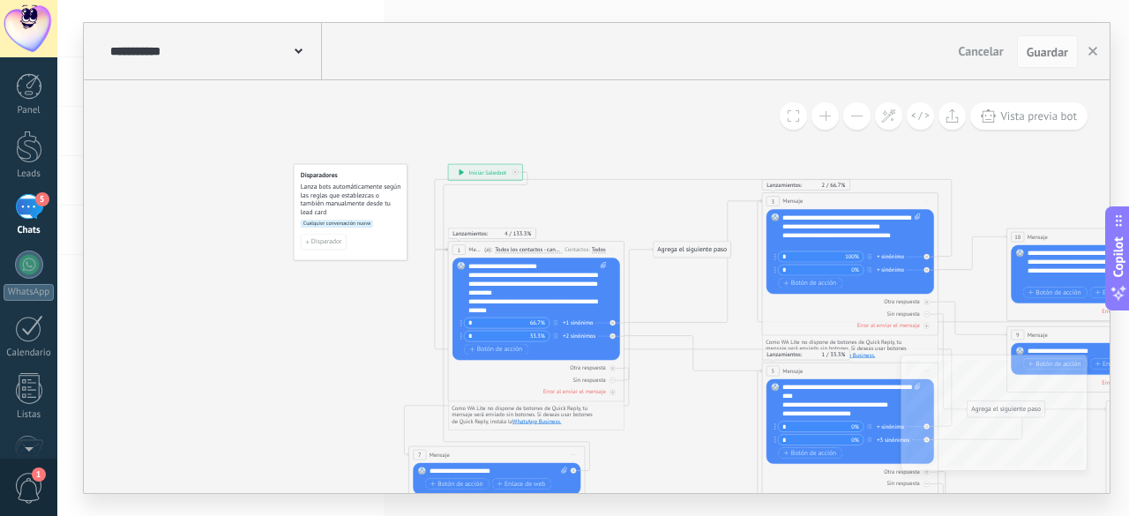
click at [852, 124] on button at bounding box center [856, 115] width 27 height 27
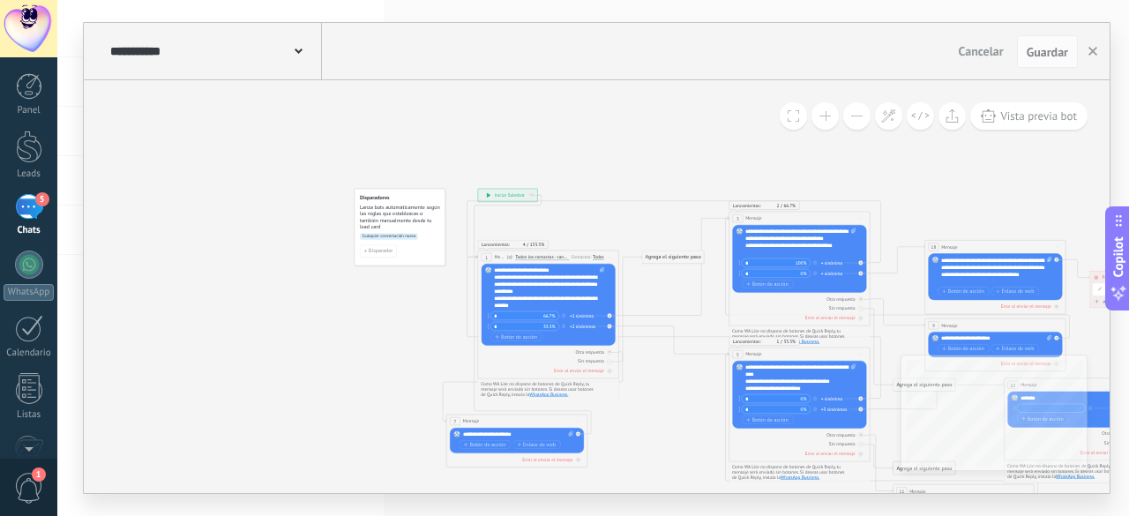
click at [852, 124] on button at bounding box center [856, 115] width 27 height 27
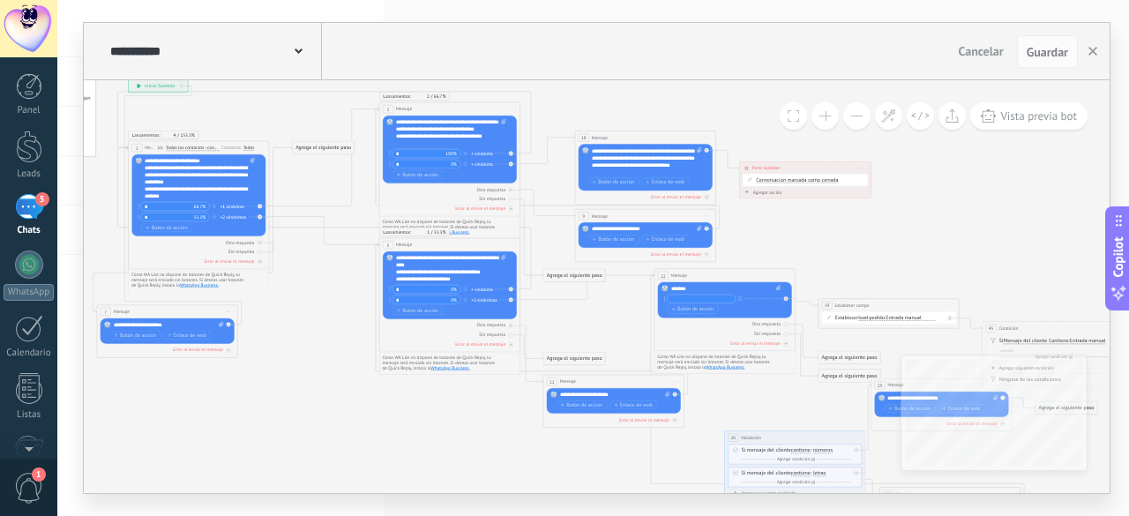
click at [706, 290] on div "*******" at bounding box center [726, 289] width 111 height 7
click at [876, 232] on icon at bounding box center [641, 315] width 1440 height 824
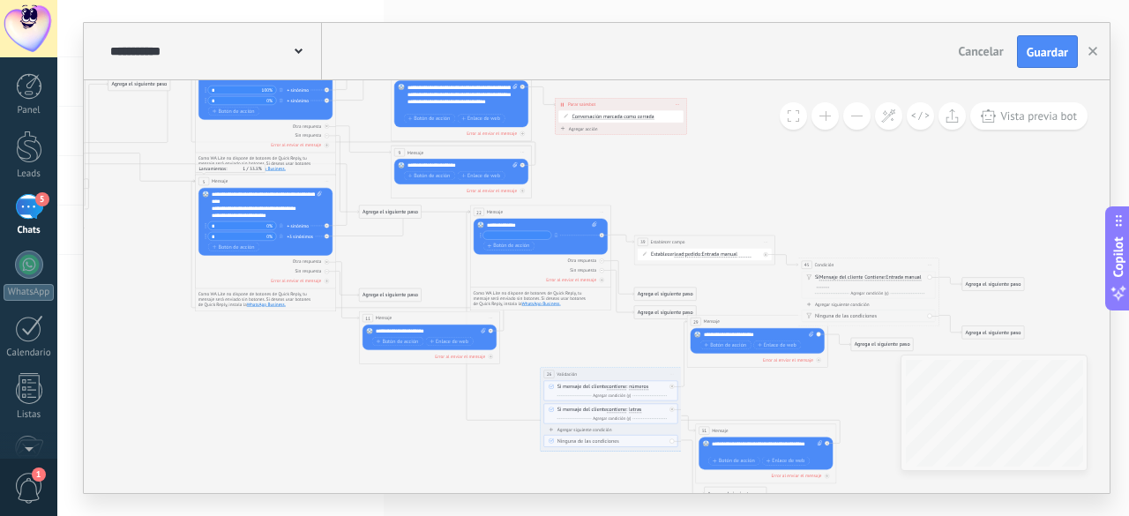
click at [887, 278] on span "Entrada manual" at bounding box center [902, 277] width 35 height 5
click at [887, 278] on button "Entrada manual" at bounding box center [926, 278] width 88 height 12
click at [918, 339] on span "Lead: pedido" at bounding box center [920, 341] width 86 height 7
click at [728, 255] on span "Entrada manual" at bounding box center [719, 254] width 35 height 5
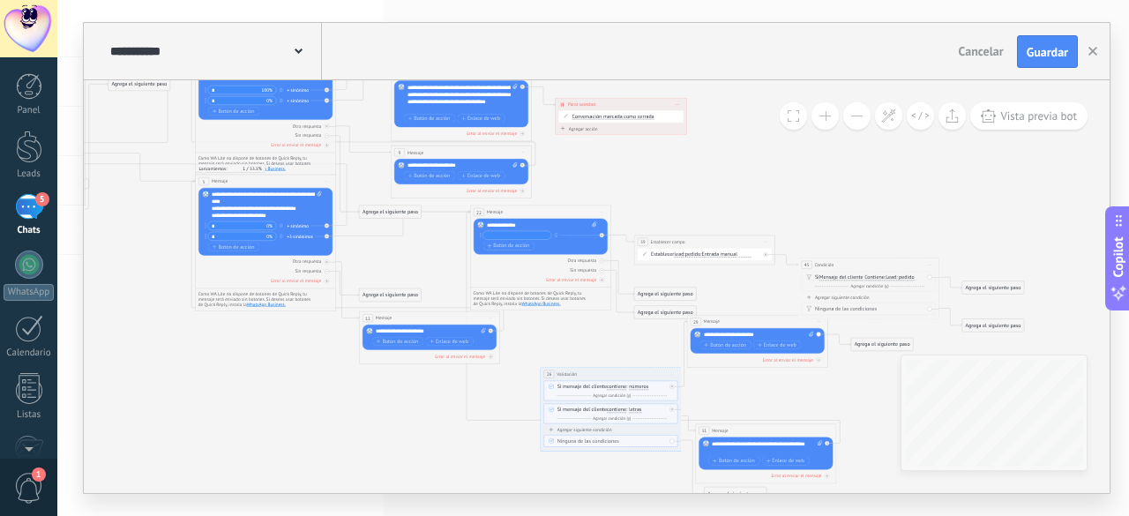
click at [728, 255] on button "Entrada manual" at bounding box center [742, 255] width 88 height 12
click at [742, 271] on li "Mensaje del cliente" at bounding box center [737, 267] width 87 height 12
click at [852, 274] on div "Si Mensaje del cliente Mensaje del cliente Comentario del cliente El cliente Có…" at bounding box center [869, 277] width 109 height 7
click at [852, 278] on span "Mensaje del cliente" at bounding box center [841, 277] width 44 height 5
click at [852, 278] on button "Mensaje del cliente" at bounding box center [860, 278] width 88 height 12
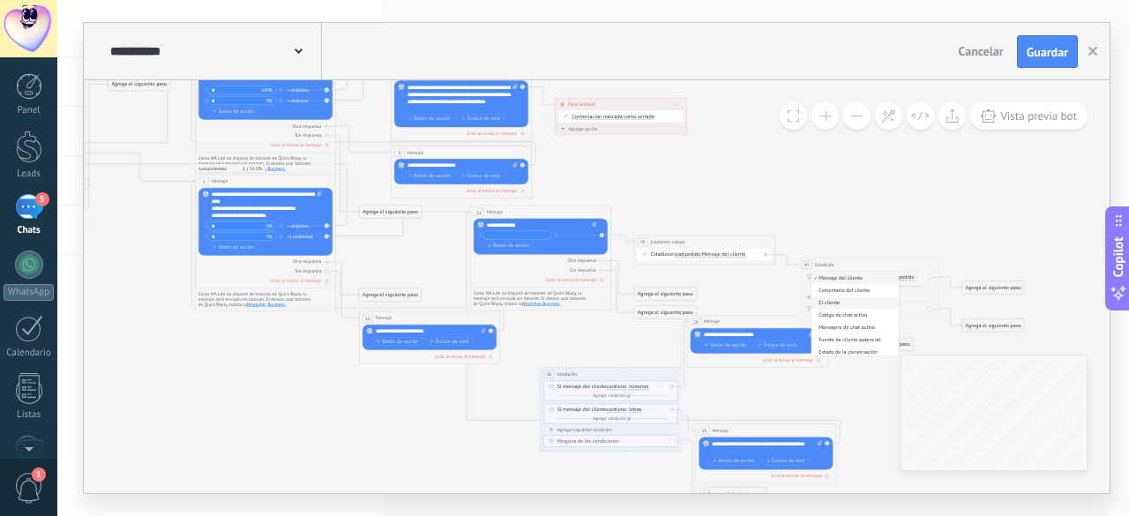
scroll to position [231, 0]
click at [852, 299] on span "Lead: pedido" at bounding box center [854, 297] width 86 height 7
click at [876, 277] on span "Vacío" at bounding box center [876, 277] width 12 height 5
click at [876, 277] on button "Vacío" at bounding box center [911, 278] width 88 height 12
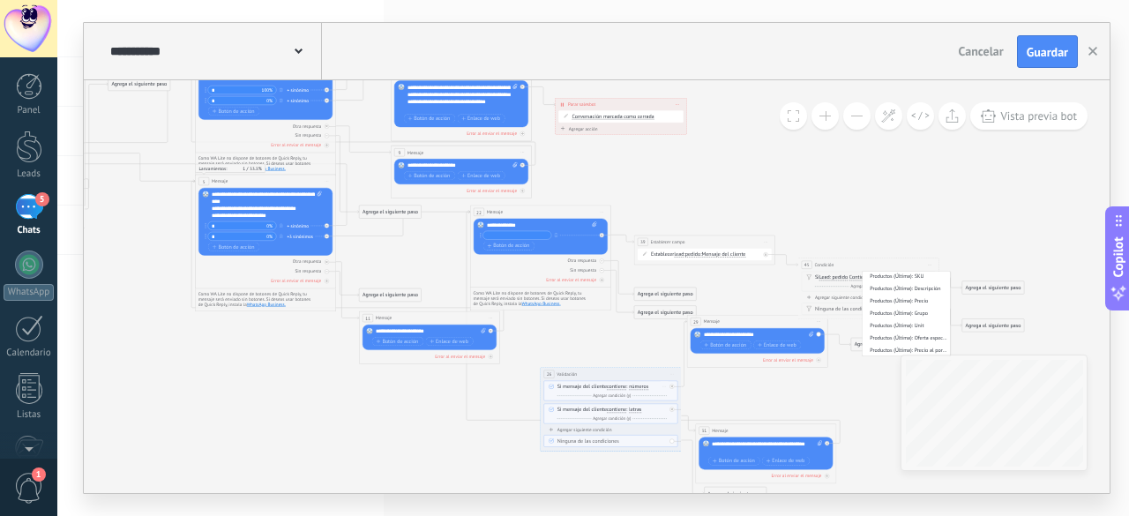
click at [636, 385] on span "números" at bounding box center [638, 386] width 19 height 5
click at [636, 385] on button "números" at bounding box center [669, 387] width 88 height 12
click at [636, 385] on span "números" at bounding box center [664, 387] width 86 height 7
click at [876, 278] on span "Vacío" at bounding box center [876, 277] width 12 height 5
click at [876, 278] on button "Vacío" at bounding box center [911, 278] width 88 height 12
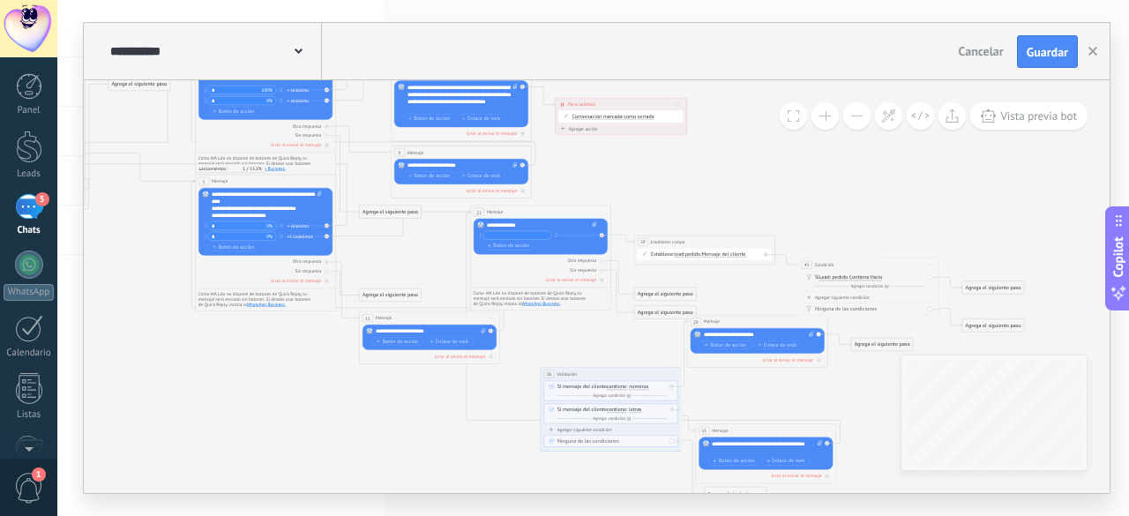
scroll to position [0, 0]
click at [882, 234] on icon at bounding box center [456, 252] width 1440 height 824
click at [879, 279] on span "Vacío" at bounding box center [876, 277] width 12 height 5
click at [879, 279] on button "Vacío" at bounding box center [911, 278] width 88 height 12
click at [908, 205] on icon at bounding box center [456, 252] width 1440 height 824
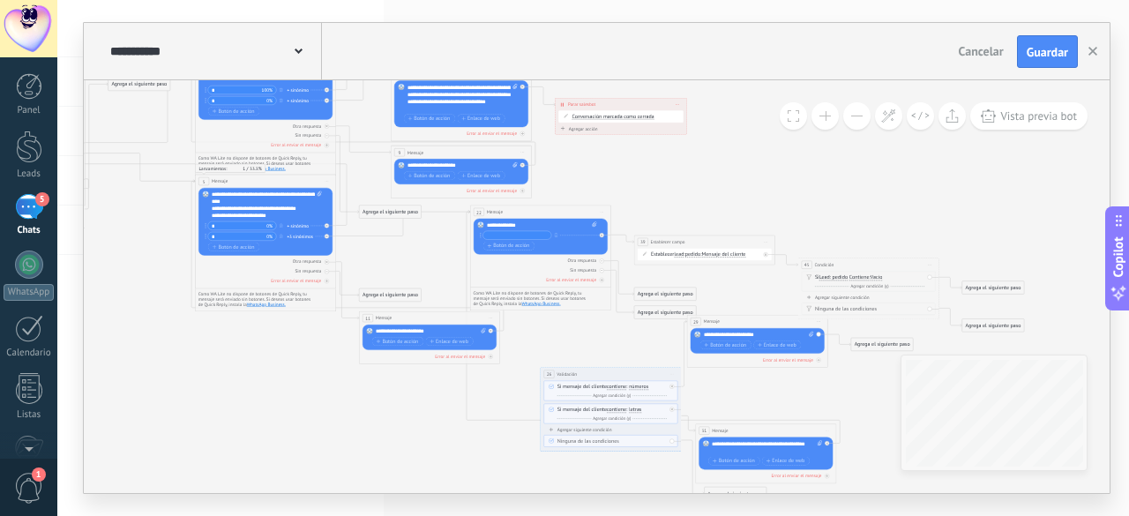
click at [898, 265] on div "45 Condición ********* Iniciar vista previa aquí Cambiar nombre Duplicar Borrar" at bounding box center [868, 264] width 140 height 13
click at [929, 264] on span "Iniciar vista previa aquí Cambiar nombre Duplicar Borrar" at bounding box center [929, 265] width 11 height 11
click at [967, 309] on div "Borrar" at bounding box center [962, 311] width 70 height 12
click at [0, 355] on link "Calendario" at bounding box center [28, 337] width 57 height 44
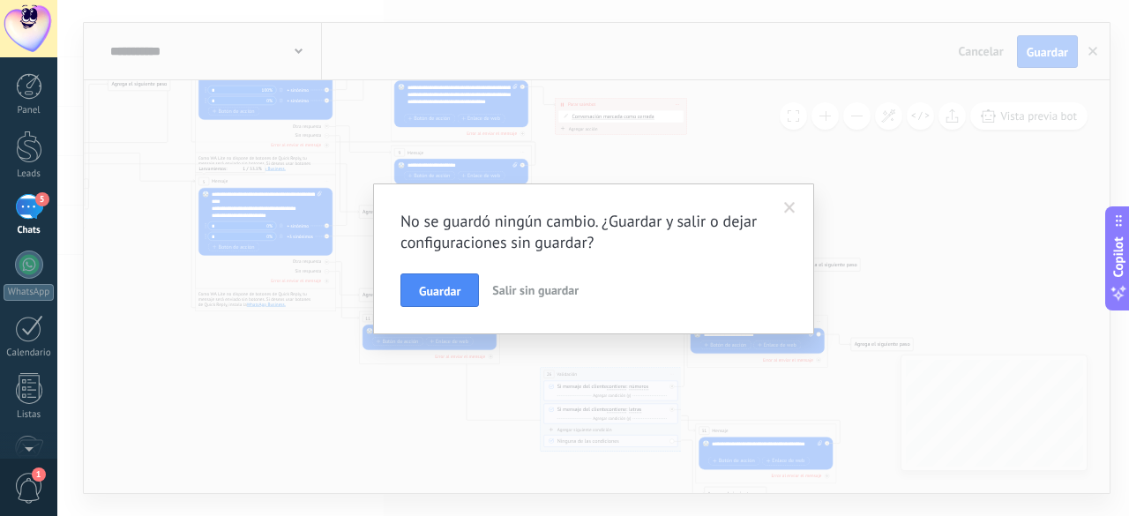
click at [781, 205] on span at bounding box center [789, 208] width 29 height 30
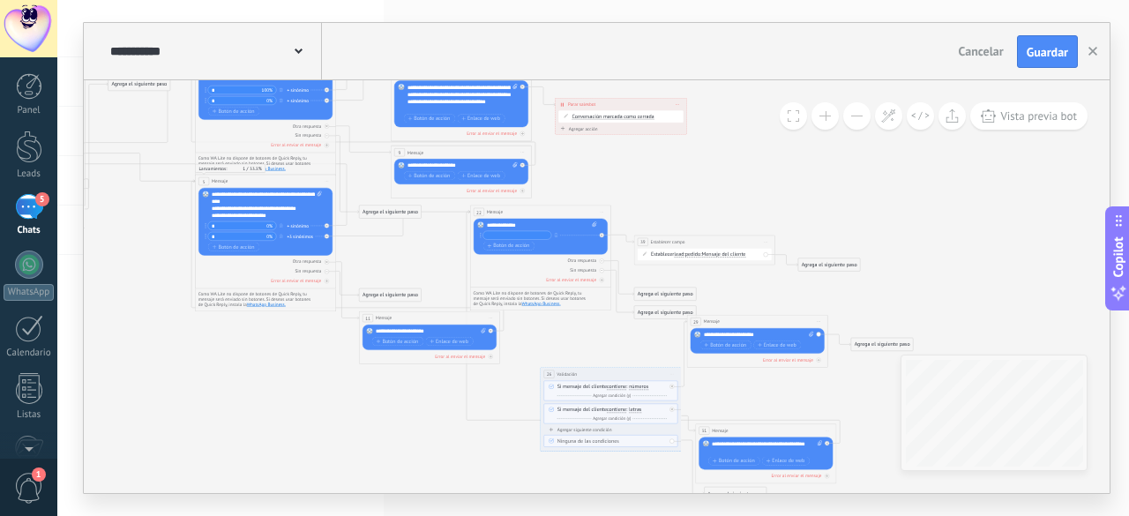
click at [831, 258] on div "Agrega el siguiente paso Mensaje Mensaje Mensaje Reacción Comentario Enviar men…" at bounding box center [829, 264] width 63 height 13
click at [831, 260] on div "Agrega el siguiente paso" at bounding box center [829, 264] width 62 height 11
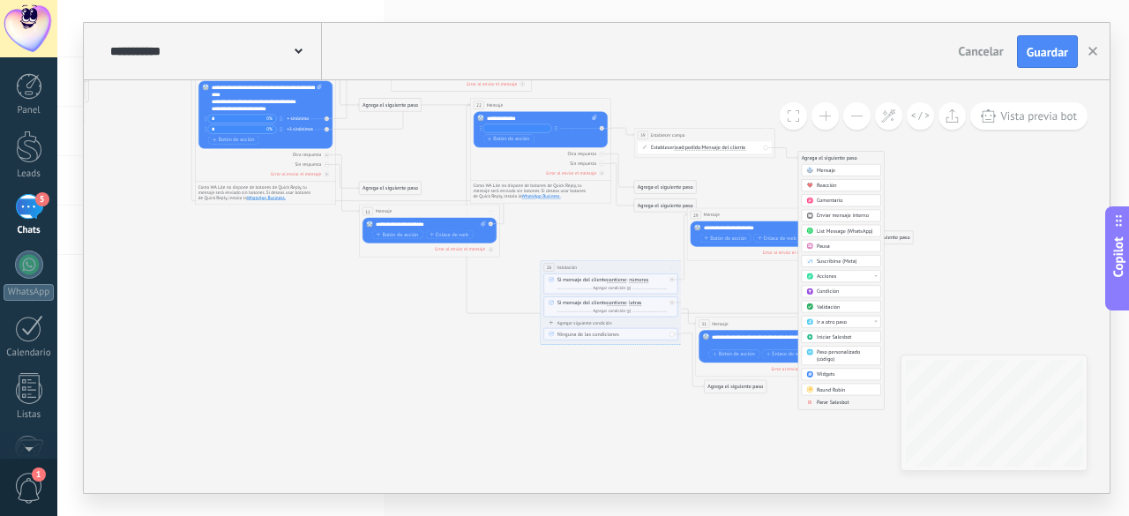
click at [839, 350] on span "Paso personalizado (código)" at bounding box center [837, 356] width 43 height 14
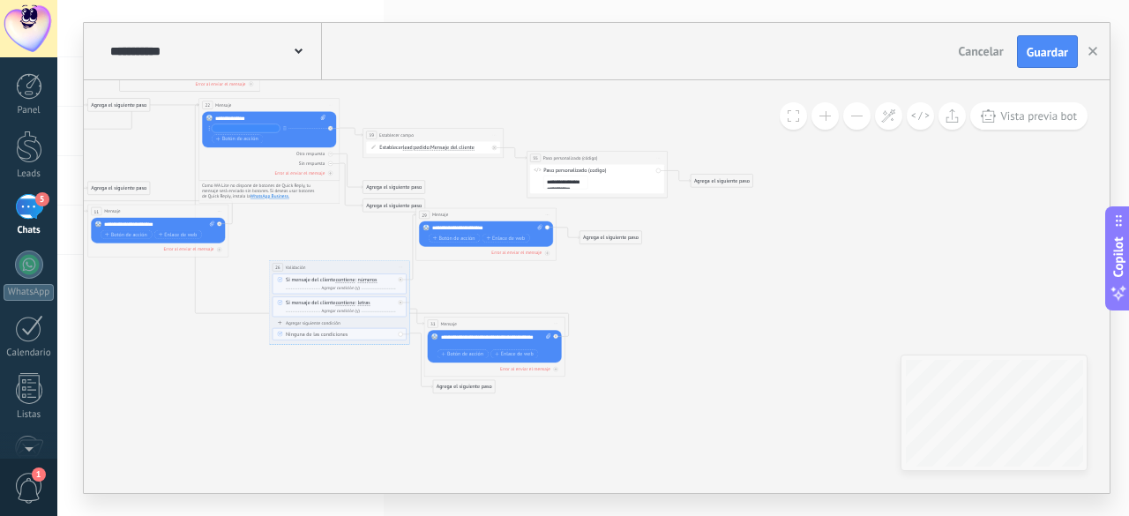
click at [587, 181] on textarea "**********" at bounding box center [565, 182] width 44 height 13
click at [660, 153] on span "Iniciar vista previa aquí Cambiar nombre Duplicar Borrar" at bounding box center [657, 158] width 11 height 11
click at [676, 202] on div "Borrar" at bounding box center [690, 204] width 70 height 12
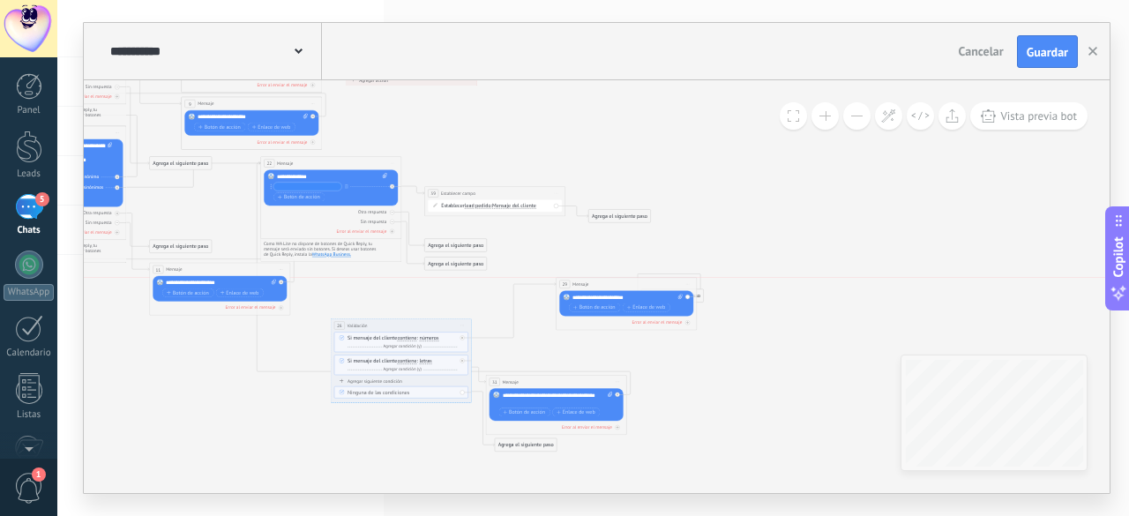
drag, startPoint x: 519, startPoint y: 272, endPoint x: 598, endPoint y: 285, distance: 79.6
click at [598, 285] on div "29 Mensaje ******* (a): Todos los contactos - canales seleccionados Todos los c…" at bounding box center [626, 284] width 140 height 13
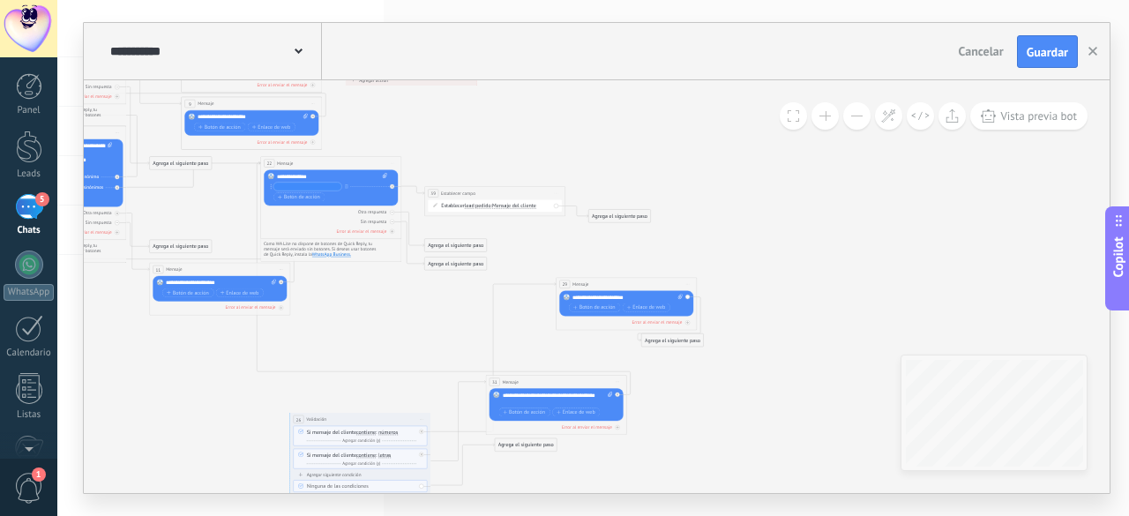
drag, startPoint x: 425, startPoint y: 325, endPoint x: 384, endPoint y: 419, distance: 101.9
click at [384, 419] on div "**********" at bounding box center [360, 419] width 140 height 13
click at [322, 175] on div "**********" at bounding box center [332, 176] width 111 height 7
drag, startPoint x: 340, startPoint y: 162, endPoint x: 362, endPoint y: 163, distance: 21.2
click at [362, 163] on div "22 Mensaje ******* (a): Todos los contactos - canales seleccionados Todos los c…" at bounding box center [352, 163] width 140 height 13
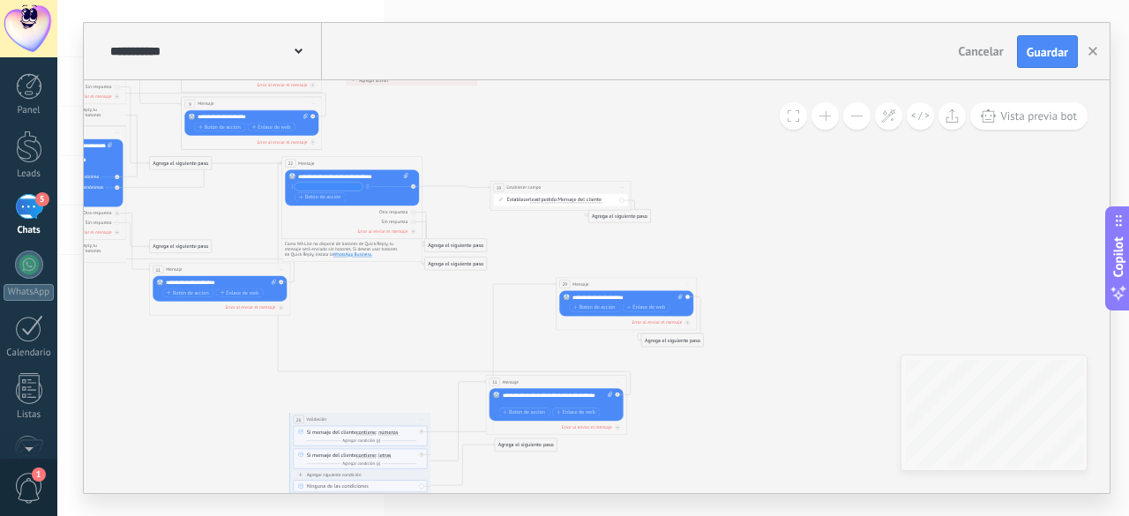
drag, startPoint x: 502, startPoint y: 193, endPoint x: 571, endPoint y: 188, distance: 69.9
click at [571, 188] on div "**********" at bounding box center [560, 188] width 140 height 13
click at [636, 218] on div "Agrega el siguiente paso" at bounding box center [619, 220] width 62 height 11
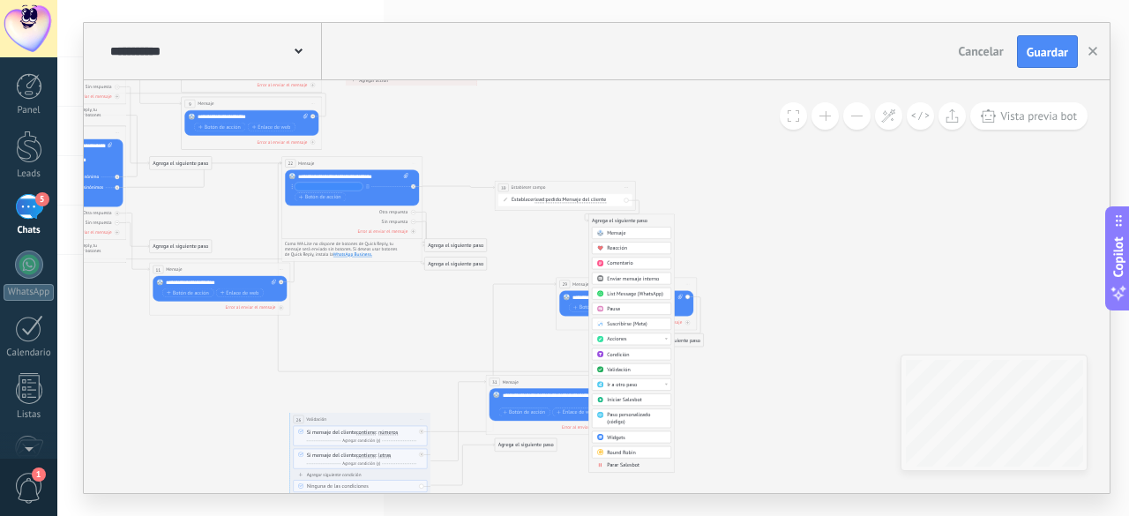
click at [633, 237] on div "Mensaje" at bounding box center [631, 233] width 79 height 12
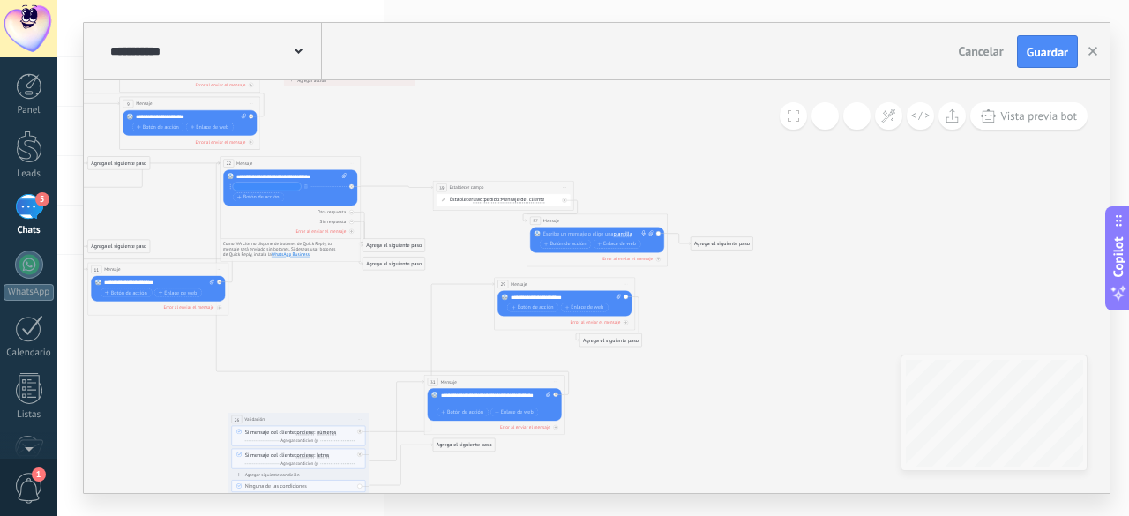
click at [595, 231] on div at bounding box center [595, 234] width 105 height 7
click at [742, 181] on icon at bounding box center [185, 231] width 1440 height 881
click at [614, 225] on div "57 Mensaje ******* (a): Todos los contactos - canales seleccionados Todos los c…" at bounding box center [602, 224] width 140 height 13
click at [712, 243] on div "Agrega el siguiente paso" at bounding box center [721, 243] width 62 height 11
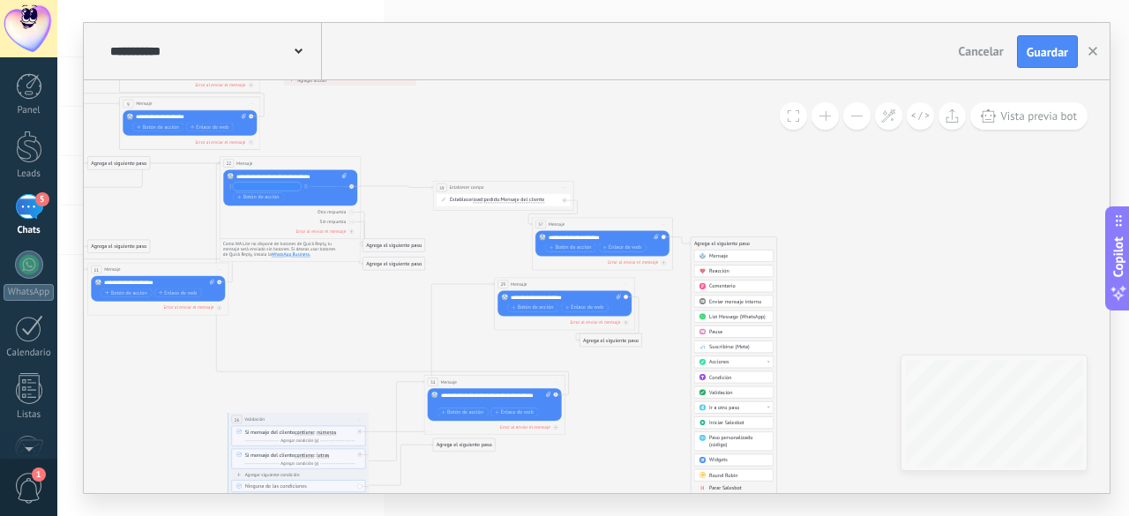
click at [707, 405] on span at bounding box center [703, 407] width 14 height 5
click at [724, 417] on div "26: Validación" at bounding box center [733, 418] width 78 height 12
click at [621, 237] on div "**********" at bounding box center [603, 238] width 111 height 7
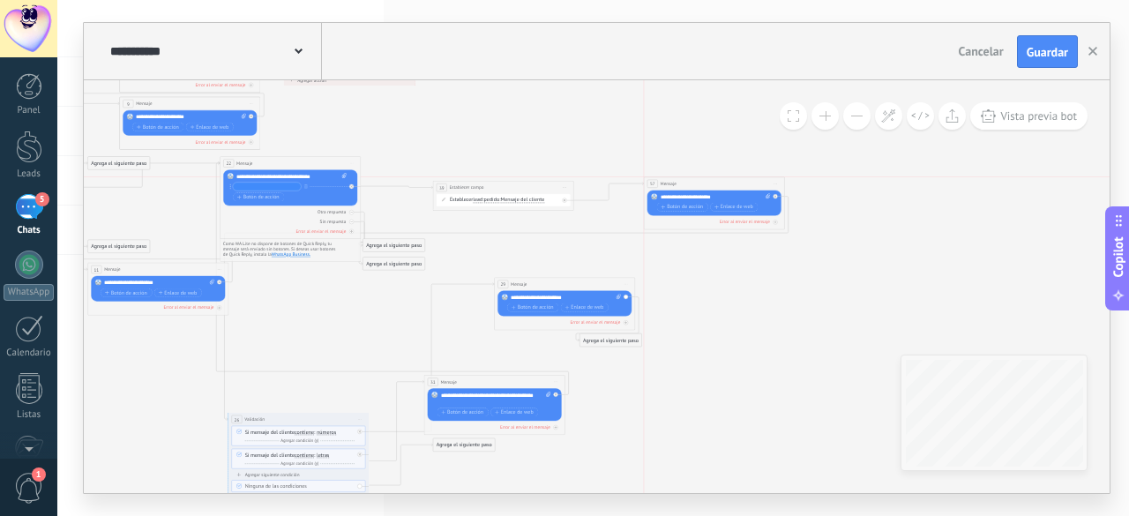
drag, startPoint x: 604, startPoint y: 224, endPoint x: 718, endPoint y: 182, distance: 121.4
click at [718, 182] on div "57 Mensaje ******* (a): Todos los contactos - canales seleccionados Todos los c…" at bounding box center [714, 183] width 140 height 13
click at [271, 185] on input "text" at bounding box center [267, 187] width 68 height 8
click at [451, 137] on icon at bounding box center [212, 231] width 1495 height 881
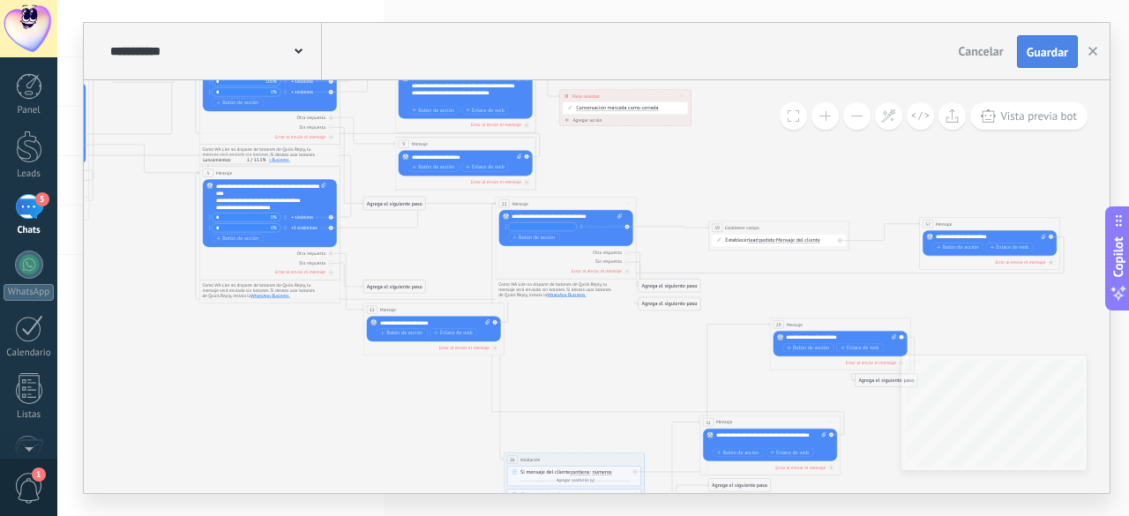
click at [1035, 57] on span "Guardar" at bounding box center [1046, 52] width 41 height 12
click at [24, 193] on div at bounding box center [28, 206] width 26 height 26
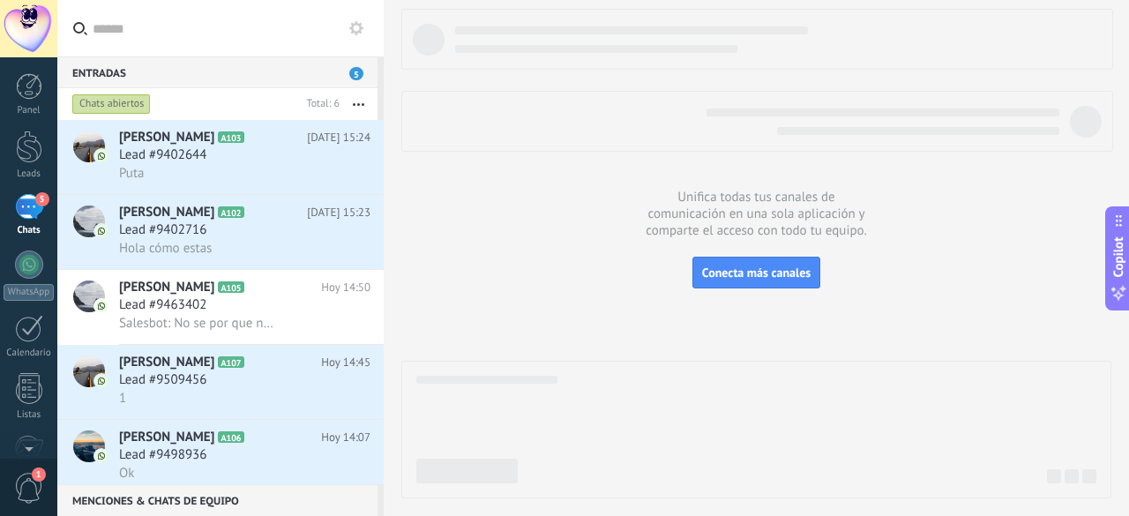
click at [28, 202] on div "5" at bounding box center [29, 207] width 28 height 26
click at [354, 22] on icon at bounding box center [356, 28] width 14 height 14
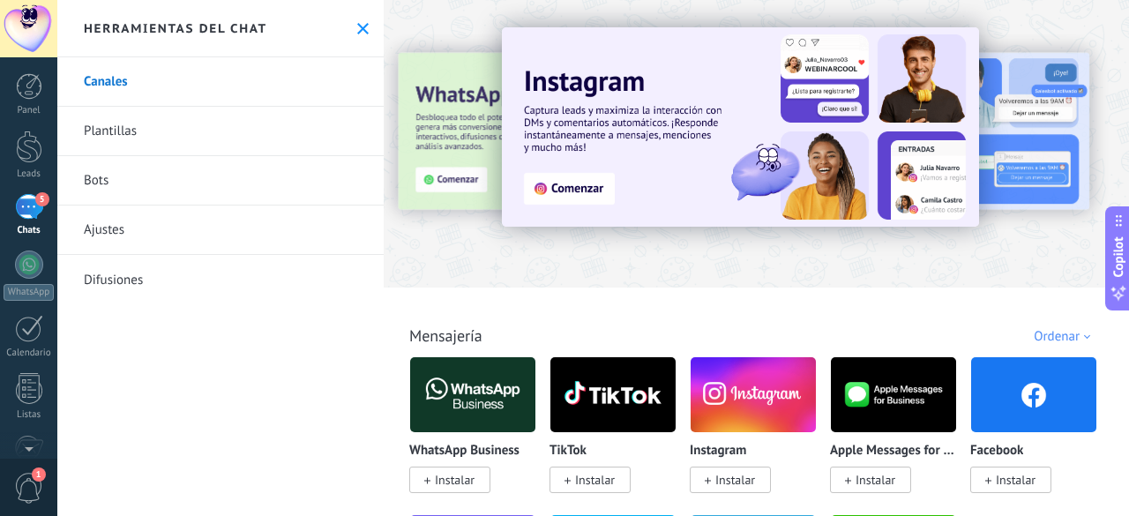
click at [159, 192] on link "Bots" at bounding box center [220, 180] width 326 height 49
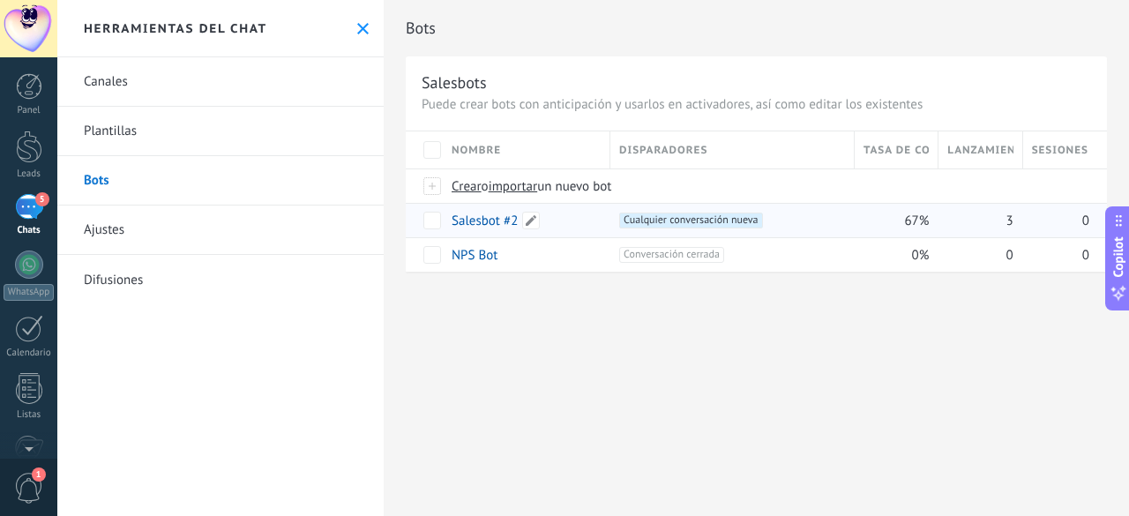
click at [491, 221] on link "Salesbot #2" at bounding box center [484, 220] width 66 height 17
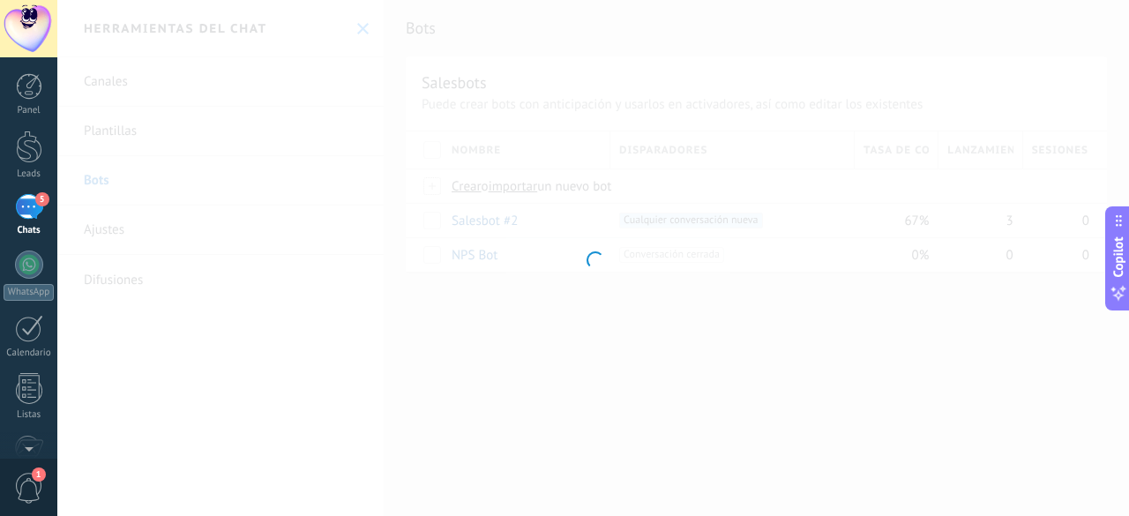
type input "**********"
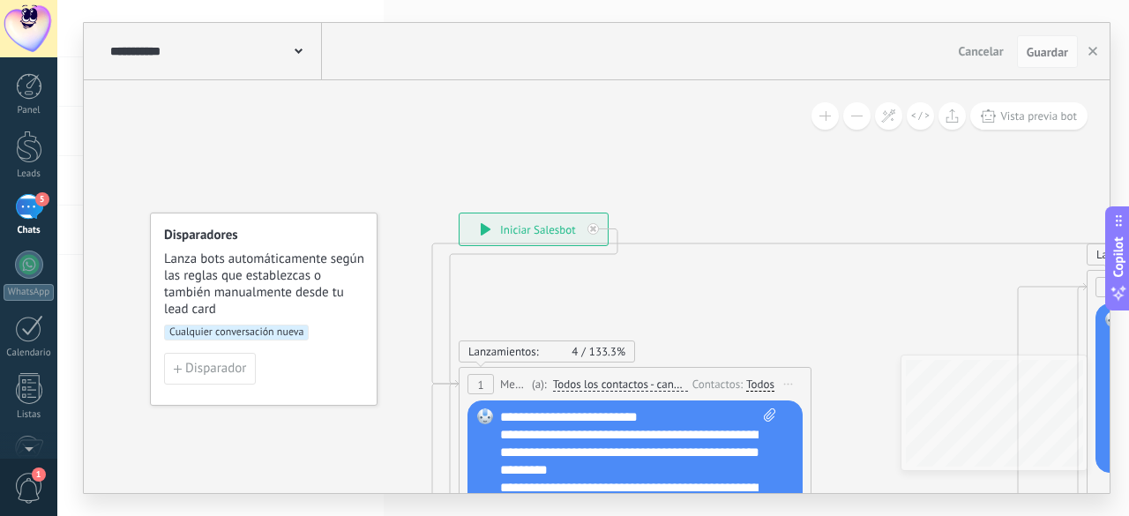
scroll to position [35, 0]
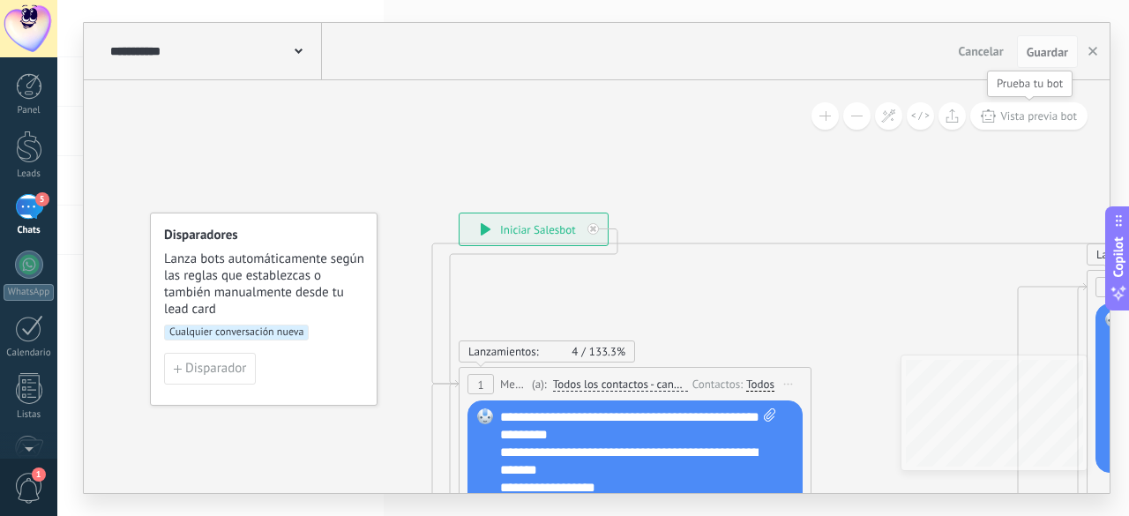
click at [1019, 117] on span "Vista previa bot" at bounding box center [1038, 115] width 77 height 15
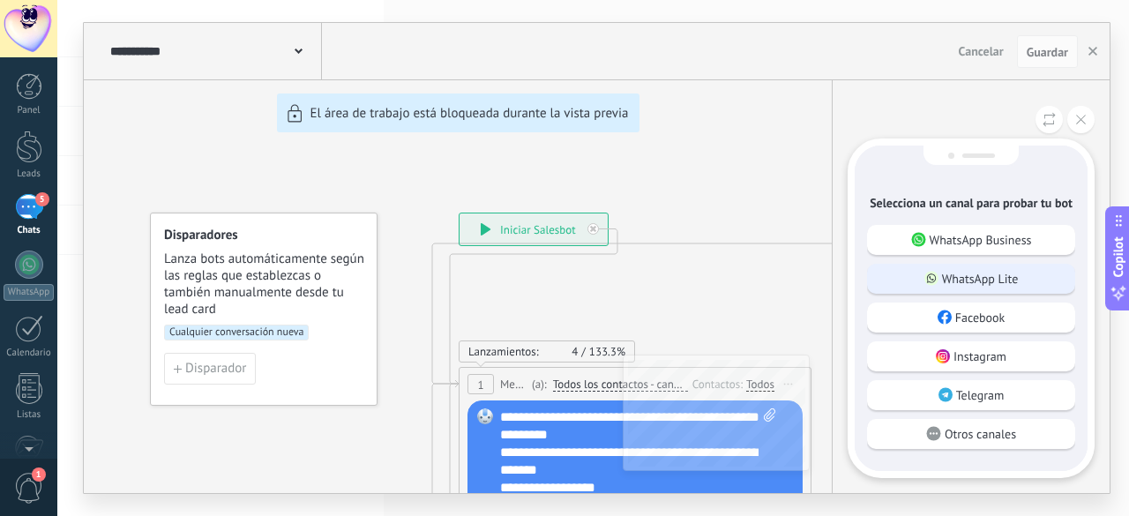
click at [1012, 273] on p "WhatsApp Lite" at bounding box center [980, 279] width 77 height 16
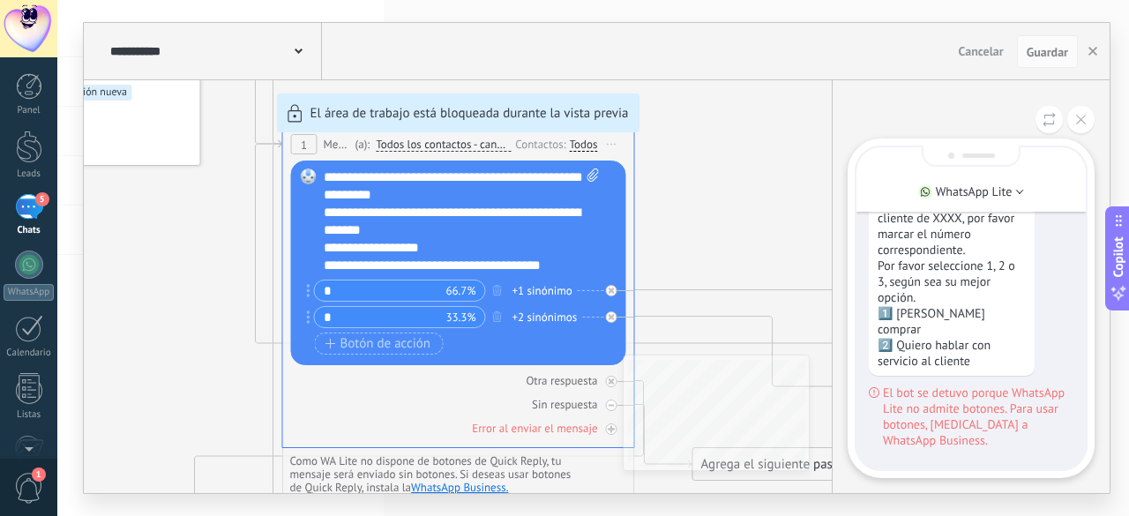
scroll to position [-73, 0]
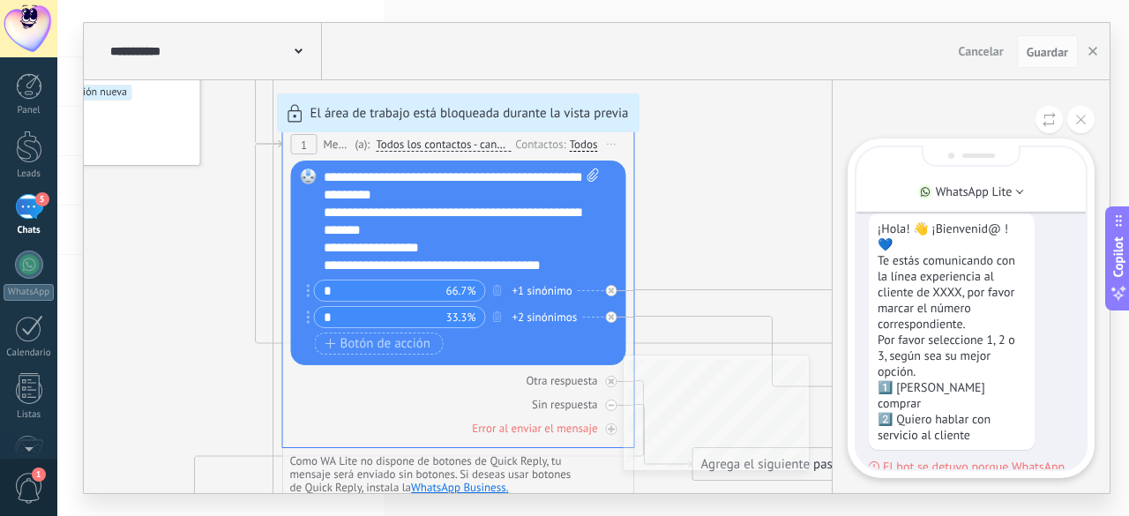
click at [739, 177] on div "**********" at bounding box center [596, 258] width 1025 height 470
click at [1085, 123] on icon at bounding box center [1081, 120] width 10 height 10
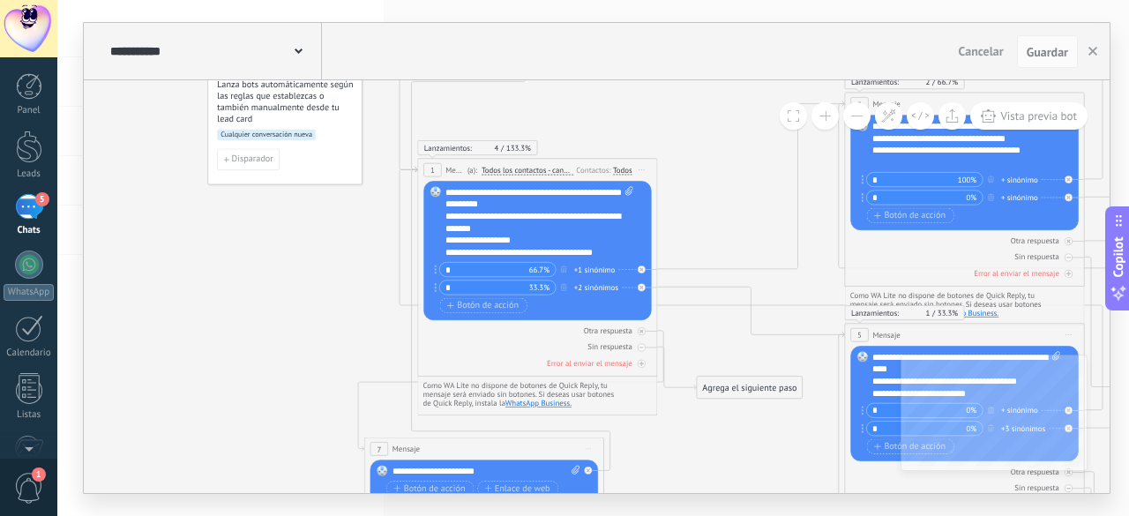
scroll to position [0, 0]
click at [545, 191] on div "**********" at bounding box center [539, 223] width 189 height 72
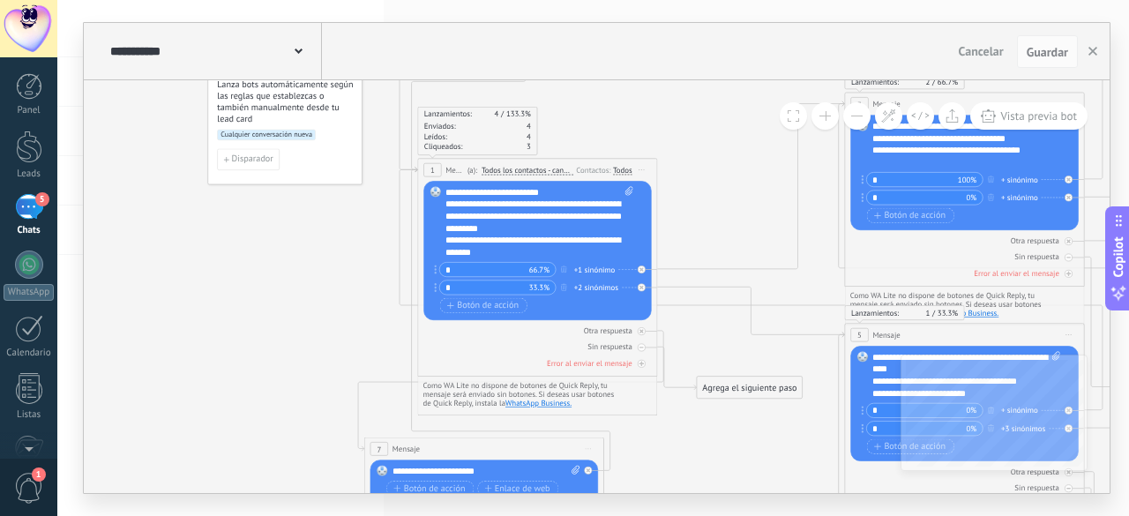
click at [560, 197] on div "**********" at bounding box center [539, 223] width 189 height 72
click at [466, 191] on div "**********" at bounding box center [539, 223] width 189 height 72
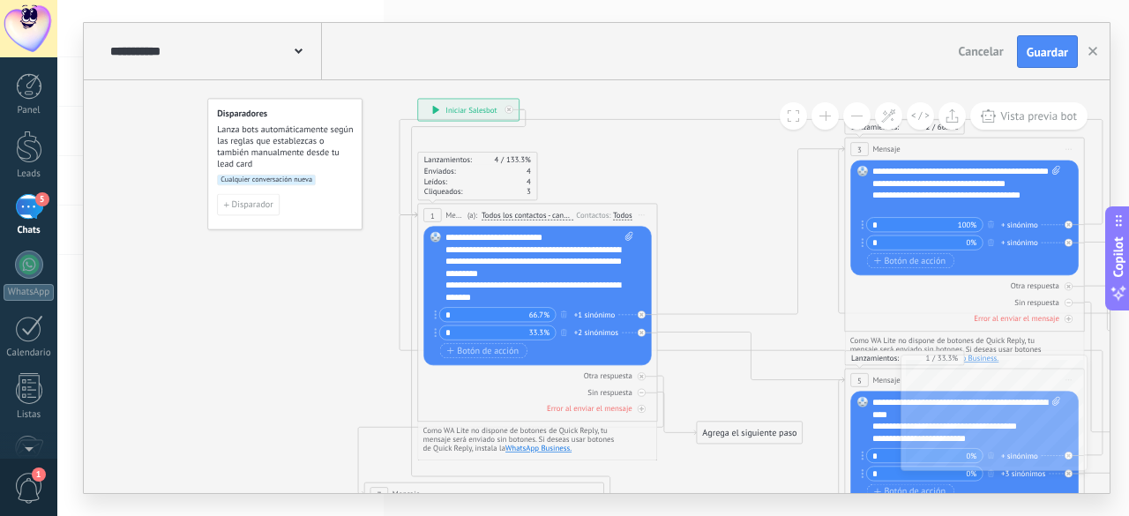
click at [1056, 48] on span "Guardar" at bounding box center [1046, 52] width 41 height 12
